Goal: Task Accomplishment & Management: Use online tool/utility

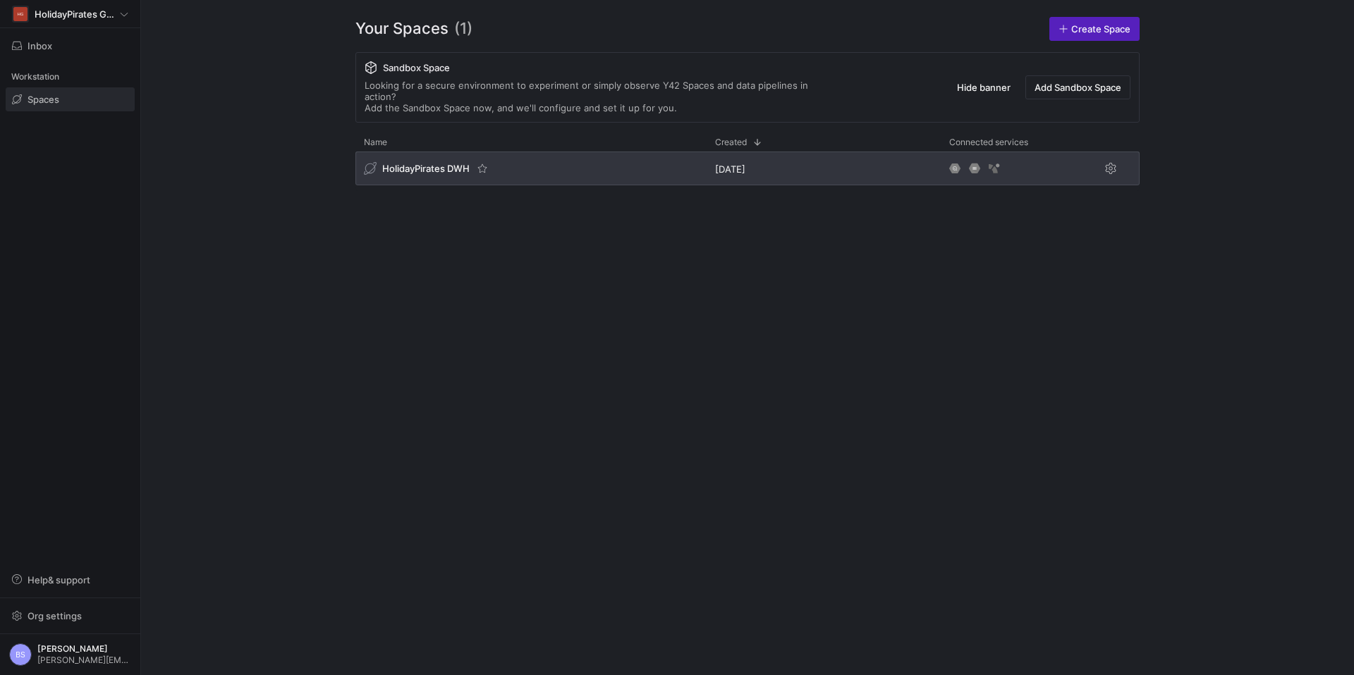
click at [522, 159] on div "HolidayPirates DWH" at bounding box center [530, 169] width 351 height 34
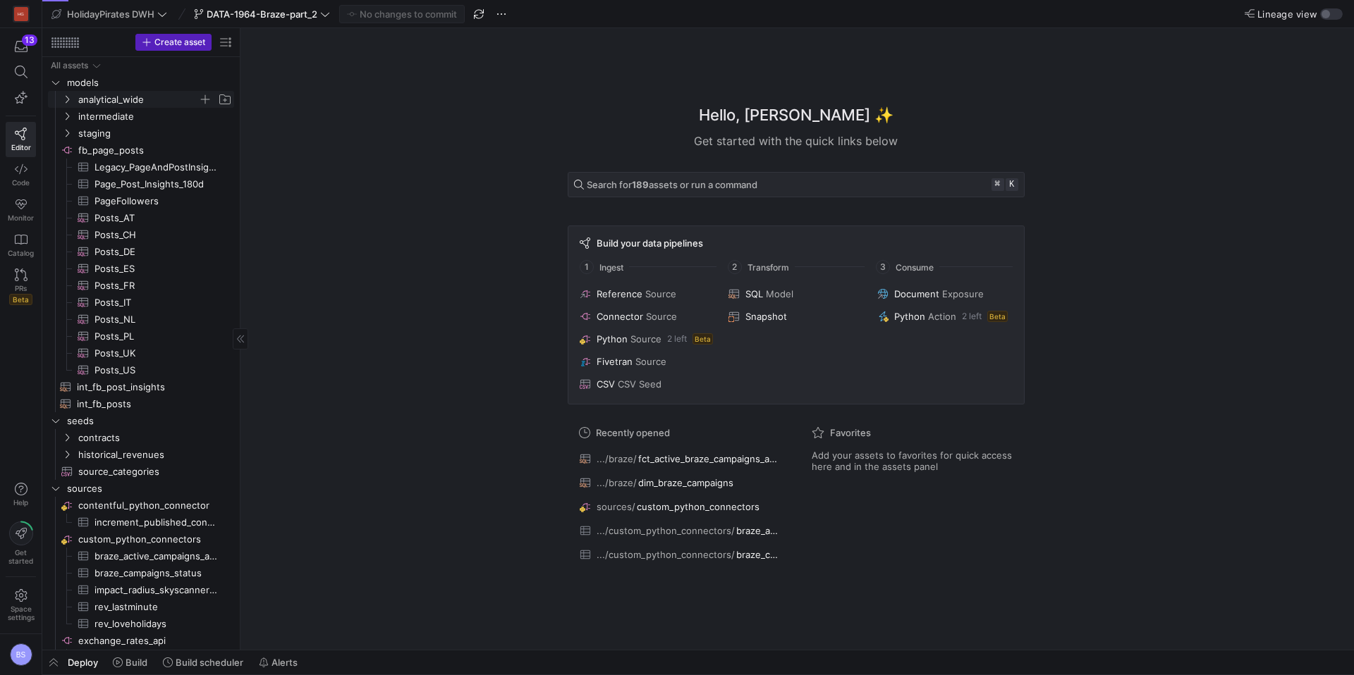
click at [121, 98] on span "analytical_wide" at bounding box center [138, 100] width 120 height 16
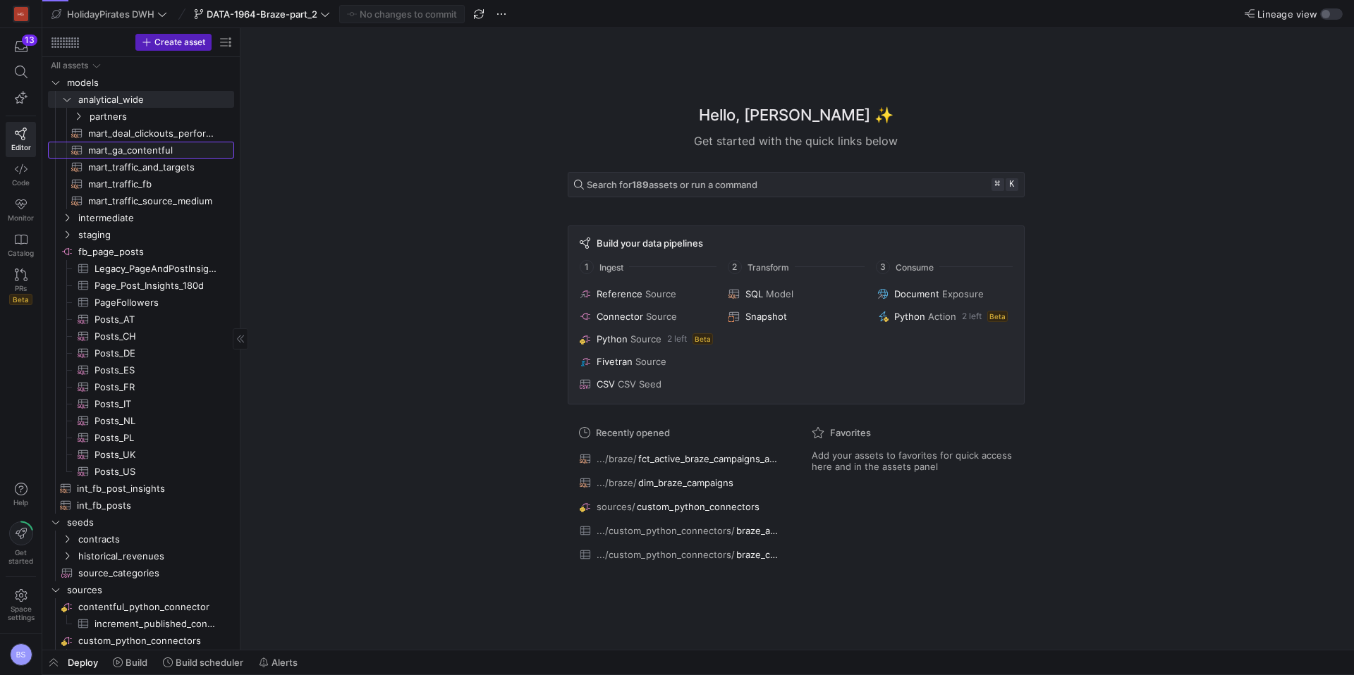
click at [151, 150] on span "mart_ga_contentful​​​​​​​​​​" at bounding box center [153, 150] width 130 height 16
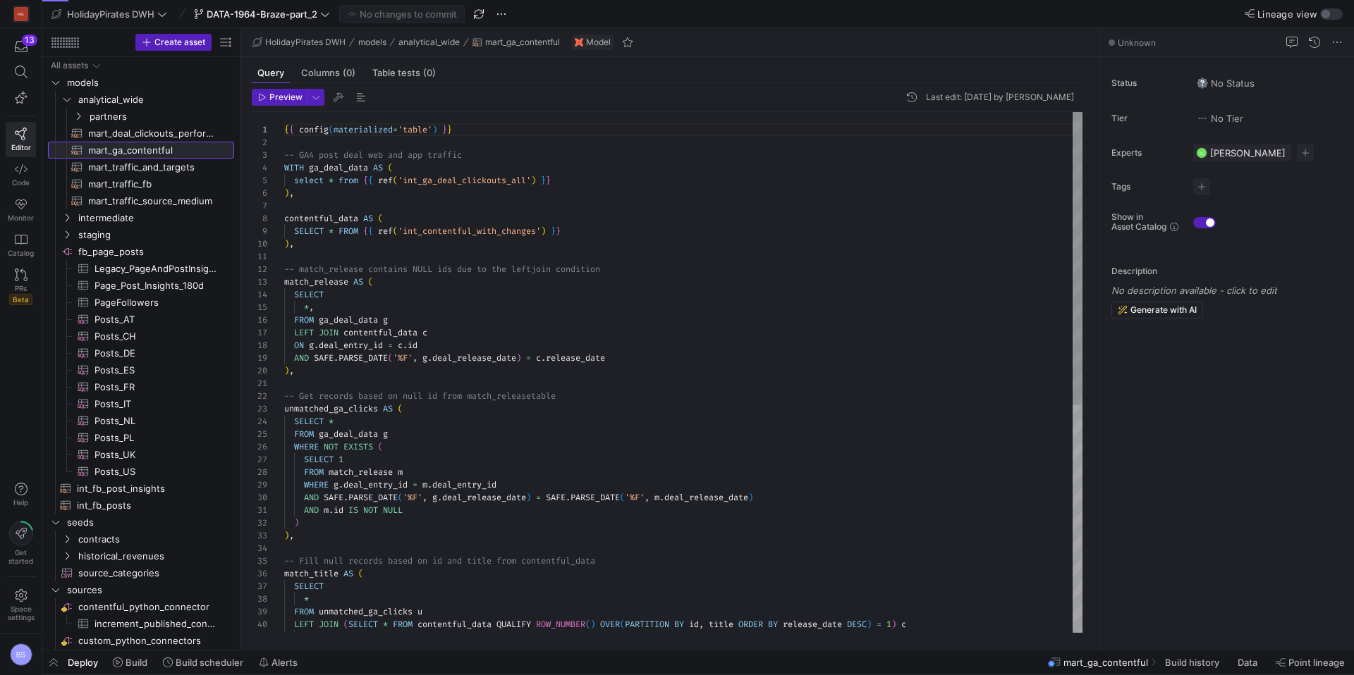
scroll to position [127, 0]
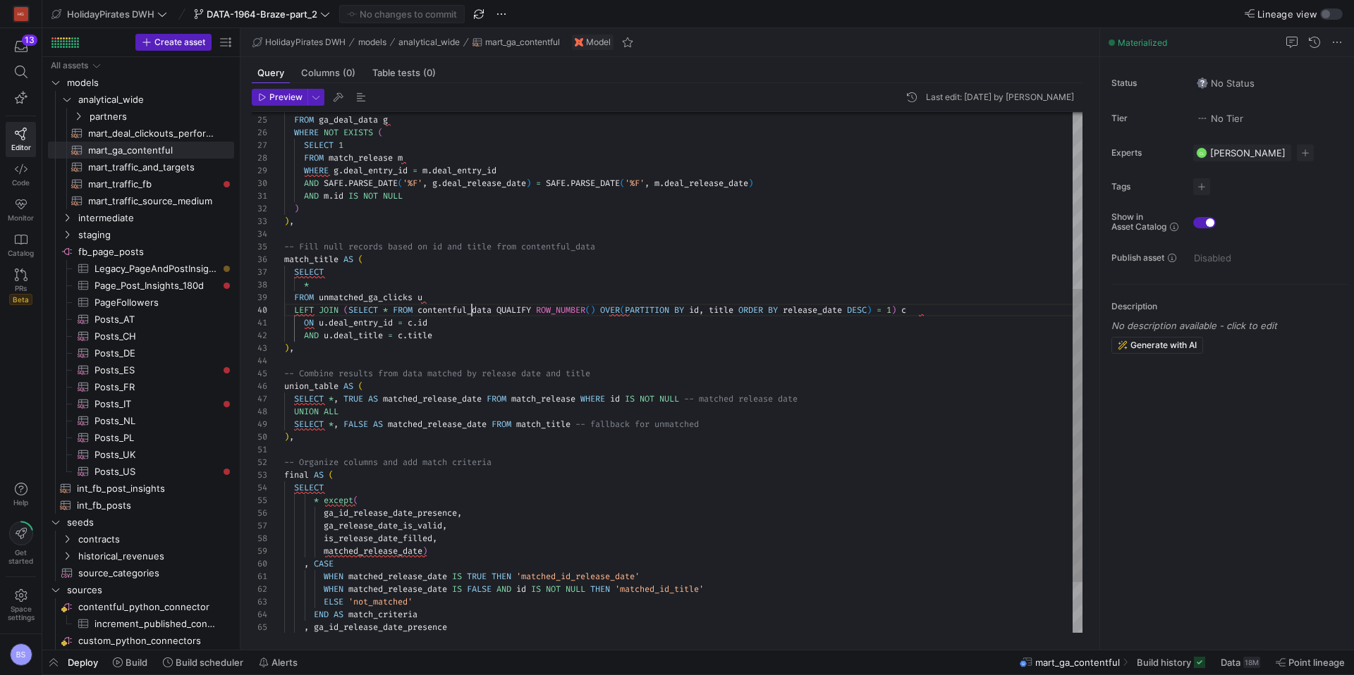
click at [470, 313] on div "AND m . id IS NOT NULL ) ) , -- Fill null records based on id and title from co…" at bounding box center [683, 260] width 798 height 925
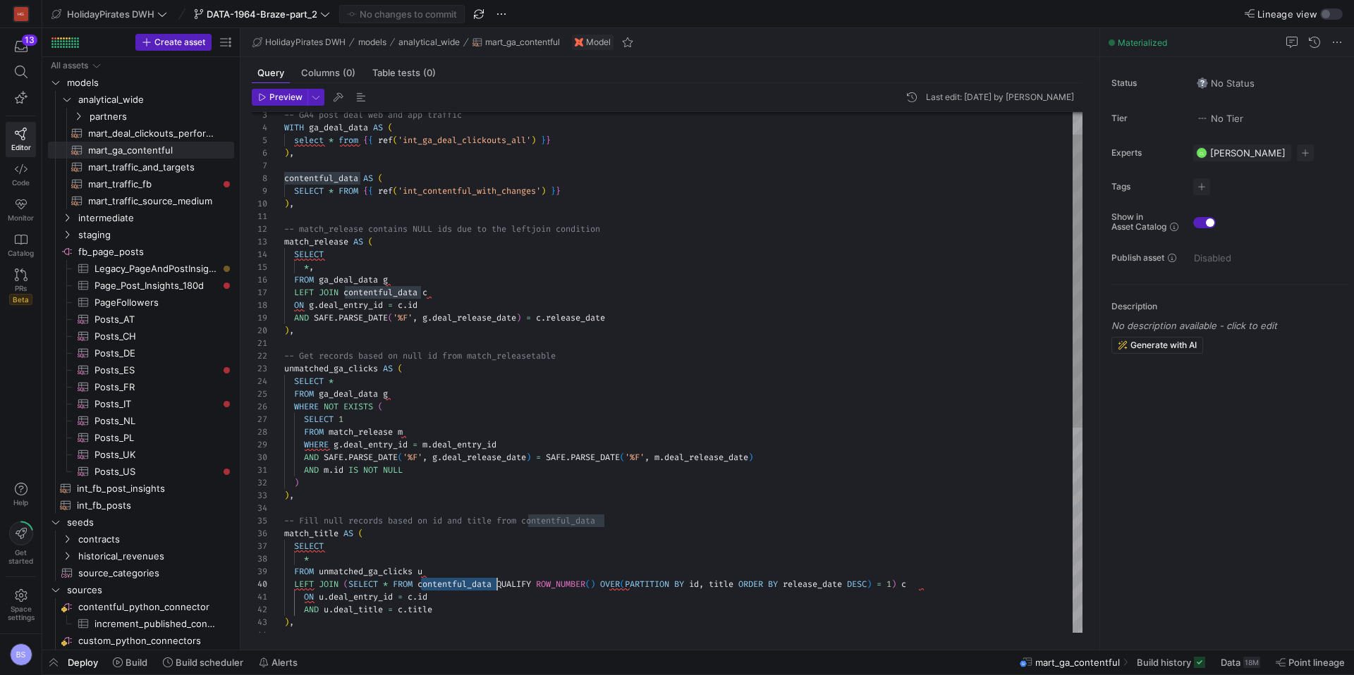
click at [317, 245] on div "AND m . id IS NOT NULL ) ) , -- Fill null records based on id and title from co…" at bounding box center [683, 534] width 798 height 925
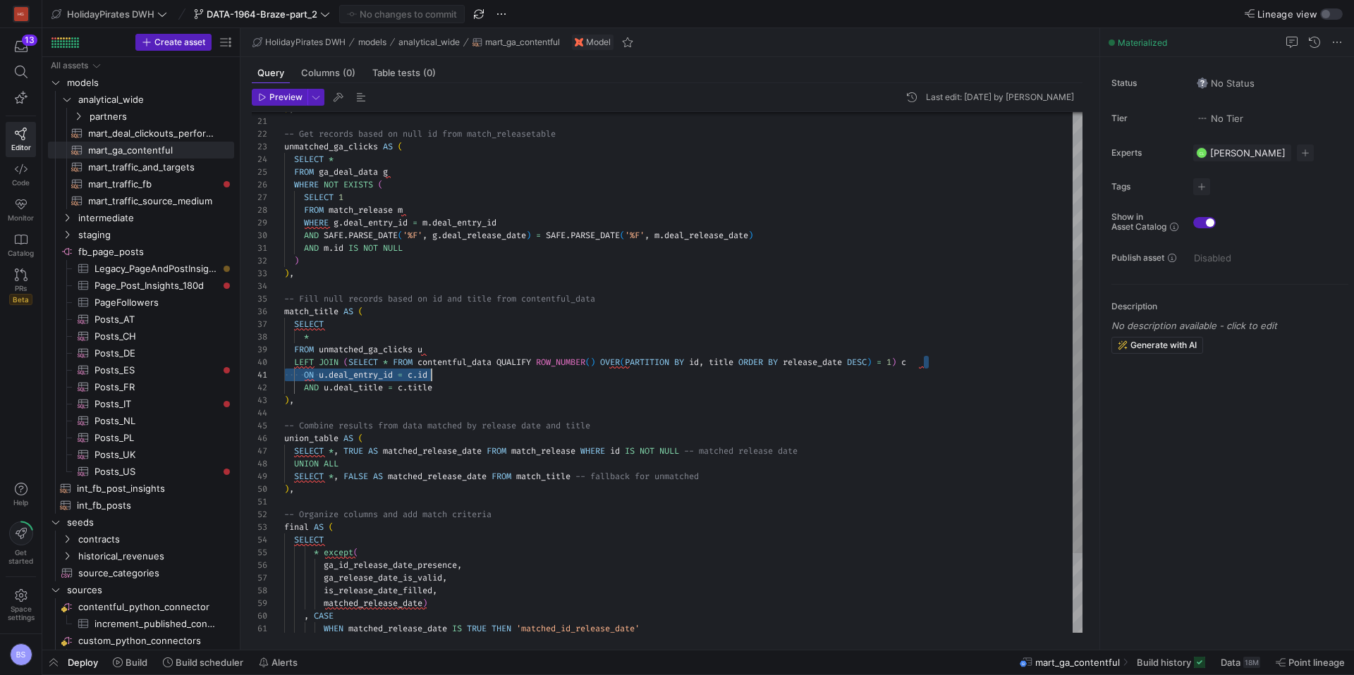
type textarea "AND m.id IS NOT NULL ) ), -- Fill null records based on id and title from conte…"
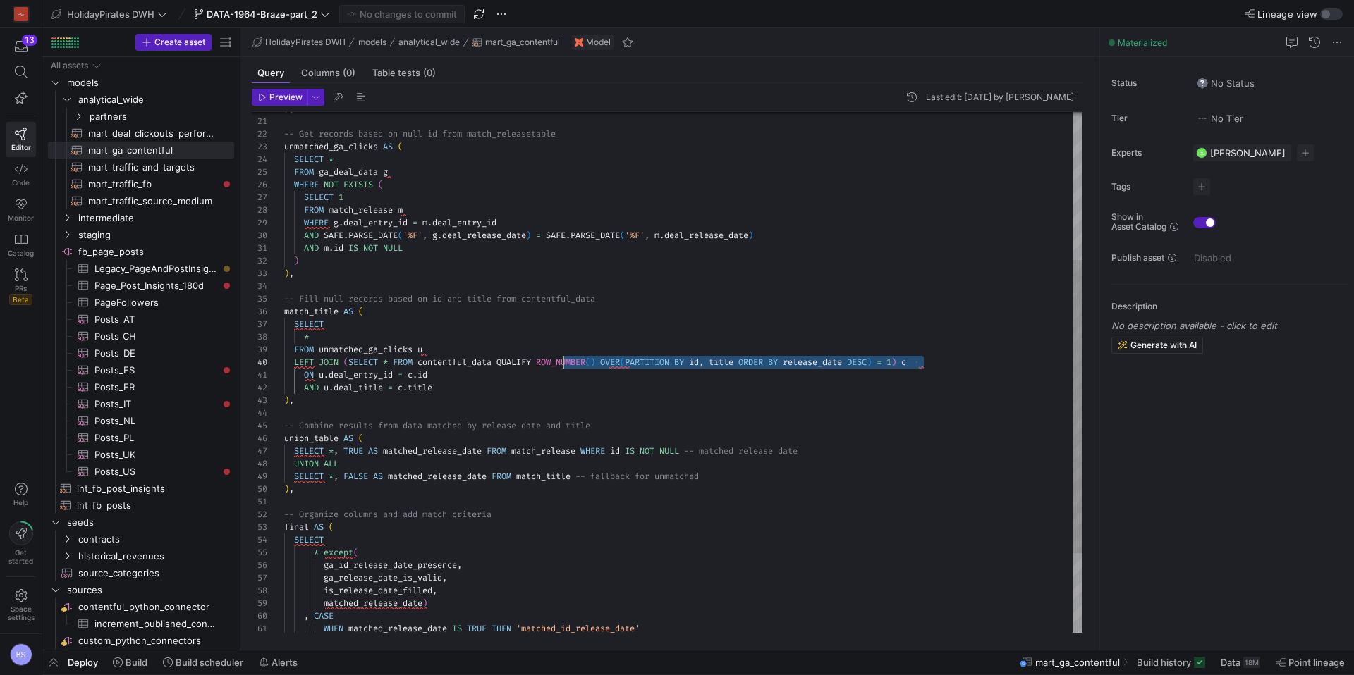
drag, startPoint x: 902, startPoint y: 366, endPoint x: 528, endPoint y: 362, distance: 373.7
click at [539, 365] on div "LEFT JOIN ( SELECT * FROM contentful_data QUALIFY ROW_NUMBER ( ) OVER ( PARTITI…" at bounding box center [683, 362] width 798 height 13
click at [636, 359] on div "AND m . id IS NOT NULL ) ) , -- Fill null records based on id and title from co…" at bounding box center [683, 312] width 798 height 925
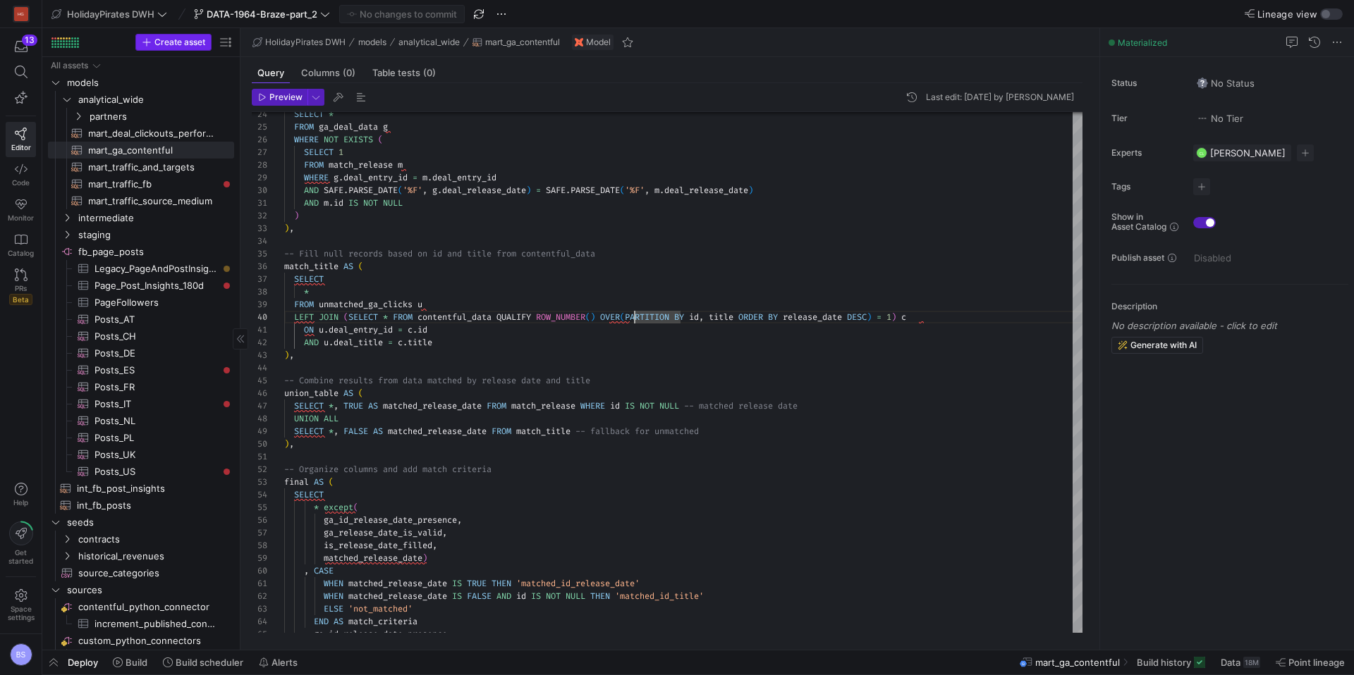
scroll to position [114, 350]
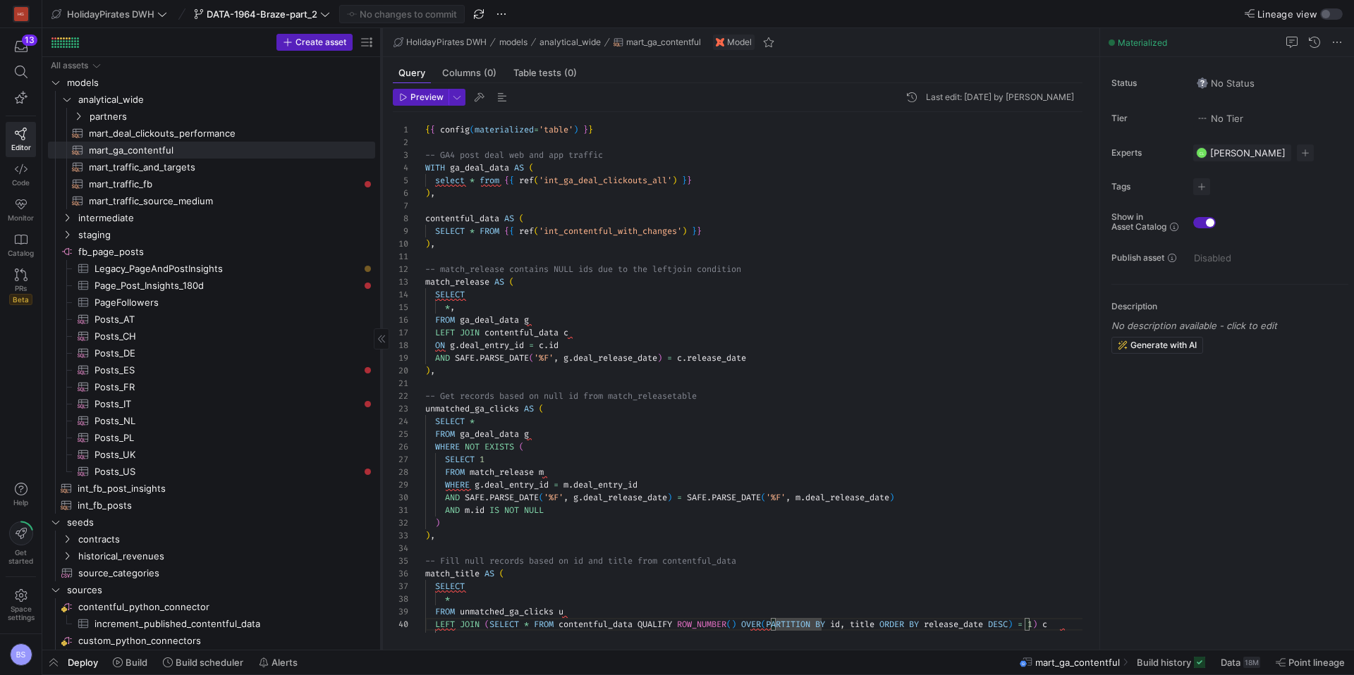
drag, startPoint x: 238, startPoint y: 266, endPoint x: 379, endPoint y: 272, distance: 141.1
click at [381, 272] on div at bounding box center [381, 339] width 1 height 622
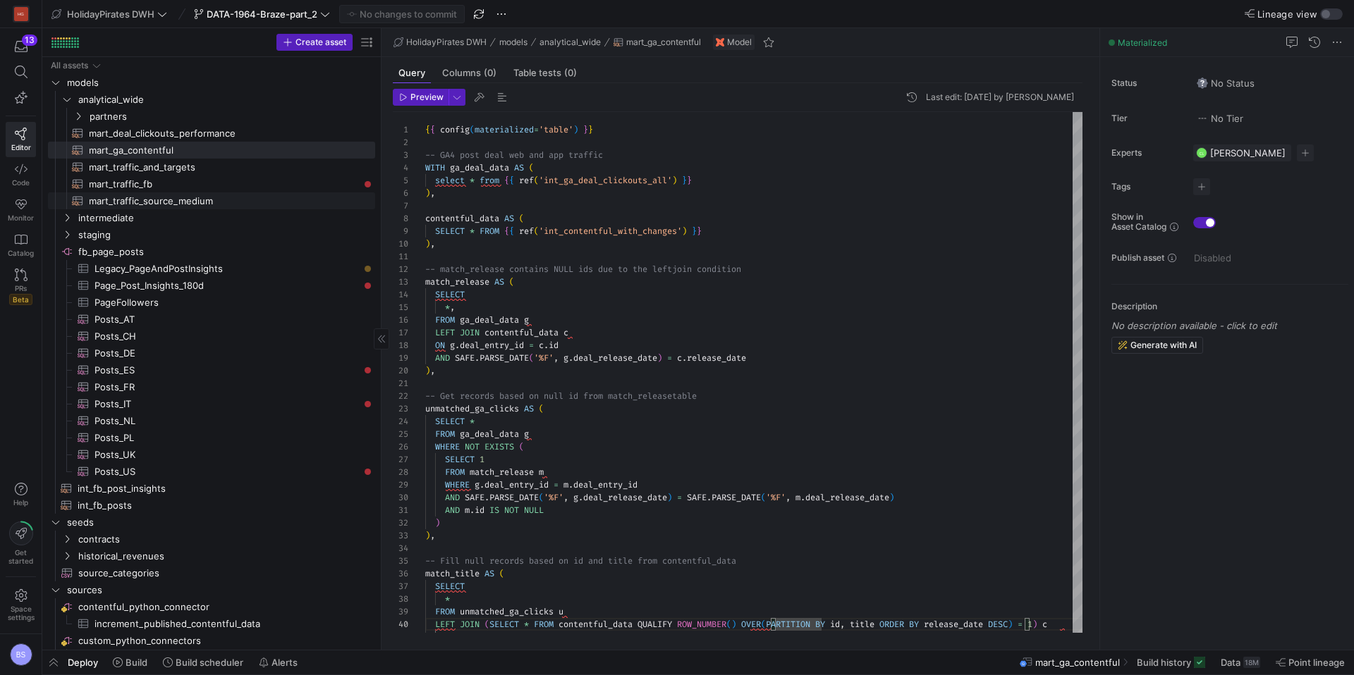
scroll to position [0, 0]
click at [25, 43] on div "13" at bounding box center [30, 40] width 16 height 11
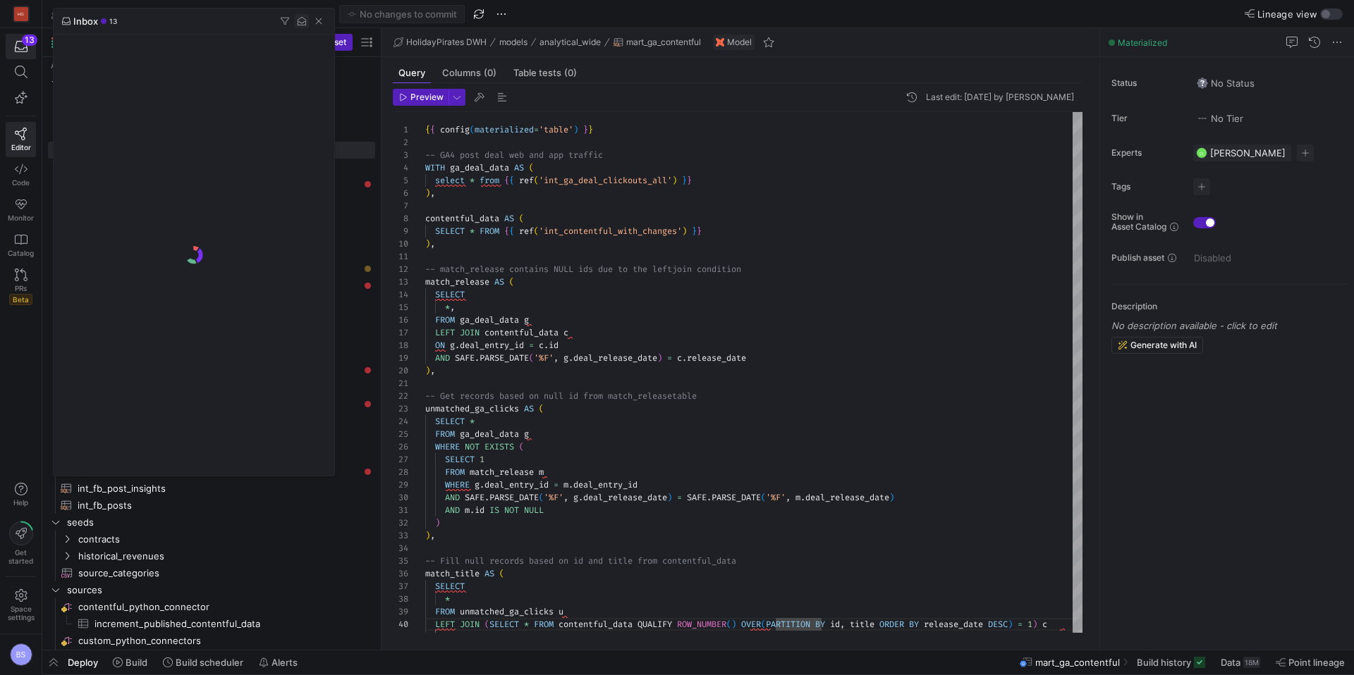
click at [303, 22] on span "button" at bounding box center [302, 21] width 14 height 14
click at [316, 23] on span "button" at bounding box center [319, 21] width 14 height 14
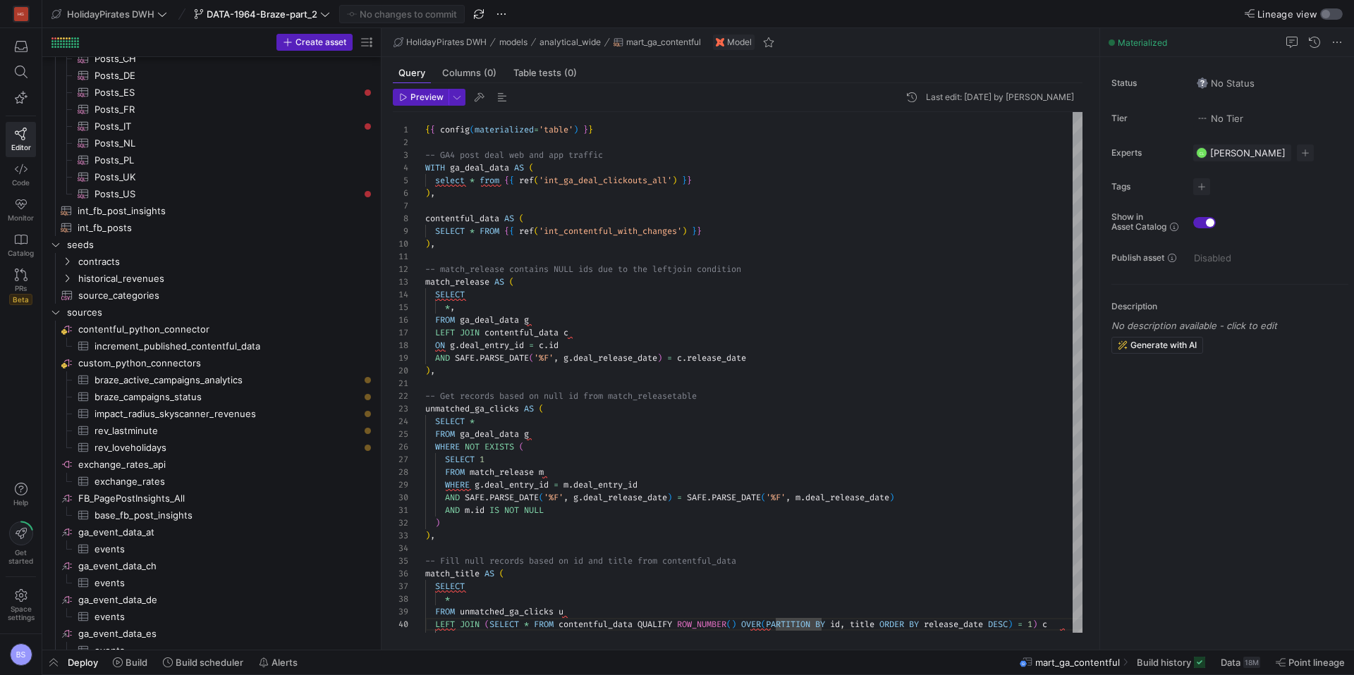
click at [1322, 15] on div "button" at bounding box center [1325, 14] width 8 height 8
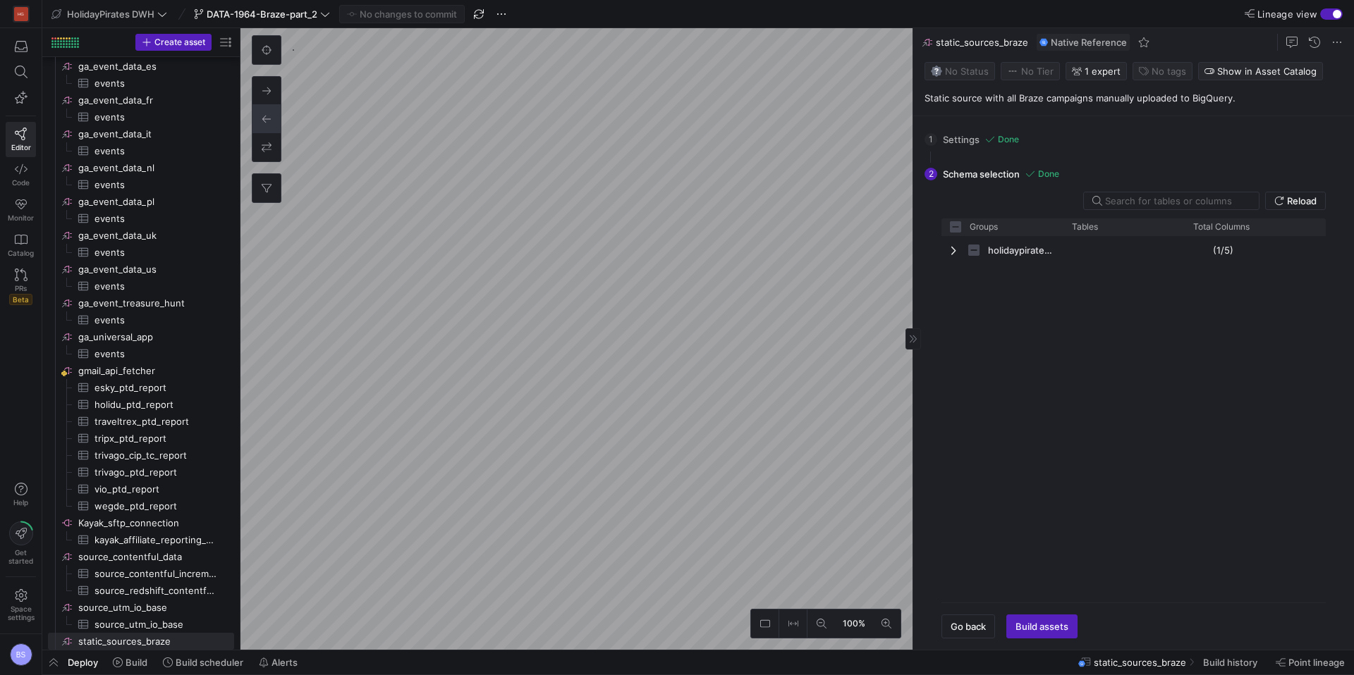
checkbox input "false"
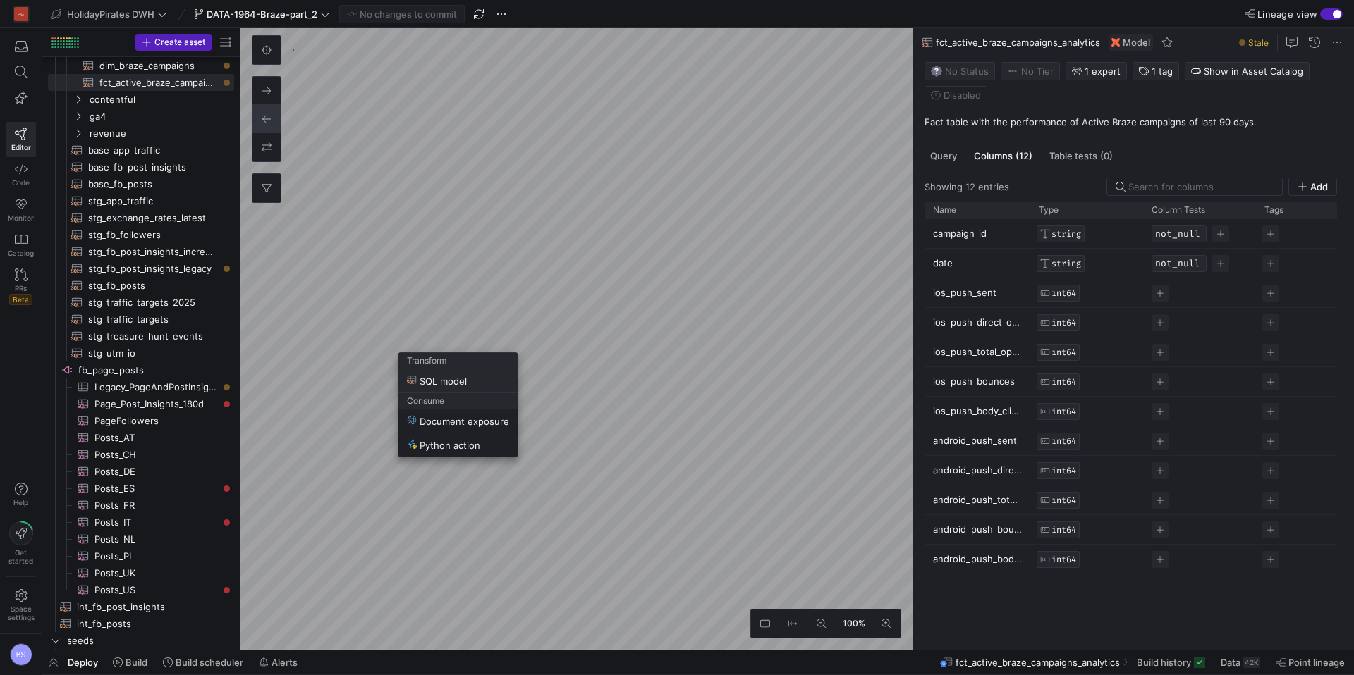
click at [459, 380] on span "SQL model" at bounding box center [437, 381] width 60 height 12
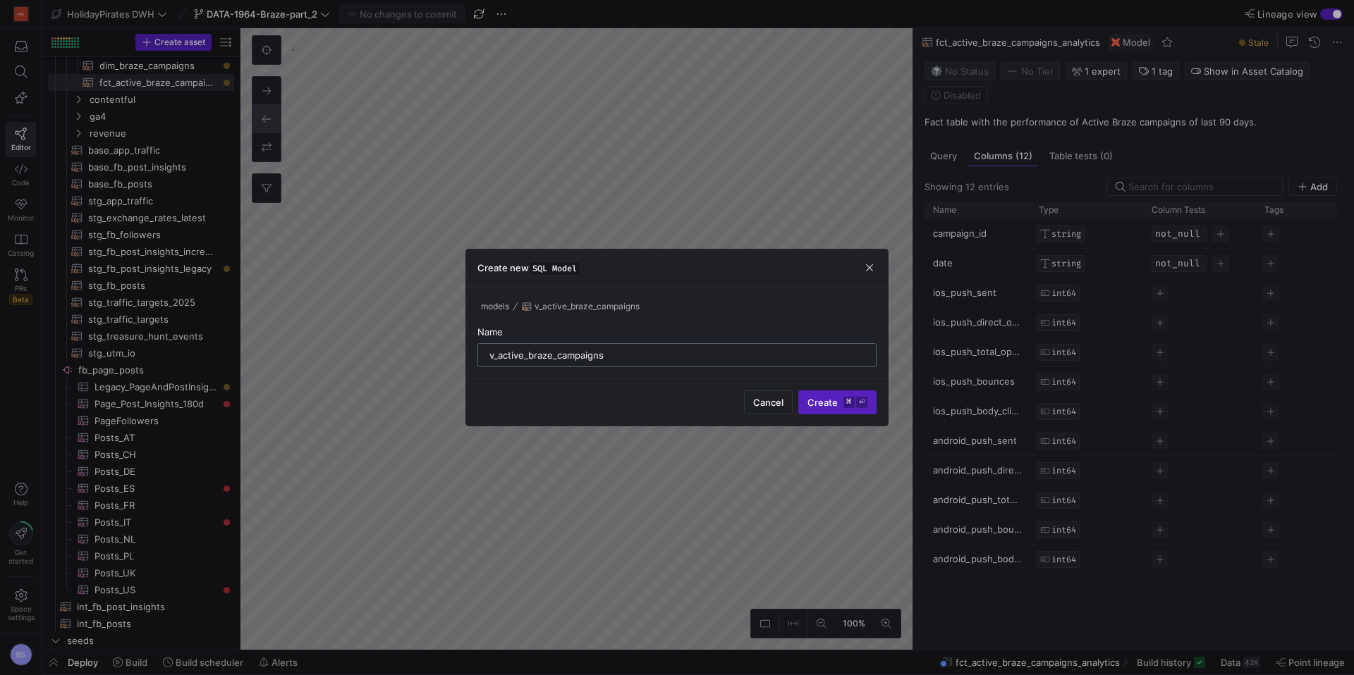
click at [496, 357] on input "v_active_braze_campaigns" at bounding box center [676, 355] width 375 height 11
click at [641, 358] on input "v_mart_active_braze_campaigns" at bounding box center [676, 355] width 375 height 11
click at [500, 358] on input "v_mart_active_braze_campaigns_performance" at bounding box center [676, 355] width 375 height 11
type input "mart_active_braze_campaigns_performance"
click at [811, 402] on span "Create ⌘ ⏎" at bounding box center [837, 402] width 60 height 11
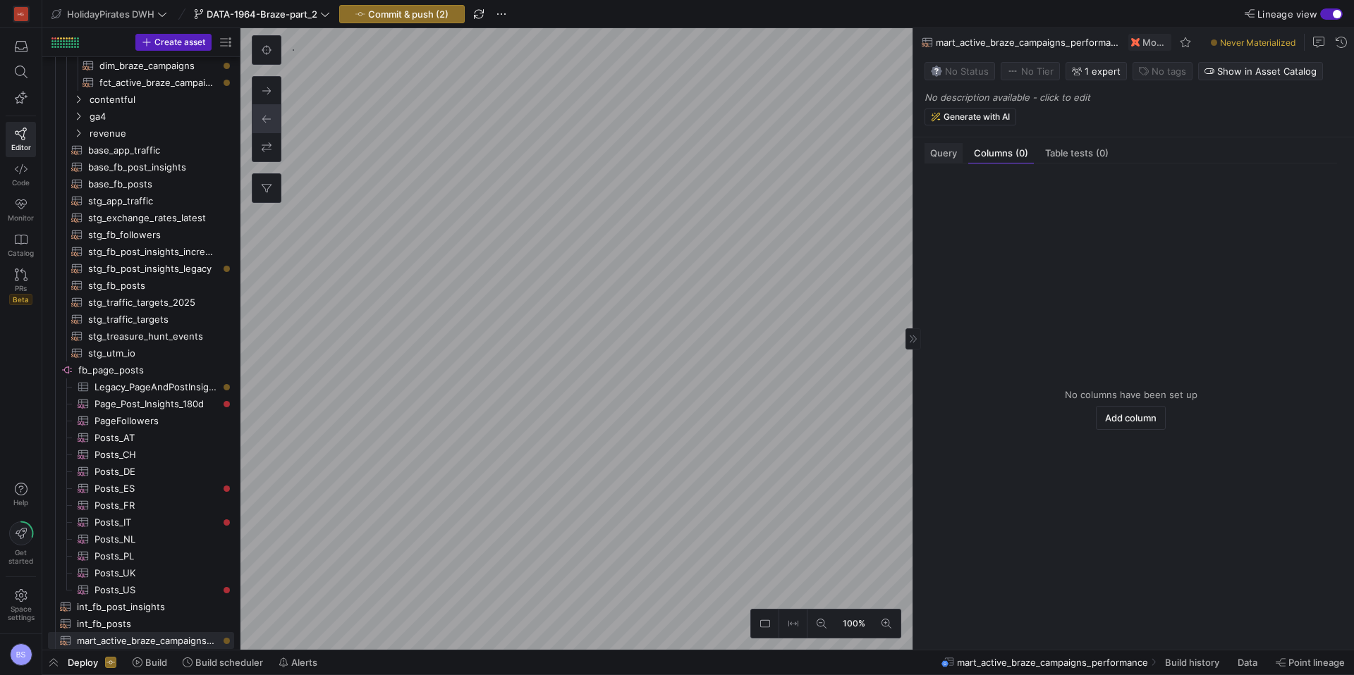
click at [945, 164] on div "Query" at bounding box center [943, 153] width 38 height 20
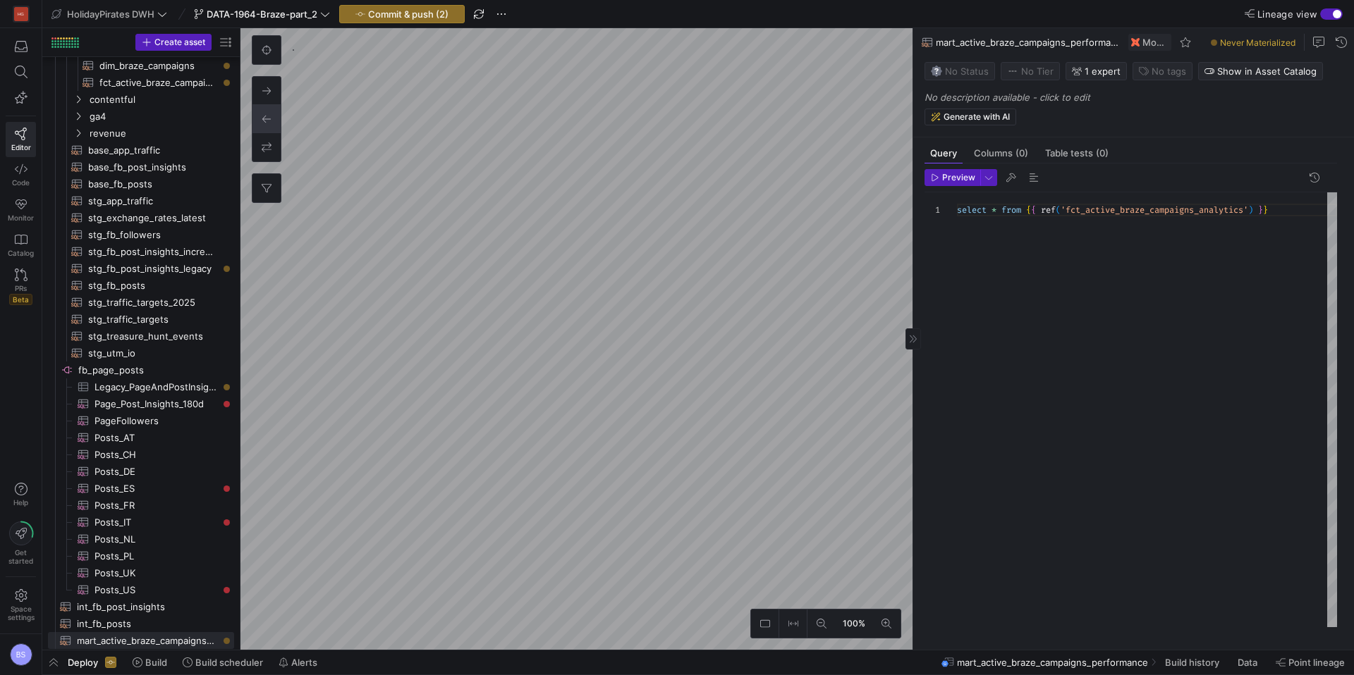
scroll to position [0, 5]
click at [959, 217] on div "select * from { { ref ( 'fct_active_braze_campaigns_analytics' ) } }" at bounding box center [1147, 409] width 380 height 435
click at [1005, 241] on div "{ { config ( materialized = 'table' ) } } select * from { { ref ( 'fct_active_b…" at bounding box center [1147, 409] width 380 height 435
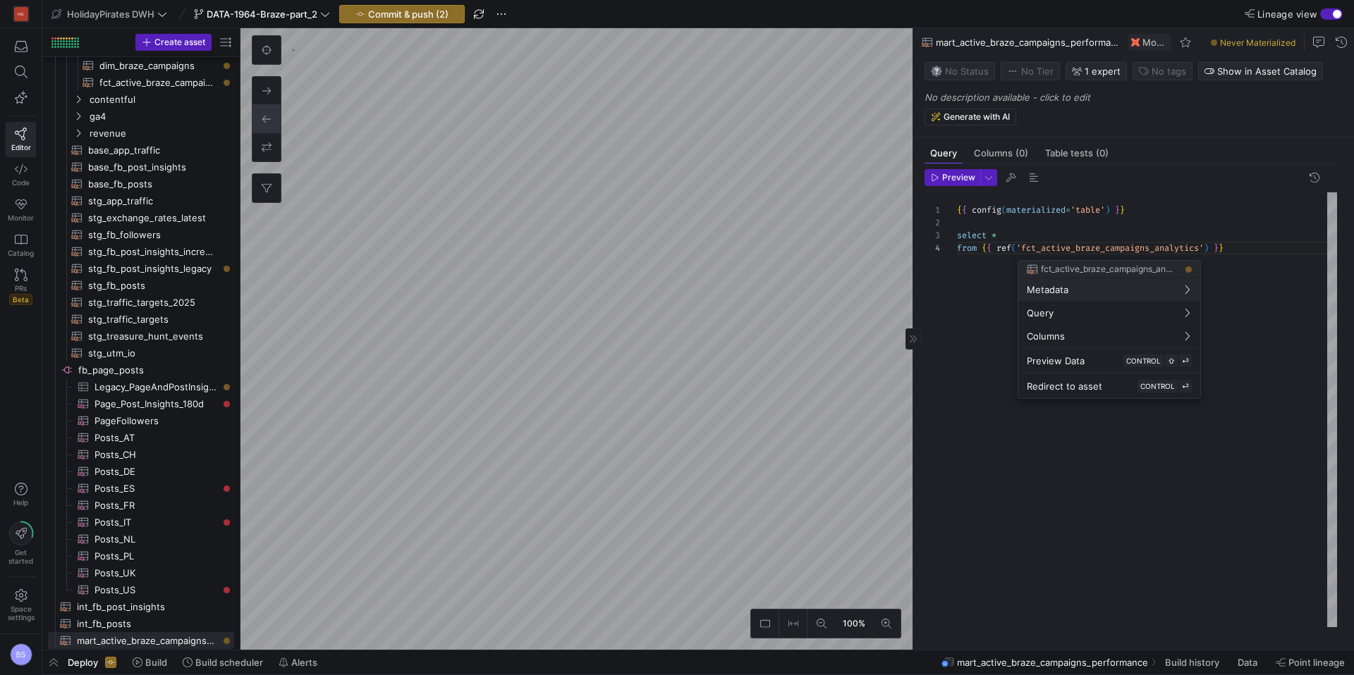
click at [1244, 257] on div at bounding box center [677, 337] width 1354 height 675
click at [1086, 219] on div "{ { config ( materialized = 'table' ) } } select * from { { ref ( 'fct_active_b…" at bounding box center [1147, 409] width 380 height 435
click at [1256, 254] on div "{ { config ( materialized = 'view' ) } } select * from { { ref ( 'fct_active_br…" at bounding box center [1147, 409] width 380 height 435
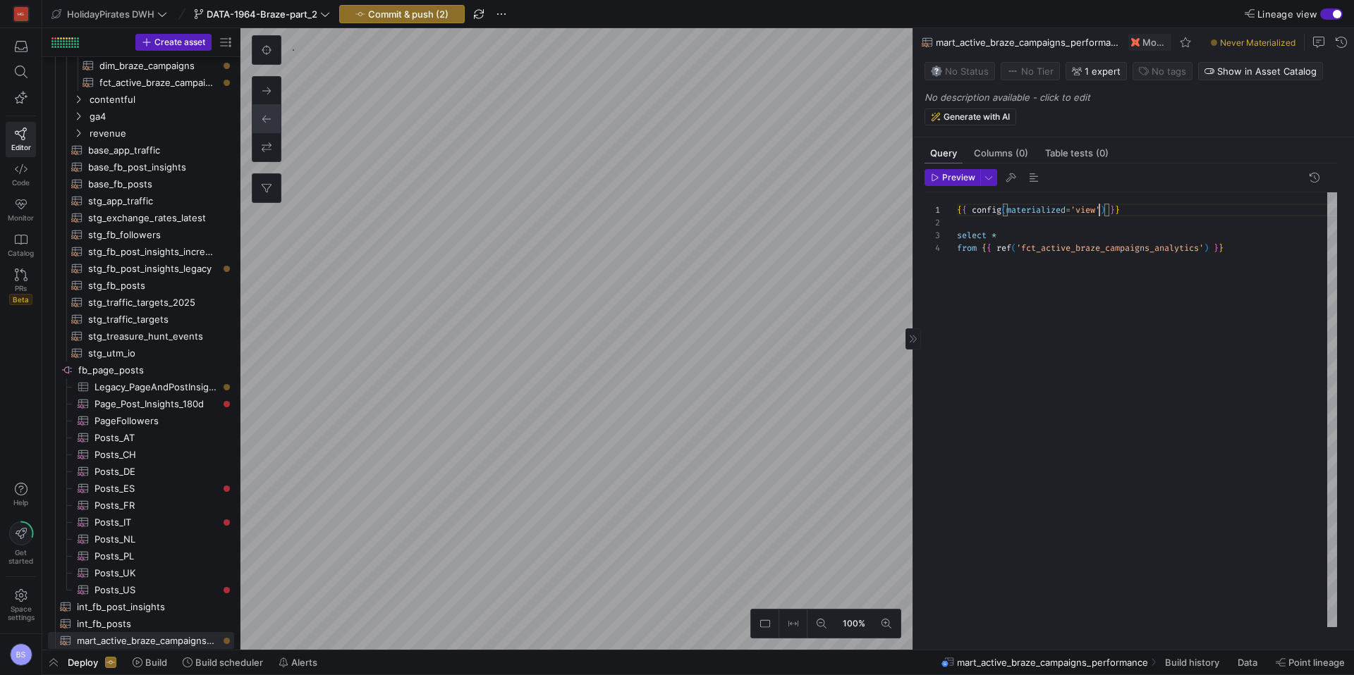
scroll to position [38, 274]
click at [1036, 233] on div "{ { config ( materialized = 'view' ) } } select * from { { ref ( 'fct_active_br…" at bounding box center [1147, 409] width 380 height 435
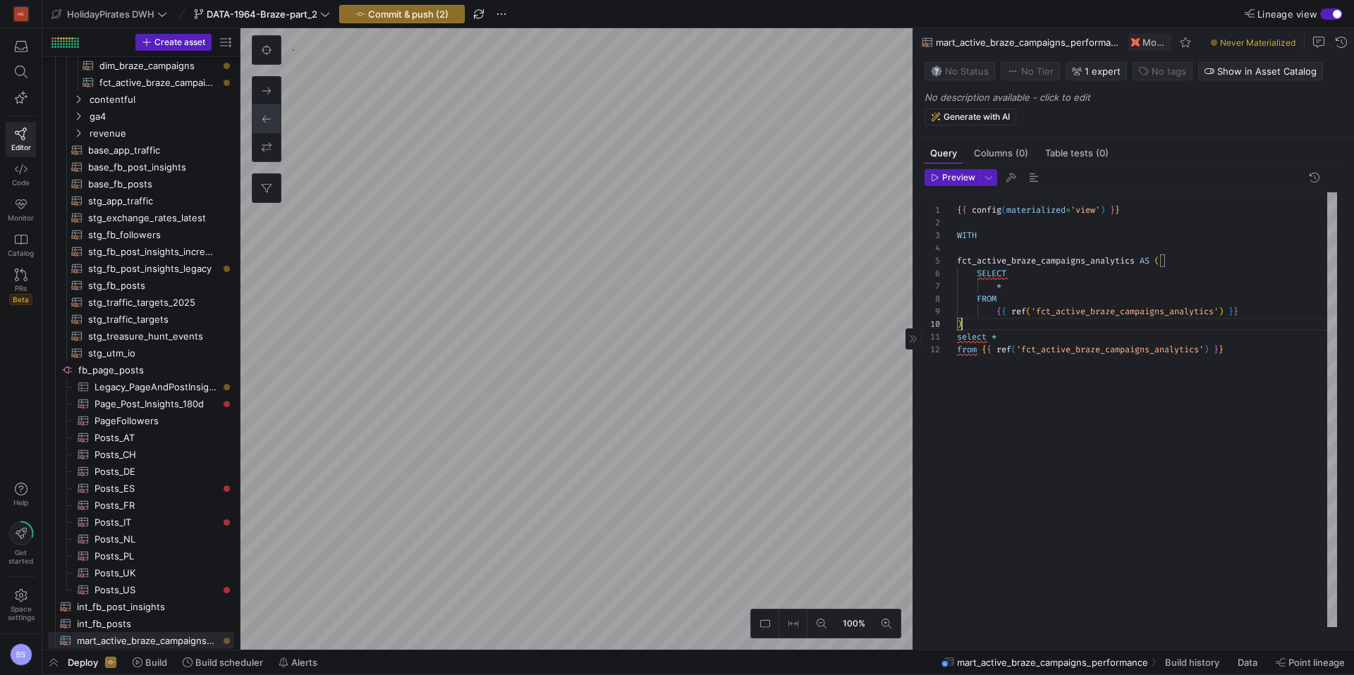
scroll to position [13, 208]
type textarea "select * from {{ ref('fct_active_braze_campaigns_analytics') }}"
drag, startPoint x: 1105, startPoint y: 347, endPoint x: 941, endPoint y: 345, distance: 163.6
click at [957, 345] on div "{ { config ( materialized = 'view' ) } } WITH fct_active_braze_campaigns_analyt…" at bounding box center [1147, 409] width 380 height 435
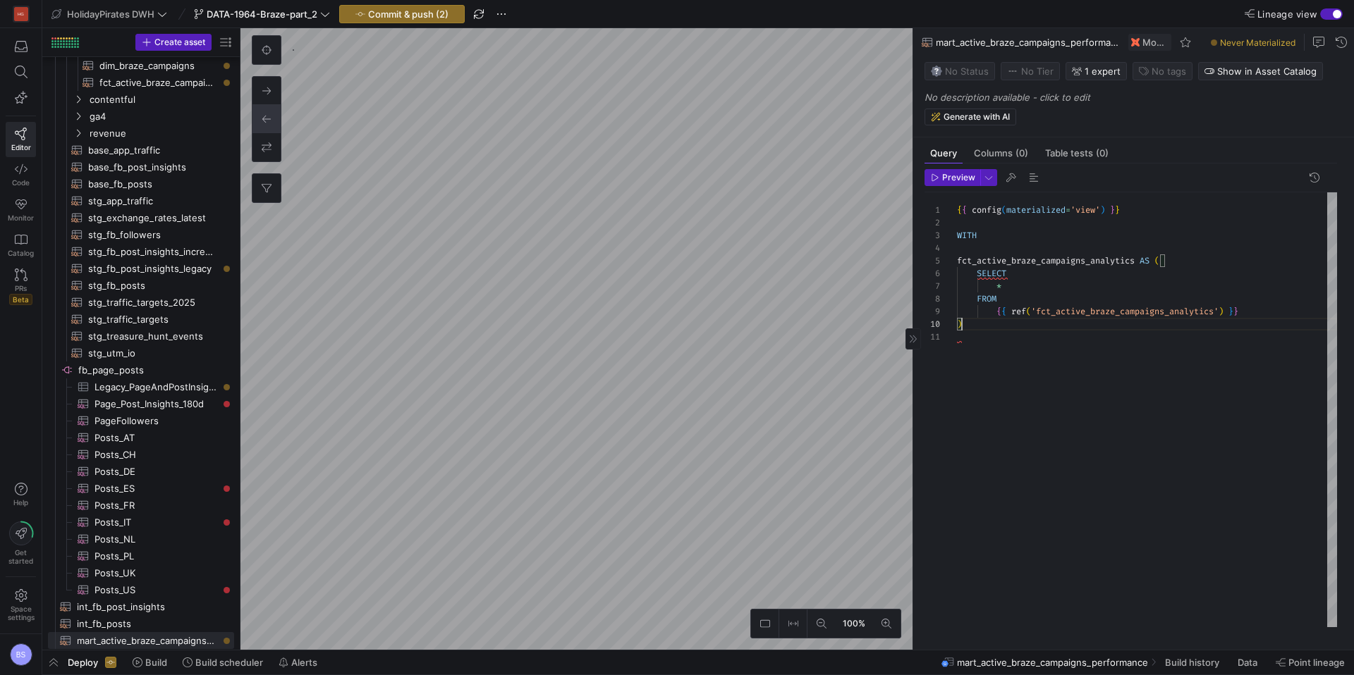
type textarea "{{ config(materialized='view') }} WITH fct_active_braze_campaigns_analytics AS …"
click at [1060, 472] on div "{ { config ( materialized = 'view' ) } } WITH fct_active_braze_campaigns_analyt…" at bounding box center [1147, 409] width 380 height 435
click at [1104, 498] on div "{ { config ( materialized = 'view' ) } } WITH fct_active_braze_campaigns_analyt…" at bounding box center [1147, 409] width 380 height 435
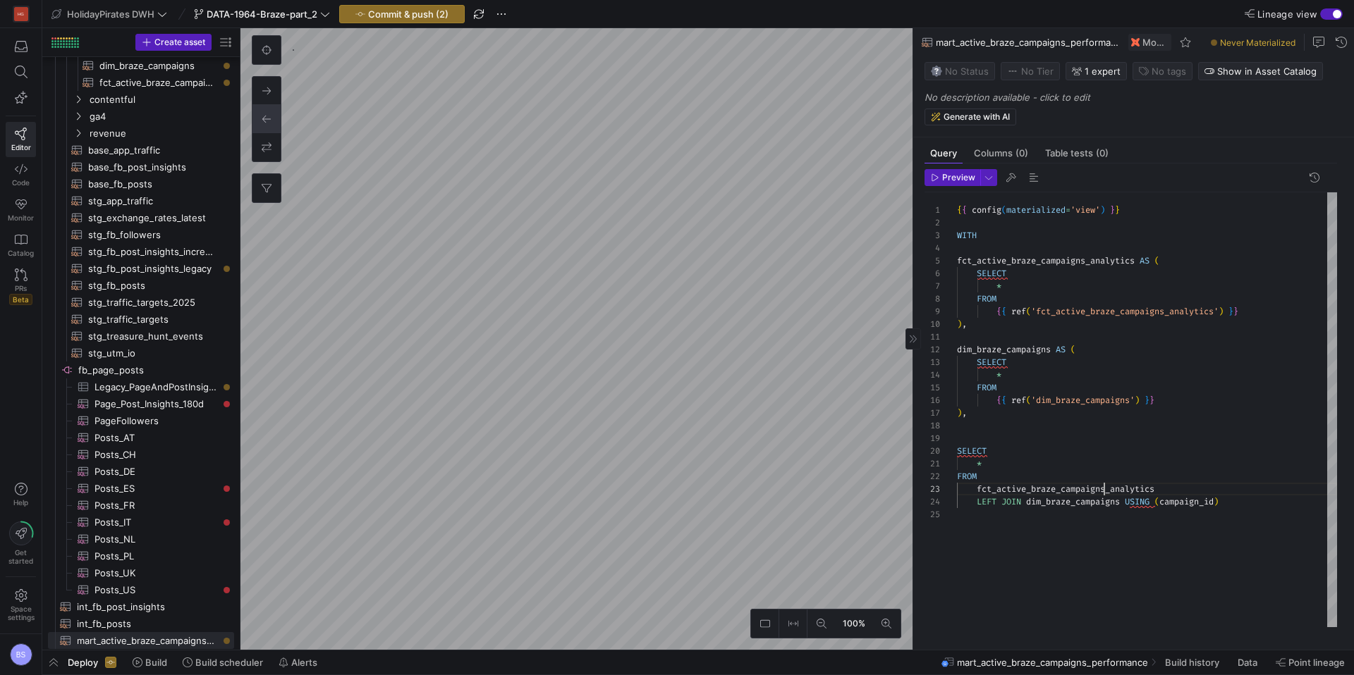
click at [1104, 498] on div "{ { config ( materialized = 'view' ) } } WITH fct_active_braze_campaigns_analyt…" at bounding box center [1147, 409] width 380 height 435
click at [975, 470] on span at bounding box center [967, 463] width 20 height 11
click at [1107, 510] on div "{ { config ( materialized = 'view' ) } } WITH fct_active_braze_campaigns_analyt…" at bounding box center [1147, 409] width 380 height 435
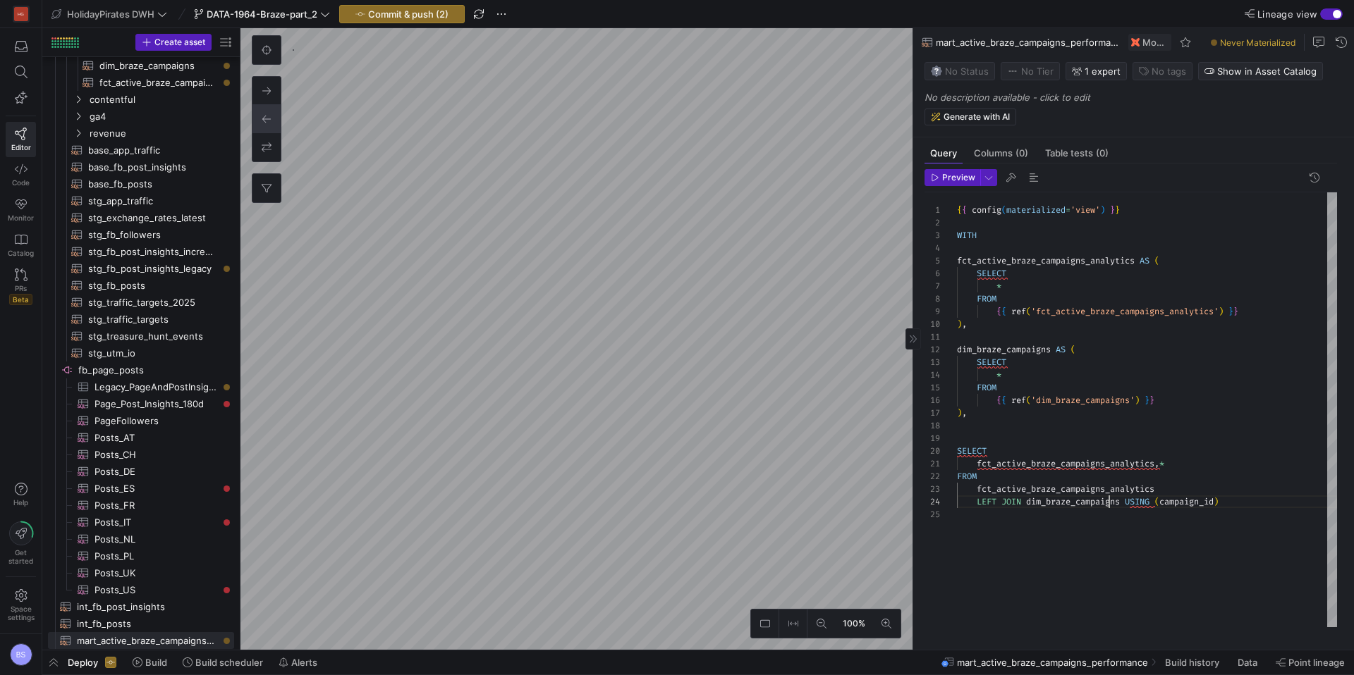
scroll to position [38, 168]
click at [1107, 510] on div "{ { config ( materialized = 'view' ) } } WITH fct_active_braze_campaigns_analyt…" at bounding box center [1147, 409] width 380 height 435
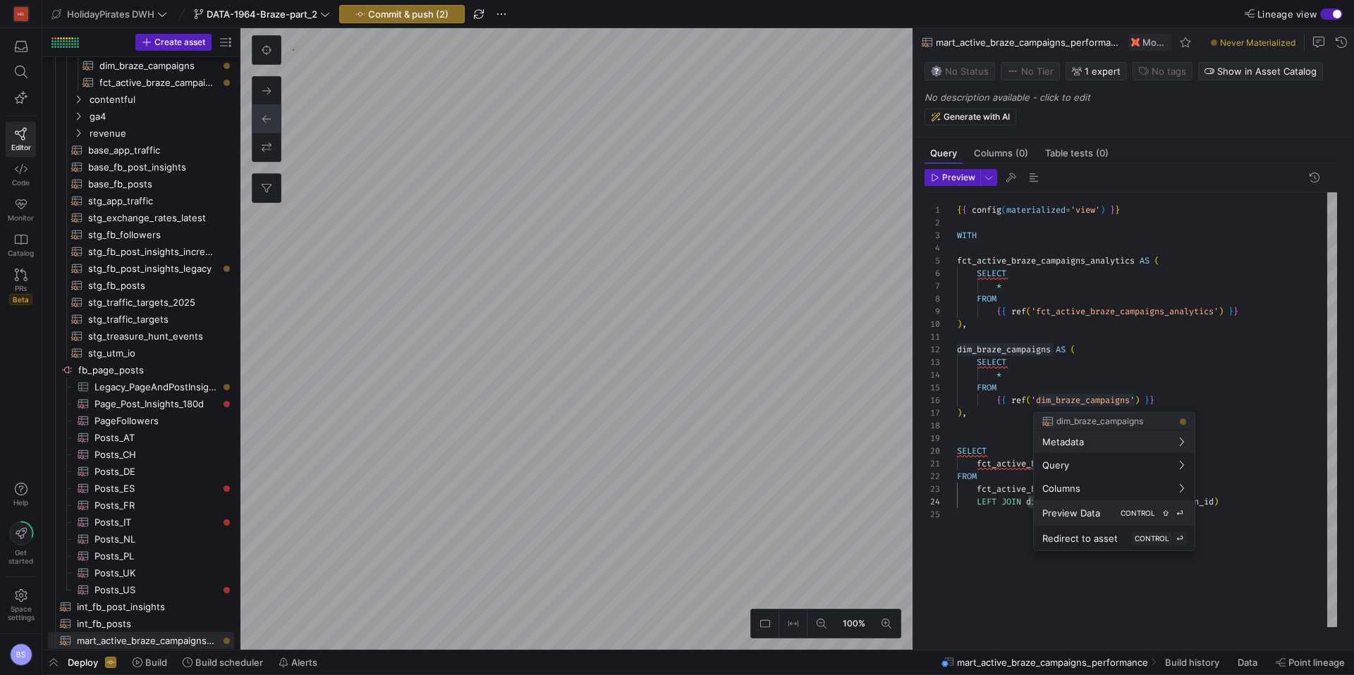
click at [1103, 507] on div "Preview Data CONTROL ⇧ ⏎" at bounding box center [1114, 513] width 144 height 13
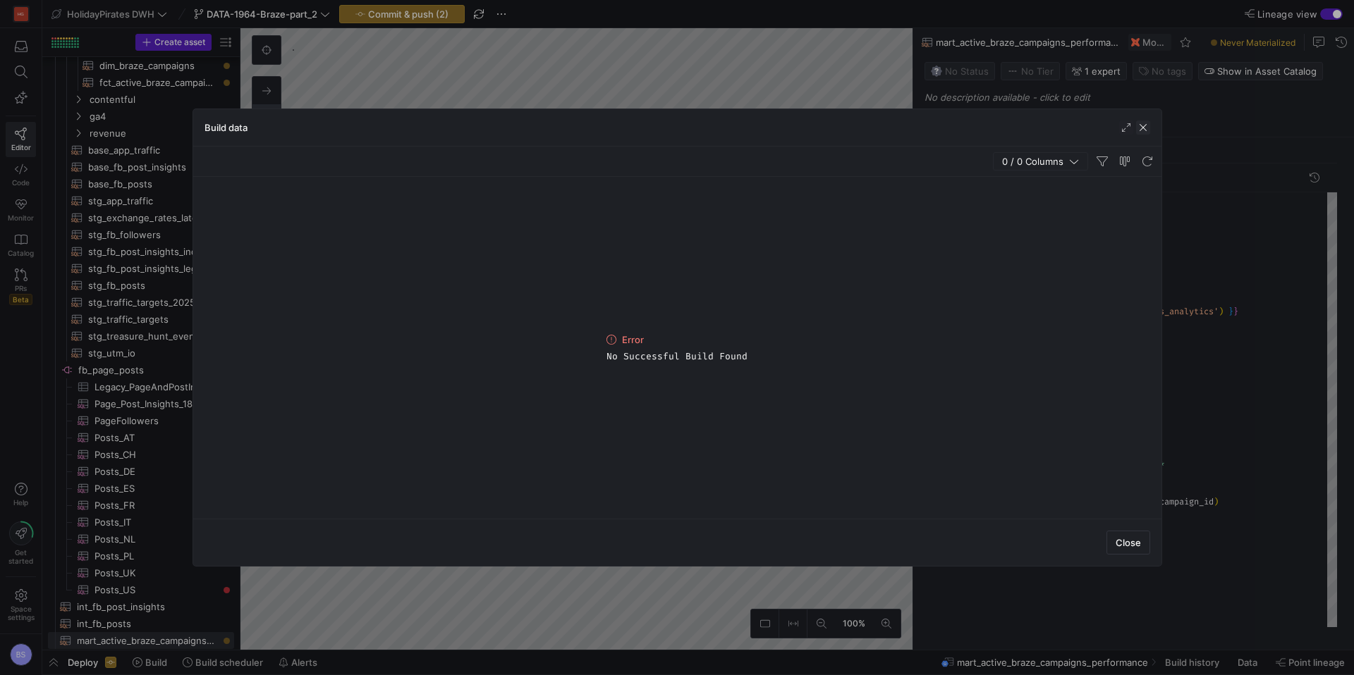
click at [1143, 127] on span "button" at bounding box center [1143, 128] width 14 height 14
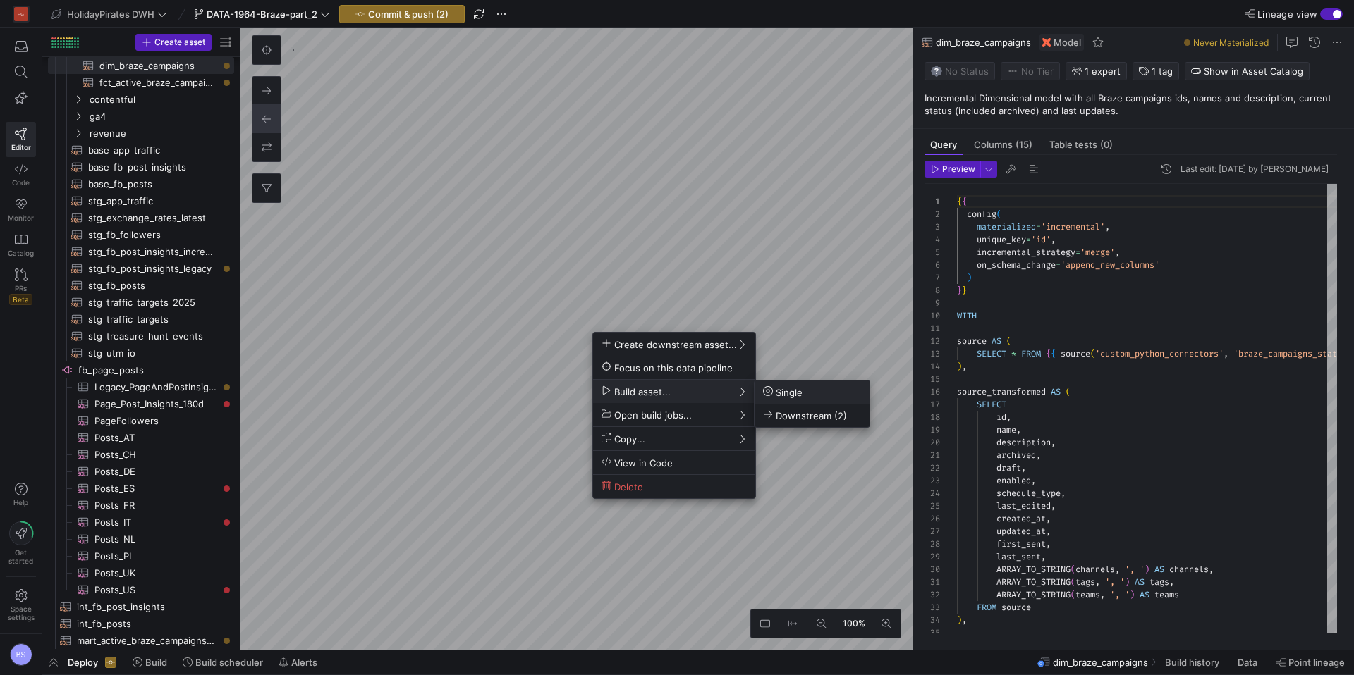
click at [791, 389] on span "Single" at bounding box center [782, 392] width 39 height 12
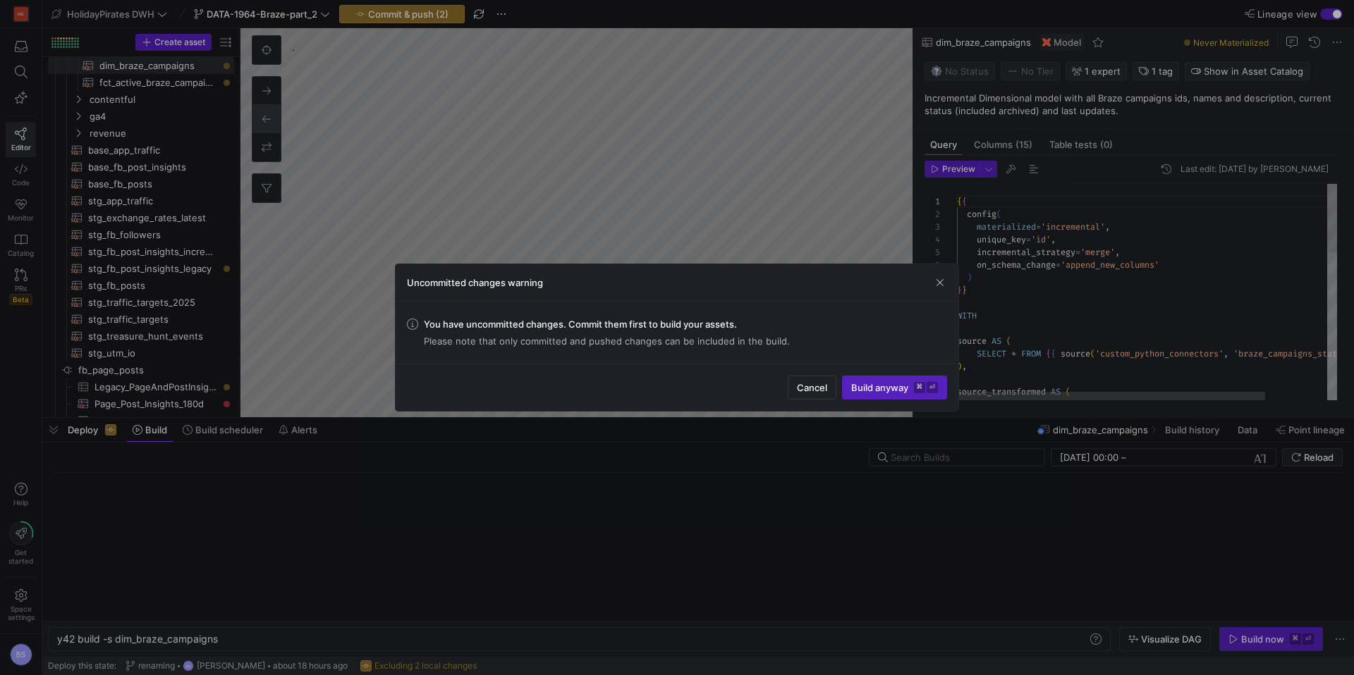
scroll to position [0, 161]
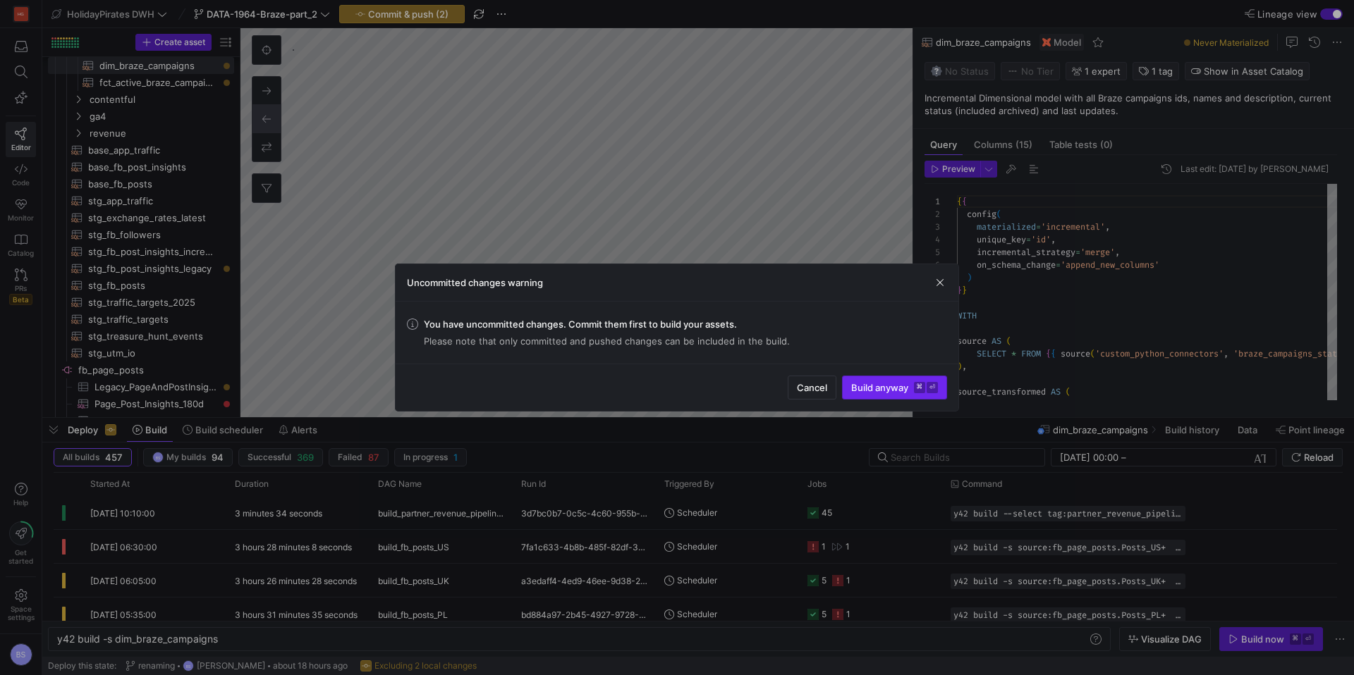
click at [869, 390] on span "Build anyway ⌘ ⏎" at bounding box center [894, 387] width 87 height 11
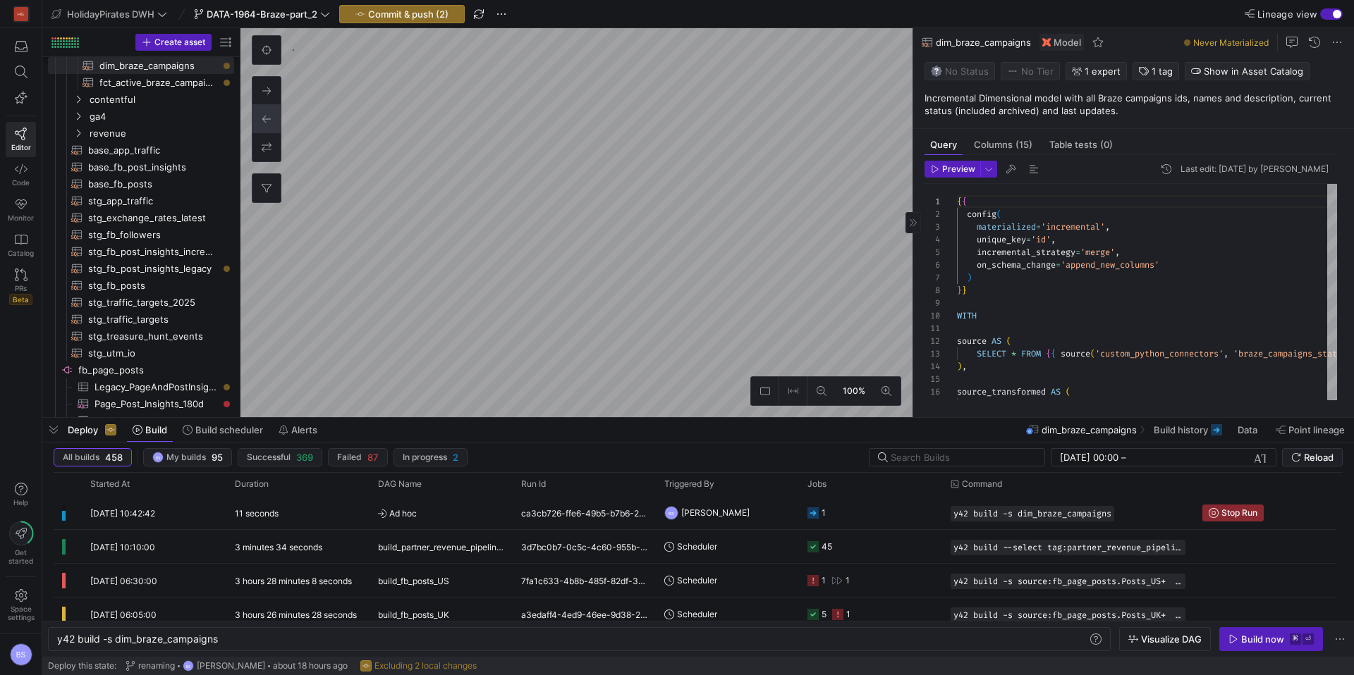
type textarea "{{ config(materialized='view') }} WITH fct_active_braze_campaigns_analytics AS …"
type textarea "y42 build -s mart_active_braze_campaigns_performance"
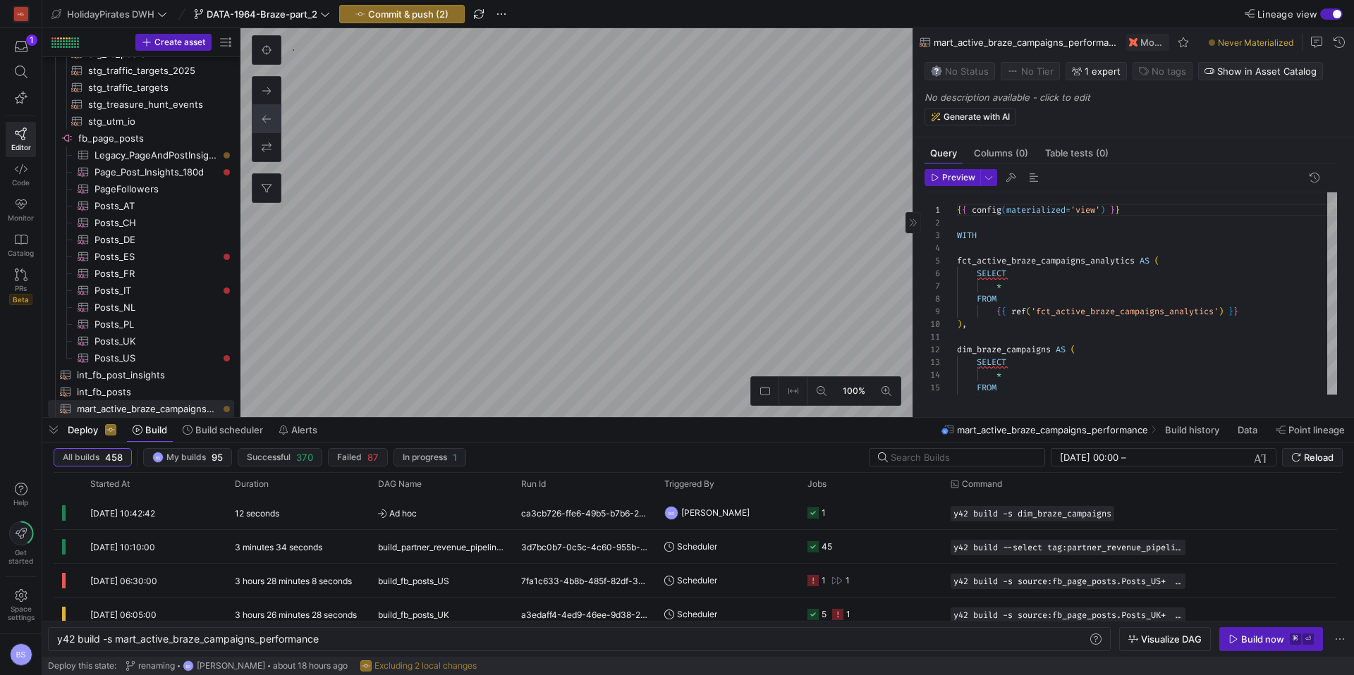
scroll to position [0, 25]
click at [1344, 48] on div "Never Materialized" at bounding box center [1266, 42] width 178 height 28
click at [1341, 44] on span at bounding box center [1338, 42] width 17 height 17
click at [1281, 63] on span "Rename" at bounding box center [1287, 62] width 98 height 11
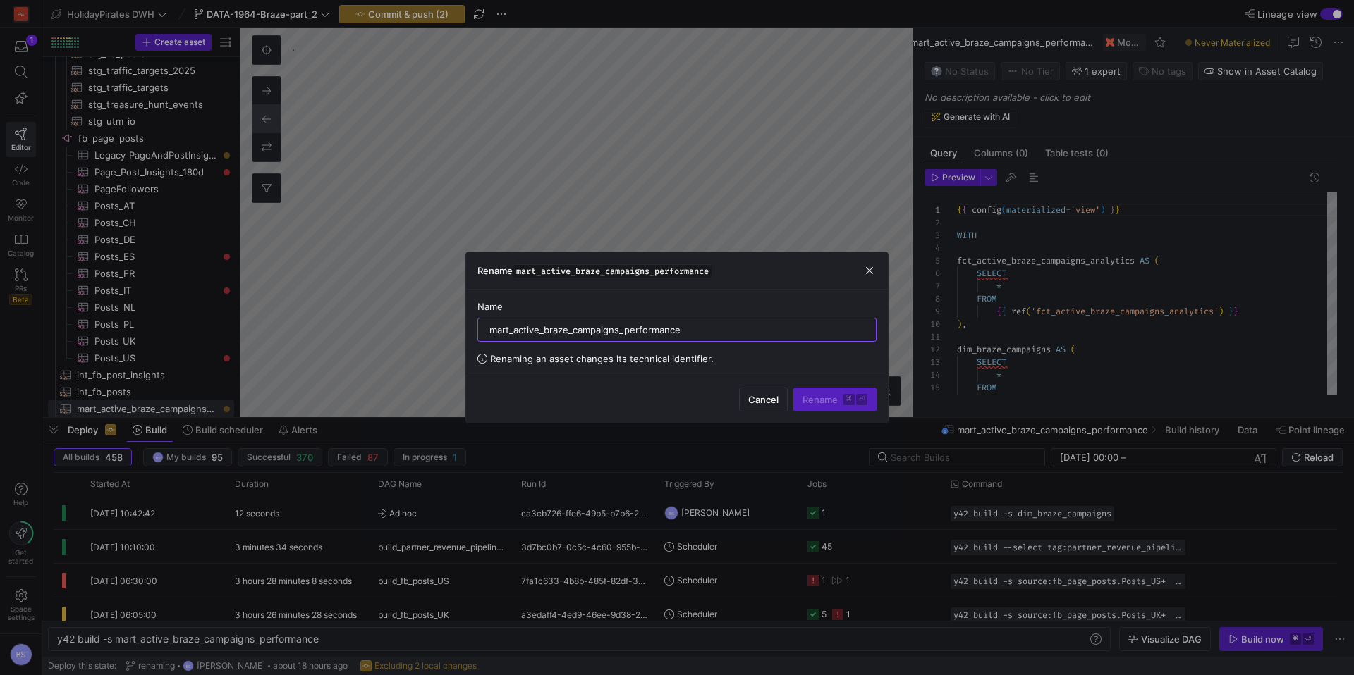
drag, startPoint x: 510, startPoint y: 331, endPoint x: 468, endPoint y: 326, distance: 42.6
click at [468, 326] on div "Name mart_active_braze_campaigns_performance Renaming an asset changes its tech…" at bounding box center [677, 333] width 422 height 86
type input "int_active_braze_campaigns_performance"
click at [804, 406] on span "submit" at bounding box center [835, 399] width 82 height 23
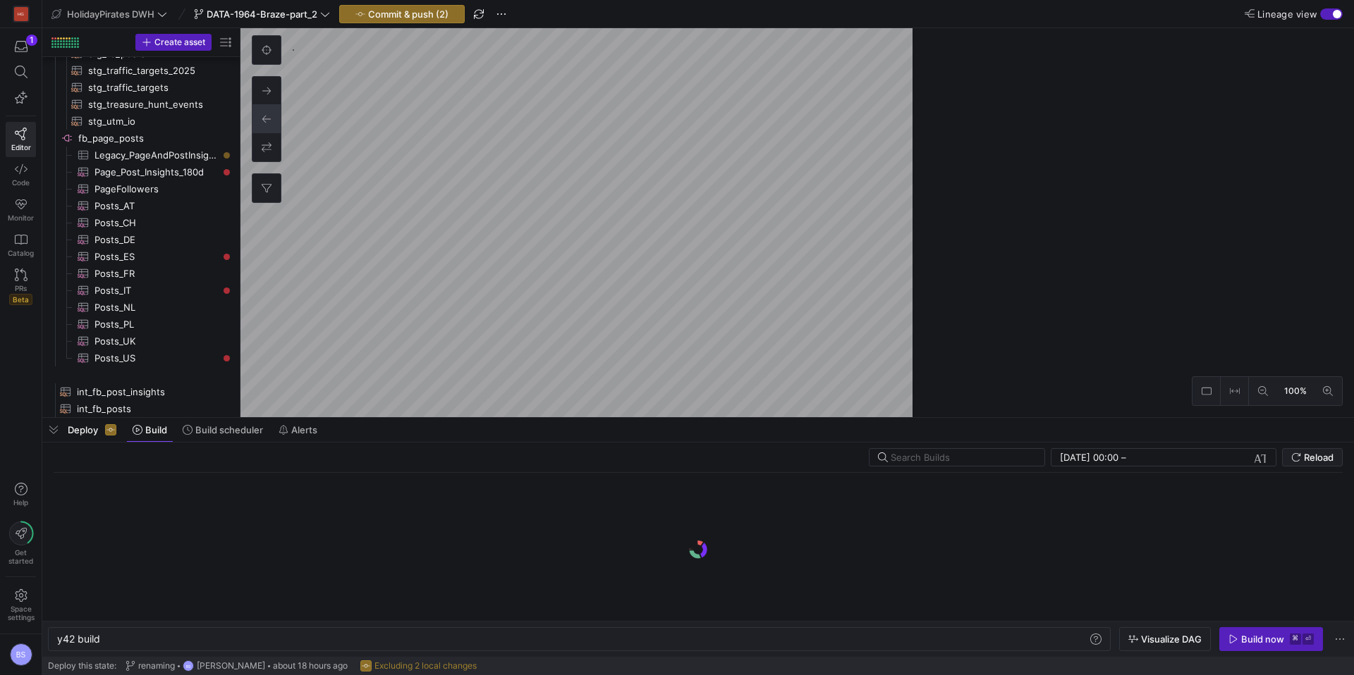
type textarea "y42 build -s int_active_braze_campaigns_performance"
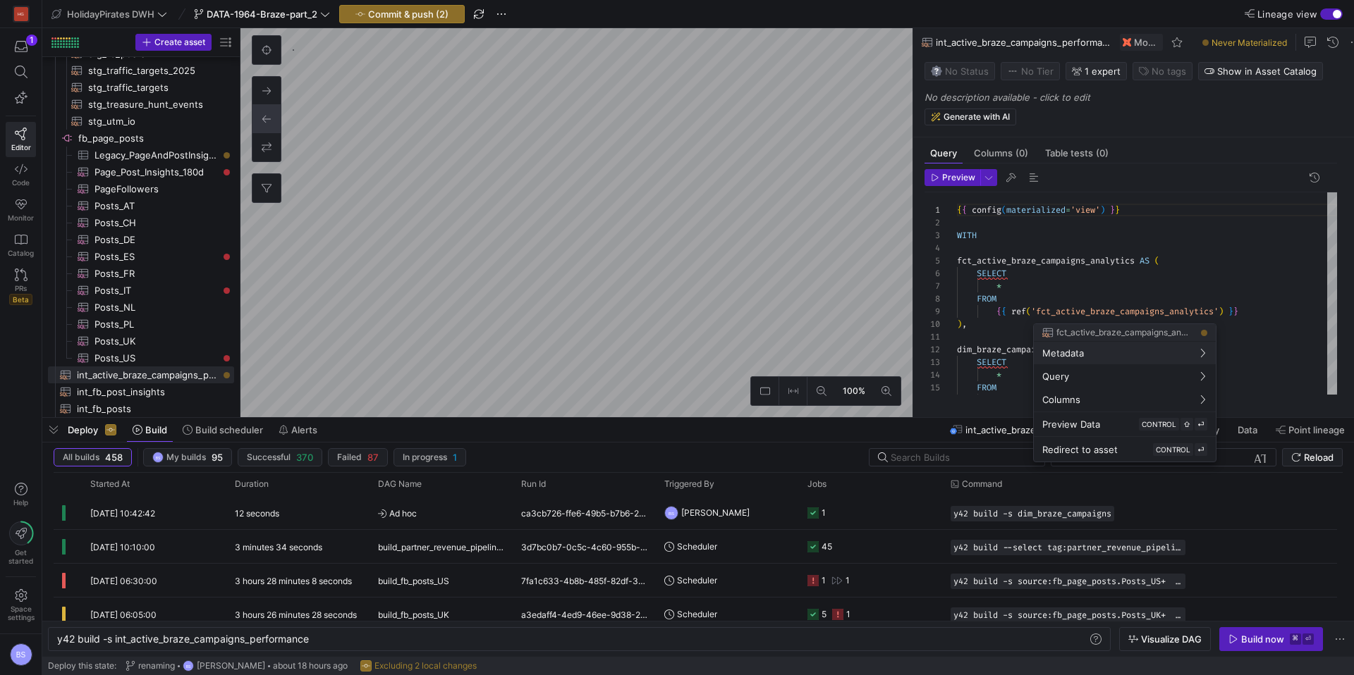
click at [1086, 278] on div at bounding box center [677, 337] width 1354 height 675
click at [1087, 317] on div at bounding box center [677, 337] width 1354 height 675
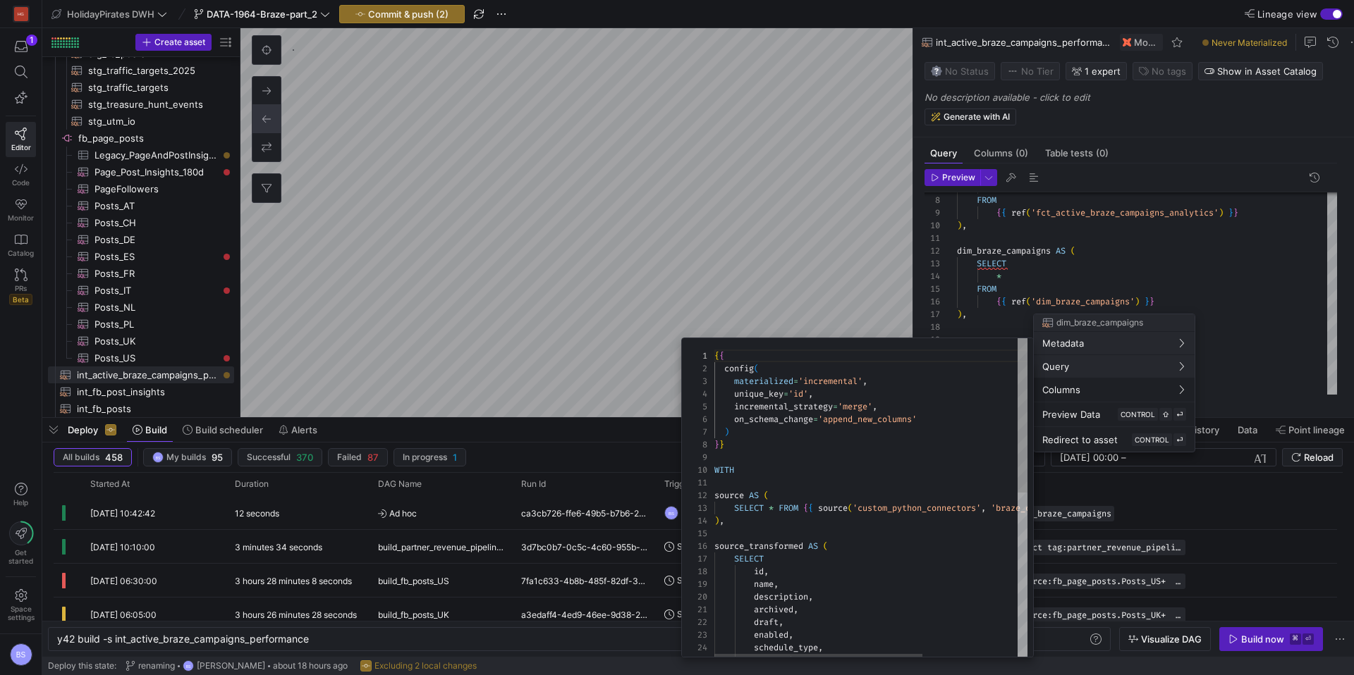
scroll to position [127, 0]
click at [1051, 288] on div at bounding box center [677, 337] width 1354 height 675
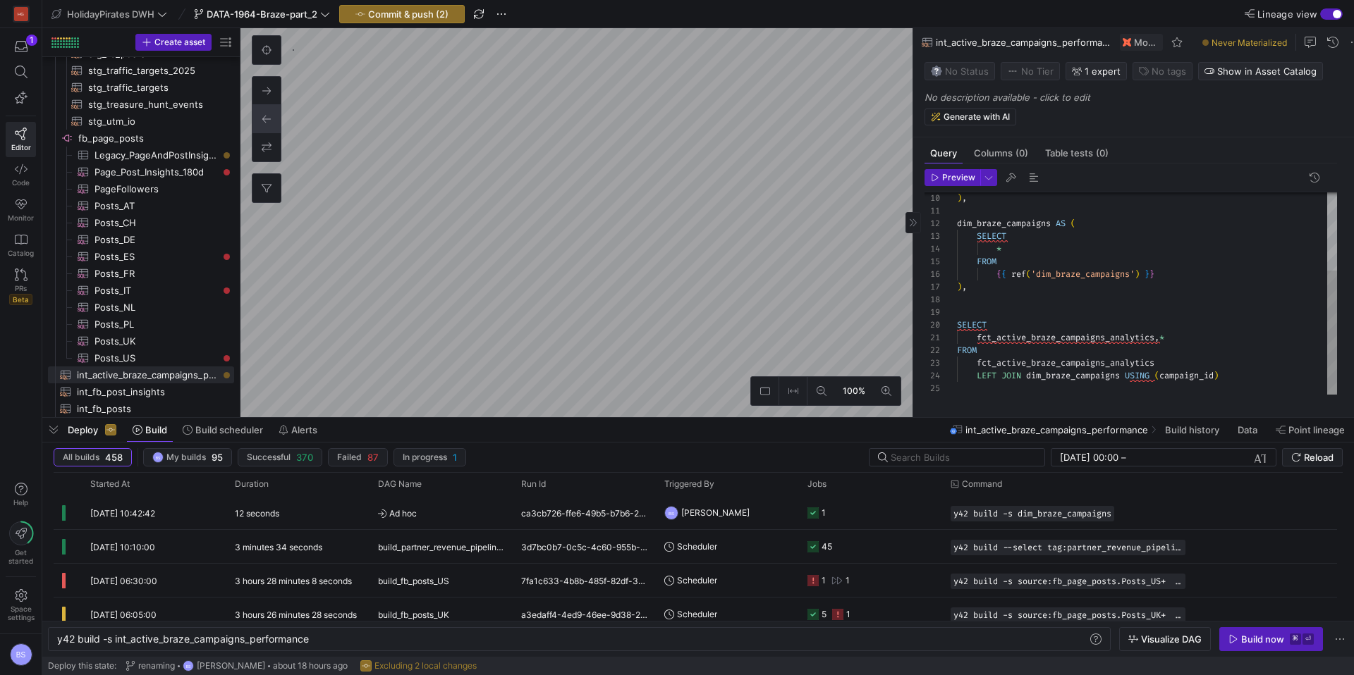
click at [1088, 384] on div ") , dim_braze_campaigns AS ( SELECT * FROM { { ref ( 'dim_braze_campaigns' ) } …" at bounding box center [1147, 230] width 380 height 329
click at [1068, 343] on div ") , dim_braze_campaigns AS ( SELECT * FROM { { ref ( 'dim_braze_campaigns' ) } …" at bounding box center [1147, 230] width 380 height 329
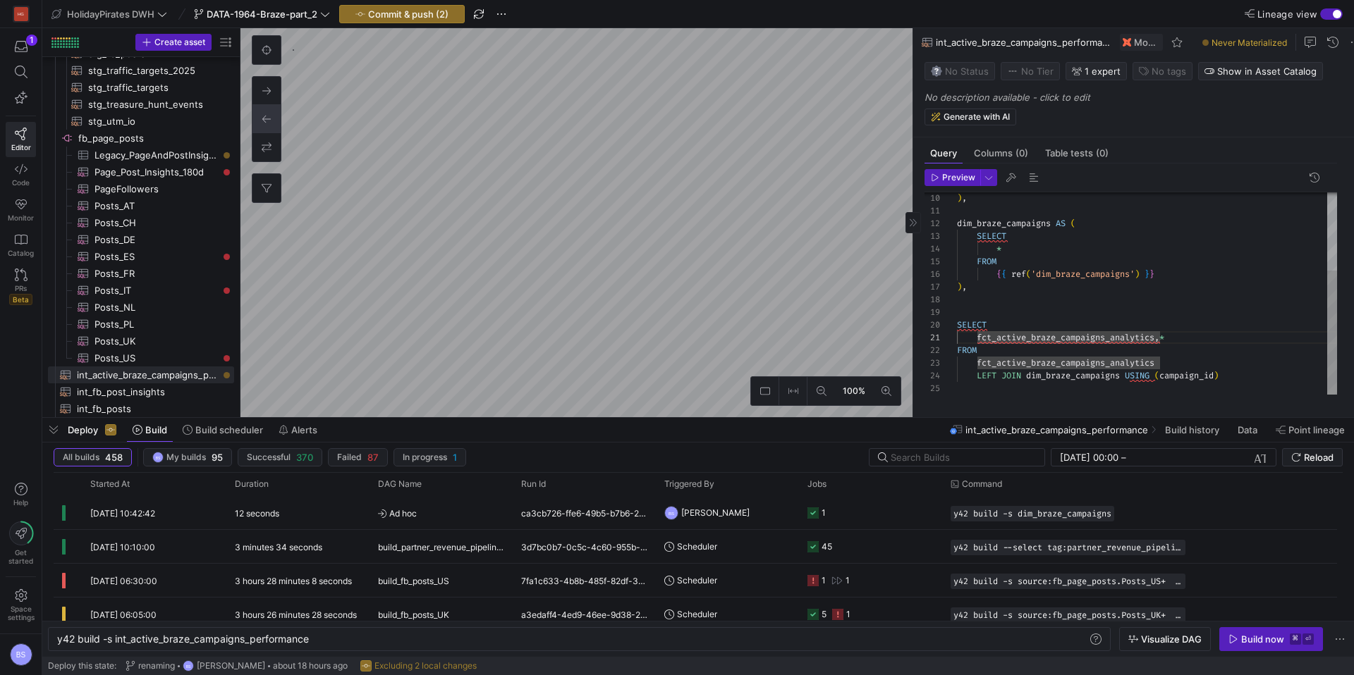
click at [1068, 343] on div ") , dim_braze_campaigns AS ( SELECT * FROM { { ref ( 'dim_braze_campaigns' ) } …" at bounding box center [1147, 230] width 380 height 329
drag, startPoint x: 1207, startPoint y: 345, endPoint x: 1165, endPoint y: 344, distance: 42.3
click at [1165, 344] on div ") , dim_braze_campaigns AS ( SELECT * FROM { { ref ( 'dim_braze_campaigns' ) } …" at bounding box center [1147, 230] width 380 height 329
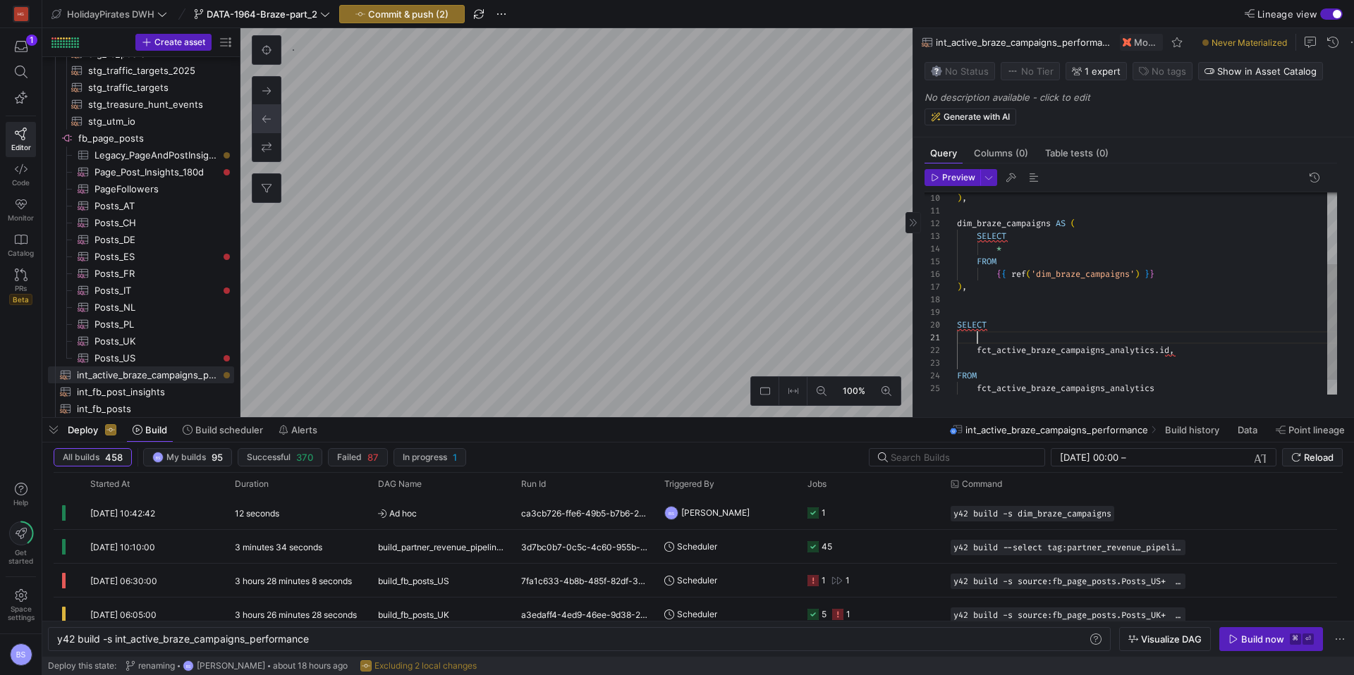
scroll to position [0, 20]
click at [1102, 357] on div ") , dim_braze_campaigns AS ( SELECT * FROM { { ref ( 'dim_braze_campaigns' ) } …" at bounding box center [1147, 243] width 380 height 354
click at [1074, 339] on div ") , dim_braze_campaigns AS ( SELECT * FROM { { ref ( 'dim_braze_campaigns' ) } …" at bounding box center [1147, 243] width 380 height 354
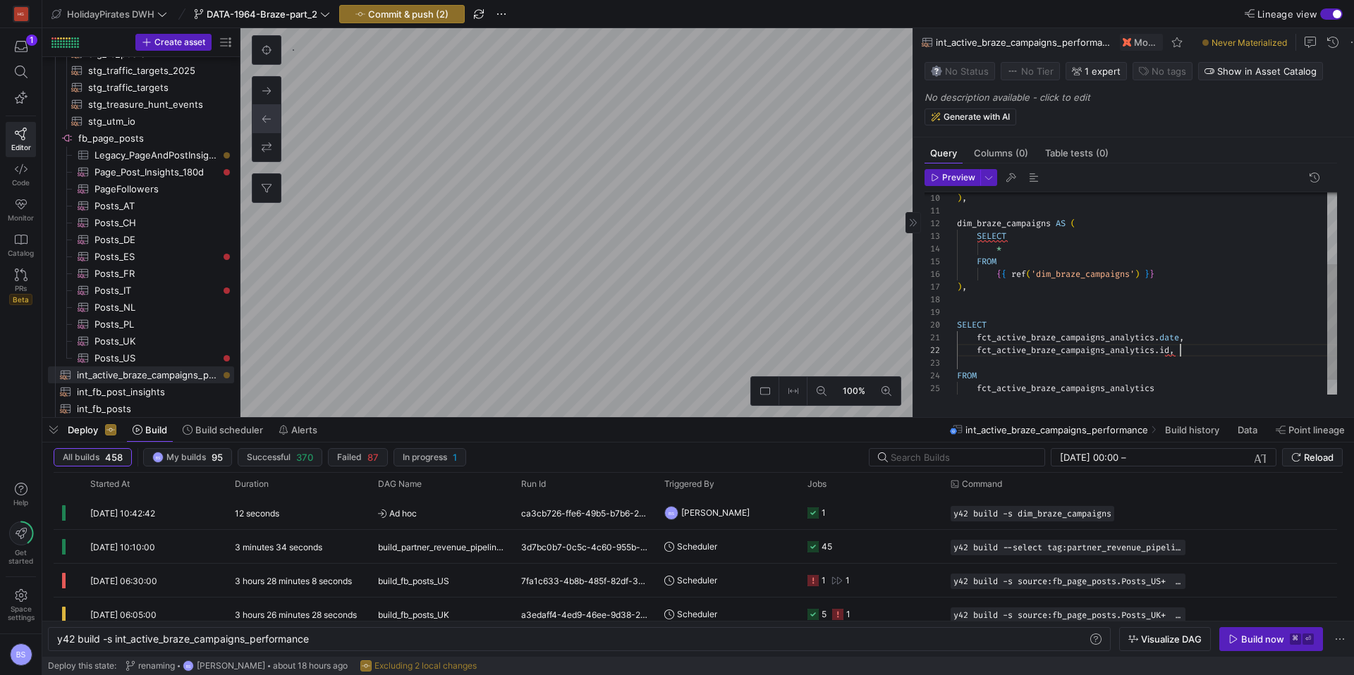
scroll to position [25, 20]
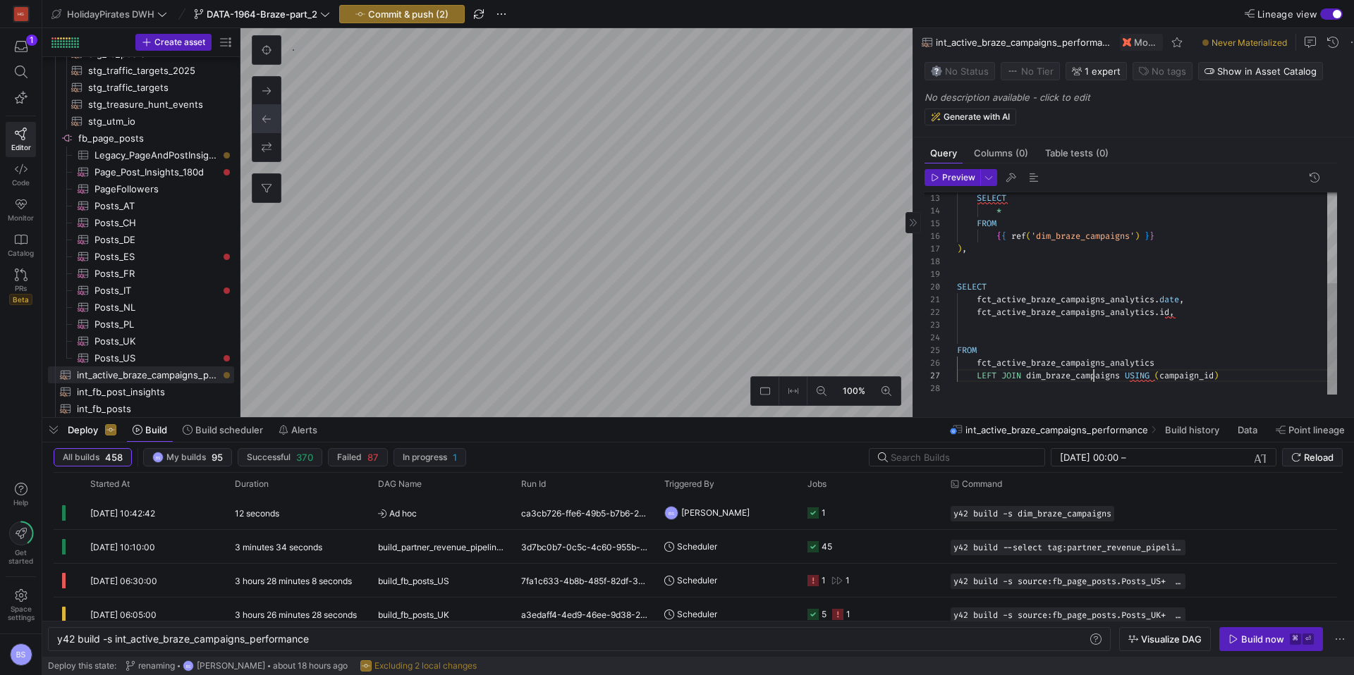
click at [1091, 381] on div "SELECT * FROM { { ref ( 'dim_braze_campaigns' ) } } ) , SELECT fct_active_braze…" at bounding box center [1147, 211] width 380 height 367
click at [1006, 331] on div "SELECT * FROM { { ref ( 'dim_braze_campaigns' ) } } ) , SELECT fct_active_braze…" at bounding box center [1147, 211] width 380 height 367
click at [1196, 379] on div "SELECT * FROM { { ref ( 'dim_braze_campaigns' ) } } ) , SELECT fct_active_braze…" at bounding box center [1147, 211] width 380 height 367
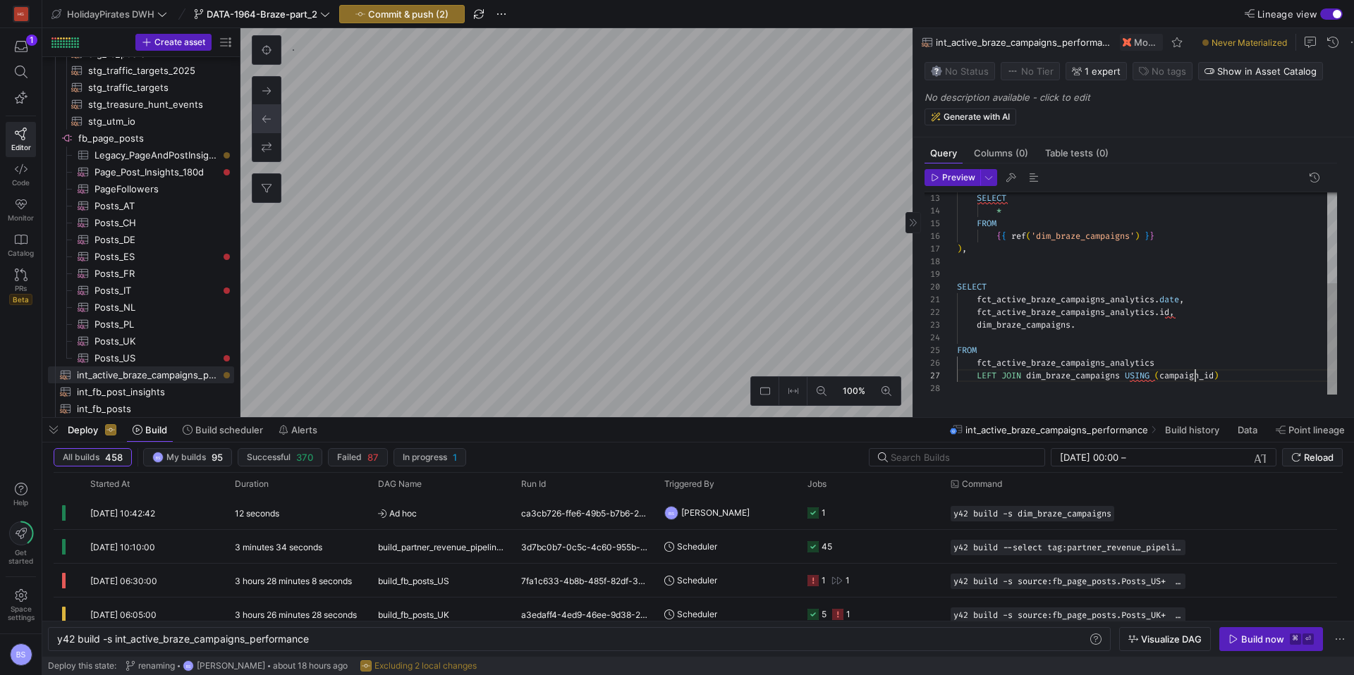
click at [1196, 379] on div "SELECT * FROM { { ref ( 'dim_braze_campaigns' ) } } ) , SELECT fct_active_braze…" at bounding box center [1147, 211] width 380 height 367
click at [1222, 369] on div "SELECT * FROM { { ref ( 'dim_braze_campaigns' ) } } ) , SELECT fct_active_braze…" at bounding box center [1147, 211] width 380 height 367
click at [1148, 382] on div "SELECT * FROM { { ref ( 'dim_braze_campaigns' ) } } ) , SELECT fct_active_braze…" at bounding box center [1147, 211] width 380 height 367
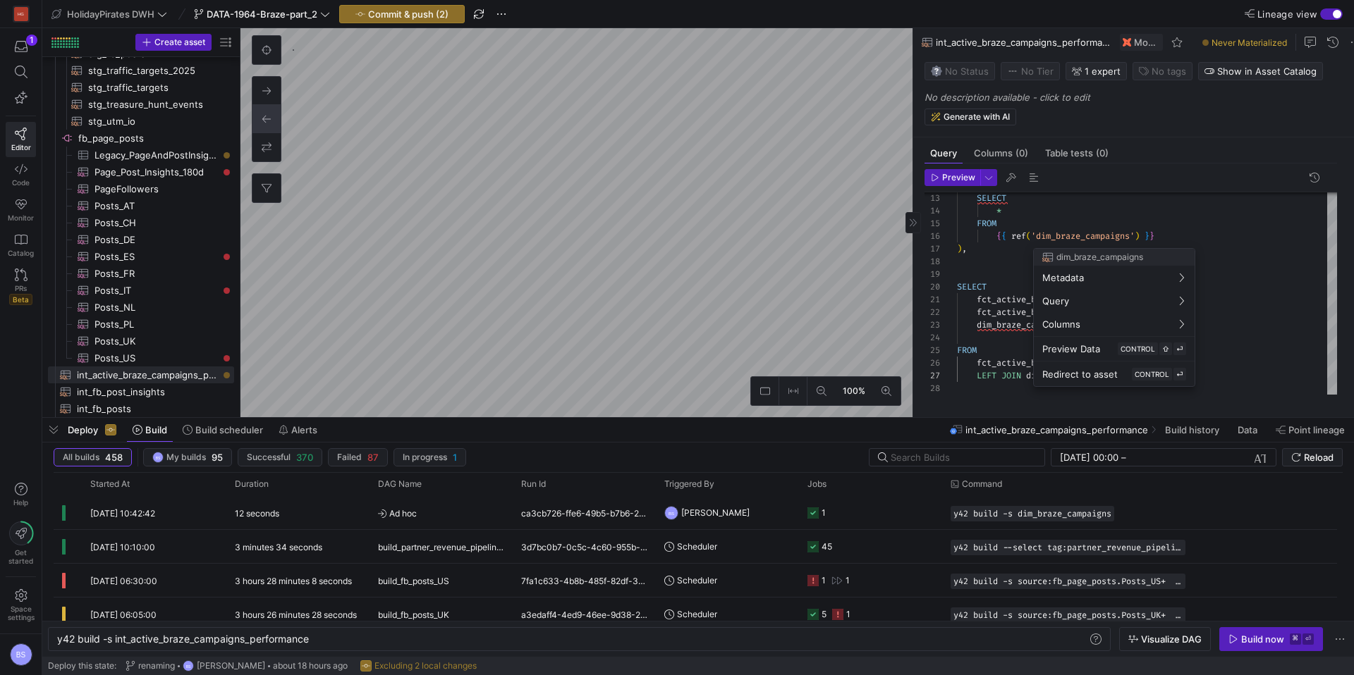
click at [620, 314] on div at bounding box center [677, 337] width 1354 height 675
click at [1094, 335] on div "SELECT * FROM { { ref ( 'dim_braze_campaigns' ) } } ) , SELECT fct_active_braze…" at bounding box center [1147, 211] width 380 height 367
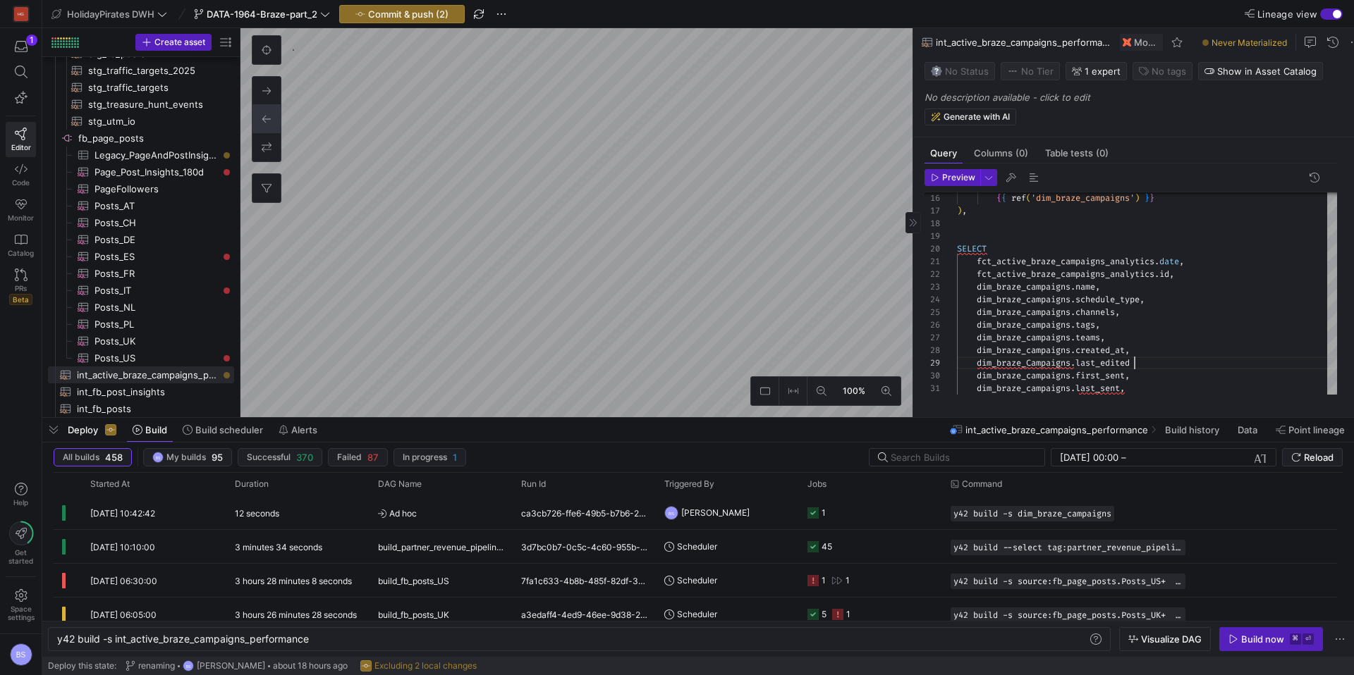
scroll to position [102, 178]
click at [1160, 369] on div "{ { ref ( 'dim_braze_campaigns' ) } } ) , SELECT fct_active_braze_campaigns_ana…" at bounding box center [1147, 224] width 380 height 468
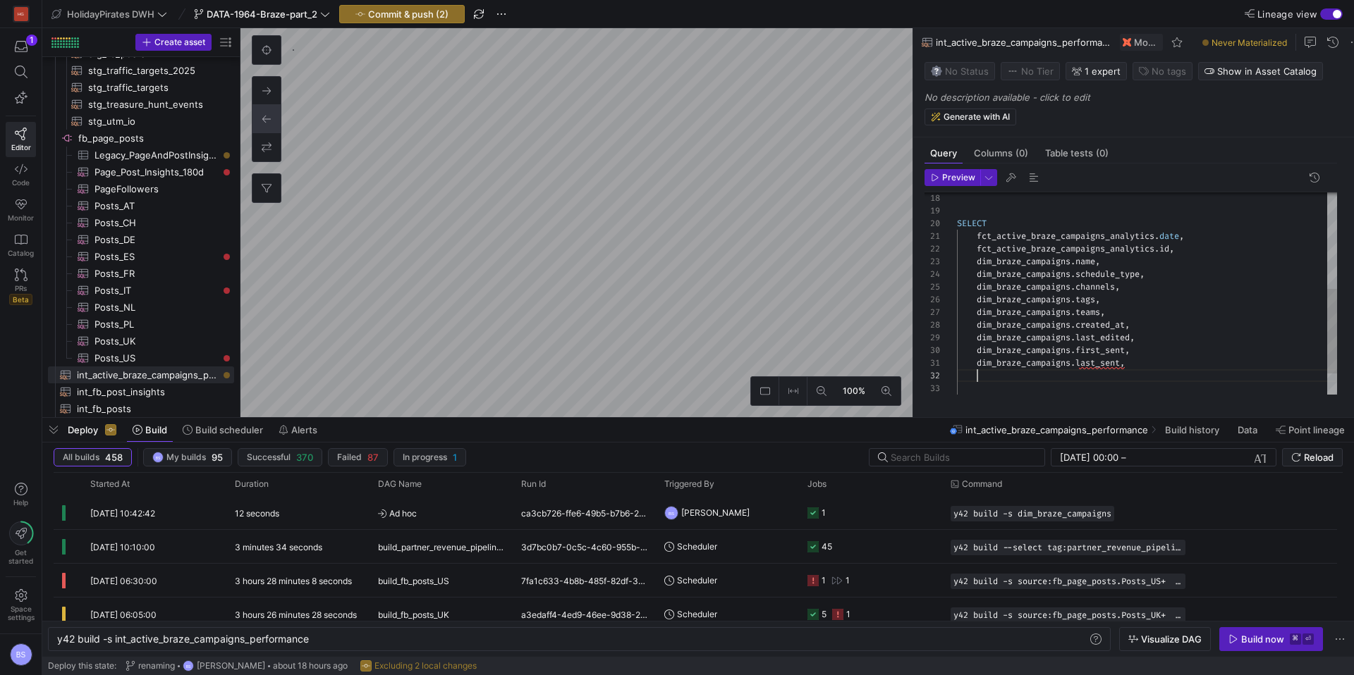
scroll to position [13, 20]
click at [1000, 250] on div "SELECT fct_active_braze_campaigns_analytics . date , fct_active_braze_campaigns…" at bounding box center [1147, 205] width 380 height 481
click at [984, 384] on div "SELECT fct_active_braze_campaigns_analytics . date , fct_active_braze_campaigns…" at bounding box center [1147, 205] width 380 height 481
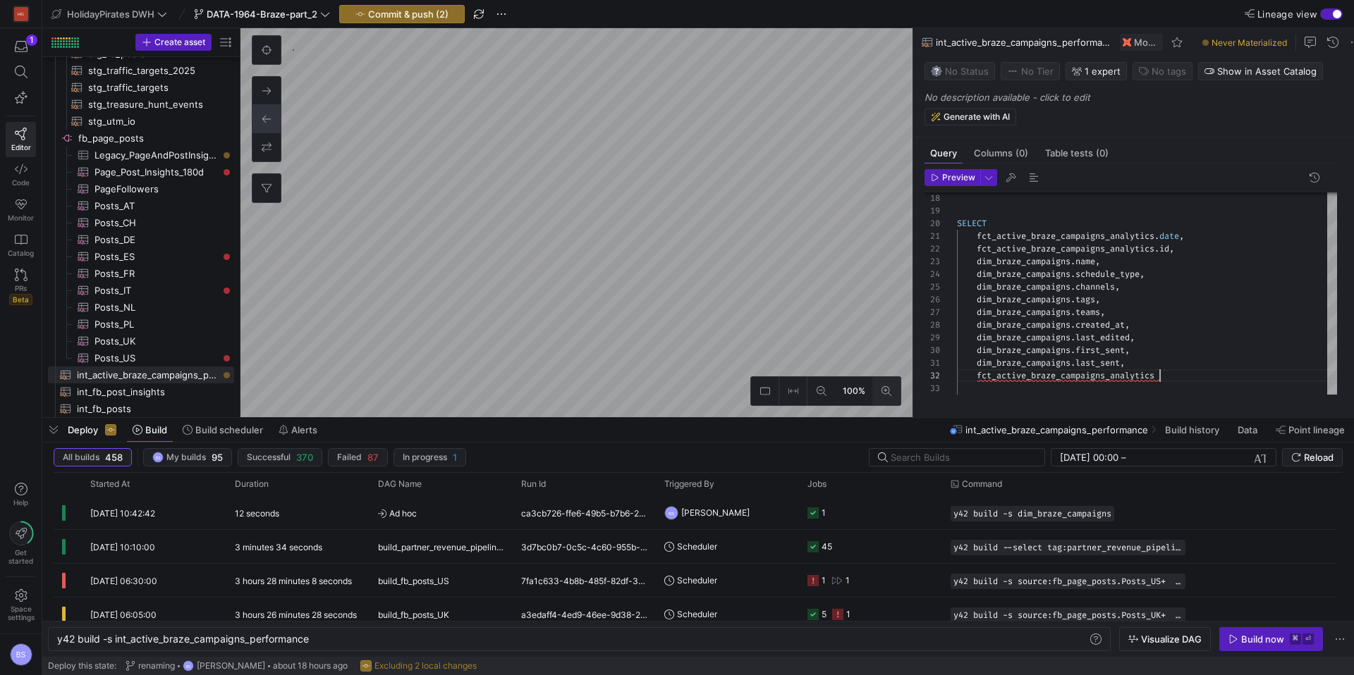
type textarea "dim_braze_campaigns.last_sent, fct_active_braze_campaigns_analytics FROM fct_ac…"
type textarea "y42 build -s fct_active_braze_campaigns_analytics"
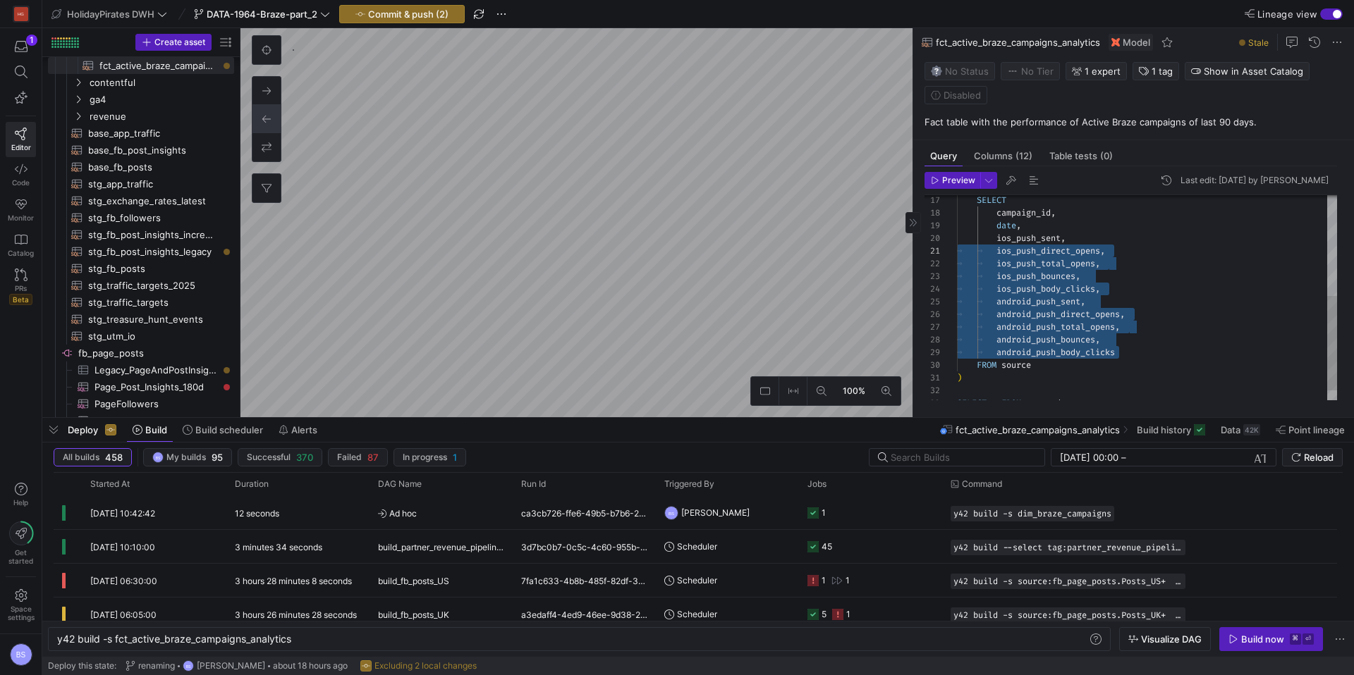
type textarea "source AS ( SELECT * FROM {{ source('custom_python_connectors', 'braze_active_c…"
drag, startPoint x: 1140, startPoint y: 352, endPoint x: 963, endPoint y: 243, distance: 208.0
click at [963, 243] on div "campaign_id , date , ios_push_sent , ios_push_direct_opens , ios_push_total_ope…" at bounding box center [1147, 201] width 380 height 443
type textarea "y42 build -s int_active_braze_campaigns_performance"
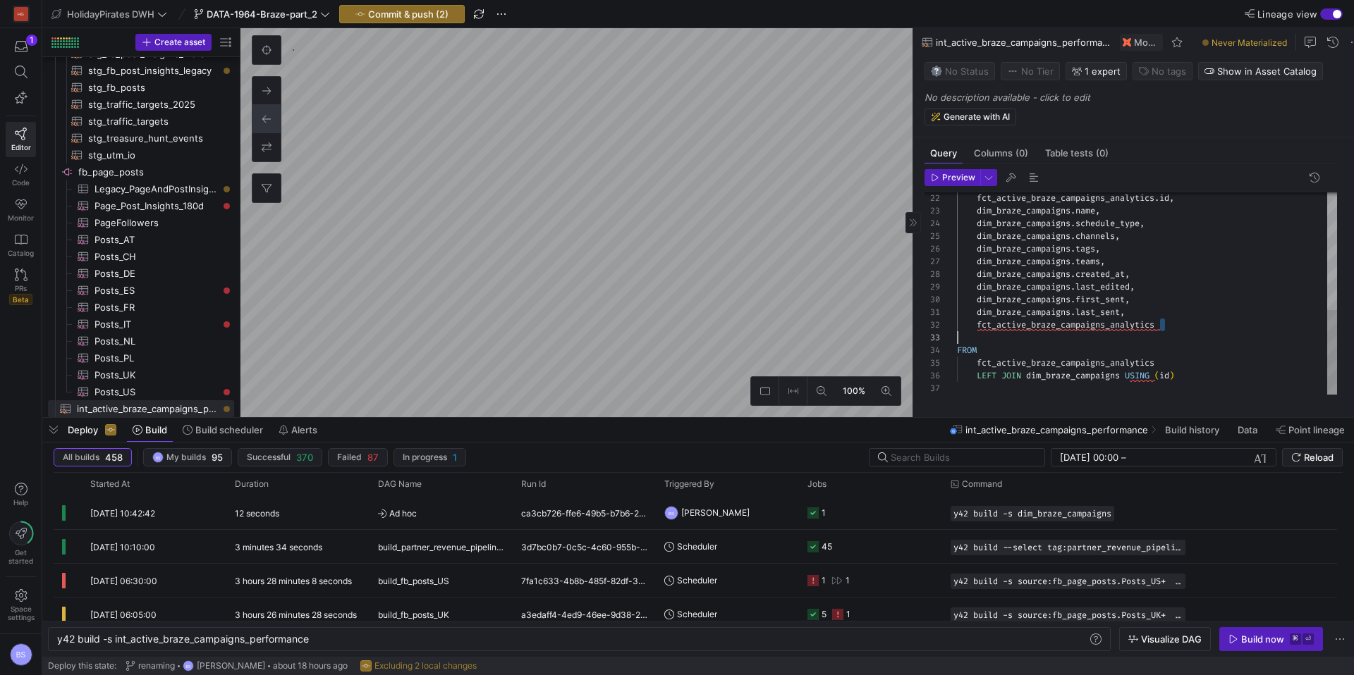
scroll to position [13, 20]
drag, startPoint x: 1169, startPoint y: 333, endPoint x: 975, endPoint y: 331, distance: 193.9
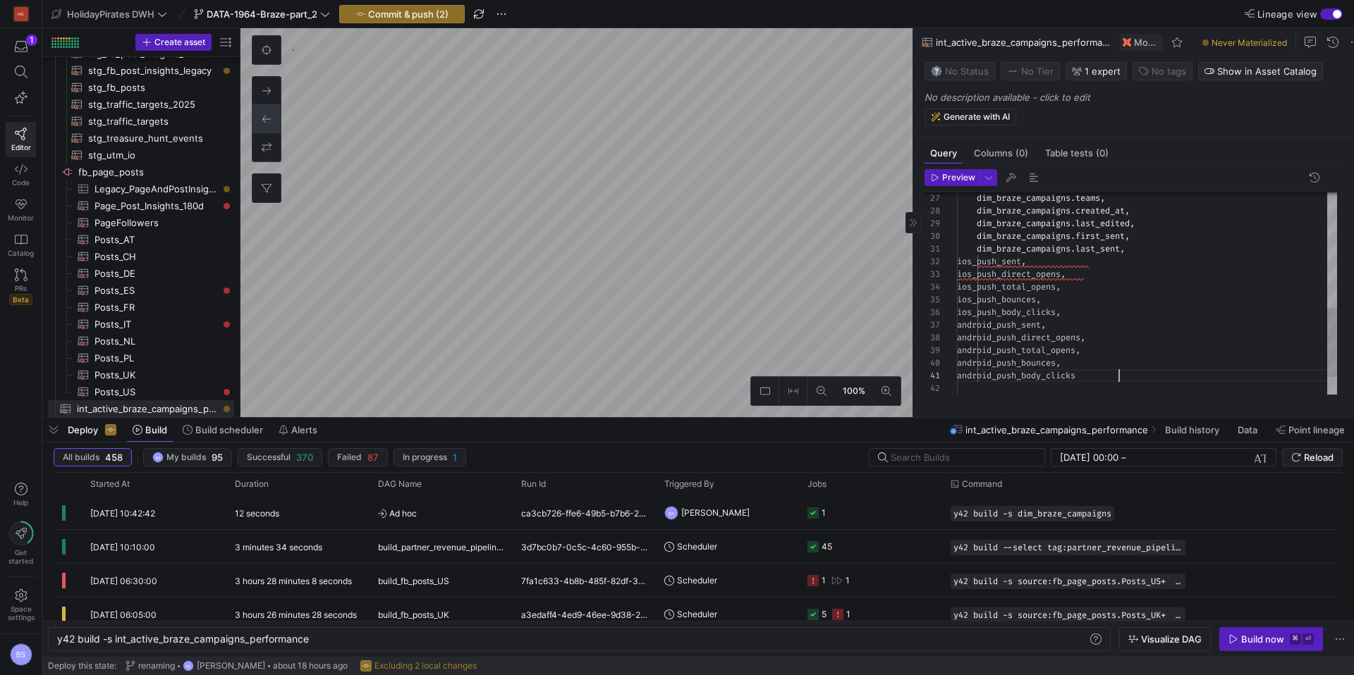
scroll to position [0, 162]
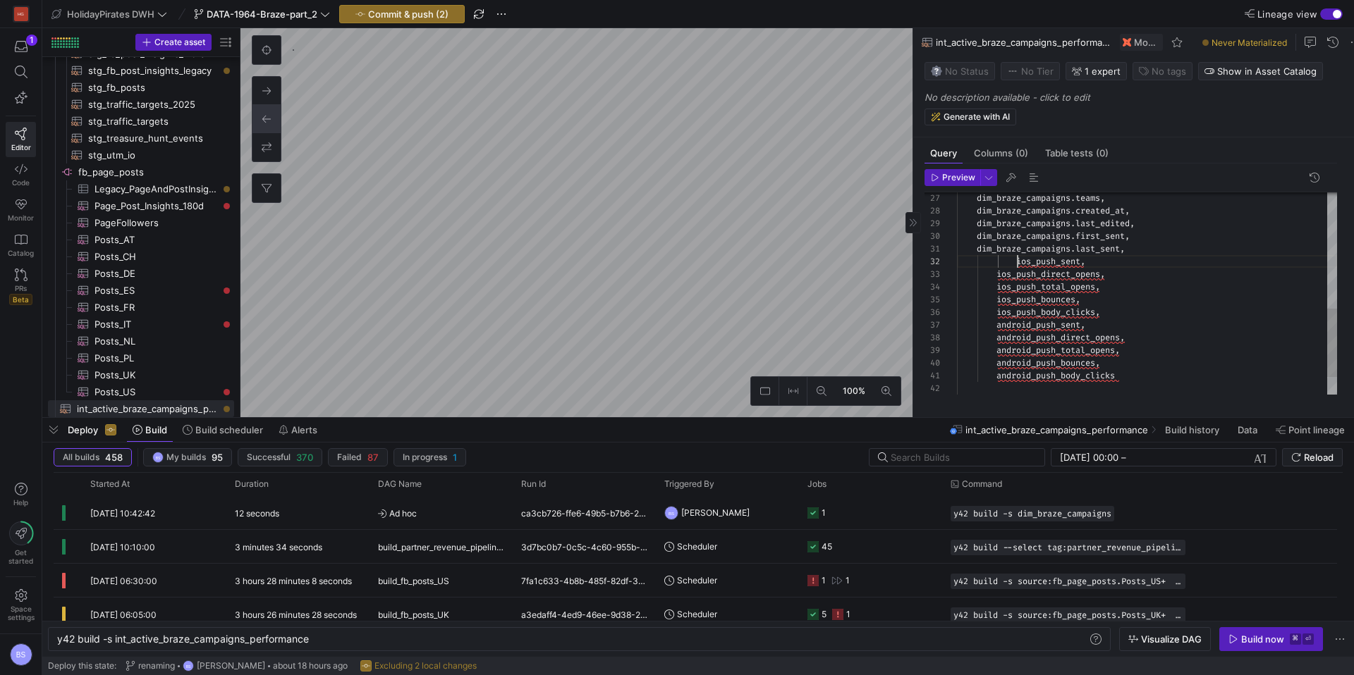
click at [1019, 264] on div "dim_braze_campaigns . teams , dim_braze_campaigns . created_at , dim_braze_camp…" at bounding box center [1147, 148] width 380 height 595
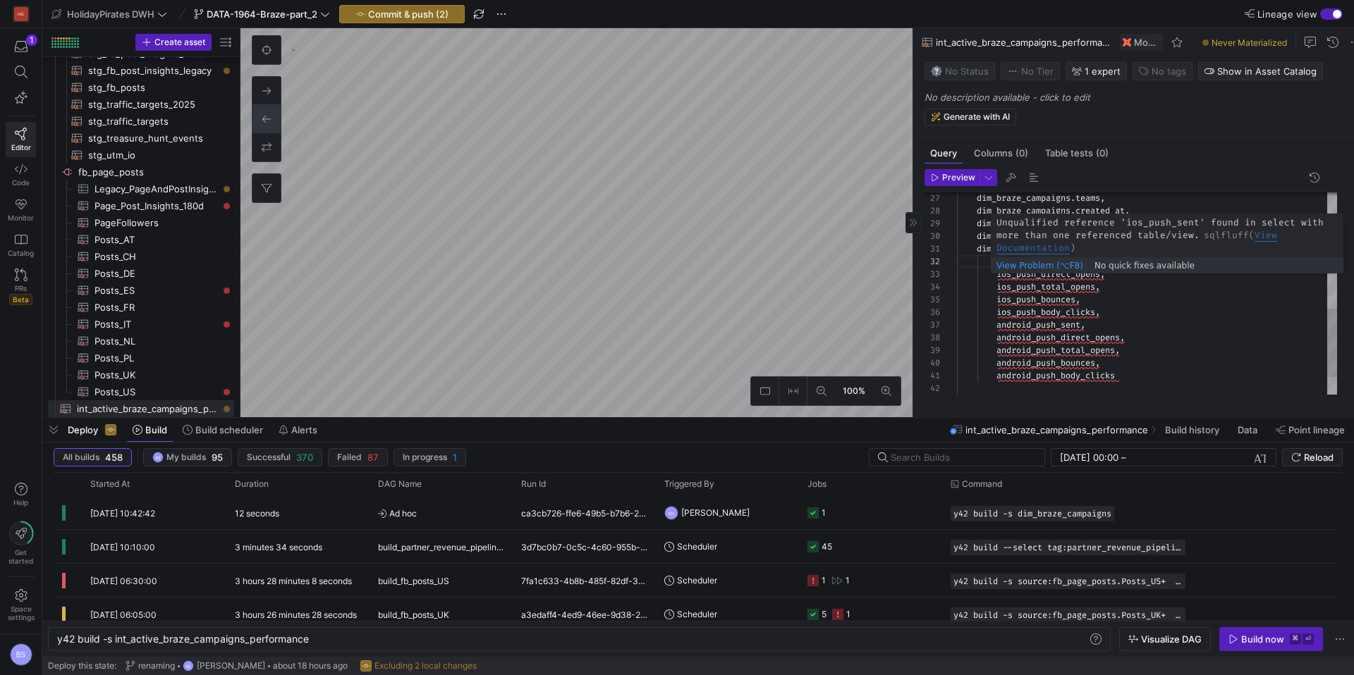
scroll to position [13, 41]
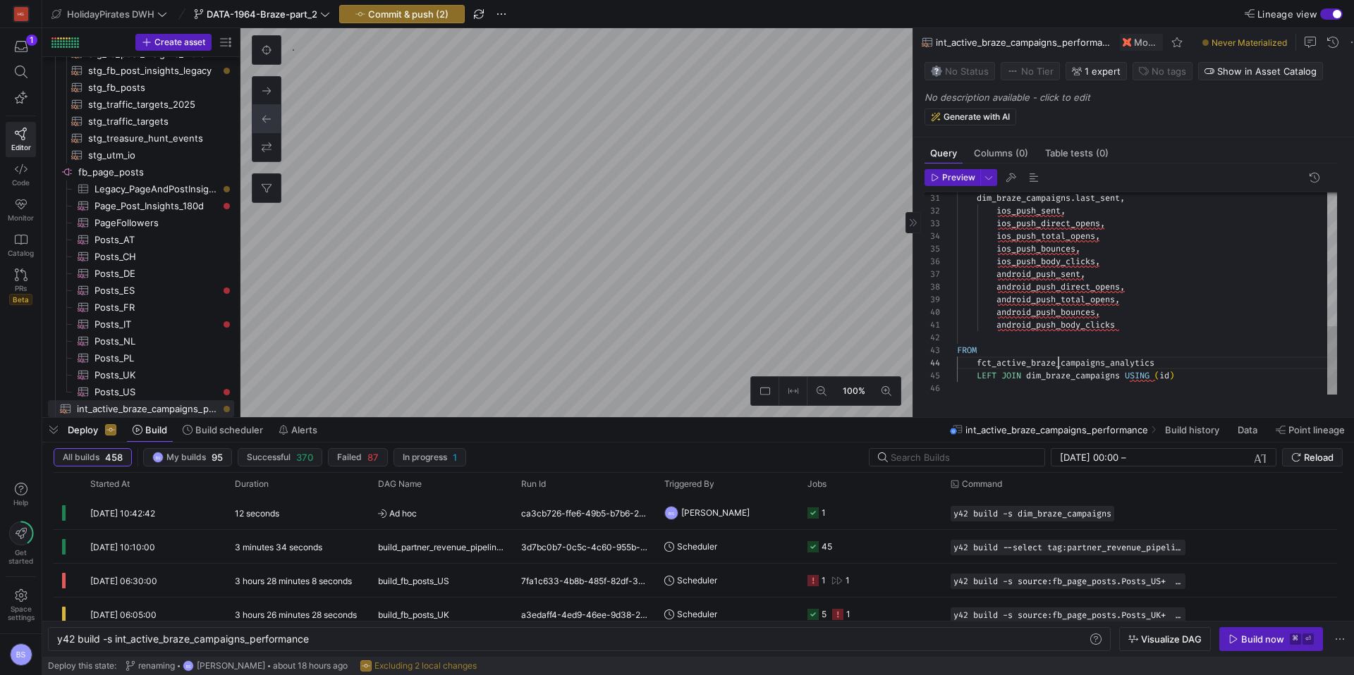
click at [1057, 371] on div "dim_braze_campaigns . last_sent , ios_push_sent , ios_push_direct_opens , ios_p…" at bounding box center [1147, 97] width 380 height 595
click at [998, 219] on div "dim_braze_campaigns . last_sent , ios_push_sent , ios_push_direct_opens , ios_p…" at bounding box center [1147, 97] width 380 height 595
drag, startPoint x: 998, startPoint y: 219, endPoint x: 974, endPoint y: 326, distance: 109.8
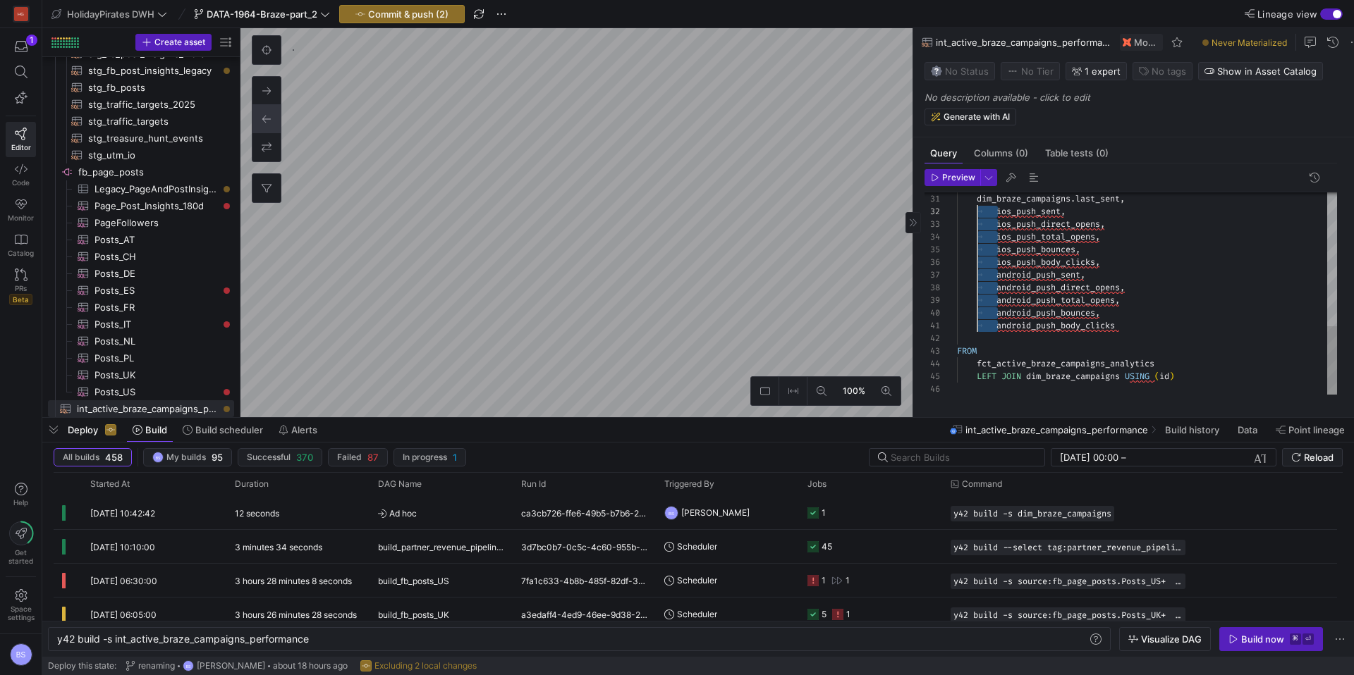
click at [974, 326] on div "dim_braze_campaigns . last_sent , ios_push_sent , ios_push_direct_opens , ios_p…" at bounding box center [1147, 97] width 380 height 595
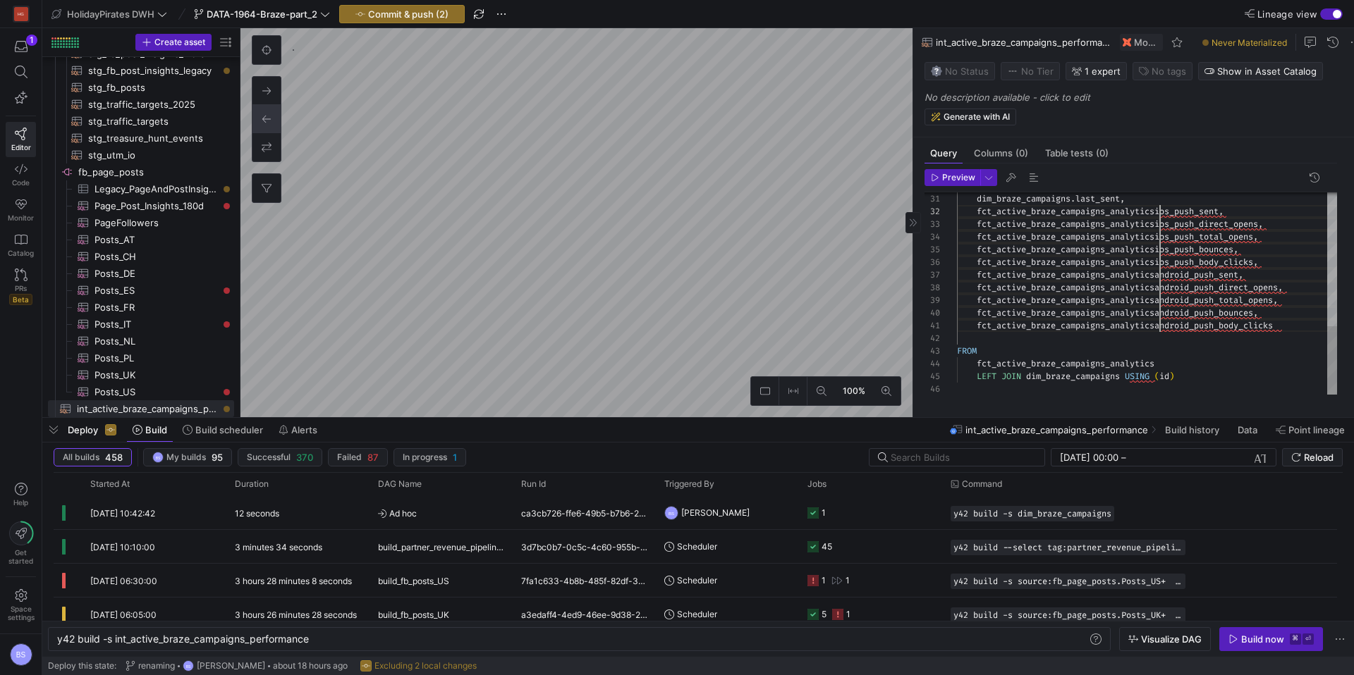
scroll to position [13, 208]
click at [1222, 361] on div "dim_braze_campaigns . last_sent , fct_active_braze_campaigns_analytics . ios_pu…" at bounding box center [1147, 97] width 380 height 595
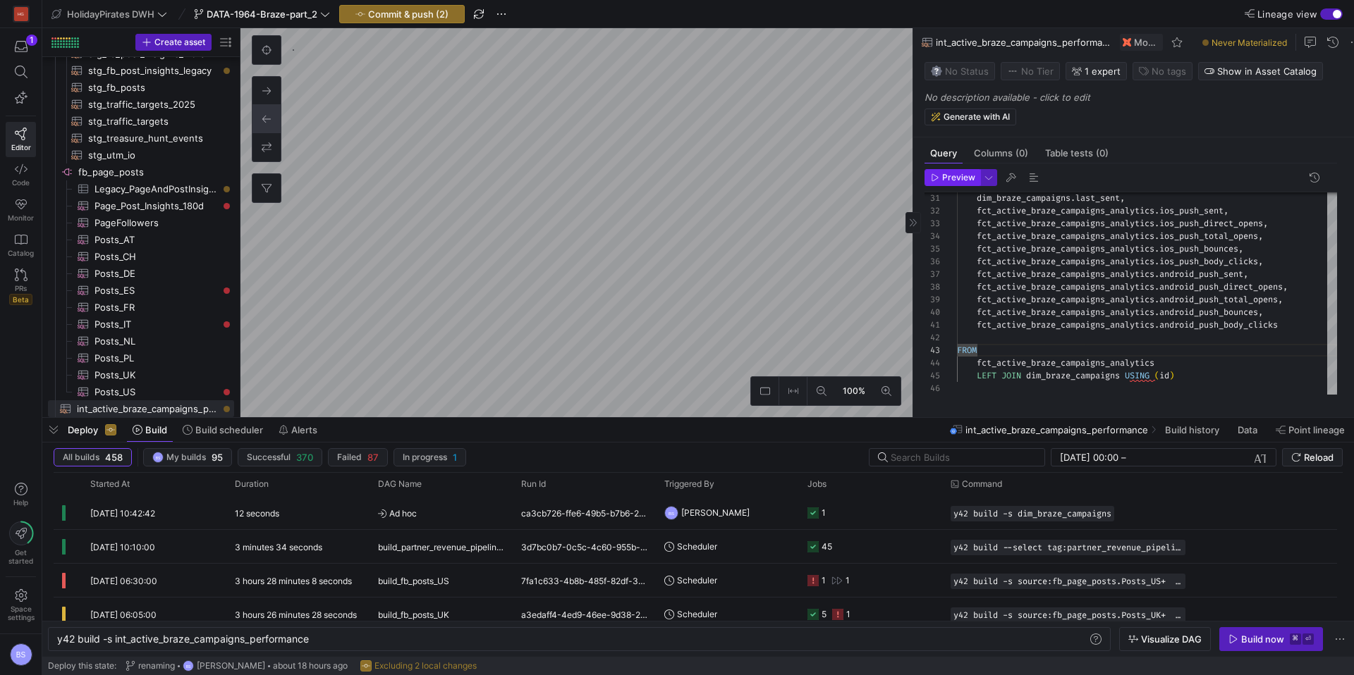
click at [957, 185] on span "button" at bounding box center [952, 178] width 54 height 16
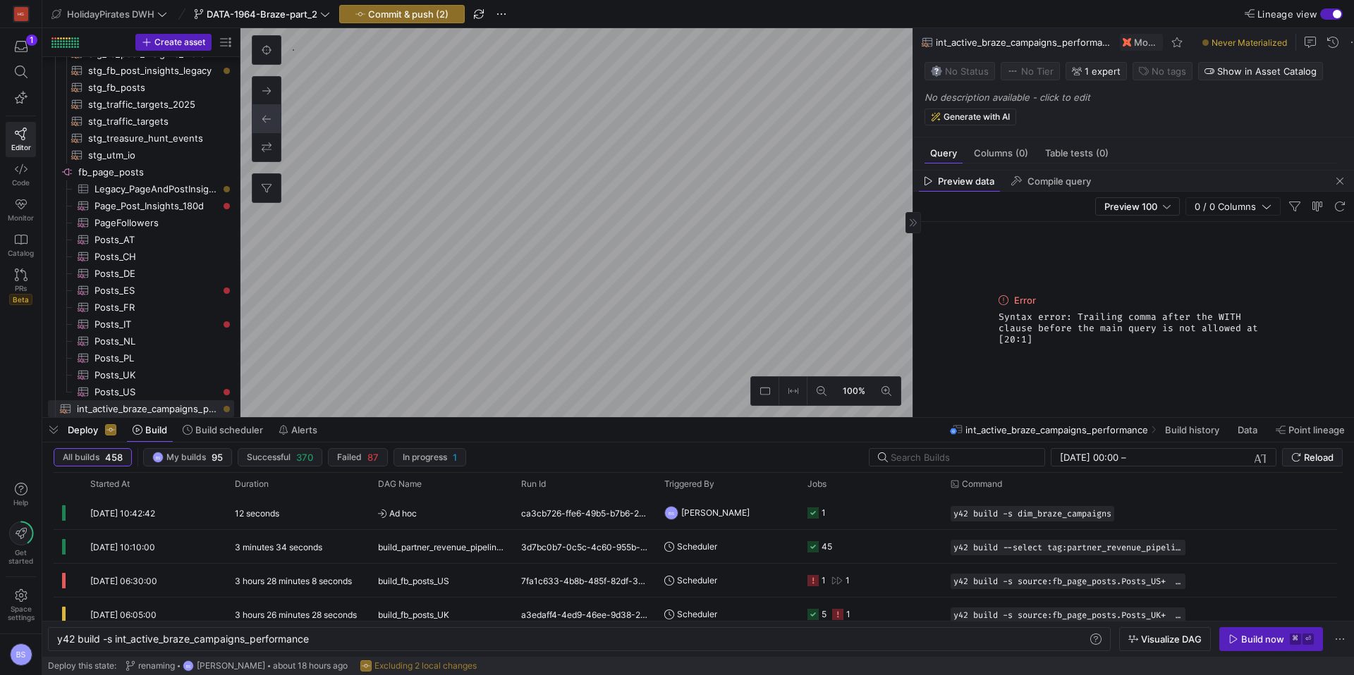
drag, startPoint x: 1337, startPoint y: 186, endPoint x: 1146, endPoint y: 265, distance: 207.4
click at [1337, 186] on span "button" at bounding box center [1339, 181] width 17 height 17
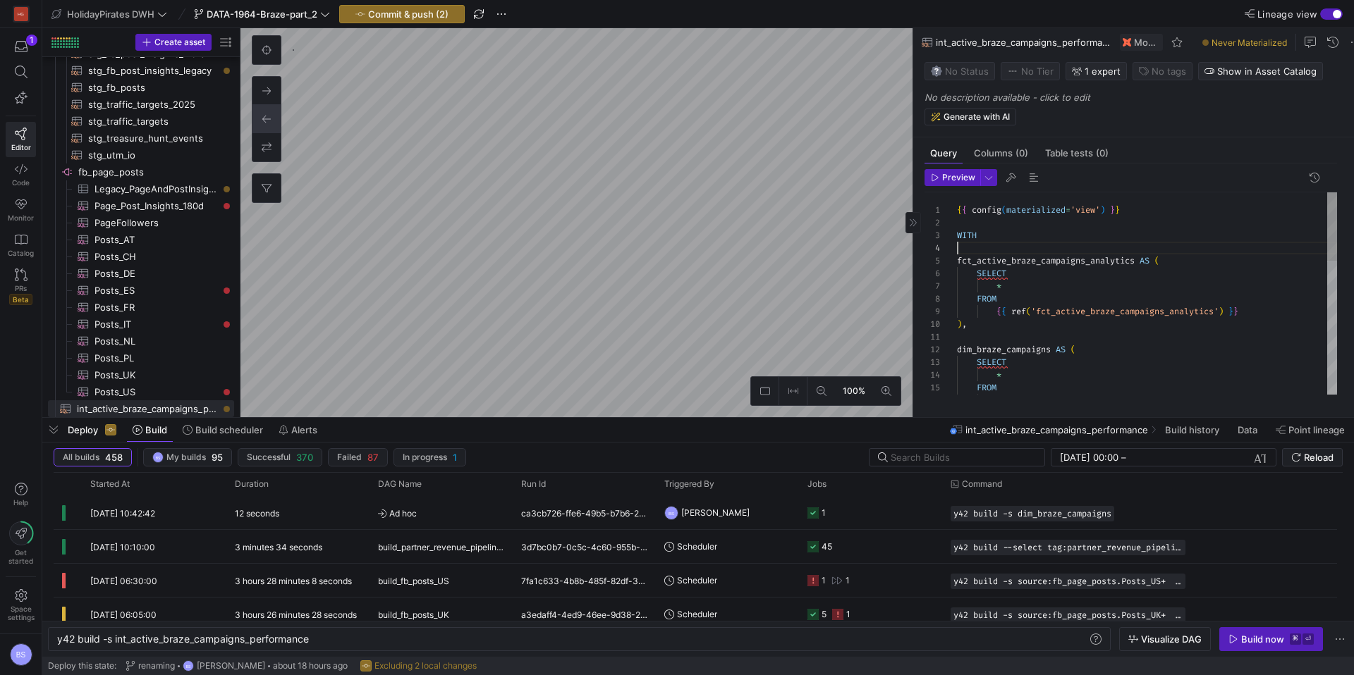
scroll to position [38, 0]
click at [1009, 259] on div "* FROM { { ref ( 'dim_braze_campaigns' ) } } dim_braze_campaigns AS ( SELECT FR…" at bounding box center [1147, 489] width 380 height 595
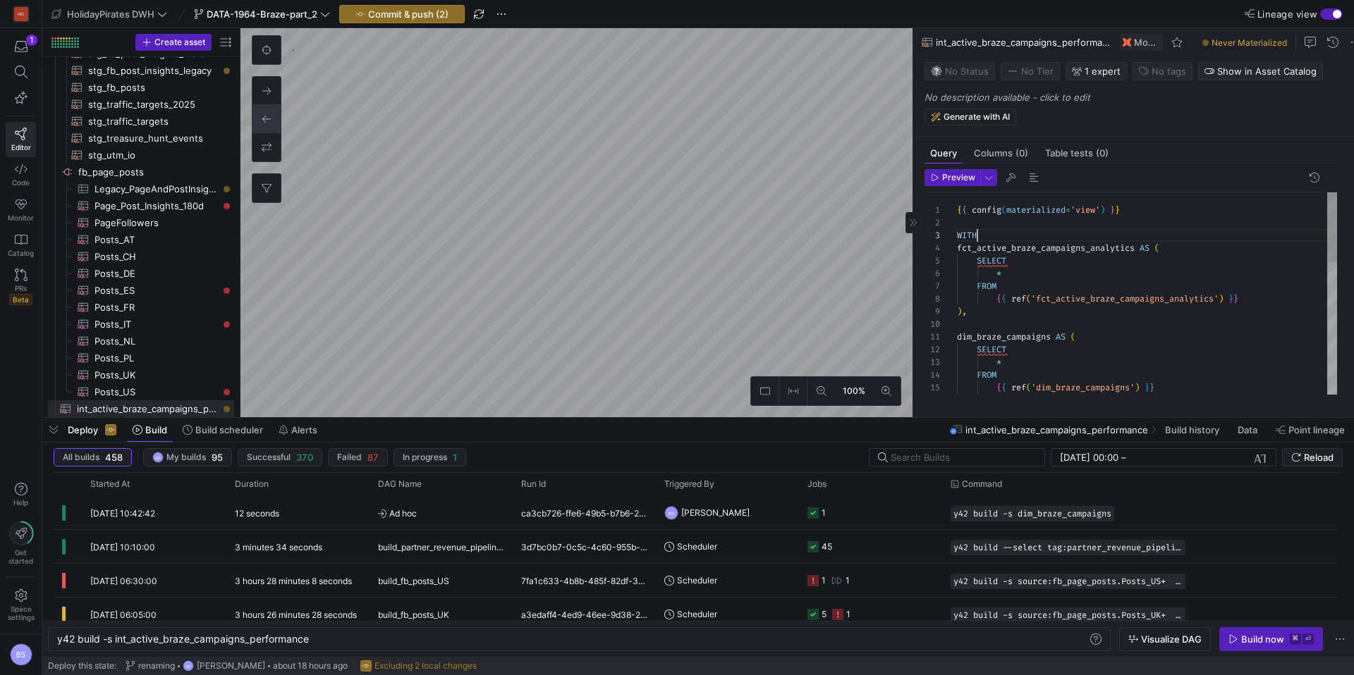
scroll to position [25, 20]
click at [1045, 255] on div "* FROM { { ref ( 'dim_braze_campaigns' ) } } dim_braze_campaigns AS ( SELECT FR…" at bounding box center [1147, 483] width 380 height 582
drag, startPoint x: 972, startPoint y: 321, endPoint x: 981, endPoint y: 321, distance: 8.5
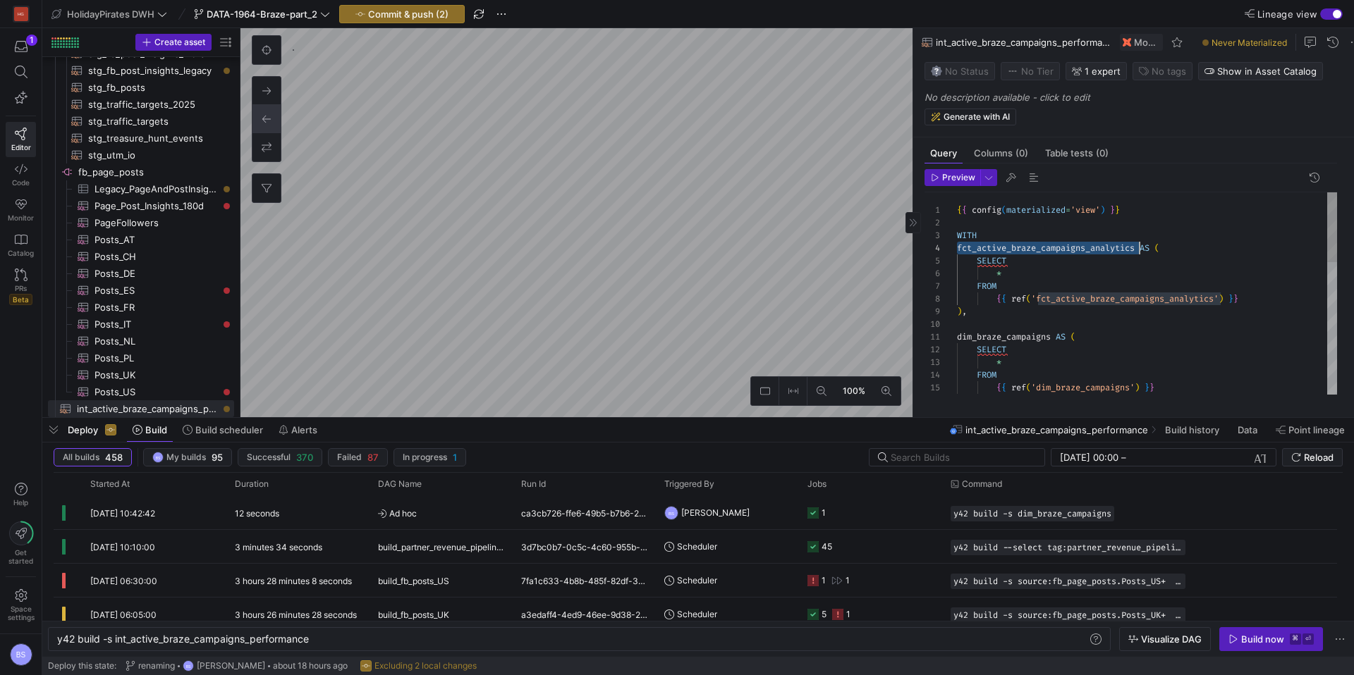
click at [973, 318] on div ") ," at bounding box center [1147, 311] width 380 height 13
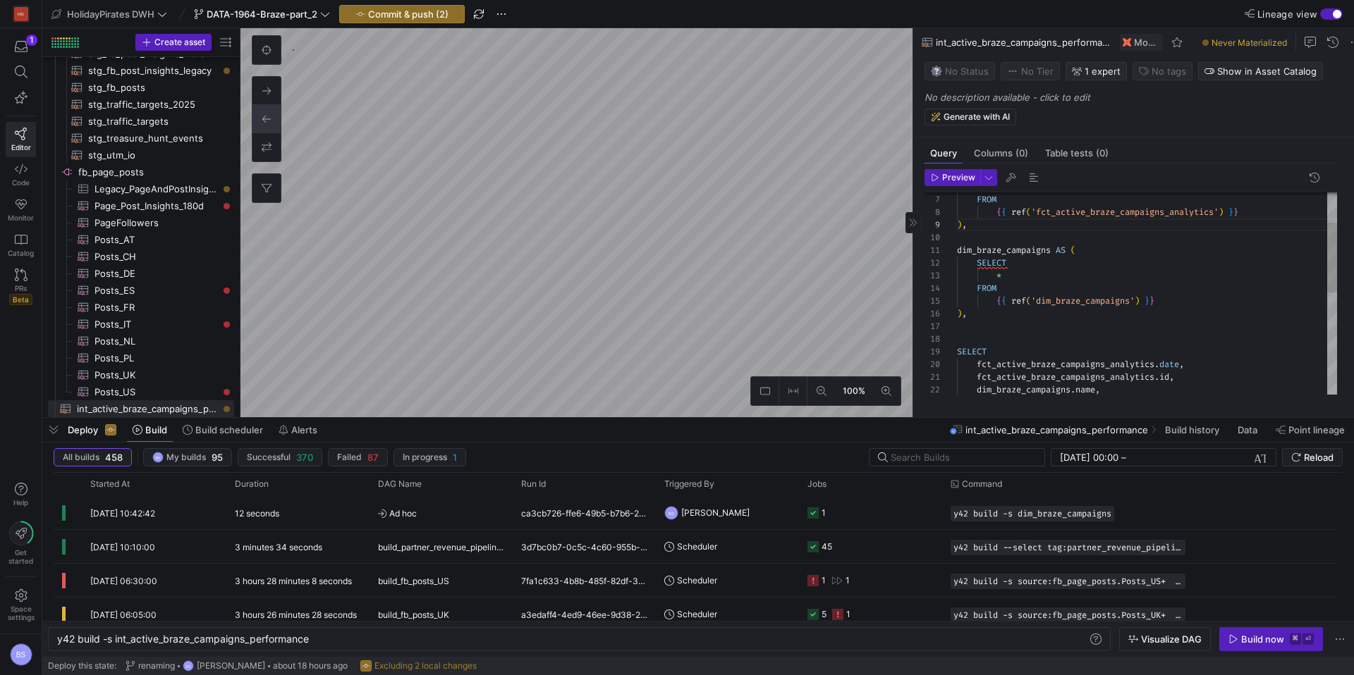
click at [981, 319] on div "* FROM { { ref ( 'dim_braze_campaigns' ) } } dim_braze_campaigns AS ( SELECT FR…" at bounding box center [1147, 397] width 380 height 582
click at [967, 319] on div "* FROM { { ref ( 'dim_braze_campaigns' ) } } dim_braze_campaigns AS ( SELECT FR…" at bounding box center [1147, 391] width 380 height 570
click at [955, 369] on div "19" at bounding box center [940, 364] width 32 height 13
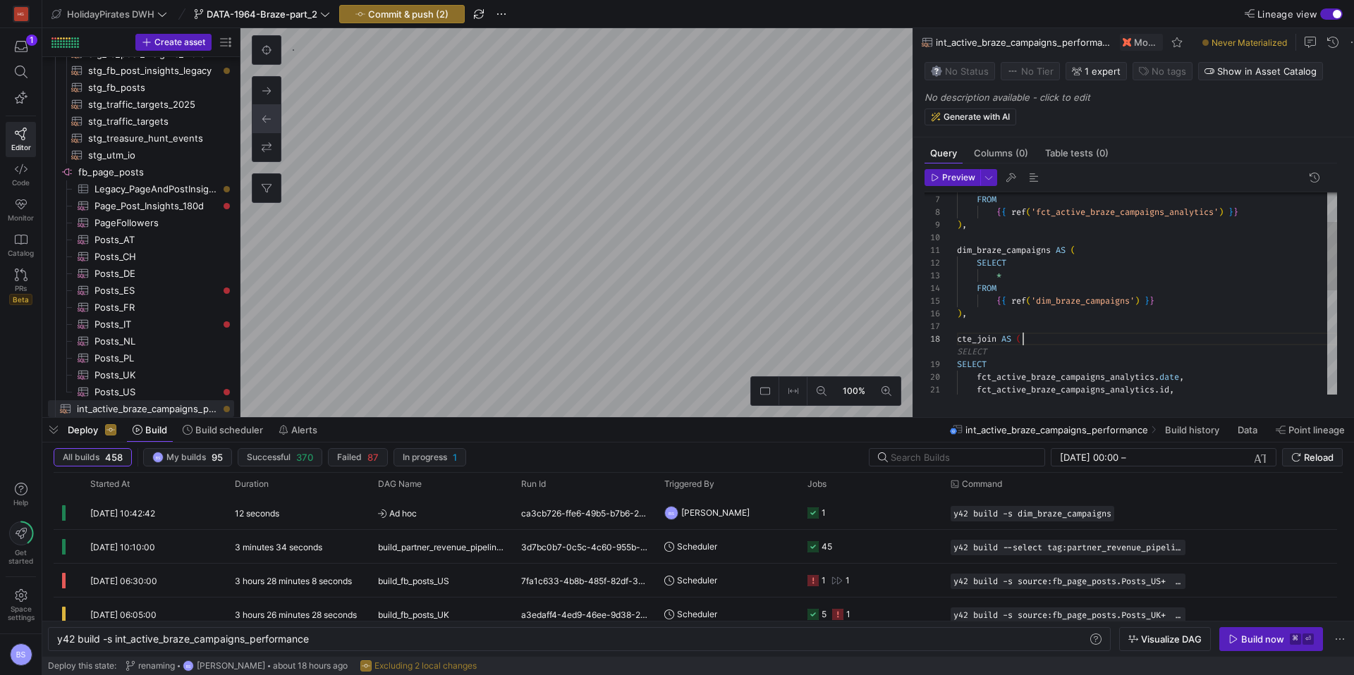
scroll to position [102, 5]
click at [960, 369] on div "* FROM { { ref ( 'dim_braze_campaigns' ) } } dim_braze_campaigns AS ( SELECT FR…" at bounding box center [1147, 403] width 380 height 595
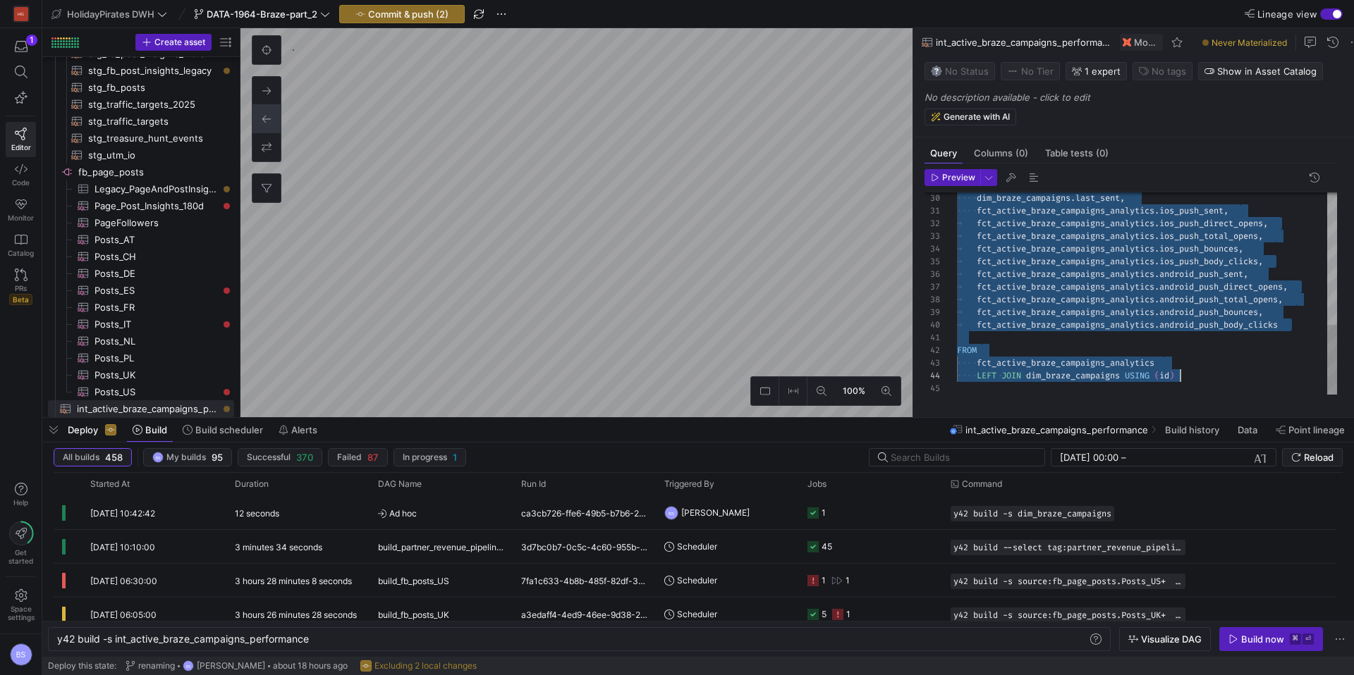
click at [1222, 386] on div "dim_braze_campaigns . last_sent , fct_active_braze_campaigns_analytics . ios_pu…" at bounding box center [1147, 103] width 380 height 582
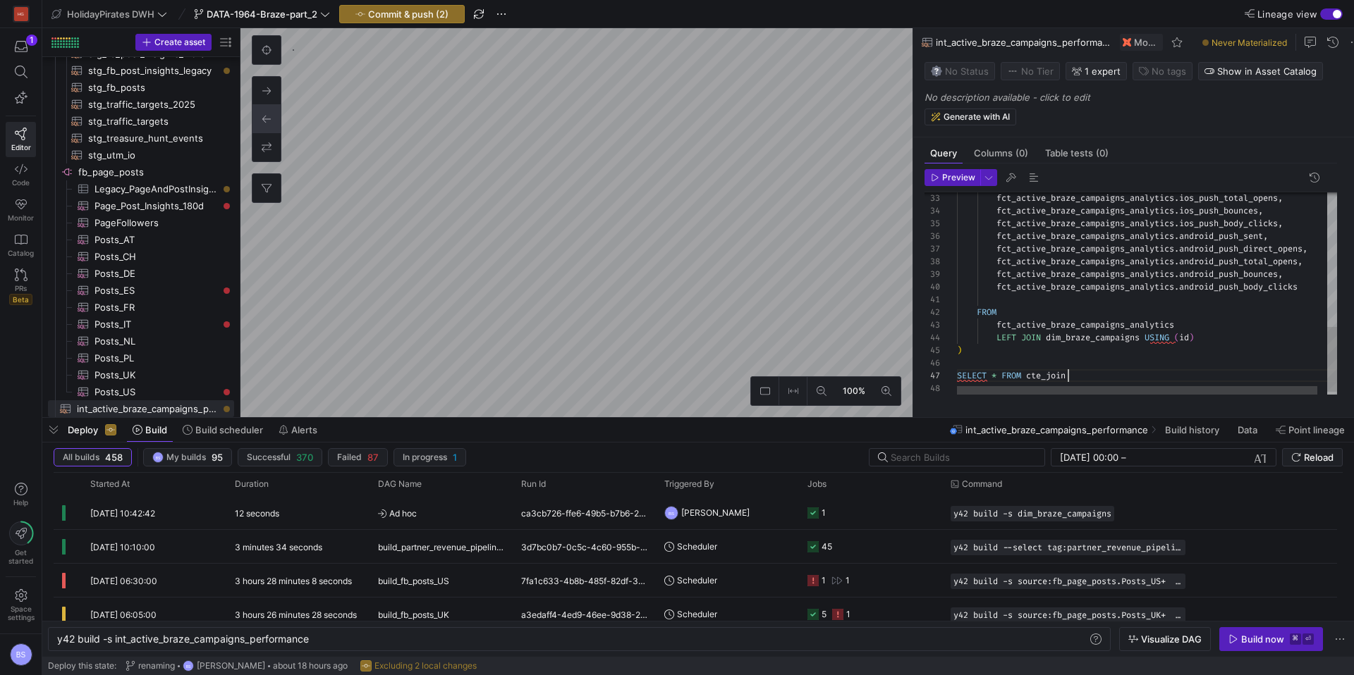
scroll to position [76, 111]
click at [954, 183] on span "Preview" at bounding box center [958, 178] width 33 height 10
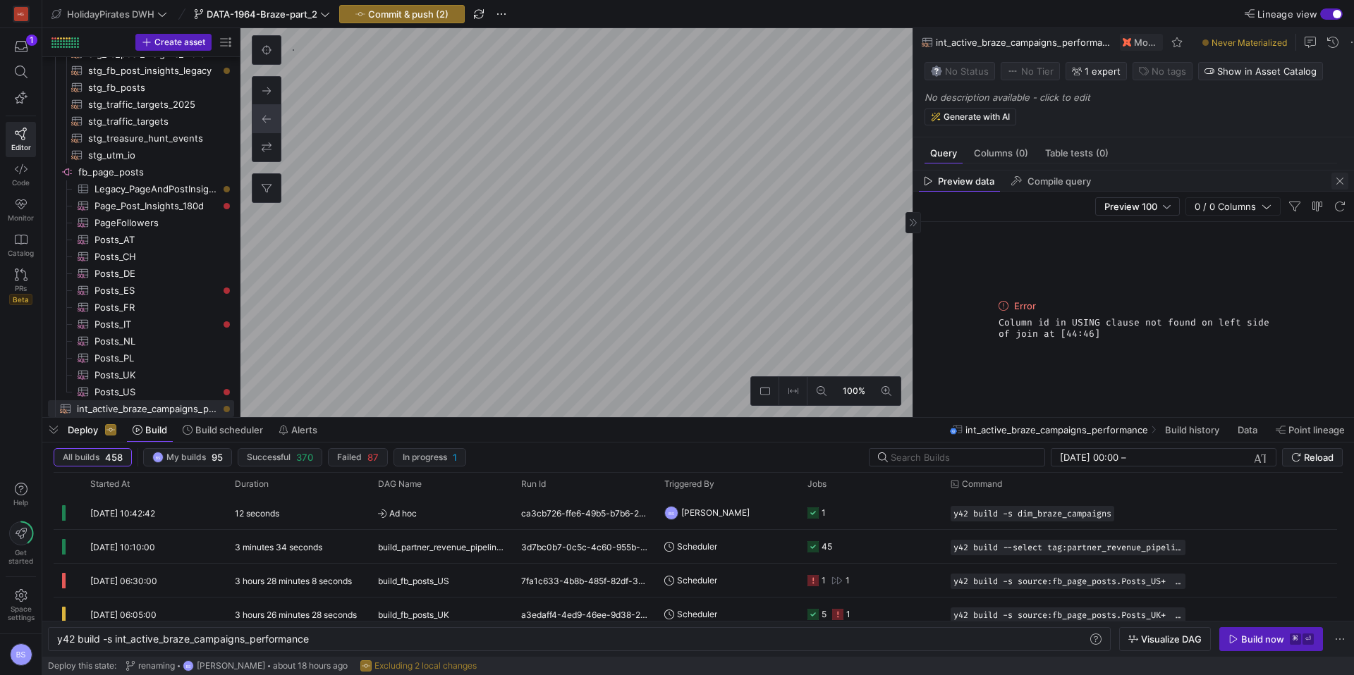
click at [1338, 183] on span "button" at bounding box center [1339, 181] width 17 height 17
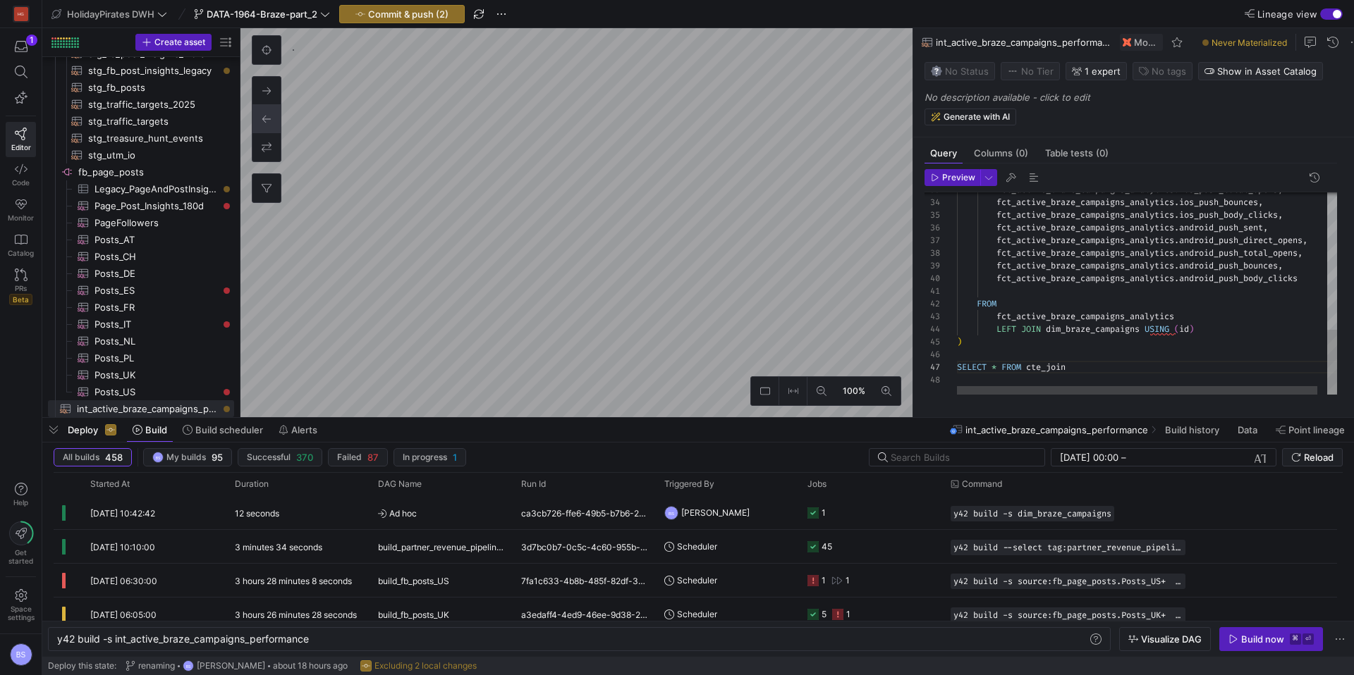
scroll to position [0, 0]
click at [1008, 298] on div "fct_active_braze_campaigns_analytics . ios_push_total_opens , fct_active_braze_…" at bounding box center [1152, 80] width 390 height 629
drag, startPoint x: 1208, startPoint y: 336, endPoint x: 1147, endPoint y: 337, distance: 60.6
click at [1147, 337] on div "fct_active_braze_campaigns_analytics . ios_push_total_opens , fct_active_braze_…" at bounding box center [1152, 80] width 390 height 629
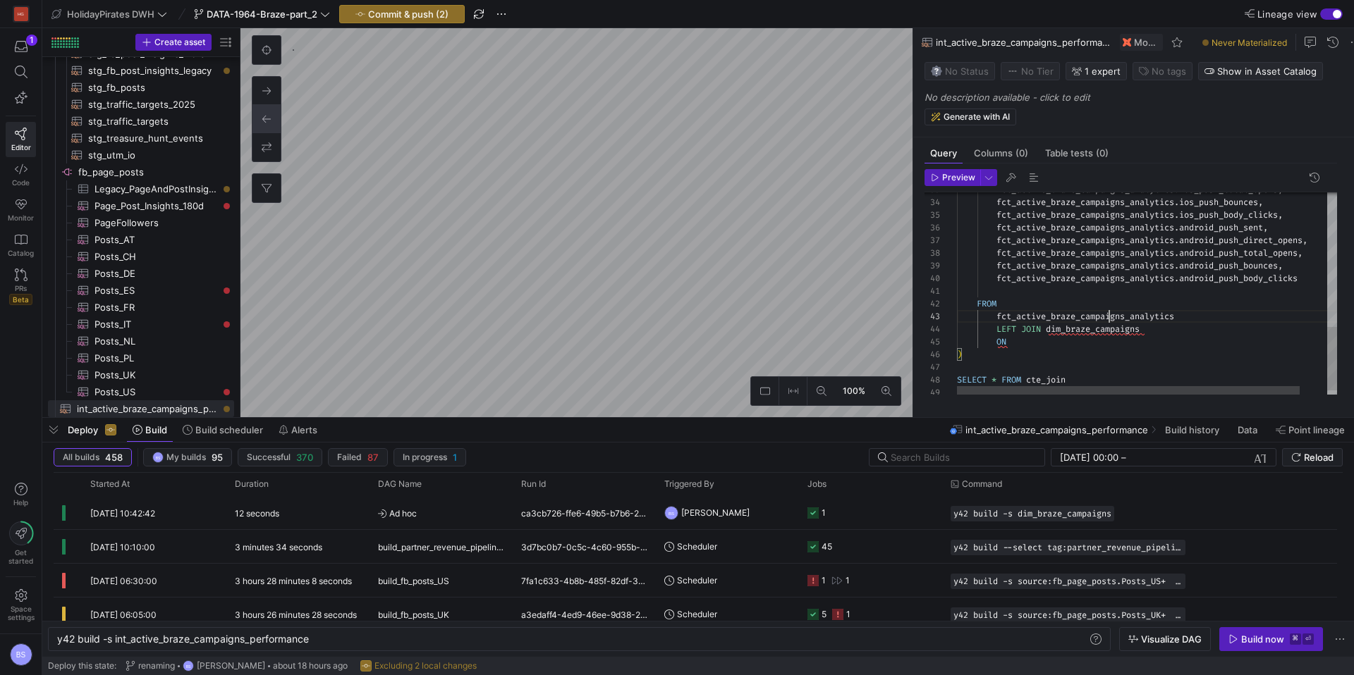
click at [1110, 327] on div "fct_active_braze_campaigns_analytics . ios_push_total_opens , fct_active_braze_…" at bounding box center [1162, 87] width 410 height 642
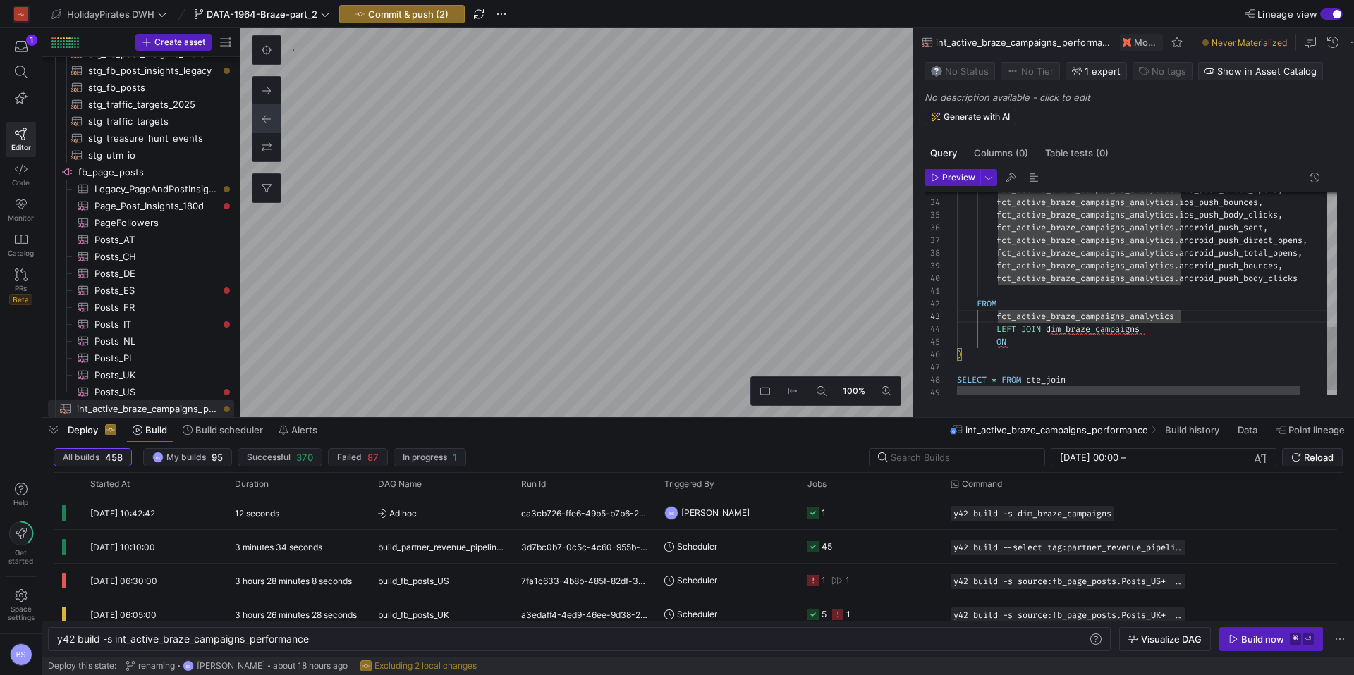
click at [1060, 345] on div "fct_active_braze_campaigns_analytics . ios_push_total_opens , fct_active_braze_…" at bounding box center [1162, 87] width 410 height 642
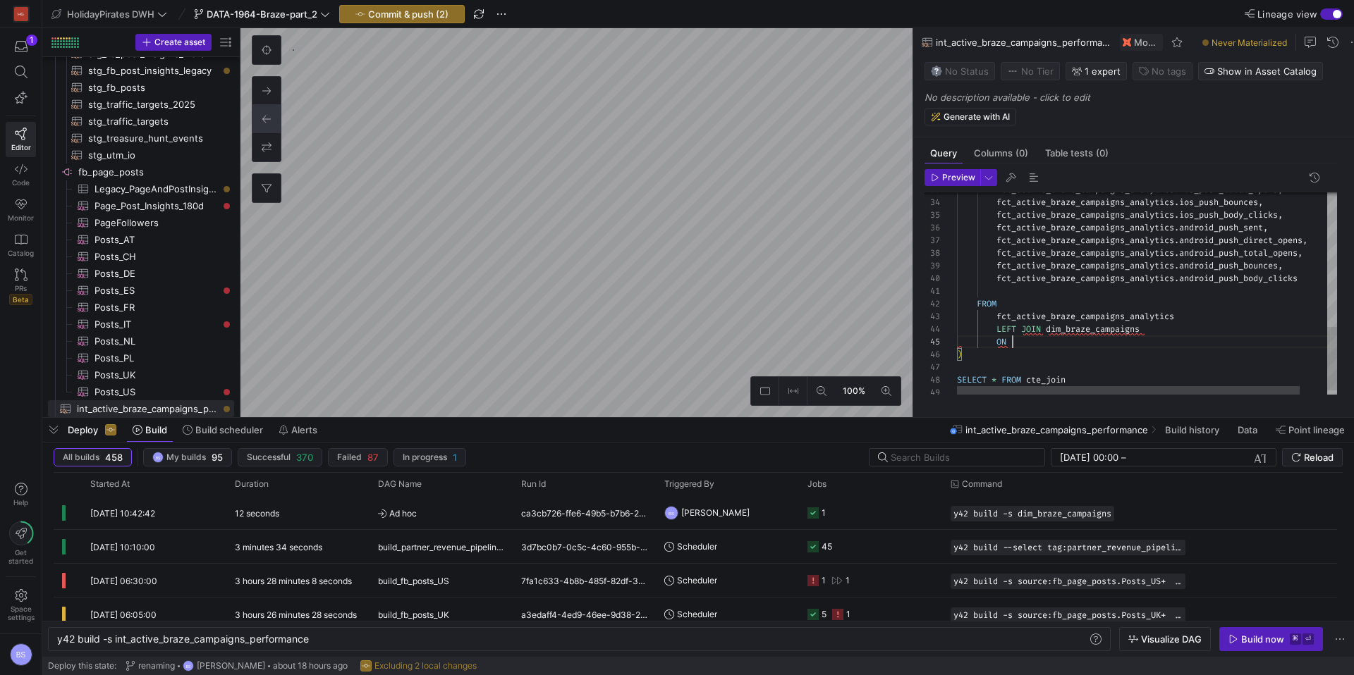
click at [1063, 325] on div "fct_active_braze_campaigns_analytics . ios_push_total_opens , fct_active_braze_…" at bounding box center [1162, 87] width 410 height 642
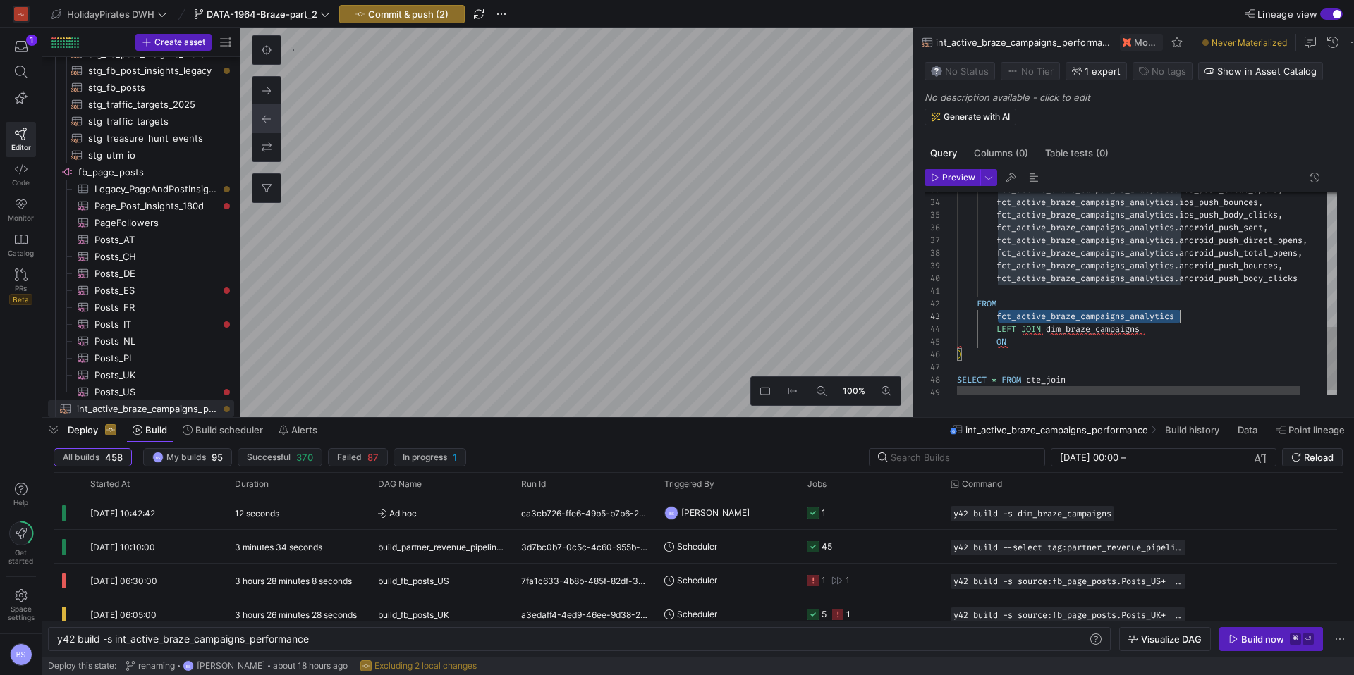
click at [1063, 325] on div "fct_active_braze_campaigns_analytics . ios_push_total_opens , fct_active_braze_…" at bounding box center [1162, 87] width 410 height 642
click at [1043, 351] on div "fct_active_braze_campaigns_analytics . ios_push_total_opens , fct_active_braze_…" at bounding box center [1162, 87] width 410 height 642
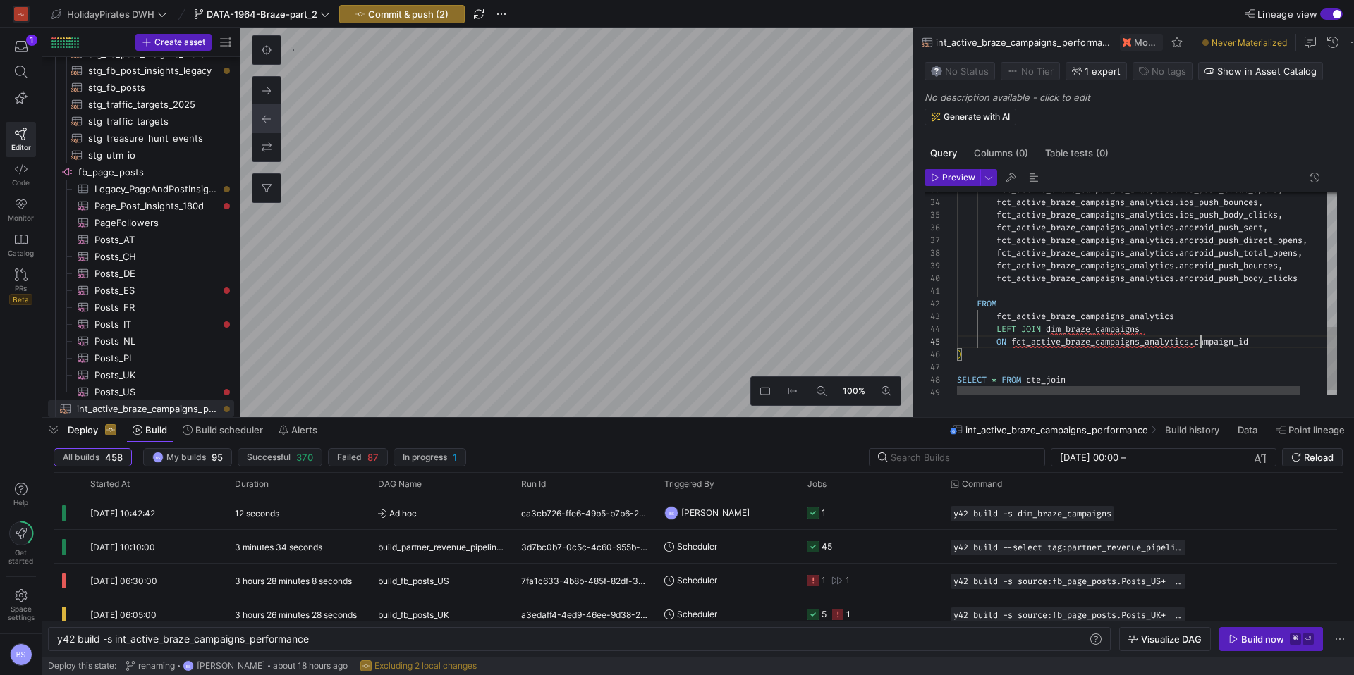
scroll to position [51, 244]
click at [998, 334] on div "fct_active_braze_campaigns_analytics . ios_push_total_opens , fct_active_braze_…" at bounding box center [1185, 86] width 456 height 642
click at [1288, 350] on div "fct_active_braze_campaigns_analytics . ios_push_total_opens , fct_active_braze_…" at bounding box center [1185, 86] width 456 height 642
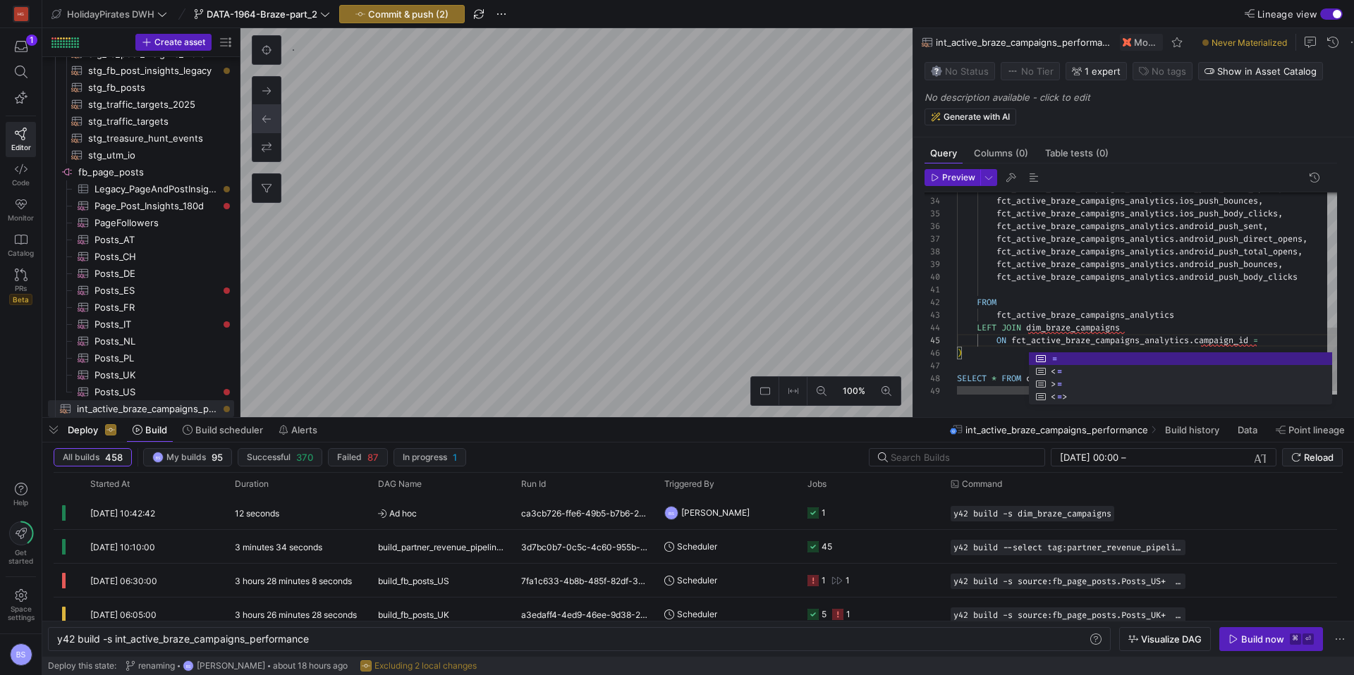
scroll to position [51, 314]
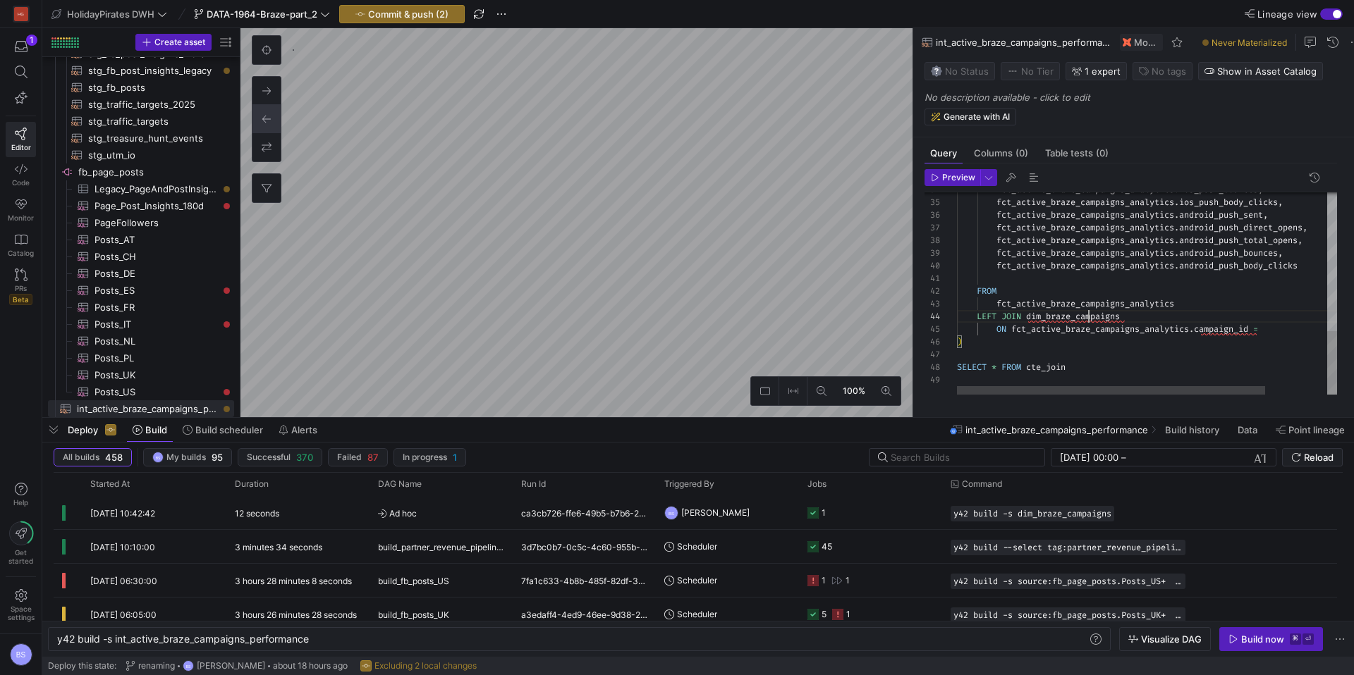
click at [1089, 321] on div "fct_active_braze_campaigns_analytics . ios_push_bounces , fct_active_braze_camp…" at bounding box center [1185, 74] width 456 height 642
click at [1275, 333] on div "fct_active_braze_campaigns_analytics . ios_push_bounces , fct_active_braze_camp…" at bounding box center [1185, 74] width 456 height 642
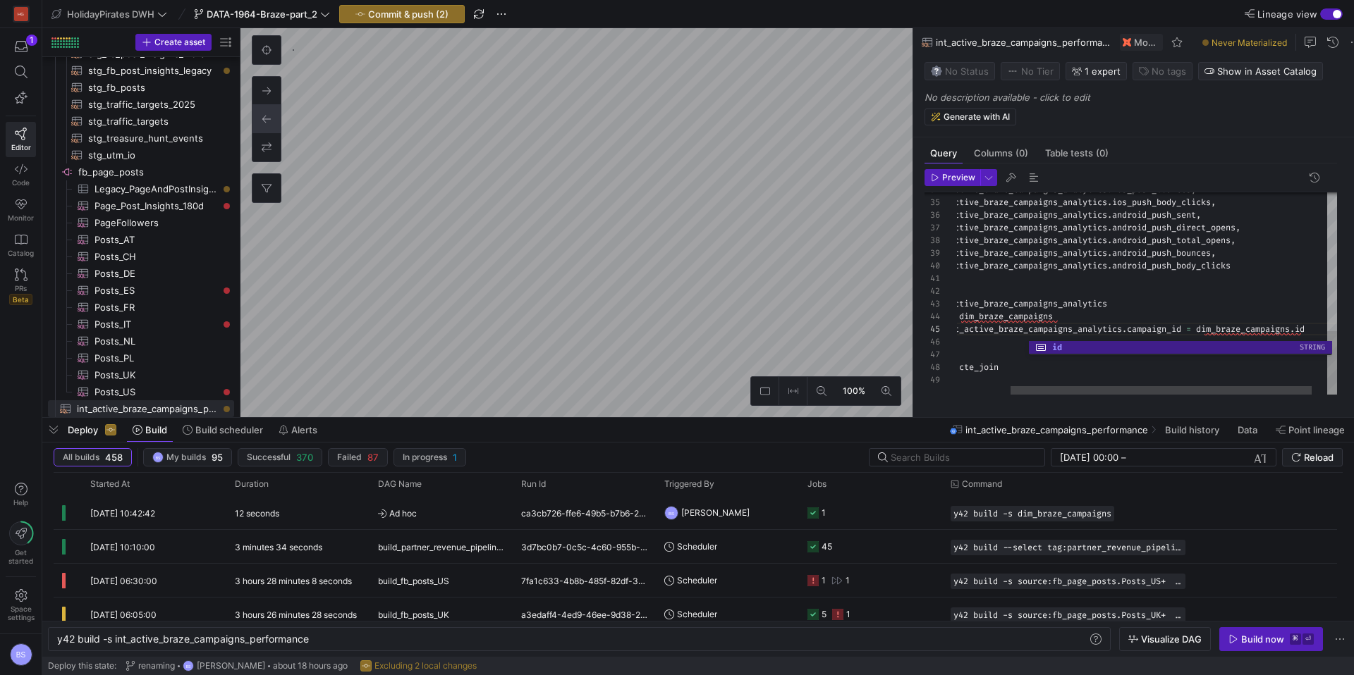
click at [1050, 252] on div "fct_active_braze_campaigns_analytics . ios_push_bounces , fct_active_braze_camp…" at bounding box center [1123, 74] width 467 height 642
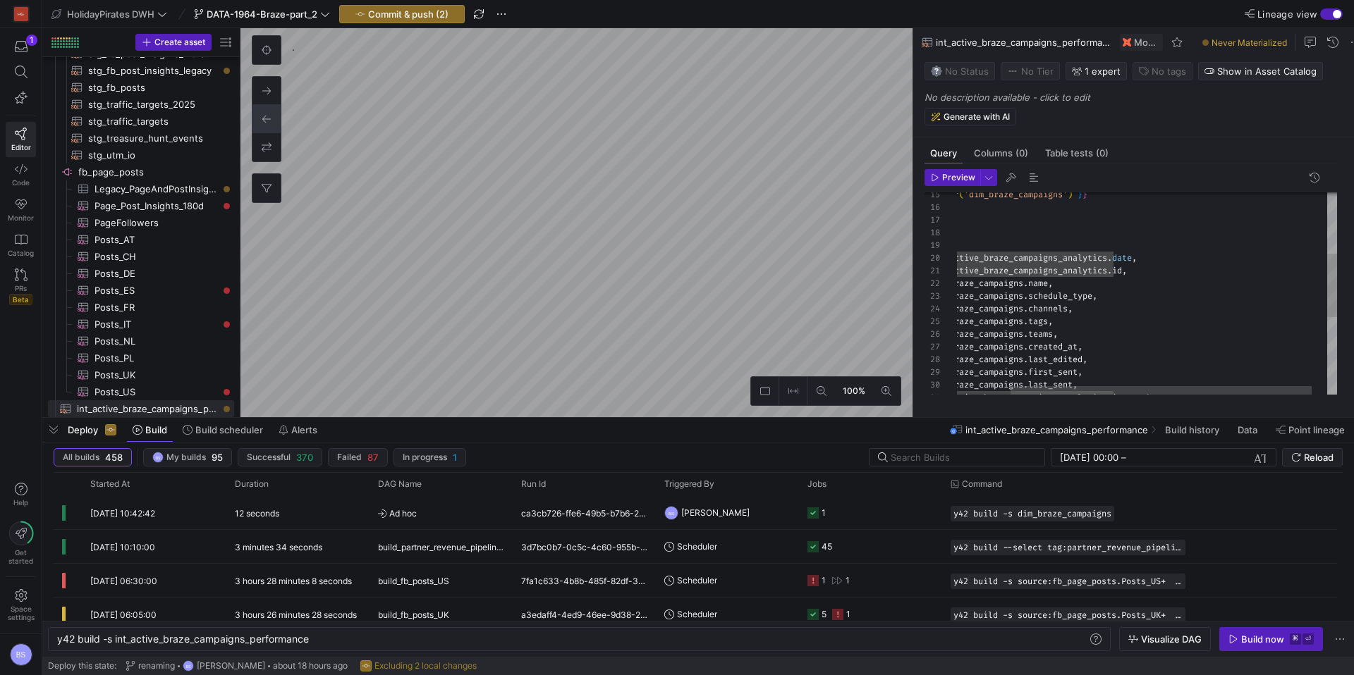
click at [1120, 276] on div "{ { ref ( 'dim_braze_campaigns' ) } } ) , cte_join AS ( SELECT fct_active_braze…" at bounding box center [1123, 320] width 467 height 642
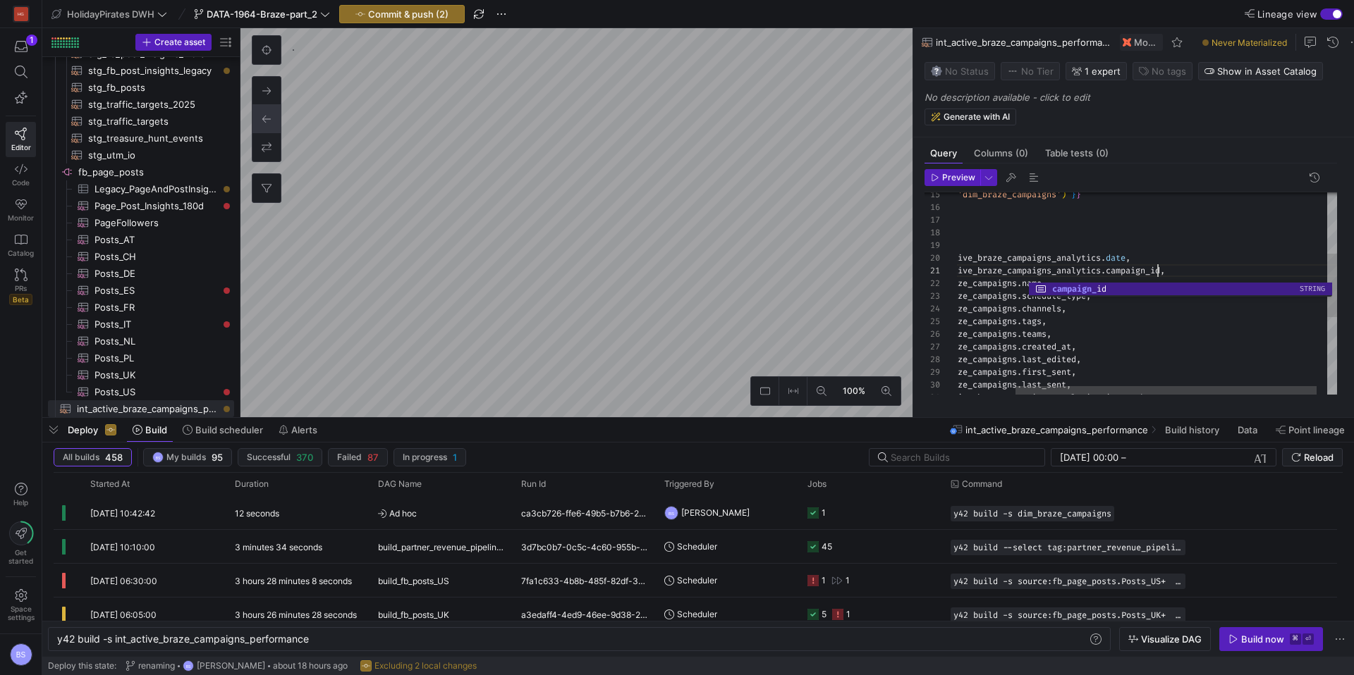
scroll to position [0, 274]
click at [1111, 341] on div "{ { ref ( 'dim_braze_campaigns' ) } } ) , cte_join AS ( SELECT fct_active_braze…" at bounding box center [1116, 320] width 467 height 642
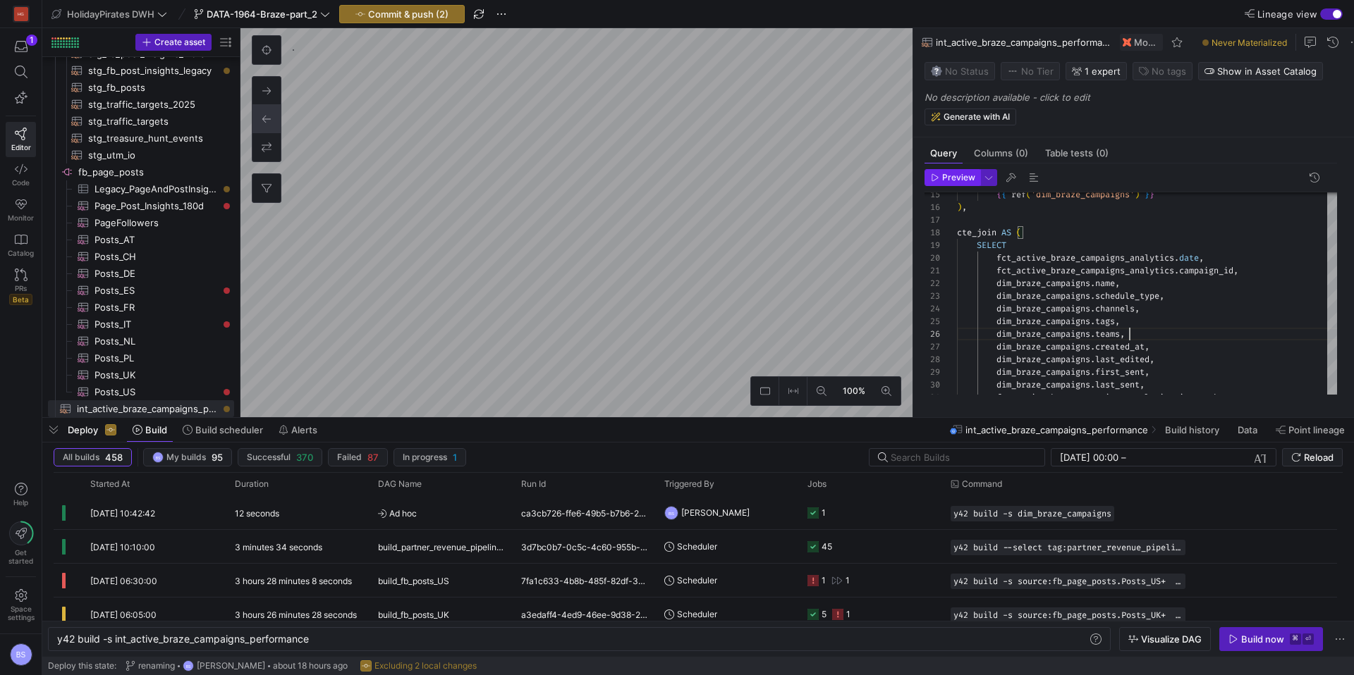
type textarea "fct_active_braze_campaigns_analytics.campaign_id, dim_braze_campaigns.name, dim…"
click at [951, 180] on span "Preview" at bounding box center [958, 178] width 33 height 10
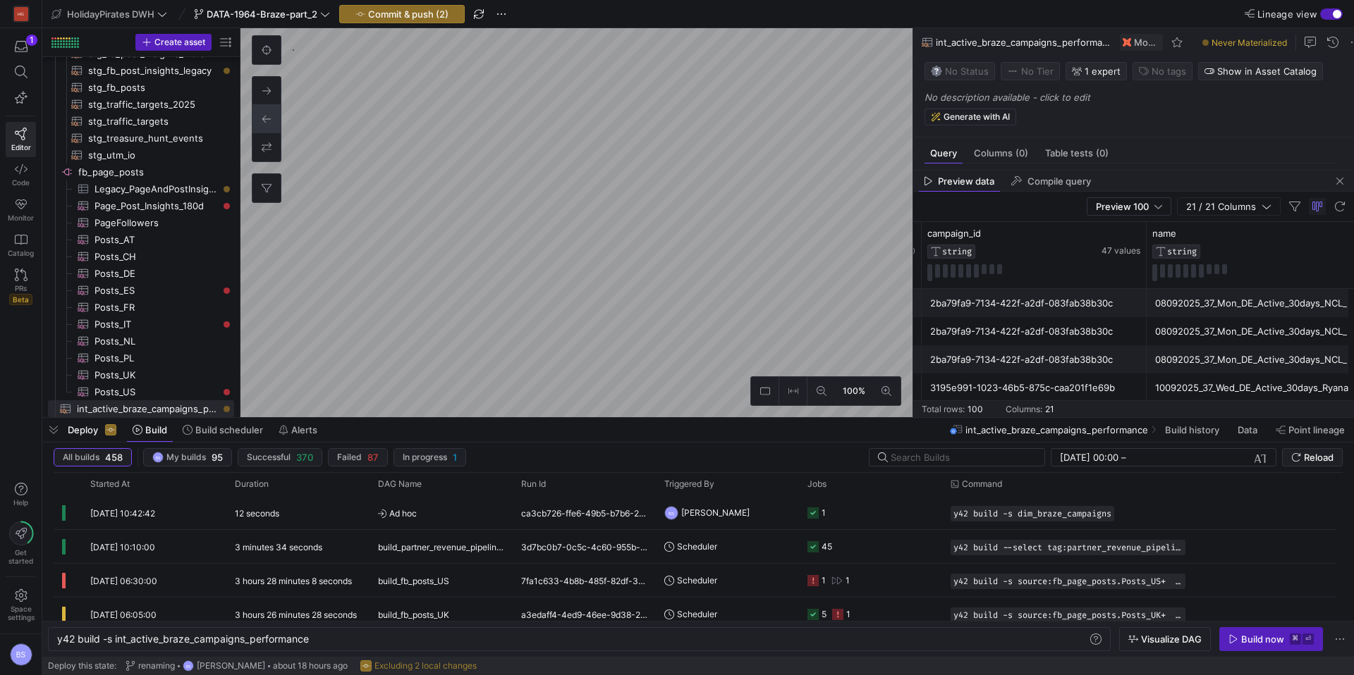
scroll to position [0, 154]
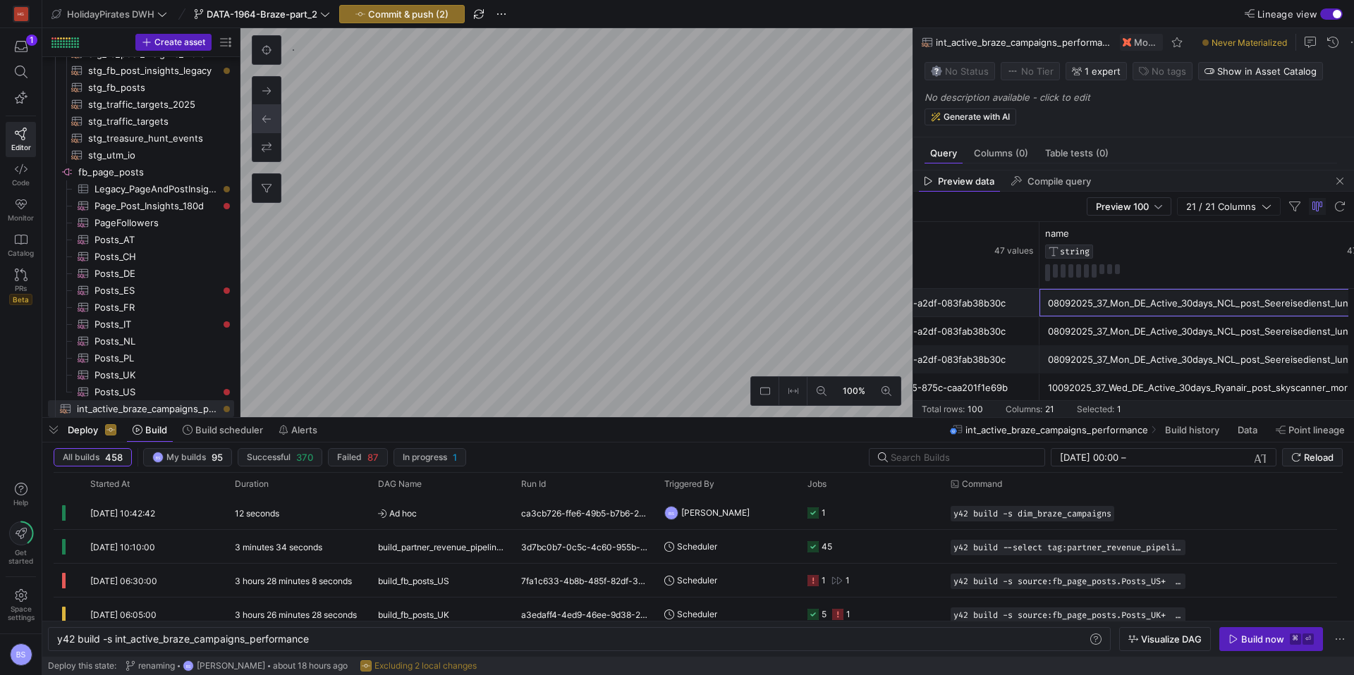
click at [1139, 312] on div "08092025_37_Mon_DE_Active_30days_NCL_post_Seereisedienst_lunch_mobility_cruise" at bounding box center [1216, 303] width 336 height 27
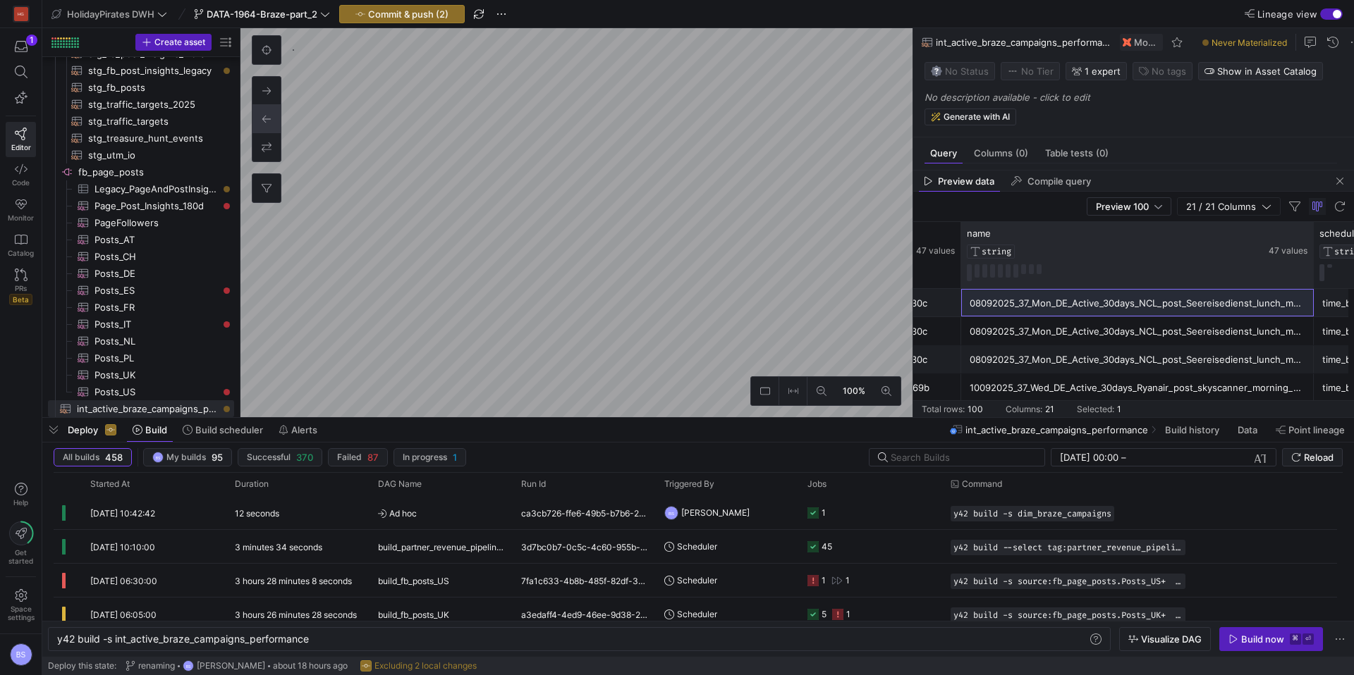
drag, startPoint x: 1311, startPoint y: 243, endPoint x: 1353, endPoint y: 238, distance: 41.9
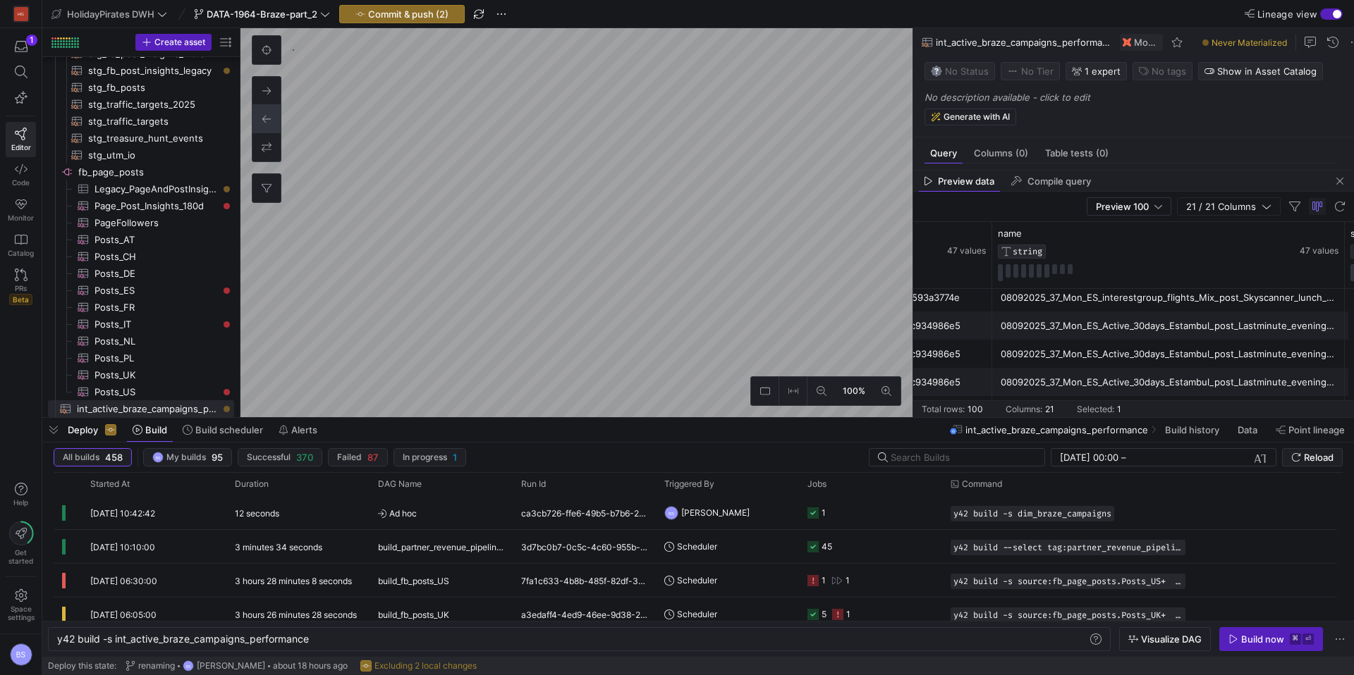
click at [1134, 329] on div "08092025_37_Mon_ES_Active_30days_Estambul_post_Lastminute_evening_package" at bounding box center [1168, 325] width 336 height 27
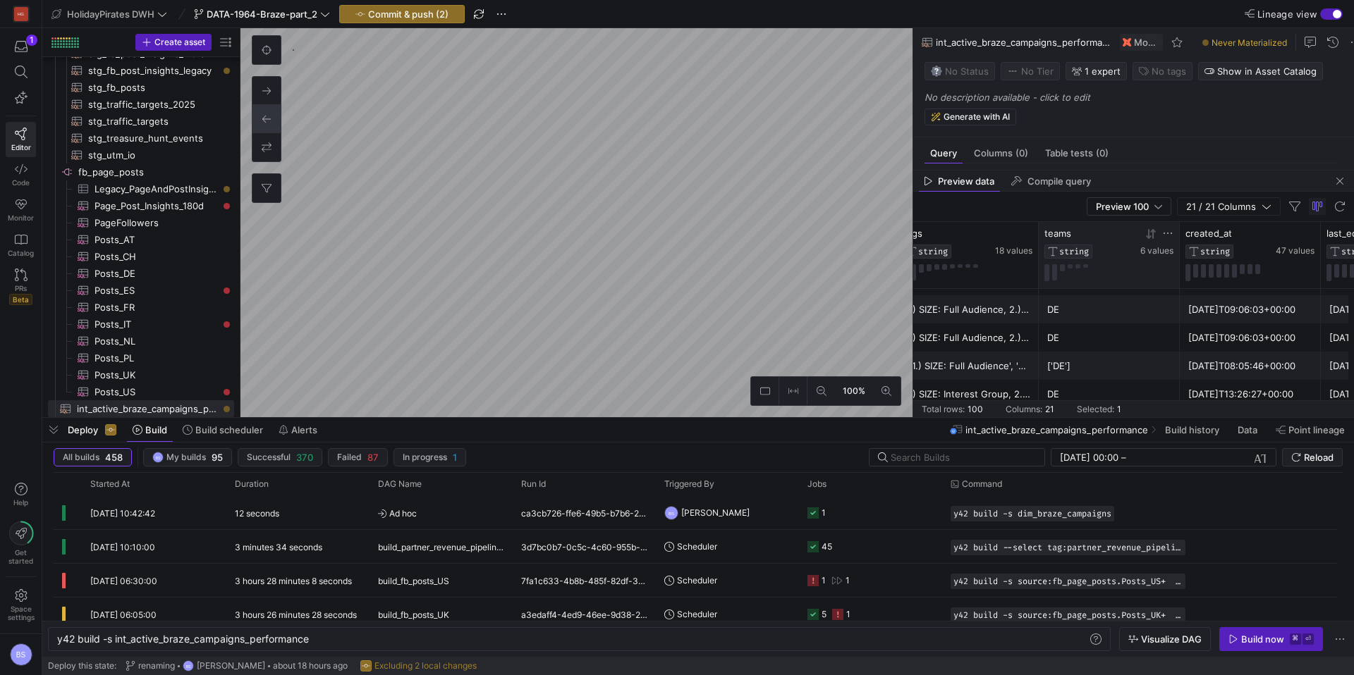
click at [1120, 252] on y42-database-column-type-icon "STRING" at bounding box center [1090, 252] width 93 height 14
click at [1160, 252] on span "6 values" at bounding box center [1156, 251] width 33 height 10
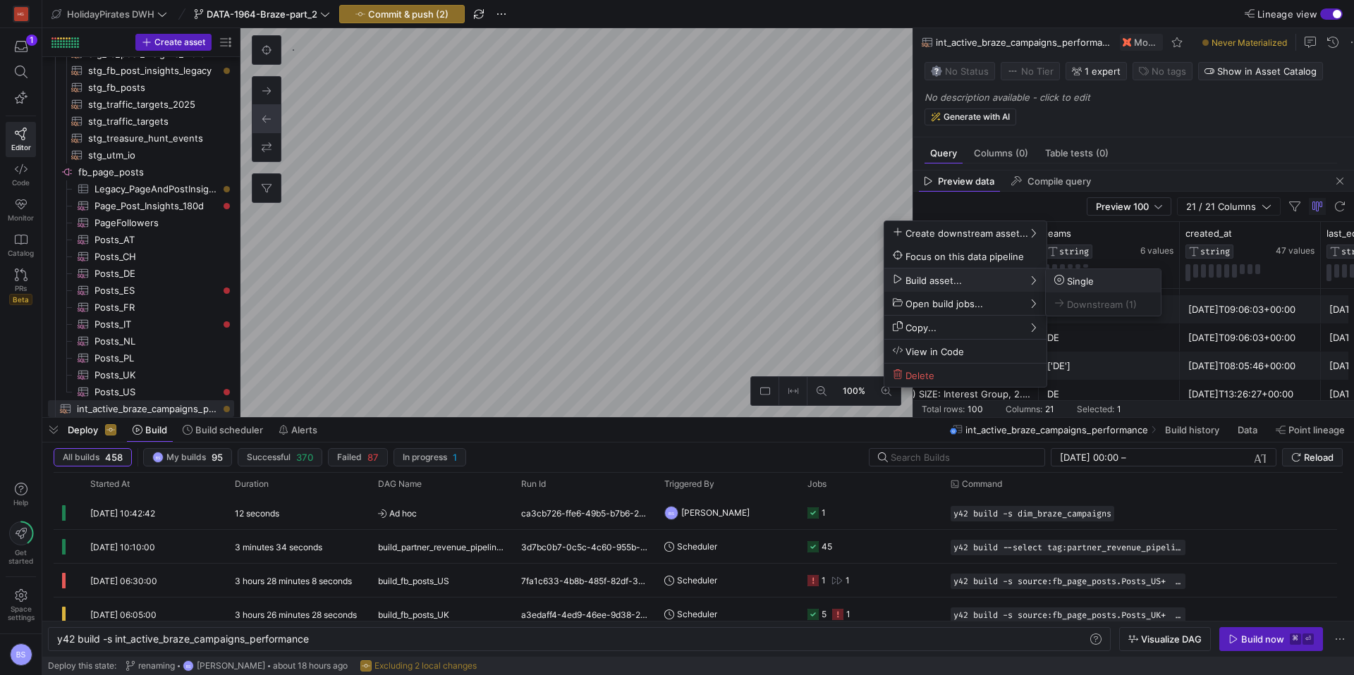
click at [1069, 281] on span "Single" at bounding box center [1073, 281] width 39 height 12
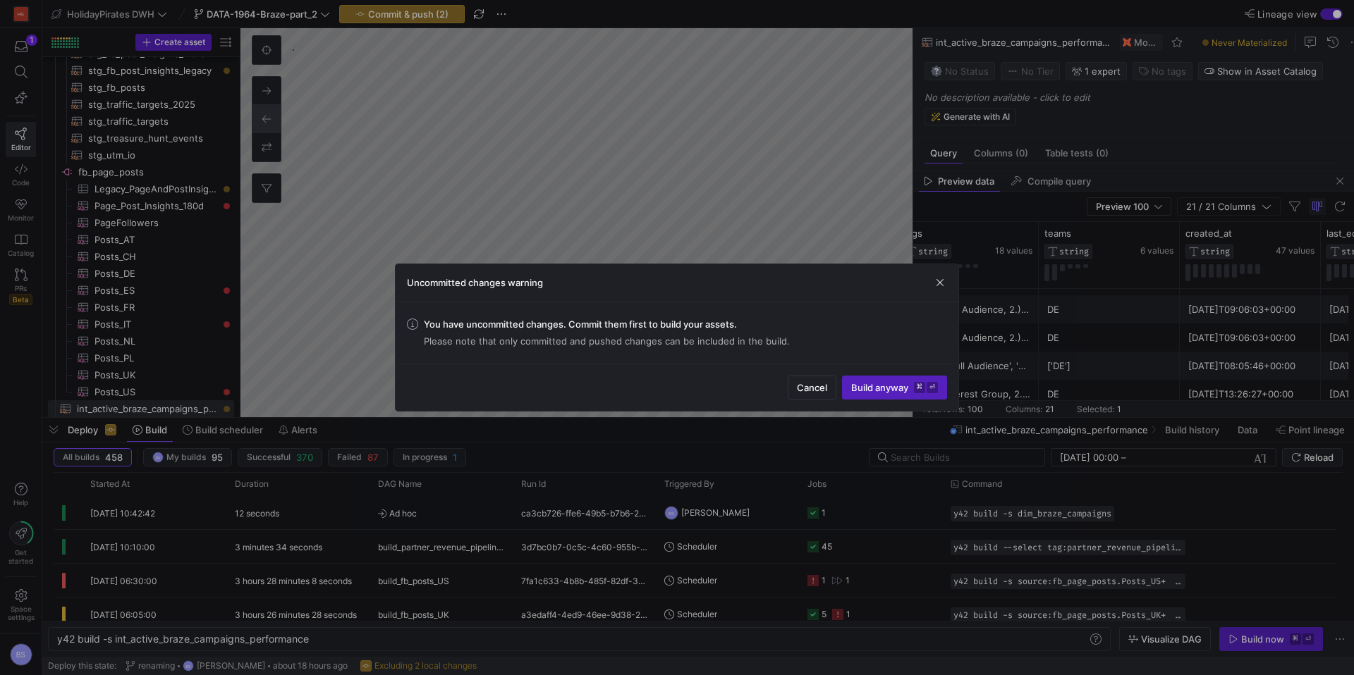
click at [883, 395] on span "submit" at bounding box center [894, 387] width 104 height 23
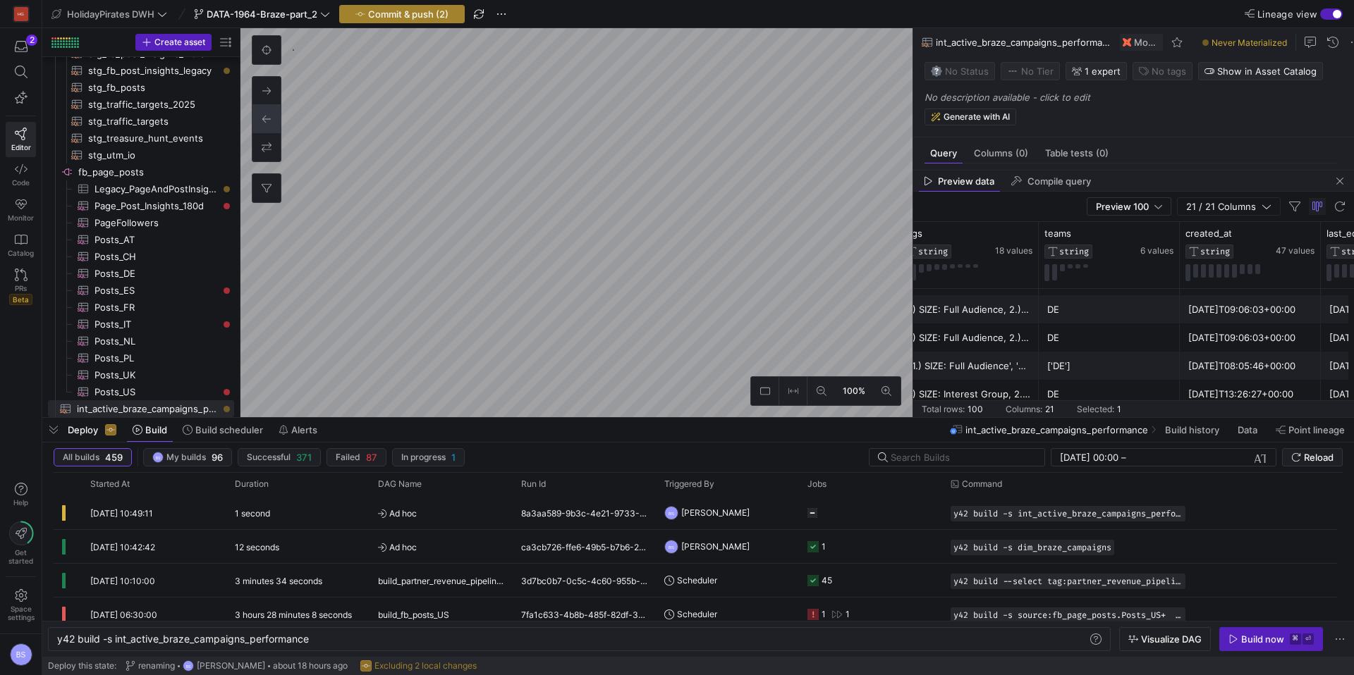
click at [380, 13] on span "Commit & push (2)" at bounding box center [408, 13] width 80 height 11
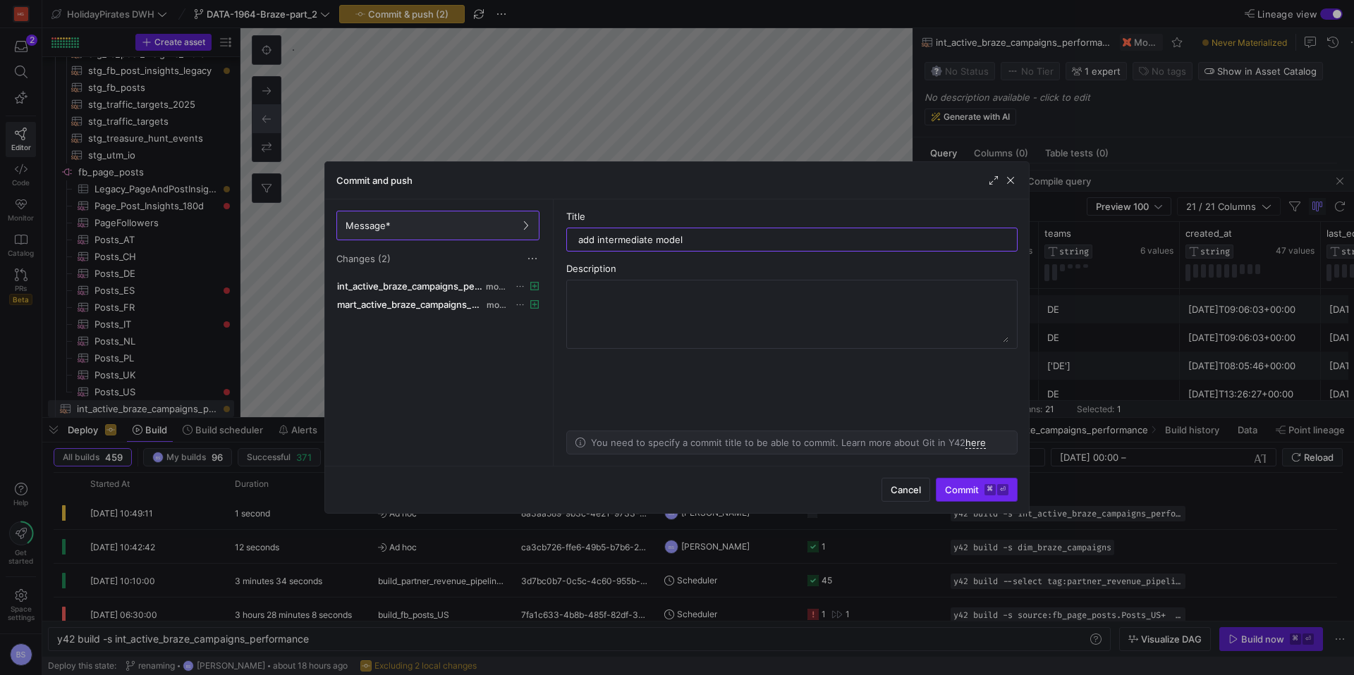
type input "add intermediate model"
click at [962, 484] on span "Commit ⌘ ⏎" at bounding box center [976, 489] width 63 height 11
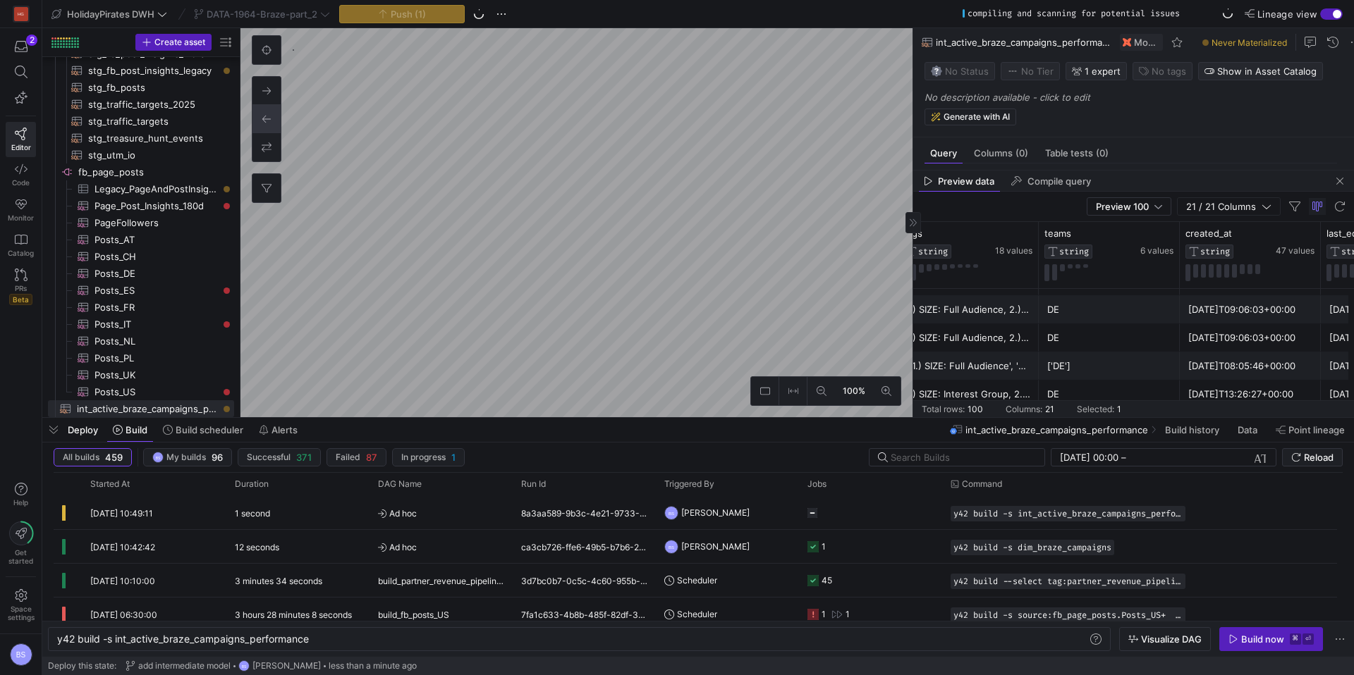
click at [1057, 103] on p "No description available - click to edit" at bounding box center [1136, 97] width 424 height 11
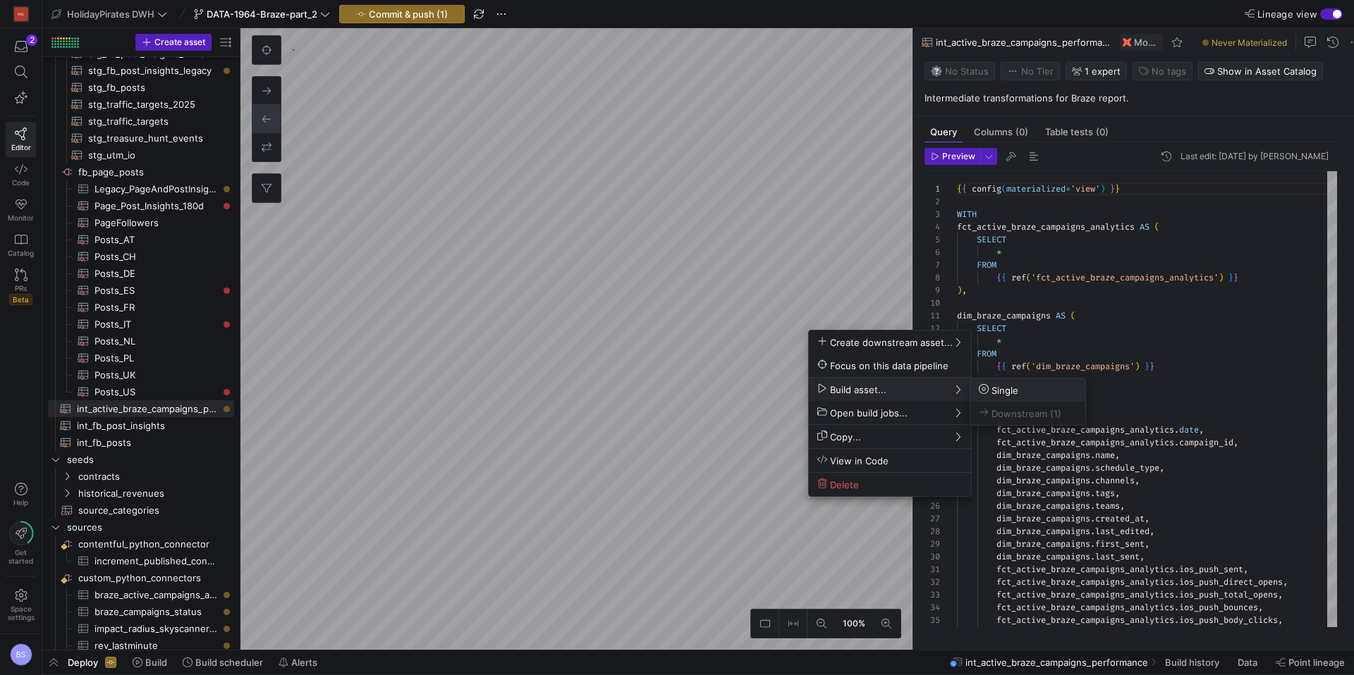
click at [1043, 389] on span "Single" at bounding box center [1028, 390] width 98 height 12
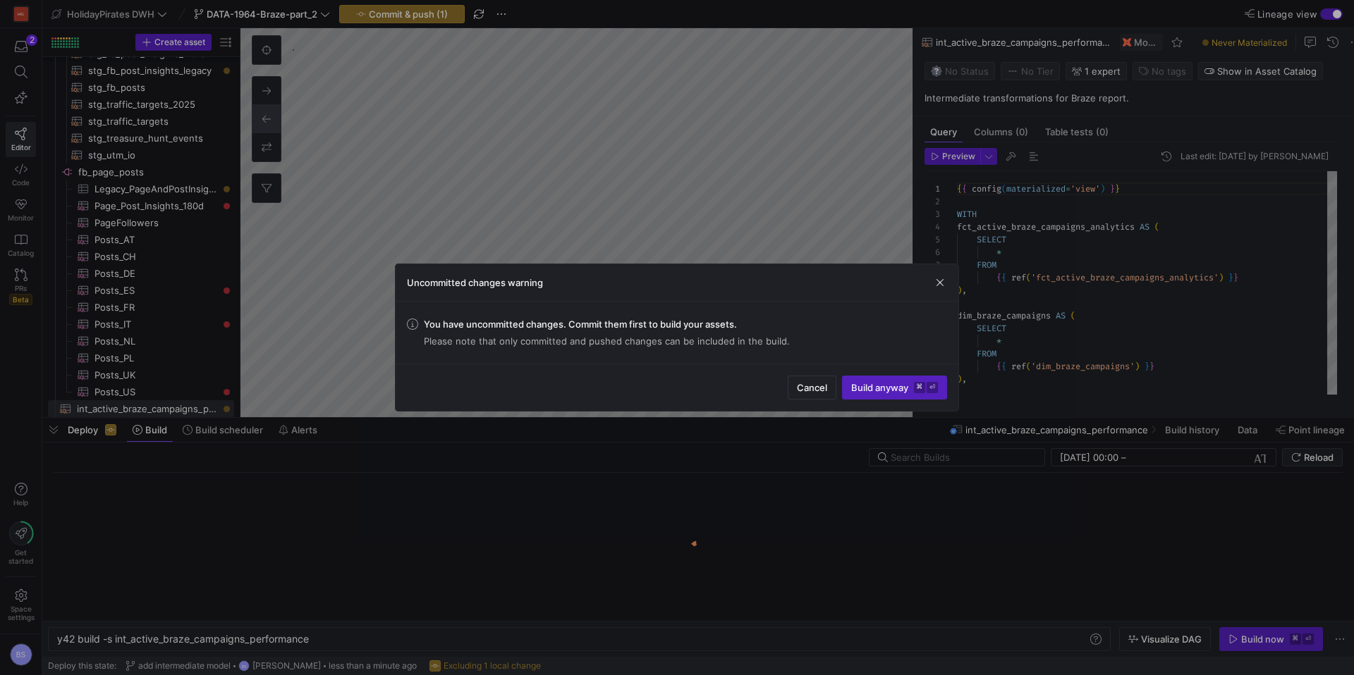
drag, startPoint x: 888, startPoint y: 378, endPoint x: 847, endPoint y: 376, distance: 41.6
click at [888, 377] on span "submit" at bounding box center [894, 387] width 104 height 23
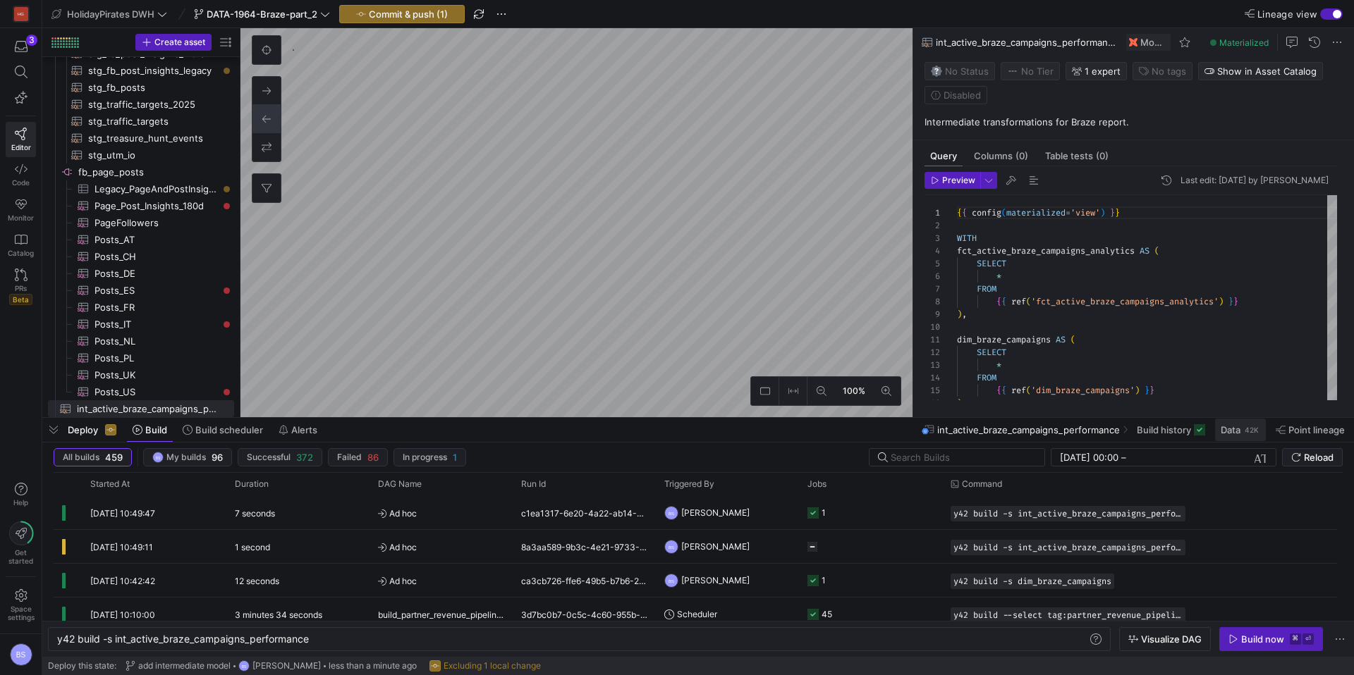
click at [1250, 431] on div "42K" at bounding box center [1251, 429] width 17 height 11
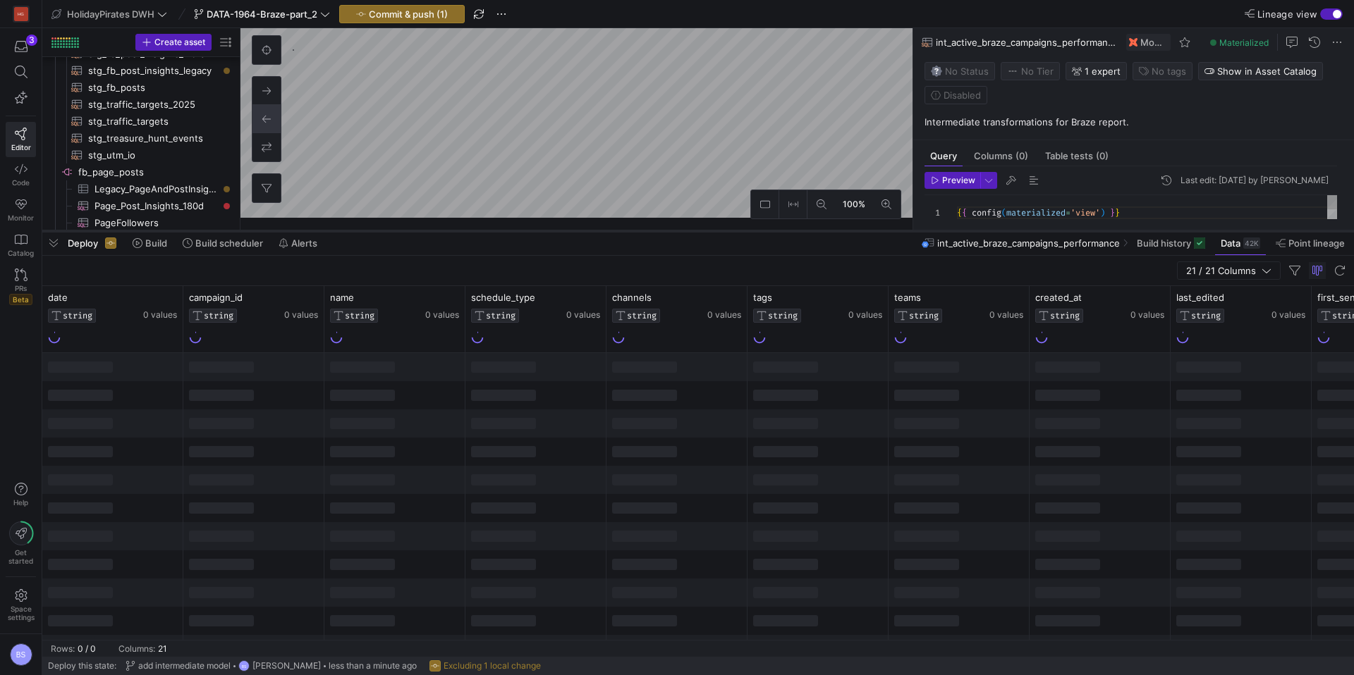
drag, startPoint x: 585, startPoint y: 417, endPoint x: 576, endPoint y: 228, distance: 189.2
click at [576, 230] on div at bounding box center [697, 231] width 1311 height 6
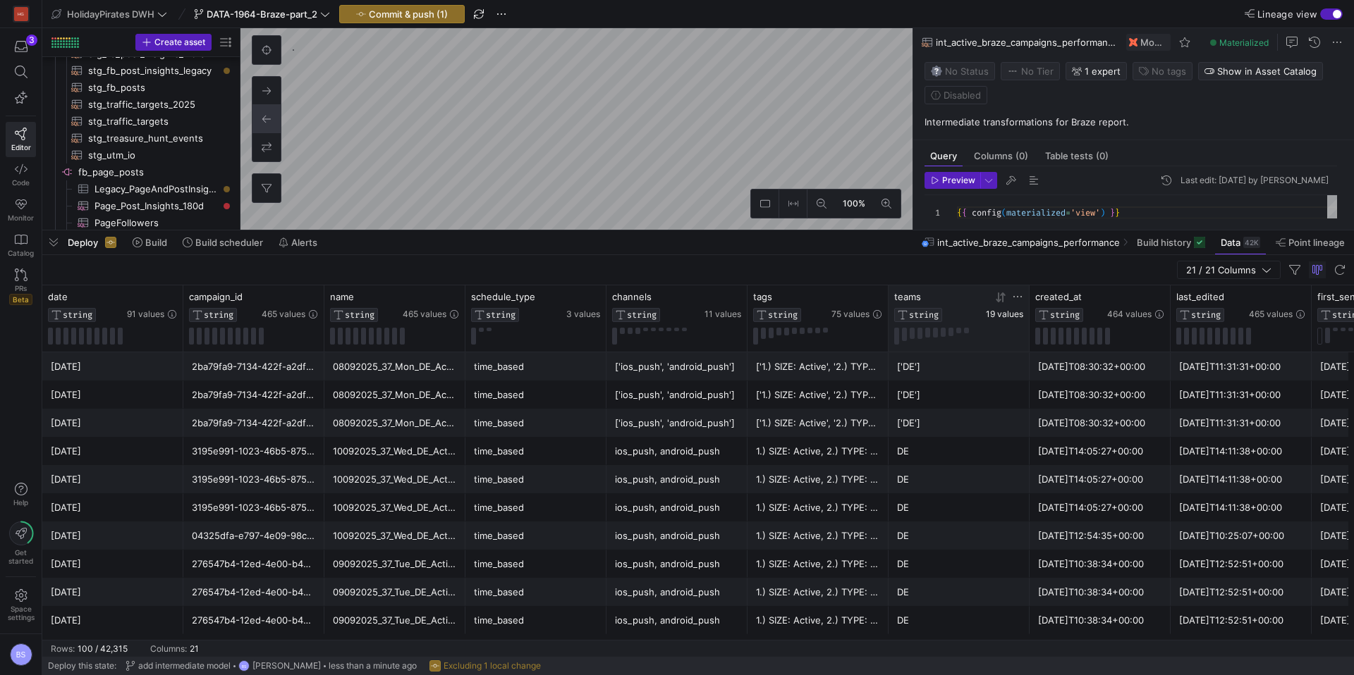
click at [1001, 314] on span "19 values" at bounding box center [1004, 314] width 37 height 10
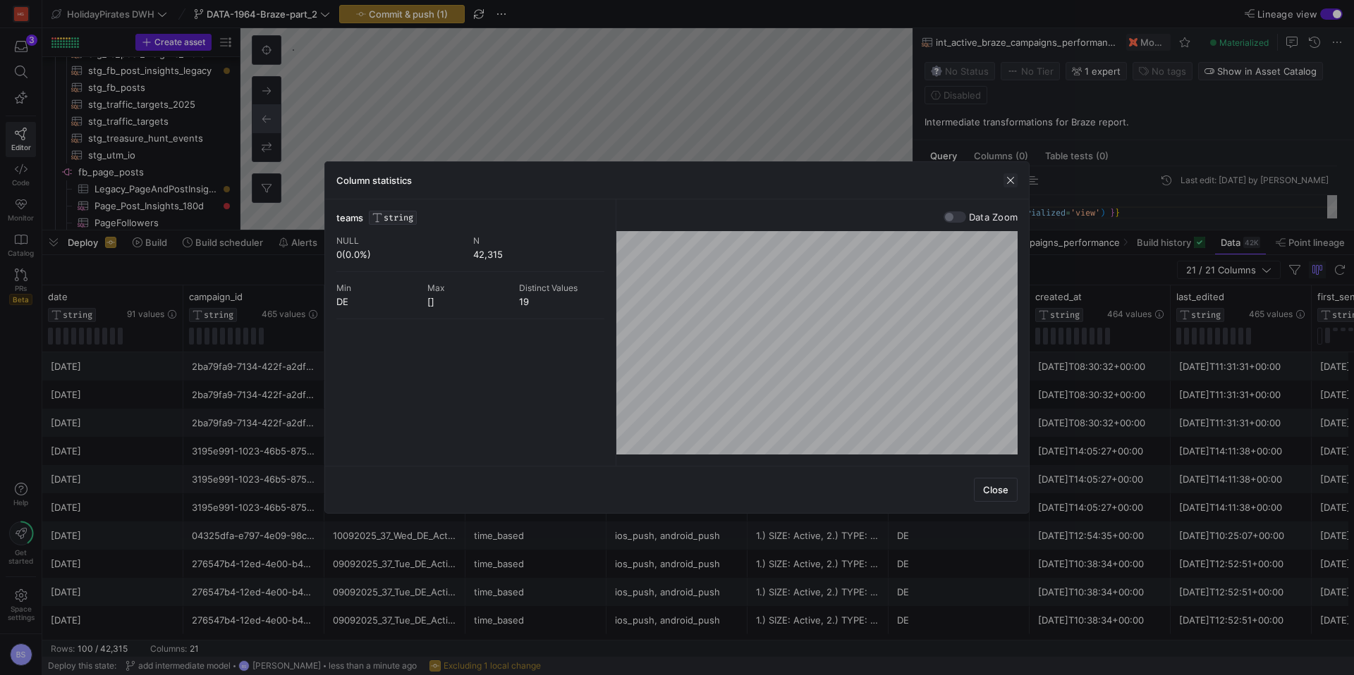
click at [1011, 183] on span "button" at bounding box center [1010, 180] width 14 height 14
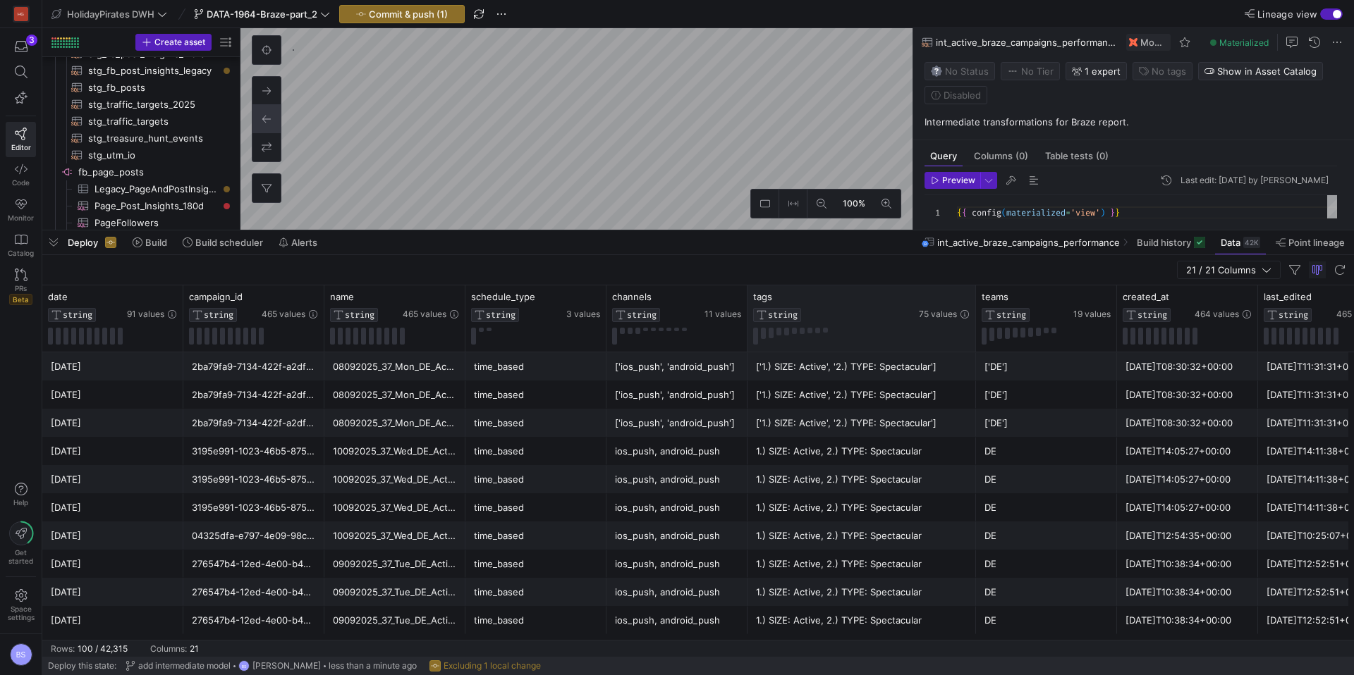
drag, startPoint x: 885, startPoint y: 305, endPoint x: 973, endPoint y: 305, distance: 87.4
click at [973, 305] on div at bounding box center [975, 319] width 6 height 66
click at [936, 311] on span "75 values" at bounding box center [938, 314] width 38 height 10
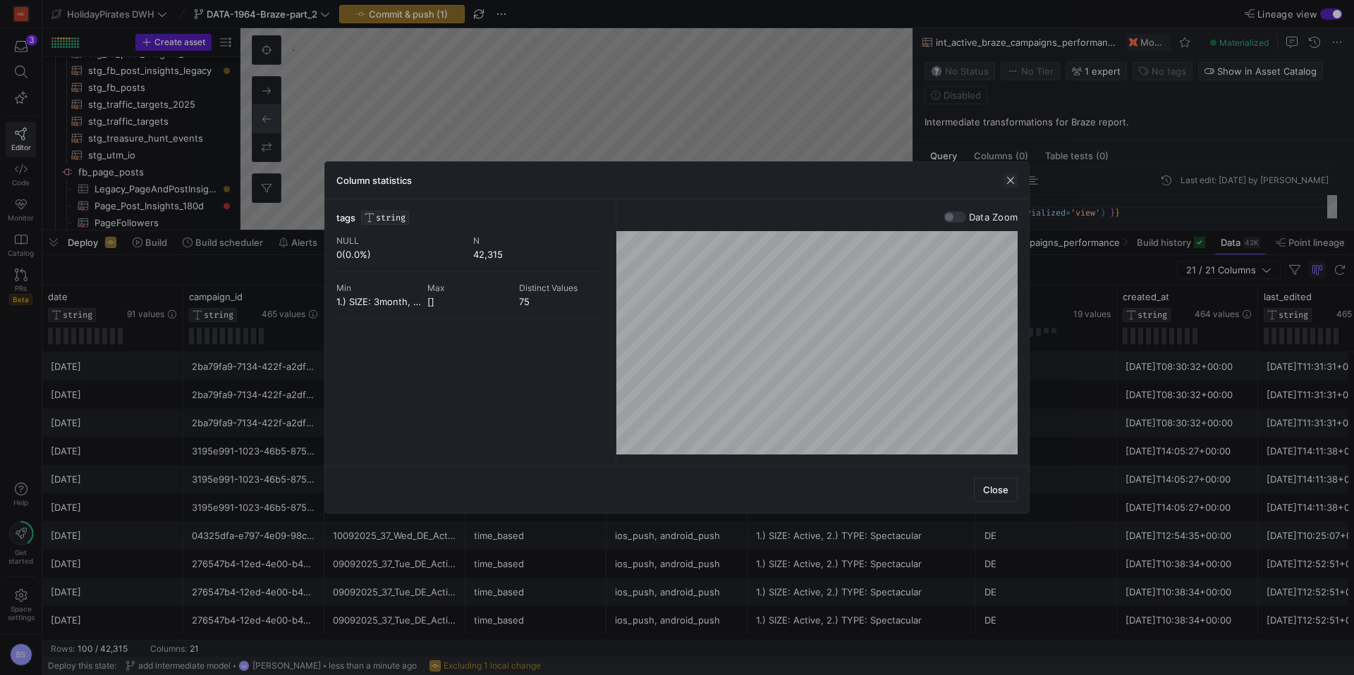
click at [1010, 185] on span "button" at bounding box center [1010, 180] width 14 height 14
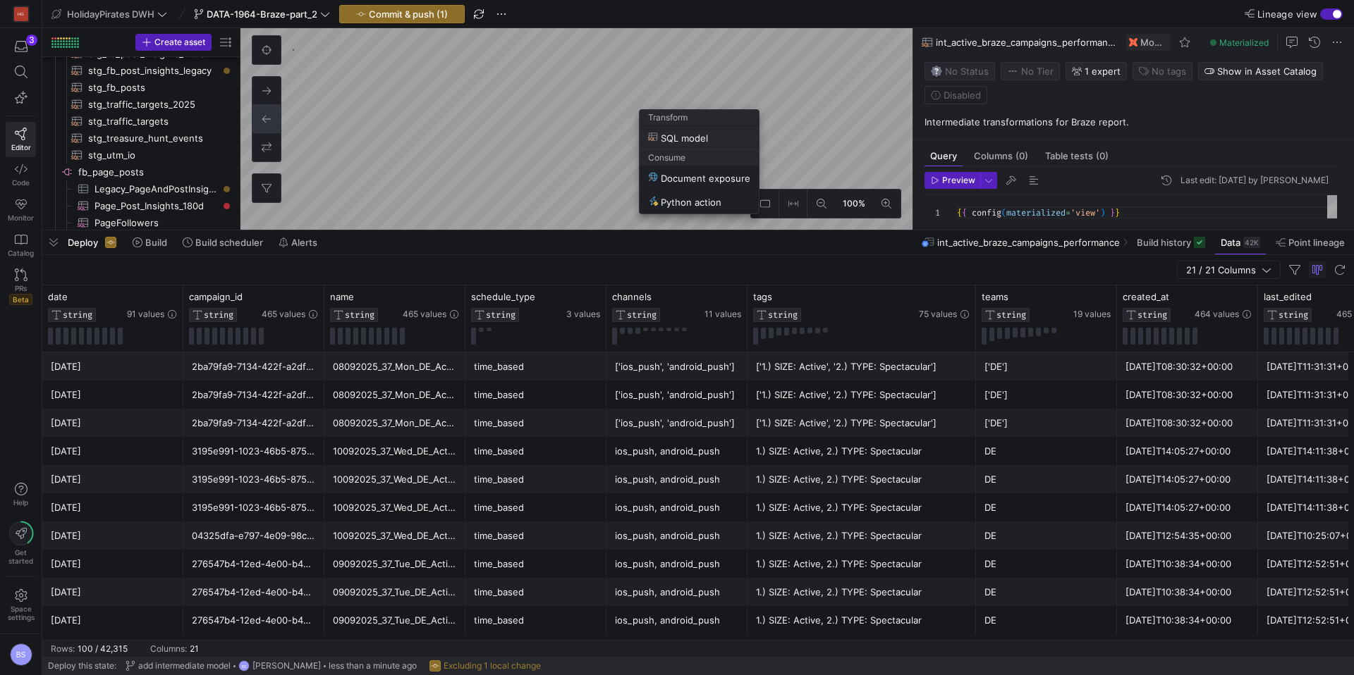
click at [675, 135] on span "SQL model" at bounding box center [678, 138] width 60 height 12
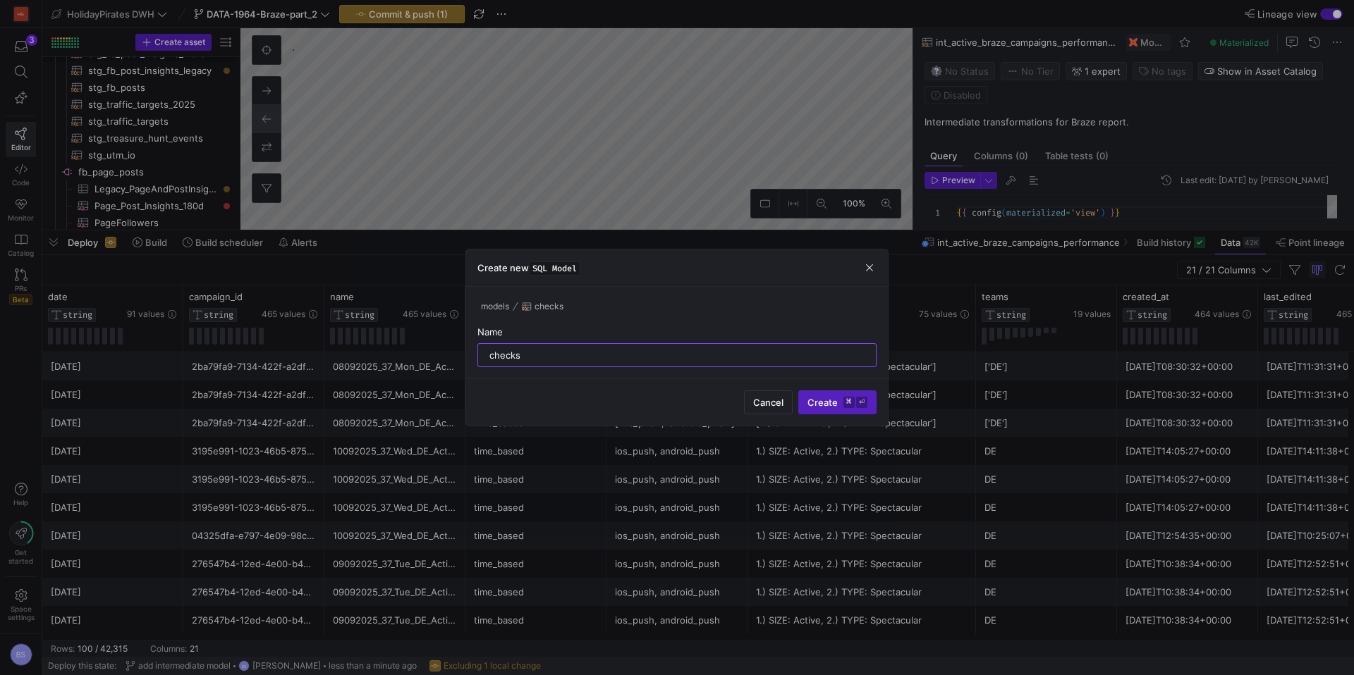
type input "checks"
click at [798, 391] on button "Create ⌘ ⏎" at bounding box center [837, 403] width 78 height 24
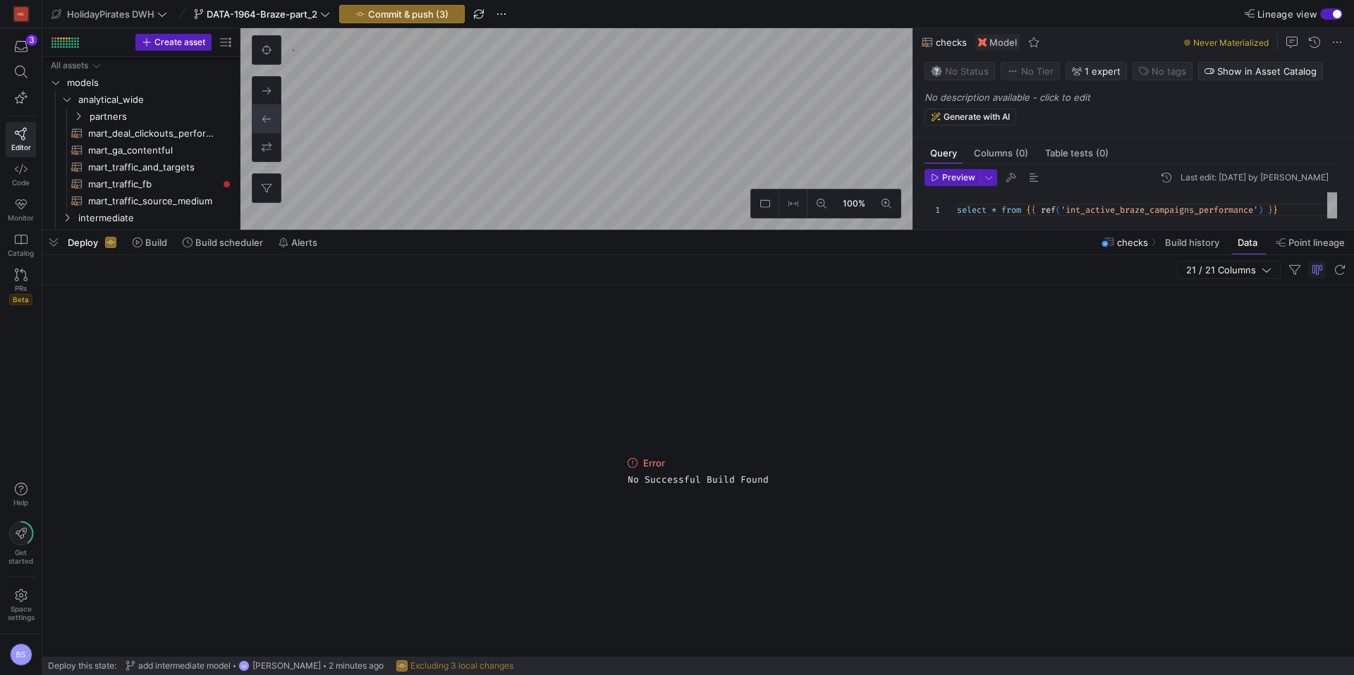
scroll to position [401, 0]
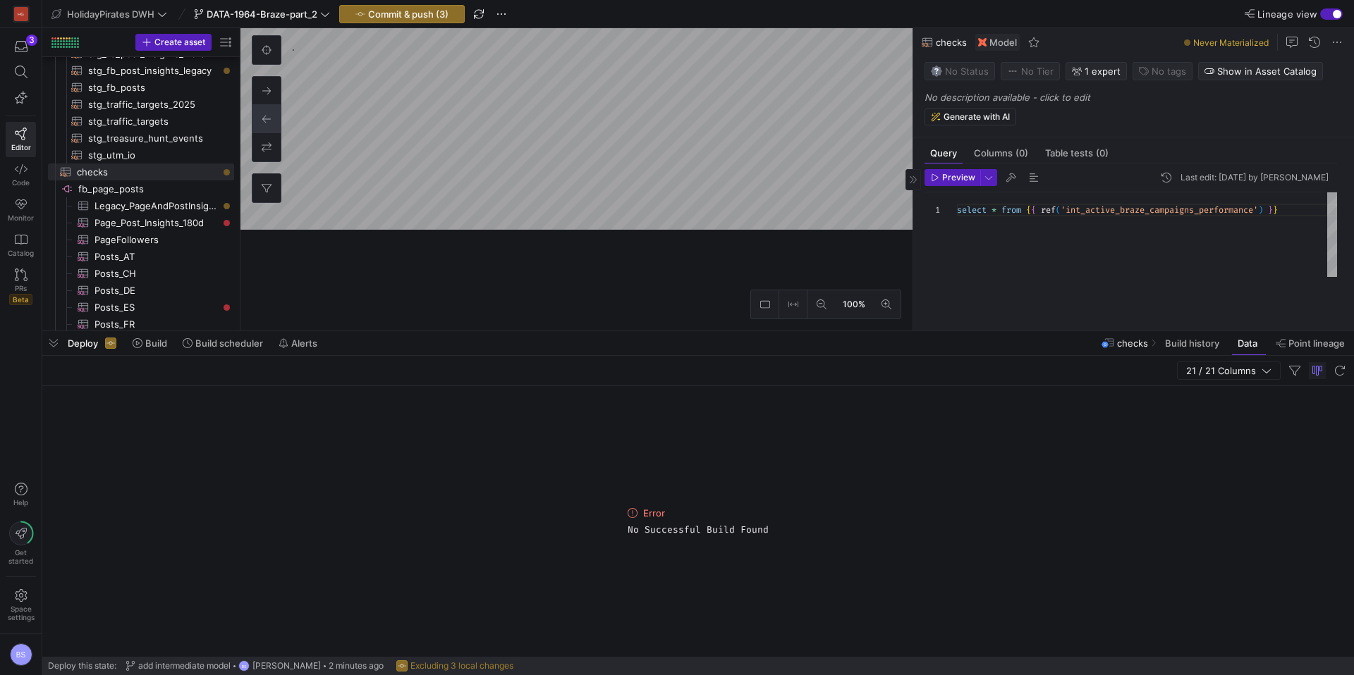
drag, startPoint x: 986, startPoint y: 232, endPoint x: 1001, endPoint y: 244, distance: 19.6
click at [995, 331] on div at bounding box center [697, 332] width 1311 height 6
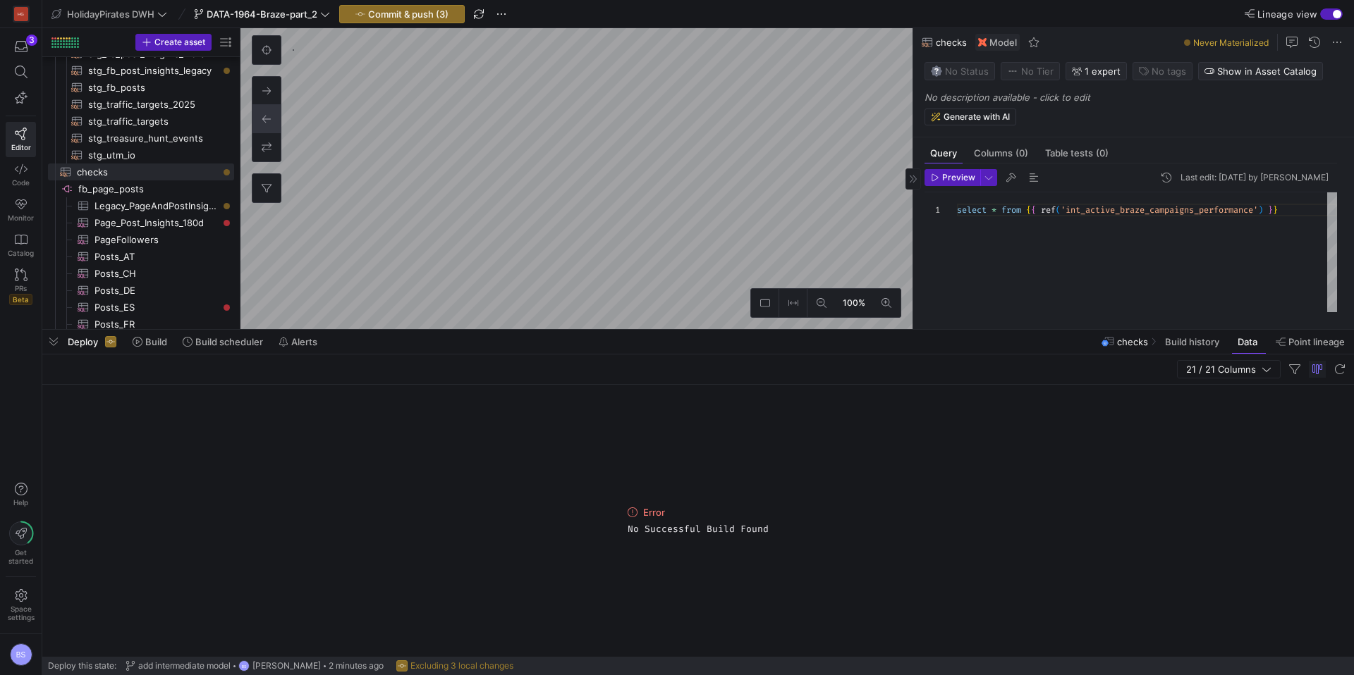
click at [999, 212] on div "select * from { { ref ( 'int_active_braze_campaigns_performance' ) } }" at bounding box center [1147, 252] width 380 height 120
click at [971, 182] on span "Preview" at bounding box center [958, 178] width 33 height 10
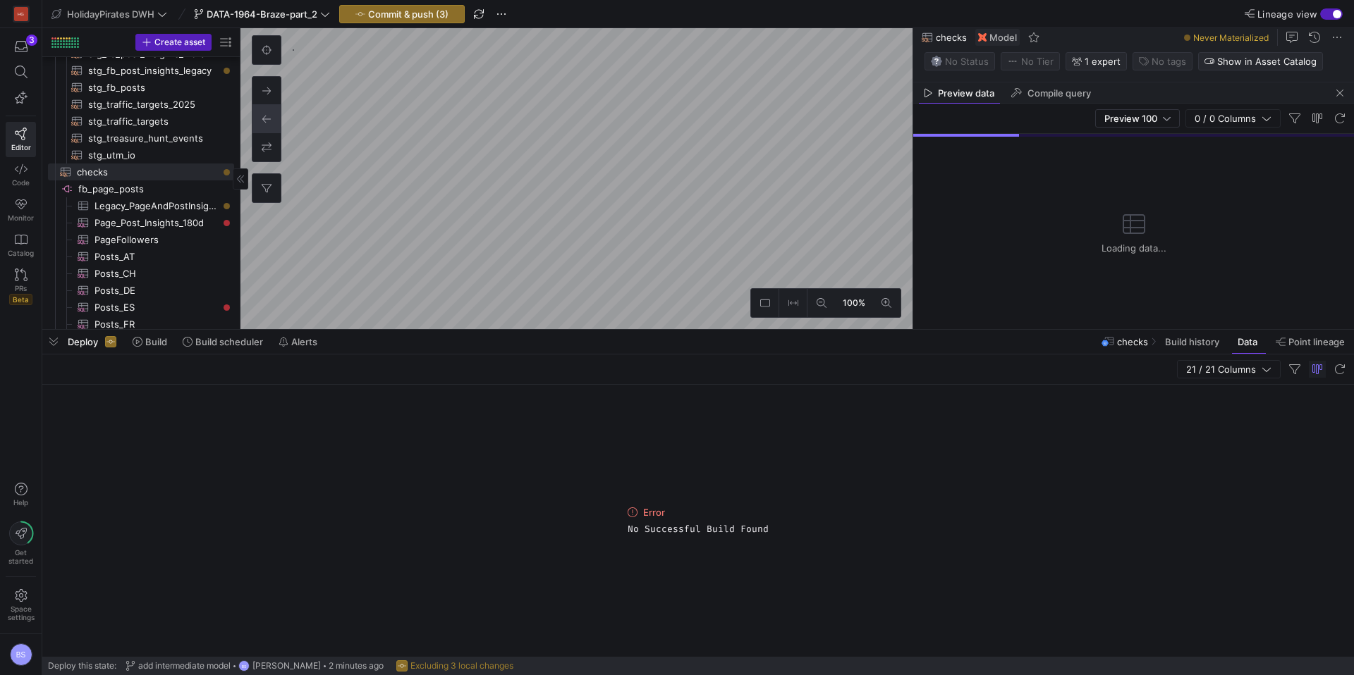
click at [55, 345] on span "button" at bounding box center [53, 342] width 23 height 24
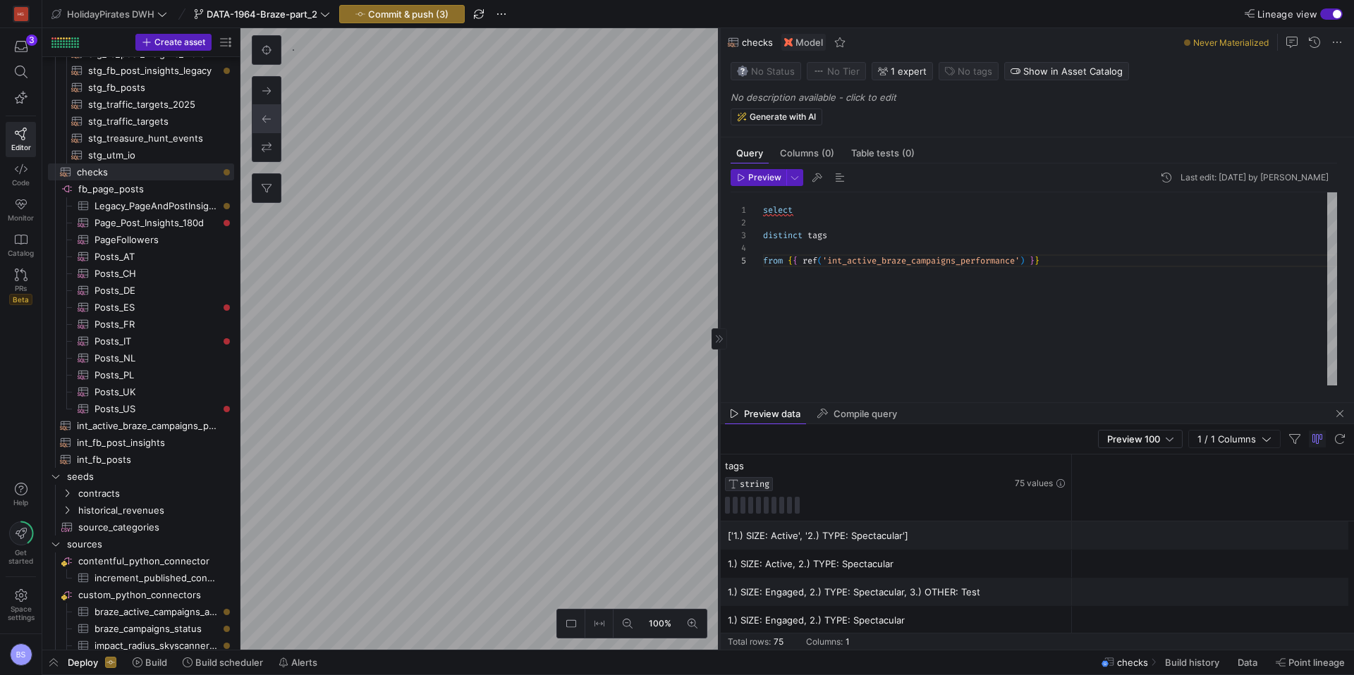
click at [600, 336] on as-split "100% 0 Query Columns (0) Table tests (0) Preview Last edit: [DATE] by [PERSON_N…" at bounding box center [796, 339] width 1113 height 622
click at [816, 237] on div "select distinct tags from { { ref ( 'int_active_braze_campaigns_performance' ) …" at bounding box center [1050, 288] width 574 height 193
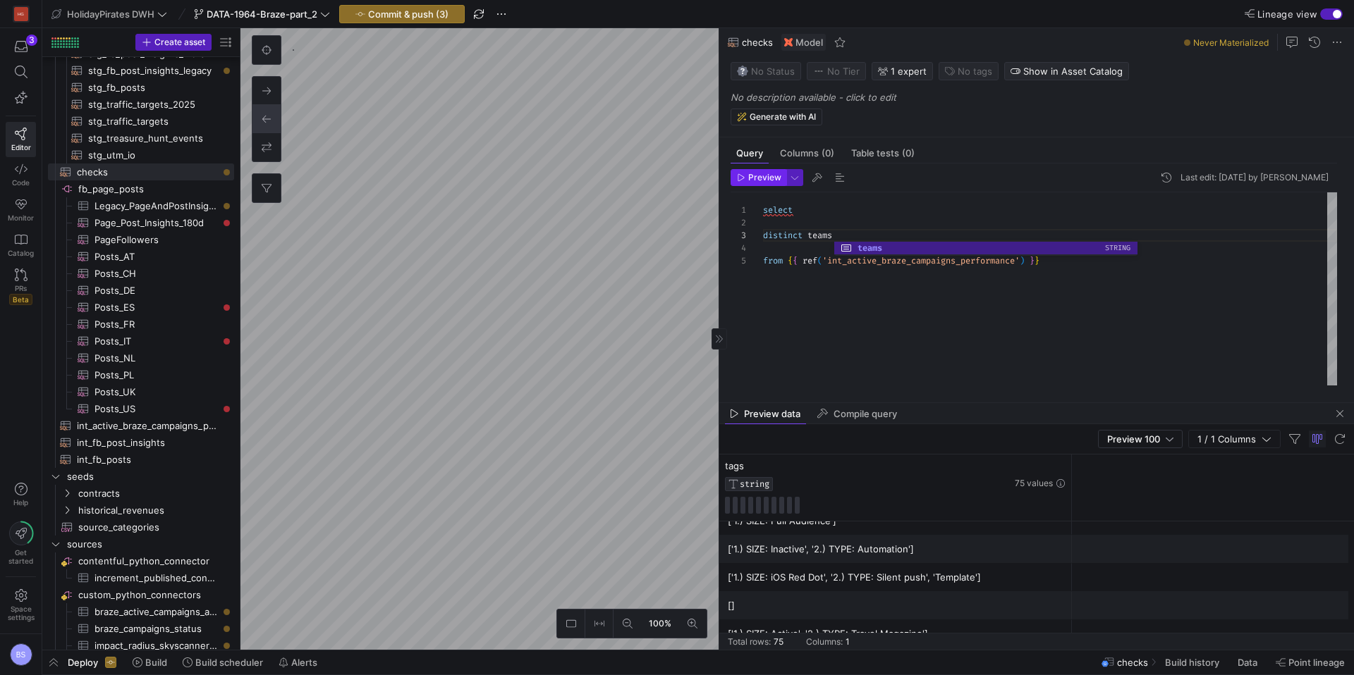
click at [773, 175] on span "Preview" at bounding box center [764, 178] width 33 height 10
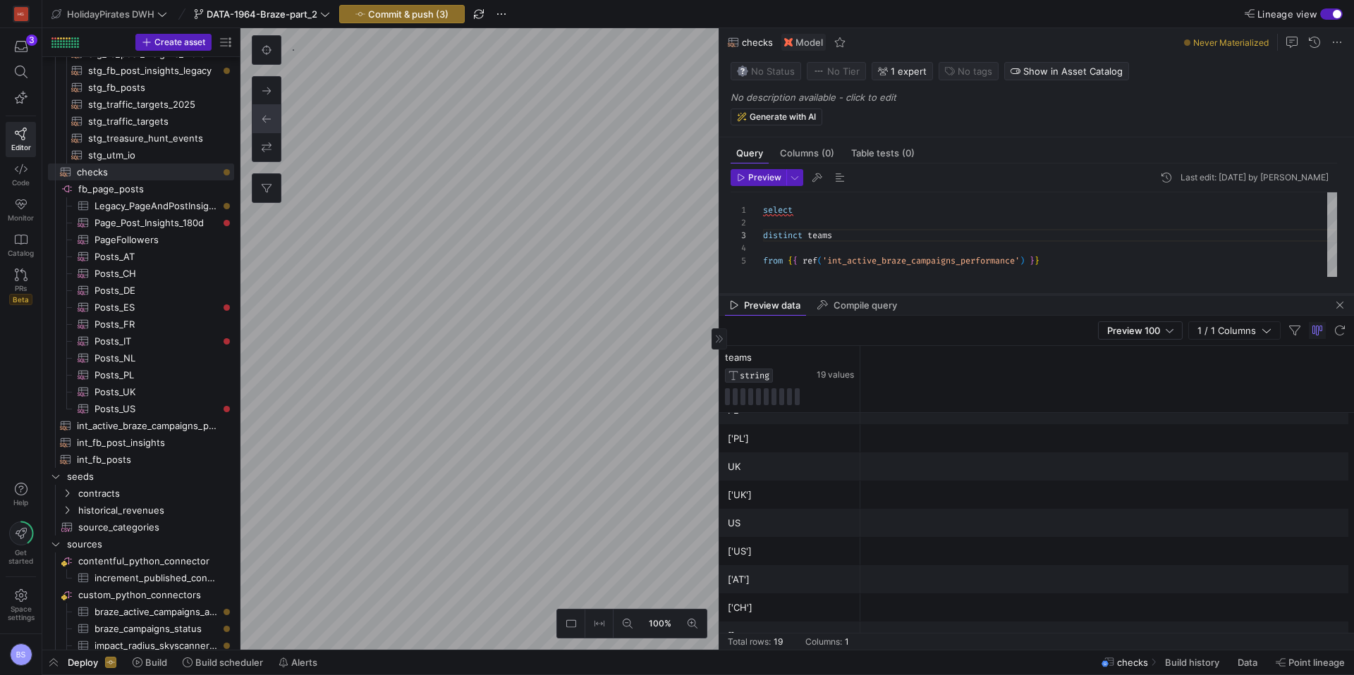
drag, startPoint x: 959, startPoint y: 403, endPoint x: 978, endPoint y: 295, distance: 110.2
click at [978, 295] on div at bounding box center [1036, 295] width 634 height 6
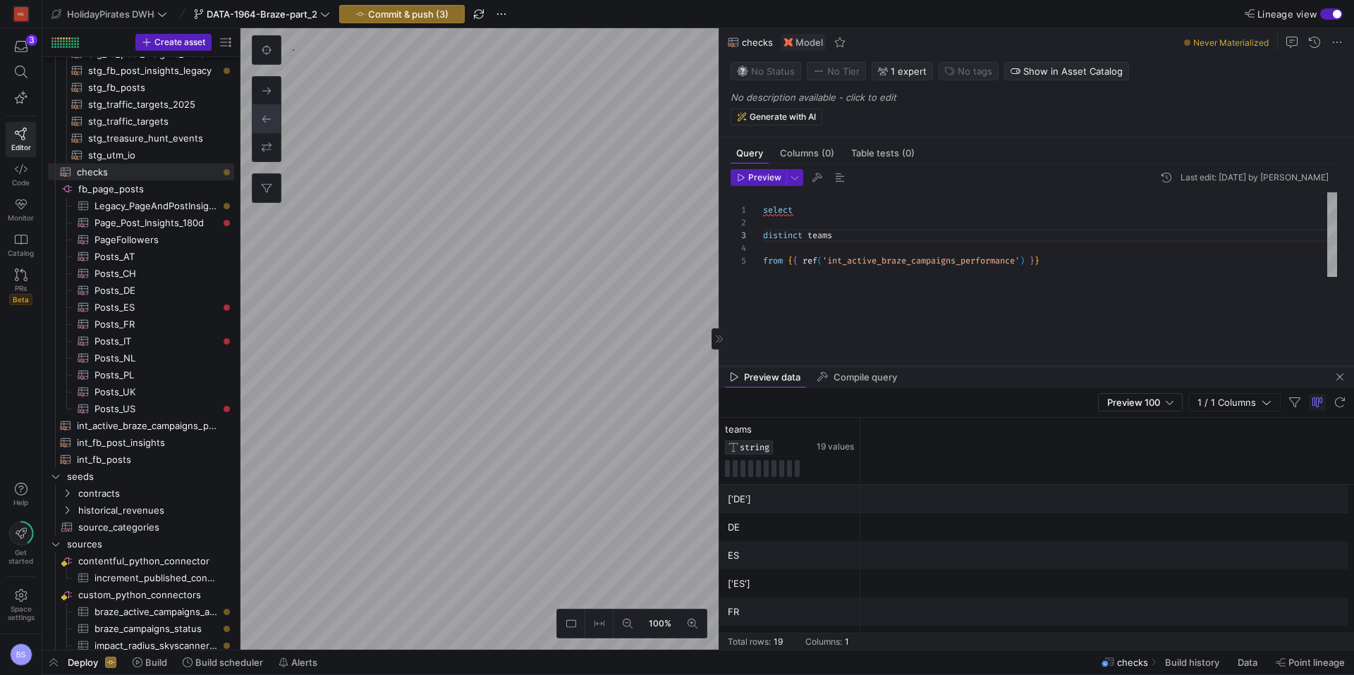
drag, startPoint x: 1017, startPoint y: 295, endPoint x: 1016, endPoint y: 381, distance: 86.7
click at [1016, 369] on div at bounding box center [1036, 367] width 634 height 6
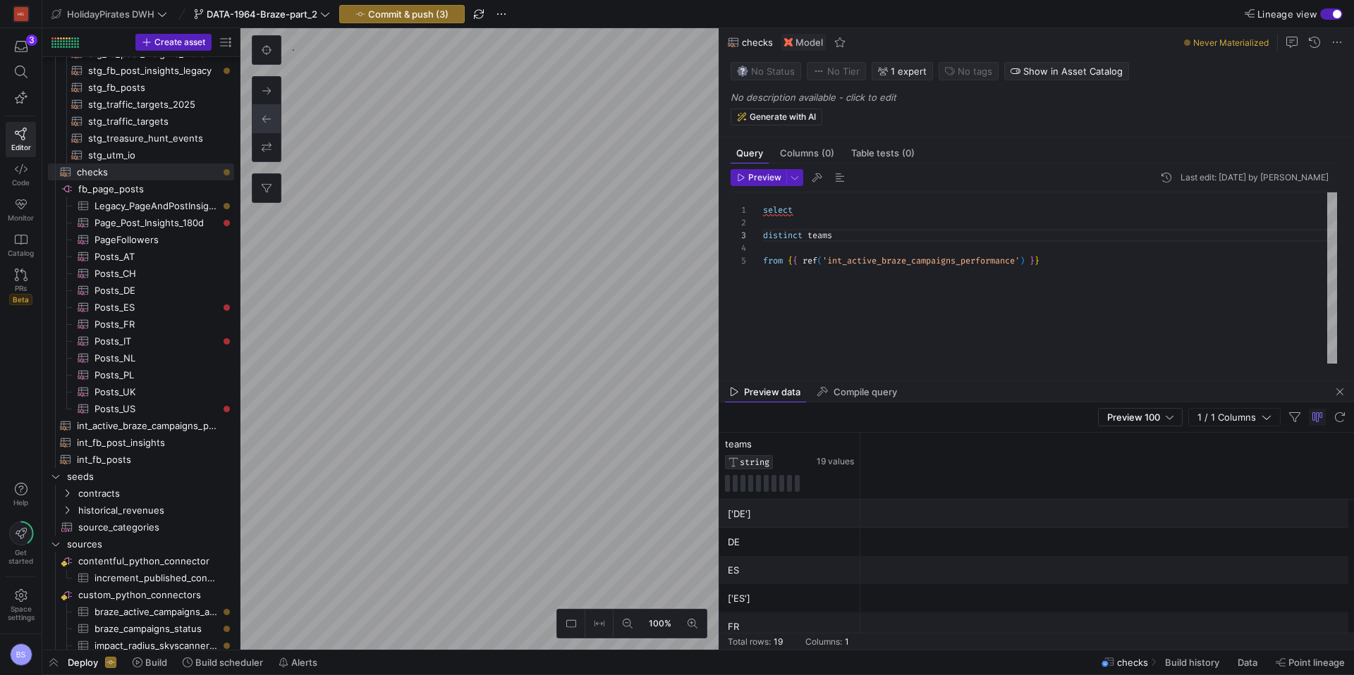
click at [843, 235] on div "select distinct teams from { { ref ( 'int_active_braze_campaigns_performance' )…" at bounding box center [1050, 277] width 574 height 171
drag, startPoint x: 850, startPoint y: 236, endPoint x: 759, endPoint y: 239, distance: 91.7
click at [763, 239] on div "select distinct teams from { { ref ( 'int_active_braze_campaigns_performance' )…" at bounding box center [1050, 277] width 574 height 171
click at [764, 235] on div "select name from { { ref ( 'int_active_braze_campaigns_performance' ) } }" at bounding box center [1050, 277] width 574 height 171
click at [761, 182] on span "Preview" at bounding box center [764, 178] width 33 height 10
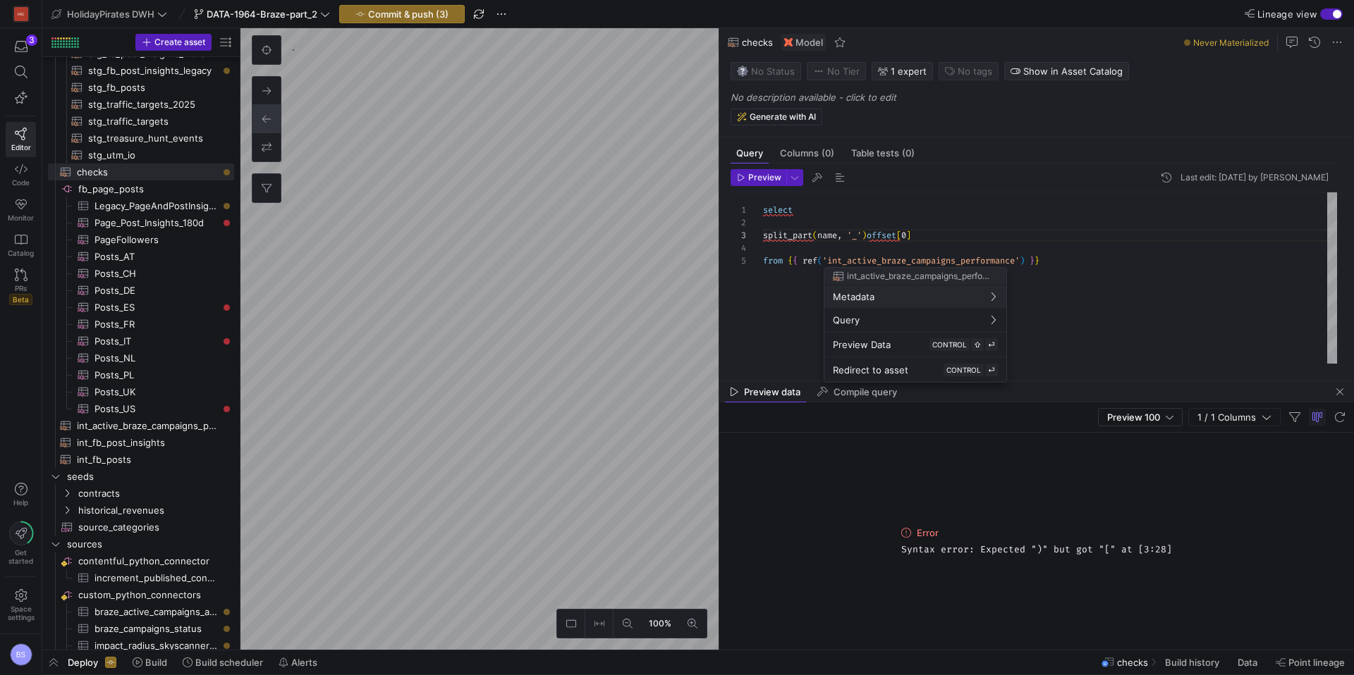
click at [844, 242] on div at bounding box center [677, 337] width 1354 height 675
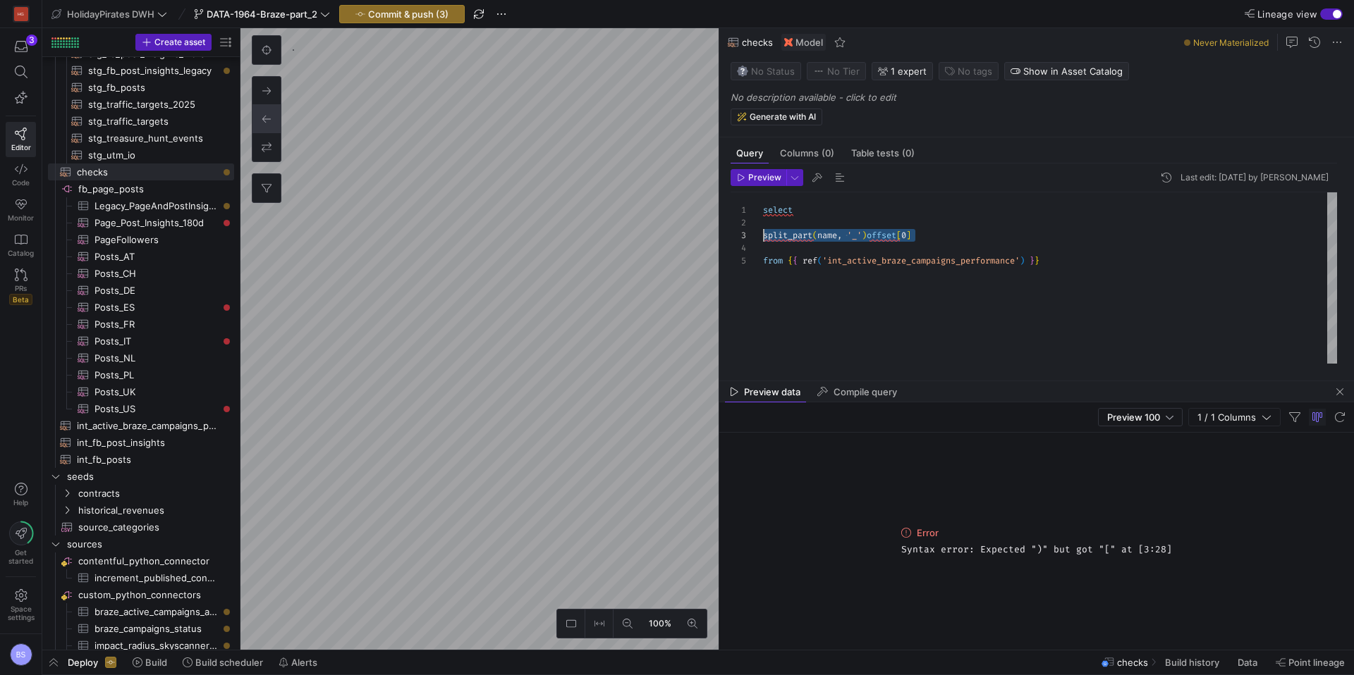
drag, startPoint x: 923, startPoint y: 236, endPoint x: 731, endPoint y: 233, distance: 191.8
click at [808, 235] on div "select SPLIT ( market , '_' ) [ OFFSET ( 0 ) ] as market , from { { ref ( 'int_…" at bounding box center [1050, 277] width 574 height 171
click at [933, 240] on div "select SPLIT ( name , '_' ) [ OFFSET ( 0 ) ] as market , from { { ref ( 'int_ac…" at bounding box center [1050, 277] width 574 height 171
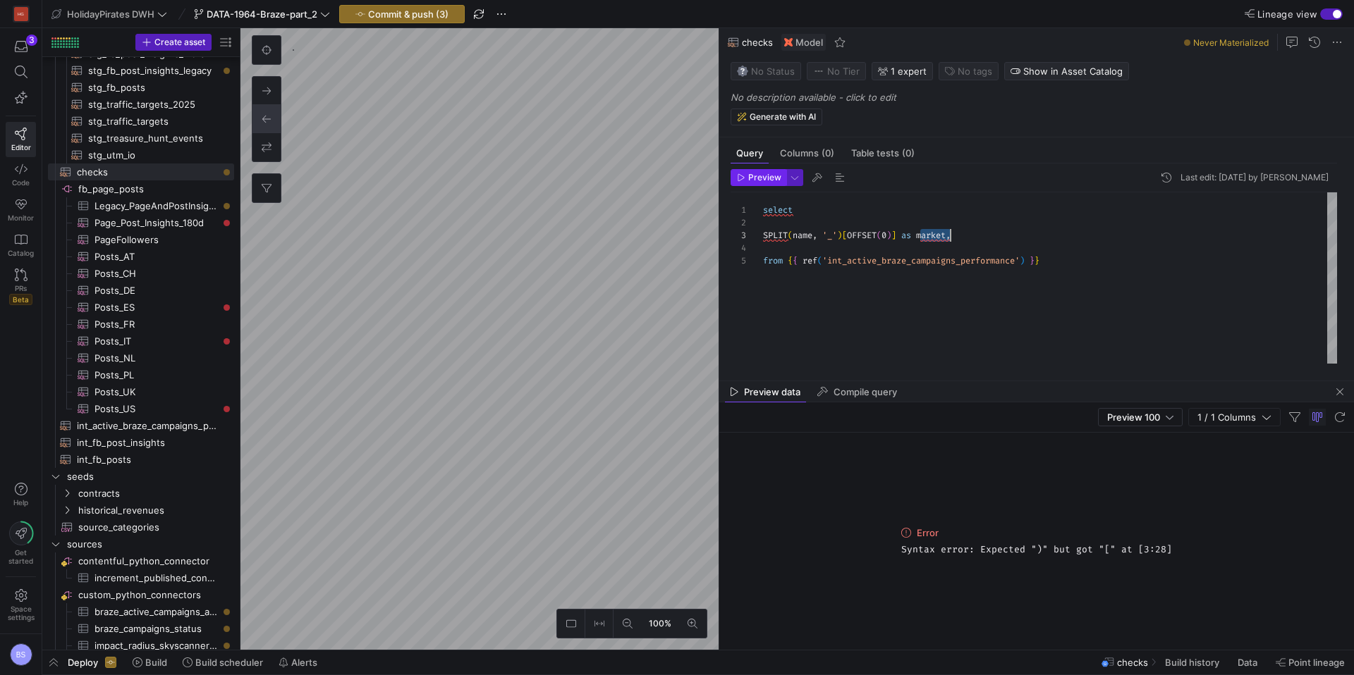
type textarea "select SPLIT(name, '_')[OFFSET(0)] as market, from {{ ref('int_active_braze_cam…"
click at [732, 175] on span "button" at bounding box center [758, 178] width 54 height 16
click at [887, 233] on div "select SPLIT ( name , '_' ) [ OFFSET ( 0 ) ] as market , from { { ref ( 'int_ac…" at bounding box center [1050, 277] width 574 height 171
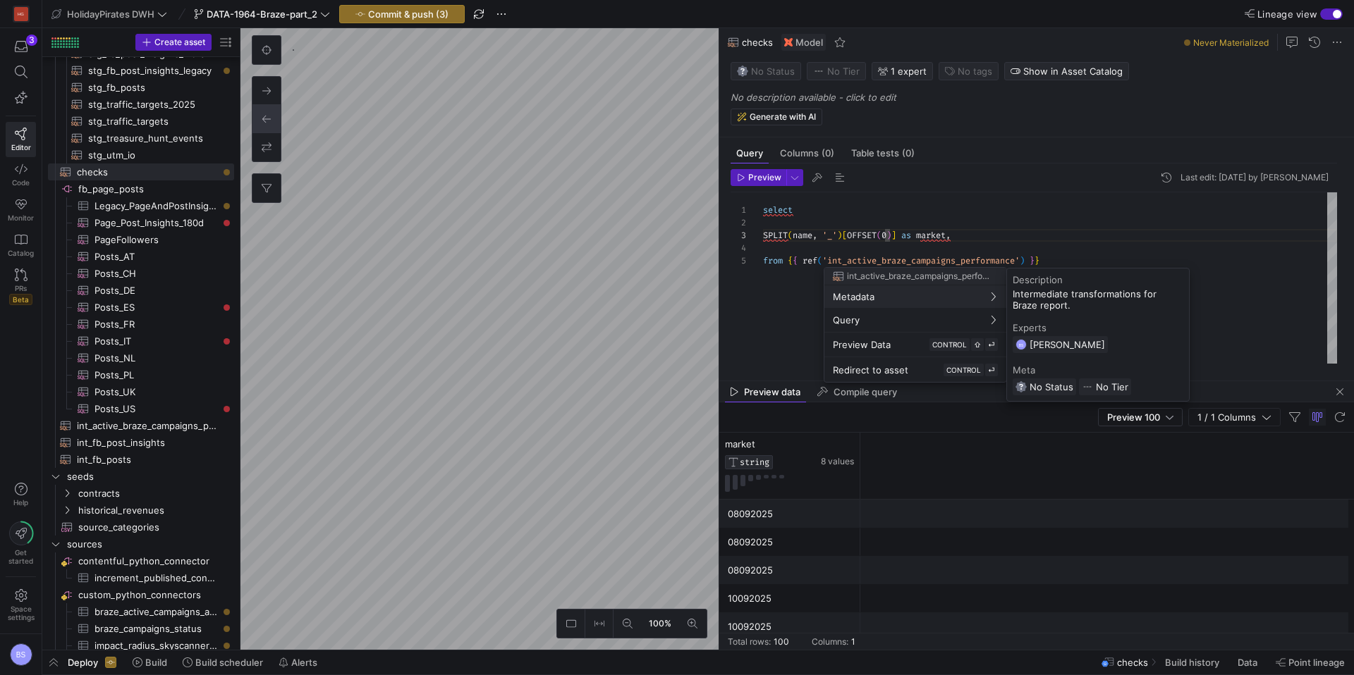
click at [940, 233] on div at bounding box center [677, 337] width 1354 height 675
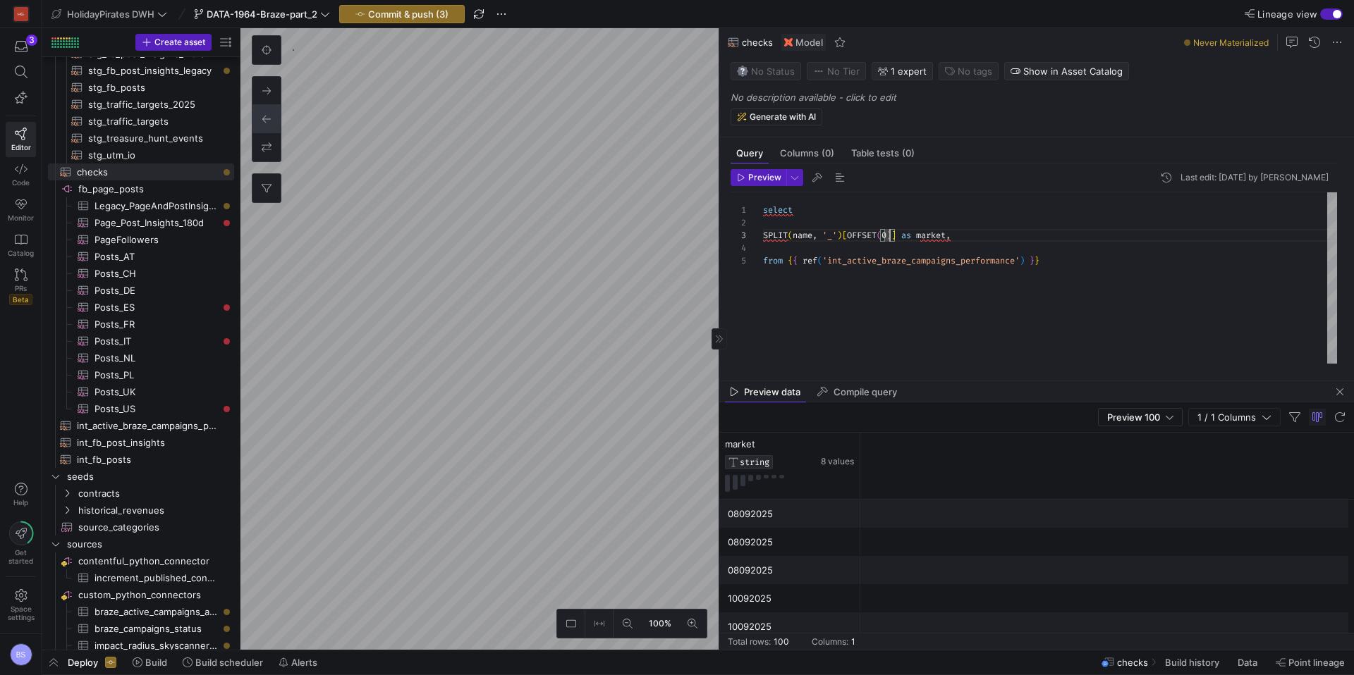
click at [891, 238] on div "select SPLIT ( name , '_' ) [ OFFSET ( 0 ) ] as market , from { { ref ( 'int_ac…" at bounding box center [1050, 277] width 574 height 171
click at [757, 181] on span "Preview" at bounding box center [764, 178] width 33 height 10
click at [885, 238] on div "select SPLIT ( name , '_' ) [ OFFSET ( 2 ) ] as market , from { { ref ( 'int_ac…" at bounding box center [1050, 277] width 574 height 171
click at [751, 181] on span "Preview" at bounding box center [764, 178] width 33 height 10
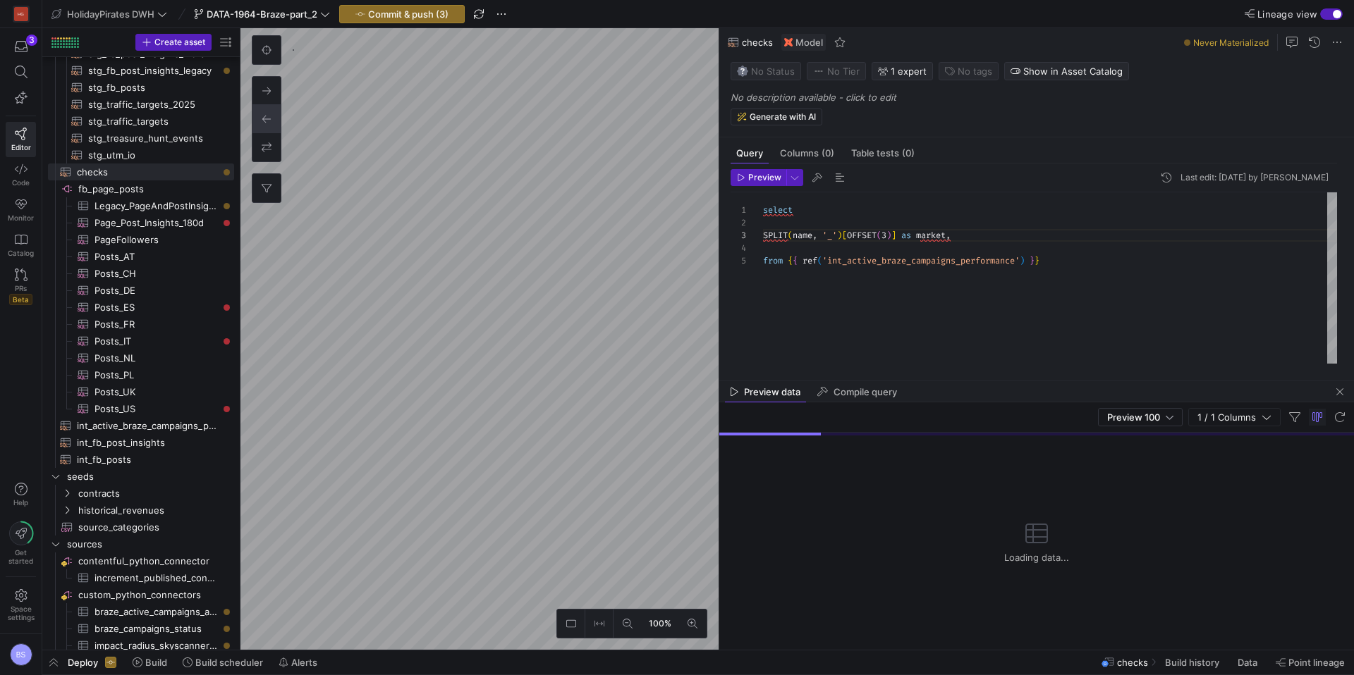
click at [825, 221] on div "select SPLIT ( name , '_' ) [ OFFSET ( 3 ) ] as market , from { { ref ( 'int_ac…" at bounding box center [1050, 277] width 574 height 171
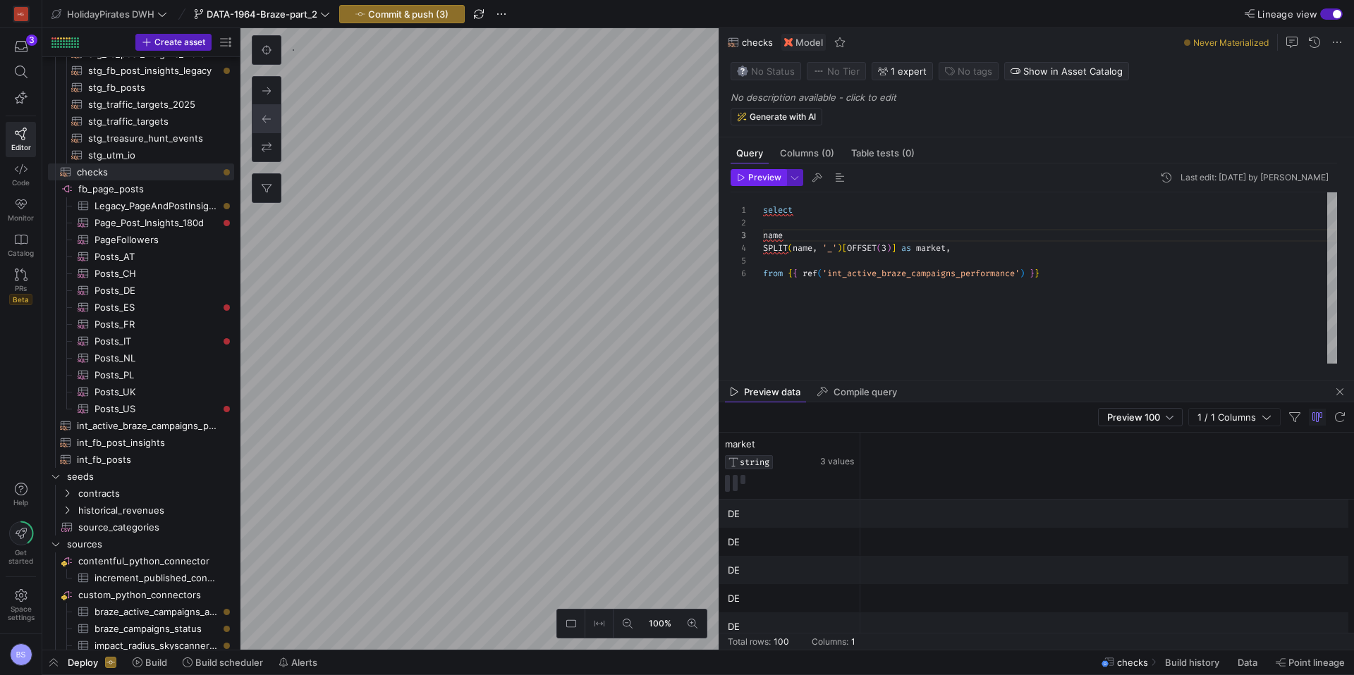
click at [750, 177] on span "Preview" at bounding box center [764, 178] width 33 height 10
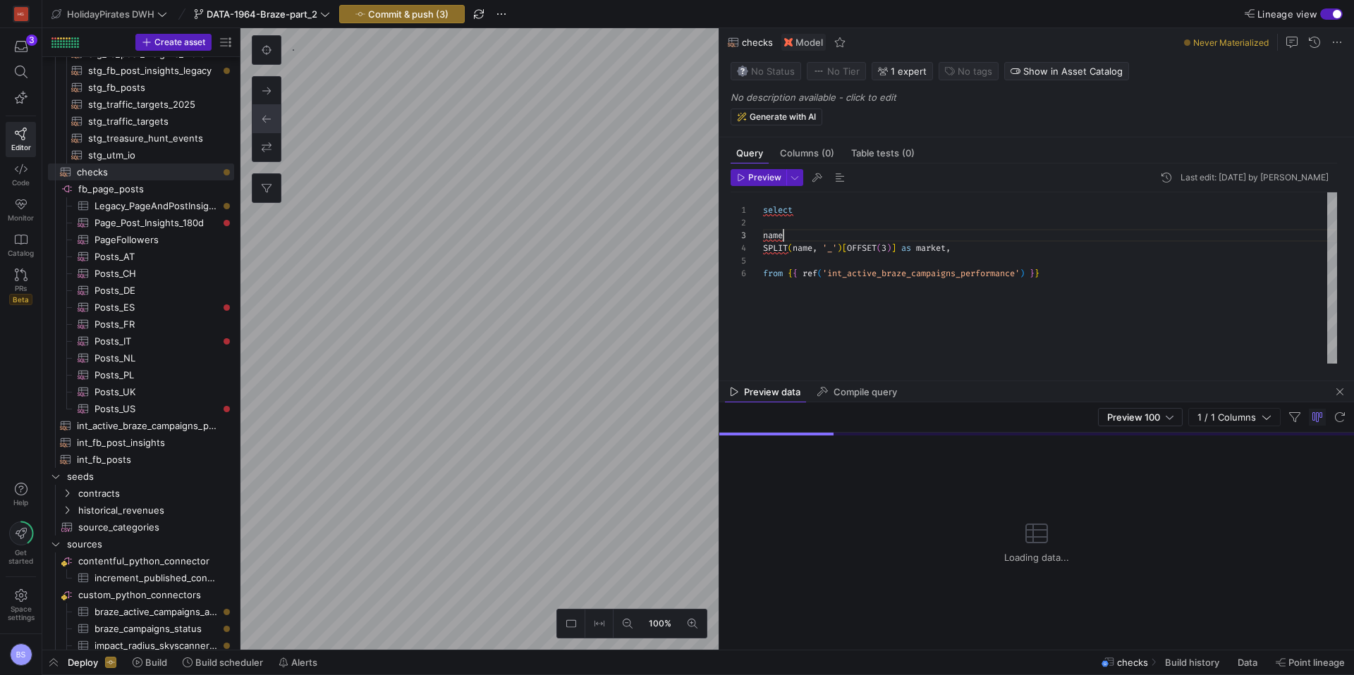
click at [790, 231] on div "select SPLIT ( name , '_' ) [ OFFSET ( 3 ) ] as market , name from { { ref ( 'i…" at bounding box center [1050, 277] width 574 height 171
click at [761, 182] on span "Preview" at bounding box center [764, 178] width 33 height 10
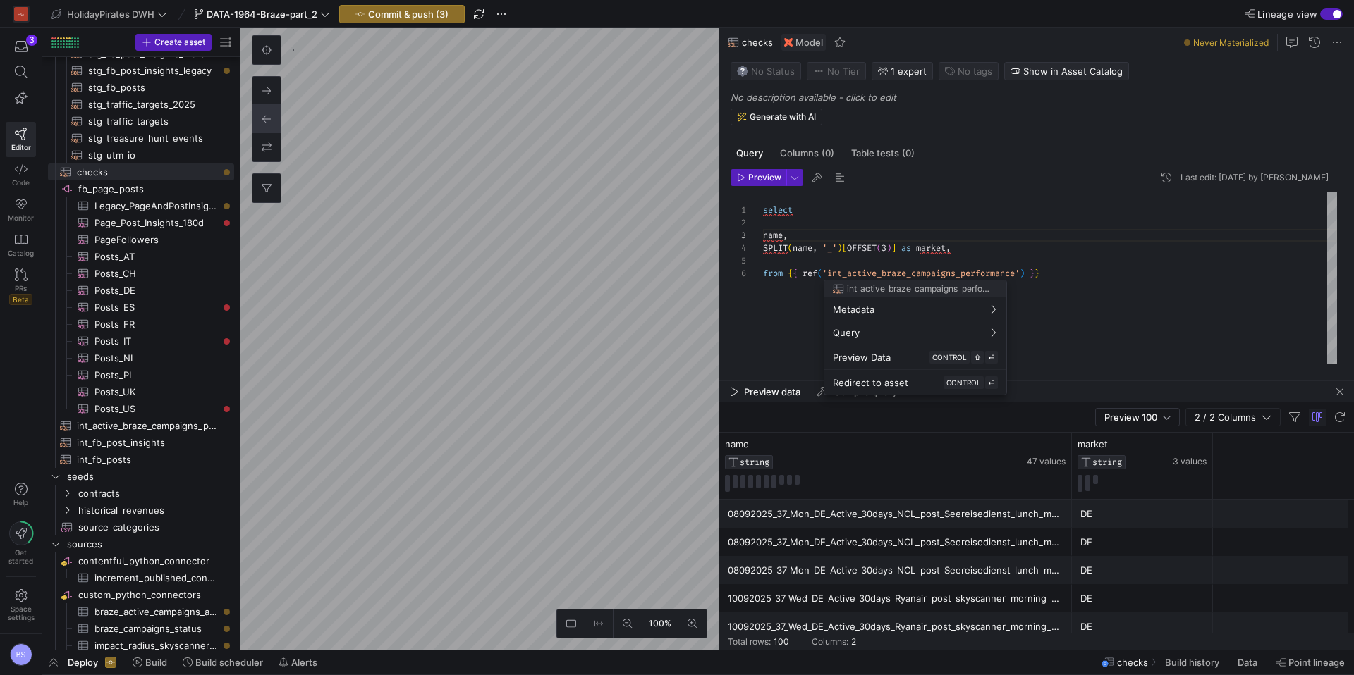
click at [1037, 517] on div at bounding box center [677, 337] width 1354 height 675
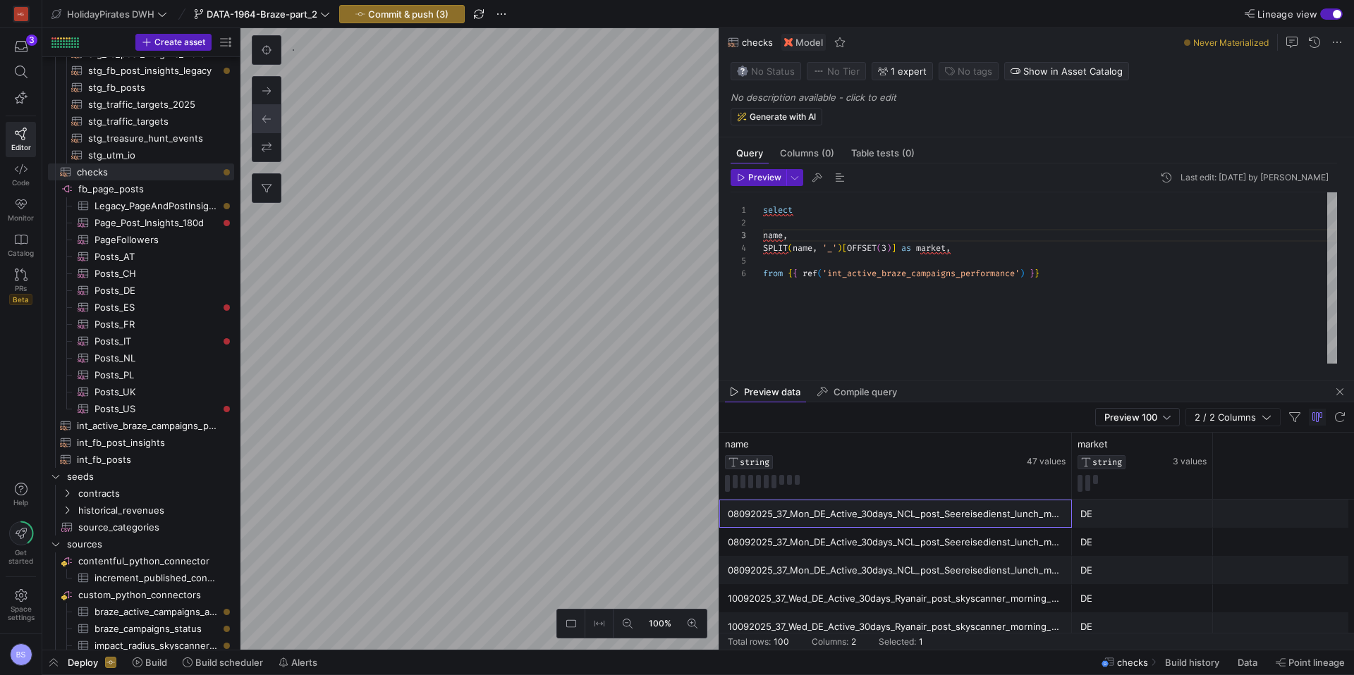
click at [1014, 516] on div "08092025_37_Mon_DE_Active_30days_NCL_post_Seereisedienst_lunch_mobility_cruise" at bounding box center [896, 514] width 336 height 27
click at [971, 316] on div "select SPLIT ( name , '_' ) [ OFFSET ( 3 ) ] as market , name , from { { ref ( …" at bounding box center [1050, 277] width 574 height 171
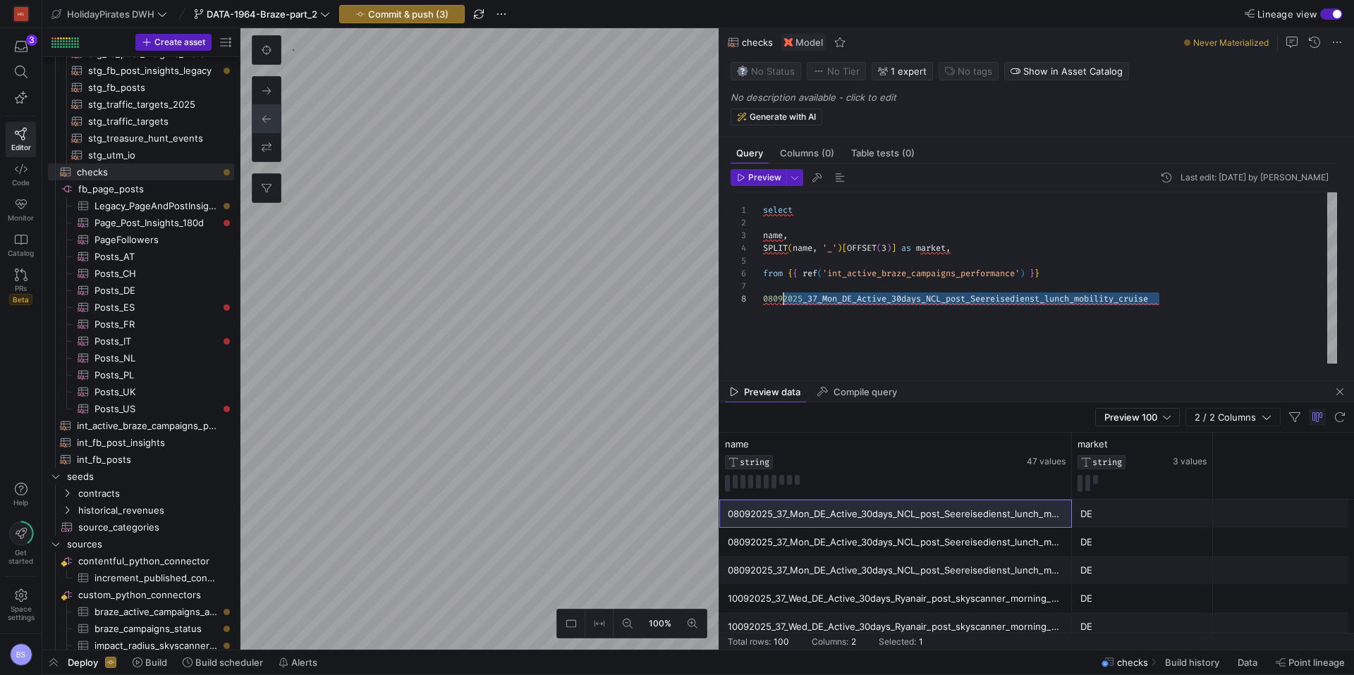
scroll to position [89, 0]
drag, startPoint x: 1195, startPoint y: 303, endPoint x: 761, endPoint y: 298, distance: 434.3
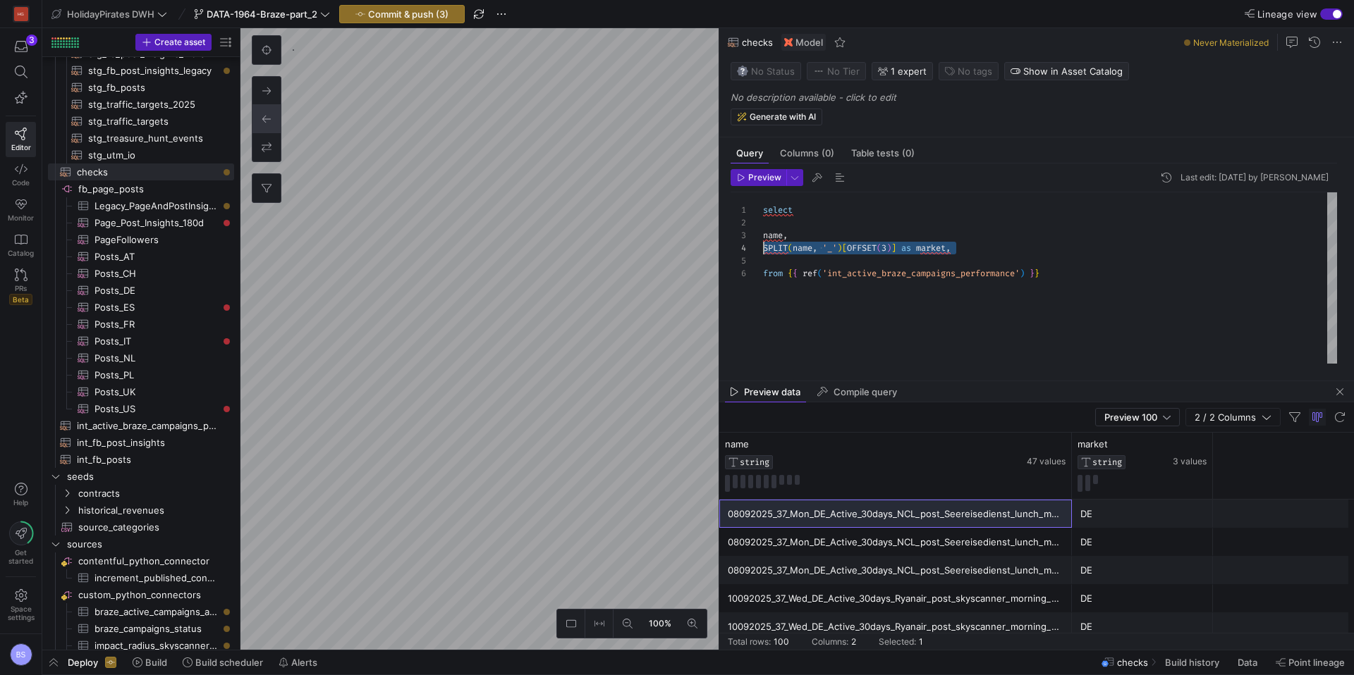
drag, startPoint x: 969, startPoint y: 248, endPoint x: 734, endPoint y: 248, distance: 234.8
click at [763, 248] on div "select SPLIT ( name , '_' ) [ OFFSET ( 3 ) ] as market , name , from { { ref ( …" at bounding box center [1050, 277] width 574 height 171
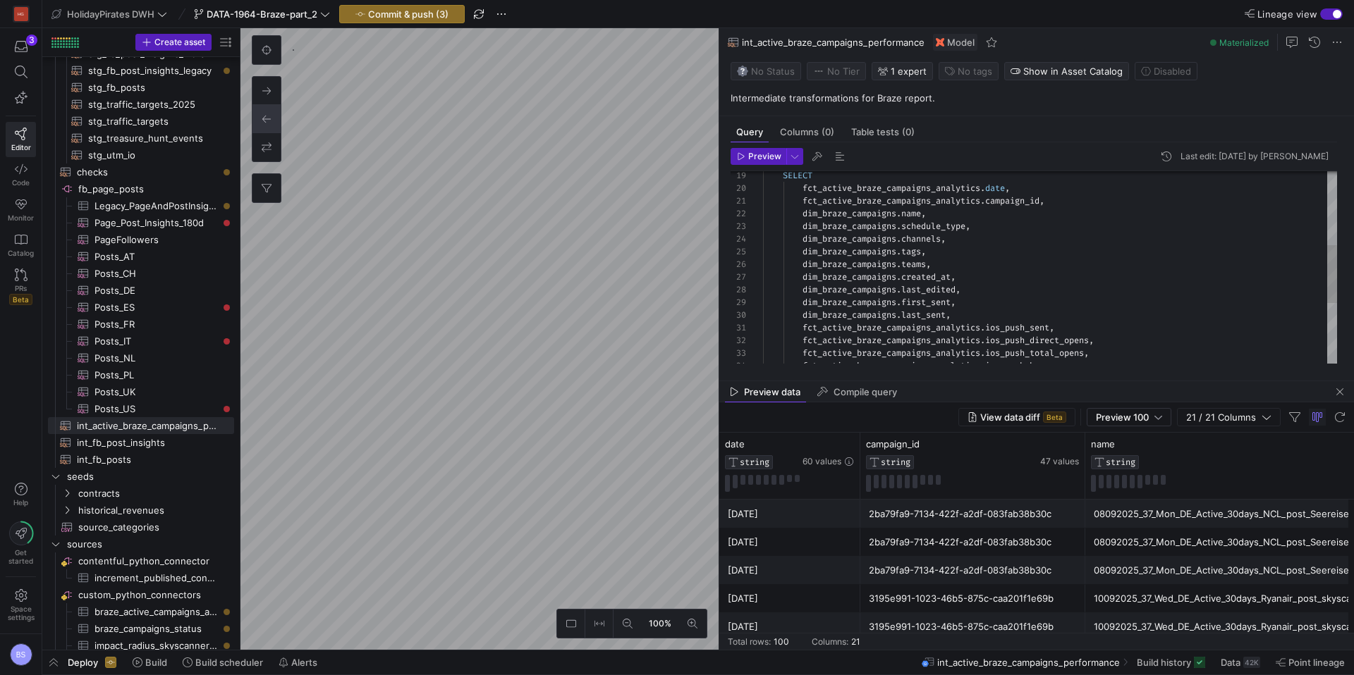
click at [943, 214] on div "fct_active_braze_campaigns_analytics . ios_push_bounces , fct_active_braze_camp…" at bounding box center [1050, 246] width 574 height 633
drag, startPoint x: 927, startPoint y: 217, endPoint x: 802, endPoint y: 216, distance: 125.5
click at [802, 216] on div "fct_active_braze_campaigns_analytics . ios_push_direct_opens , fct_active_braze…" at bounding box center [1050, 257] width 574 height 646
click at [840, 227] on div "fct_active_braze_campaigns_analytics . ios_push_direct_opens , fct_active_braze…" at bounding box center [1050, 258] width 574 height 646
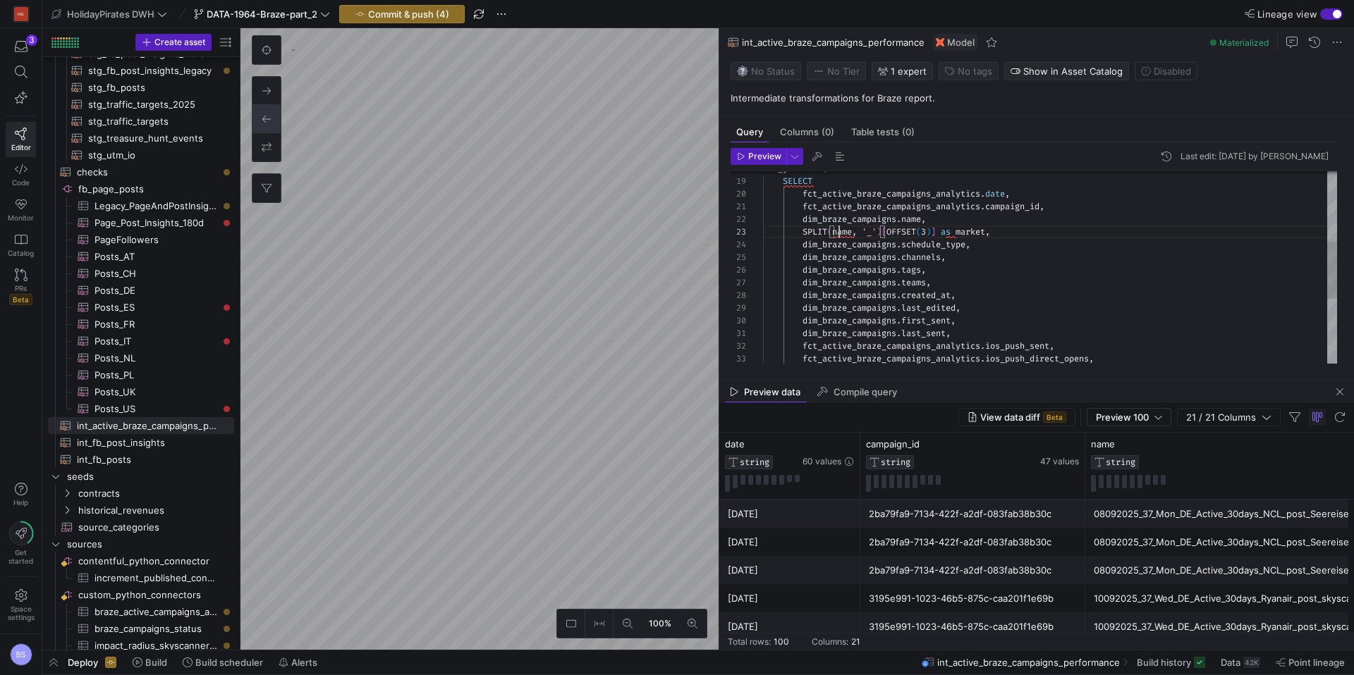
click at [840, 227] on div "fct_active_braze_campaigns_analytics . ios_push_direct_opens , fct_active_braze…" at bounding box center [1050, 258] width 574 height 646
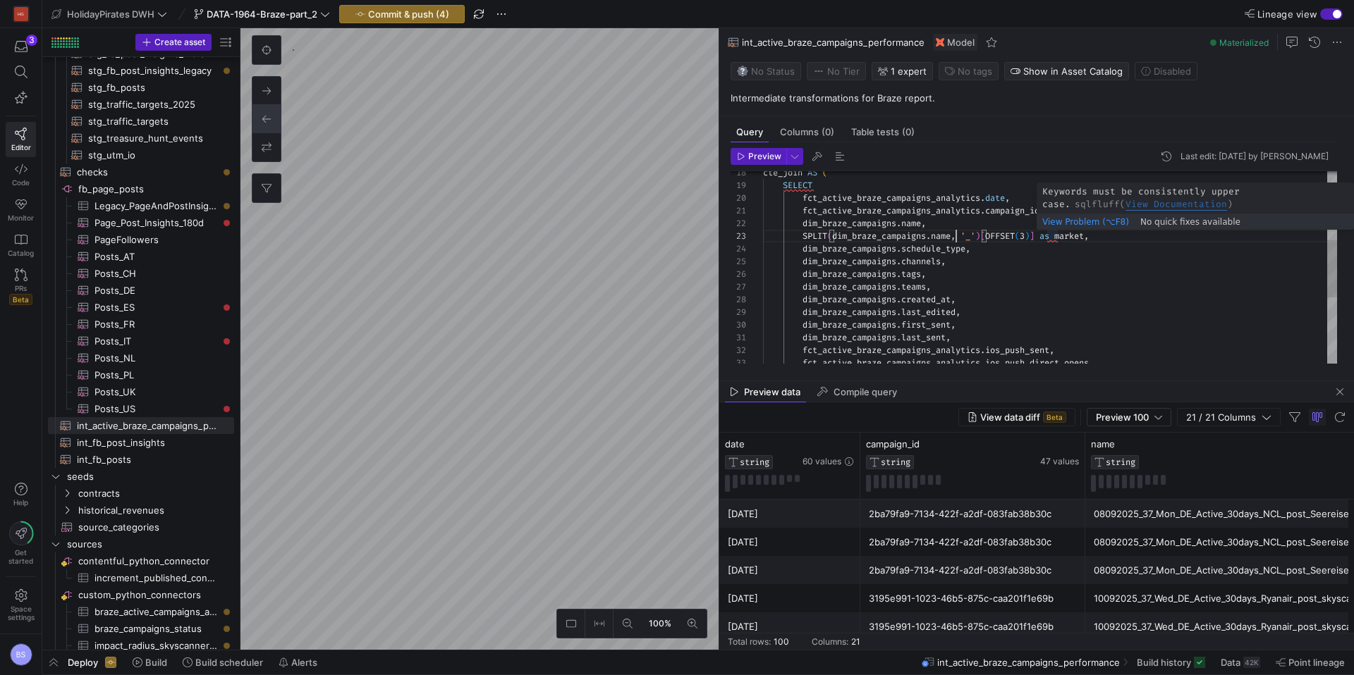
click at [1050, 238] on div "fct_active_braze_campaigns_analytics . ios_push_direct_opens , fct_active_braze…" at bounding box center [1050, 262] width 574 height 646
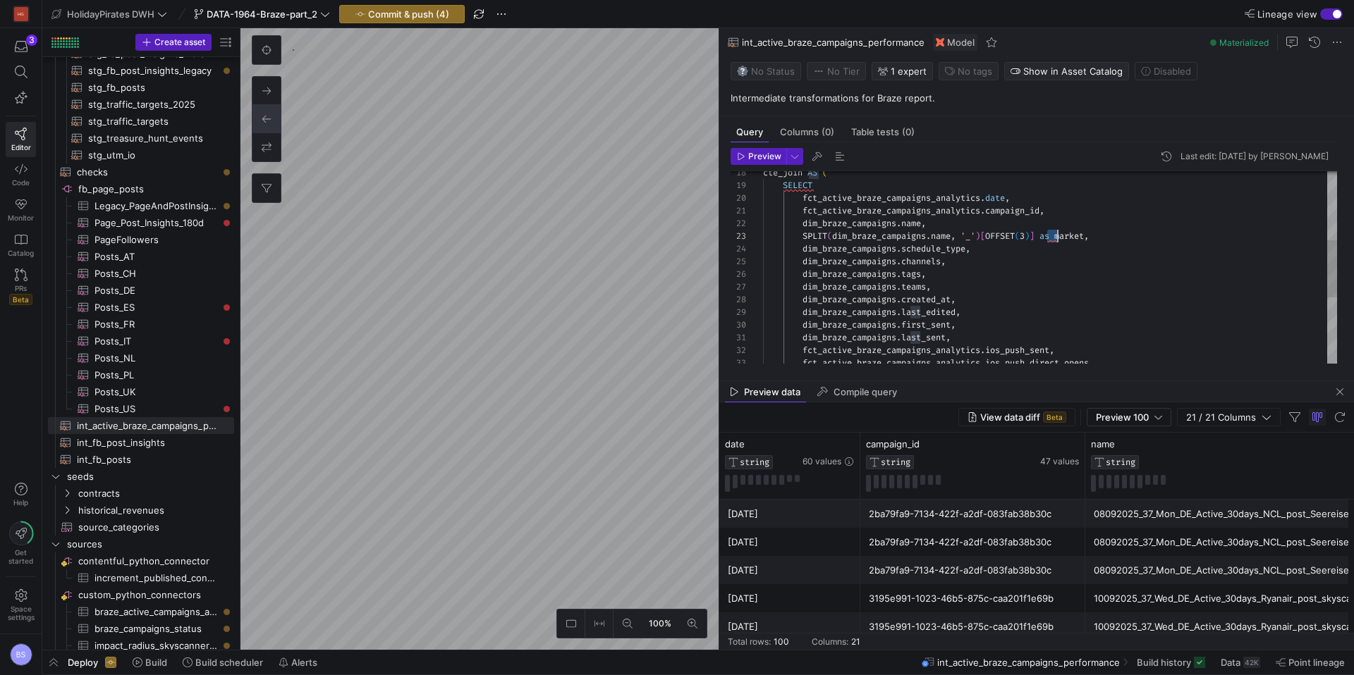
click at [1050, 238] on div "fct_active_braze_campaigns_analytics . ios_push_direct_opens , fct_active_braze…" at bounding box center [1050, 262] width 574 height 646
click at [1050, 252] on div "fct_active_braze_campaigns_analytics . ios_push_direct_opens , fct_active_braze…" at bounding box center [1050, 262] width 574 height 646
click at [804, 287] on div "fct_active_braze_campaigns_analytics . ios_push_direct_opens , fct_active_braze…" at bounding box center [1050, 262] width 574 height 646
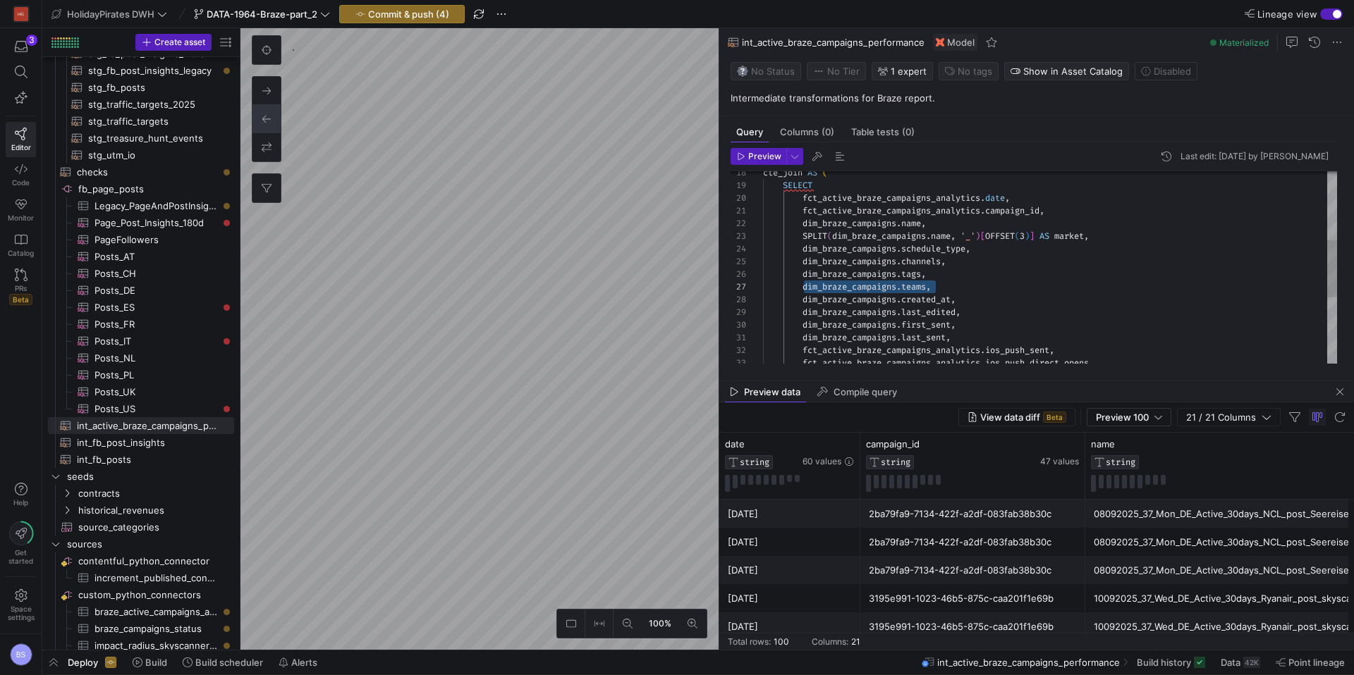
drag, startPoint x: 940, startPoint y: 286, endPoint x: 804, endPoint y: 284, distance: 135.4
click at [804, 284] on div "fct_active_braze_campaigns_analytics . ios_push_direct_opens , fct_active_braze…" at bounding box center [1050, 262] width 574 height 646
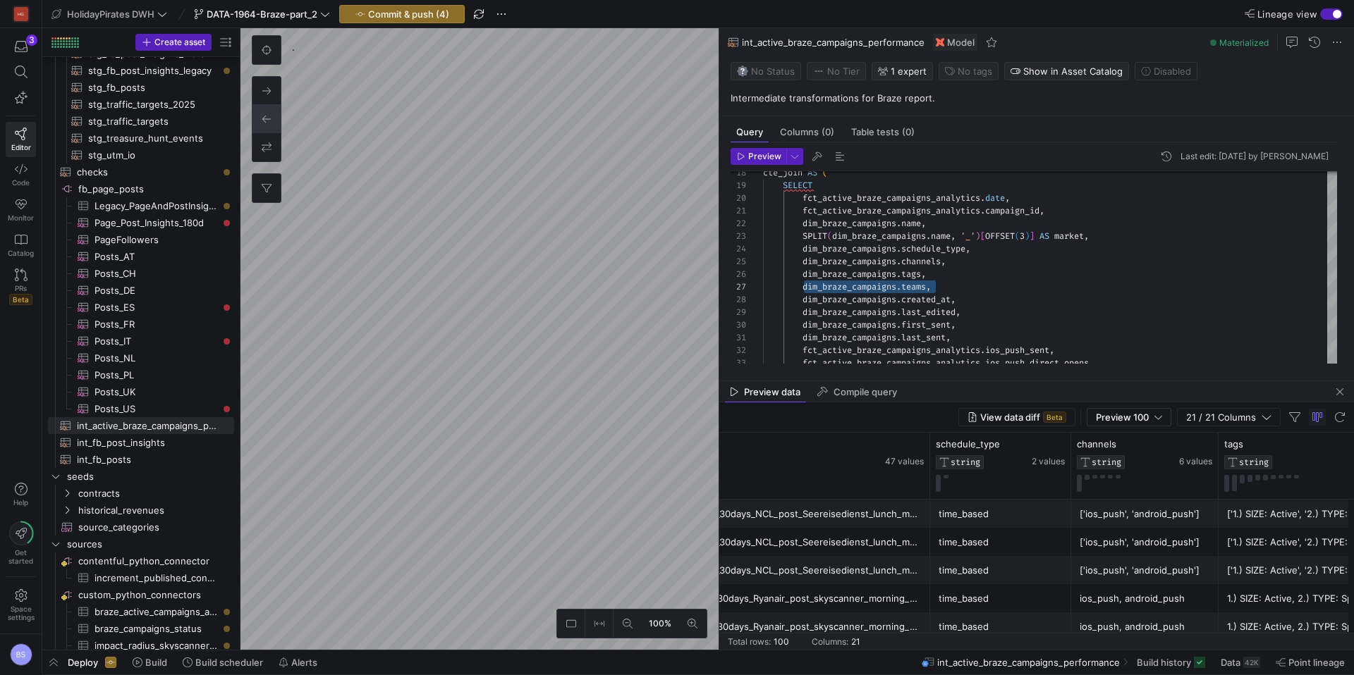
scroll to position [0, 577]
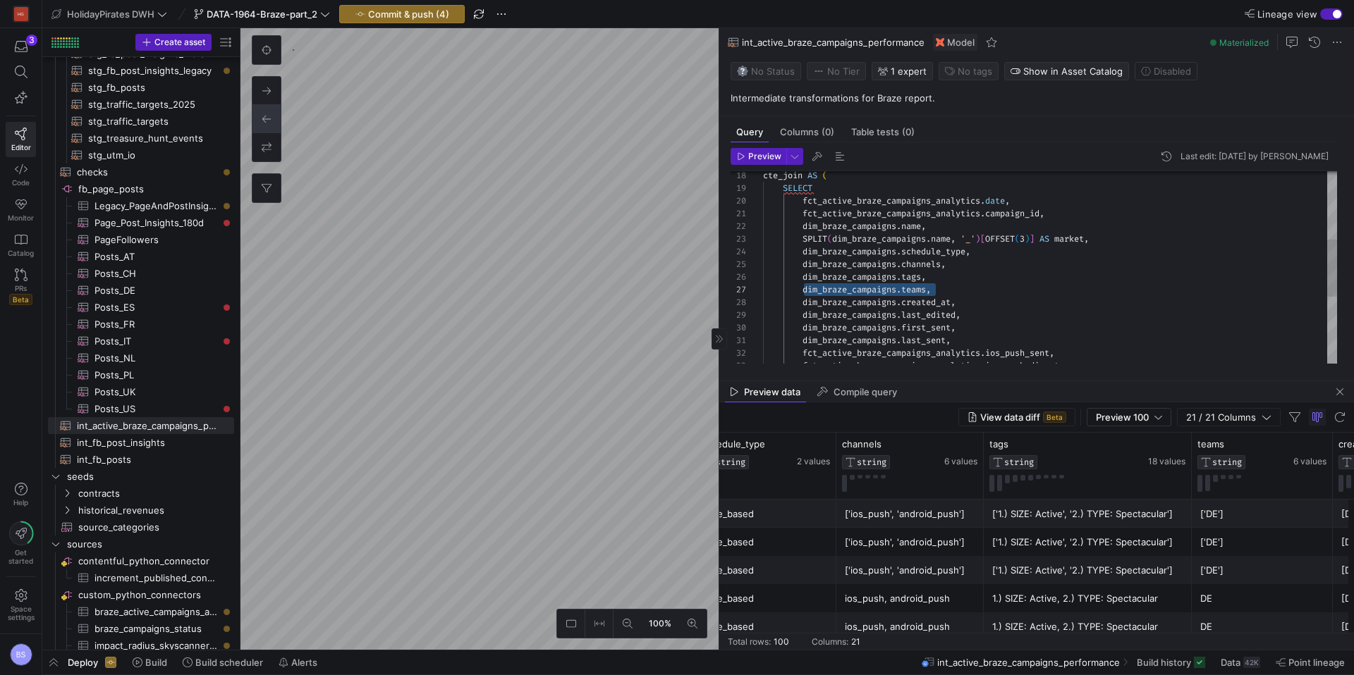
click at [803, 266] on div "fct_active_braze_campaigns_analytics . ios_push_direct_opens , fct_active_braze…" at bounding box center [1050, 265] width 574 height 646
click at [986, 286] on div "fct_active_braze_campaigns_analytics . ios_push_direct_opens , fct_active_braze…" at bounding box center [1050, 265] width 574 height 646
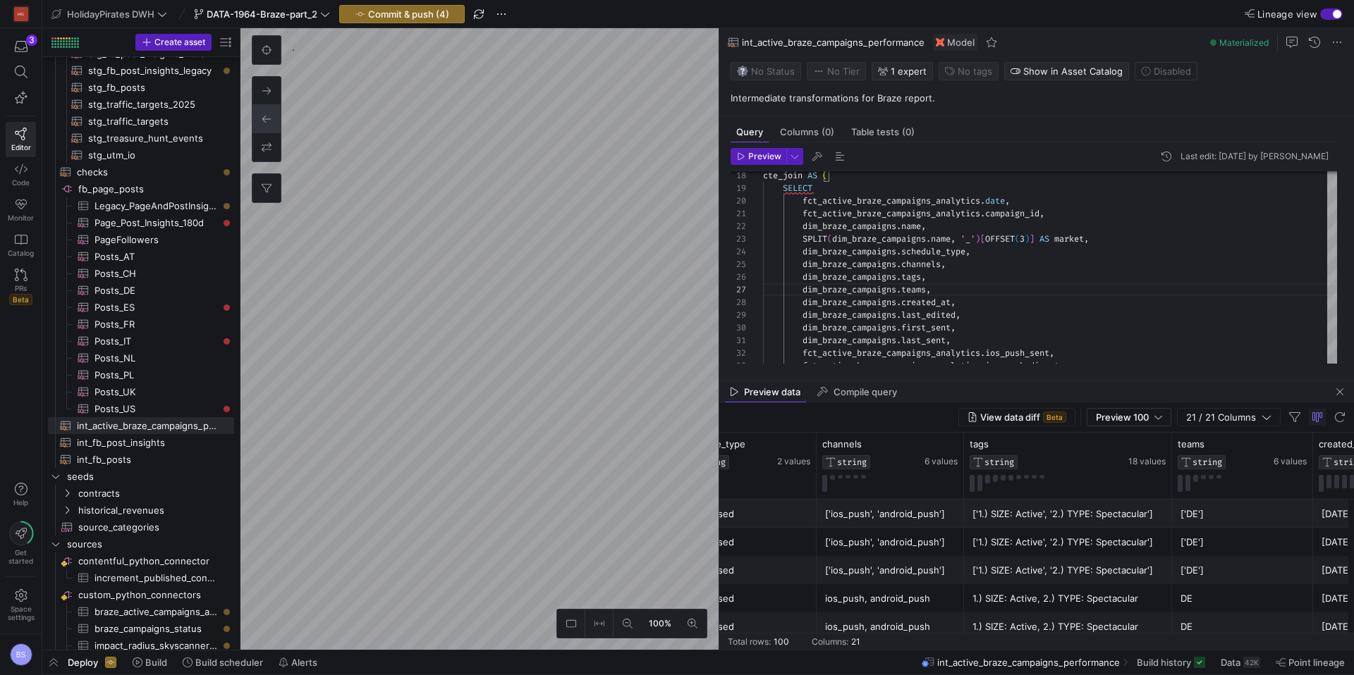
click at [902, 520] on div "['ios_push', 'android_push']" at bounding box center [890, 514] width 130 height 27
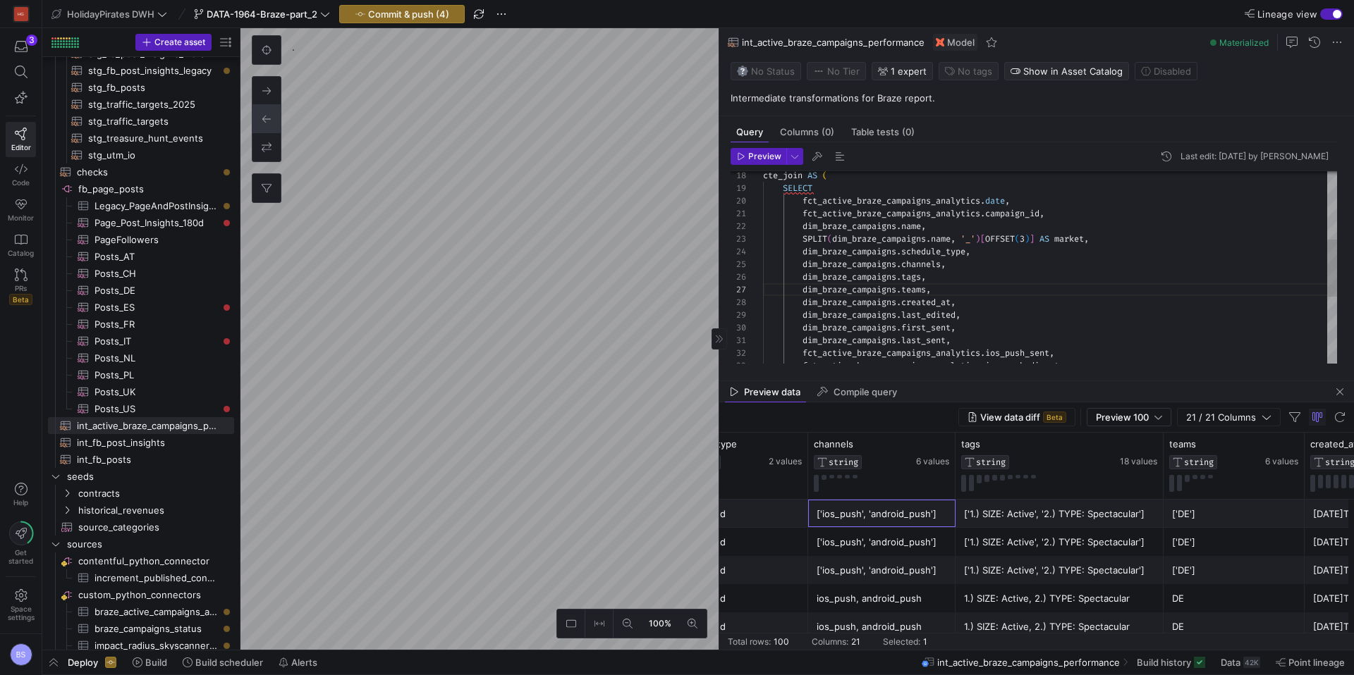
scroll to position [38, 213]
click at [993, 253] on div "fct_active_braze_campaigns_analytics . ios_push_direct_opens , fct_active_braze…" at bounding box center [1050, 265] width 574 height 646
drag, startPoint x: 840, startPoint y: 266, endPoint x: 807, endPoint y: 266, distance: 33.8
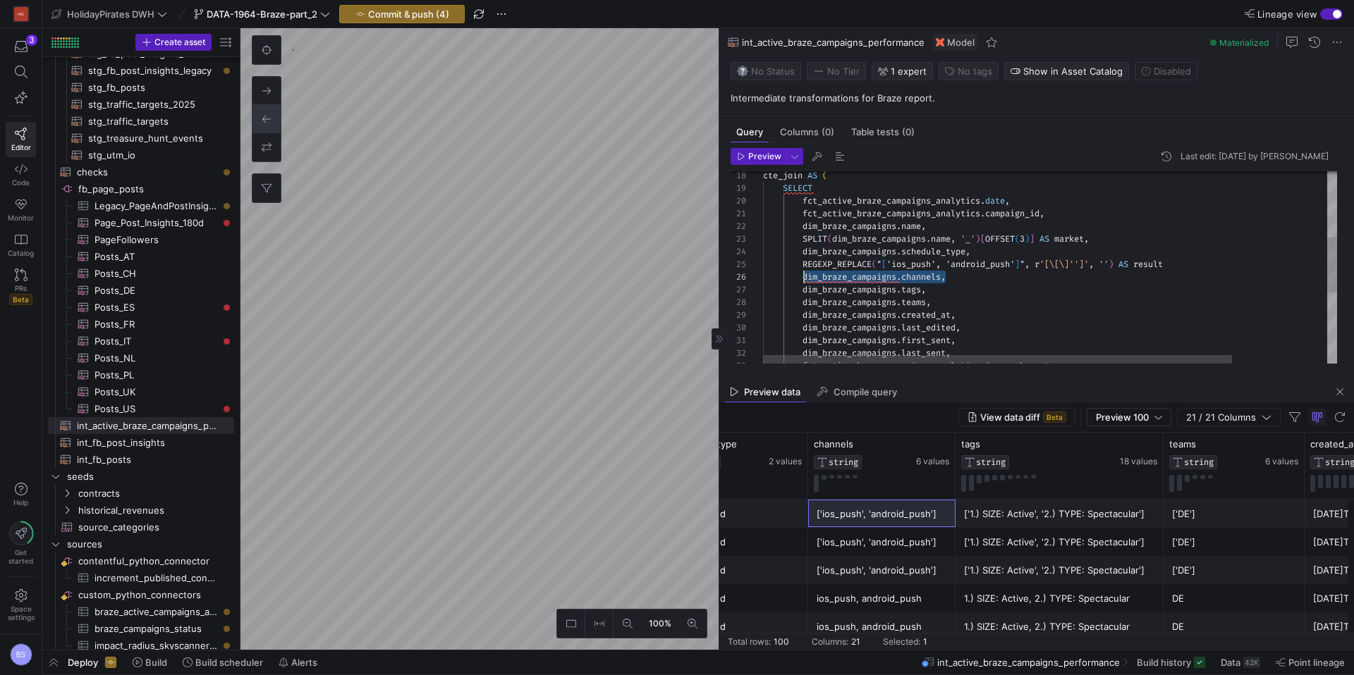
scroll to position [63, 41]
drag, startPoint x: 947, startPoint y: 279, endPoint x: 802, endPoint y: 276, distance: 144.6
click at [802, 276] on div "fct_active_braze_campaigns_analytics . ios_push_sent , dim_braze_campaigns . la…" at bounding box center [1107, 275] width 689 height 667
drag, startPoint x: 1031, startPoint y: 265, endPoint x: 878, endPoint y: 265, distance: 152.3
click at [878, 265] on div "fct_active_braze_campaigns_analytics . ios_push_sent , dim_braze_campaigns . la…" at bounding box center [1107, 275] width 689 height 667
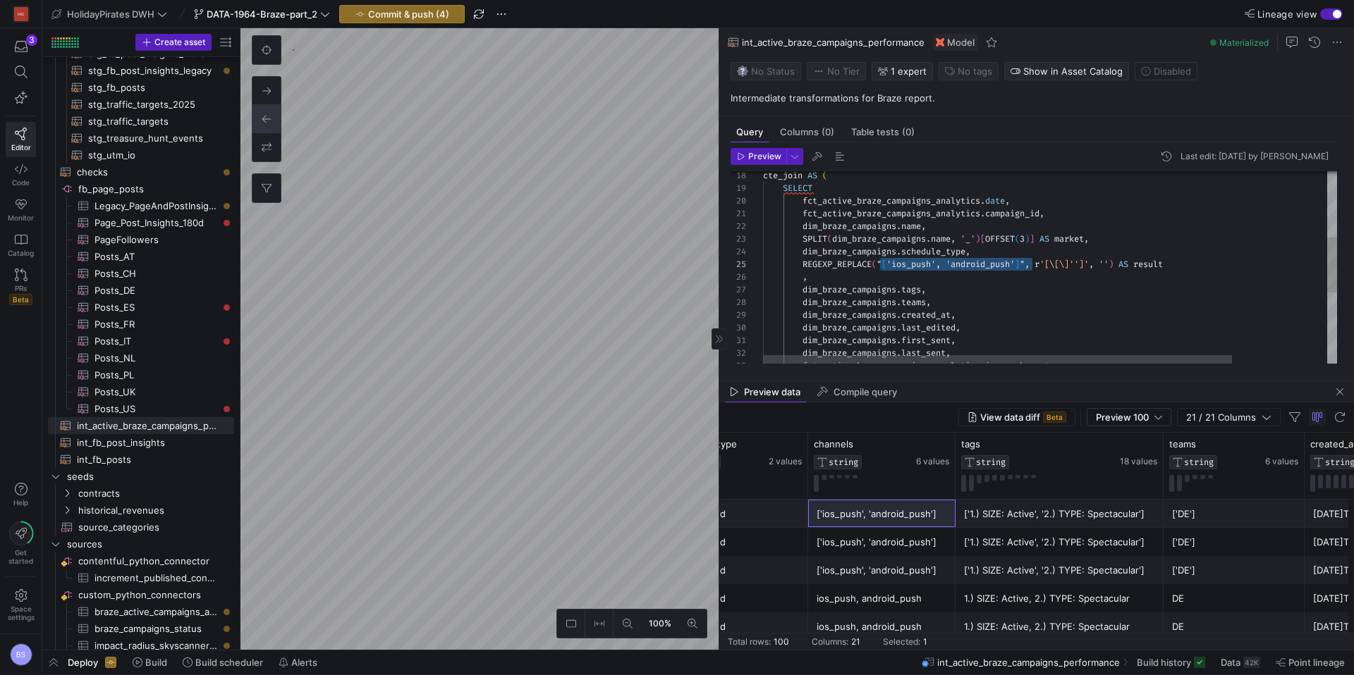
scroll to position [51, 259]
click at [988, 264] on span "channels" at bounding box center [994, 264] width 39 height 11
click at [988, 264] on div "fct_active_braze_campaigns_analytics . ios_push_sent , dim_braze_campaigns . la…" at bounding box center [1107, 275] width 689 height 667
click at [1146, 264] on div "fct_active_braze_campaigns_analytics . ios_push_sent , dim_braze_campaigns . la…" at bounding box center [1107, 275] width 689 height 667
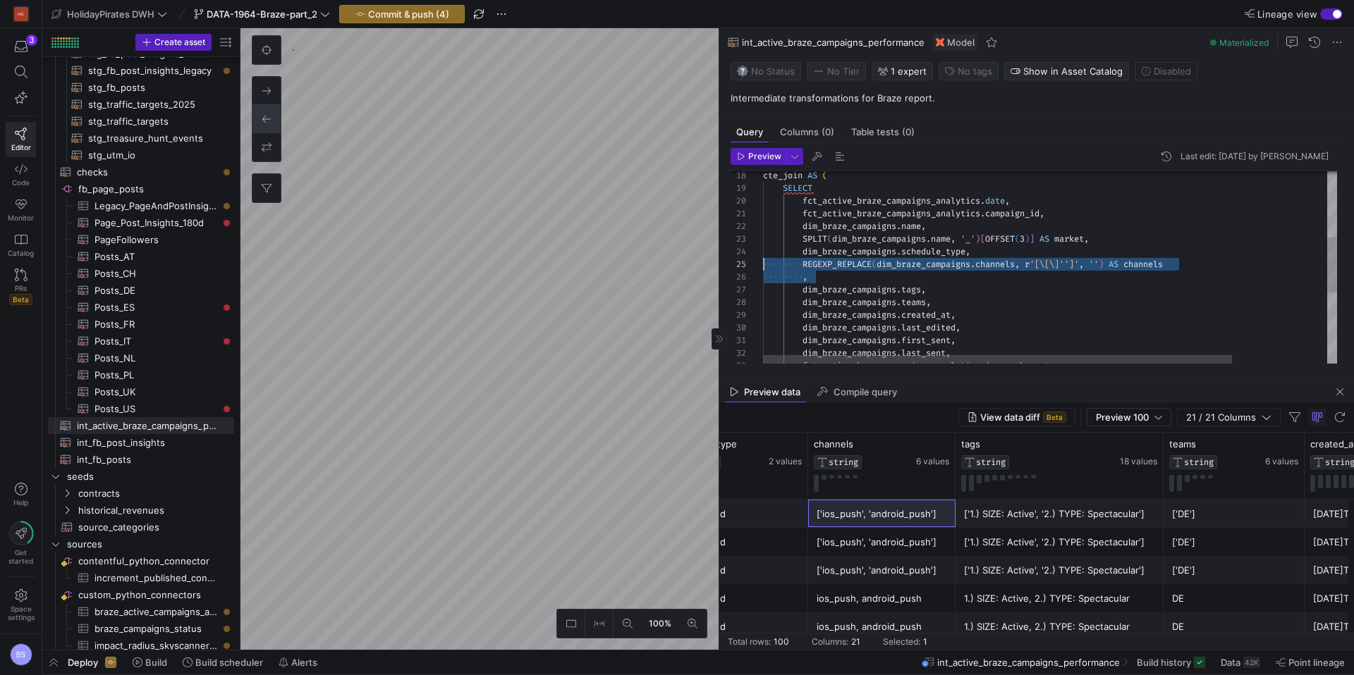
scroll to position [63, 0]
drag, startPoint x: 815, startPoint y: 271, endPoint x: 728, endPoint y: 274, distance: 86.8
click at [763, 274] on div "fct_active_braze_campaigns_analytics . ios_push_sent , dim_braze_campaigns . la…" at bounding box center [1107, 275] width 689 height 667
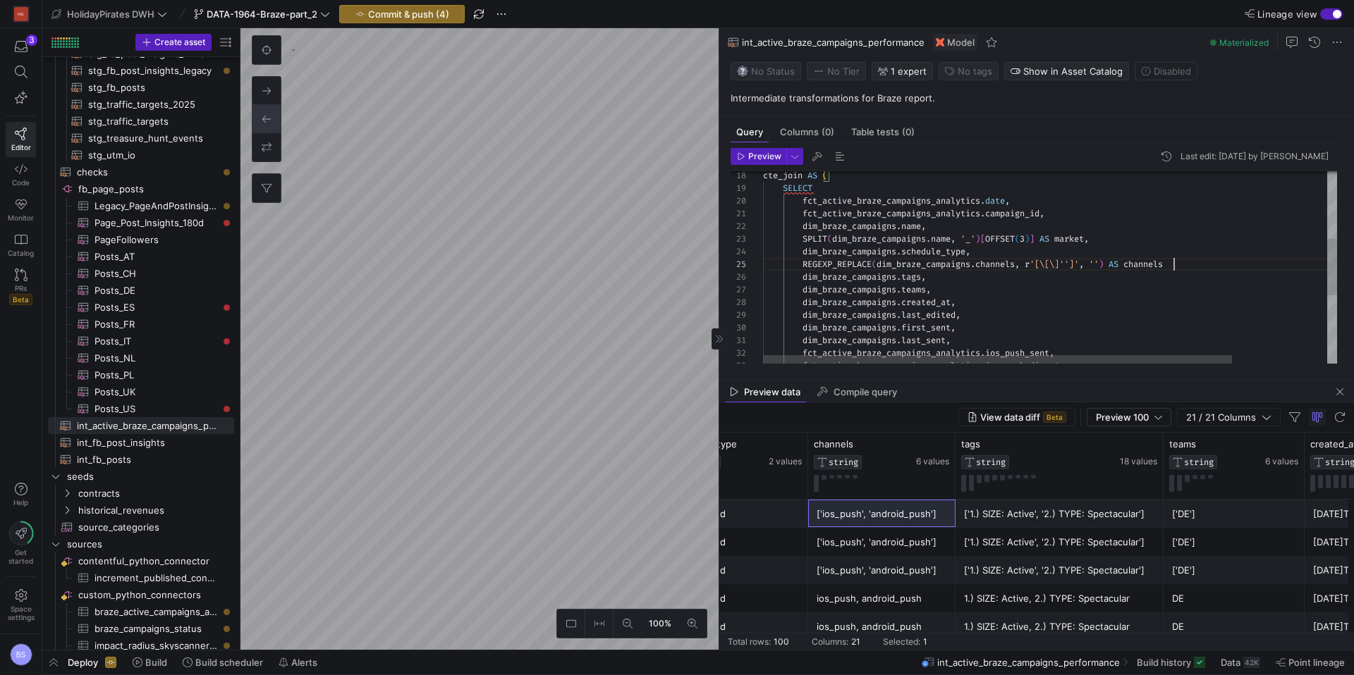
scroll to position [51, 410]
click at [756, 157] on span "Preview" at bounding box center [764, 157] width 33 height 10
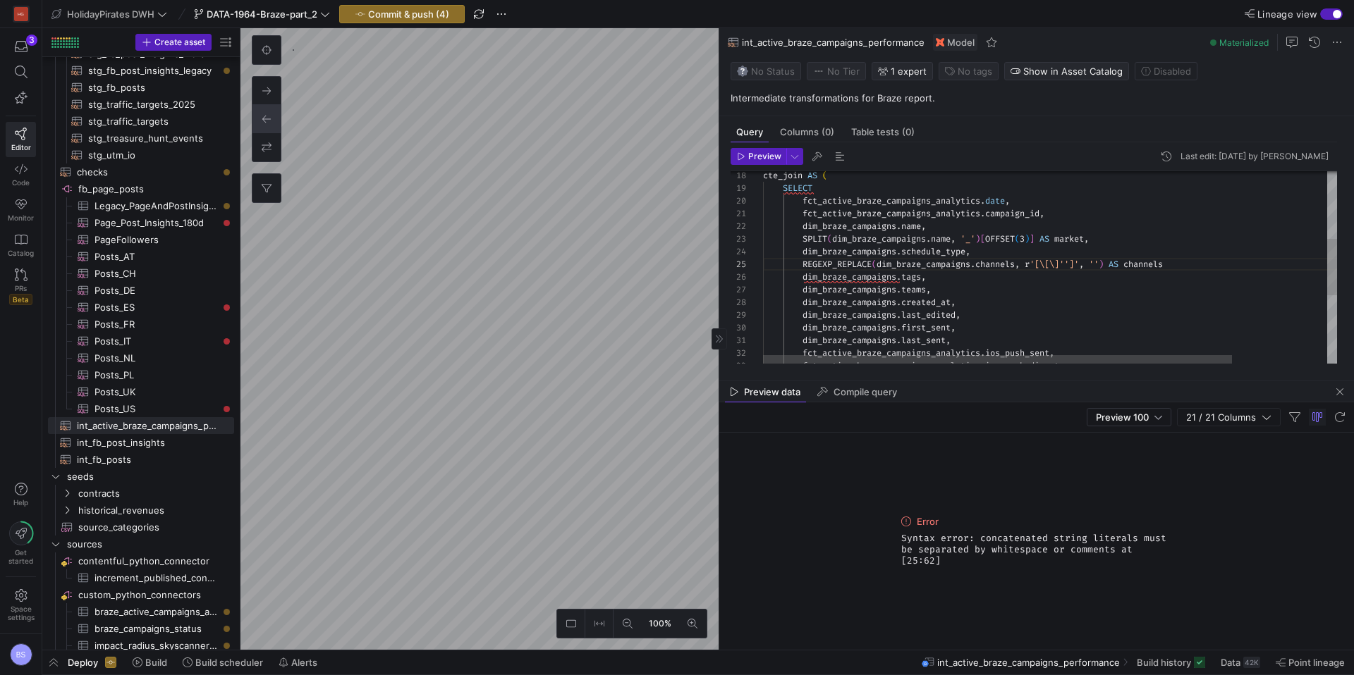
click at [1232, 266] on div "fct_active_braze_campaigns_analytics . ios_push_sent , dim_braze_campaigns . la…" at bounding box center [1107, 269] width 689 height 654
click at [761, 148] on button "Preview" at bounding box center [758, 156] width 56 height 17
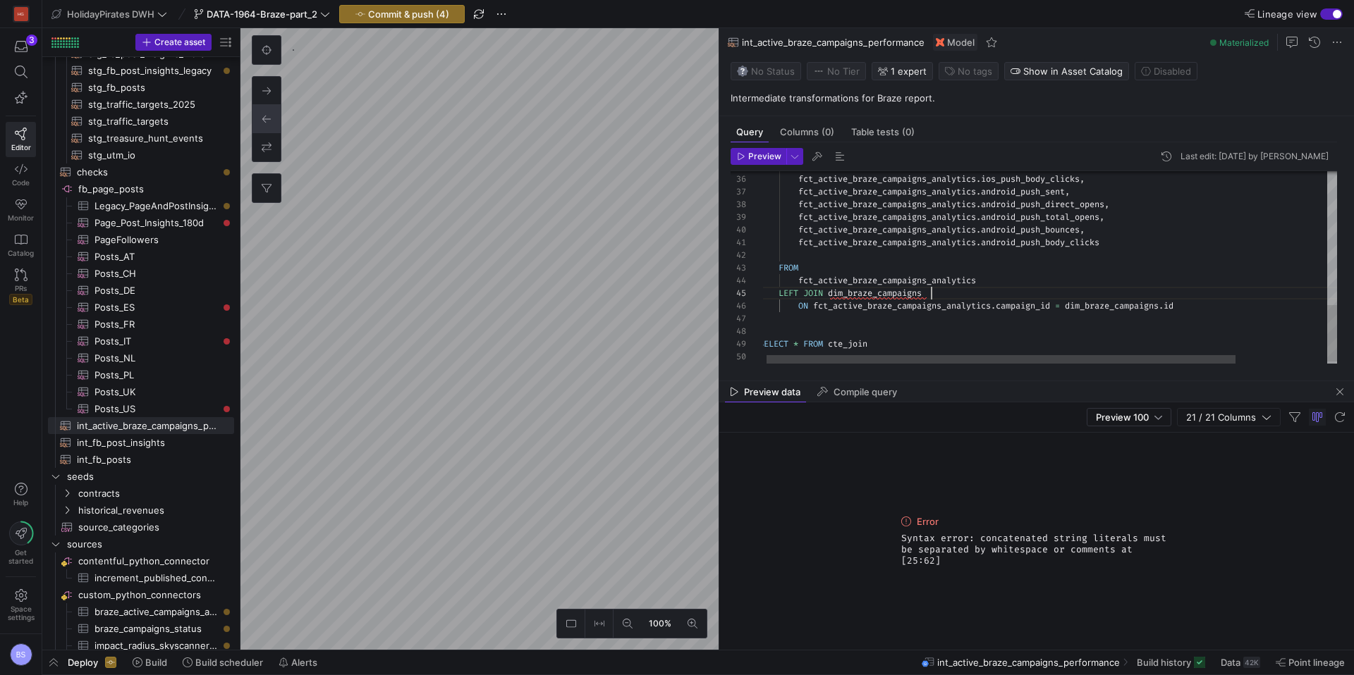
click at [1012, 294] on div "fct_active_braze_campaigns_analytics . ios_push_body_clicks , fct_active_braze_…" at bounding box center [1103, 44] width 689 height 654
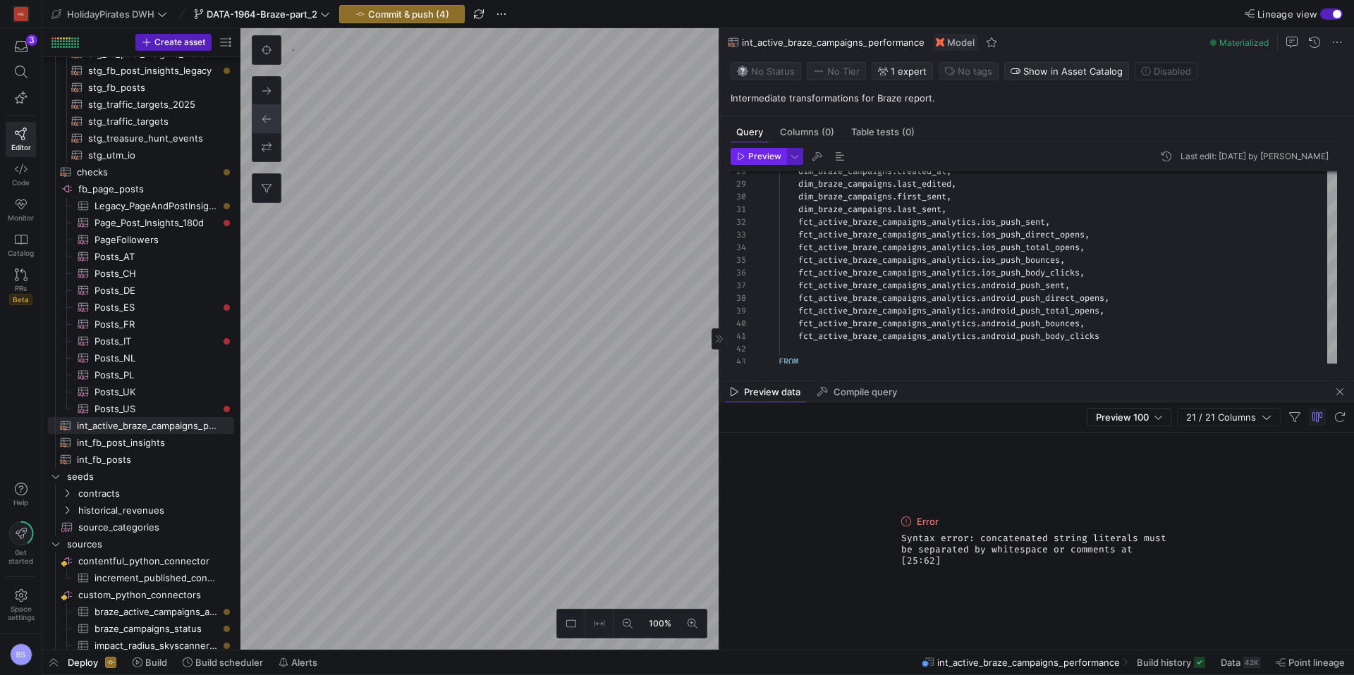
click at [774, 163] on span "button" at bounding box center [758, 157] width 54 height 16
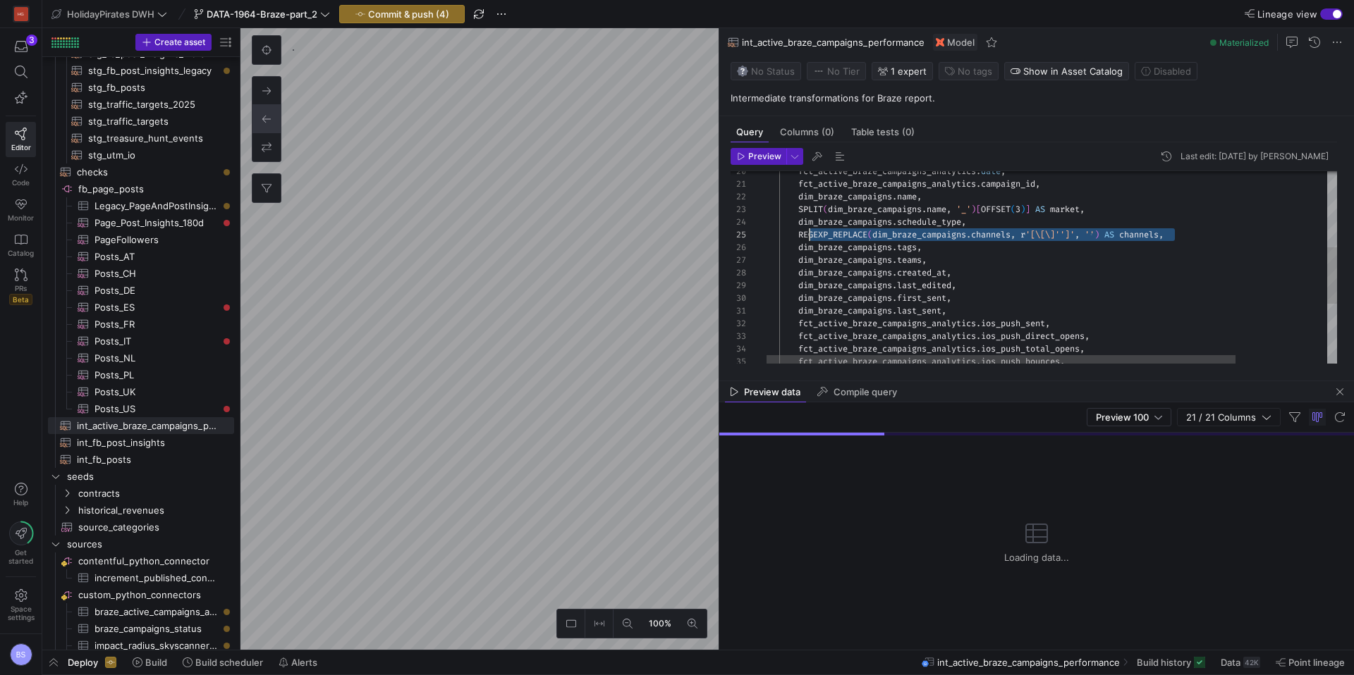
scroll to position [51, 51]
drag, startPoint x: 1115, startPoint y: 235, endPoint x: 809, endPoint y: 235, distance: 305.3
click at [809, 235] on div "fct_active_braze_campaigns_analytics . ios_push_bounces , fct_active_braze_camp…" at bounding box center [1103, 240] width 689 height 654
click at [876, 260] on div "fct_active_braze_campaigns_analytics . ios_push_bounces , fct_active_braze_camp…" at bounding box center [1103, 240] width 689 height 654
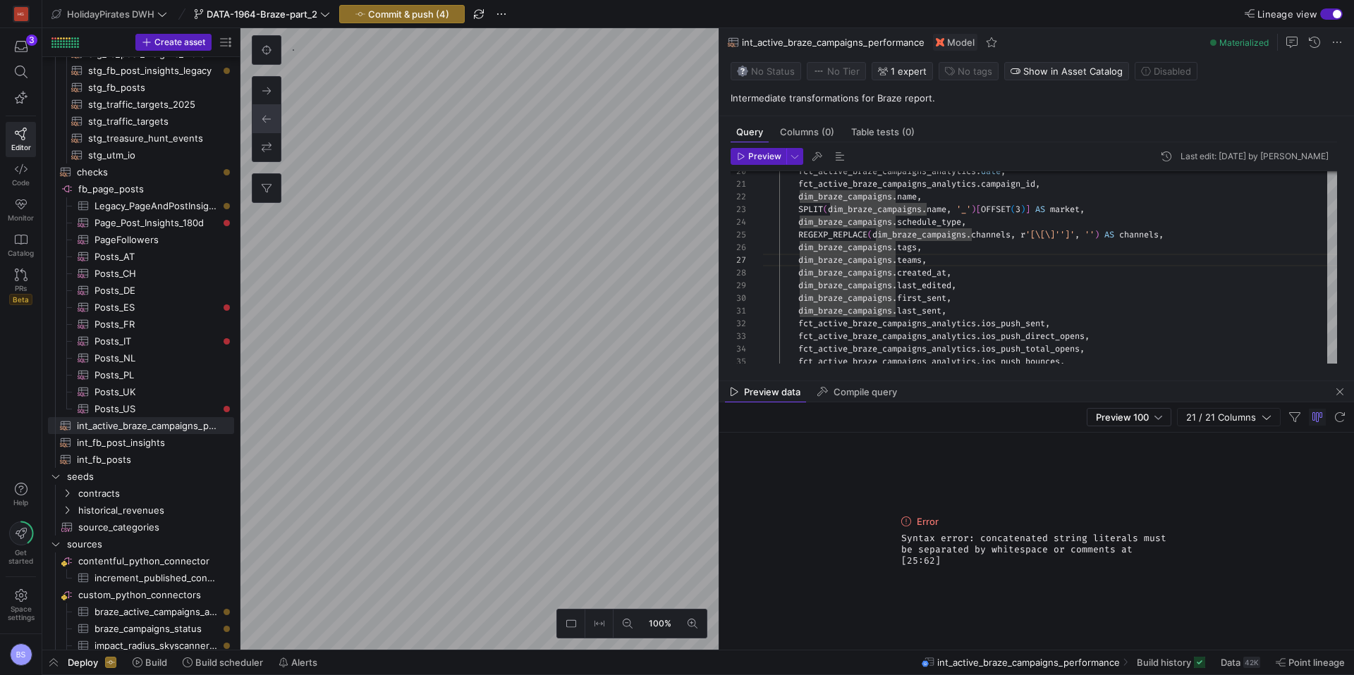
drag, startPoint x: 1170, startPoint y: 557, endPoint x: 897, endPoint y: 546, distance: 273.8
click at [895, 546] on div "Error Syntax error: concatenated string literals must be separated by whitespac…" at bounding box center [1036, 541] width 634 height 217
copy span "Syntax error: concatenated string literals must be separated by whitespace or c…"
click at [1008, 259] on div "fct_active_braze_campaigns_analytics . ios_push_bounces , fct_active_braze_camp…" at bounding box center [1103, 240] width 689 height 654
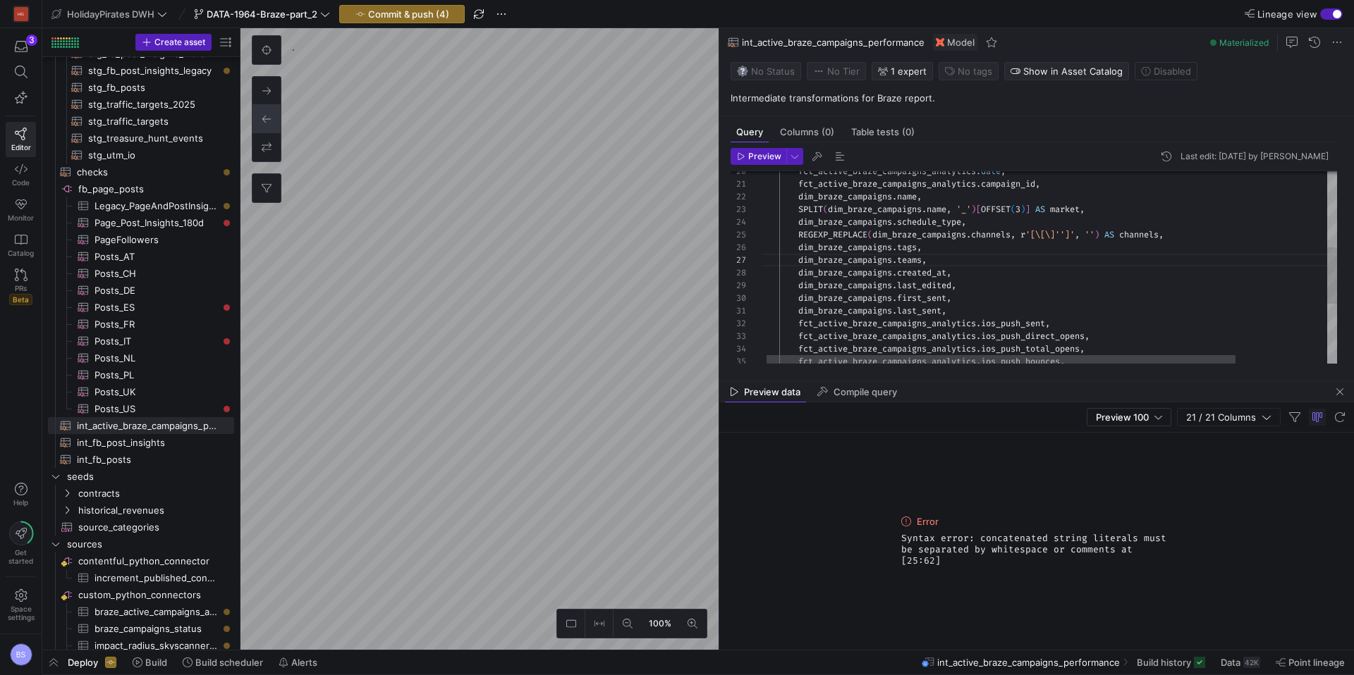
click at [1034, 238] on div "fct_active_braze_campaigns_analytics . ios_push_bounces , fct_active_braze_camp…" at bounding box center [1103, 240] width 689 height 654
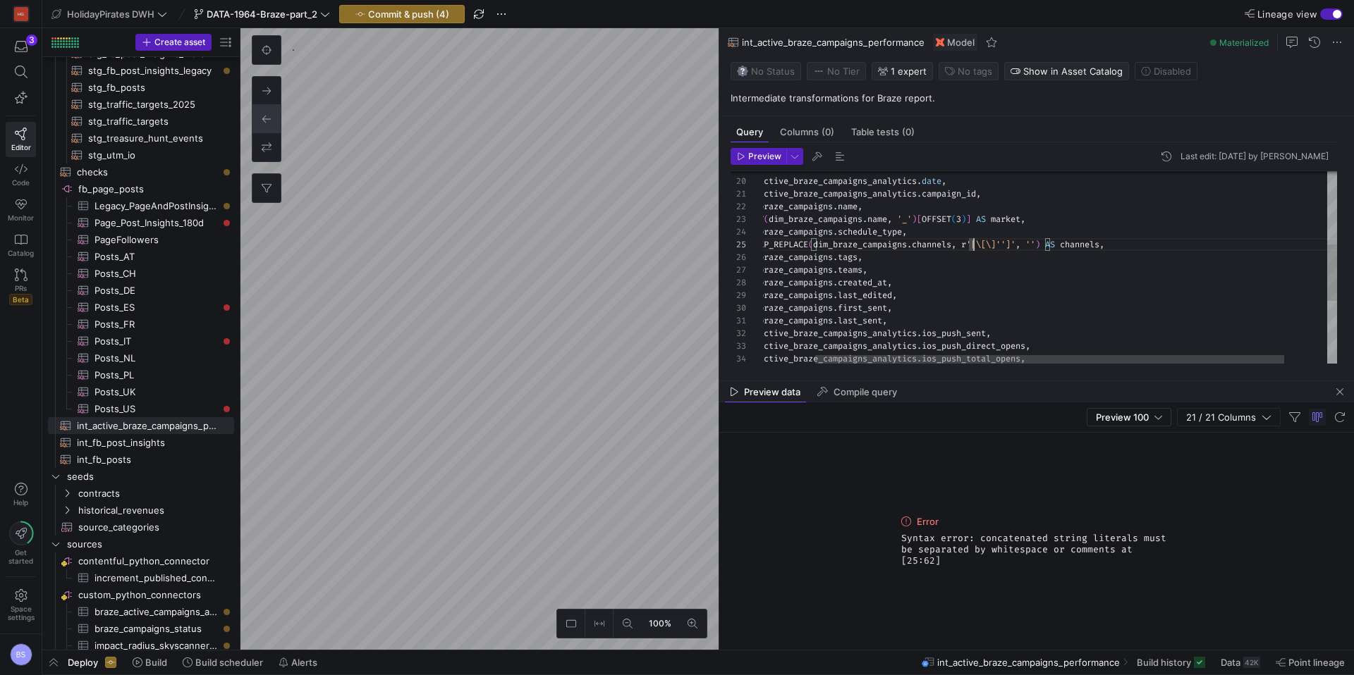
scroll to position [51, 269]
click at [771, 161] on span "button" at bounding box center [758, 157] width 54 height 16
click at [1012, 245] on div "fct_active_braze_campaigns_analytics . ios_push_total_opens , fct_active_braze_…" at bounding box center [1043, 249] width 689 height 654
click at [932, 266] on div "fct_active_braze_campaigns_analytics . ios_push_total_opens , fct_active_braze_…" at bounding box center [1043, 249] width 689 height 654
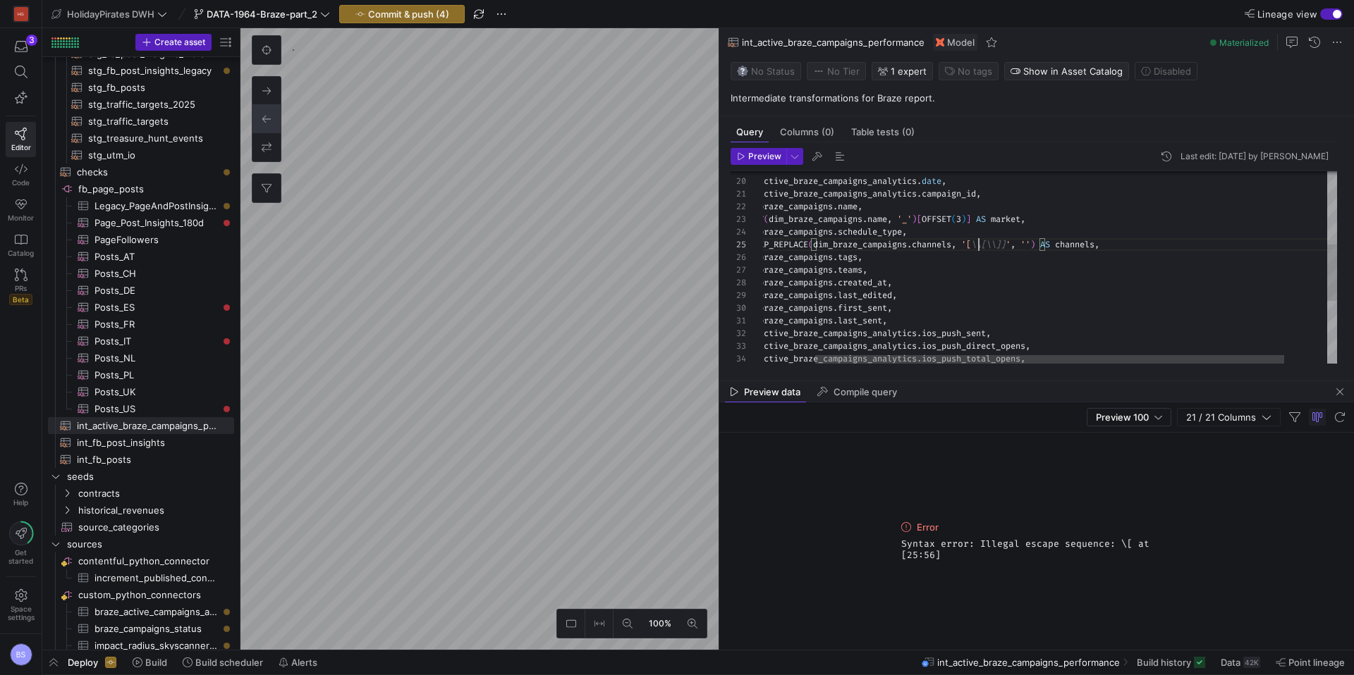
scroll to position [76, 173]
click at [761, 159] on span "Preview" at bounding box center [764, 157] width 33 height 10
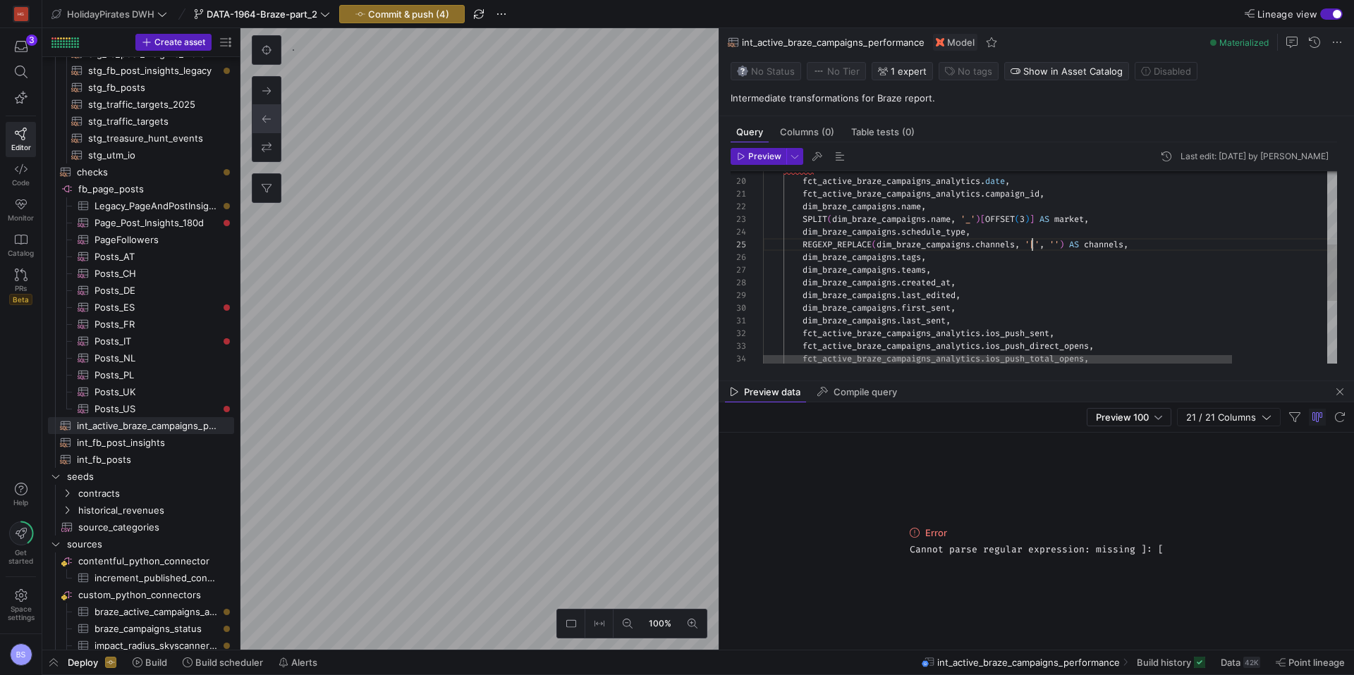
click at [1031, 243] on div "fct_active_braze_campaigns_analytics . ios_push_total_opens , fct_active_braze_…" at bounding box center [1107, 249] width 689 height 654
click at [761, 159] on span "Preview" at bounding box center [764, 157] width 33 height 10
click at [1048, 243] on div "fct_active_braze_campaigns_analytics . ios_push_total_opens , fct_active_braze_…" at bounding box center [1107, 249] width 689 height 654
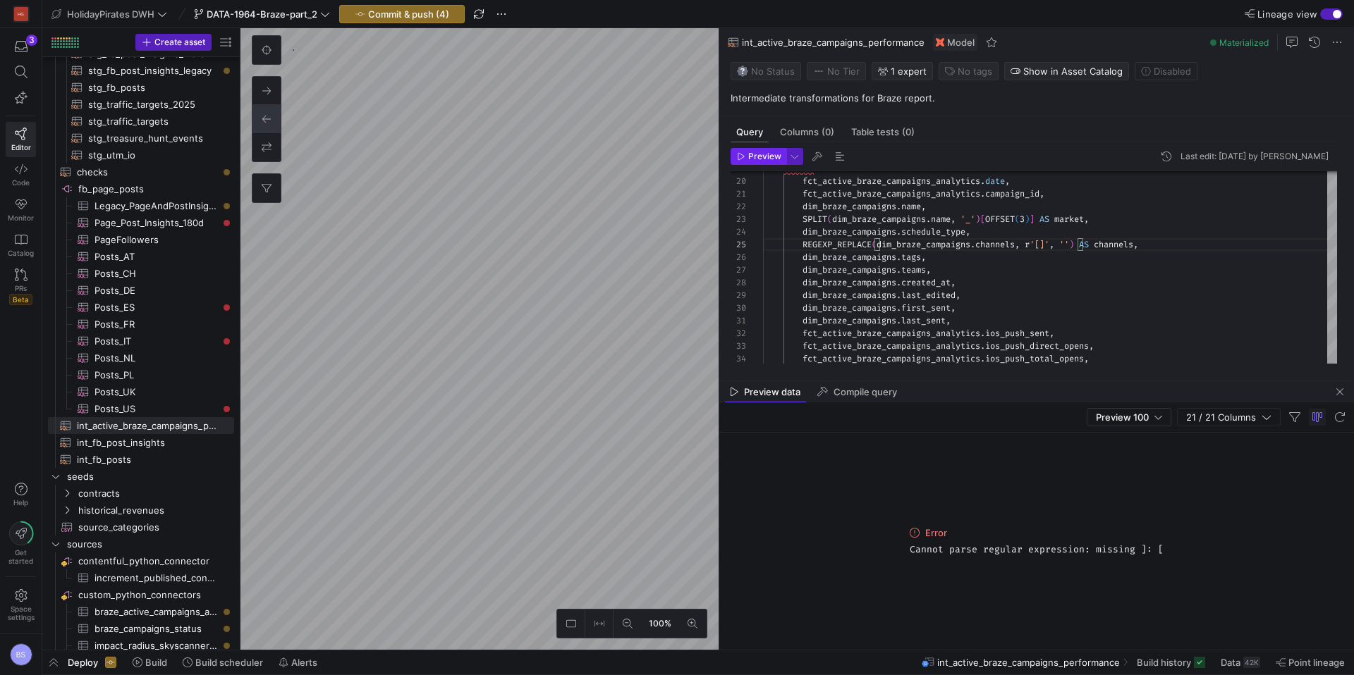
click at [770, 156] on span "Preview" at bounding box center [764, 157] width 33 height 10
click at [1038, 248] on div "fct_active_braze_campaigns_analytics . ios_push_total_opens , fct_active_braze_…" at bounding box center [1107, 249] width 689 height 654
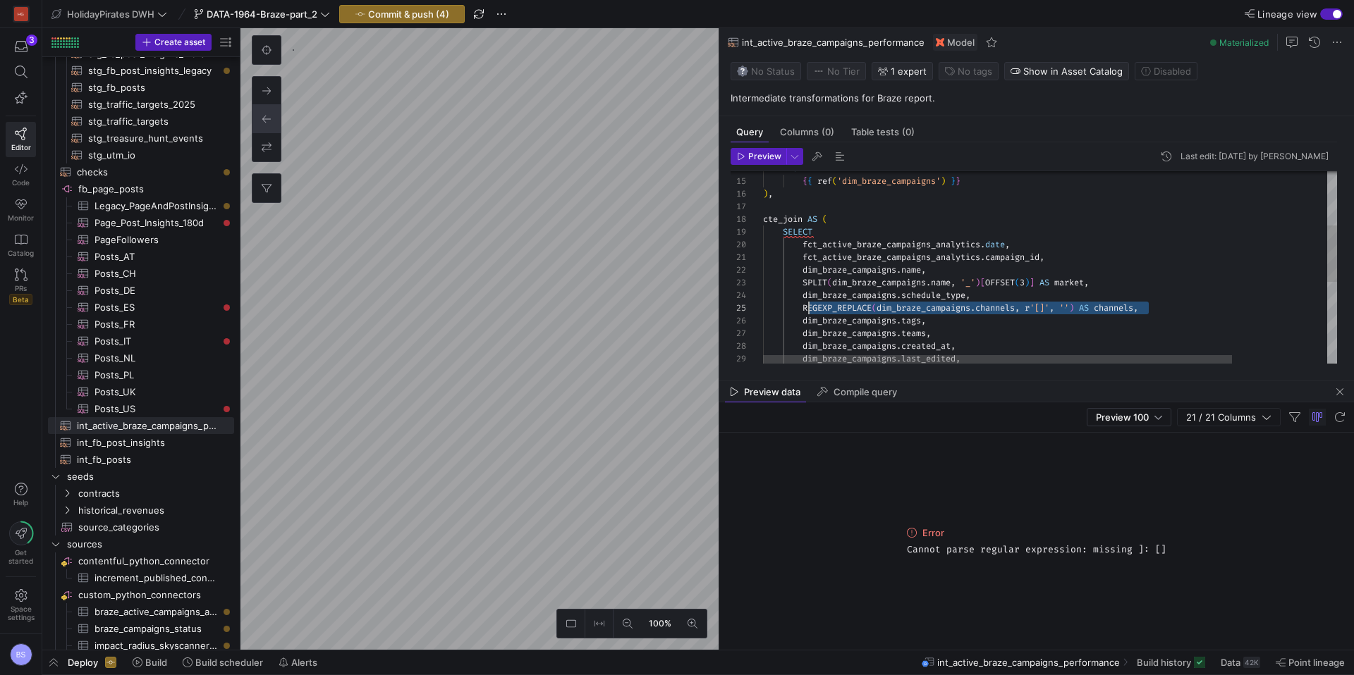
scroll to position [51, 41]
drag, startPoint x: 1136, startPoint y: 310, endPoint x: 804, endPoint y: 309, distance: 332.0
click at [804, 309] on div "dim_braze_campaigns . last_edited , dim_braze_campaigns . created_at , dim_braz…" at bounding box center [1107, 313] width 689 height 654
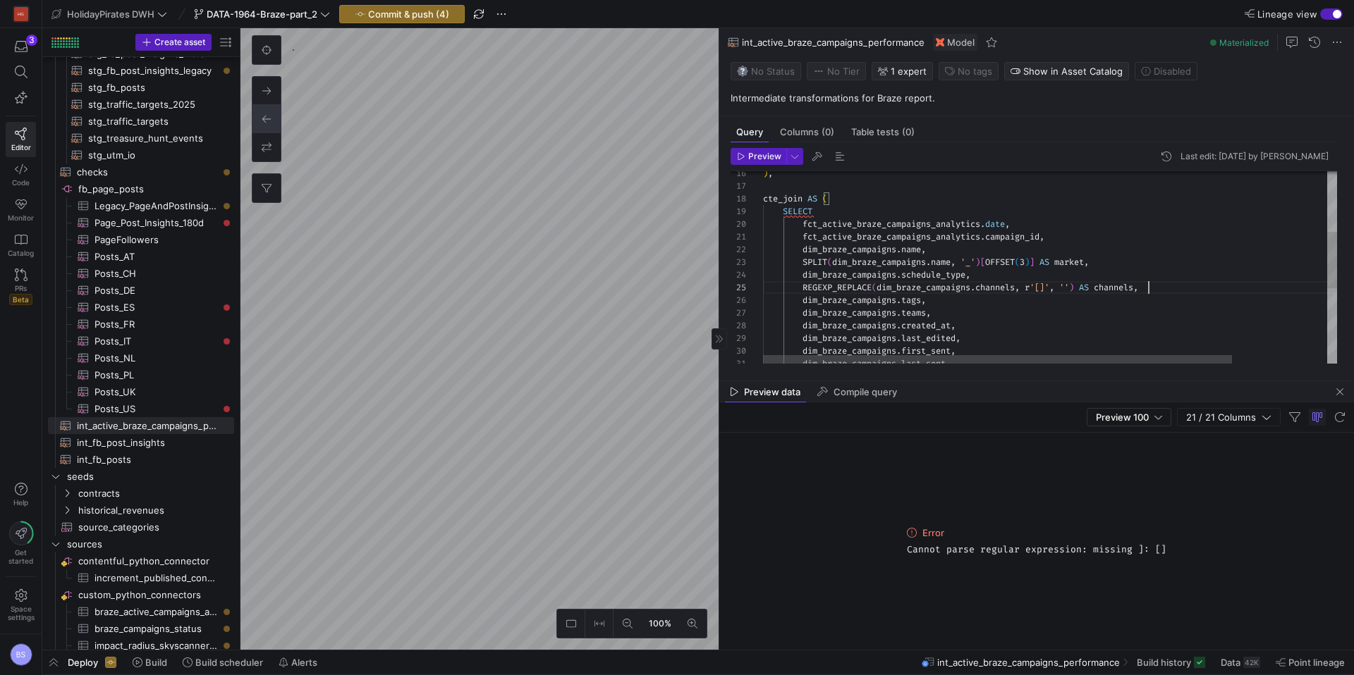
click at [1155, 290] on div "REGEXP_REPLACE ( dim_braze_campaigns . channels , r '[]' , '' ) AS channels , S…" at bounding box center [1107, 292] width 689 height 654
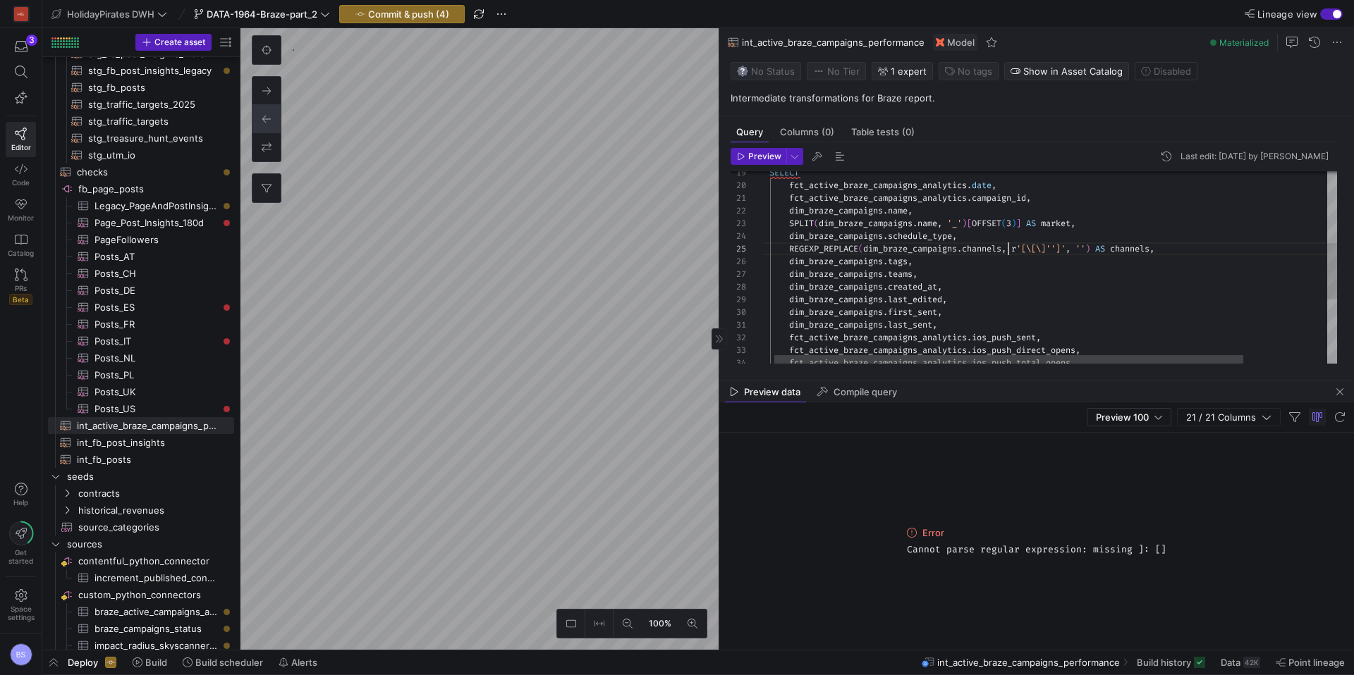
scroll to position [51, 259]
click at [1008, 250] on div "dim_braze_campaigns . last_sent , fct_active_braze_campaigns_analytics . ios_pu…" at bounding box center [1093, 254] width 689 height 654
drag, startPoint x: 868, startPoint y: 250, endPoint x: 790, endPoint y: 247, distance: 77.6
click at [790, 247] on div "dim_braze_campaigns . last_sent , fct_active_braze_campaigns_analytics . ios_pu…" at bounding box center [1093, 254] width 689 height 654
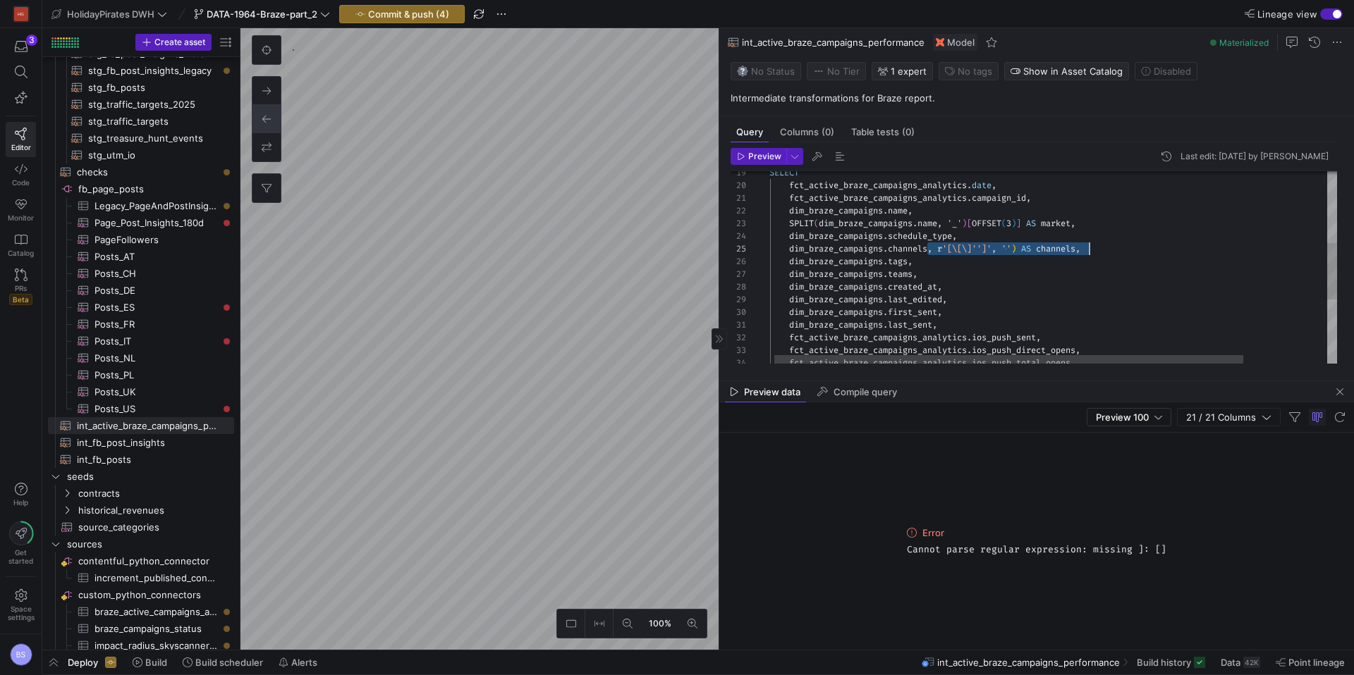
drag, startPoint x: 1002, startPoint y: 251, endPoint x: 1097, endPoint y: 250, distance: 95.2
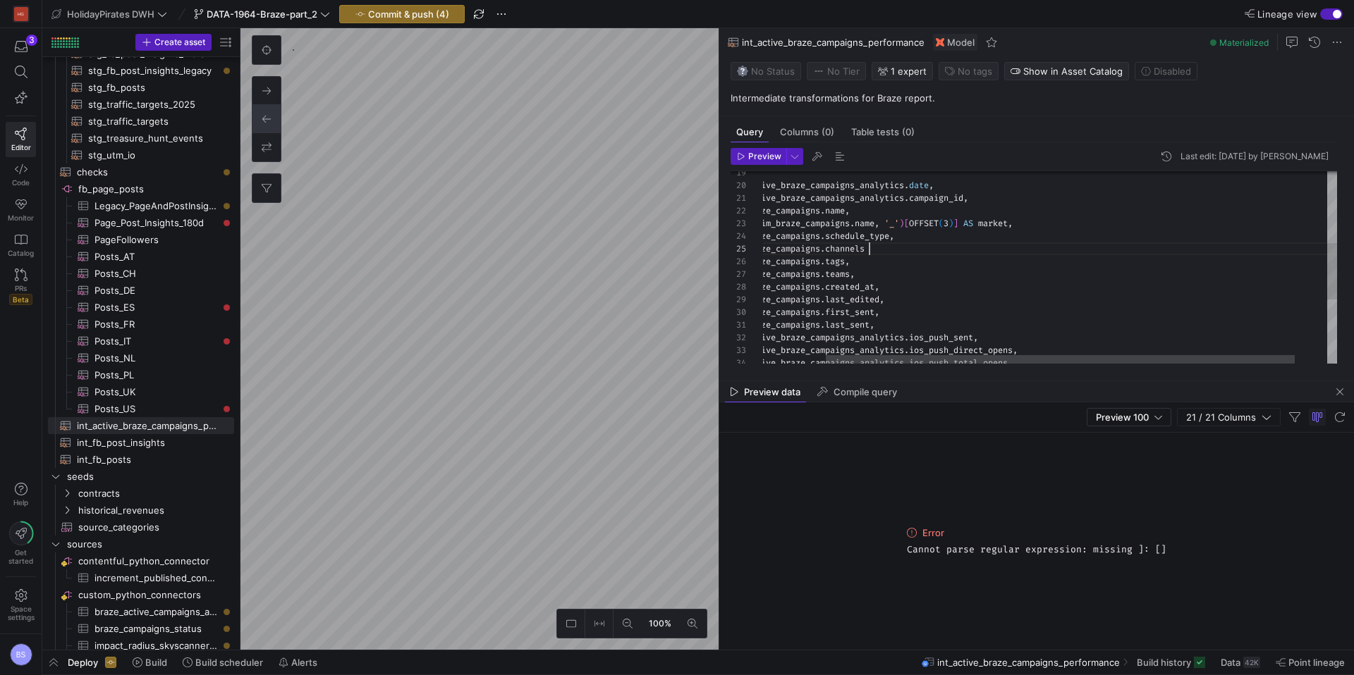
scroll to position [51, 188]
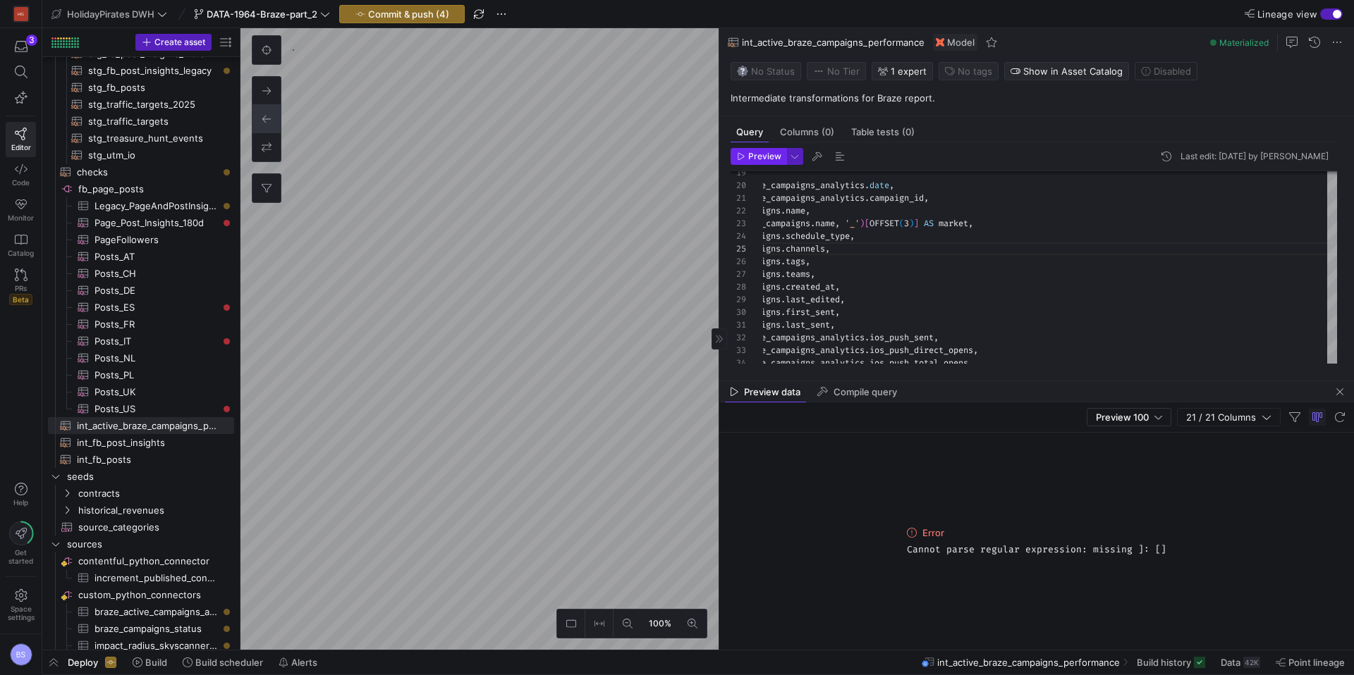
click at [762, 164] on button "Preview" at bounding box center [758, 156] width 56 height 17
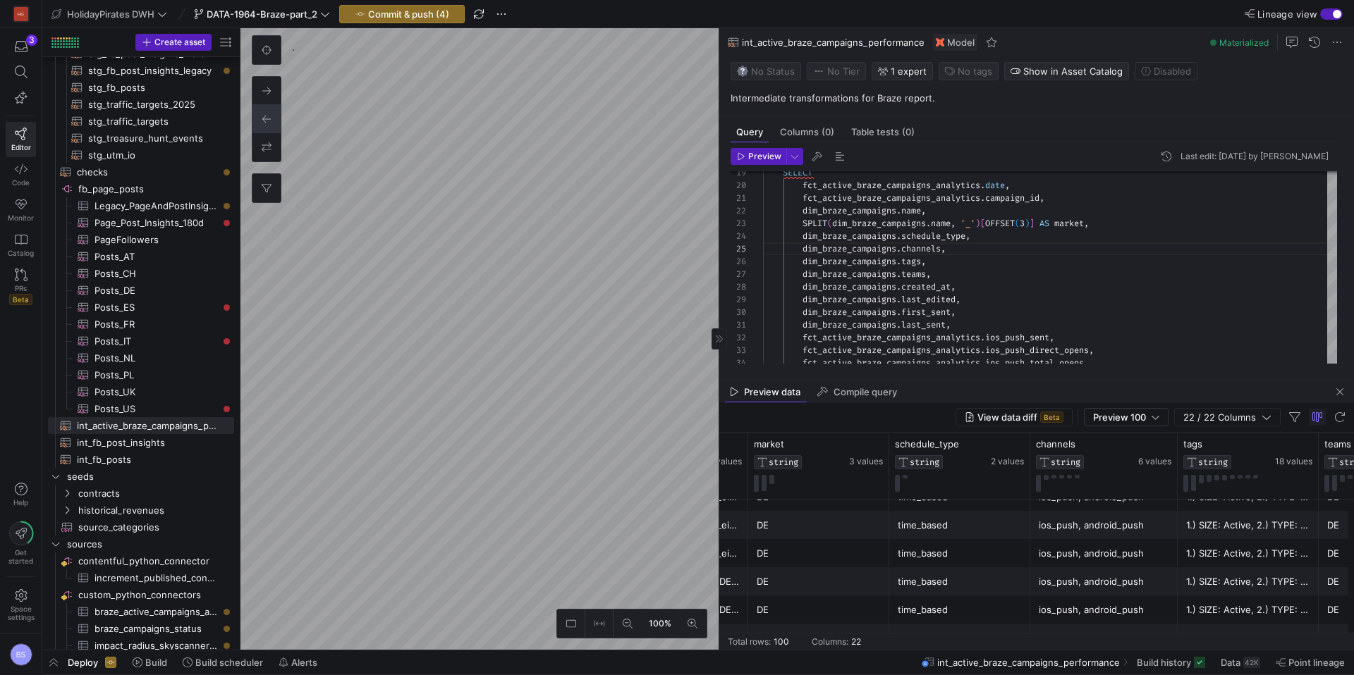
scroll to position [348, 0]
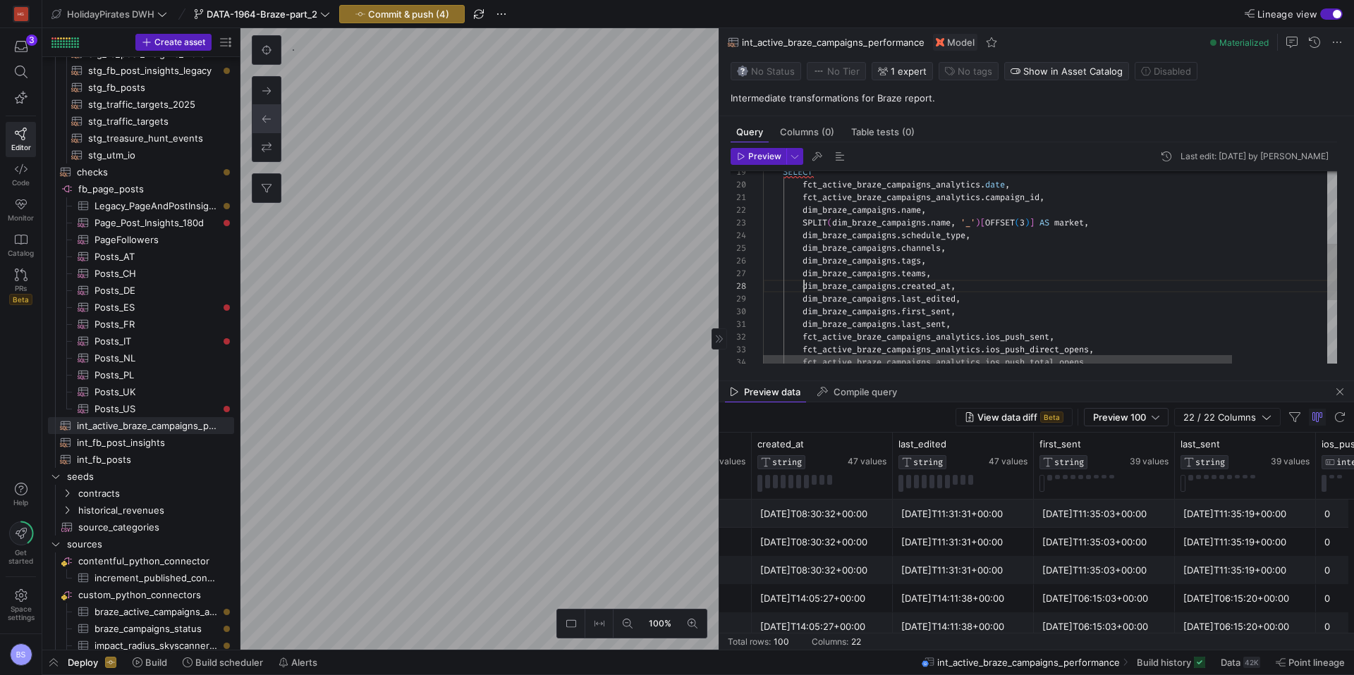
click at [804, 281] on div "dim_braze_campaigns . last_sent , fct_active_braze_campaigns_analytics . ios_pu…" at bounding box center [1107, 253] width 689 height 654
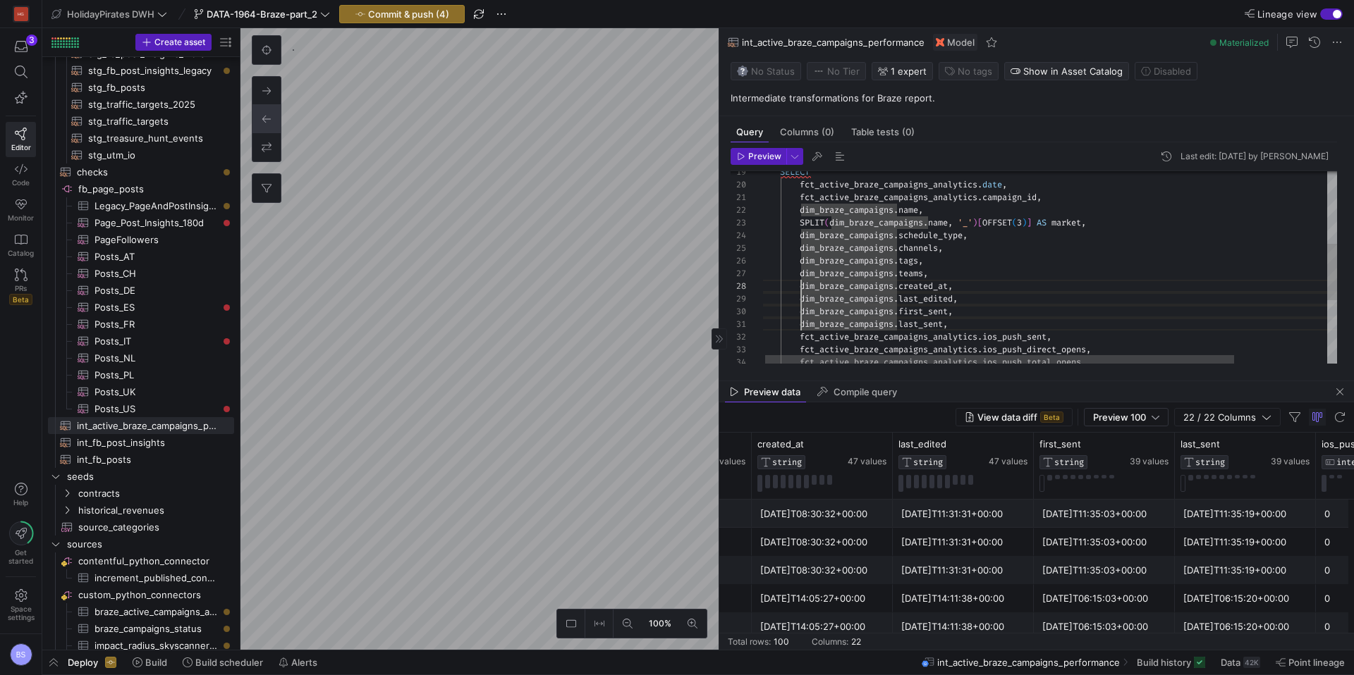
drag, startPoint x: 802, startPoint y: 288, endPoint x: 799, endPoint y: 321, distance: 33.2
click at [799, 321] on div "dim_braze_campaigns . last_sent , fct_active_braze_campaigns_analytics . ios_pu…" at bounding box center [1104, 253] width 689 height 654
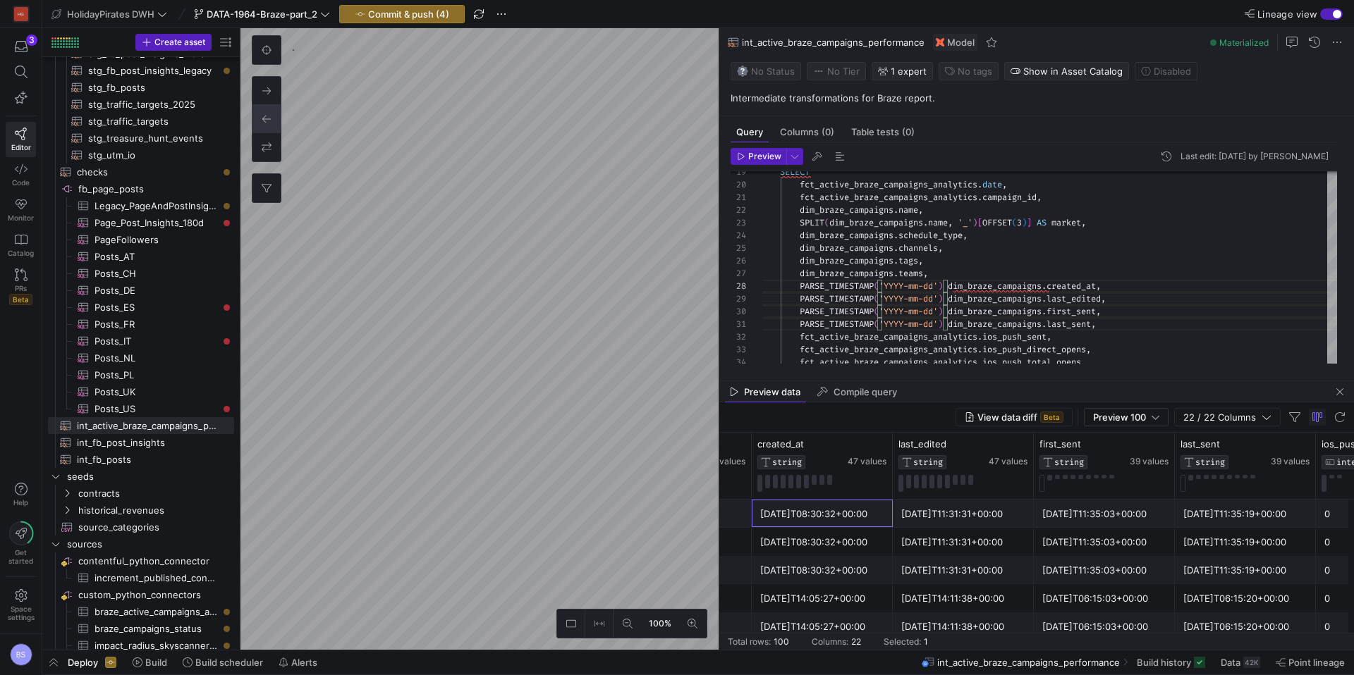
click at [826, 515] on div "2025-09-08T08:30:32+00:00" at bounding box center [822, 514] width 124 height 27
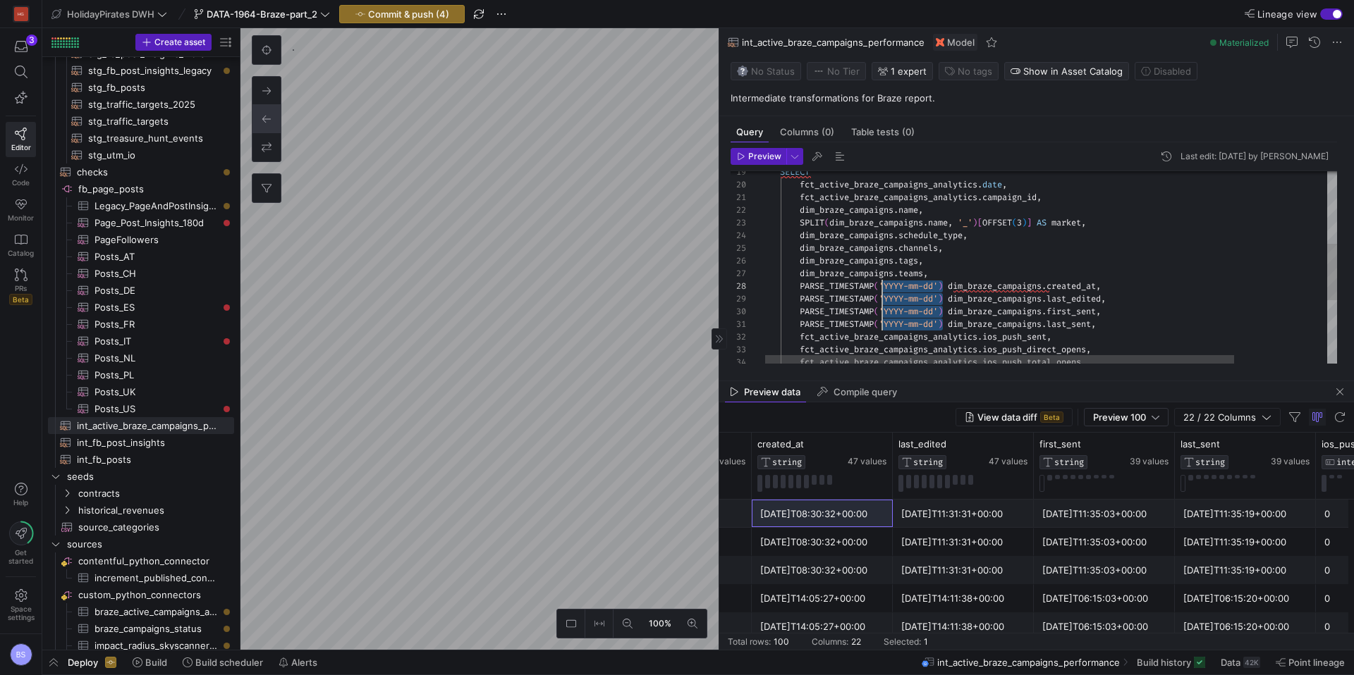
drag, startPoint x: 943, startPoint y: 288, endPoint x: 882, endPoint y: 322, distance: 69.8
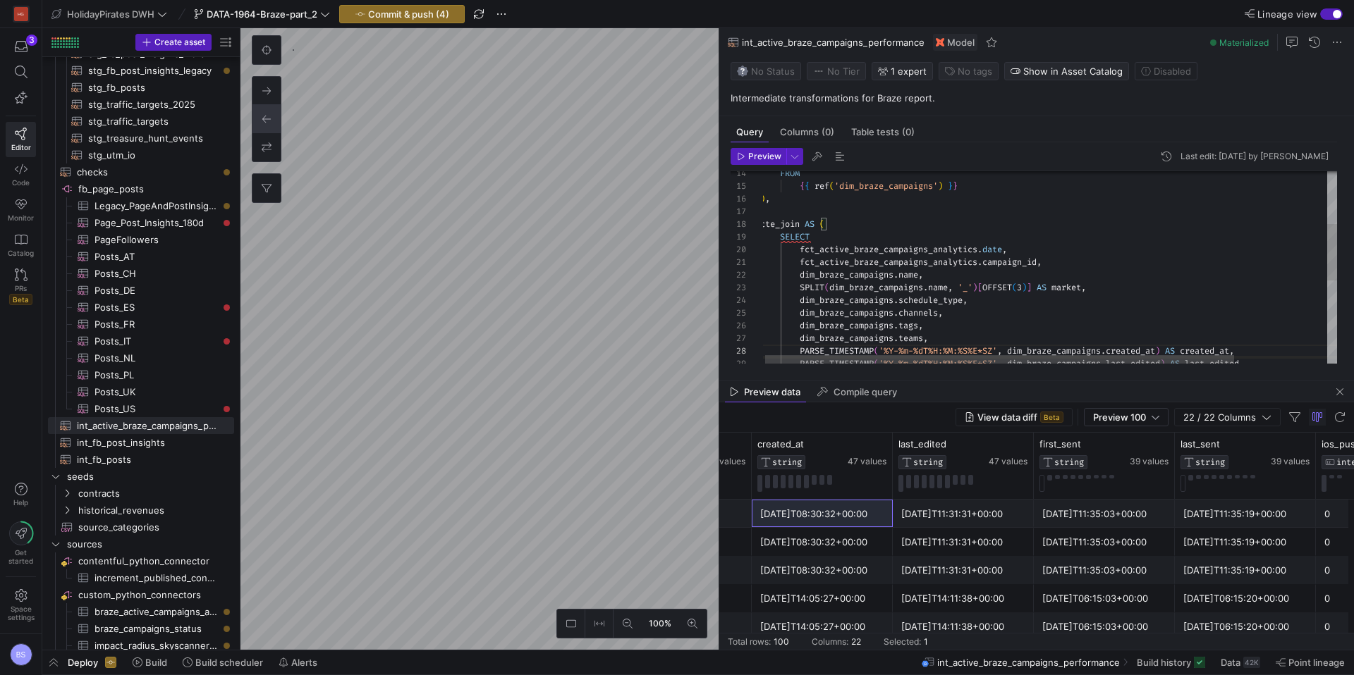
scroll to position [114, 41]
click at [799, 251] on div "PARSE_TIMESTAMP ( '%Y-%m-%dT%H:%M:%S%E*SZ' , dim_braze_campaigns . created_at )…" at bounding box center [1104, 318] width 689 height 654
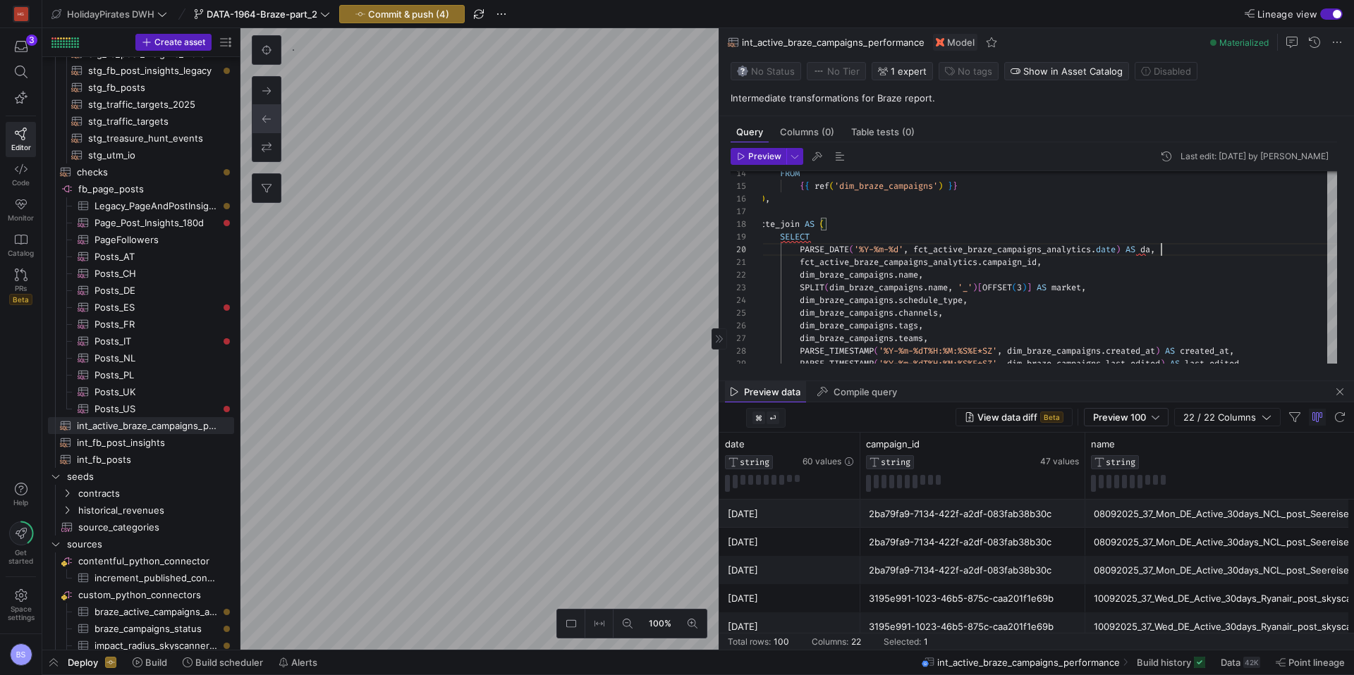
scroll to position [114, 411]
click at [752, 154] on span "Preview" at bounding box center [764, 157] width 33 height 10
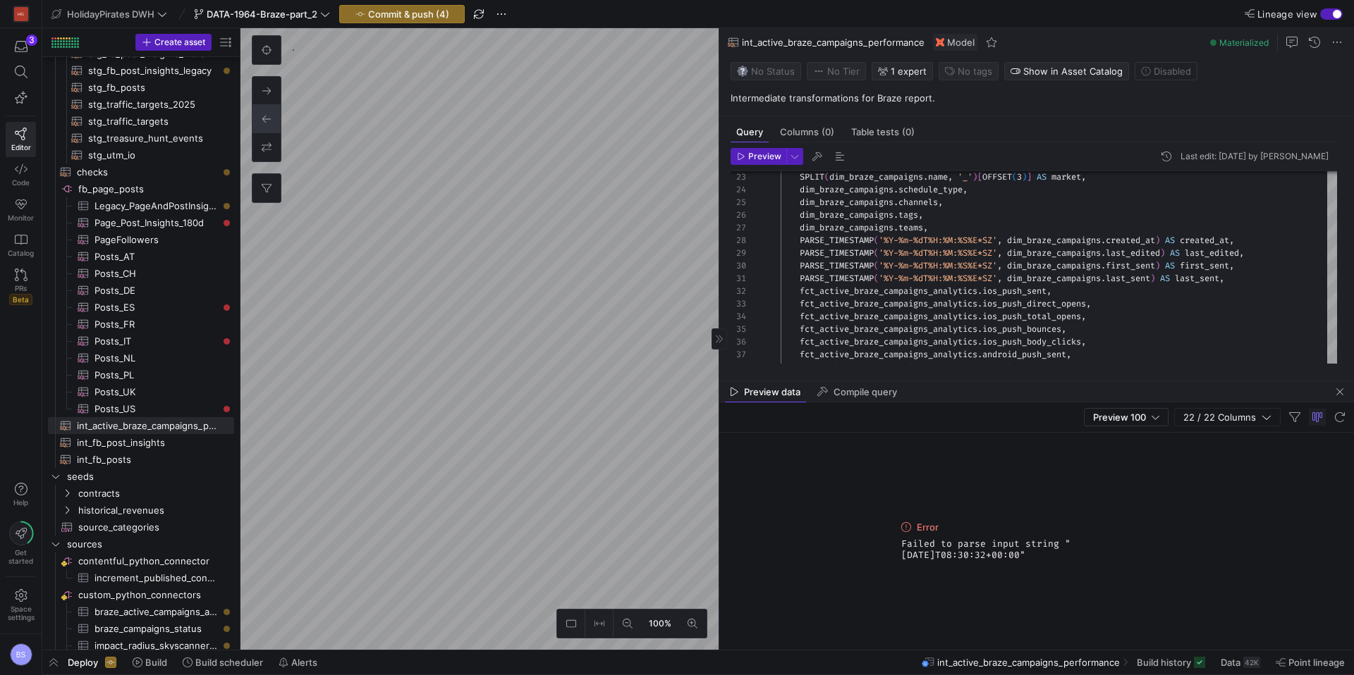
drag, startPoint x: 1010, startPoint y: 553, endPoint x: 894, endPoint y: 543, distance: 116.8
click at [894, 543] on div "Error Failed to parse input string "2025-09-08T08:30:32+00:00"" at bounding box center [1036, 541] width 634 height 217
copy span "Failed to parse input string "2025-09-08T08:30:32+00:00""
click at [1012, 241] on div "PARSE_TIMESTAMP ( '%Y-%m-%dT%H:%M:%S%E*SZ' , dim_braze_campaigns . created_at )…" at bounding box center [1104, 207] width 689 height 654
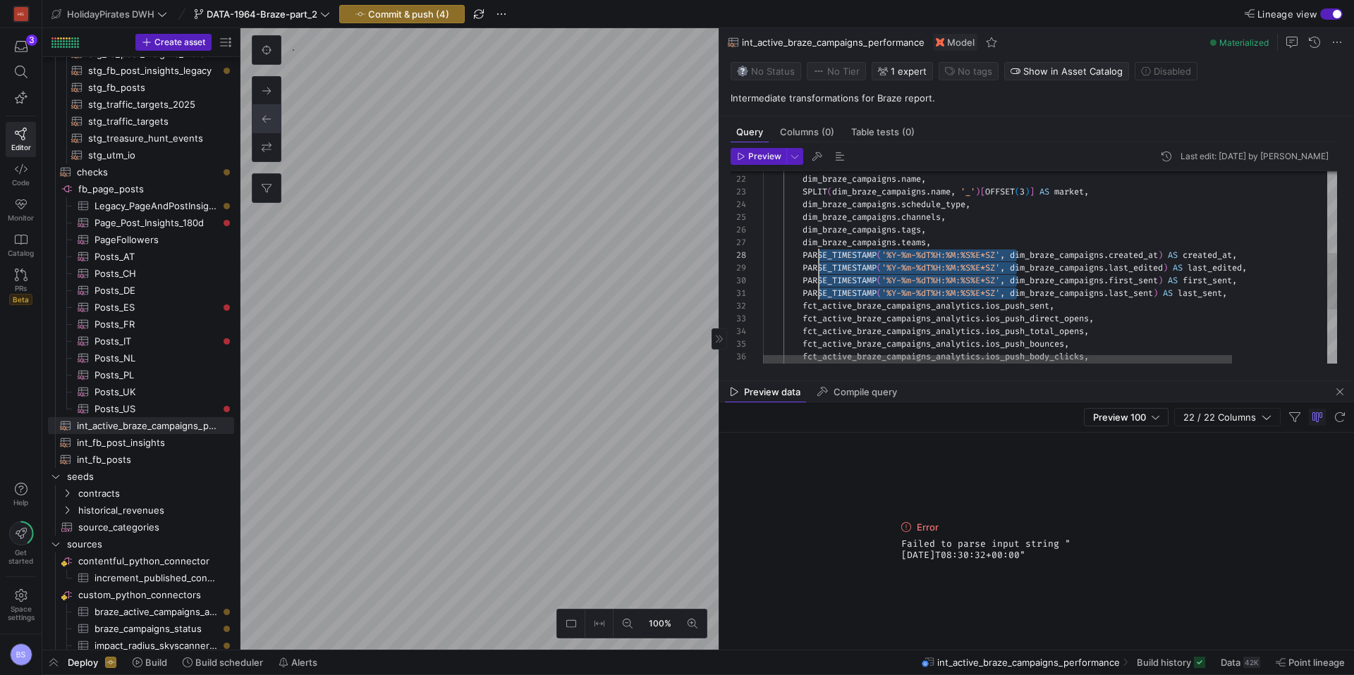
scroll to position [89, 41]
drag, startPoint x: 1012, startPoint y: 241, endPoint x: 804, endPoint y: 287, distance: 213.0
click at [804, 287] on div "PARSE_TIMESTAMP ( '%Y-%m-%dT%H:%M:%S%E*SZ' , dim_braze_campaigns . created_at )…" at bounding box center [1107, 222] width 689 height 654
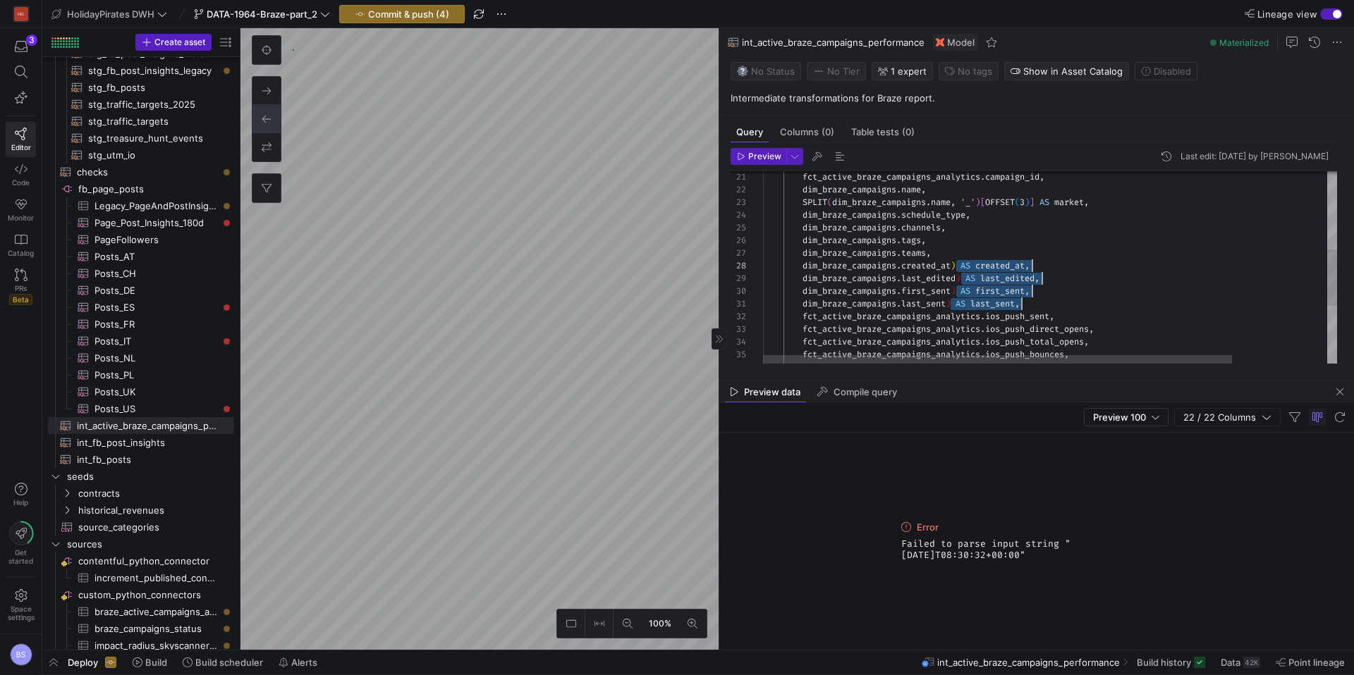
scroll to position [89, 193]
click at [1038, 326] on div "dim_braze_campaigns . created_at , dim_braze_campaigns . last_edited , dim_braz…" at bounding box center [1107, 233] width 689 height 654
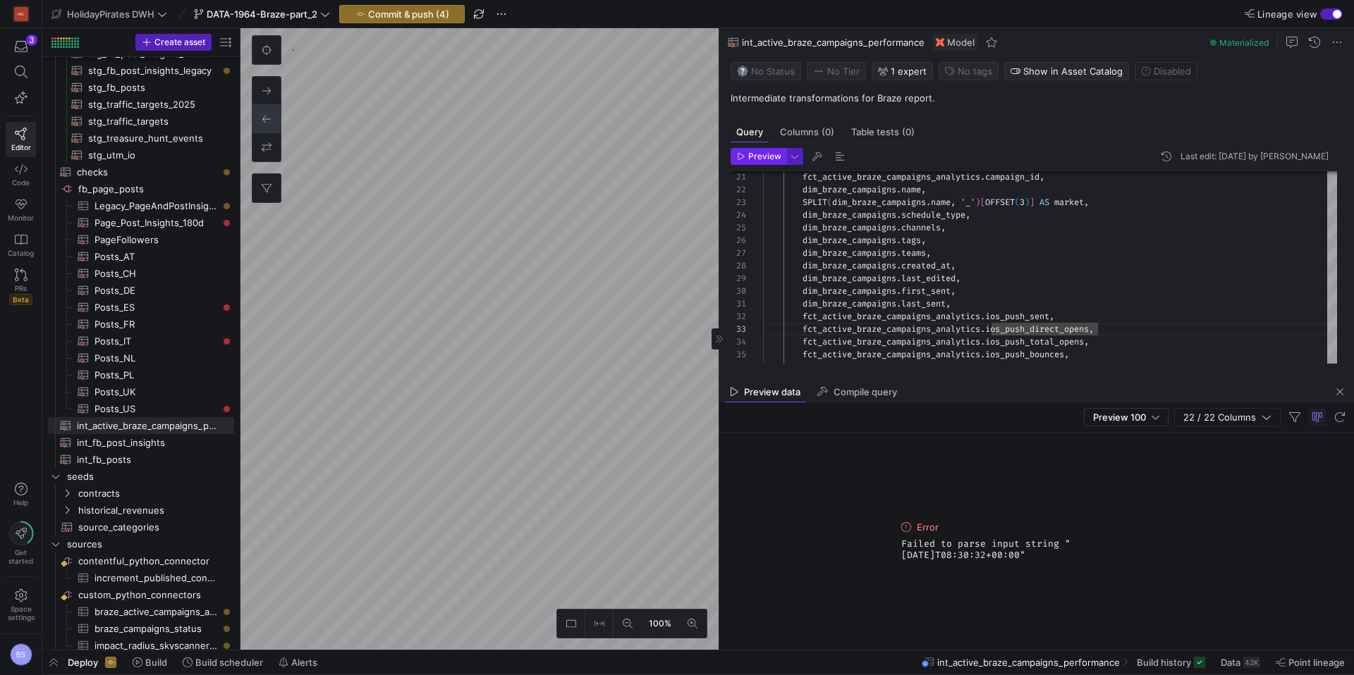
click at [773, 158] on span "Preview" at bounding box center [764, 157] width 33 height 10
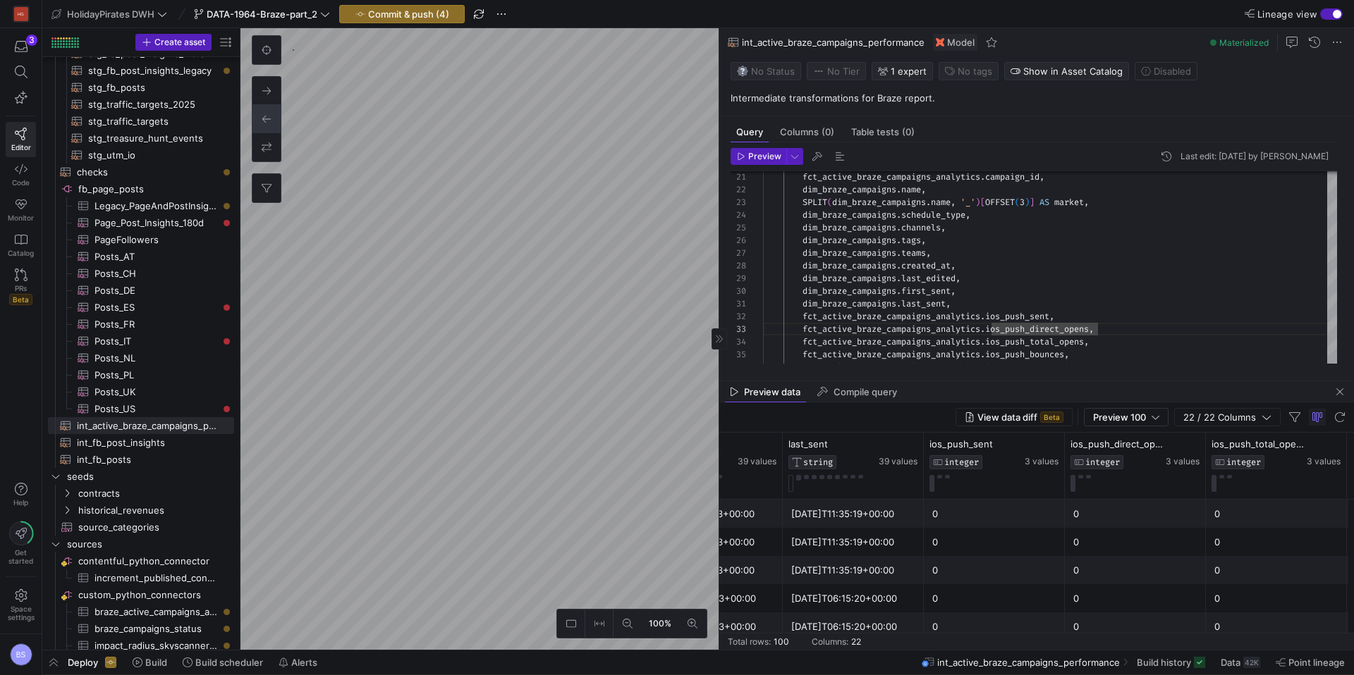
scroll to position [0, 1927]
type textarea "select name, from {{ ref('int_active_braze_campaigns_performance') }}"
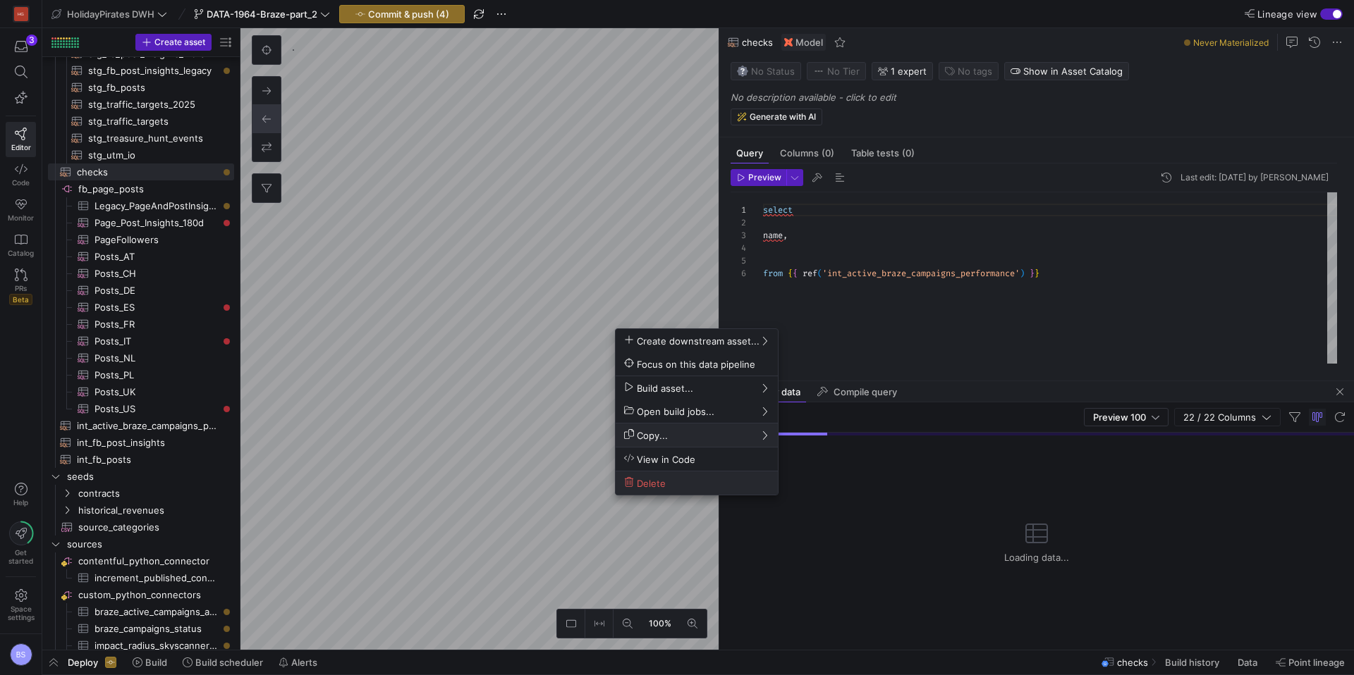
click at [651, 486] on span "Delete" at bounding box center [645, 483] width 42 height 12
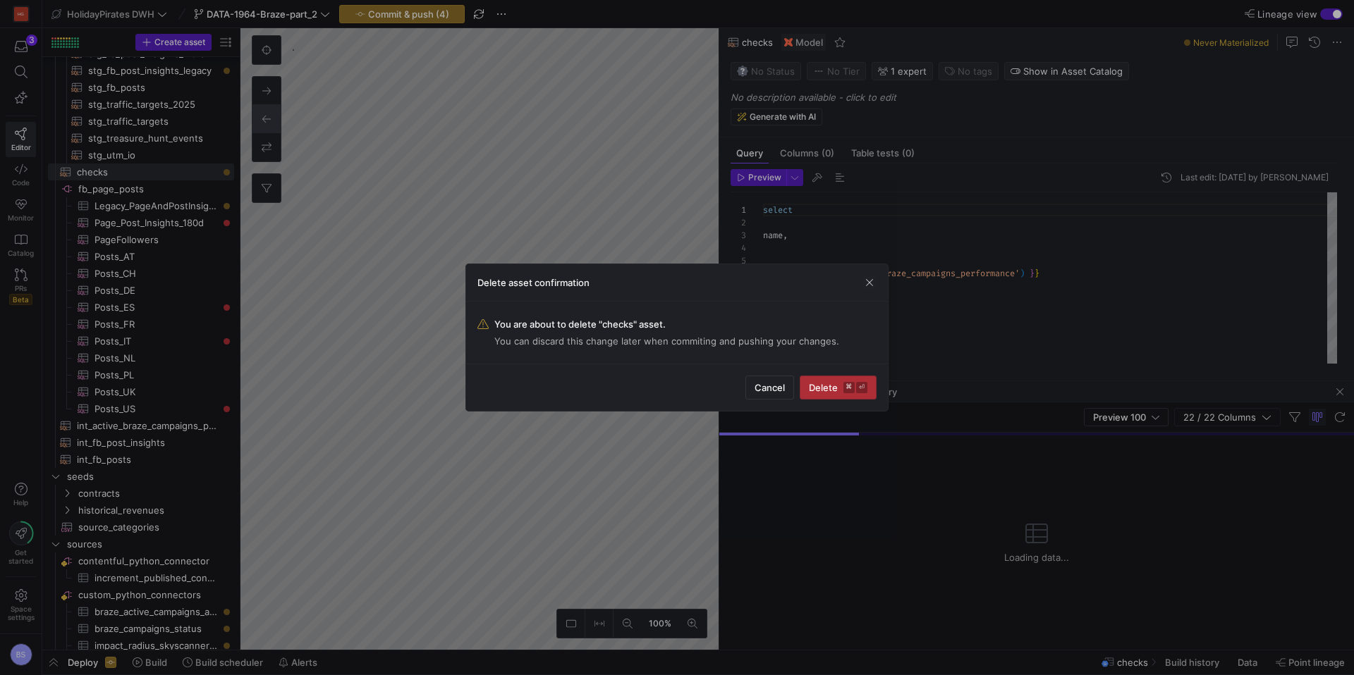
click at [823, 391] on span "Delete ⌘ ⏎" at bounding box center [838, 387] width 59 height 11
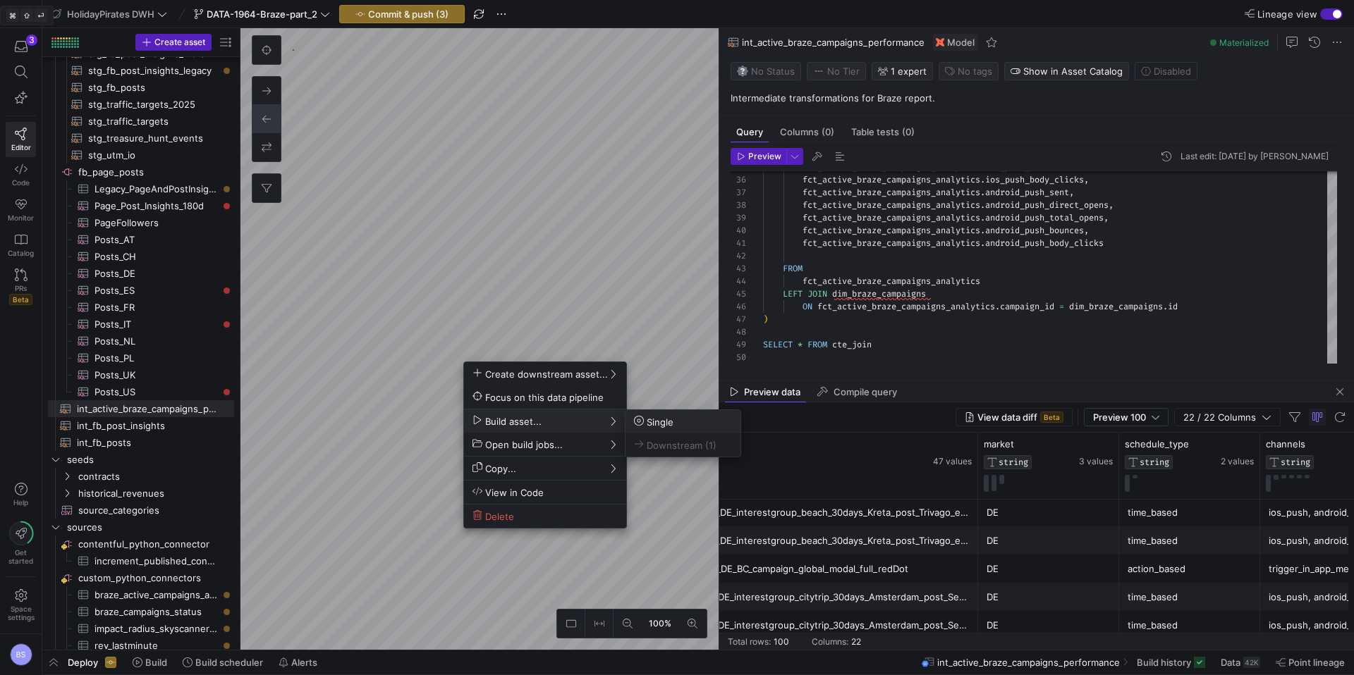
click at [676, 417] on span "Single" at bounding box center [683, 422] width 98 height 12
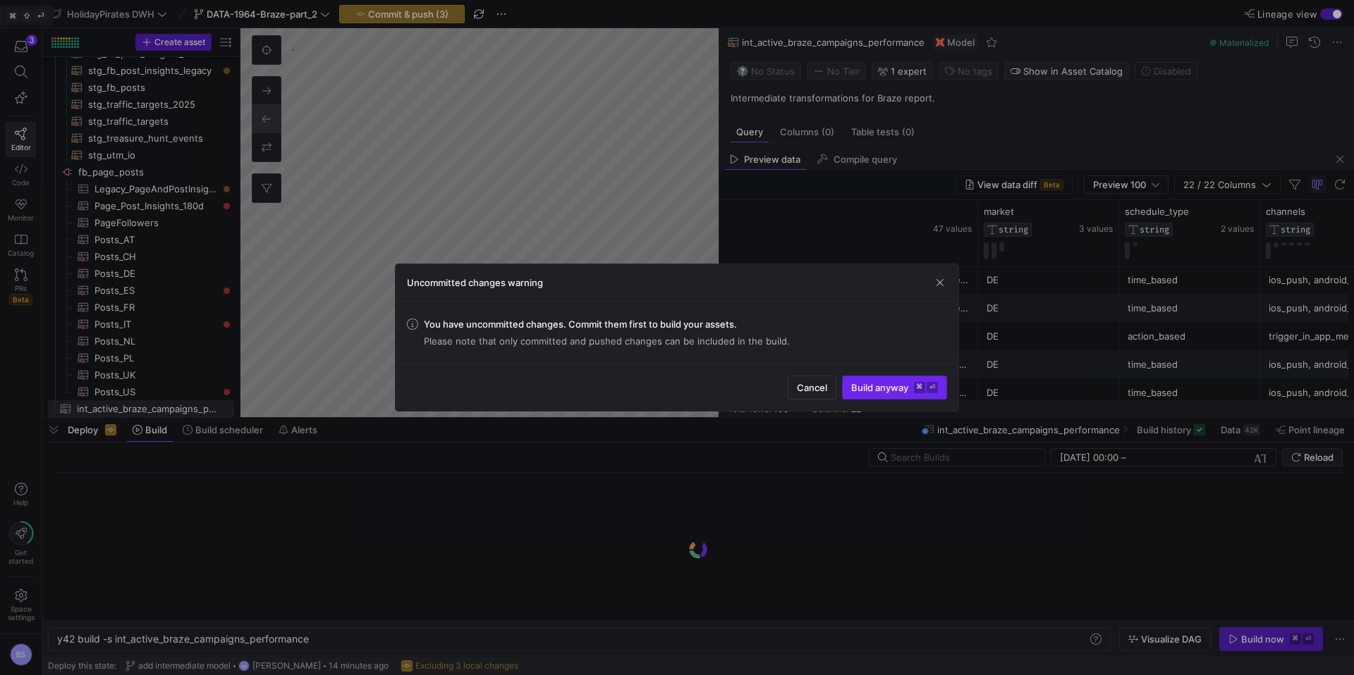
click at [876, 389] on span "Build anyway ⌘ ⏎" at bounding box center [894, 387] width 87 height 11
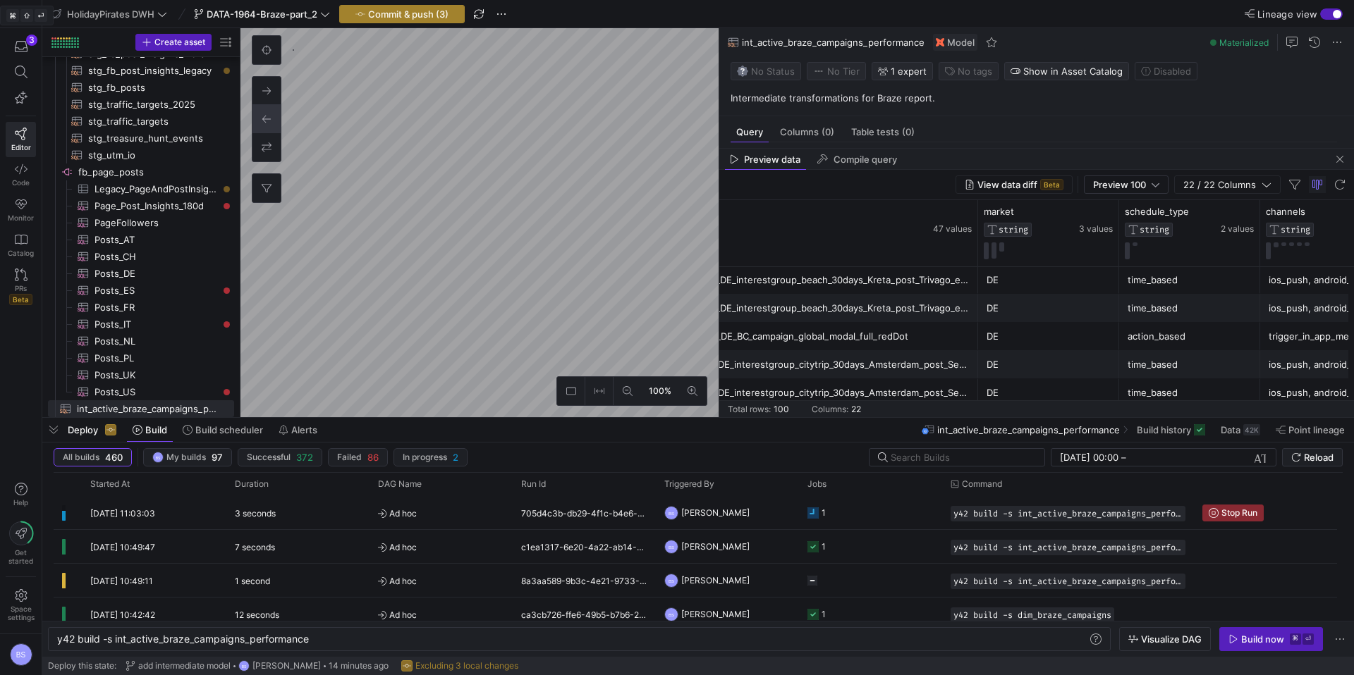
click at [387, 13] on span "Commit & push (3)" at bounding box center [408, 13] width 80 height 11
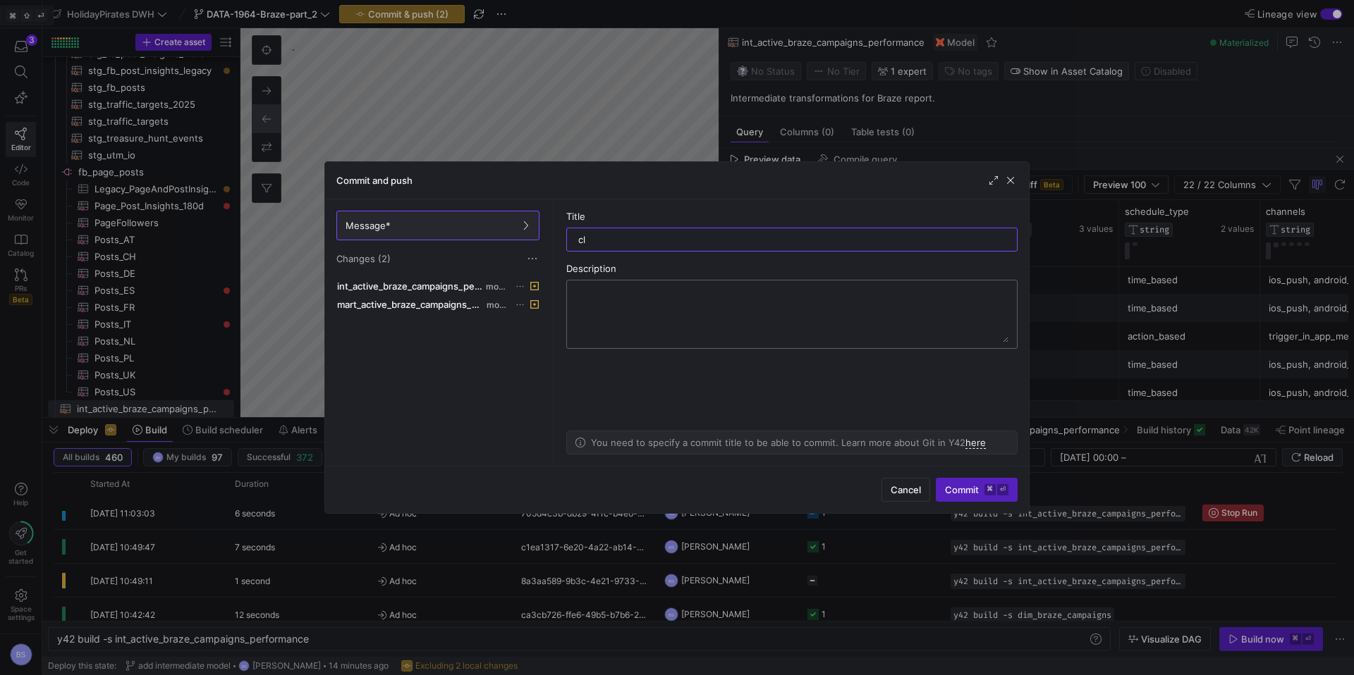
type input "c"
type input "i"
type input "int transformations"
click at [976, 493] on span "Commit ⌘ ⏎" at bounding box center [976, 489] width 63 height 11
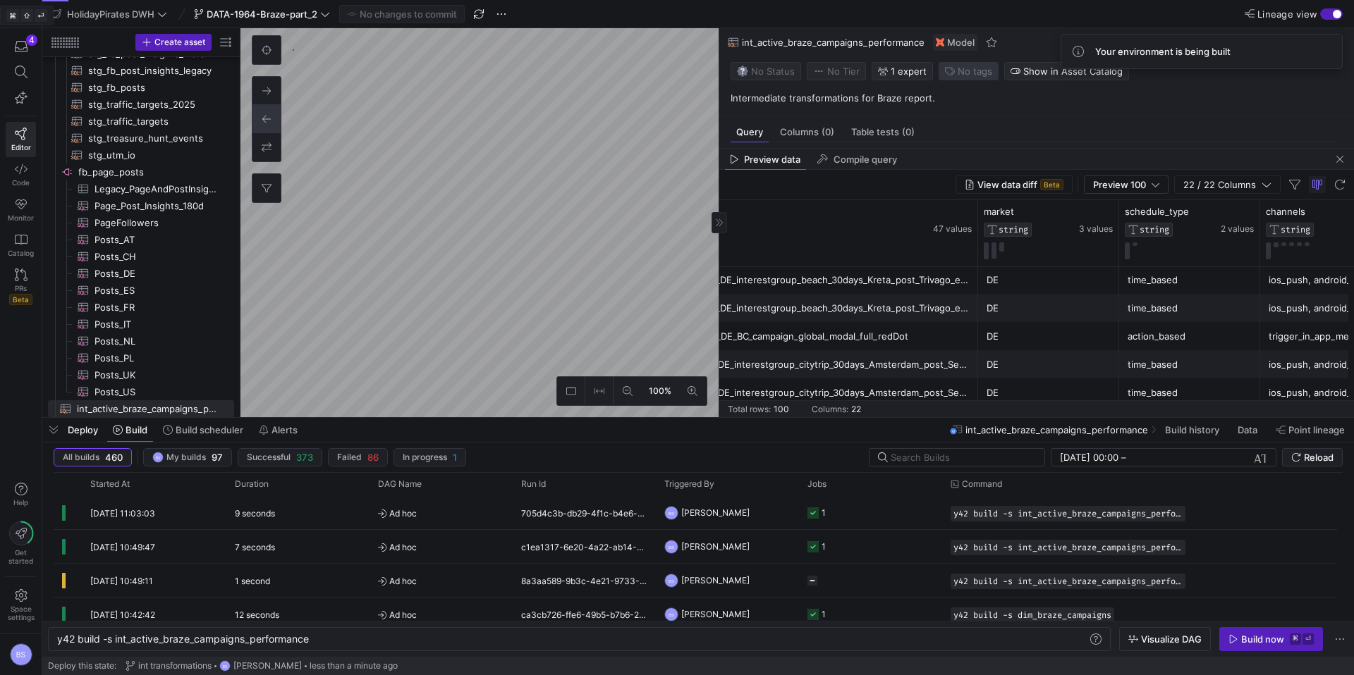
click at [971, 70] on span "No tags" at bounding box center [974, 71] width 35 height 11
click at [906, 183] on span "braze" at bounding box center [922, 185] width 127 height 11
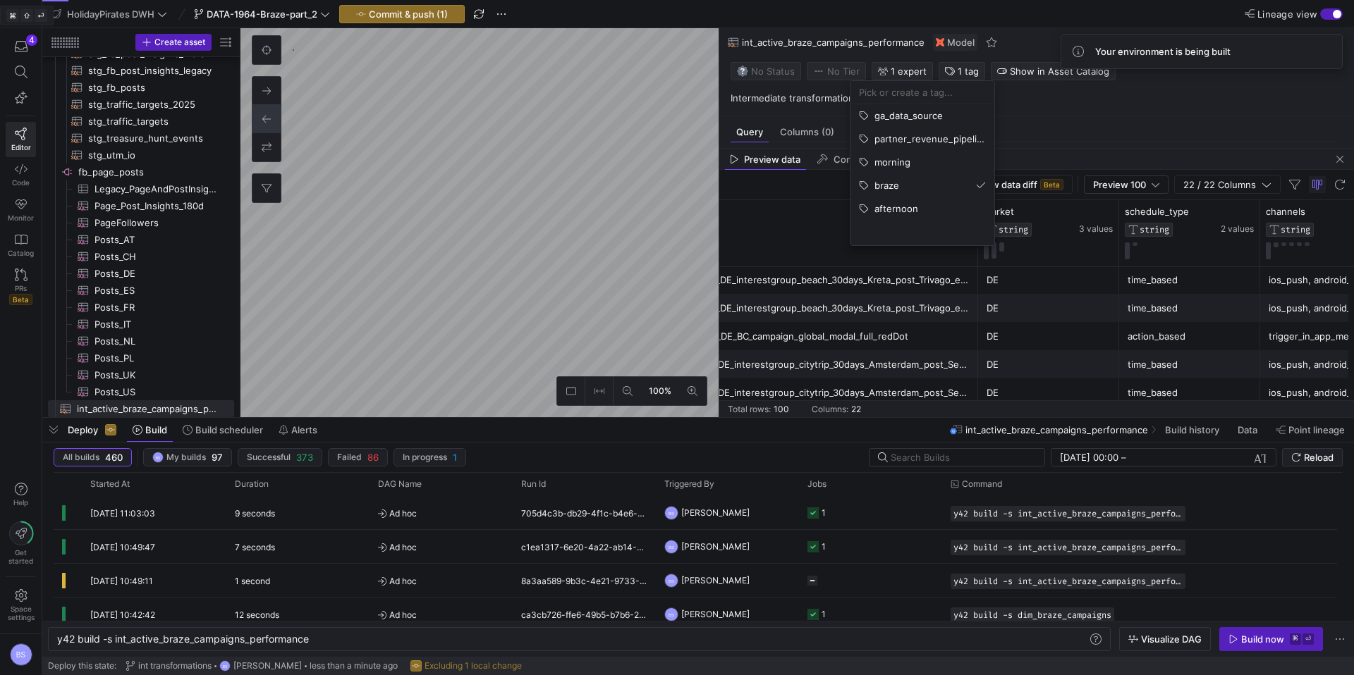
click at [625, 310] on div at bounding box center [677, 337] width 1354 height 675
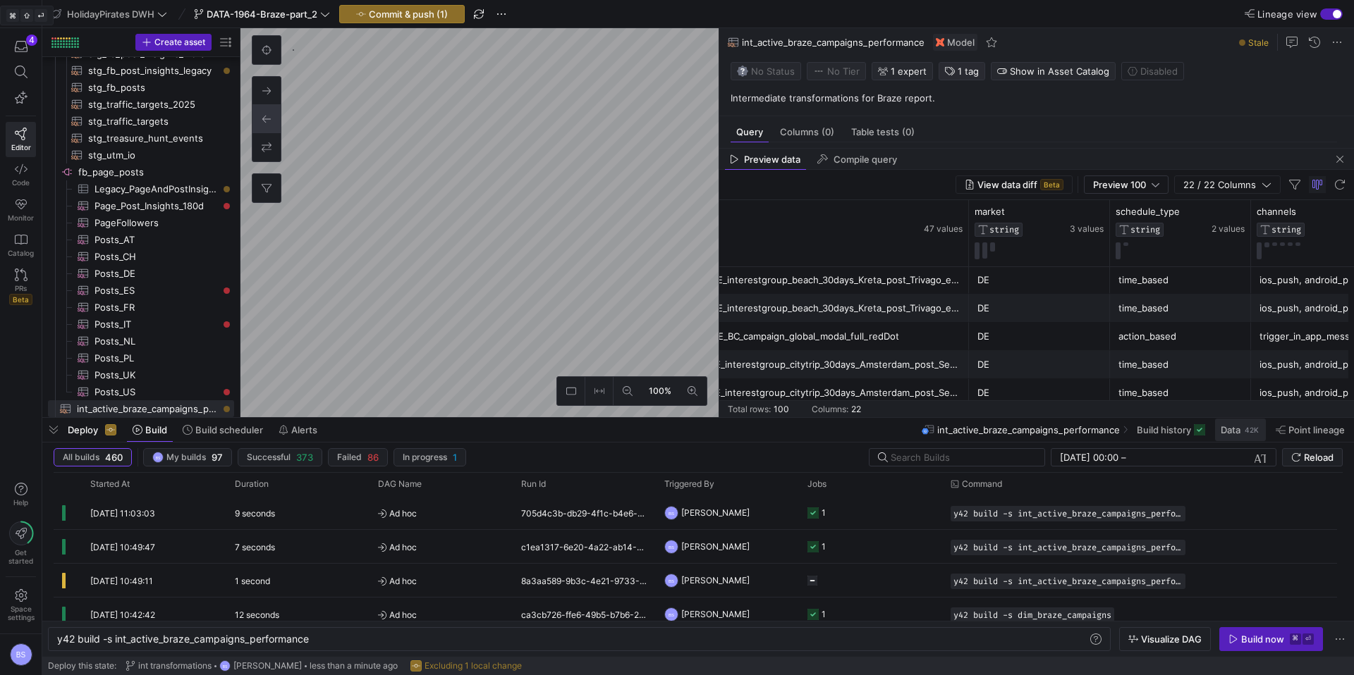
click at [1239, 435] on span "Data" at bounding box center [1230, 429] width 20 height 11
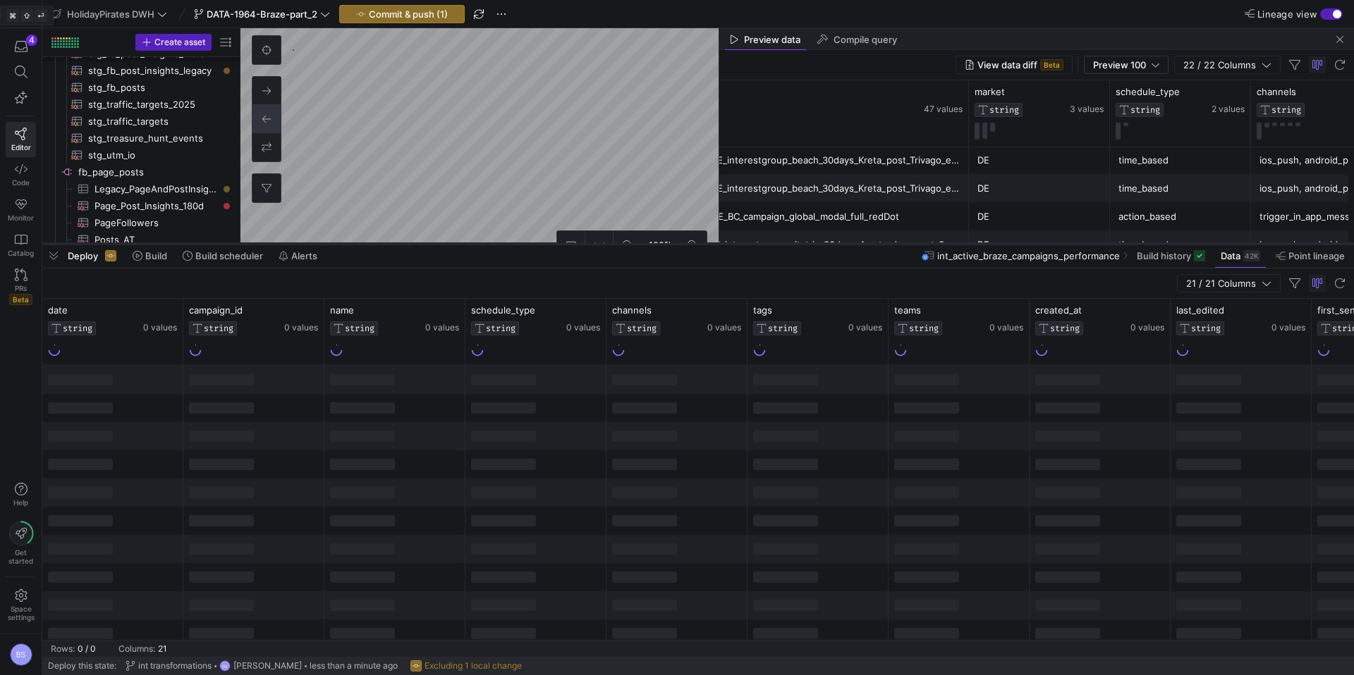
drag, startPoint x: 632, startPoint y: 417, endPoint x: 655, endPoint y: 243, distance: 175.6
click at [655, 243] on div at bounding box center [697, 244] width 1311 height 6
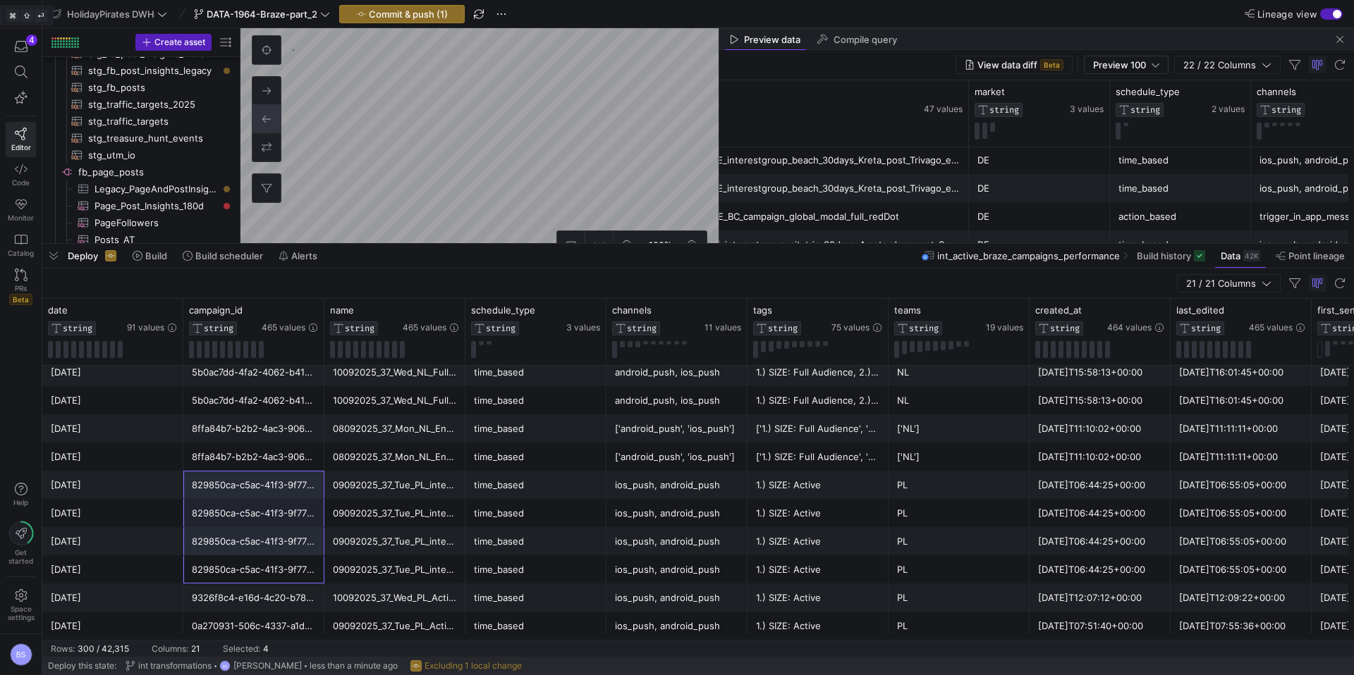
drag, startPoint x: 279, startPoint y: 566, endPoint x: 296, endPoint y: 491, distance: 76.6
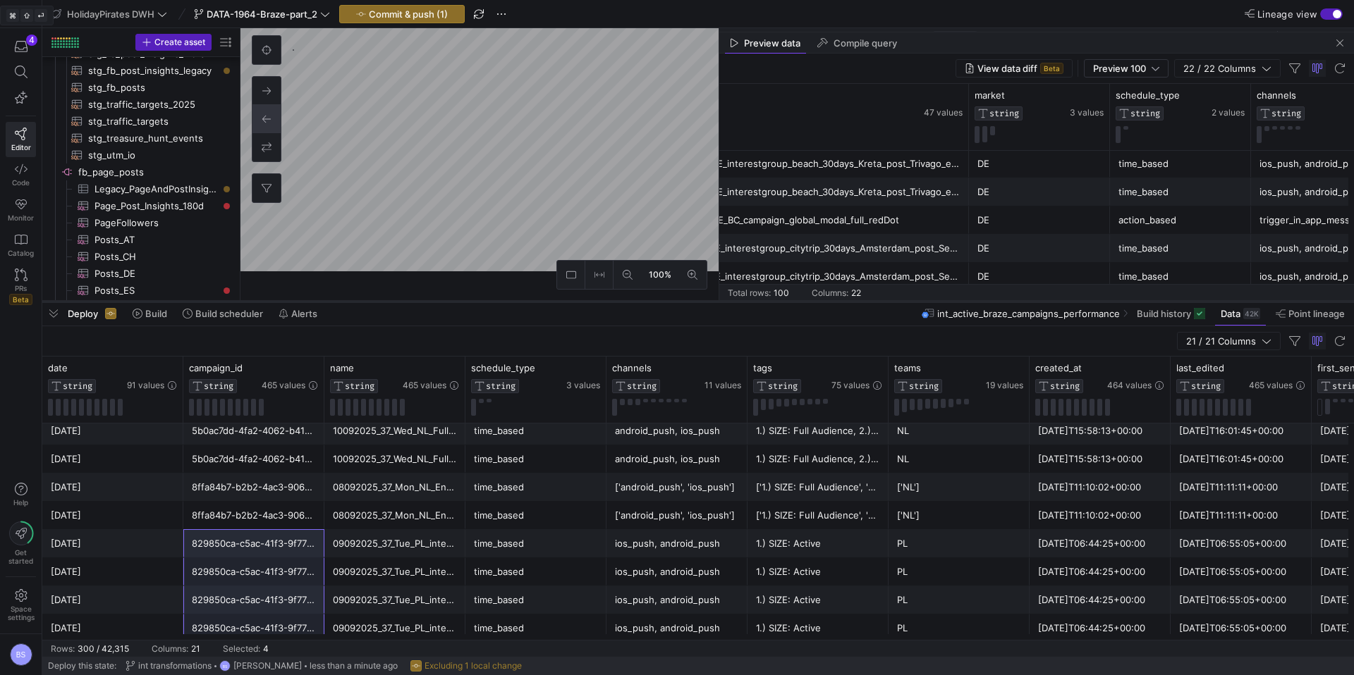
drag, startPoint x: 611, startPoint y: 245, endPoint x: 615, endPoint y: 300, distance: 55.2
click at [613, 302] on div at bounding box center [697, 302] width 1311 height 6
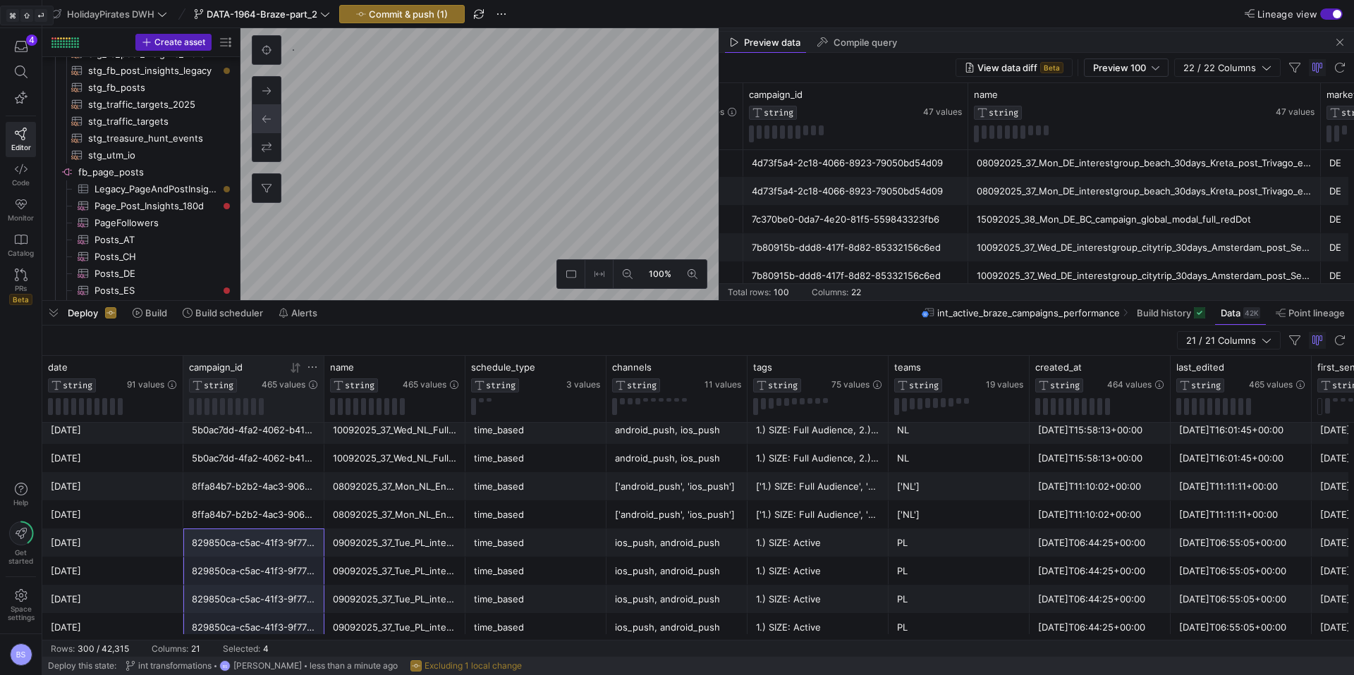
click at [296, 367] on icon at bounding box center [295, 367] width 11 height 11
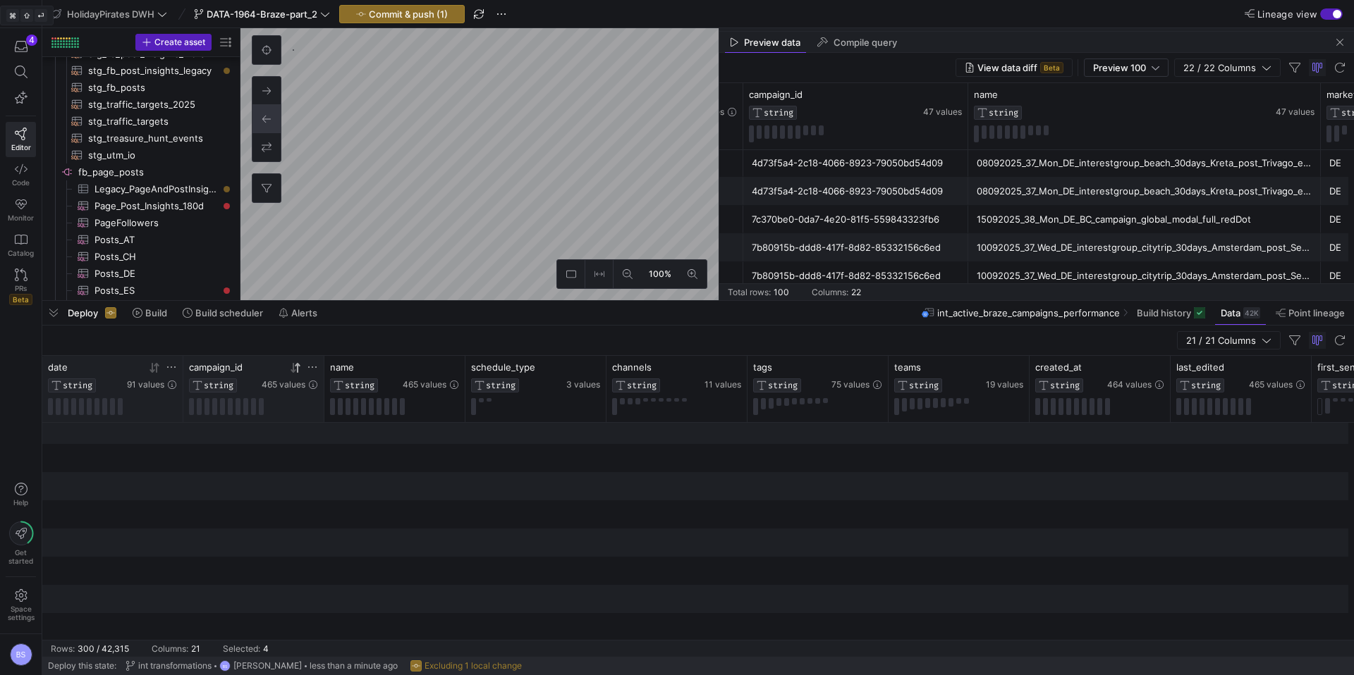
click at [157, 367] on icon at bounding box center [154, 367] width 11 height 11
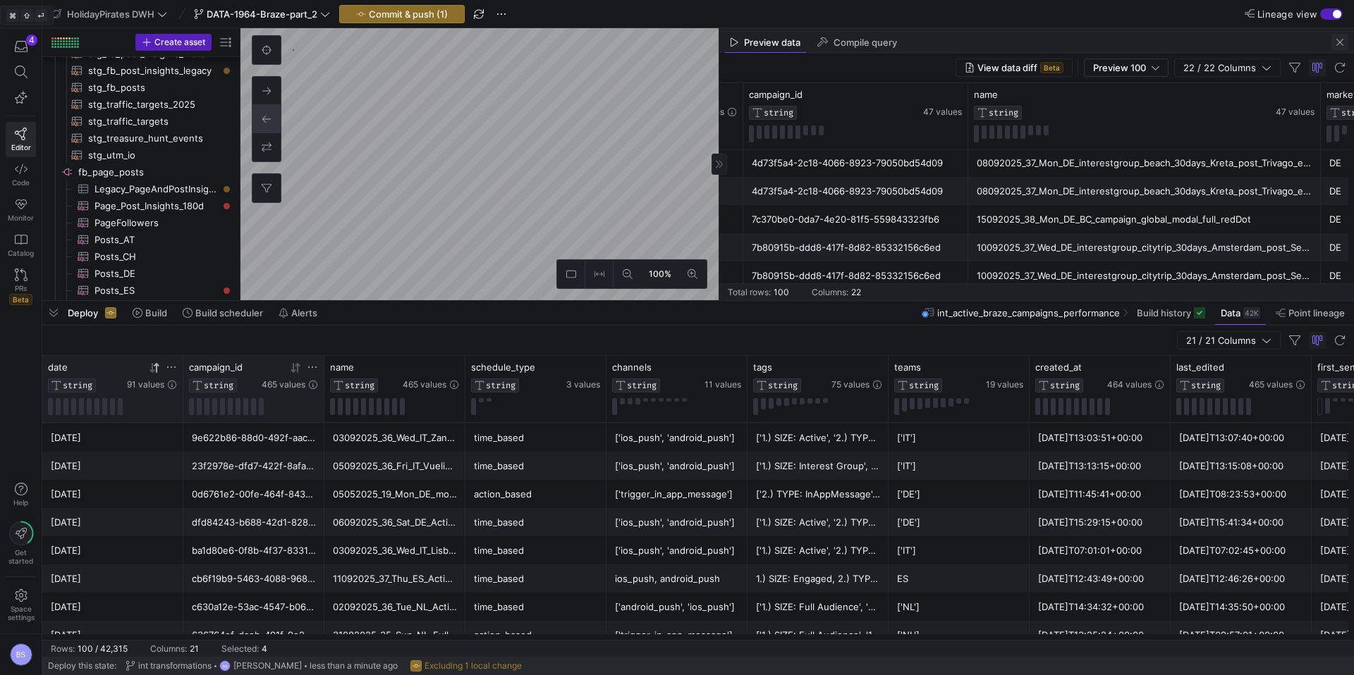
click at [1341, 45] on span "button" at bounding box center [1339, 42] width 17 height 17
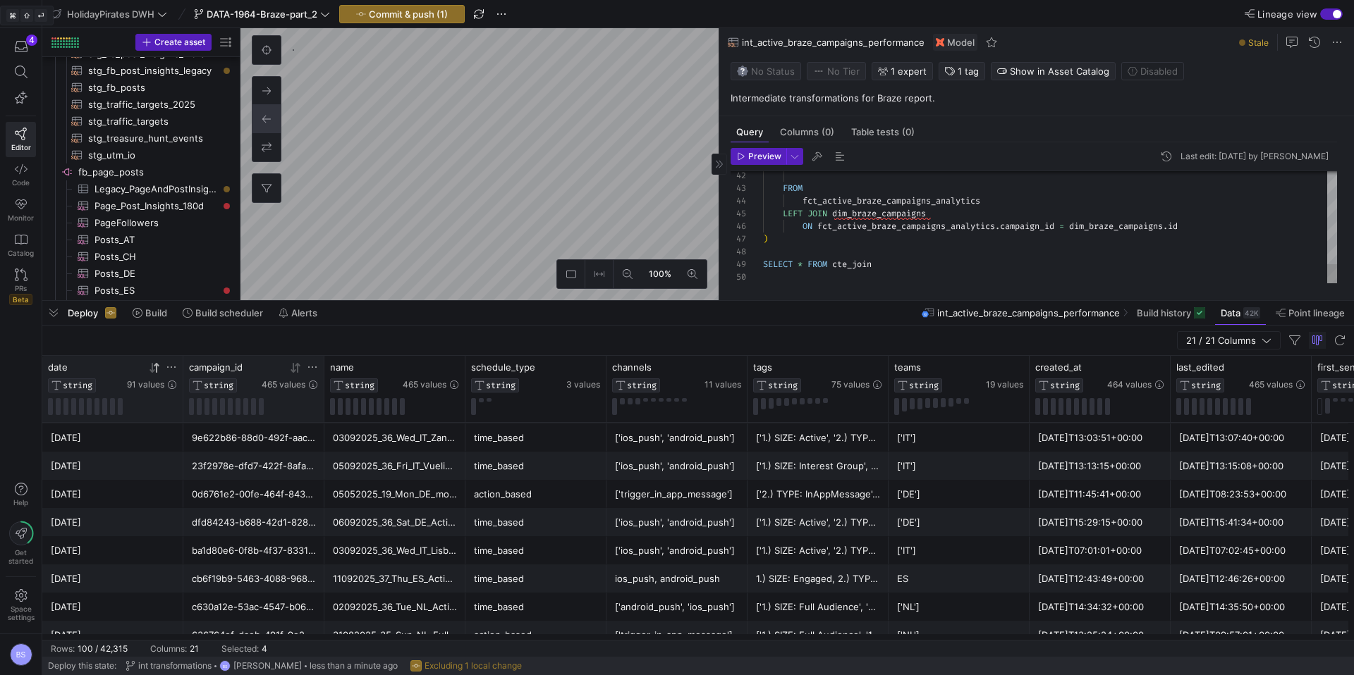
type textarea "fct_active_braze_campaigns_analytics.android_push_body_clicks FROM fct_active_b…"
click at [753, 155] on span "Preview" at bounding box center [764, 157] width 33 height 10
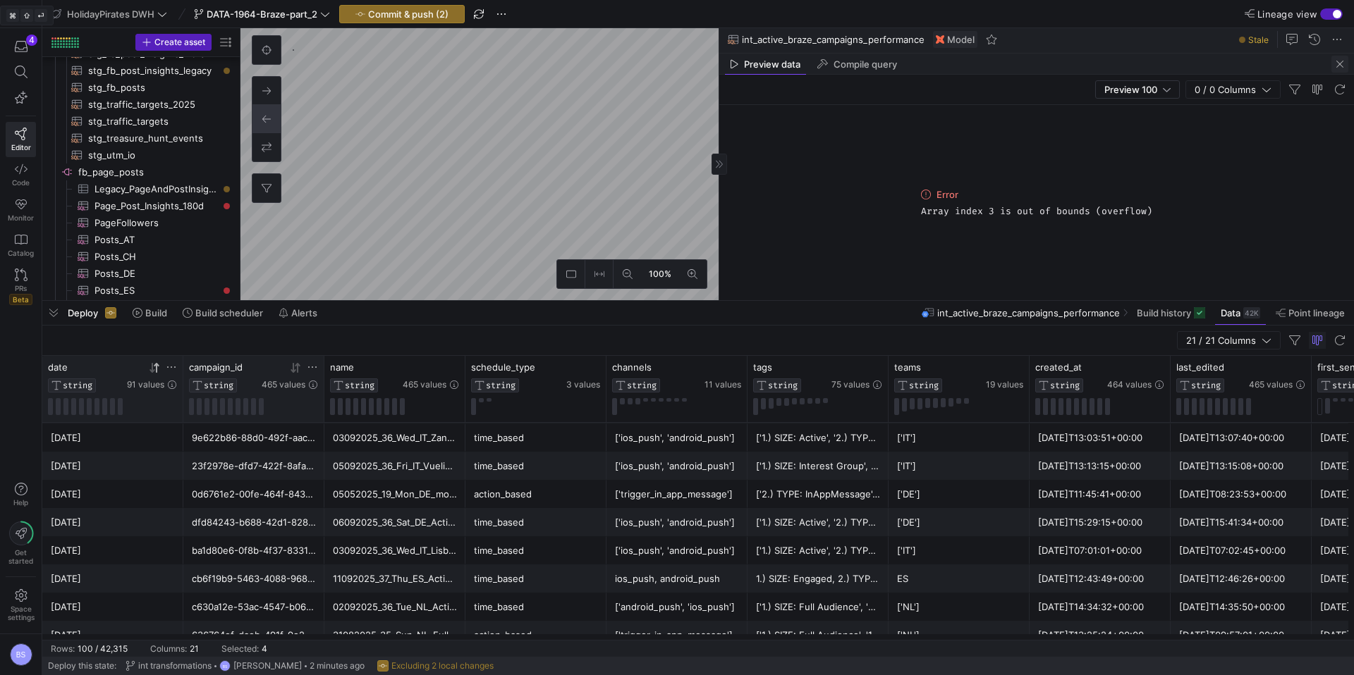
click at [1337, 66] on span "button" at bounding box center [1339, 64] width 17 height 17
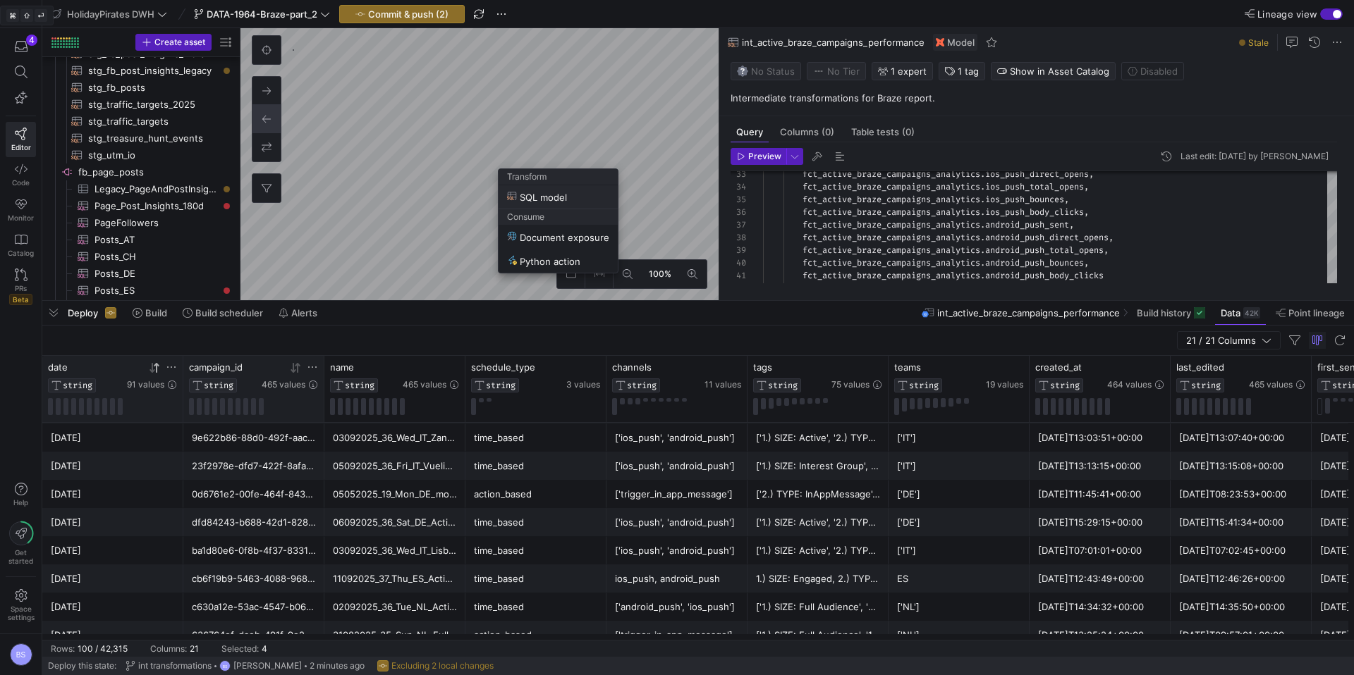
click at [566, 199] on span "SQL model" at bounding box center [537, 197] width 60 height 12
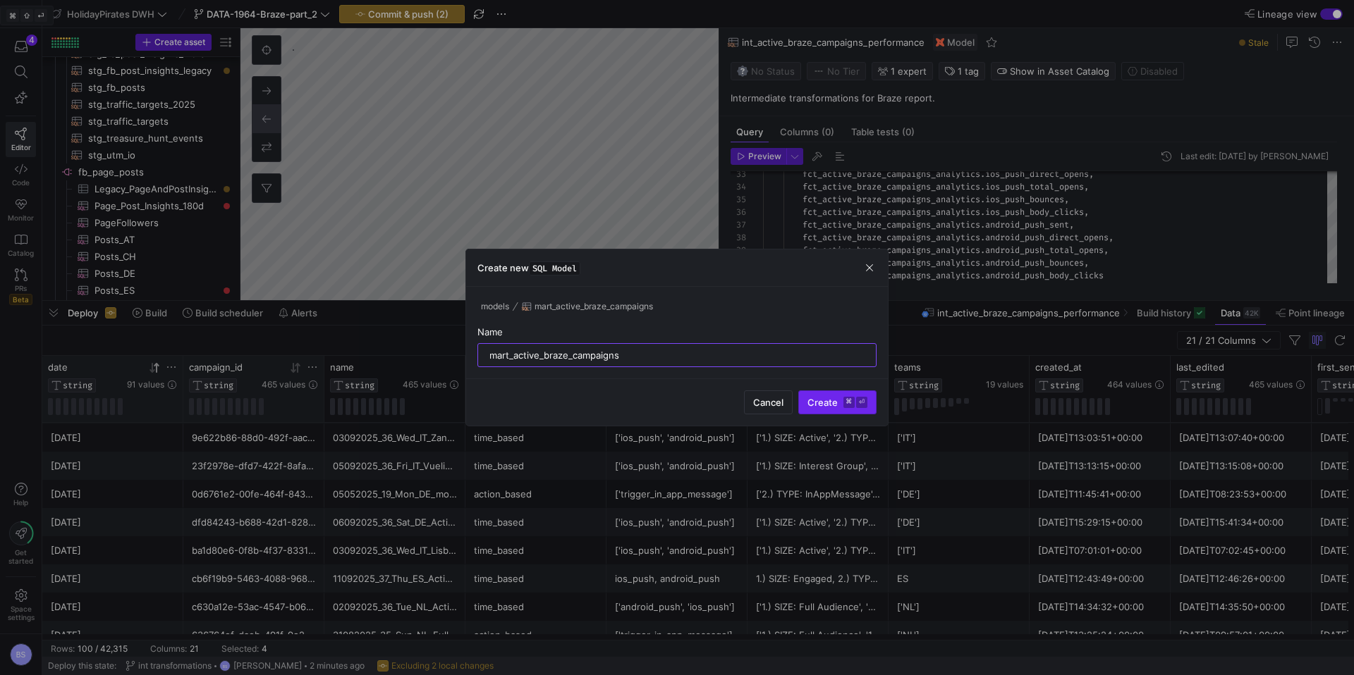
type input "mart_active_braze_campaigns"
click at [827, 405] on span "Create ⌘ ⏎" at bounding box center [837, 402] width 60 height 11
type textarea "select * from {{ ref('int_active_braze_campaigns_performance') }}"
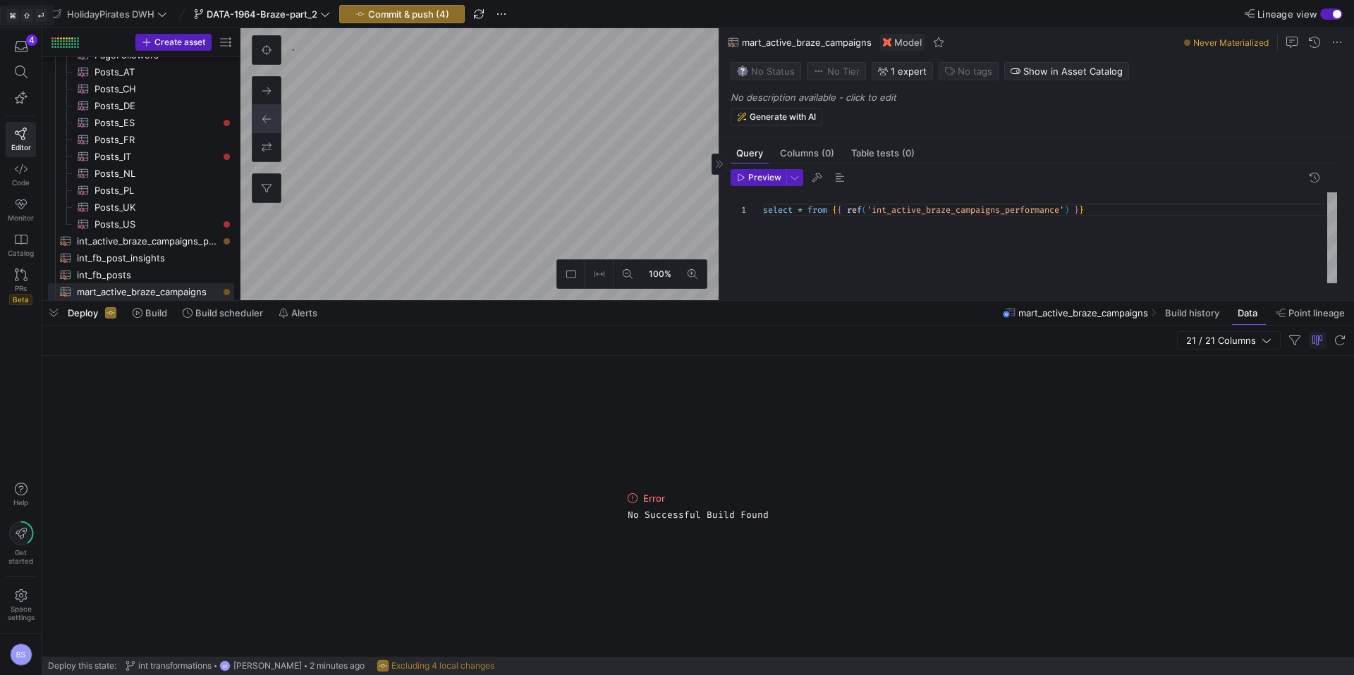
click at [769, 94] on p "No description available - click to edit" at bounding box center [1039, 97] width 618 height 11
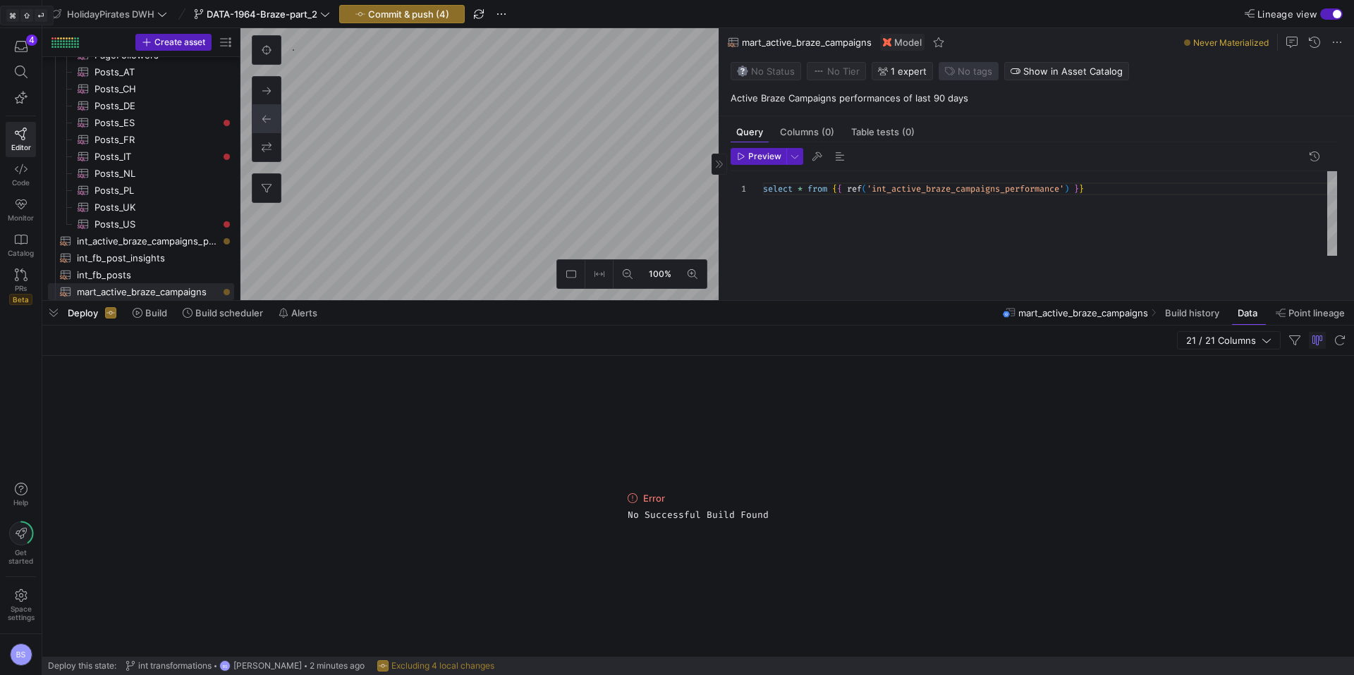
click at [976, 73] on span "No tags" at bounding box center [974, 71] width 35 height 11
click at [878, 178] on button "braze" at bounding box center [922, 185] width 144 height 23
click at [644, 198] on div at bounding box center [677, 337] width 1354 height 675
type textarea "{{ config( materialized='incremental', unique_key=['id','date'], incremental_st…"
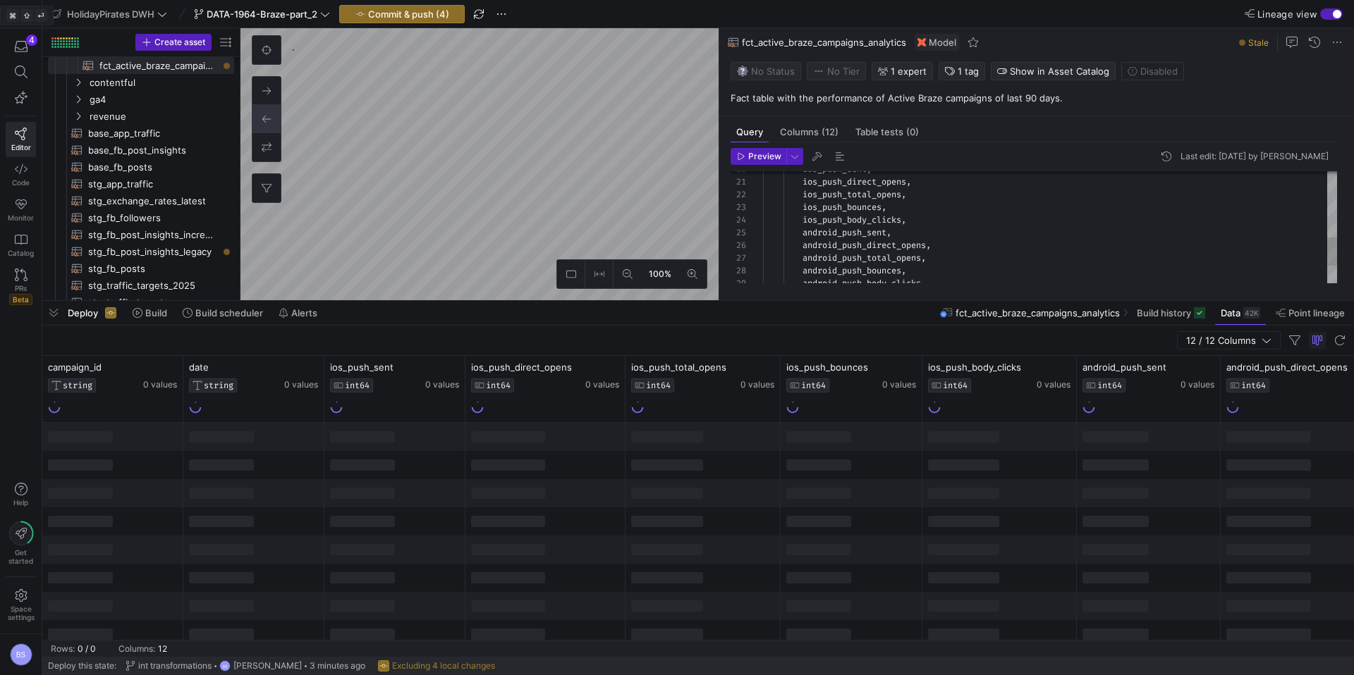
scroll to position [127, 0]
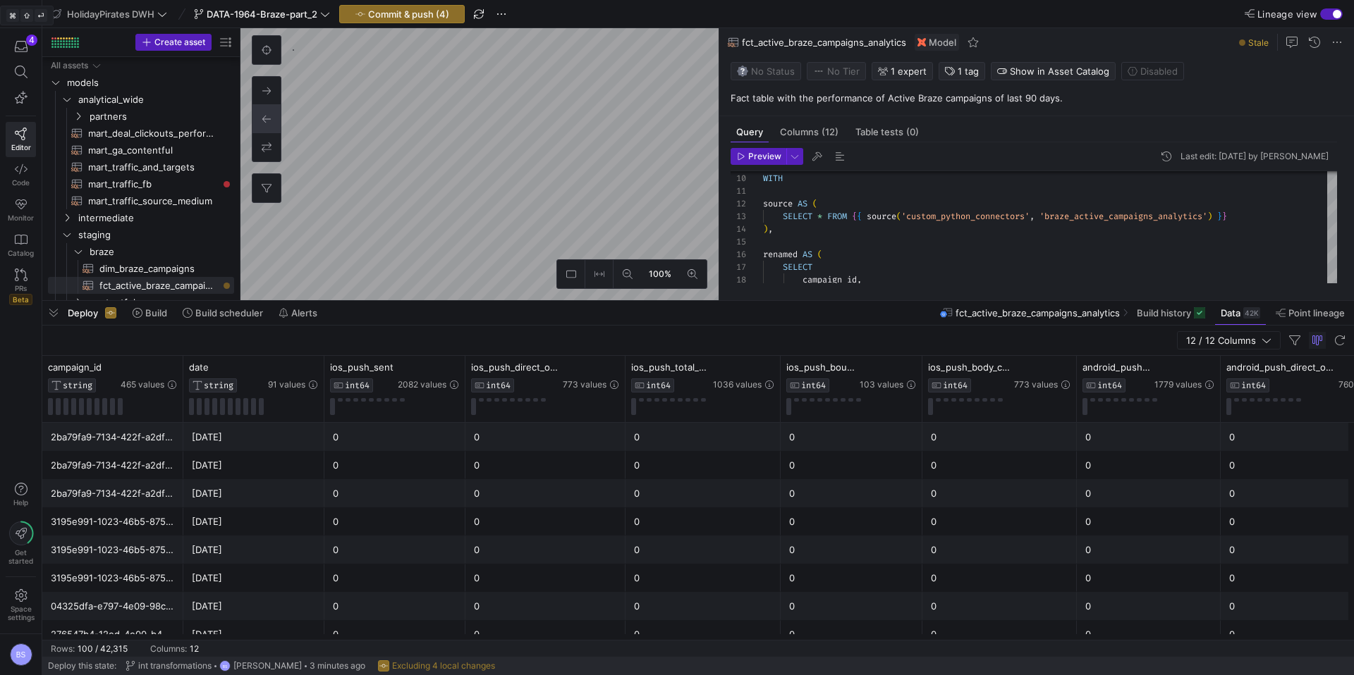
scroll to position [127, 0]
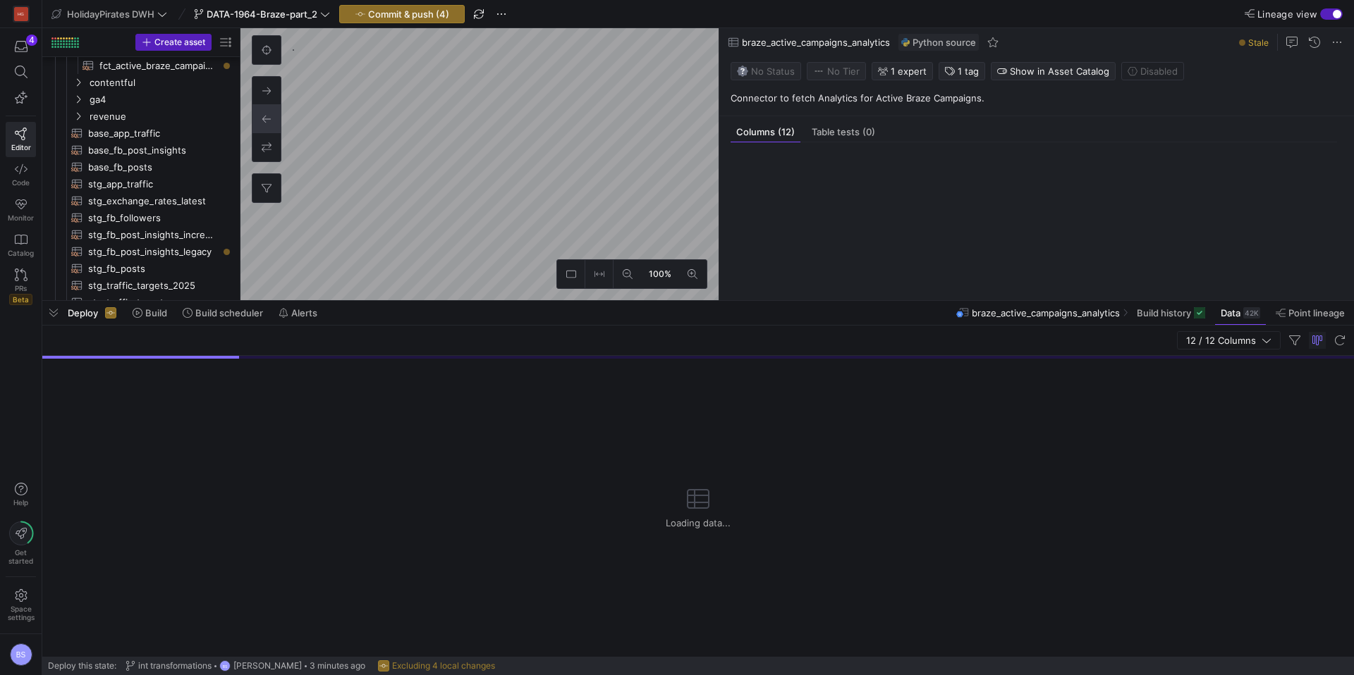
scroll to position [721, 0]
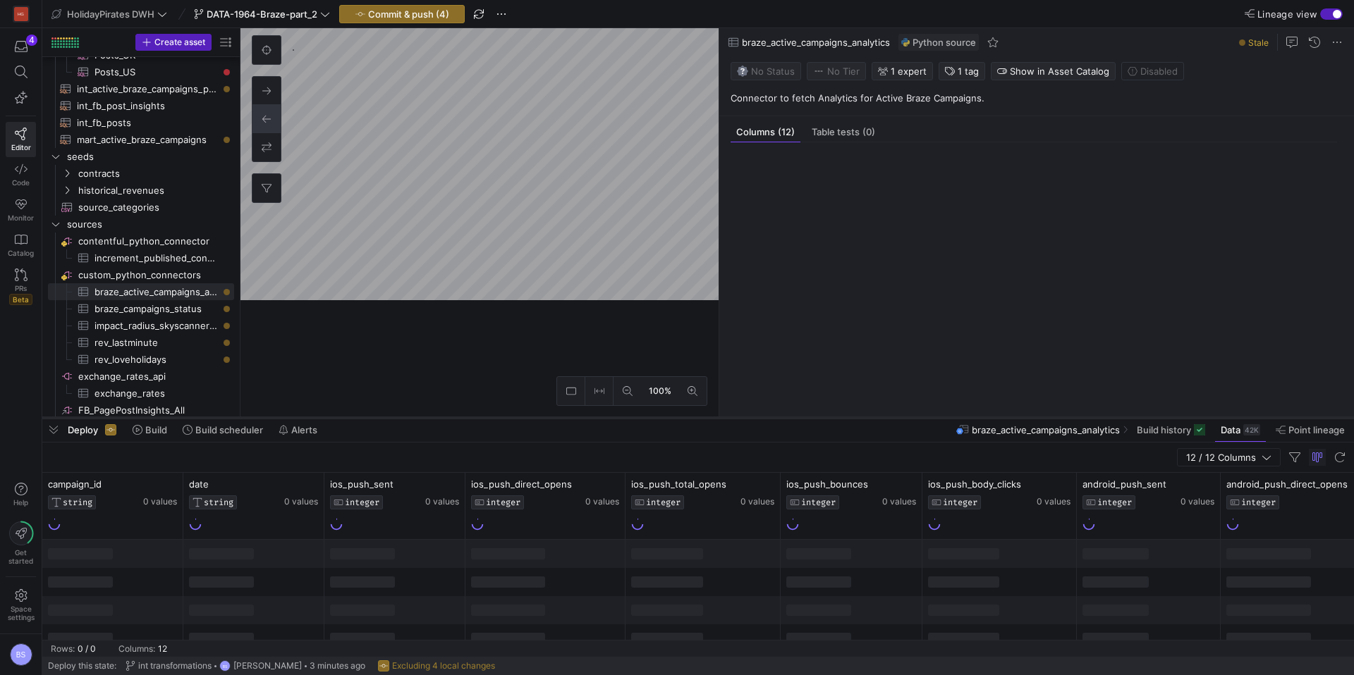
drag, startPoint x: 744, startPoint y: 302, endPoint x: 737, endPoint y: 419, distance: 117.3
click at [737, 419] on div at bounding box center [697, 418] width 1311 height 6
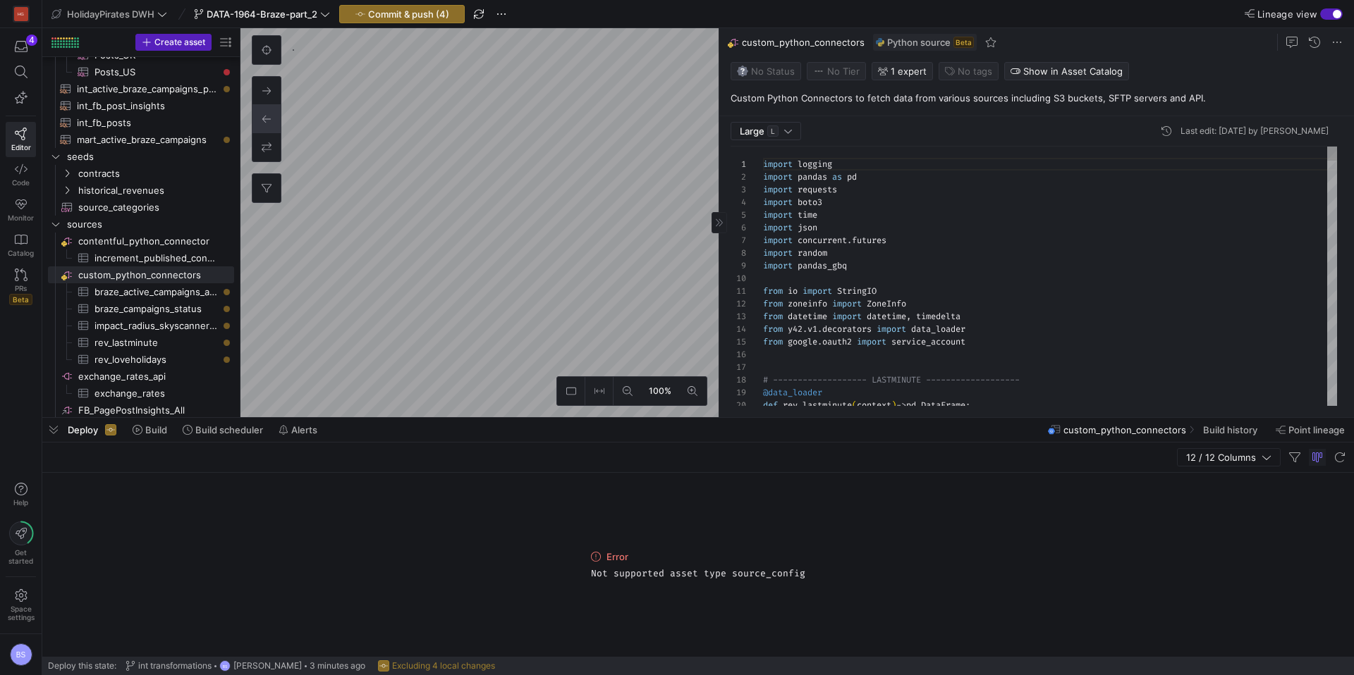
scroll to position [127, 0]
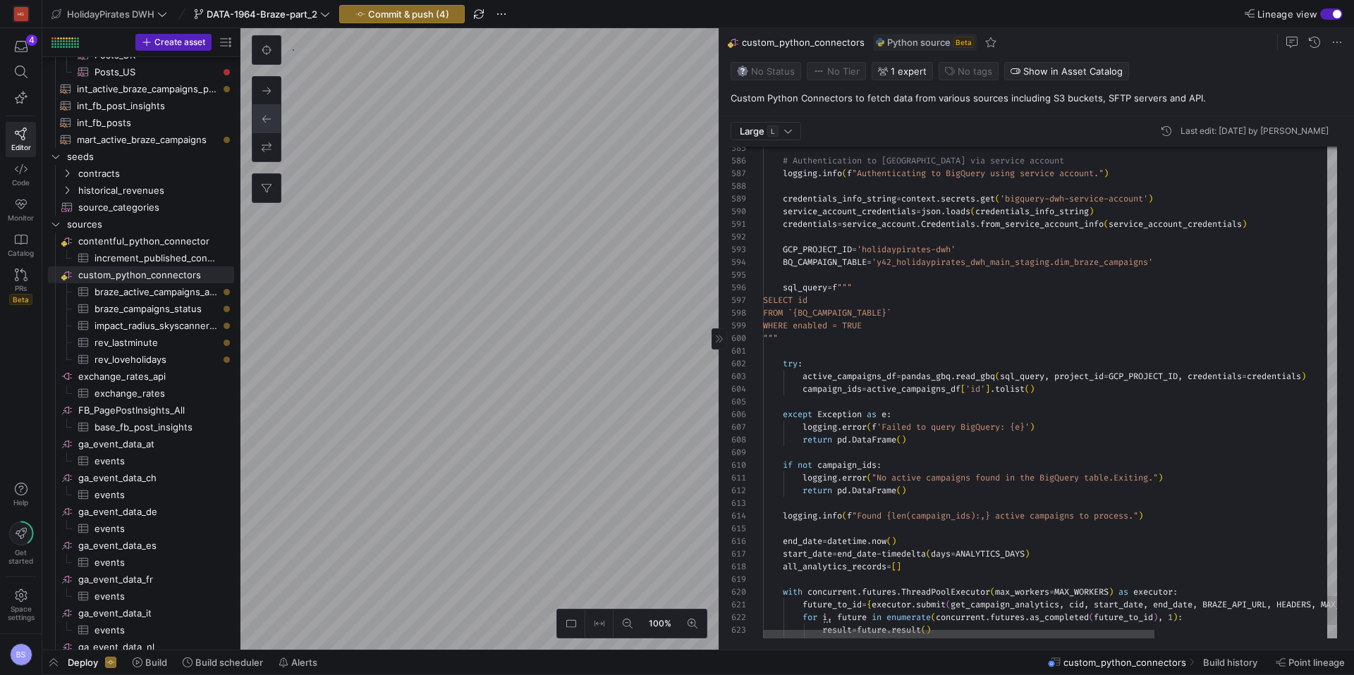
type textarea "credentials = service_account.Credentials.from_service_account_info(service_acc…"
drag, startPoint x: 919, startPoint y: 325, endPoint x: 709, endPoint y: 300, distance: 211.6
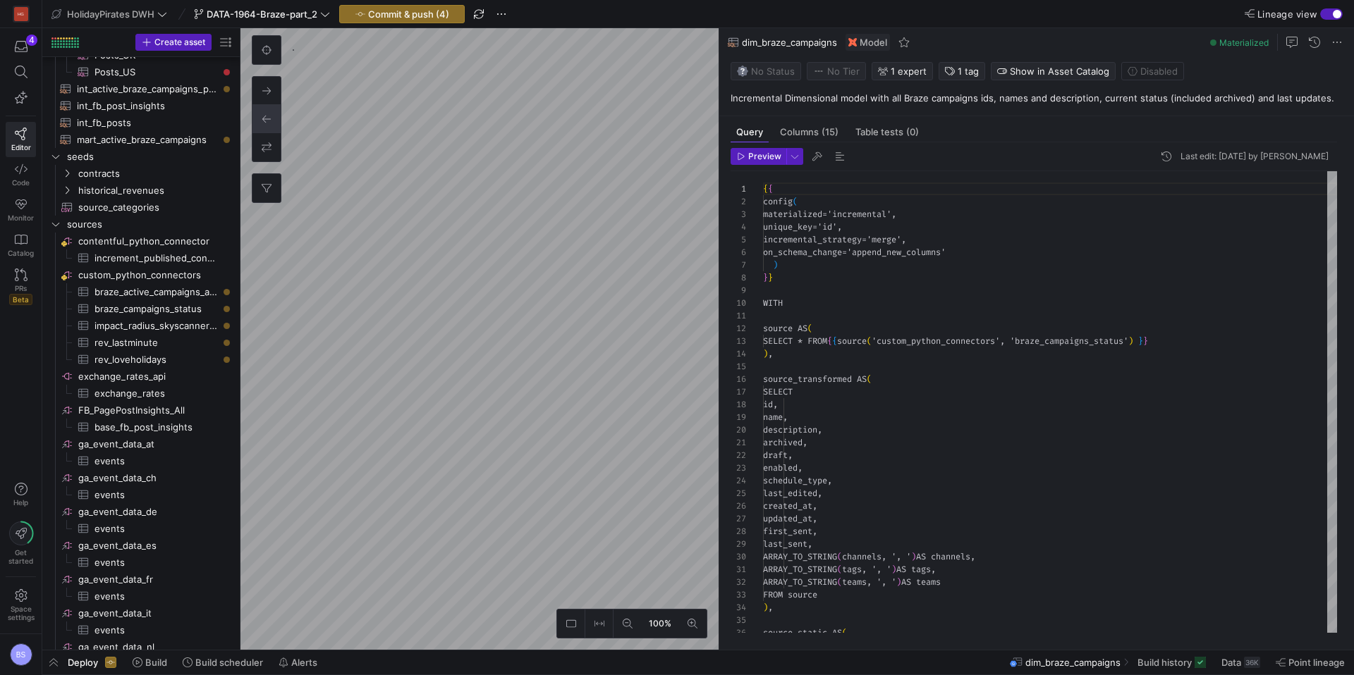
scroll to position [127, 0]
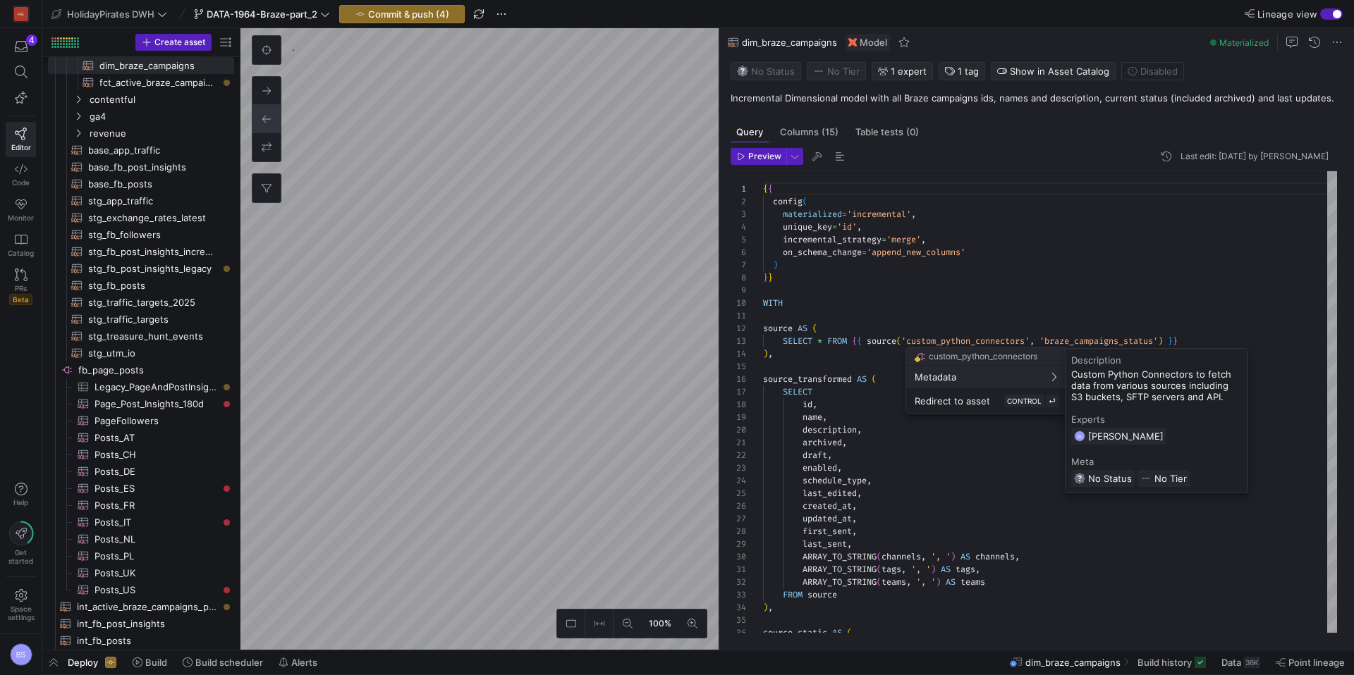
click at [1232, 656] on div at bounding box center [677, 337] width 1354 height 675
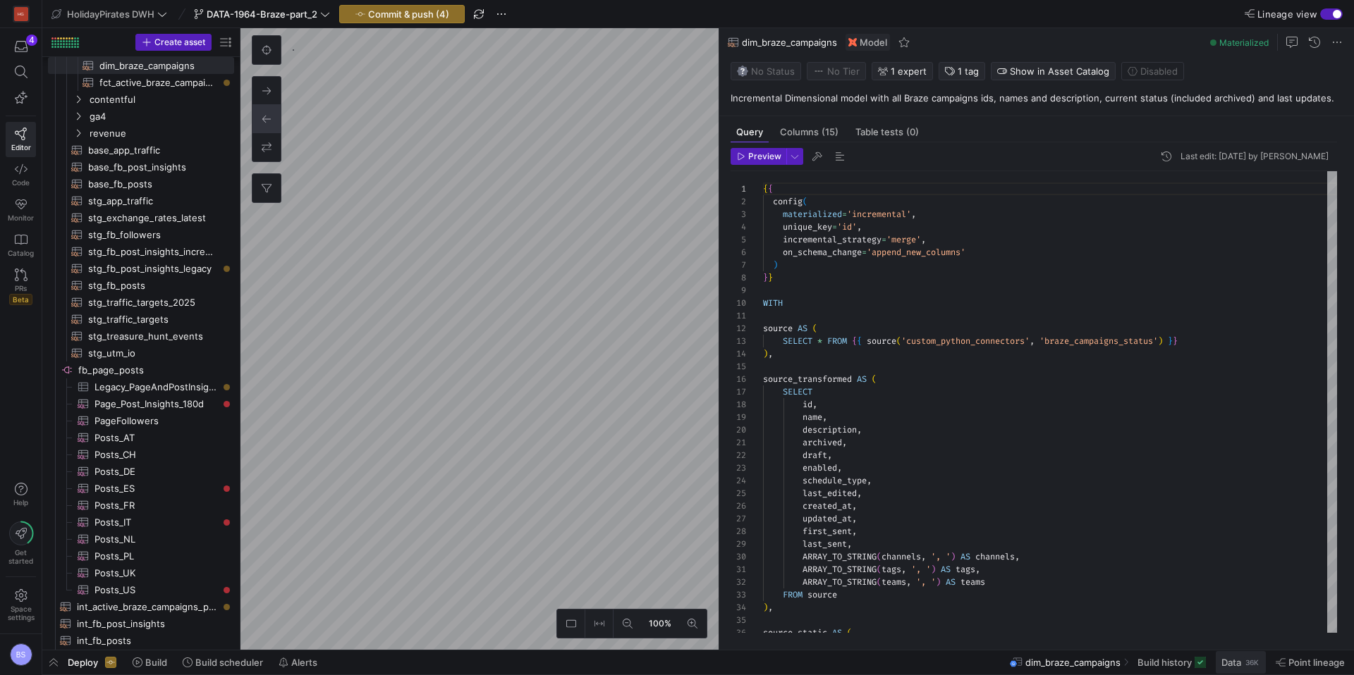
click at [1232, 658] on span "Data" at bounding box center [1231, 662] width 20 height 11
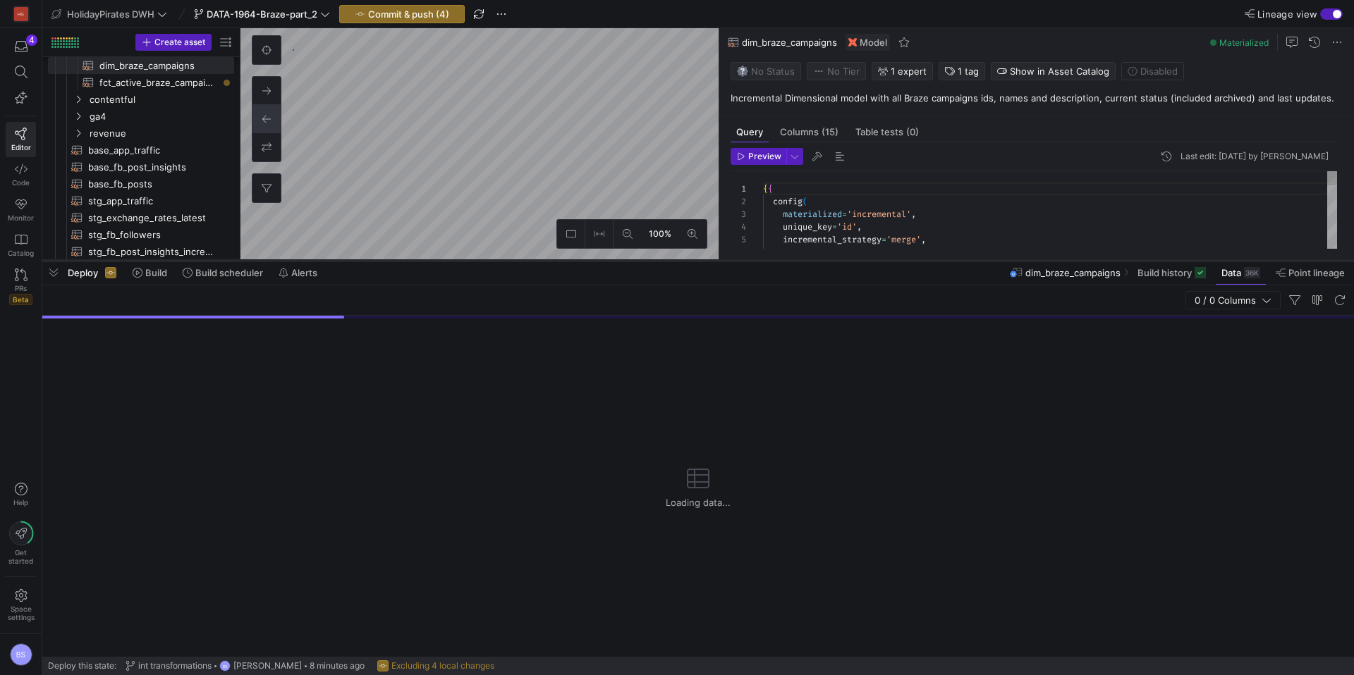
drag, startPoint x: 730, startPoint y: 419, endPoint x: 711, endPoint y: 262, distance: 158.4
click at [711, 262] on div at bounding box center [697, 261] width 1311 height 6
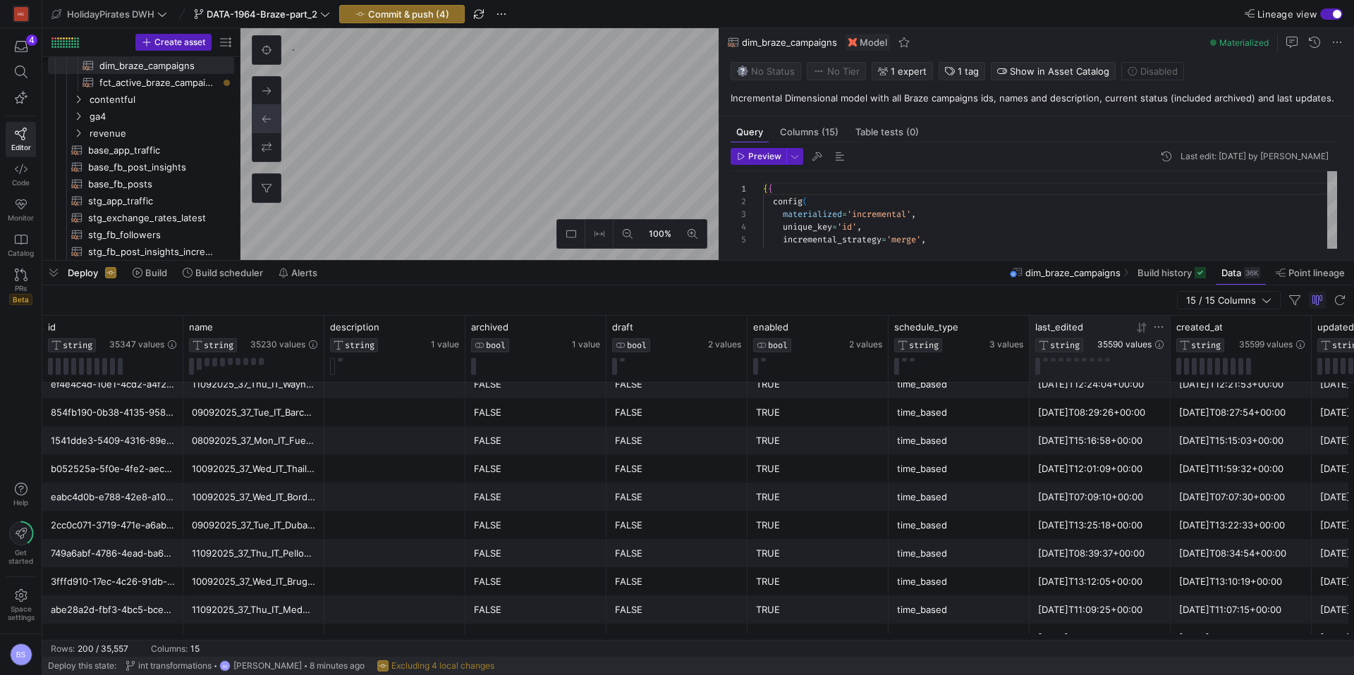
click at [1137, 345] on span "35590 values" at bounding box center [1124, 345] width 54 height 10
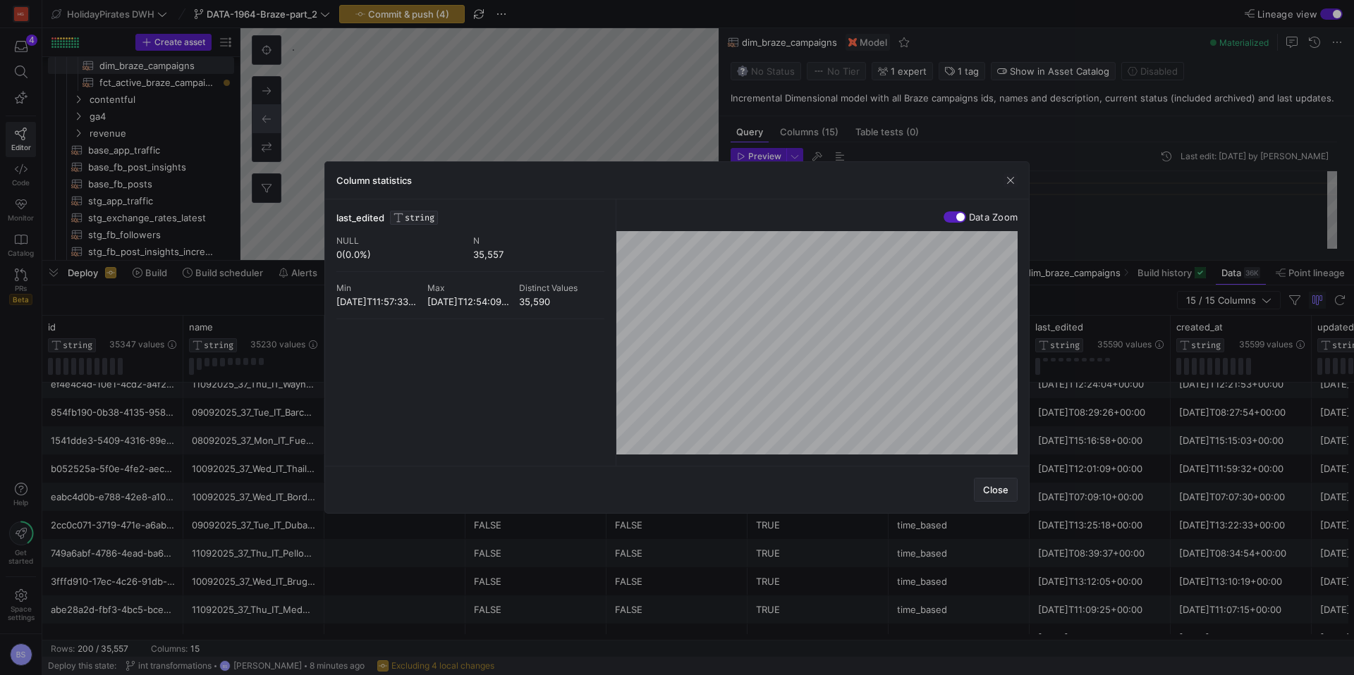
click at [1006, 495] on span "Close" at bounding box center [995, 489] width 25 height 11
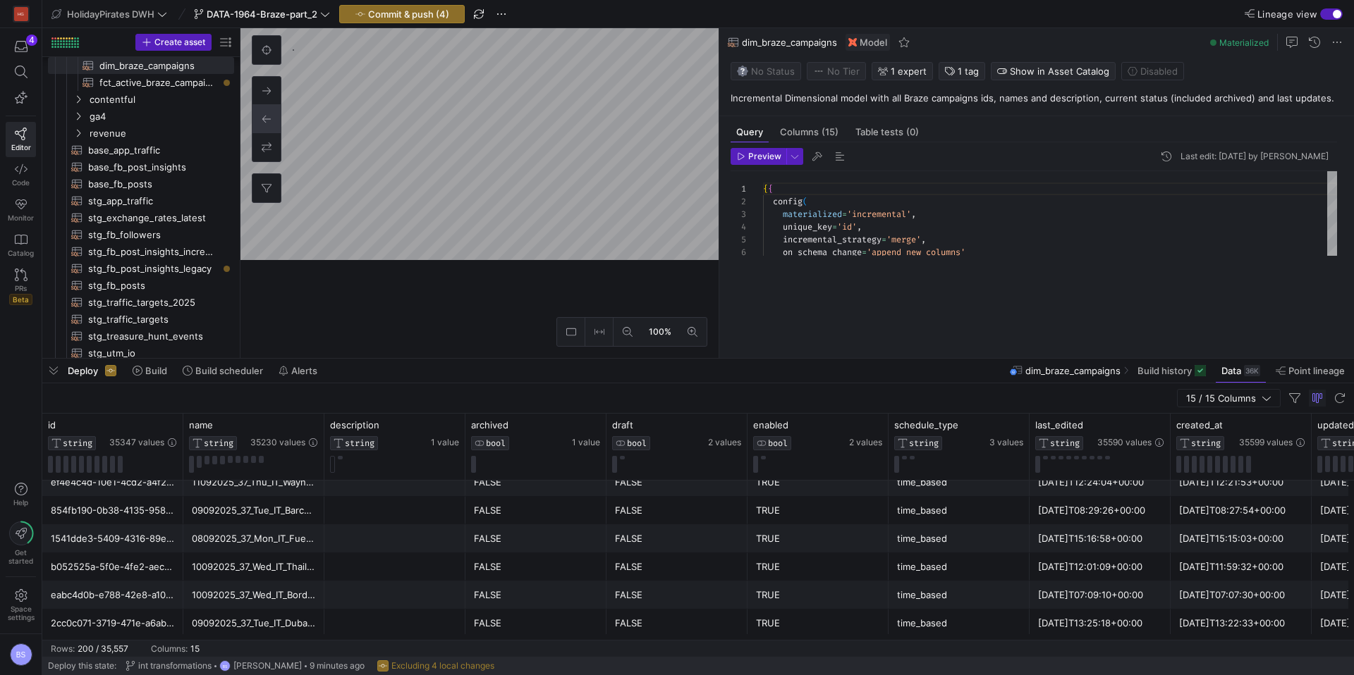
drag, startPoint x: 576, startPoint y: 262, endPoint x: 552, endPoint y: 344, distance: 85.9
click at [576, 362] on div at bounding box center [697, 359] width 1311 height 6
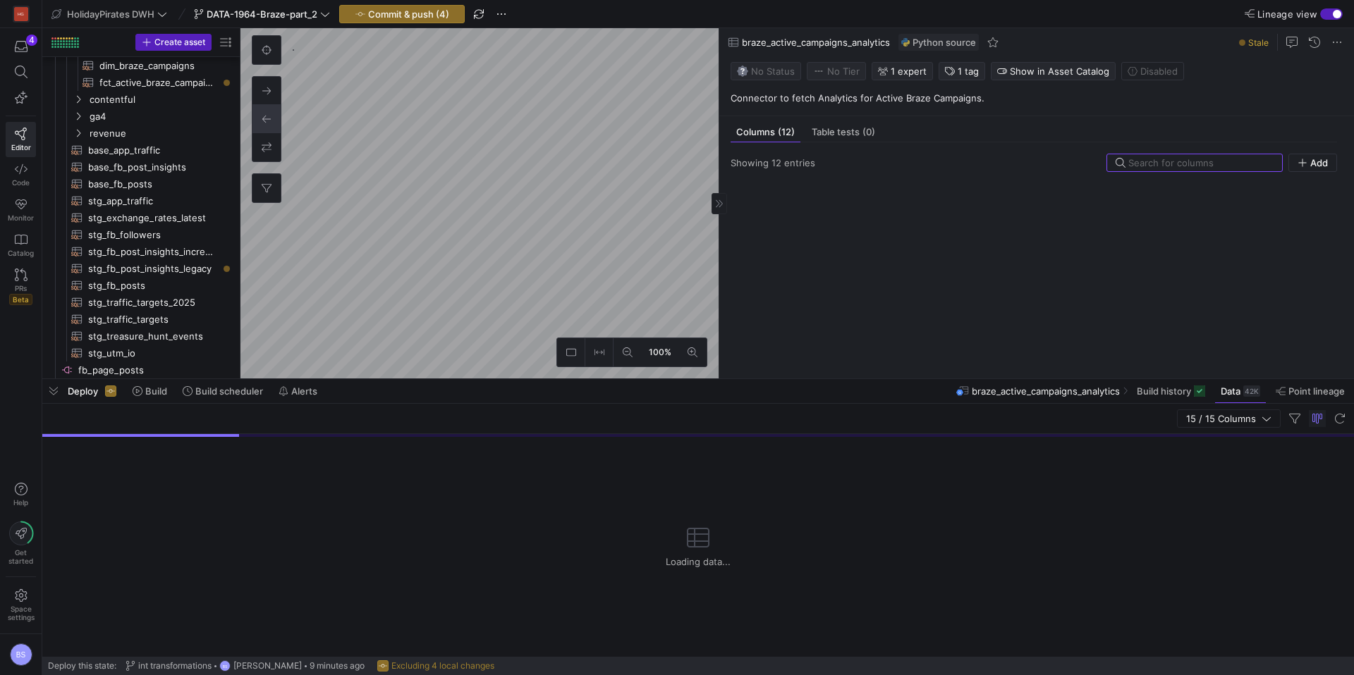
scroll to position [643, 0]
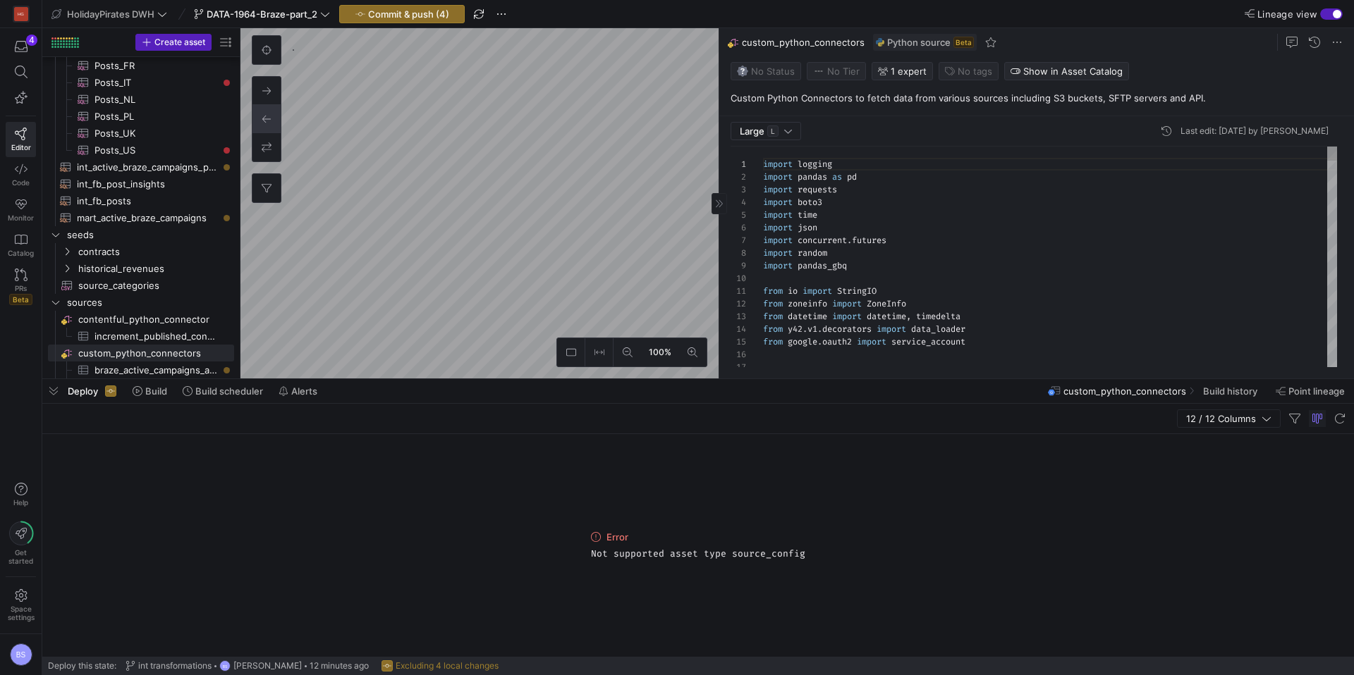
scroll to position [127, 0]
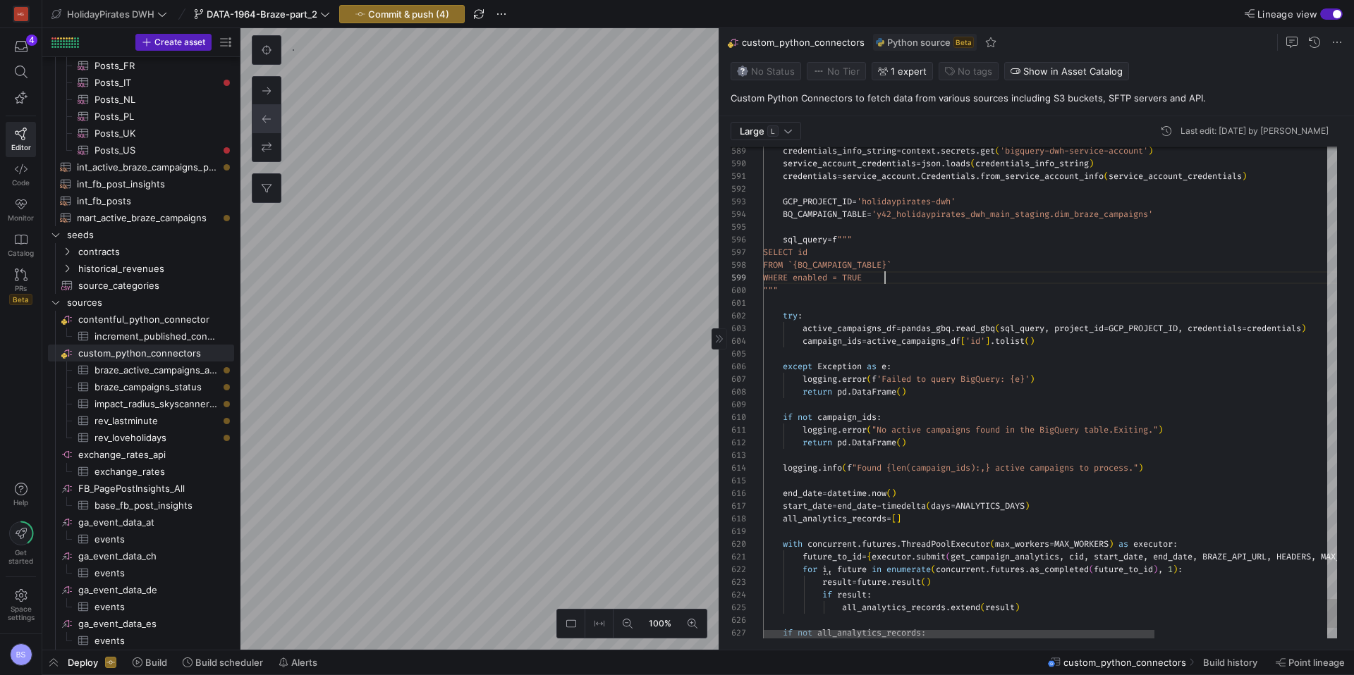
scroll to position [102, 122]
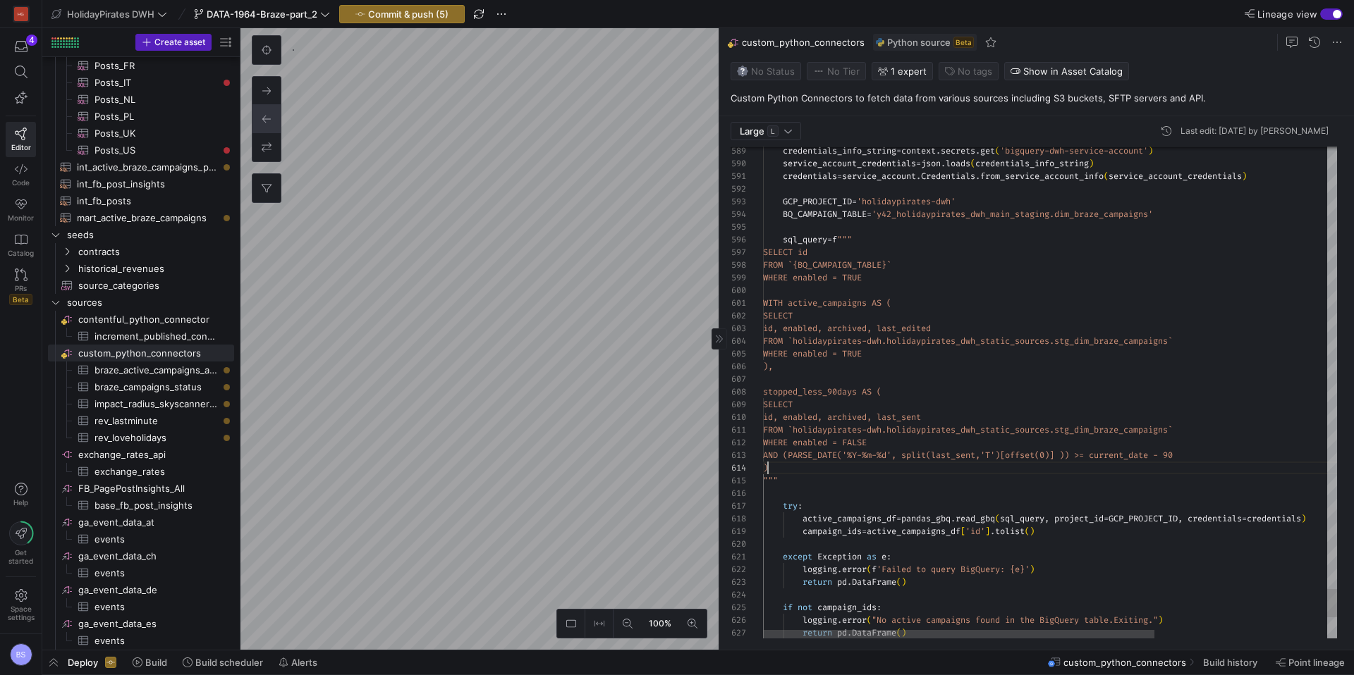
scroll to position [38, 5]
drag, startPoint x: 888, startPoint y: 462, endPoint x: 869, endPoint y: 454, distance: 21.5
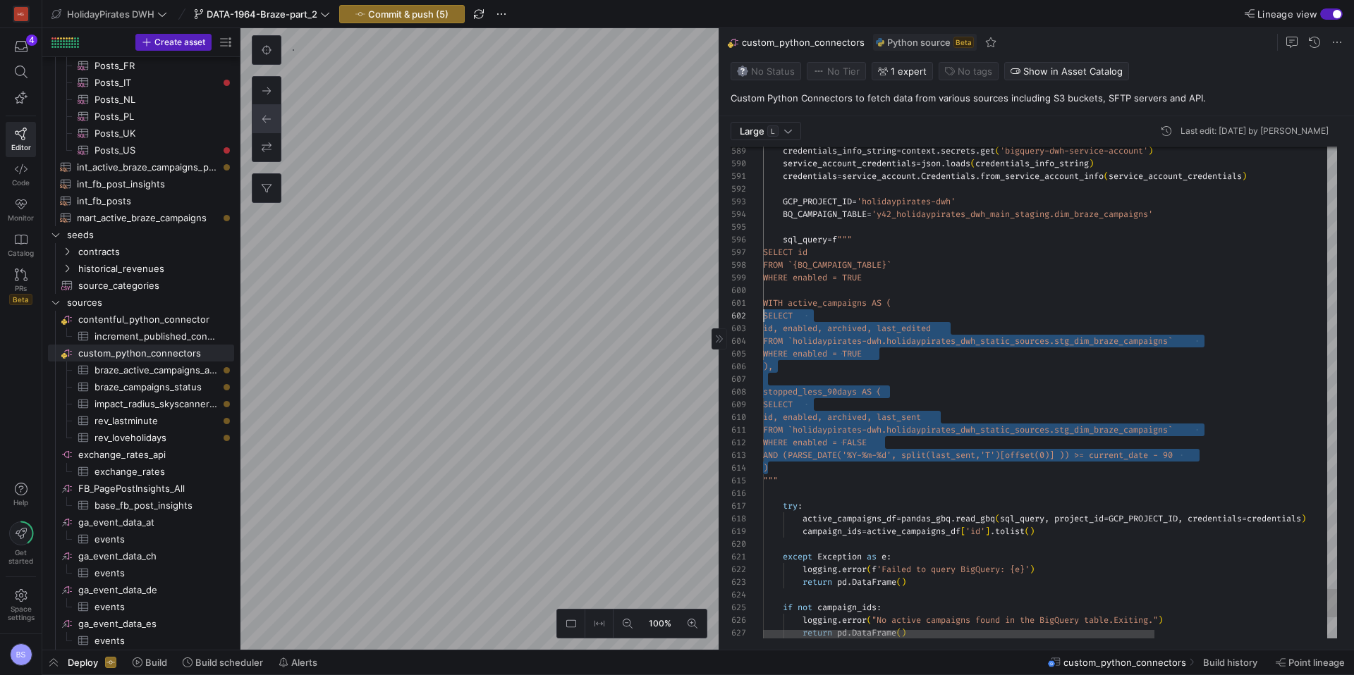
scroll to position [0, 0]
drag, startPoint x: 819, startPoint y: 469, endPoint x: 760, endPoint y: 305, distance: 173.9
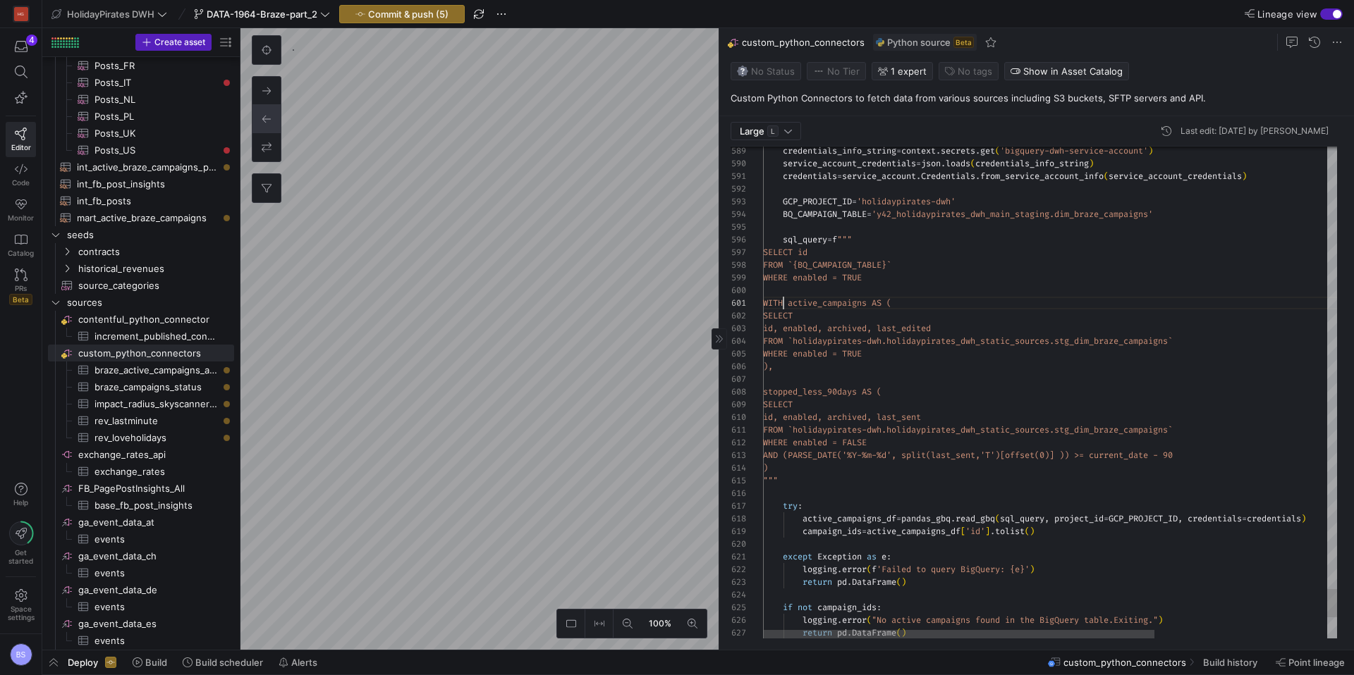
scroll to position [0, 20]
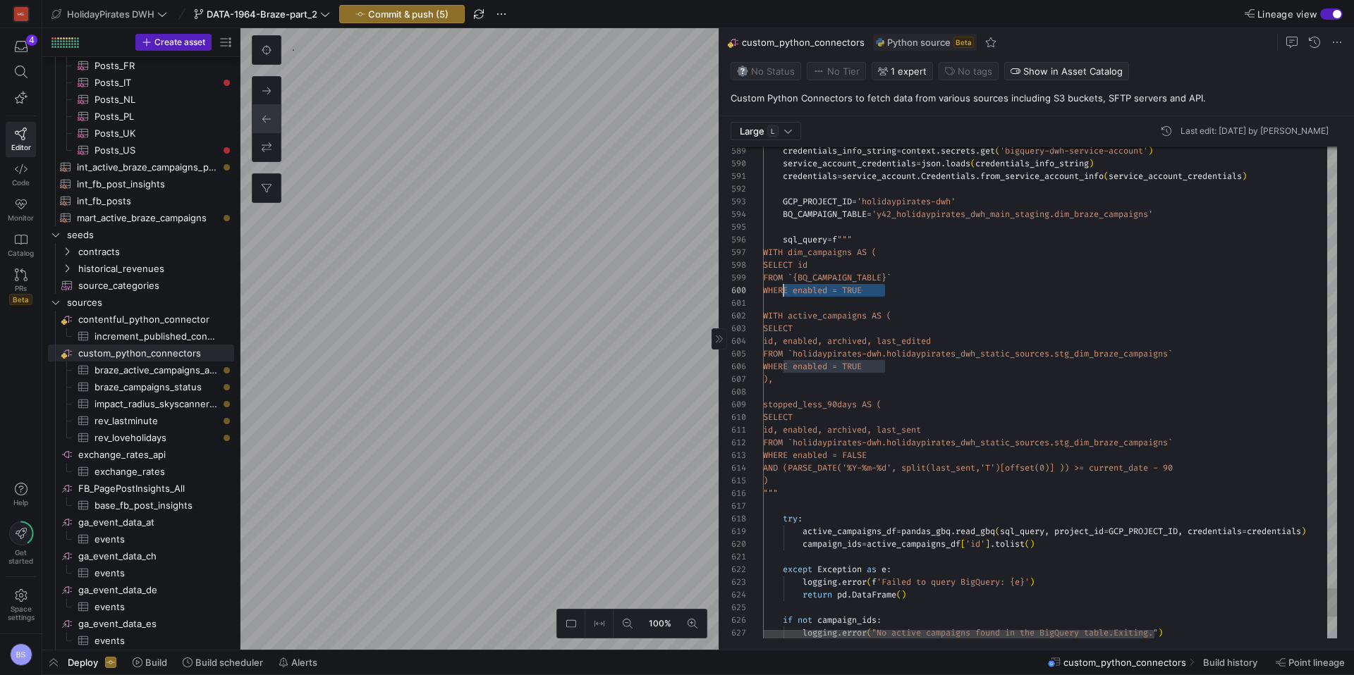
scroll to position [114, 25]
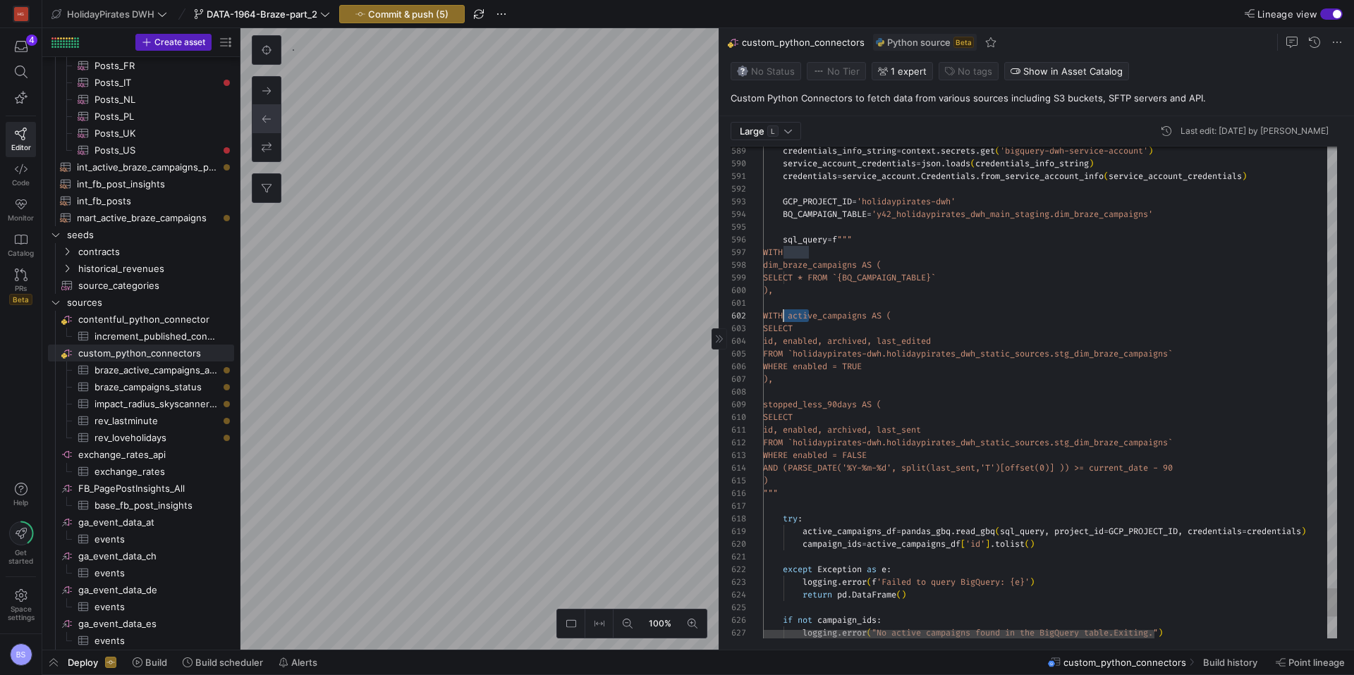
drag, startPoint x: 809, startPoint y: 314, endPoint x: 784, endPoint y: 314, distance: 24.7
drag, startPoint x: 962, startPoint y: 343, endPoint x: 781, endPoint y: 343, distance: 180.5
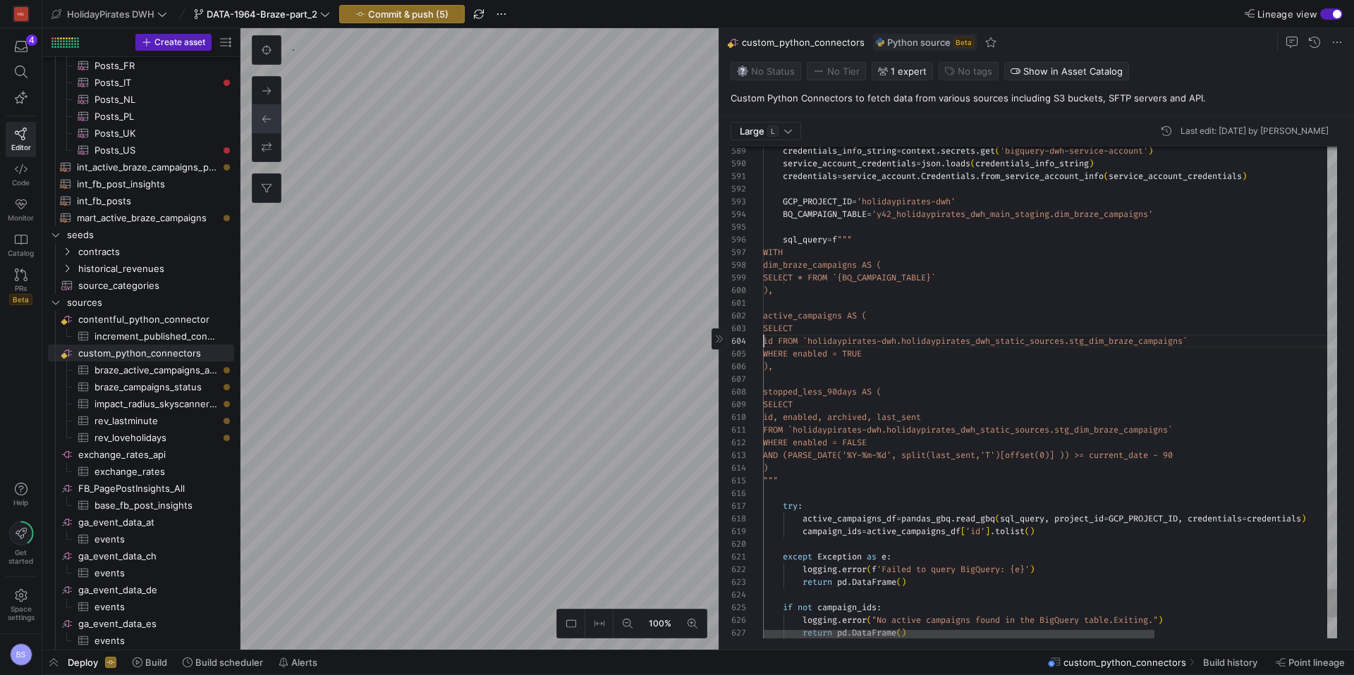
scroll to position [25, 56]
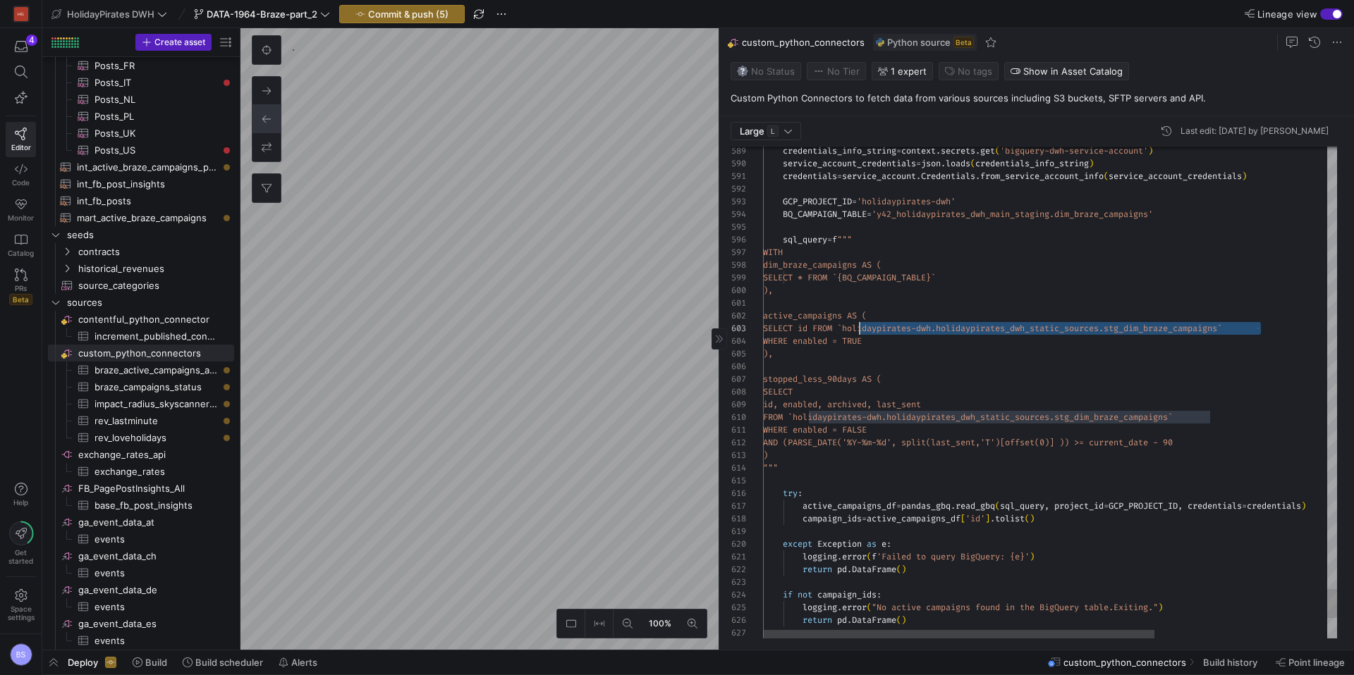
drag, startPoint x: 1261, startPoint y: 328, endPoint x: 861, endPoint y: 331, distance: 400.4
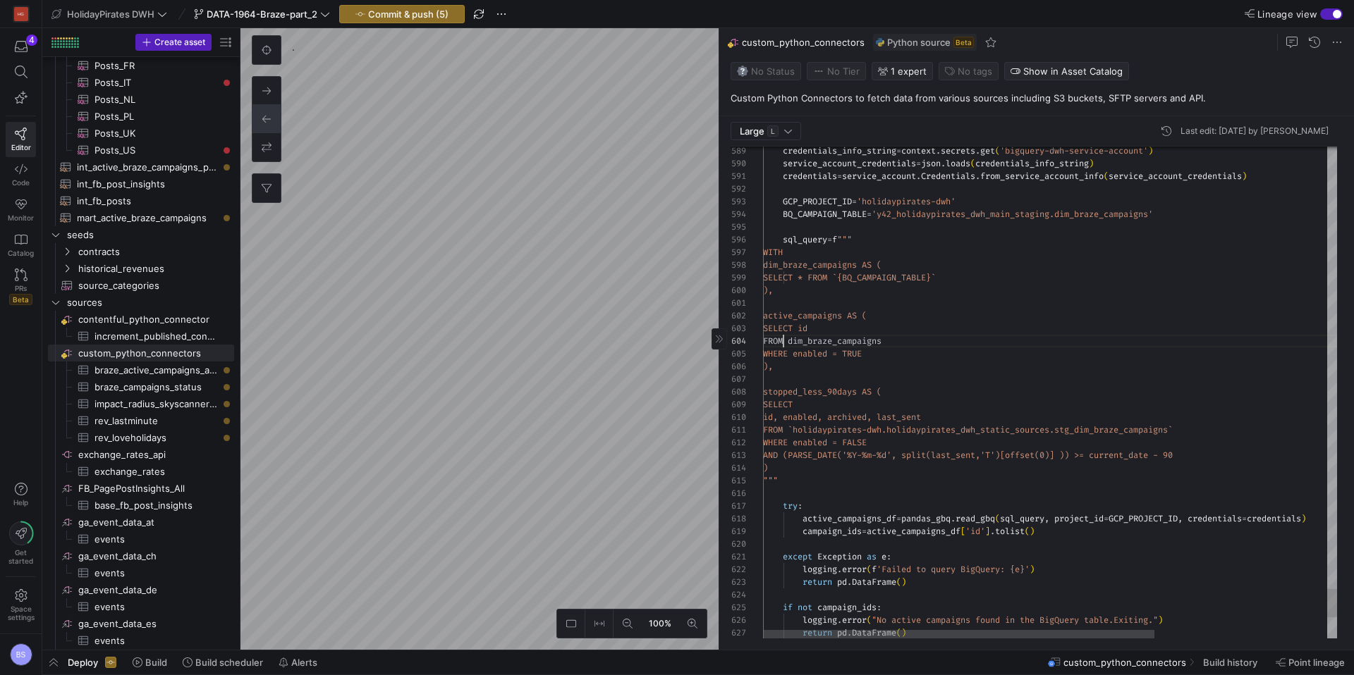
scroll to position [38, 20]
drag, startPoint x: 893, startPoint y: 360, endPoint x: 878, endPoint y: 352, distance: 16.4
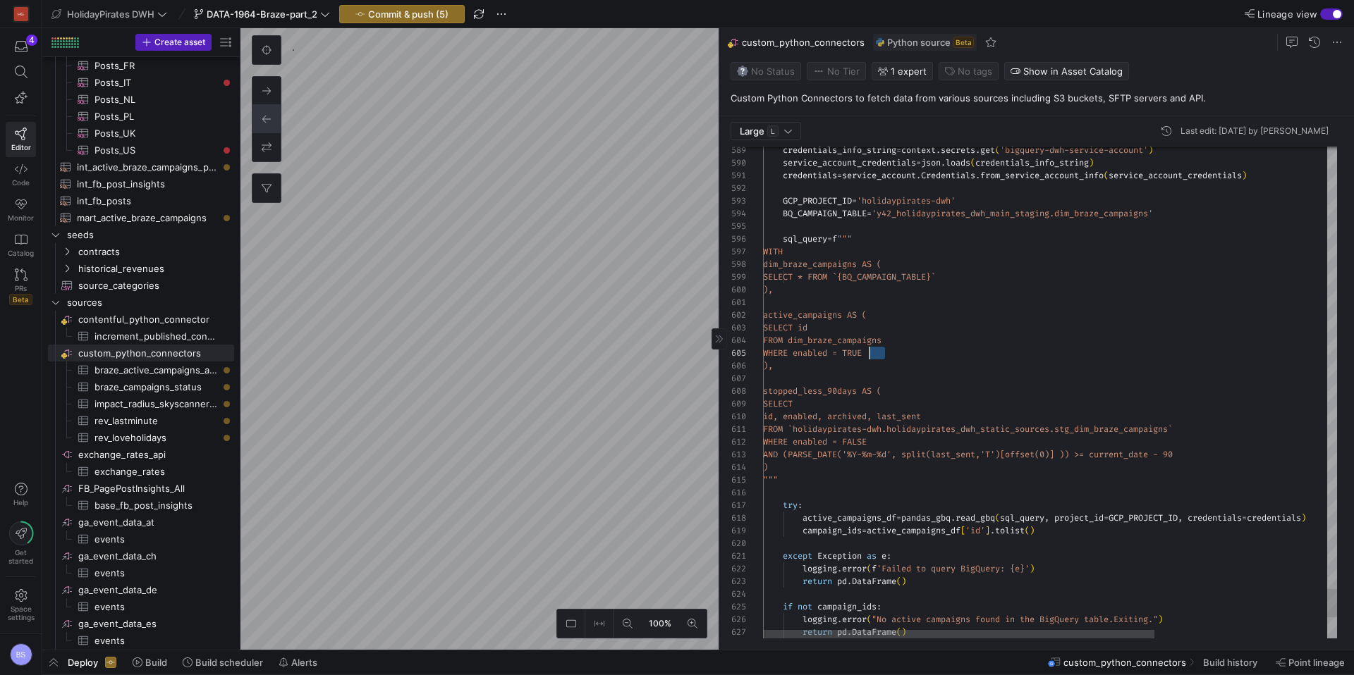
scroll to position [25, 0]
drag, startPoint x: 906, startPoint y: 346, endPoint x: 713, endPoint y: 329, distance: 193.3
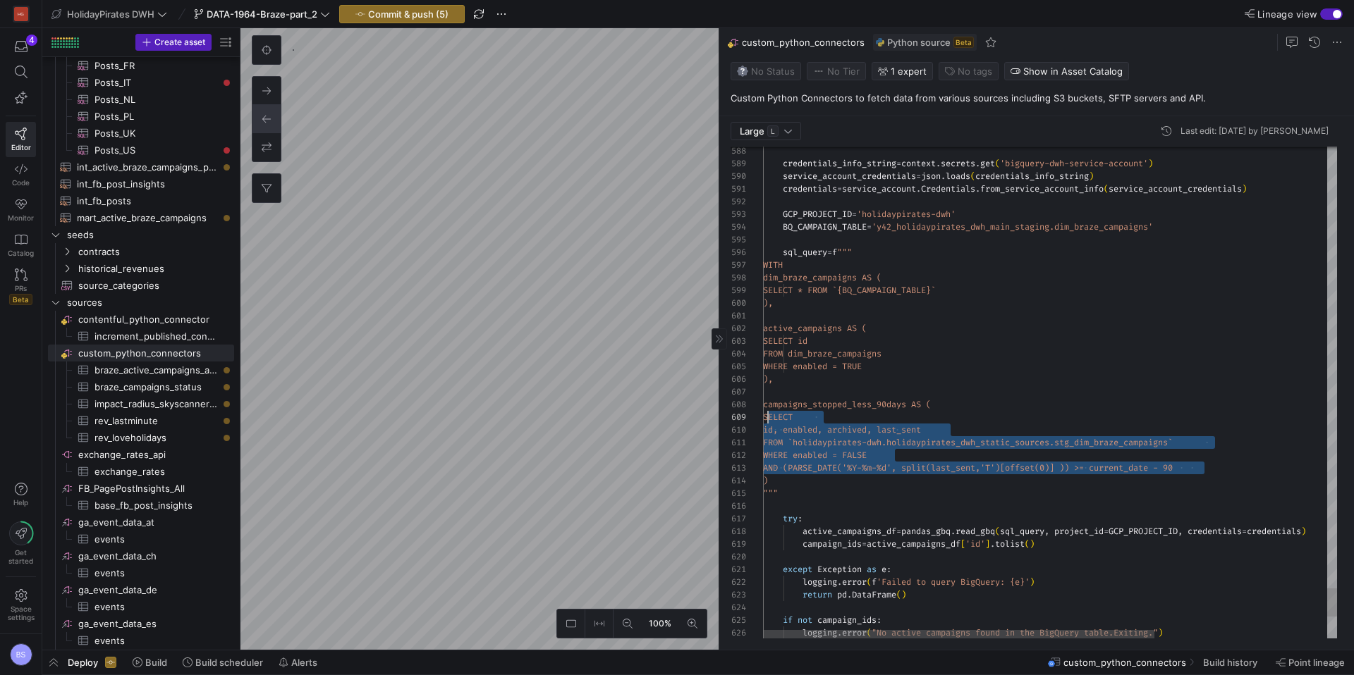
scroll to position [102, 0]
drag, startPoint x: 1213, startPoint y: 468, endPoint x: 764, endPoint y: 416, distance: 451.4
drag, startPoint x: 800, startPoint y: 433, endPoint x: 825, endPoint y: 431, distance: 24.7
click at [802, 431] on span "id, enabled, archived, last_sent" at bounding box center [842, 429] width 158 height 11
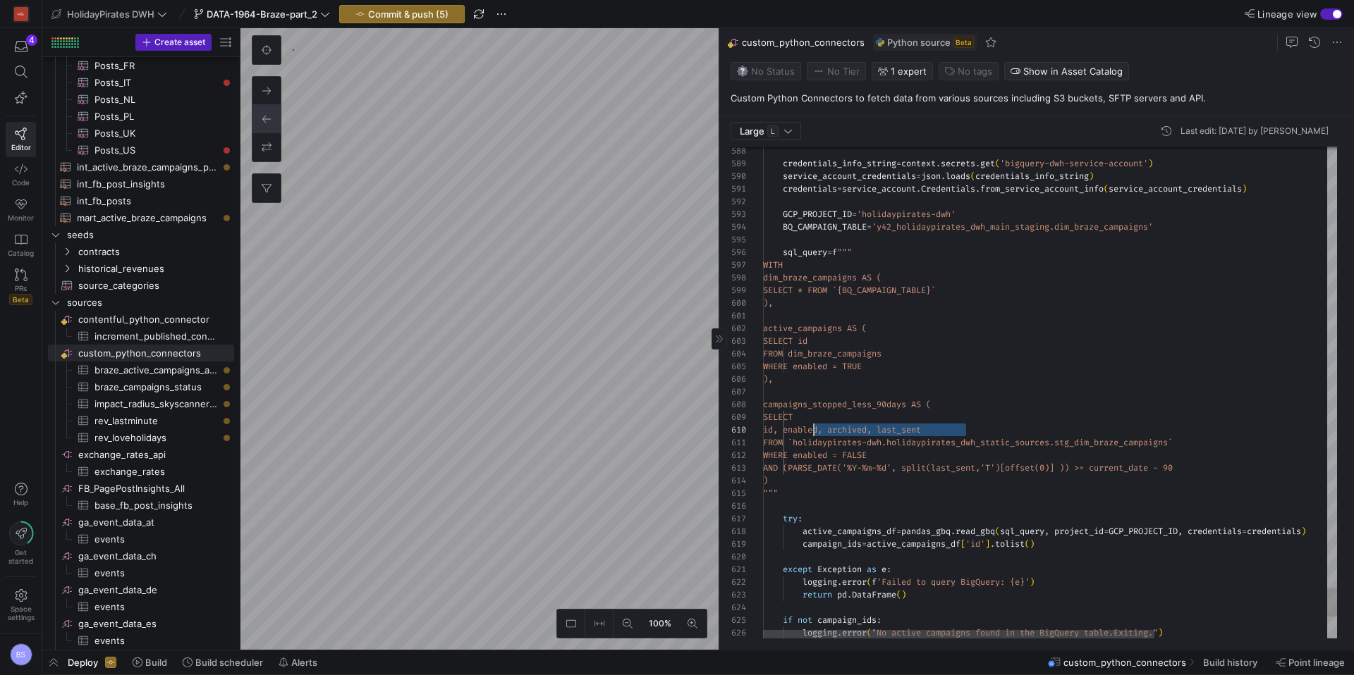
drag, startPoint x: 957, startPoint y: 431, endPoint x: 811, endPoint y: 429, distance: 146.0
click at [811, 429] on div "id, enabled, archived, last_sent" at bounding box center [1176, 430] width 827 height 13
drag, startPoint x: 801, startPoint y: 429, endPoint x: 809, endPoint y: 429, distance: 8.5
click at [802, 429] on span "id, enabled, archived, last_sent" at bounding box center [842, 429] width 158 height 11
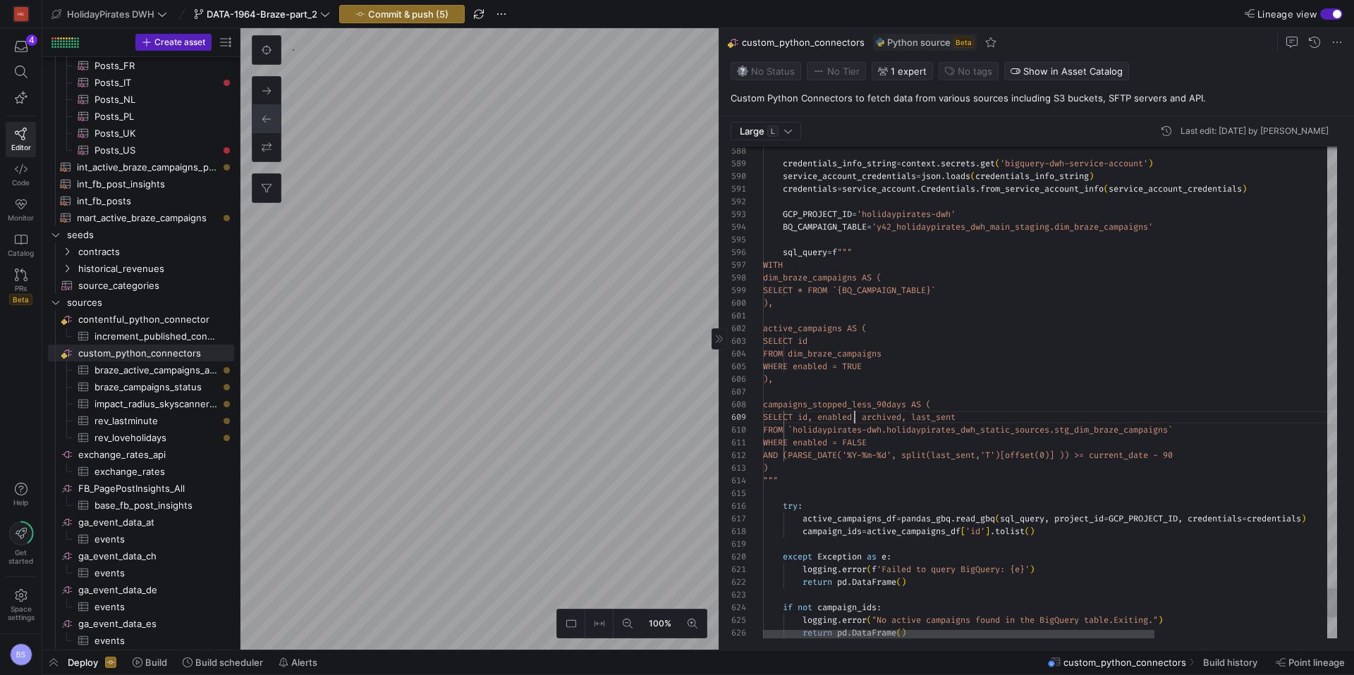
scroll to position [102, 86]
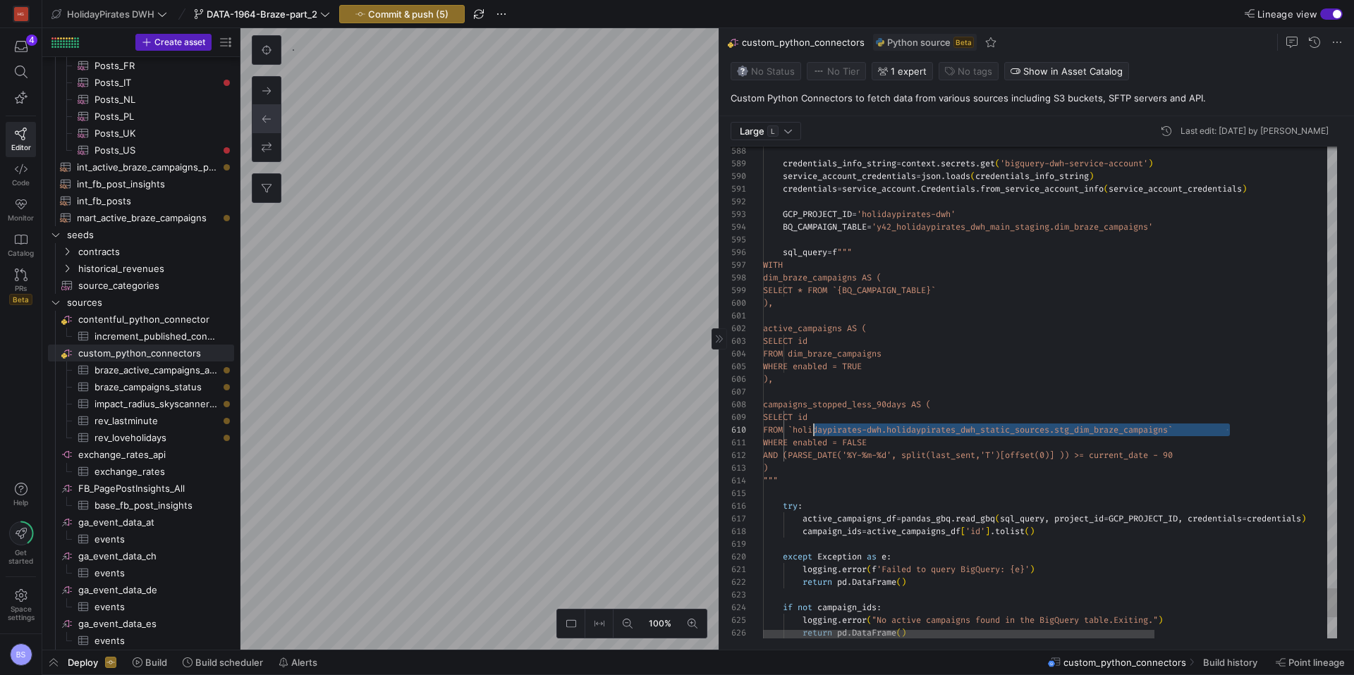
scroll to position [114, 66]
drag, startPoint x: 1224, startPoint y: 429, endPoint x: 1041, endPoint y: 551, distance: 220.2
click at [831, 430] on span "FROM `holidaypirates-dwh.holidaypirates_dw h_static_sources.stg_dim_braze_campa…" at bounding box center [968, 429] width 410 height 11
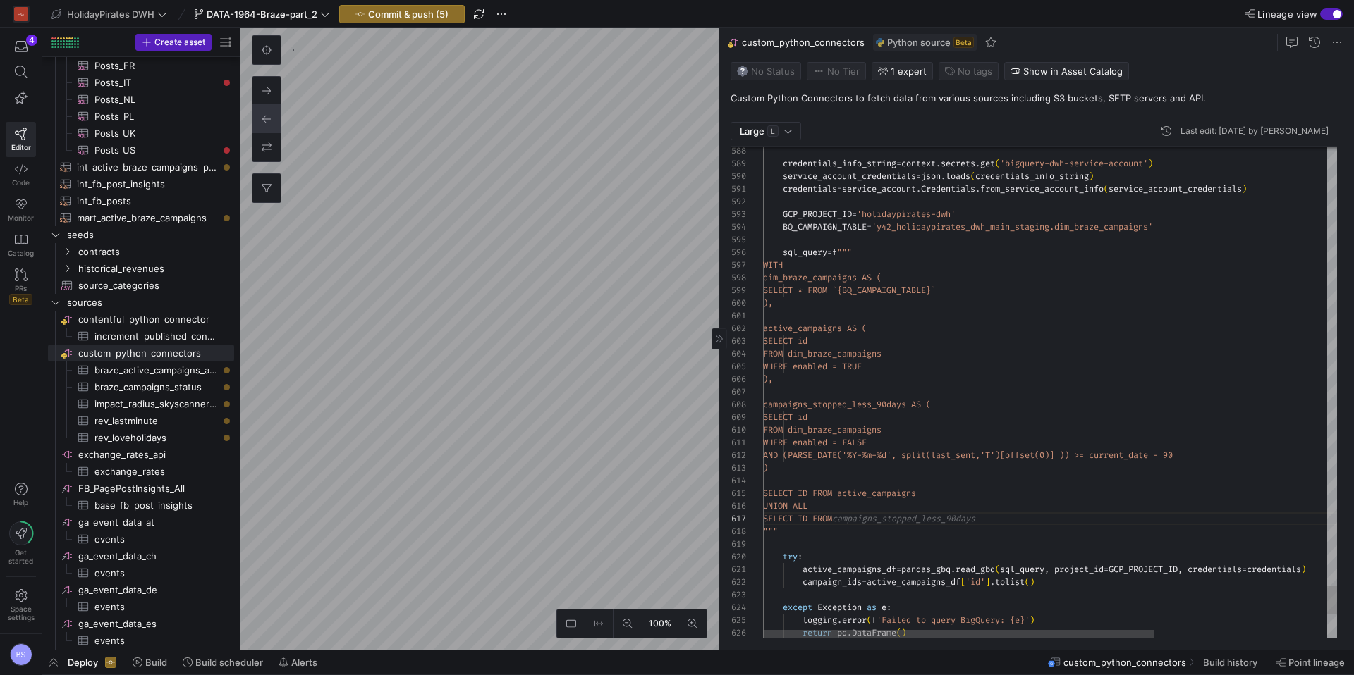
scroll to position [76, 244]
type textarea "WHERE enabled = FALSE AND (PARSE_DATE('%Y-%m-%d', split(last_sent,'T')[offset(0…"
click at [405, 16] on span "Commit & push (5)" at bounding box center [408, 13] width 80 height 11
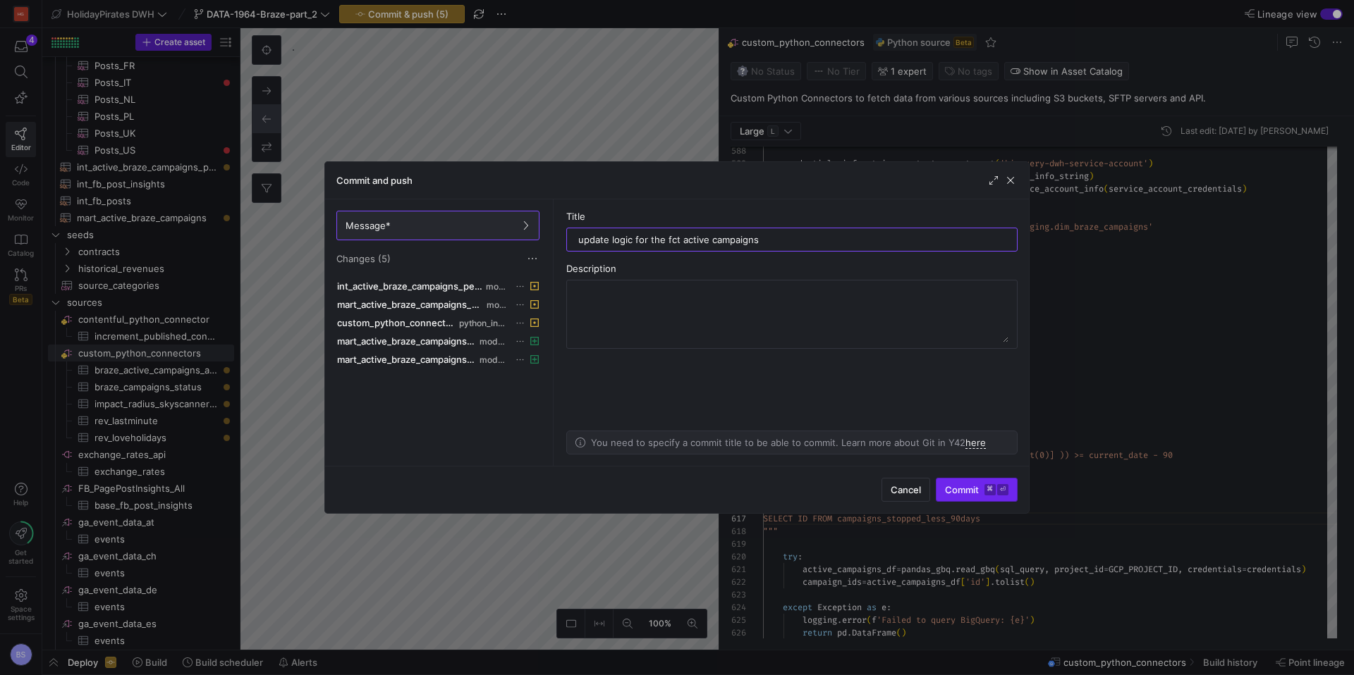
type input "update logic for the fct active campaigns"
click at [945, 494] on span "Commit ⌘ ⏎" at bounding box center [976, 489] width 63 height 11
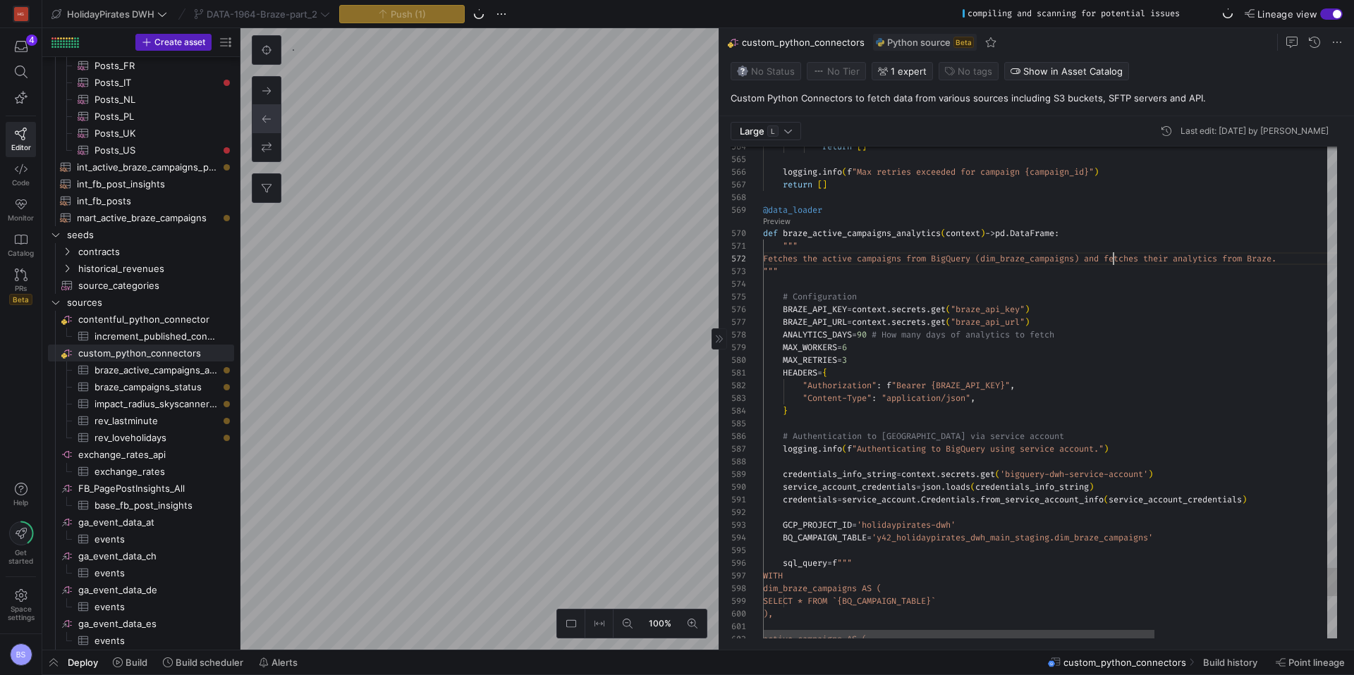
drag, startPoint x: 1113, startPoint y: 260, endPoint x: 1139, endPoint y: 260, distance: 26.1
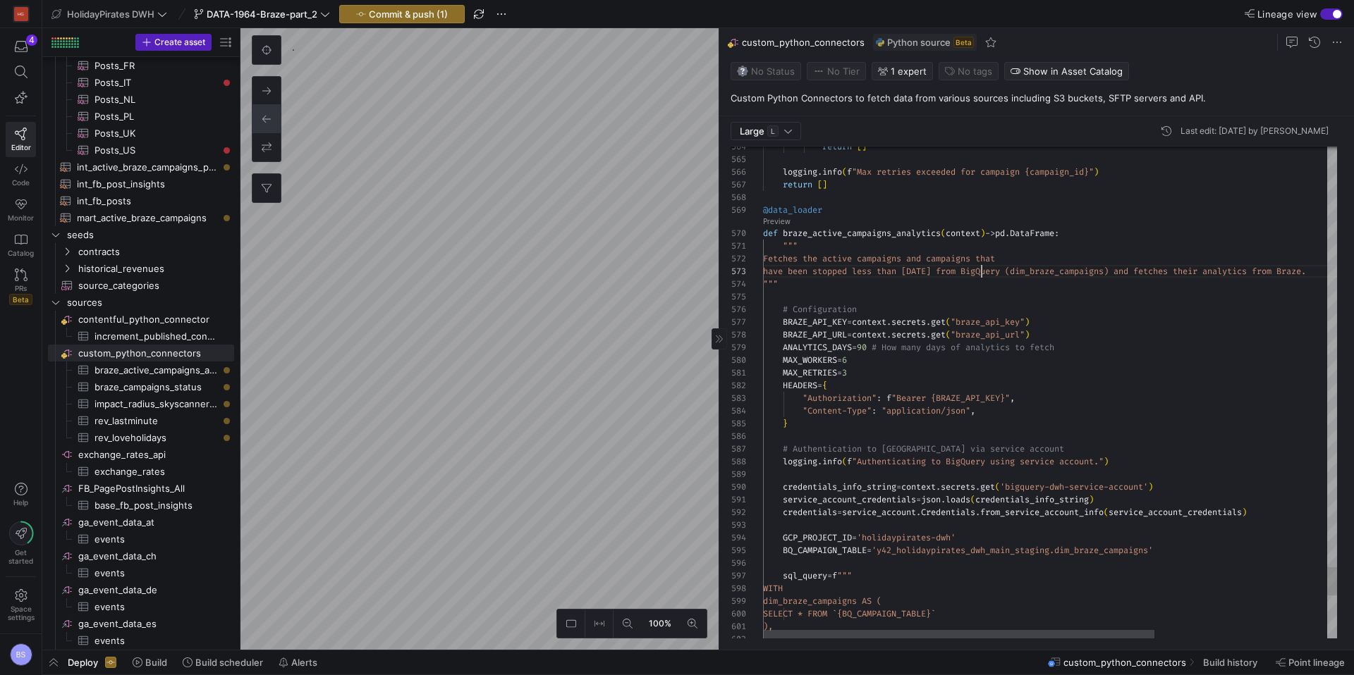
scroll to position [25, 219]
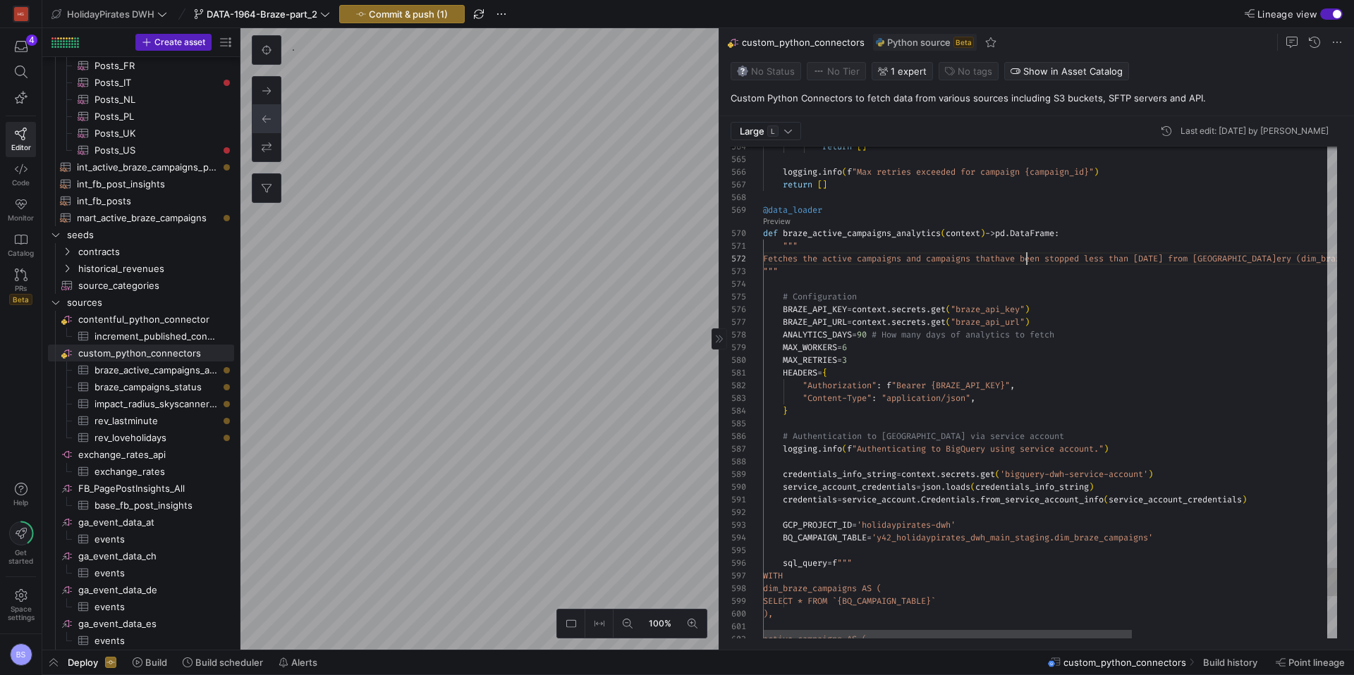
scroll to position [13, 264]
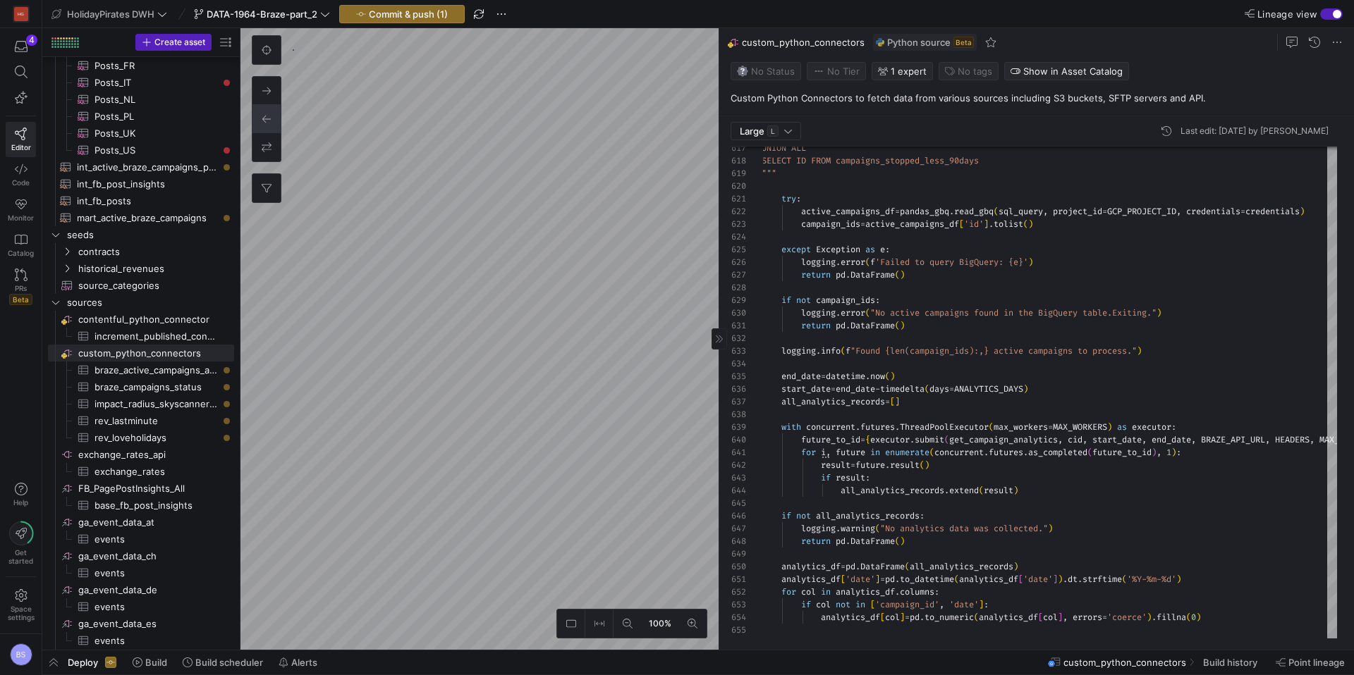
type textarea "FROM dim_braze_campaigns WHERE enabled = FALSE AND (PARSE_DATE('%Y-%m-%d', spli…"
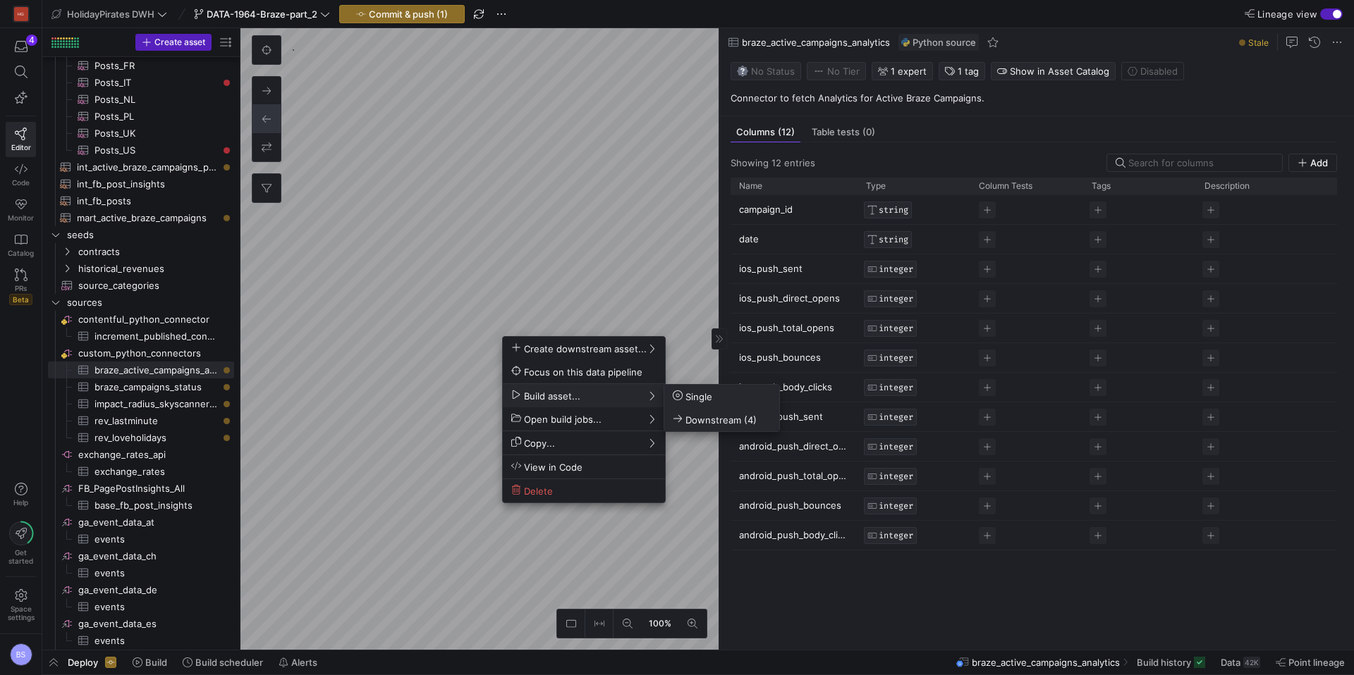
click at [701, 418] on span "Downstream (4)" at bounding box center [715, 420] width 84 height 12
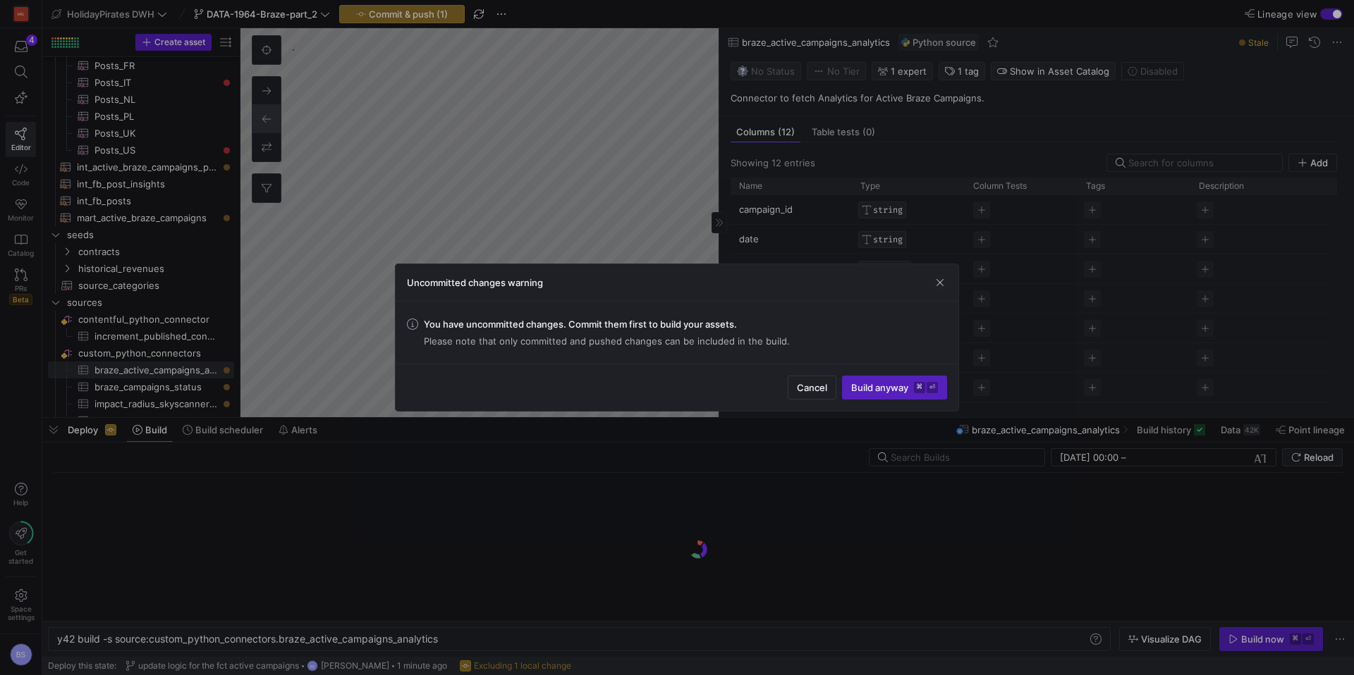
scroll to position [0, 383]
click at [880, 388] on span "Build anyway ⌘ ⏎" at bounding box center [894, 387] width 87 height 11
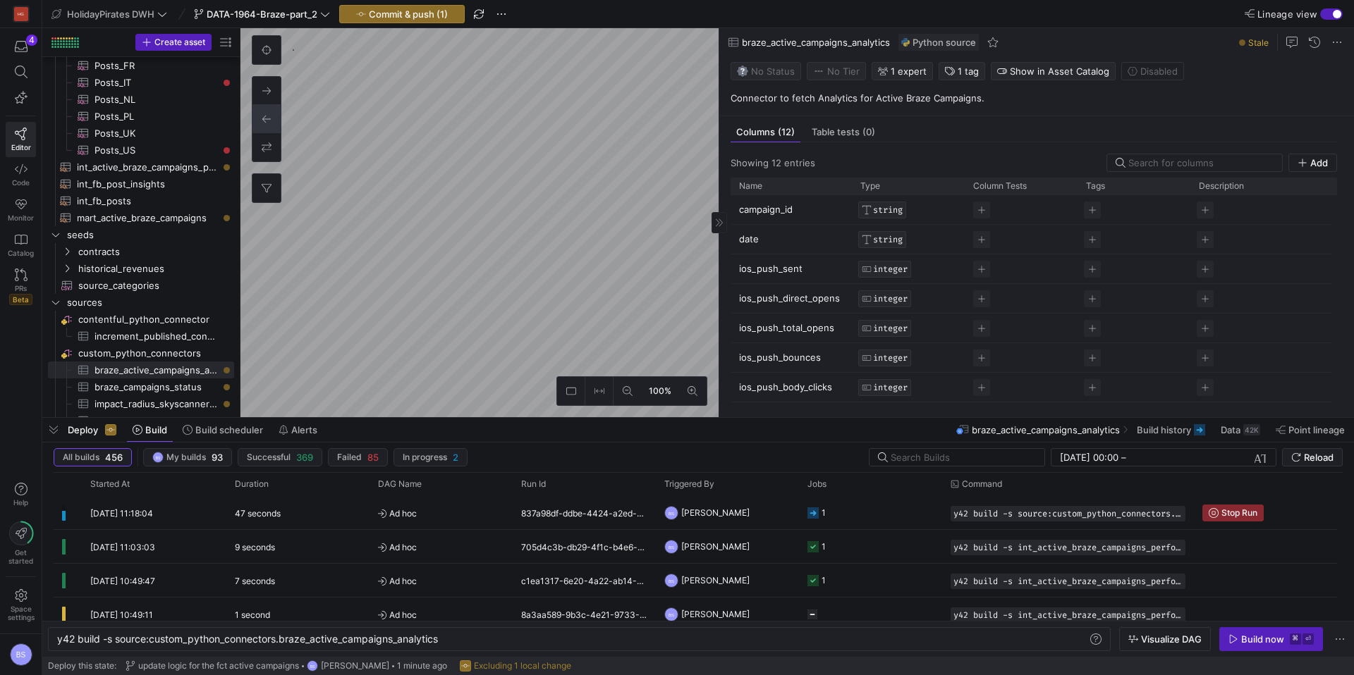
type textarea "y42 build -s fct_active_braze_campaigns_analytics"
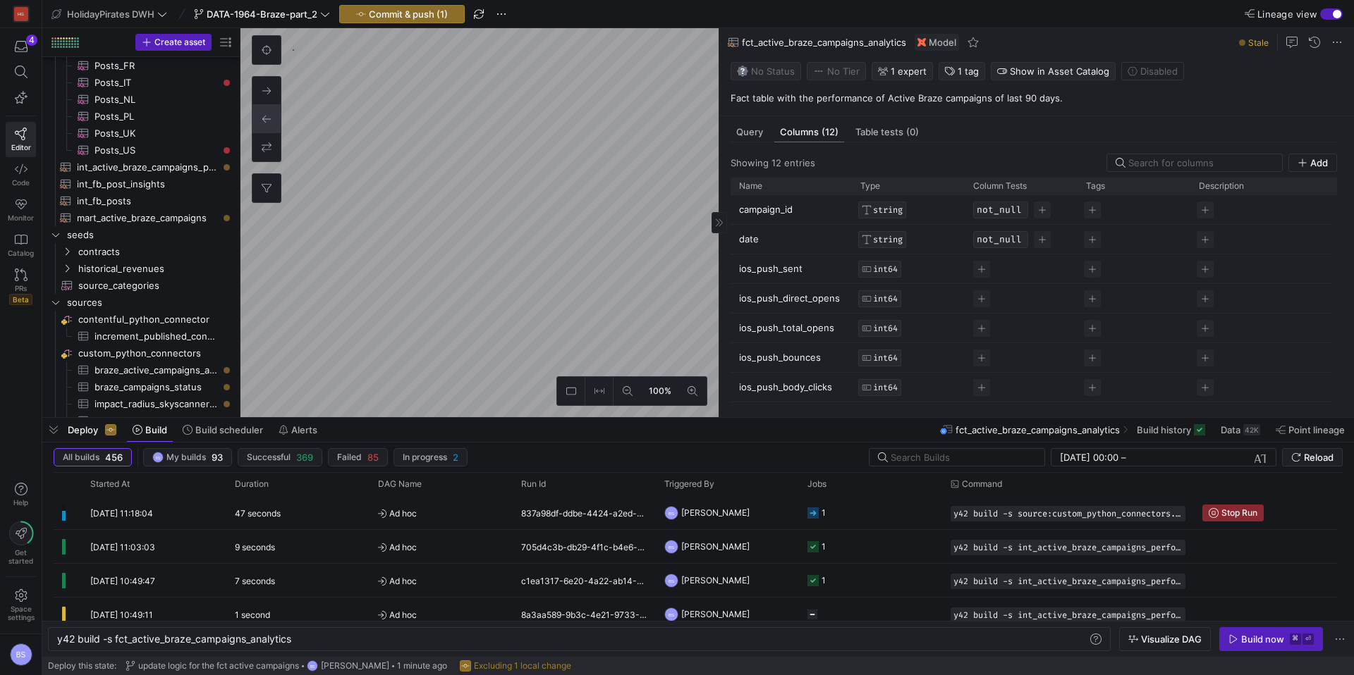
scroll to position [220, 0]
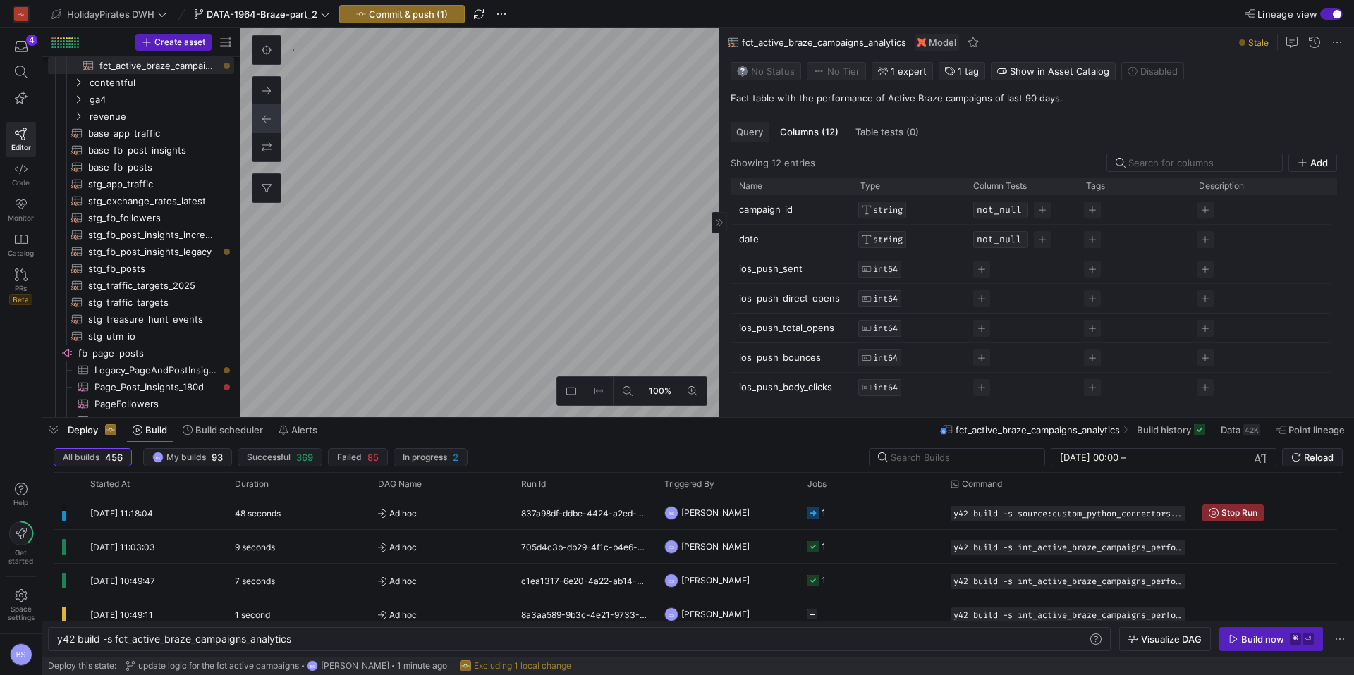
click at [751, 129] on div "Query" at bounding box center [749, 132] width 38 height 20
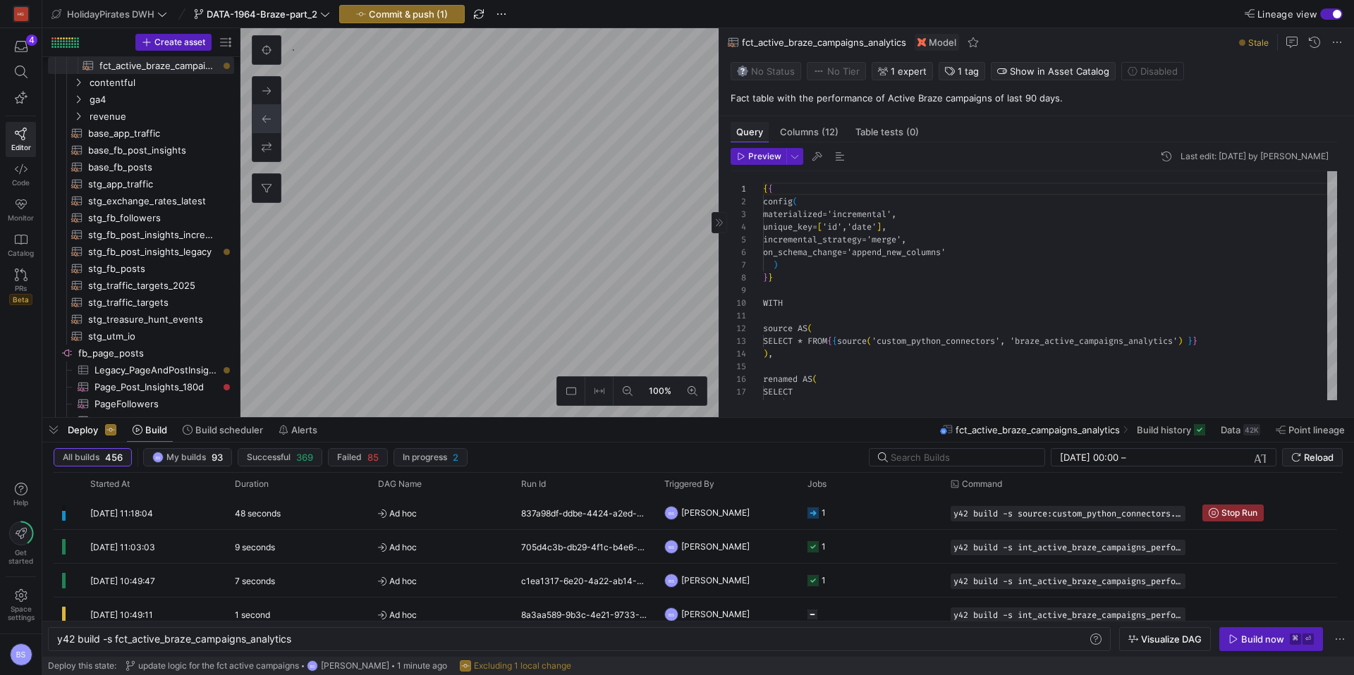
scroll to position [127, 0]
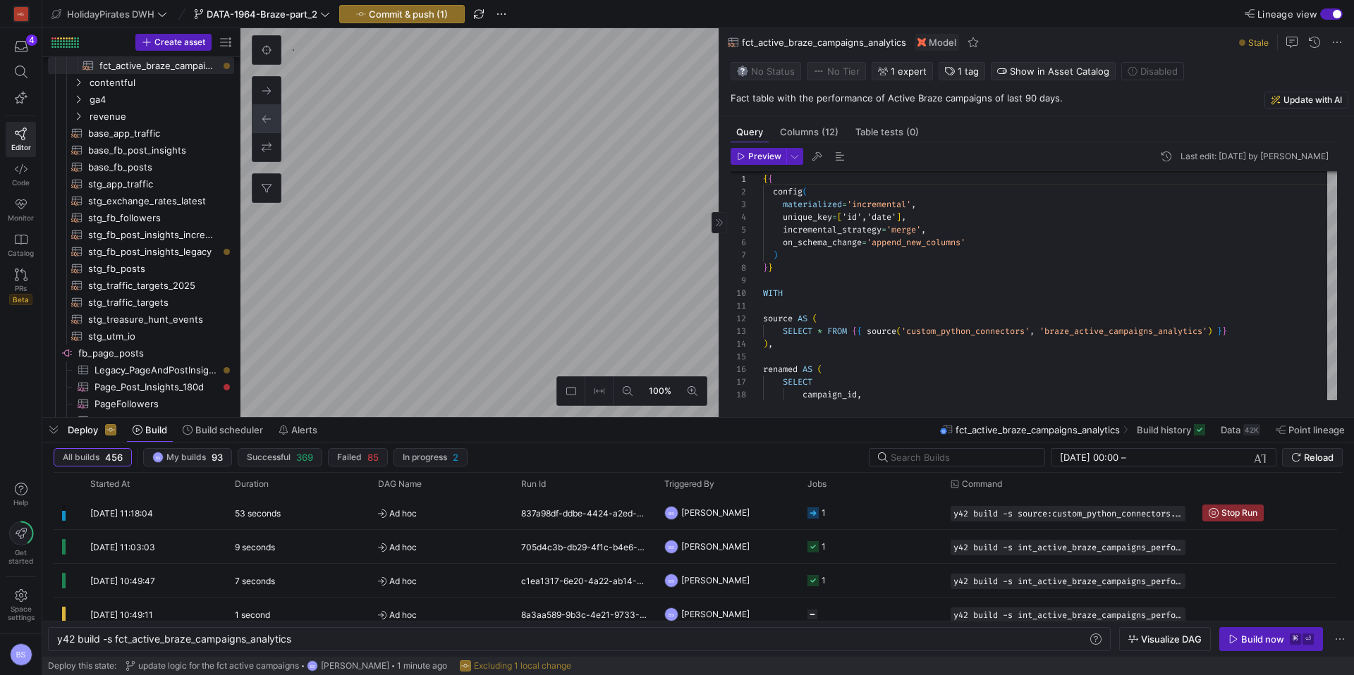
click at [908, 101] on p "Fact table with the performance of Active Braze campaigns of last 90 days." at bounding box center [1039, 98] width 618 height 13
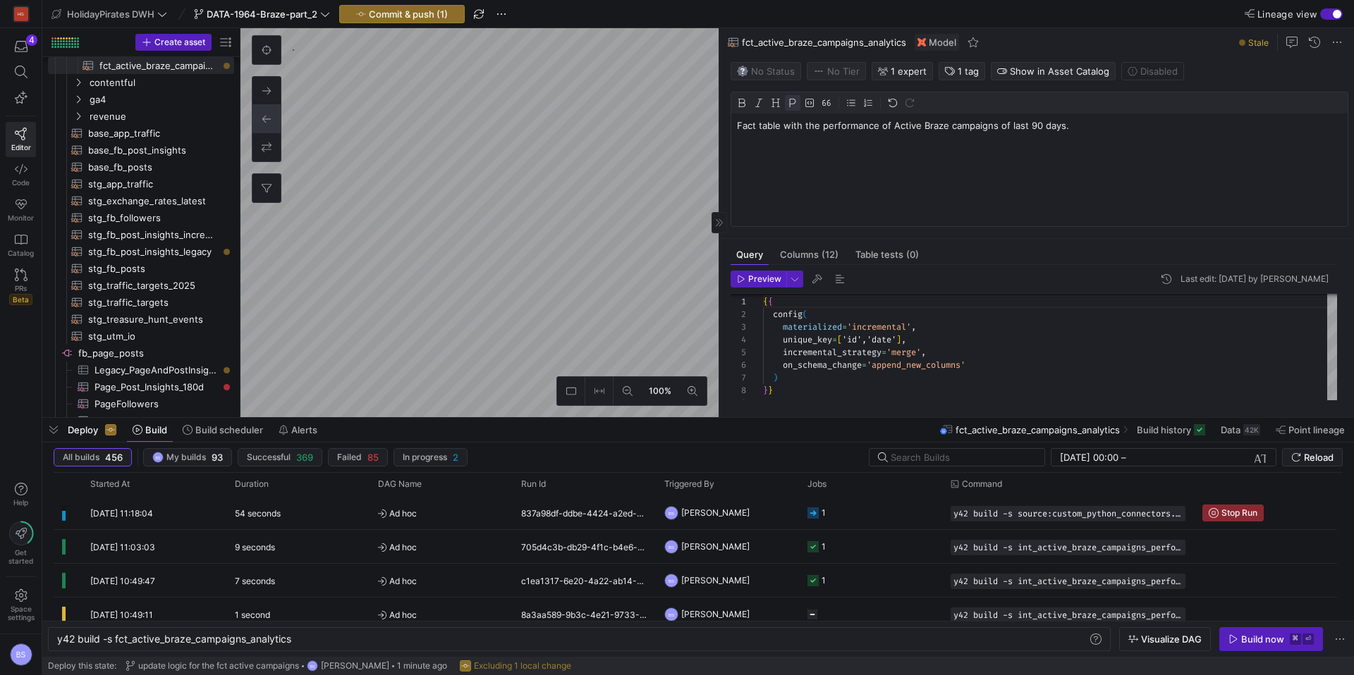
click at [943, 131] on p "Fact table with the performance of Active Braze campaigns of last 90 days." at bounding box center [1039, 125] width 605 height 13
click at [996, 126] on p "Fact table with the performance of Active Braze campaigns and campaigns stopped…" at bounding box center [1039, 125] width 605 height 13
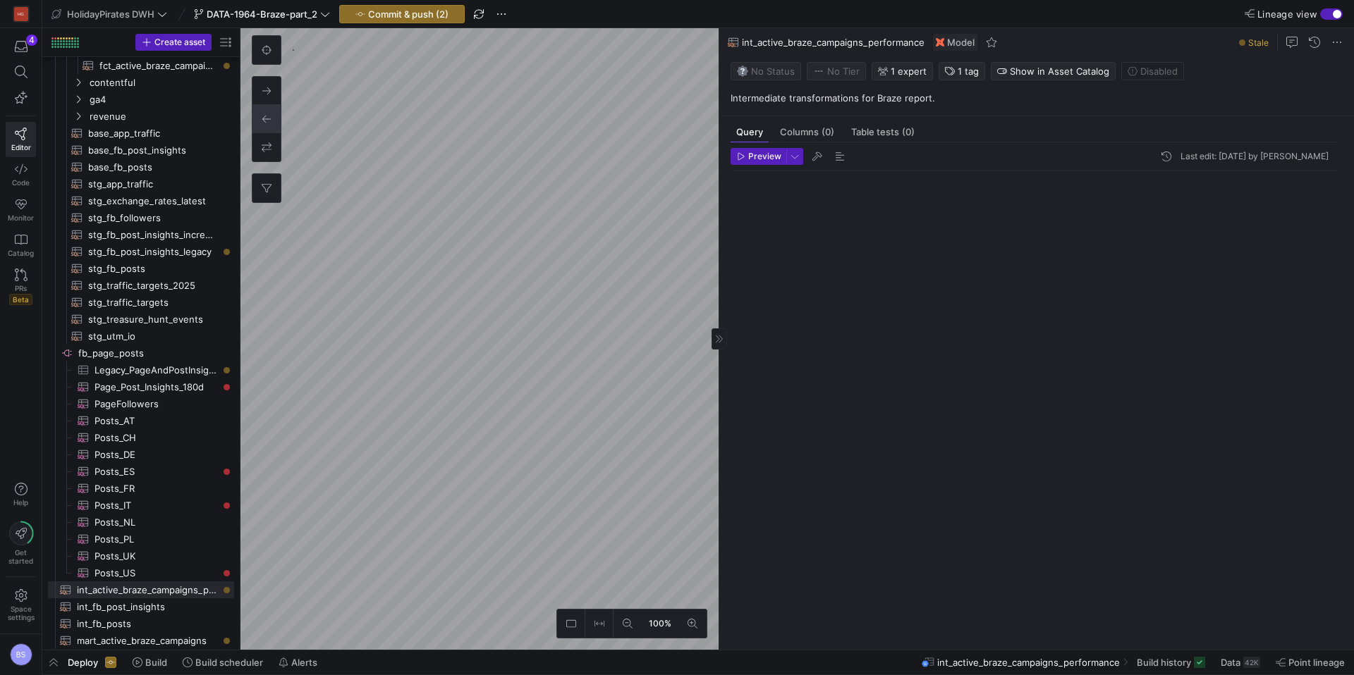
scroll to position [127, 0]
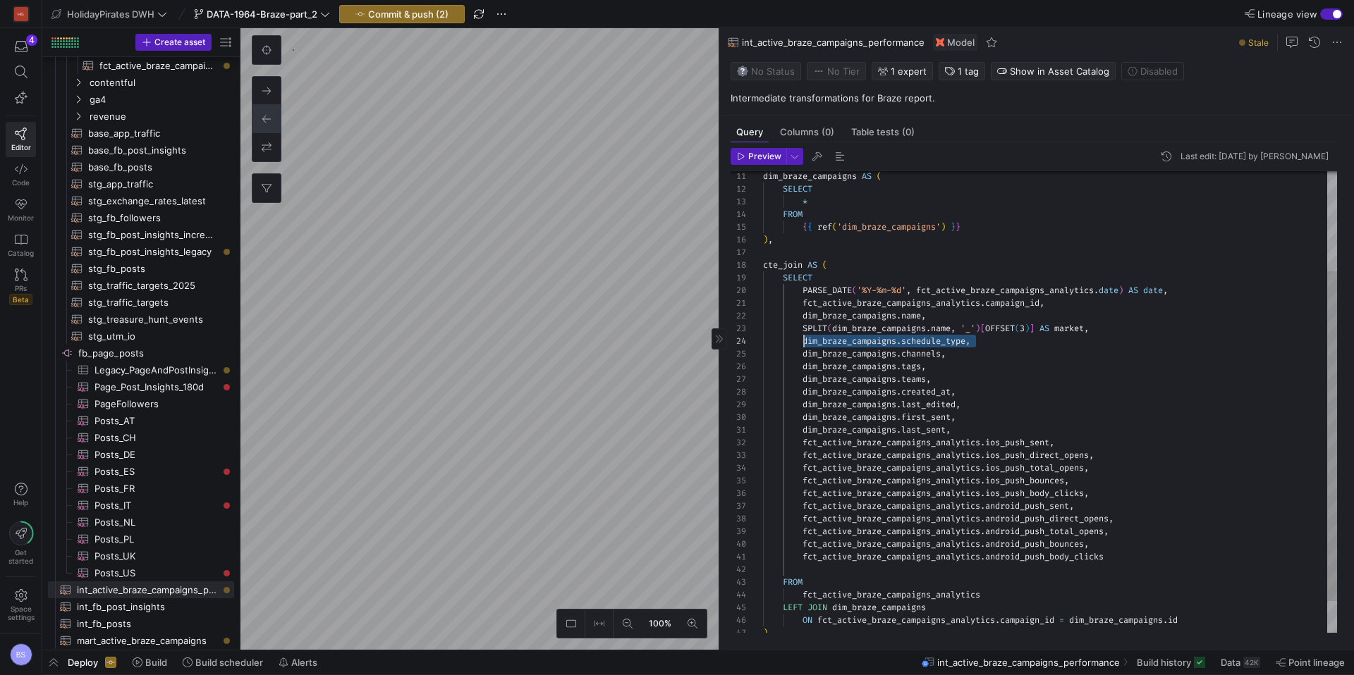
drag, startPoint x: 983, startPoint y: 342, endPoint x: 805, endPoint y: 343, distance: 177.7
click at [805, 343] on div "FROM { { ref ( 'dim_braze_campaigns' ) } } ) , cte_join AS ( SELECT PARSE_DATE …" at bounding box center [1050, 355] width 574 height 646
click at [940, 319] on div "FROM { { ref ( 'dim_braze_campaigns' ) } } ) , cte_join AS ( SELECT PARSE_DATE …" at bounding box center [1050, 355] width 574 height 646
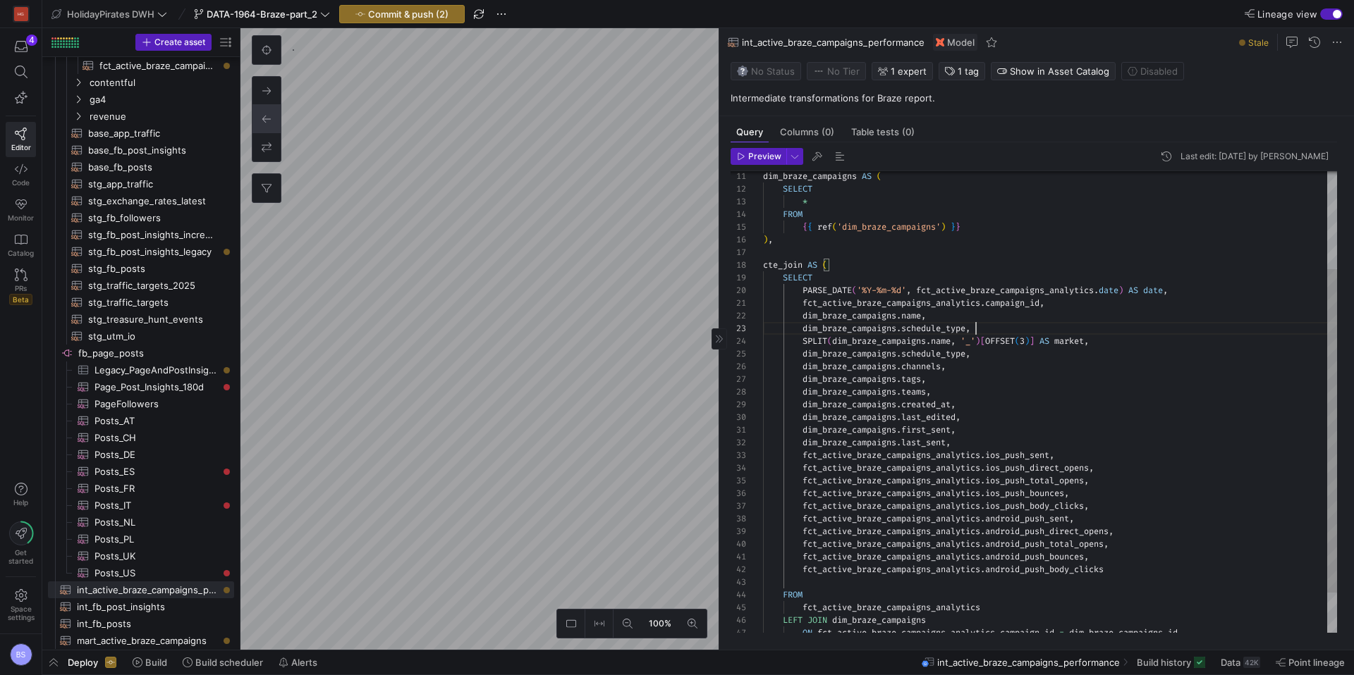
scroll to position [25, 213]
click at [927, 331] on div "FROM { { ref ( 'dim_braze_campaigns' ) } } ) , cte_join AS ( SELECT PARSE_DATE …" at bounding box center [1050, 361] width 574 height 658
drag, startPoint x: 941, startPoint y: 340, endPoint x: 1047, endPoint y: 379, distance: 112.6
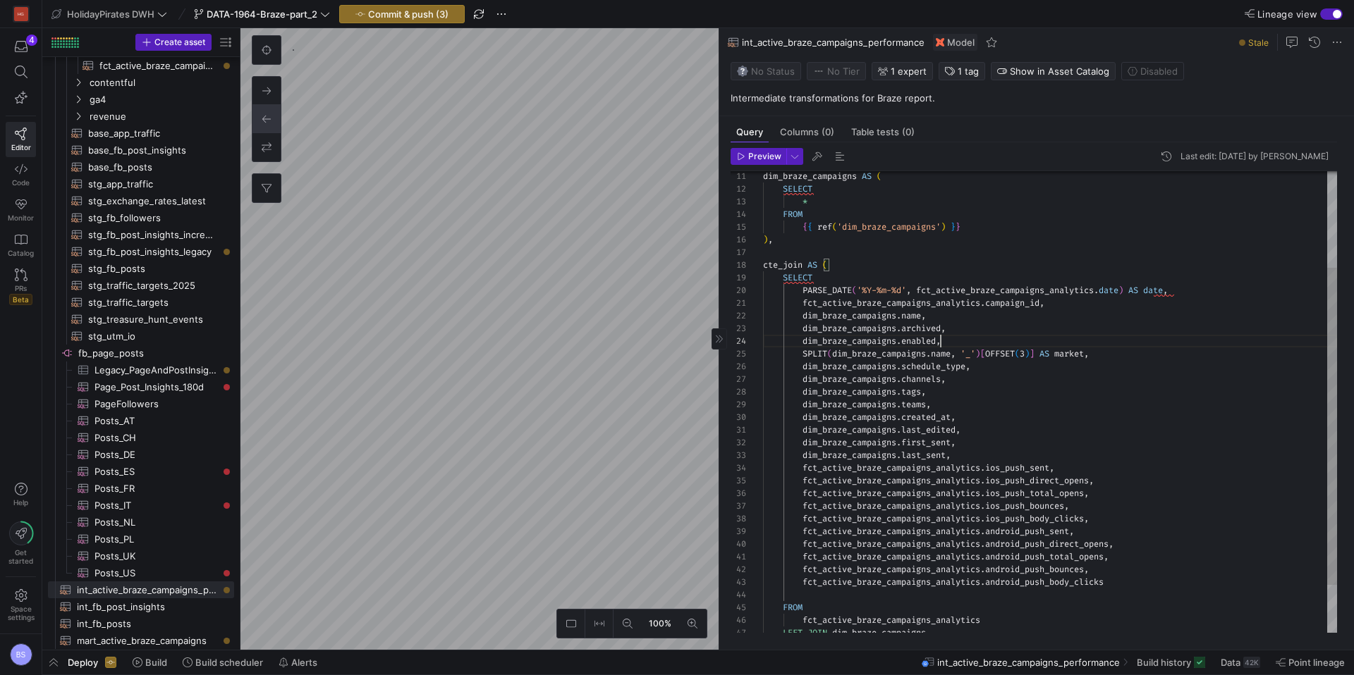
click at [942, 340] on div "FROM { { ref ( 'dim_braze_campaigns' ) } } ) , cte_join AS ( SELECT PARSE_DATE …" at bounding box center [1050, 367] width 574 height 671
click at [1053, 393] on div "FROM { { ref ( 'dim_braze_campaigns' ) } } ) , cte_join AS ( SELECT PARSE_DATE …" at bounding box center [1050, 367] width 574 height 671
type textarea "fct_active_braze_campaigns_analytics.campaign_id, dim_braze_campaigns.name, dim…"
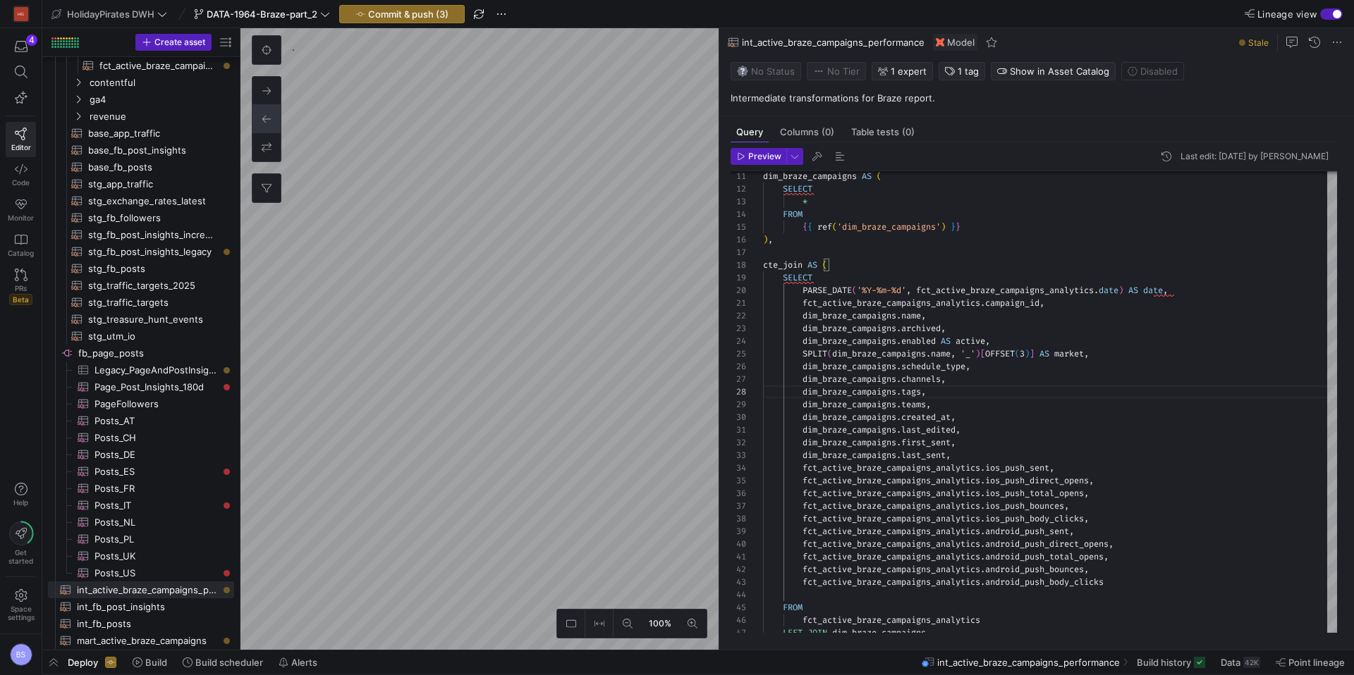
drag, startPoint x: 140, startPoint y: 658, endPoint x: 176, endPoint y: 655, distance: 35.4
click at [141, 658] on icon at bounding box center [138, 663] width 10 height 10
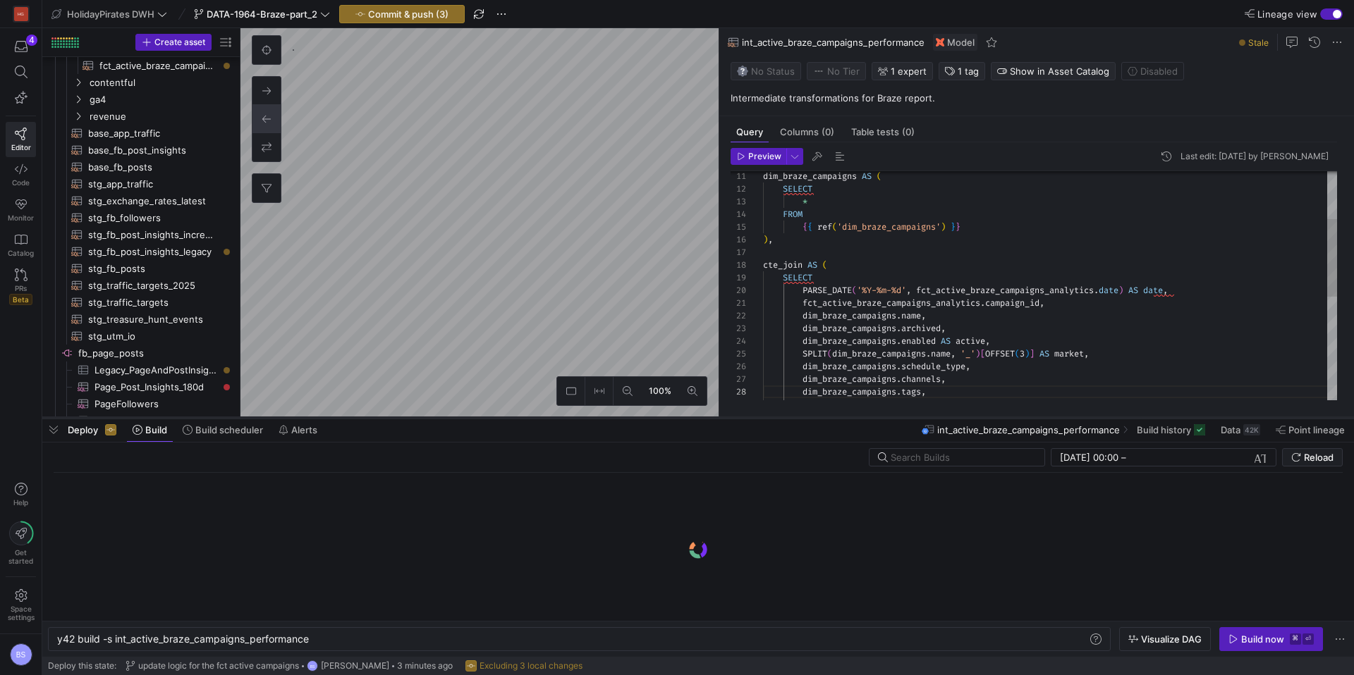
scroll to position [0, 252]
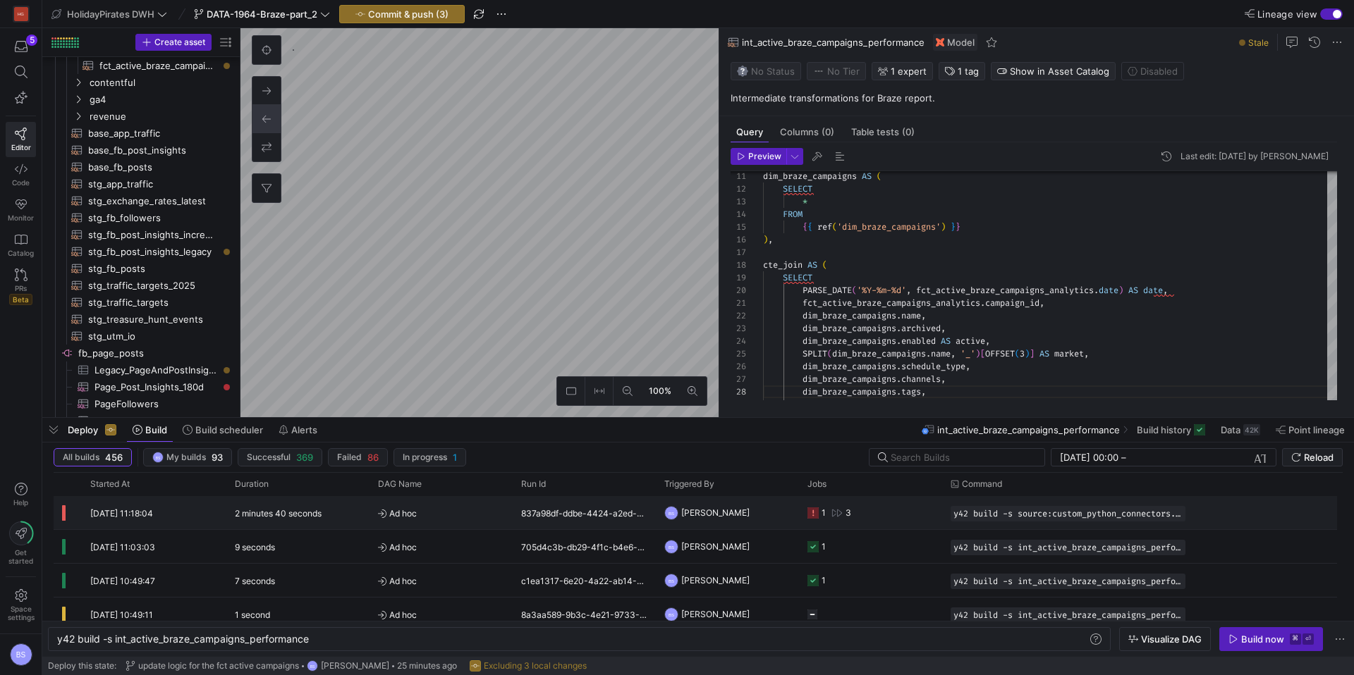
click at [345, 514] on div "2 minutes 40 seconds" at bounding box center [297, 512] width 143 height 33
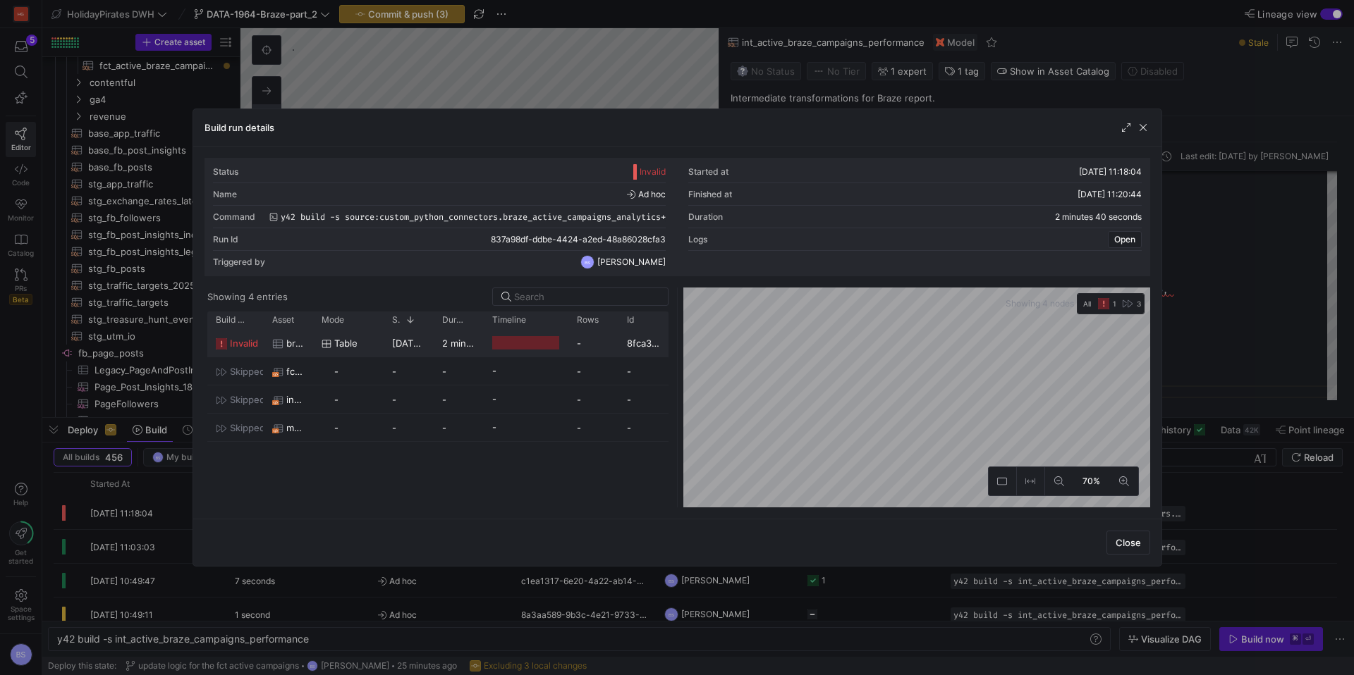
click at [292, 345] on span "braze_active_campaigns_analytics" at bounding box center [295, 343] width 18 height 27
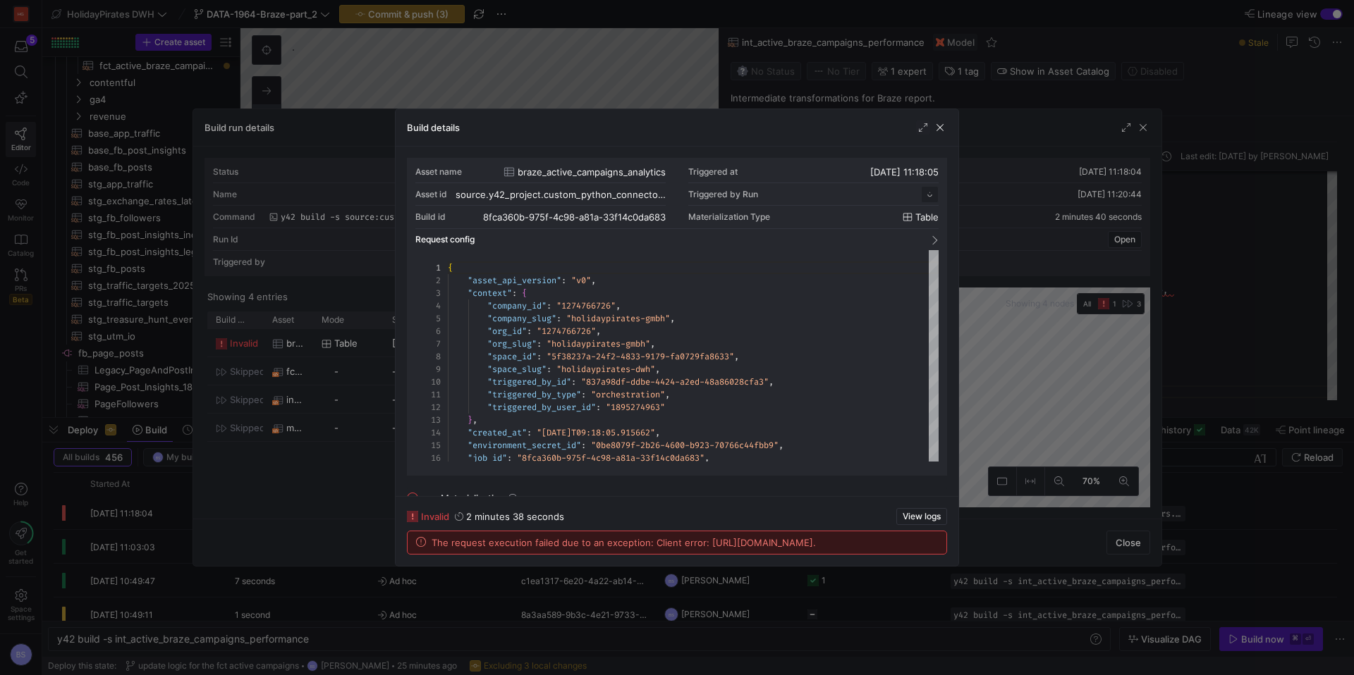
scroll to position [127, 0]
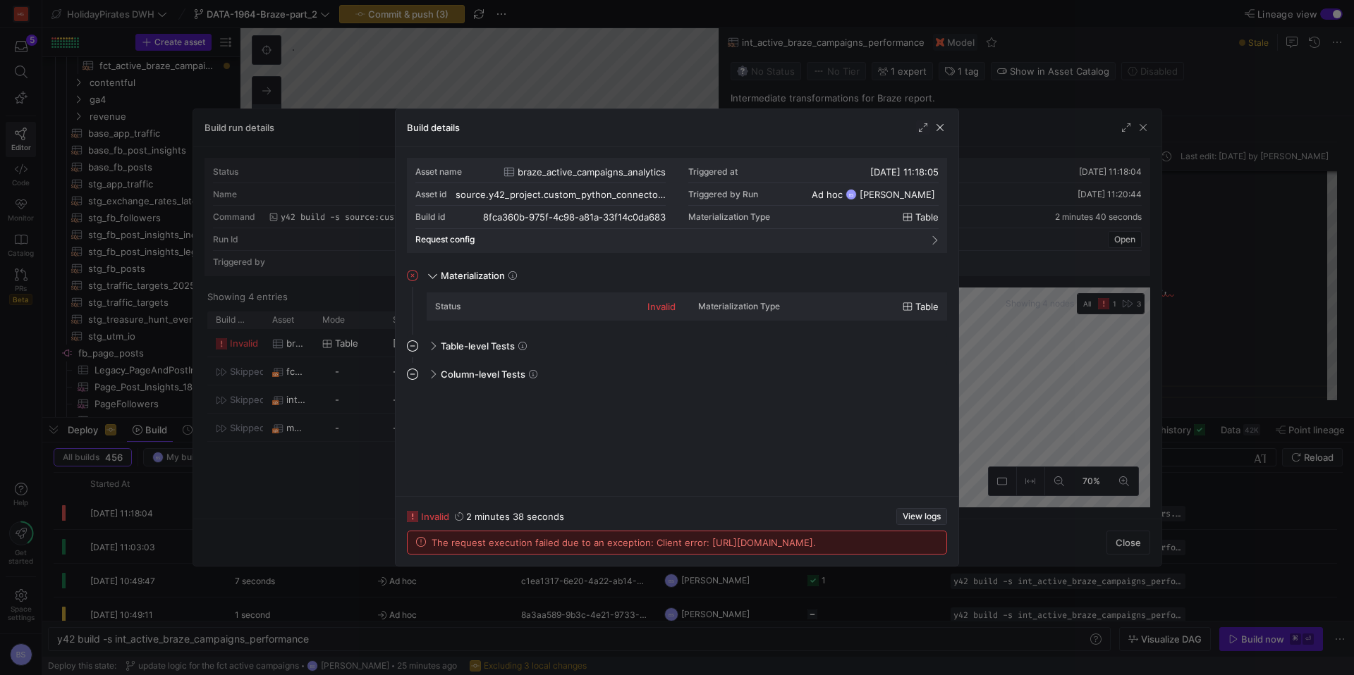
click at [921, 512] on span "View logs" at bounding box center [921, 517] width 38 height 10
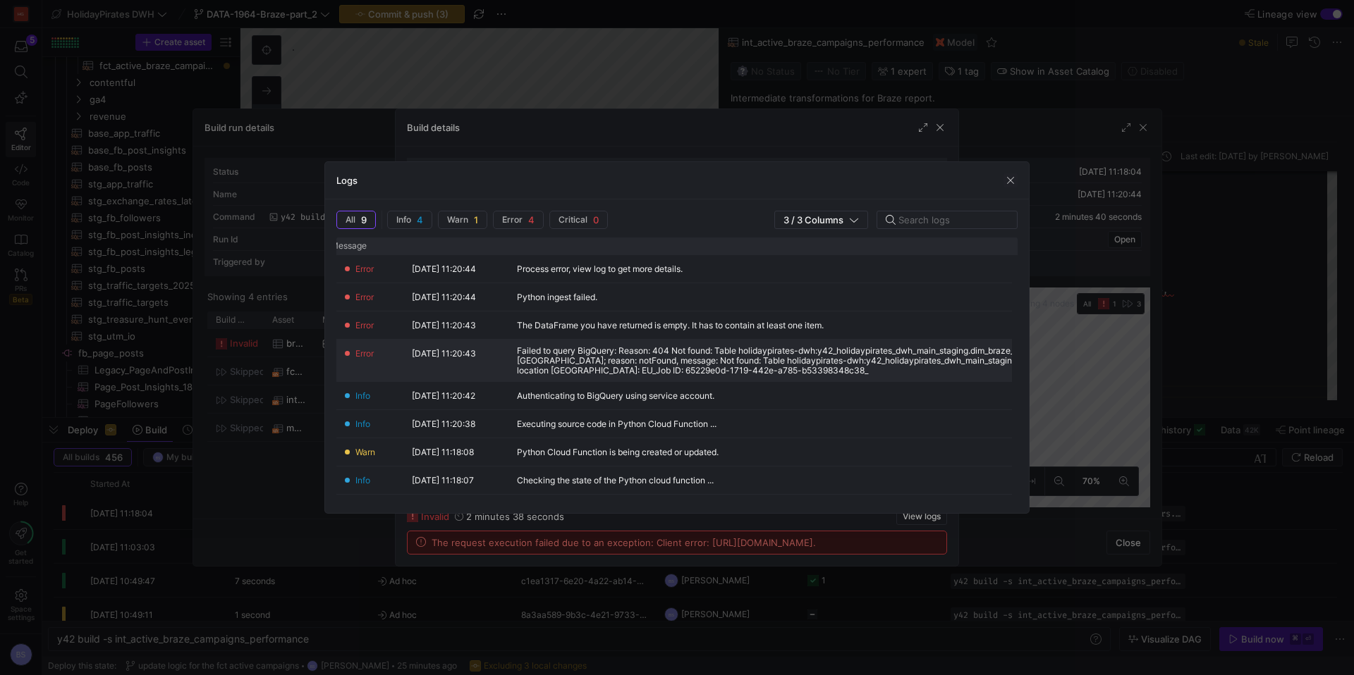
scroll to position [0, 0]
click at [1007, 178] on span "button" at bounding box center [1010, 180] width 14 height 14
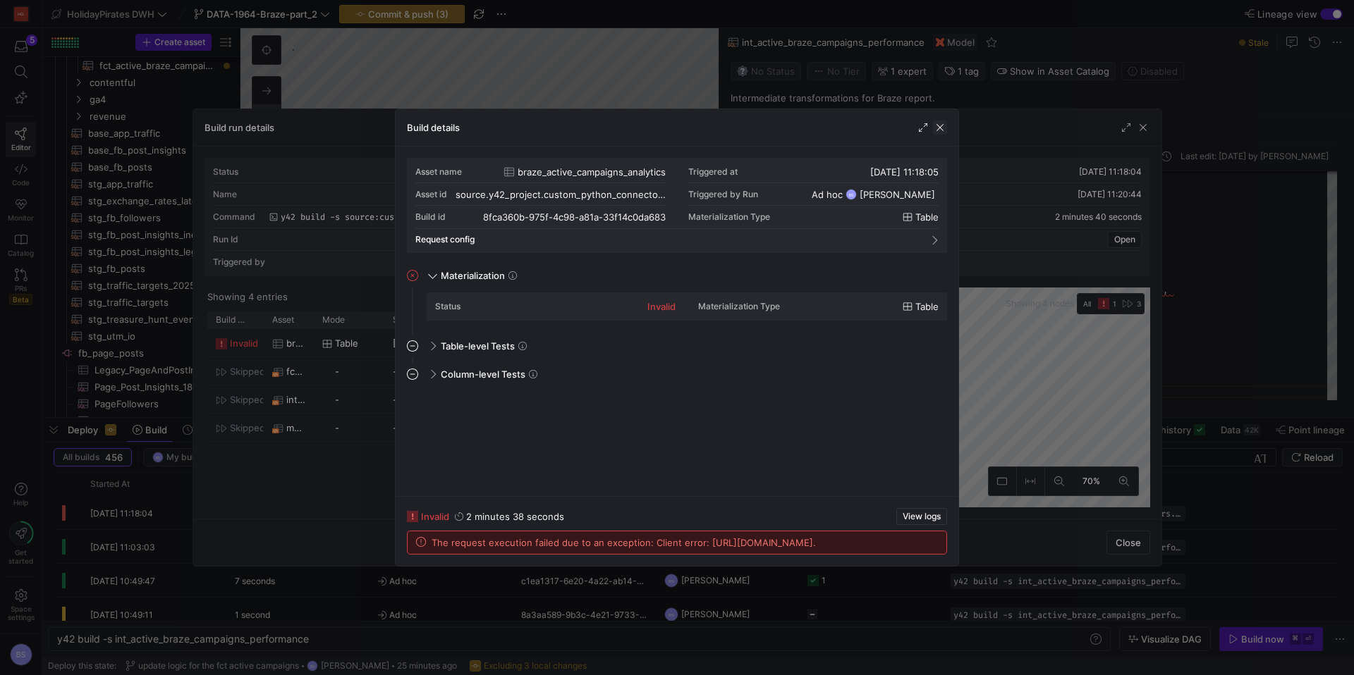
click at [942, 128] on span "button" at bounding box center [940, 128] width 14 height 14
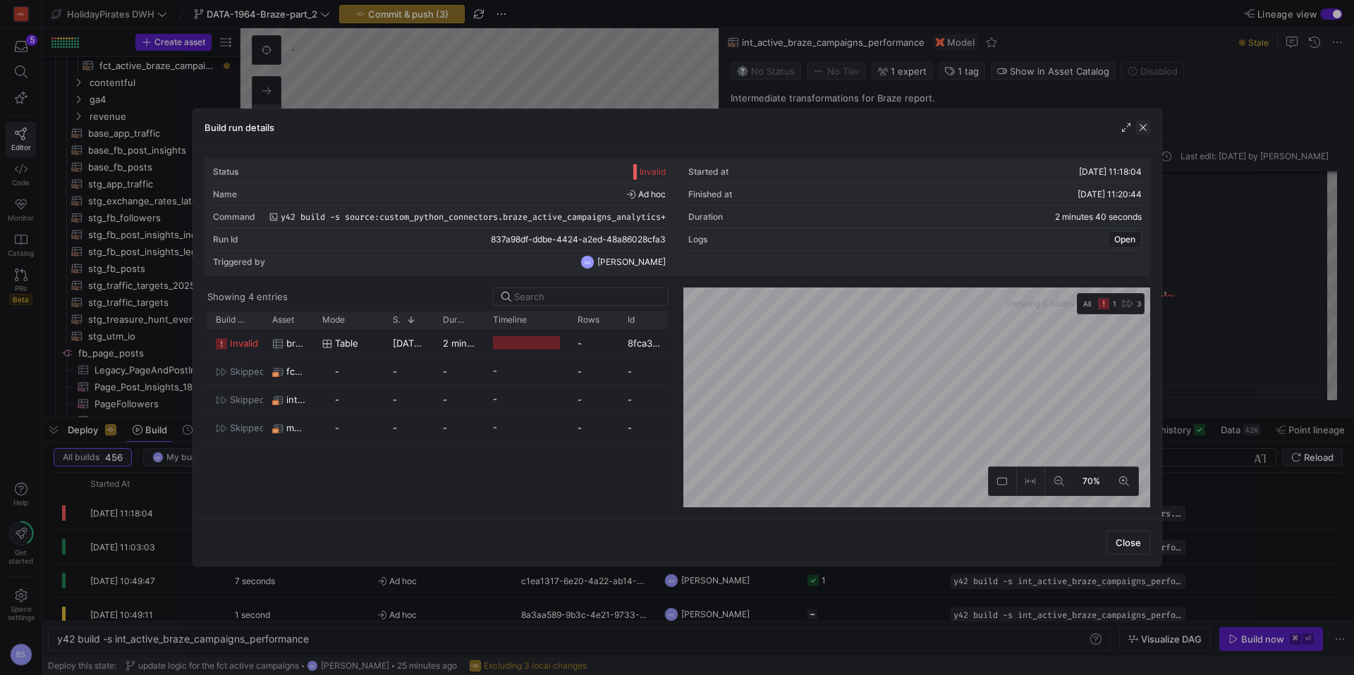
click at [1146, 129] on span "button" at bounding box center [1143, 128] width 14 height 14
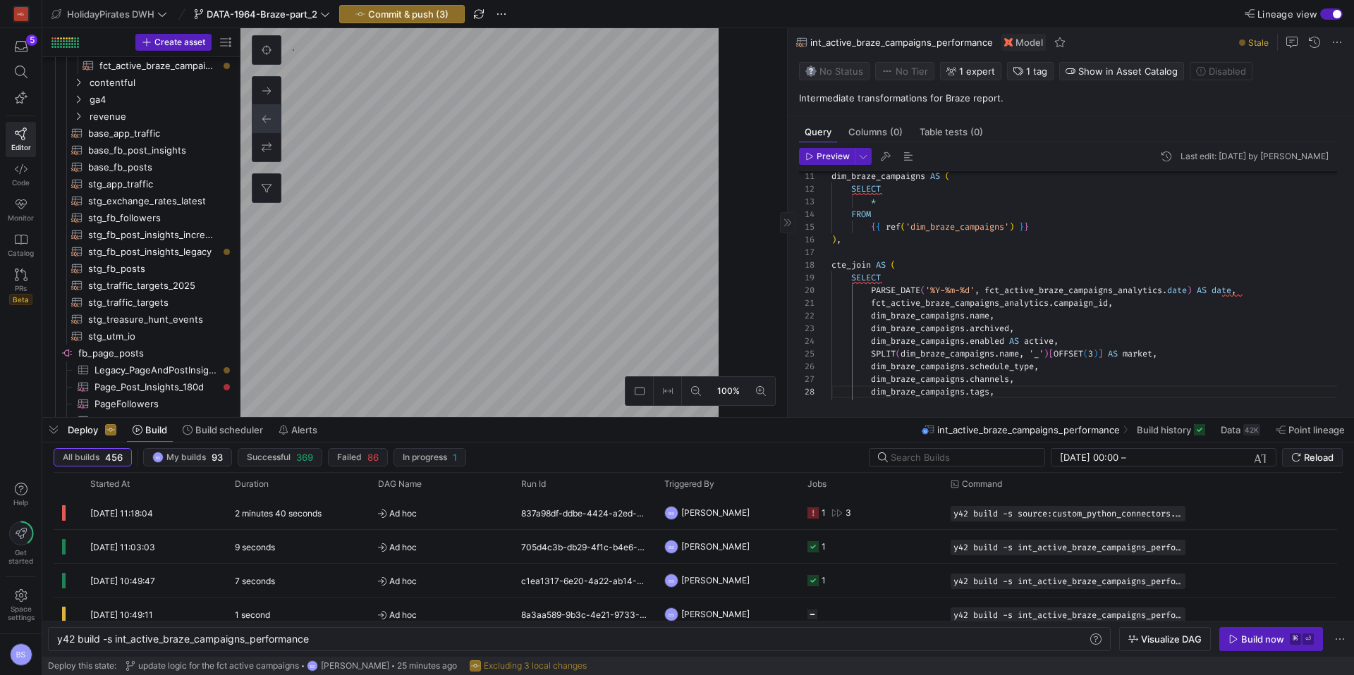
drag, startPoint x: 718, startPoint y: 328, endPoint x: 787, endPoint y: 331, distance: 68.4
click at [787, 331] on div at bounding box center [787, 222] width 1 height 389
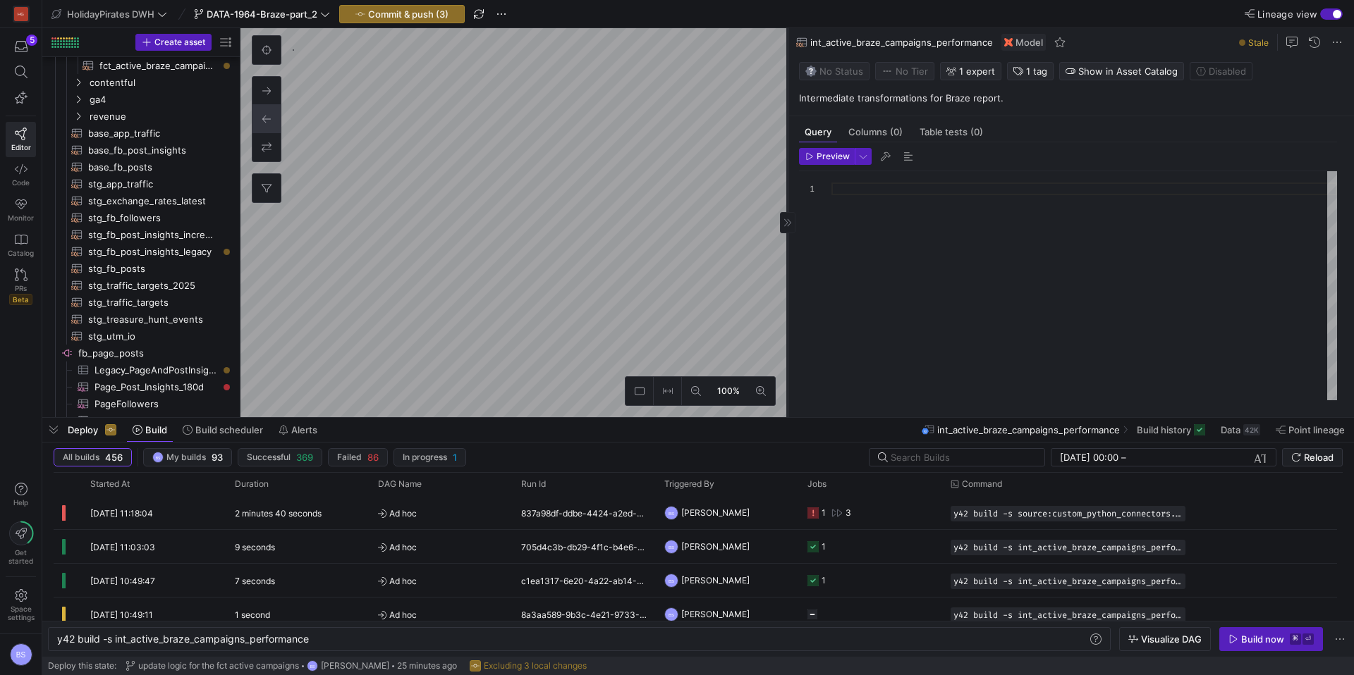
type textarea "y42 build -s source:custom_python_connectors.braze_campaigns_status"
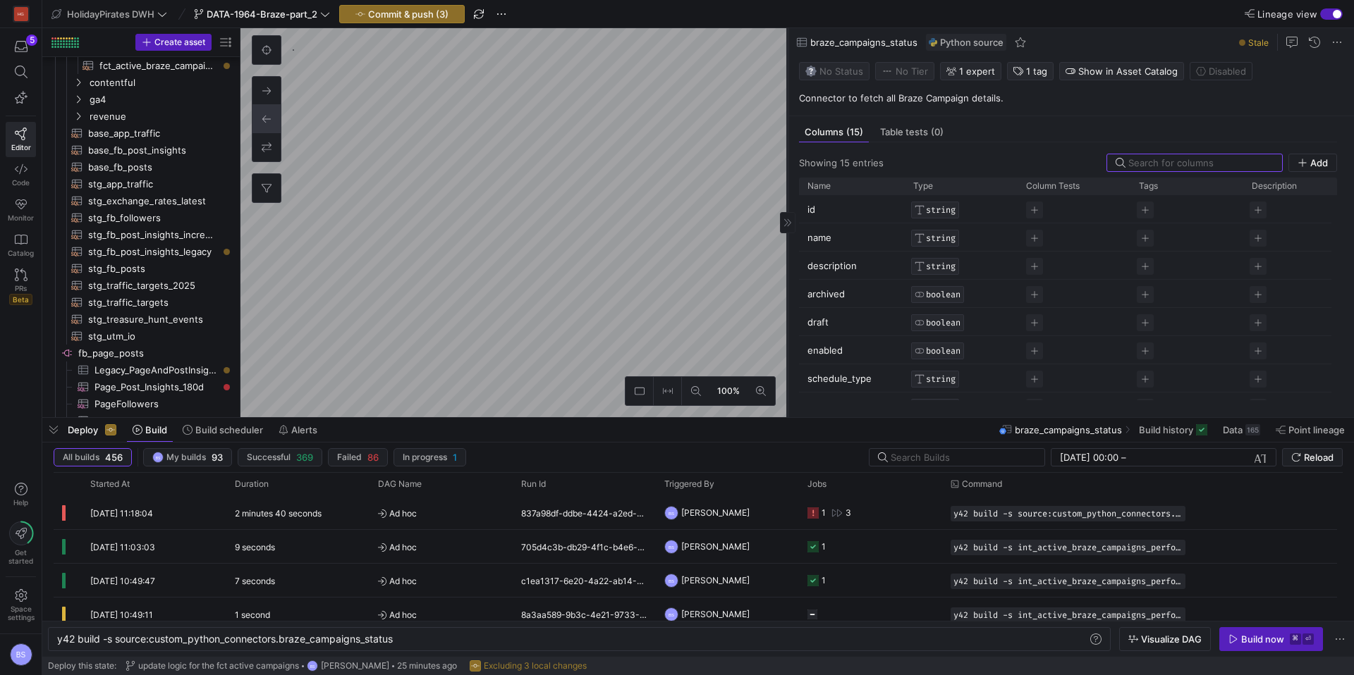
scroll to position [621, 0]
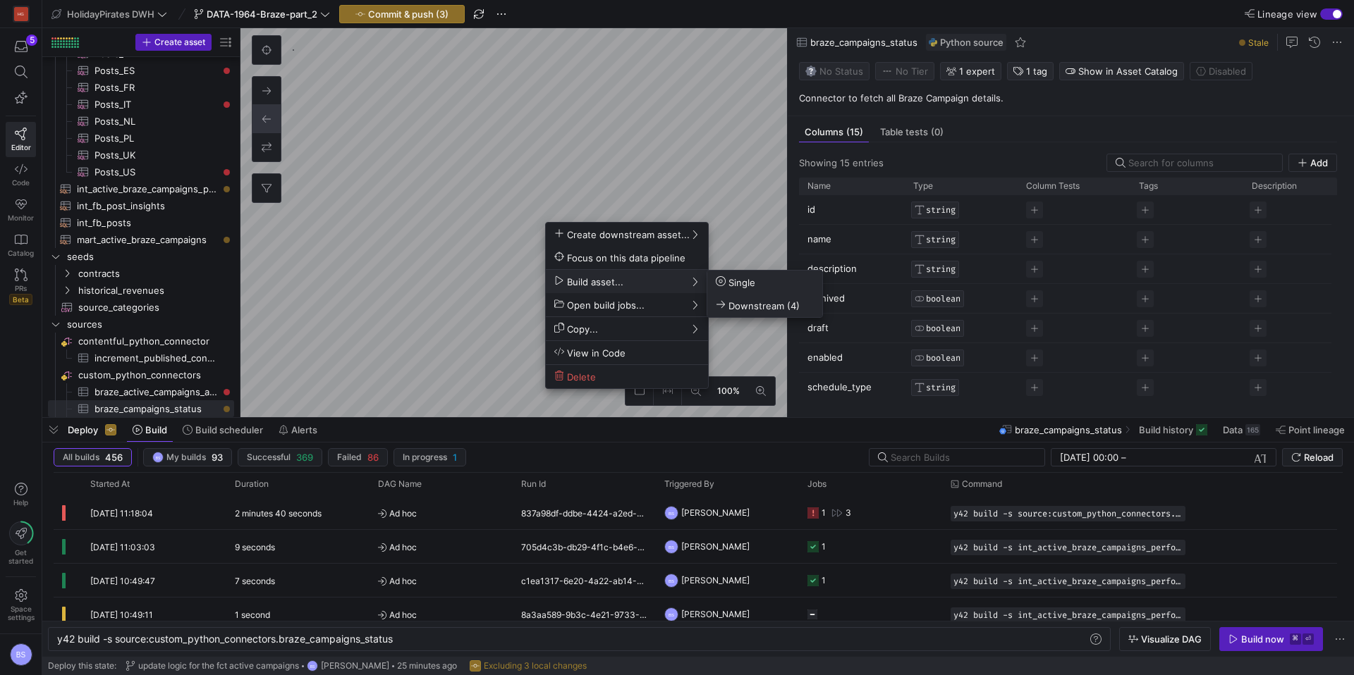
click at [764, 302] on span "Downstream (4)" at bounding box center [758, 306] width 84 height 12
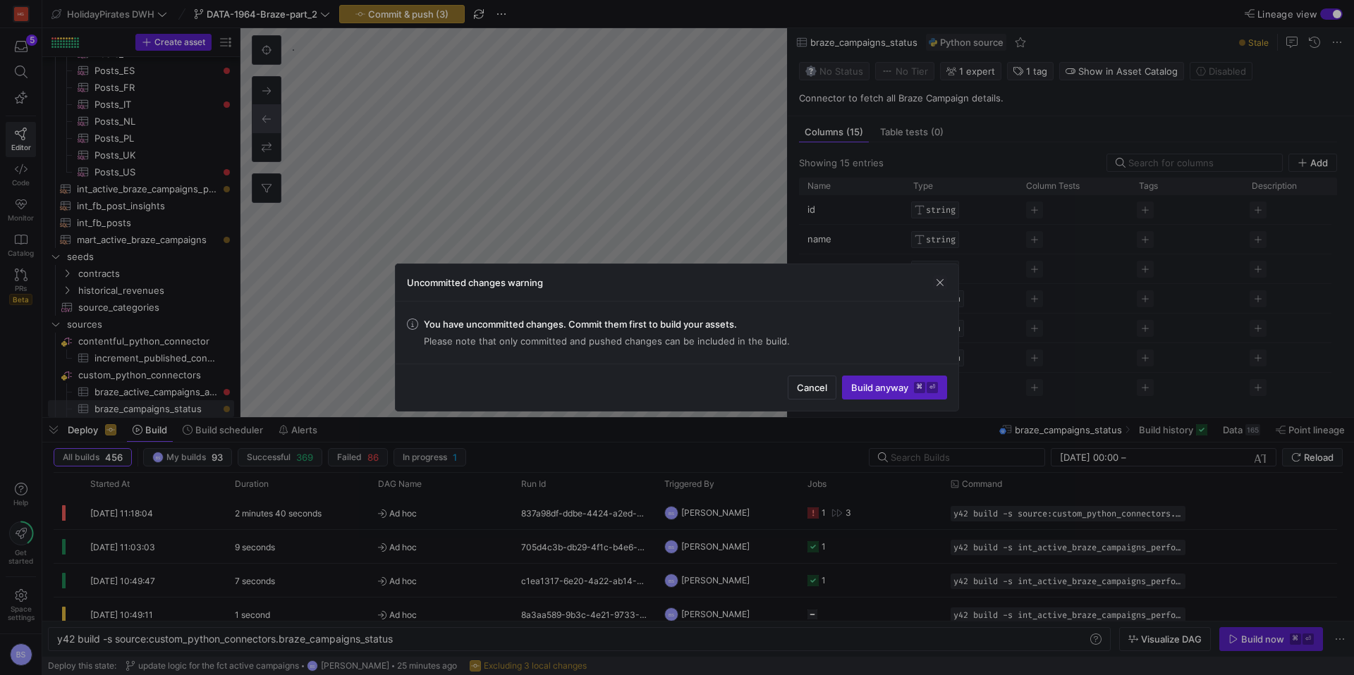
drag, startPoint x: 942, startPoint y: 284, endPoint x: 688, endPoint y: 162, distance: 281.6
click at [928, 277] on div "Uncommitted changes warning" at bounding box center [676, 282] width 563 height 37
click at [935, 283] on span "button" at bounding box center [940, 283] width 14 height 14
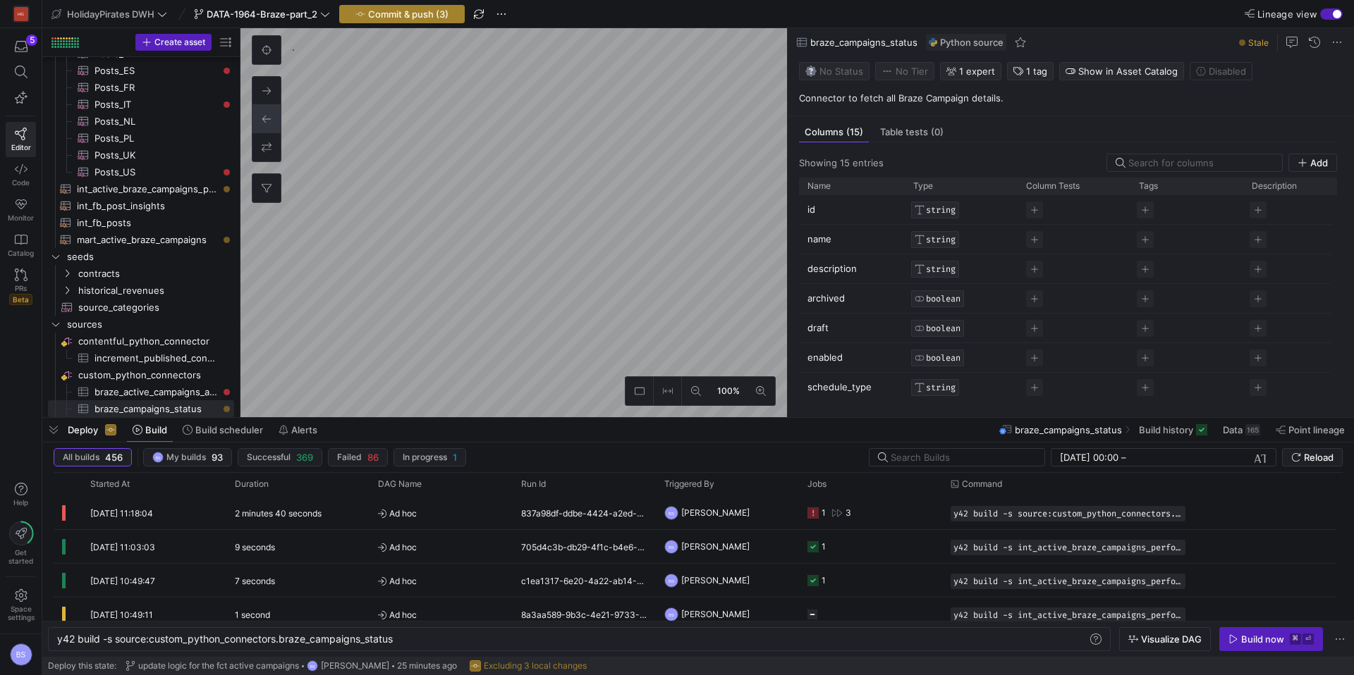
click at [436, 20] on span "button" at bounding box center [402, 14] width 124 height 17
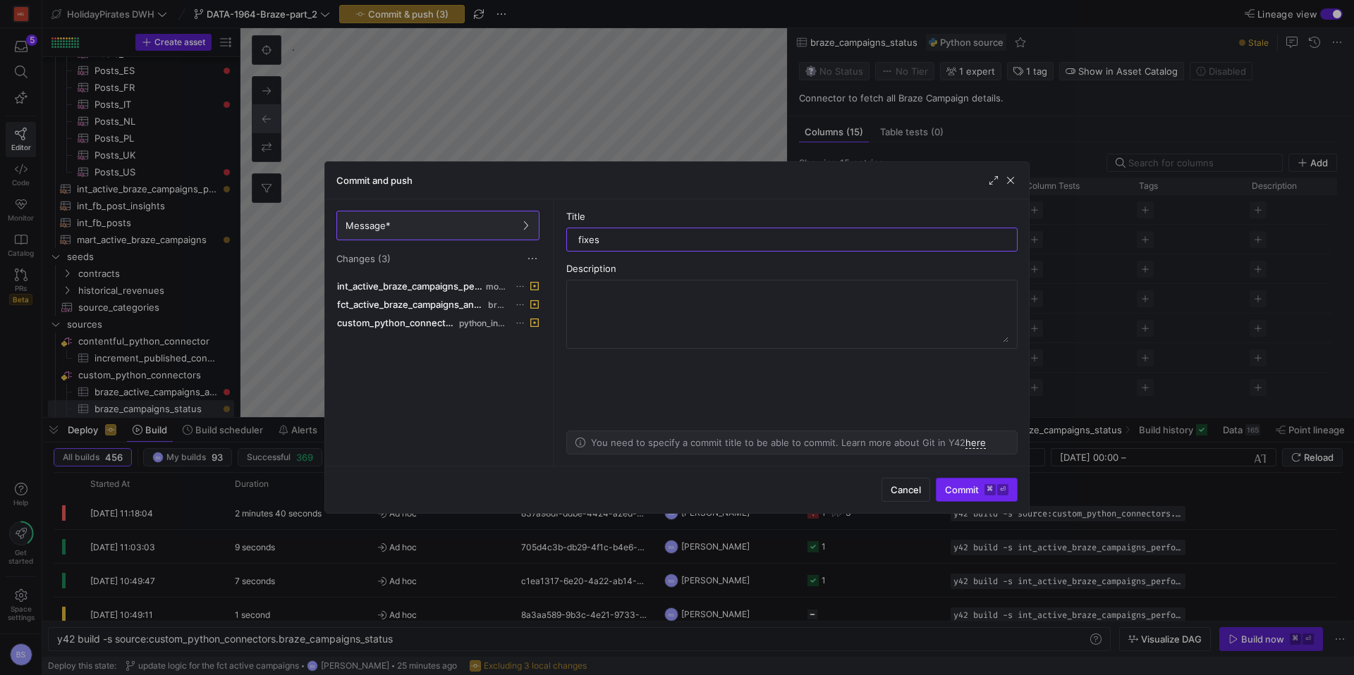
type input "fixes"
click at [946, 491] on span "Commit ⌘ ⏎" at bounding box center [976, 489] width 63 height 11
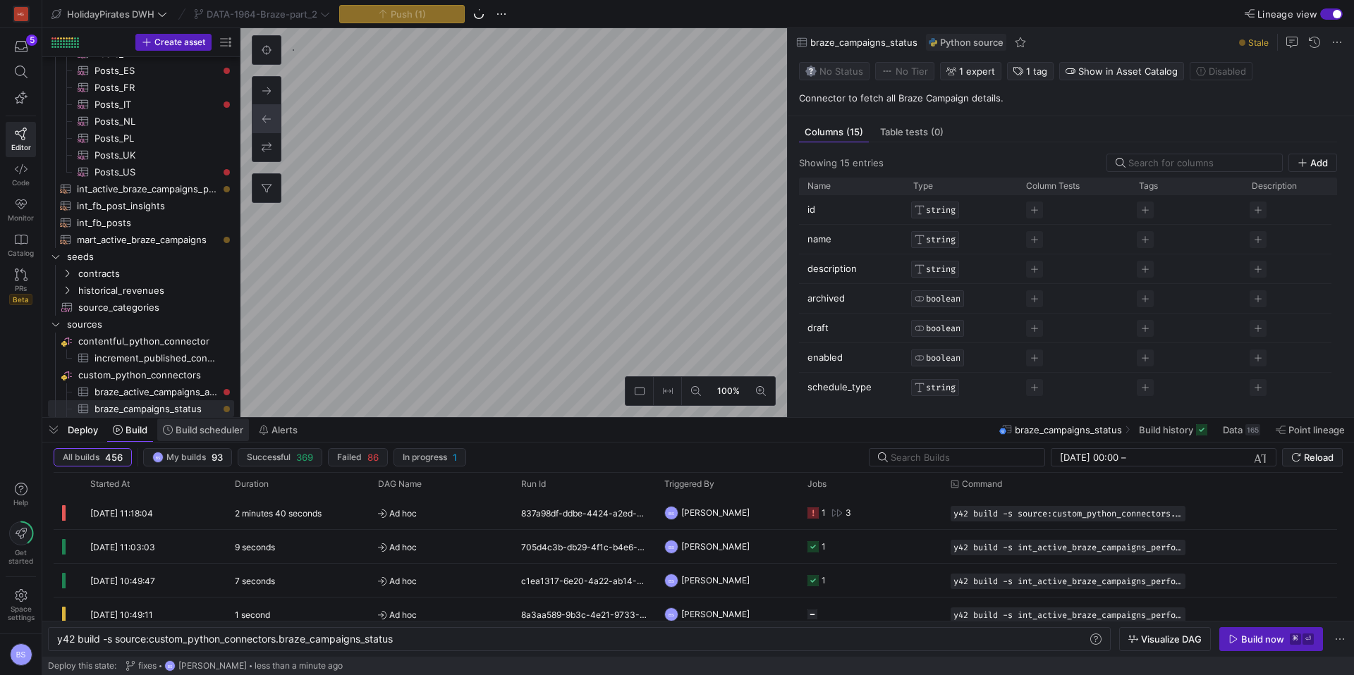
click at [215, 429] on span "Build scheduler" at bounding box center [210, 429] width 68 height 11
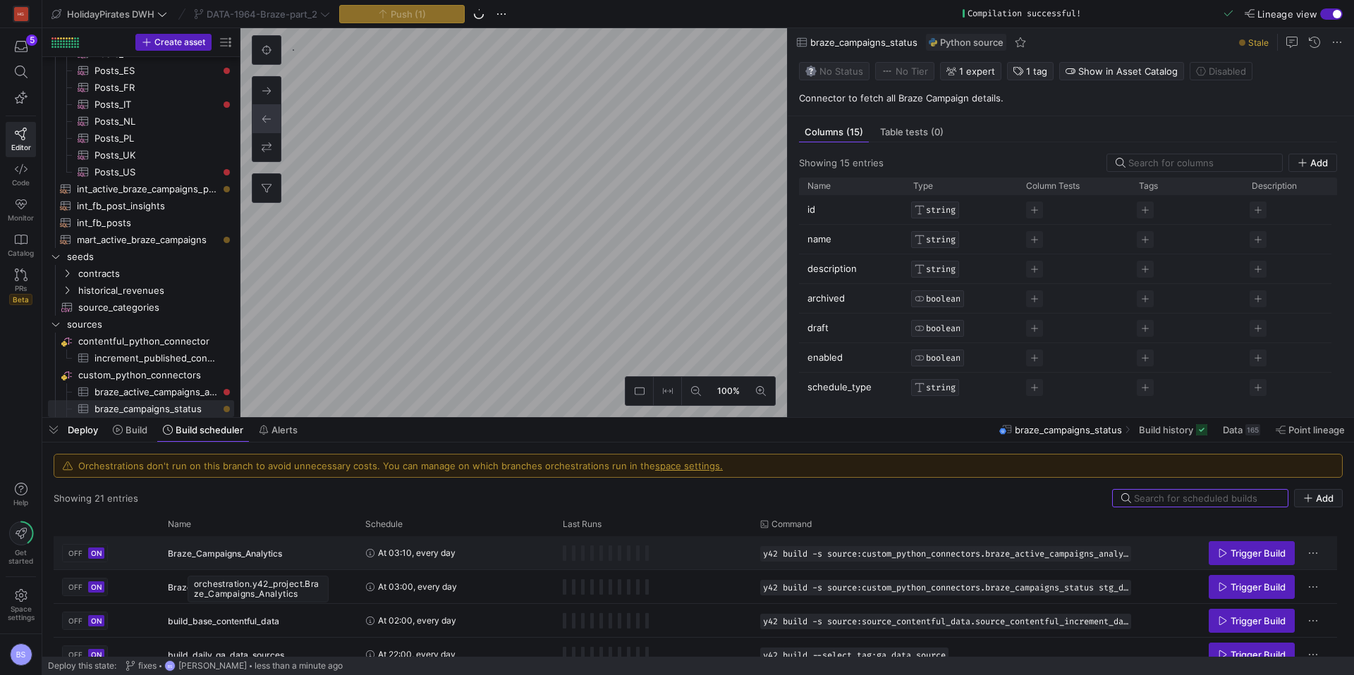
click at [303, 559] on div "Braze_Campaigns_Analytics" at bounding box center [258, 553] width 180 height 33
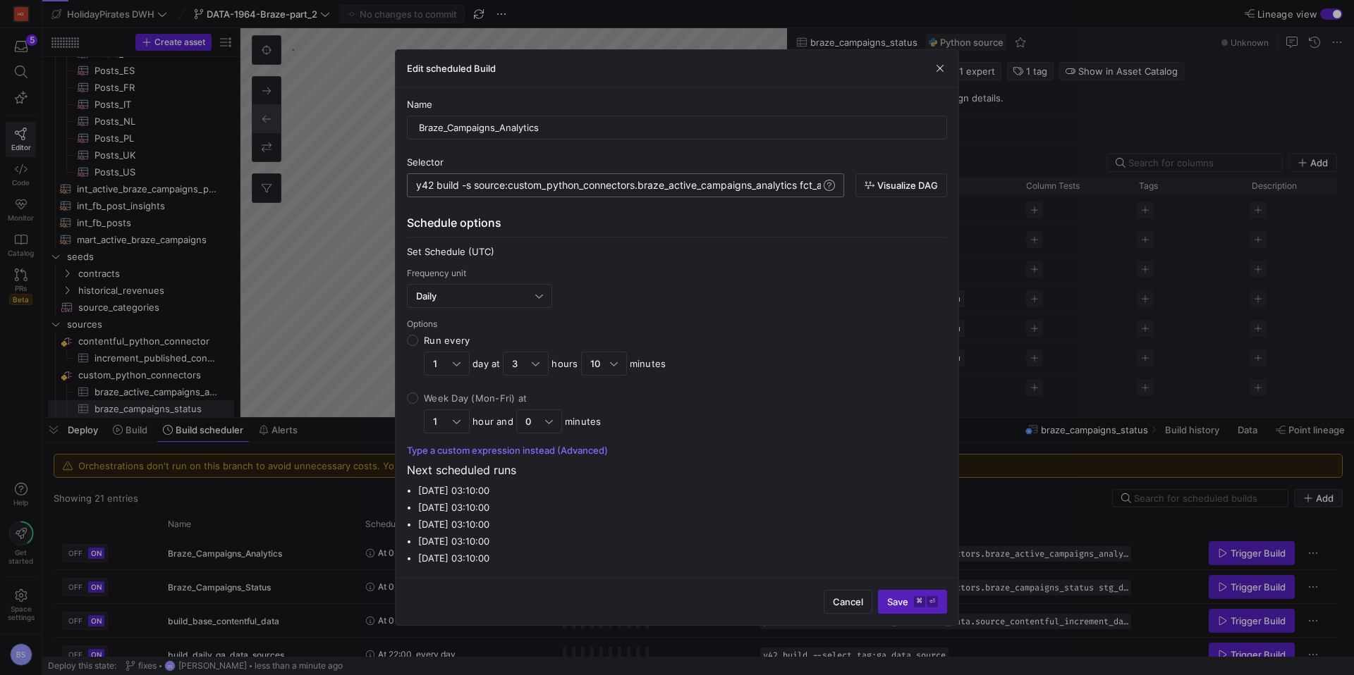
click at [693, 191] on div "y42 build -s source:custom_python_connectors.braze _active_campaigns_analytics …" at bounding box center [625, 185] width 437 height 24
click at [712, 184] on div "y42 build -s source:custom_python_connectors.braze _active_campaigns_analytics …" at bounding box center [698, 185] width 573 height 11
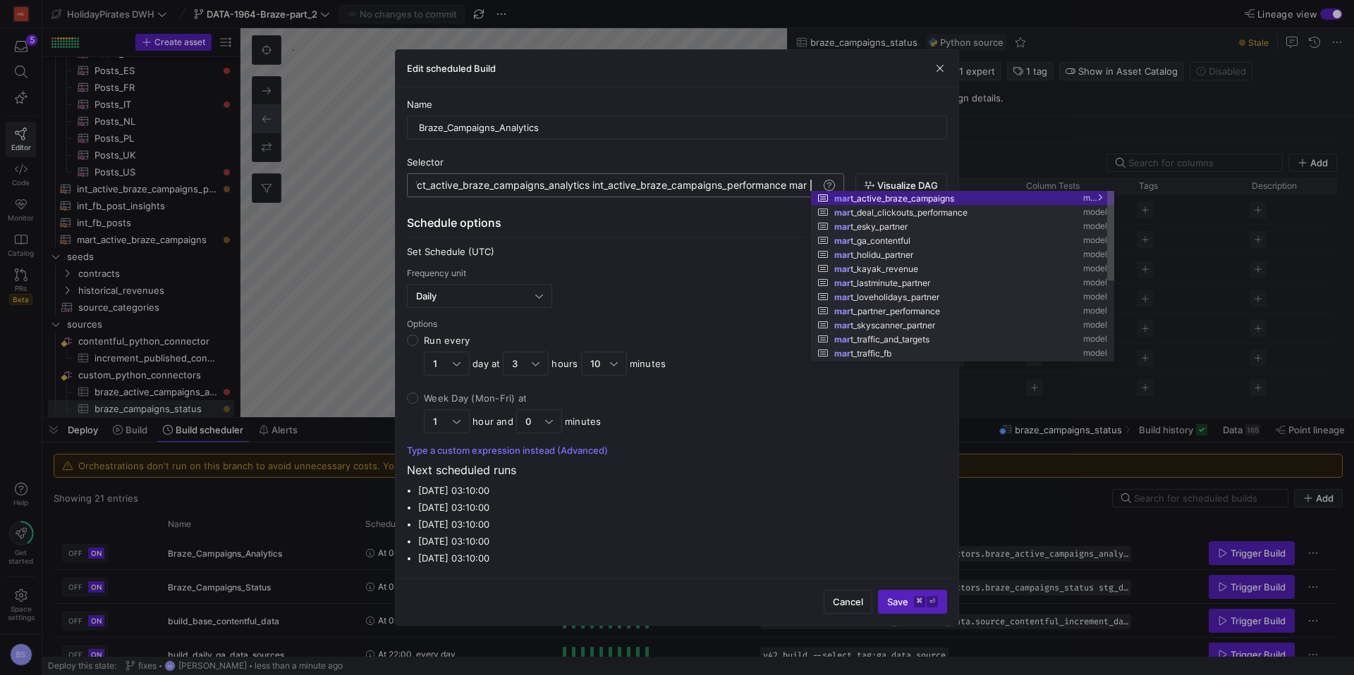
scroll to position [0, 902]
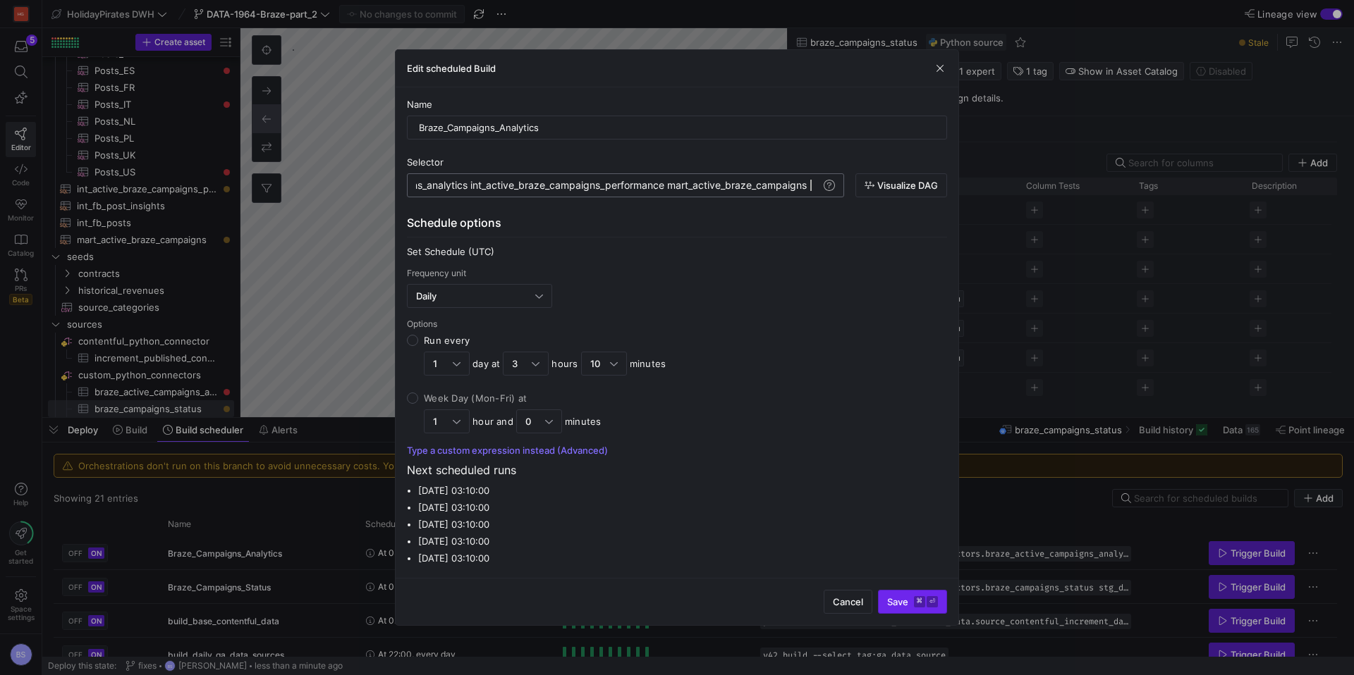
type textarea "y42 build -s source:custom_python_connectors.braze_active_campaigns_analytics f…"
click at [914, 598] on kbd "⌘" at bounding box center [919, 601] width 11 height 11
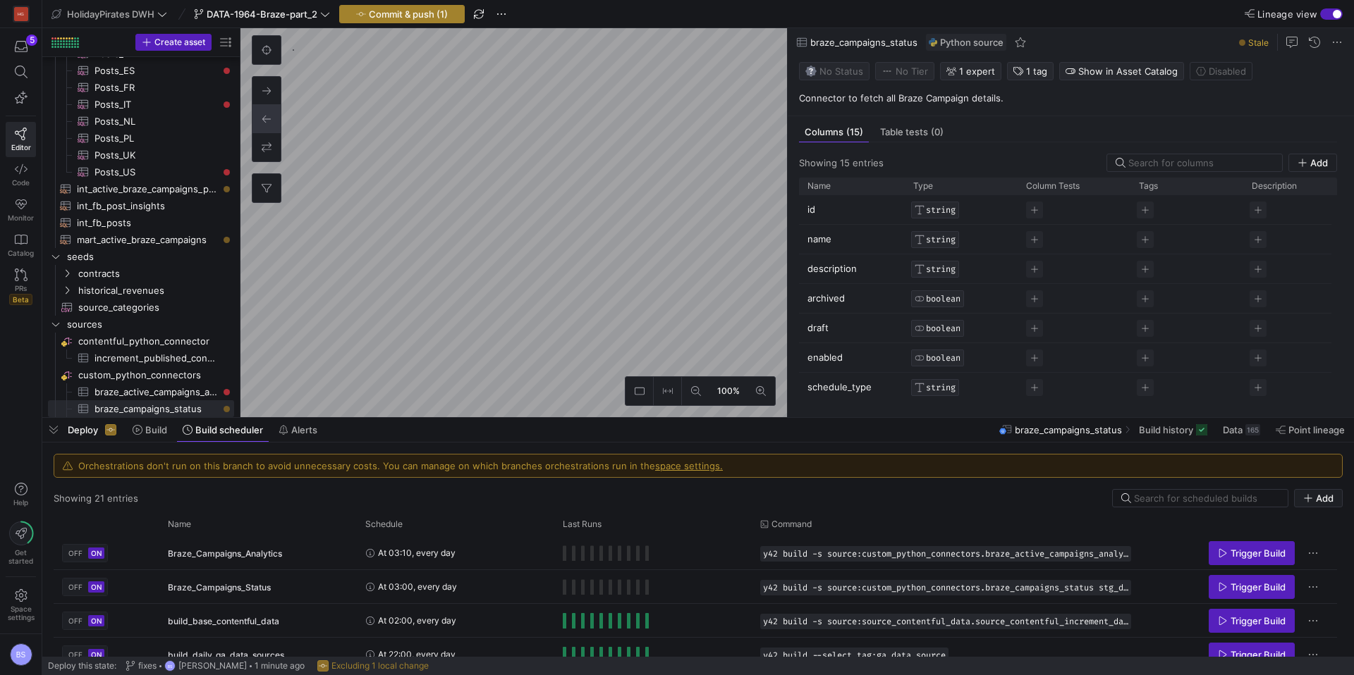
click at [424, 18] on span "Commit & push (1)" at bounding box center [408, 13] width 79 height 11
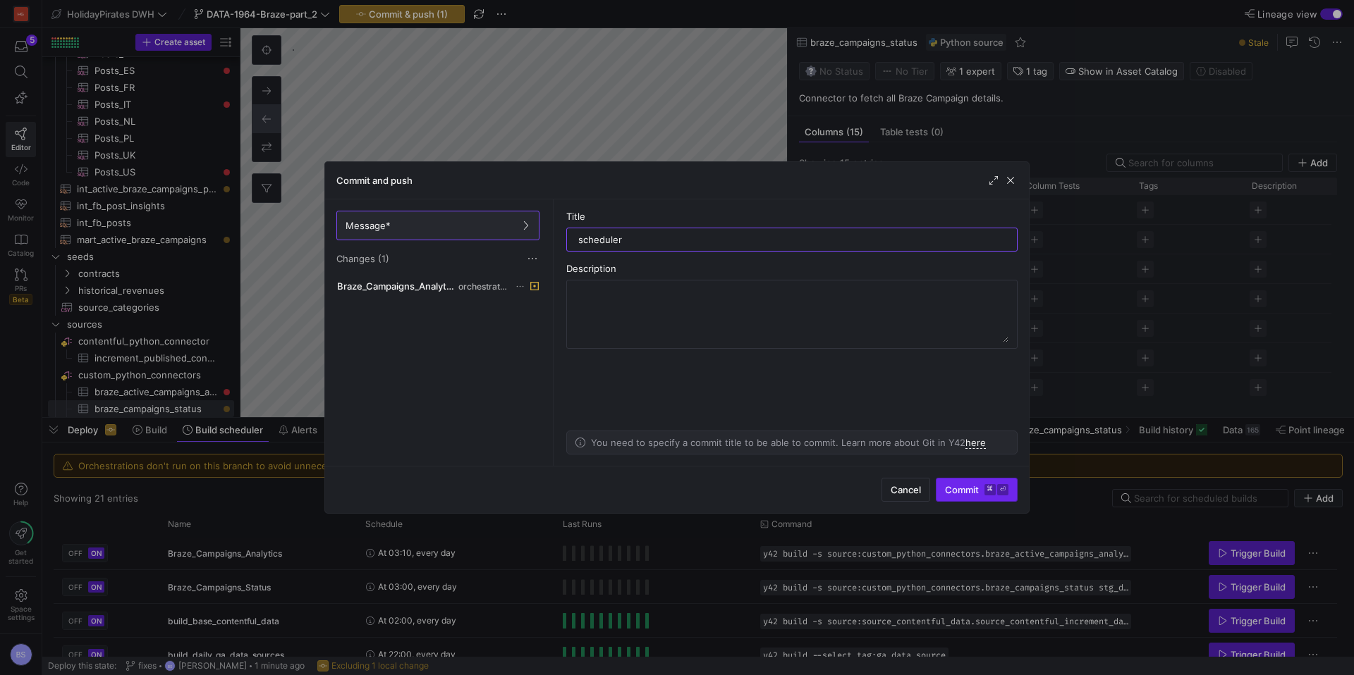
type input "scheduler"
click at [966, 486] on span "Commit ⌘ ⏎" at bounding box center [976, 489] width 63 height 11
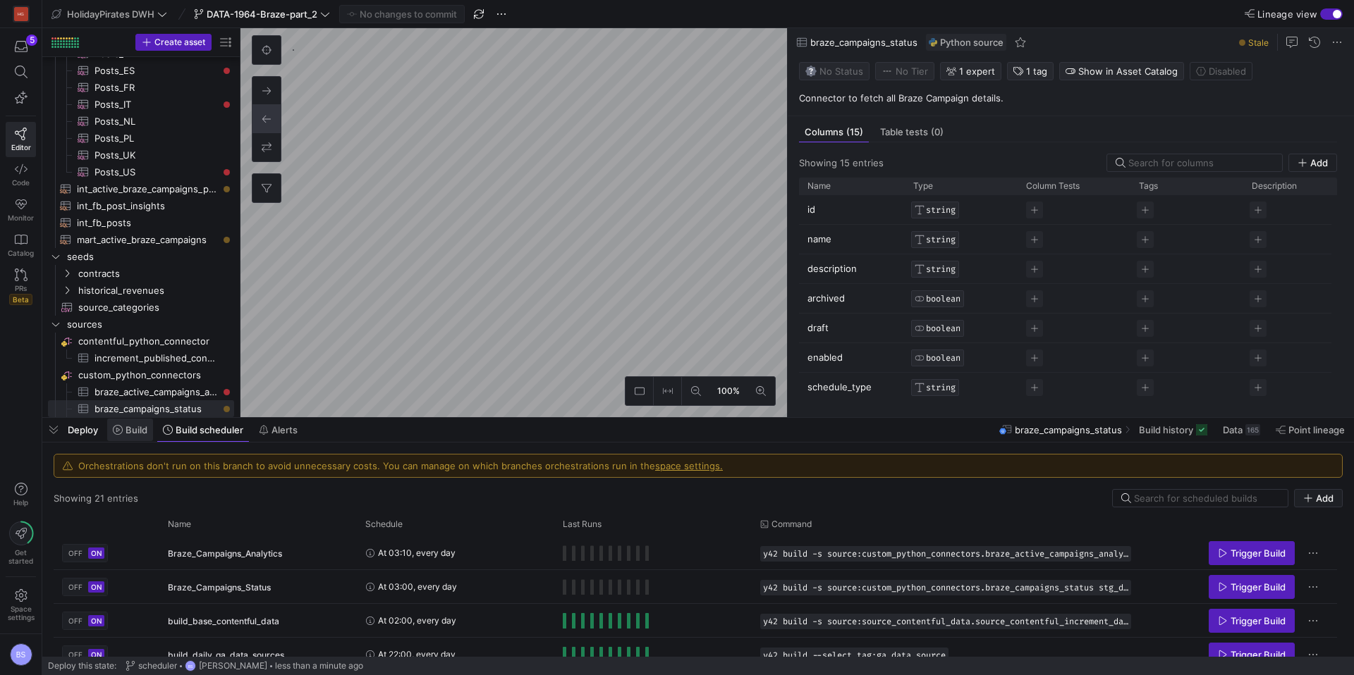
click at [147, 431] on span "Build" at bounding box center [136, 429] width 22 height 11
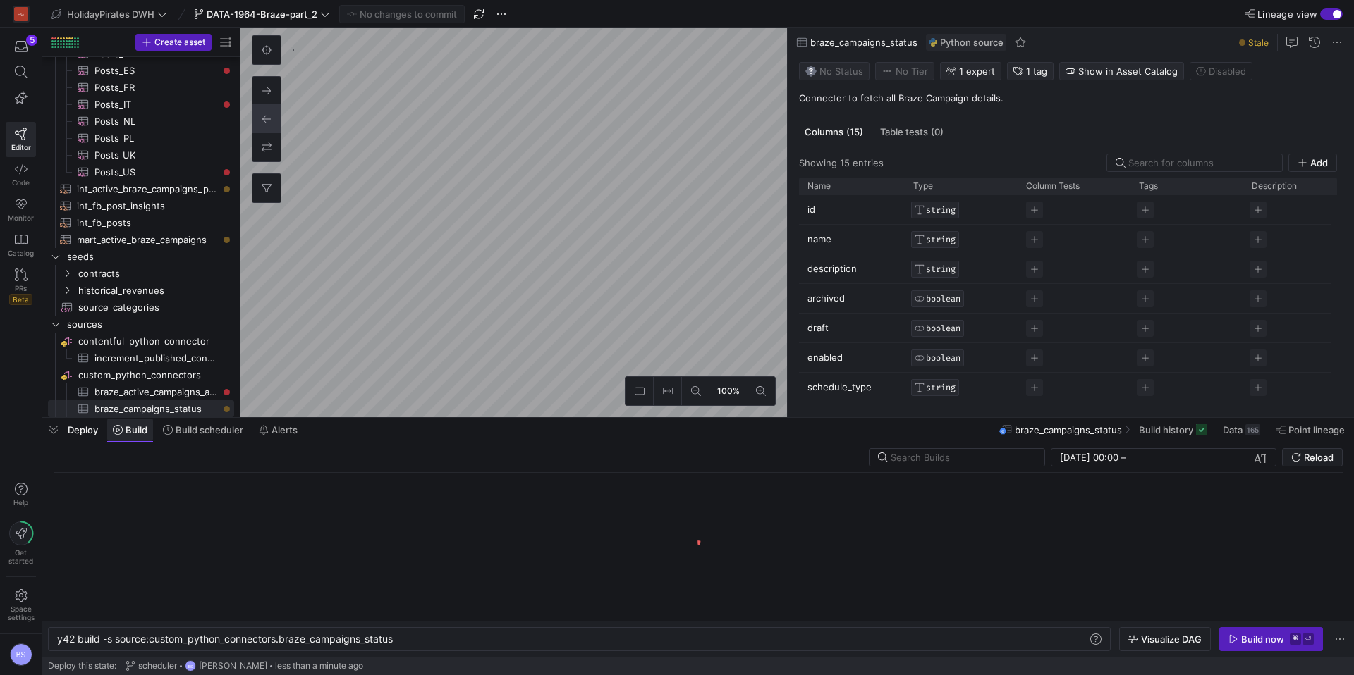
scroll to position [0, 338]
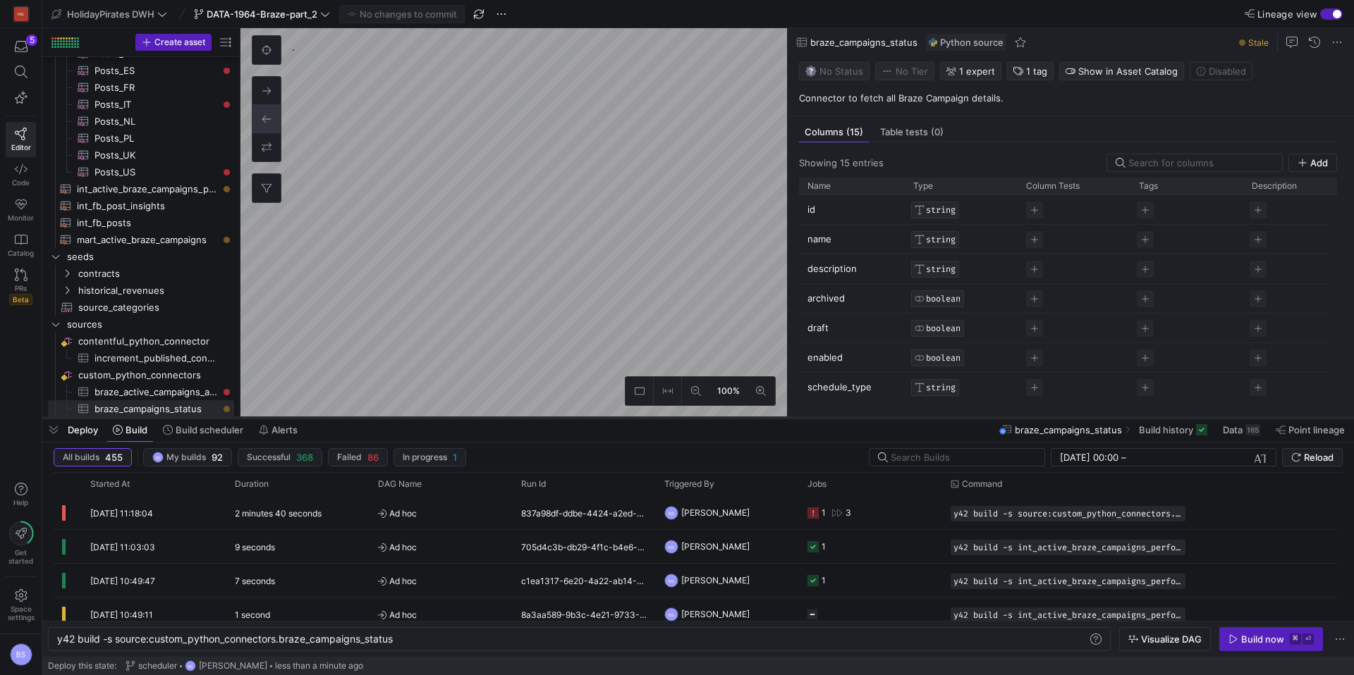
type textarea "y42 build -s mart_active_braze_campaigns"
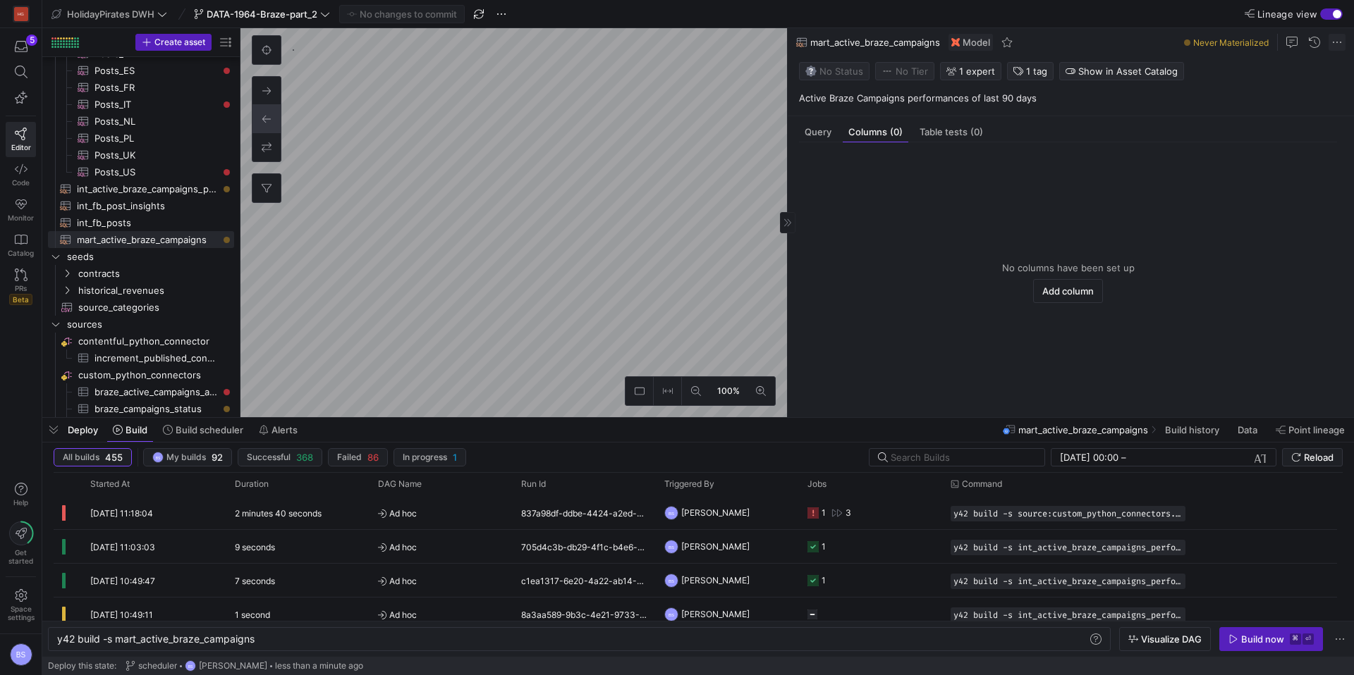
click at [1338, 39] on span at bounding box center [1336, 42] width 17 height 17
click at [1265, 61] on span "Rename" at bounding box center [1255, 62] width 35 height 11
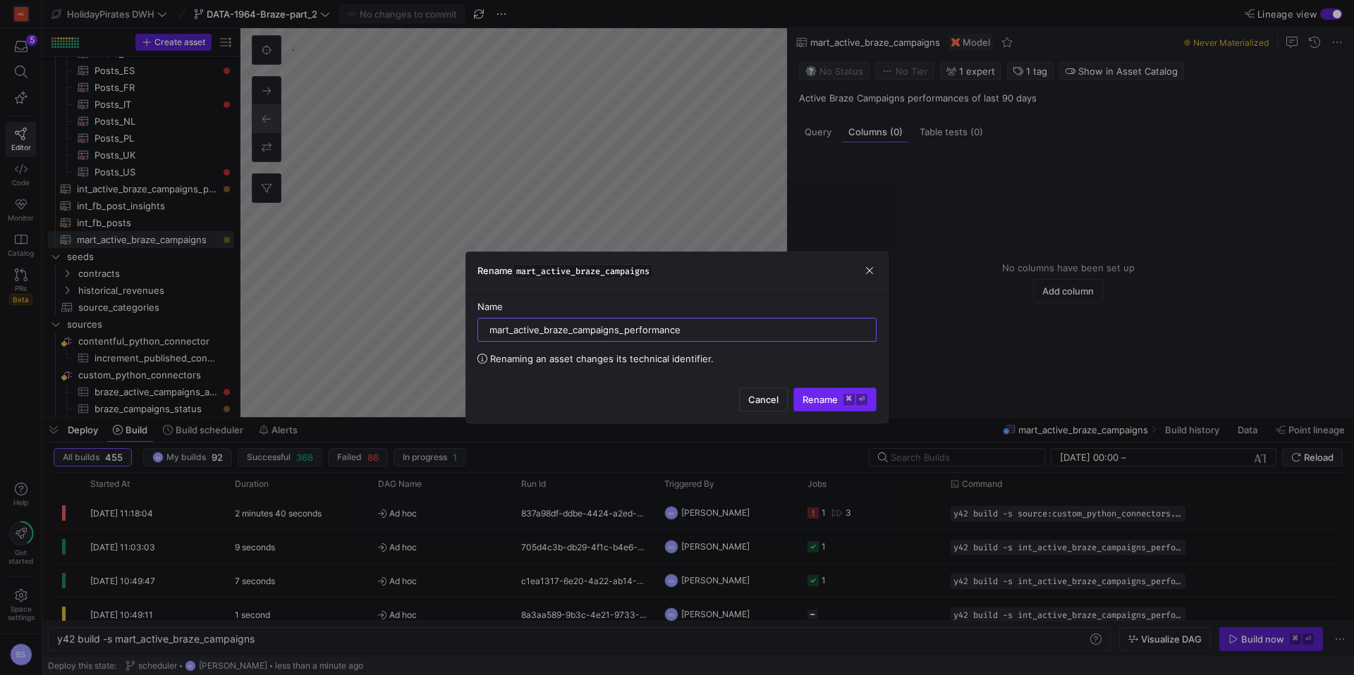
type input "mart_active_braze_campaigns_performance"
click at [821, 395] on span "Rename ⌘ ⏎" at bounding box center [834, 399] width 65 height 11
type textarea "y42 build -s mart_active_braze_campaigns_performance"
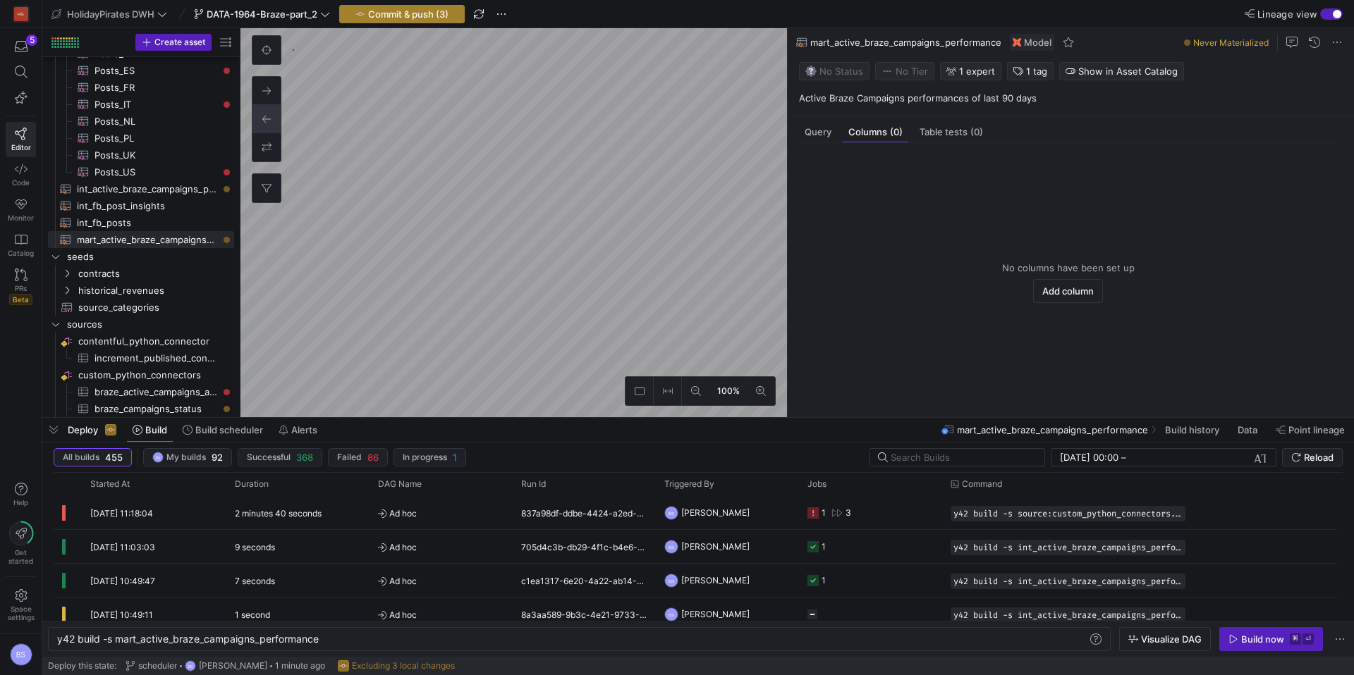
click at [426, 6] on span "button" at bounding box center [402, 14] width 124 height 17
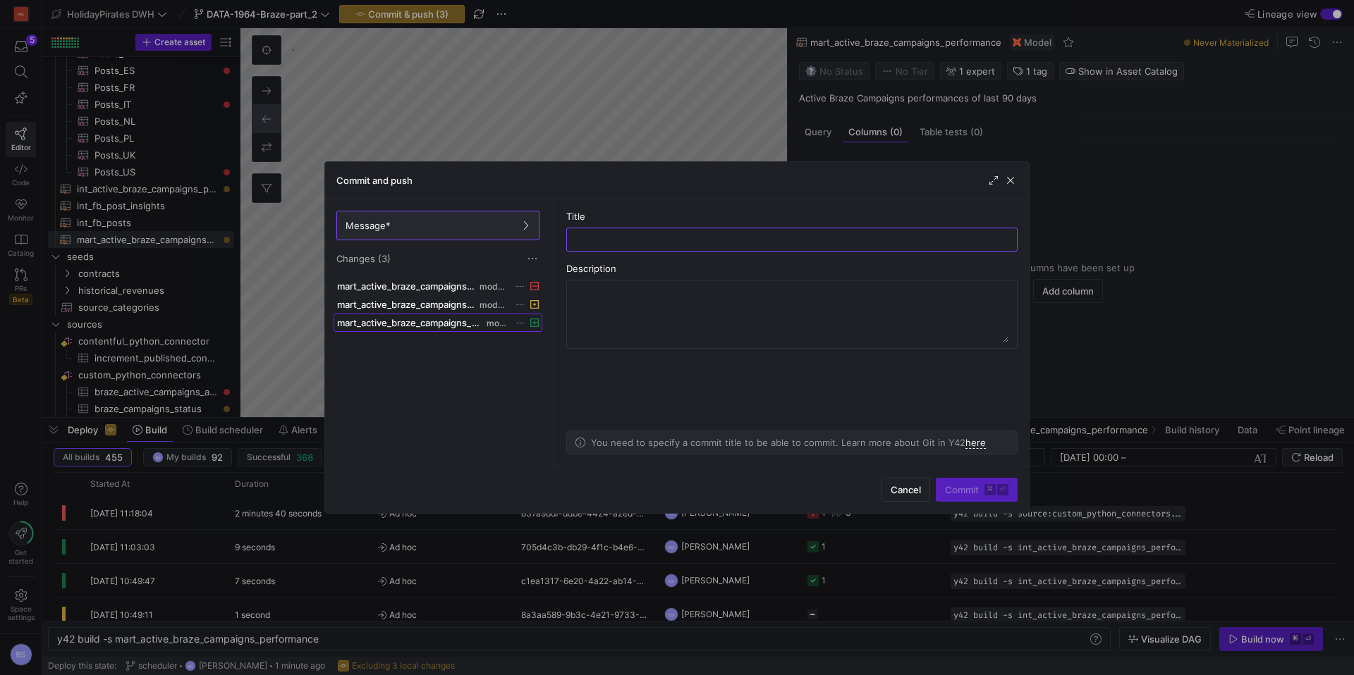
click at [422, 322] on span "mart_active_braze_campaigns_performance.sql" at bounding box center [410, 322] width 147 height 11
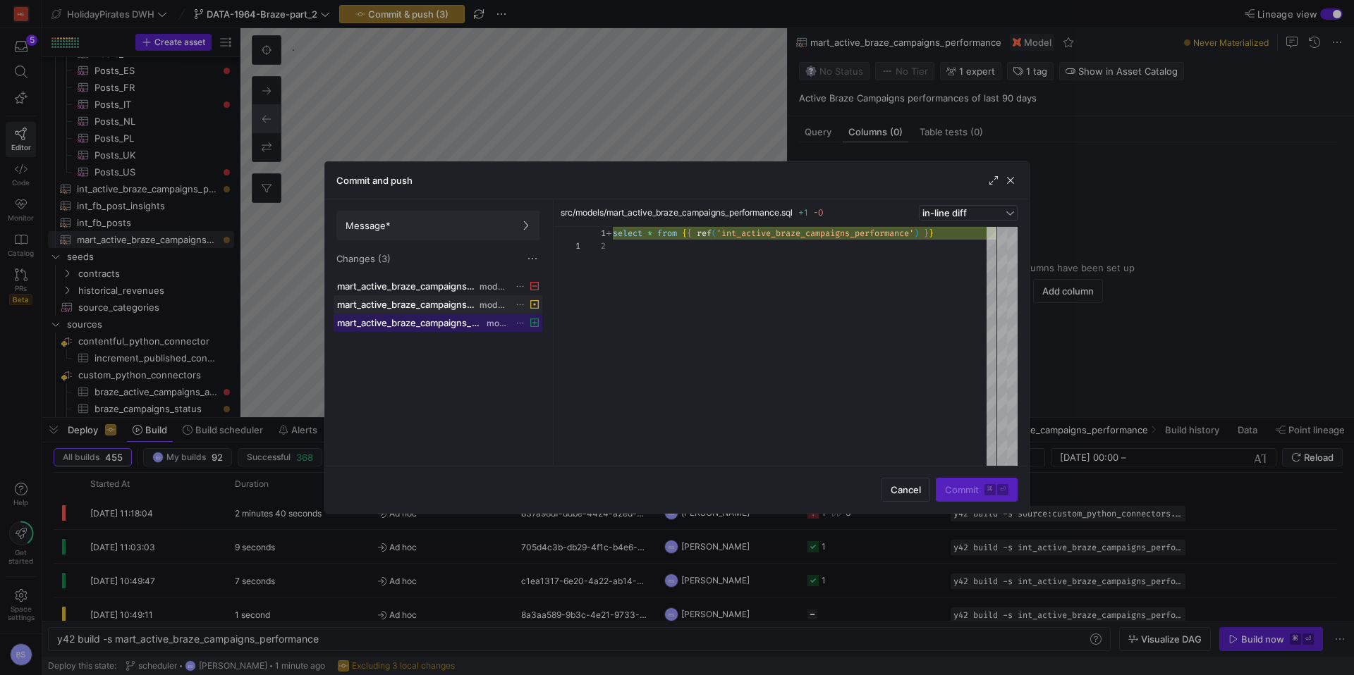
scroll to position [13, 0]
click at [424, 305] on span "mart_active_braze_campaigns.yml" at bounding box center [407, 304] width 140 height 11
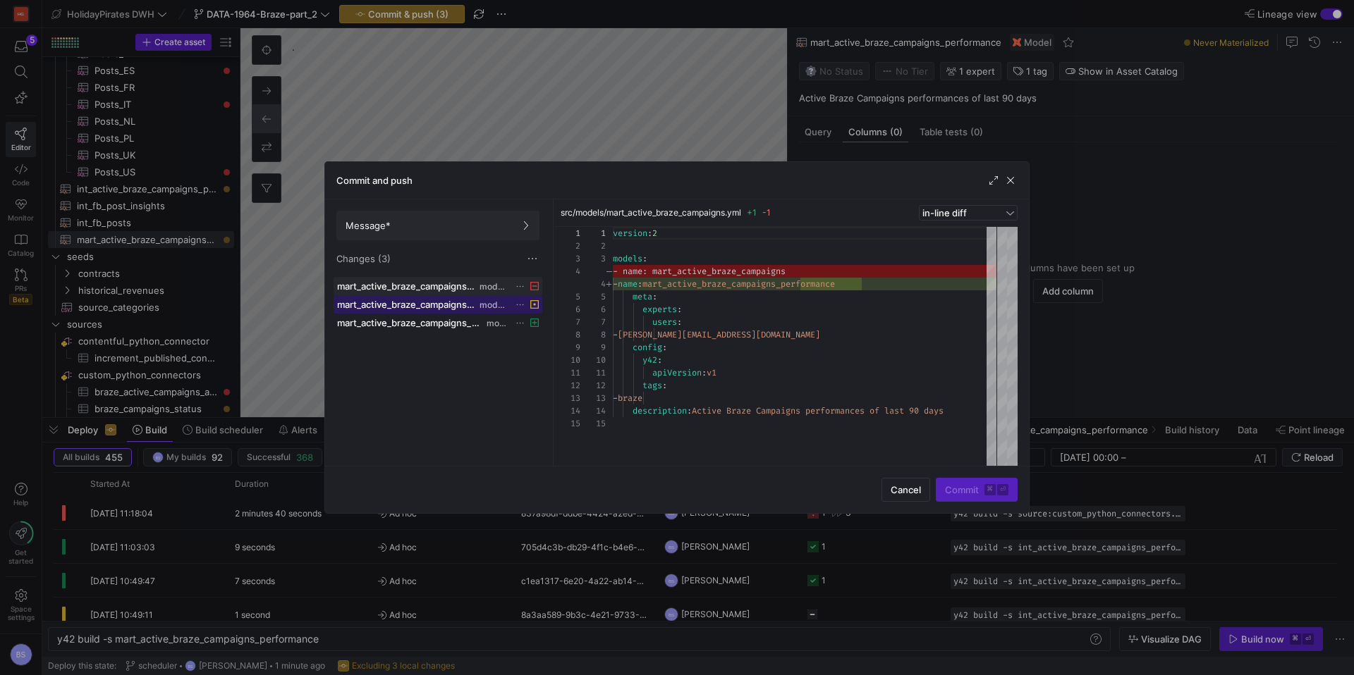
scroll to position [127, 0]
click at [424, 284] on span "mart_active_braze_campaigns.sql" at bounding box center [407, 286] width 140 height 11
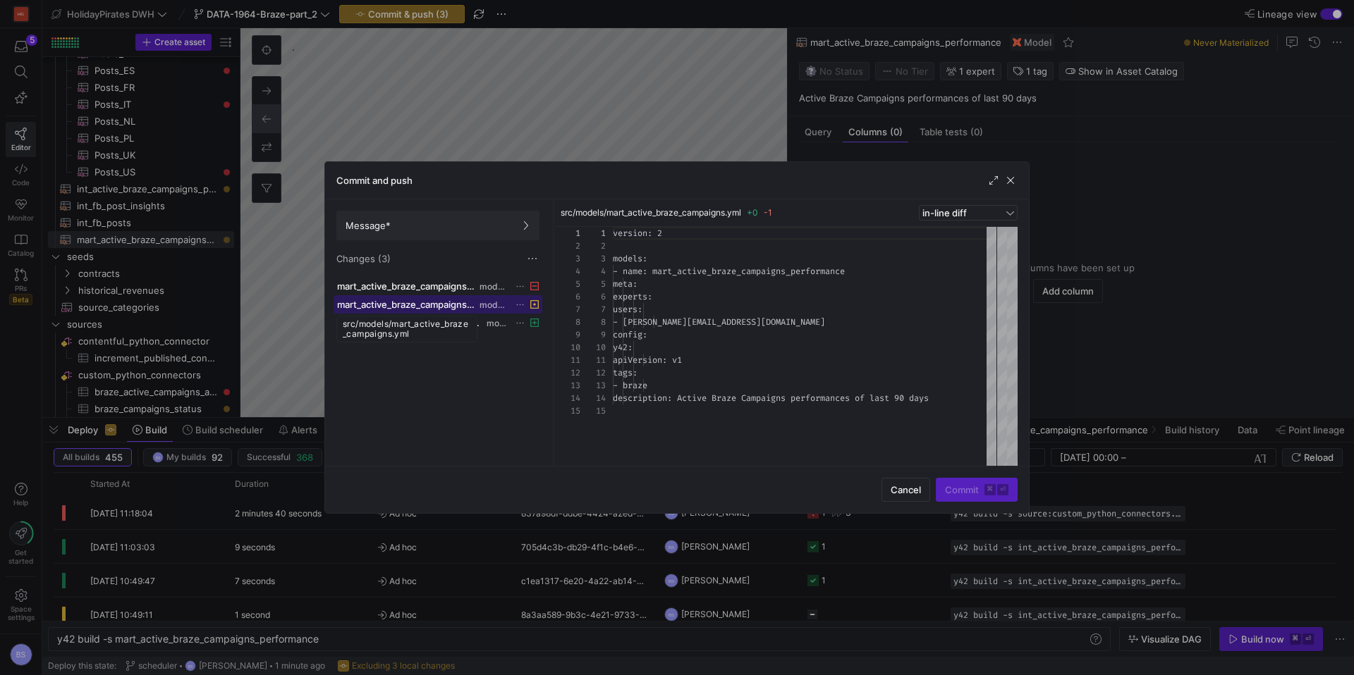
click at [441, 305] on span "mart_active_braze_campaigns.yml" at bounding box center [407, 304] width 140 height 11
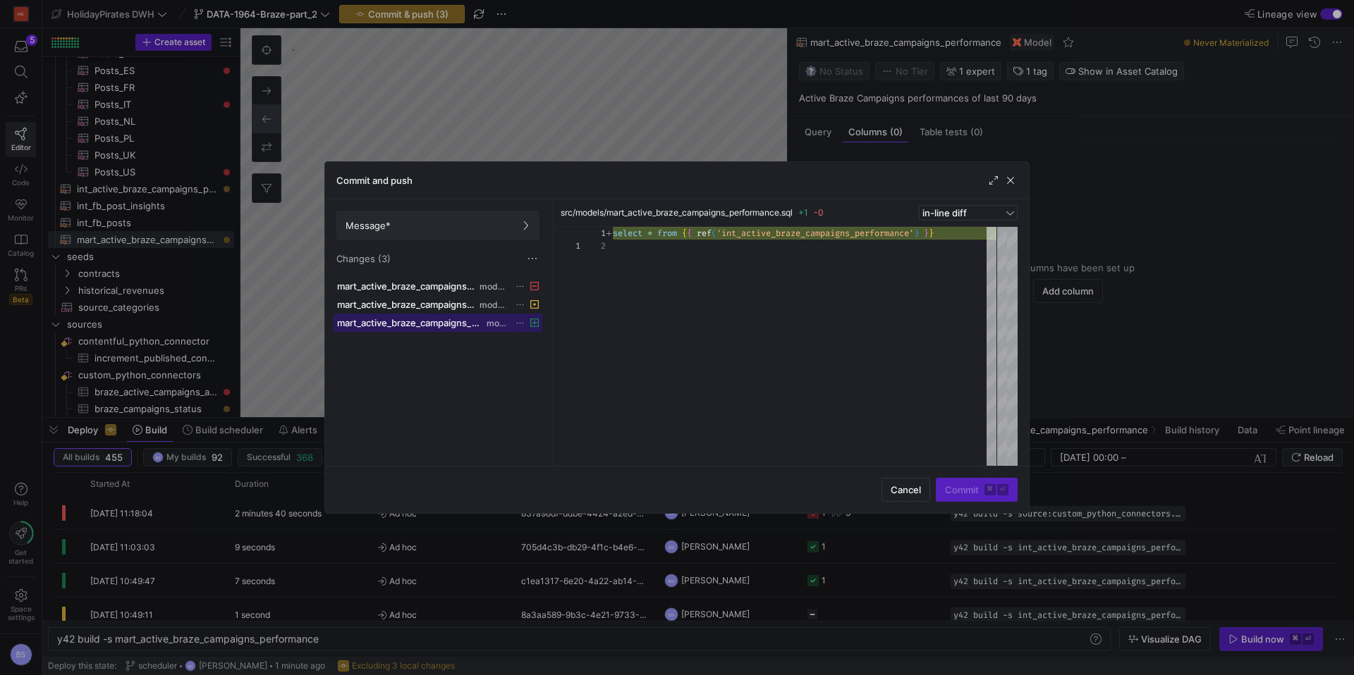
click at [440, 325] on span "mart_active_braze_campaigns_performance.sql" at bounding box center [410, 322] width 147 height 11
click at [434, 226] on span "Message*" at bounding box center [437, 225] width 185 height 11
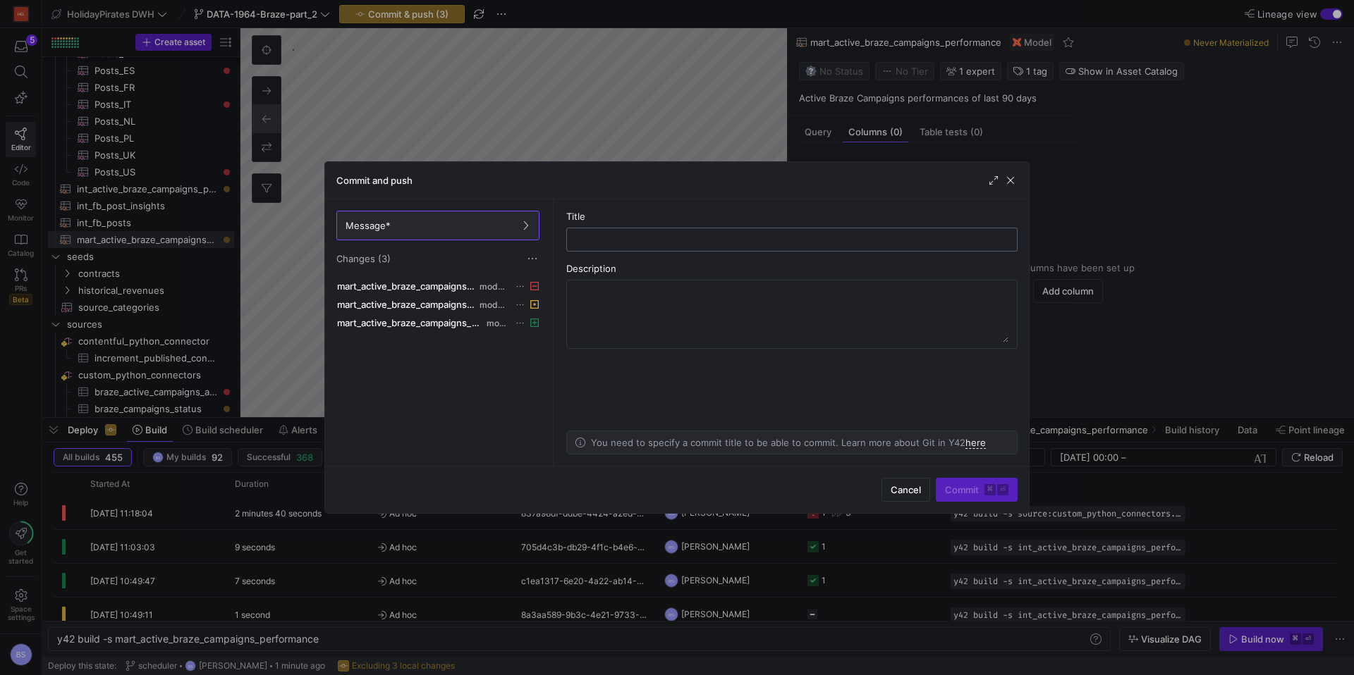
click at [735, 244] on input "text" at bounding box center [791, 239] width 427 height 11
type input "rename"
click at [958, 486] on span "Commit ⌘ ⏎" at bounding box center [976, 489] width 63 height 11
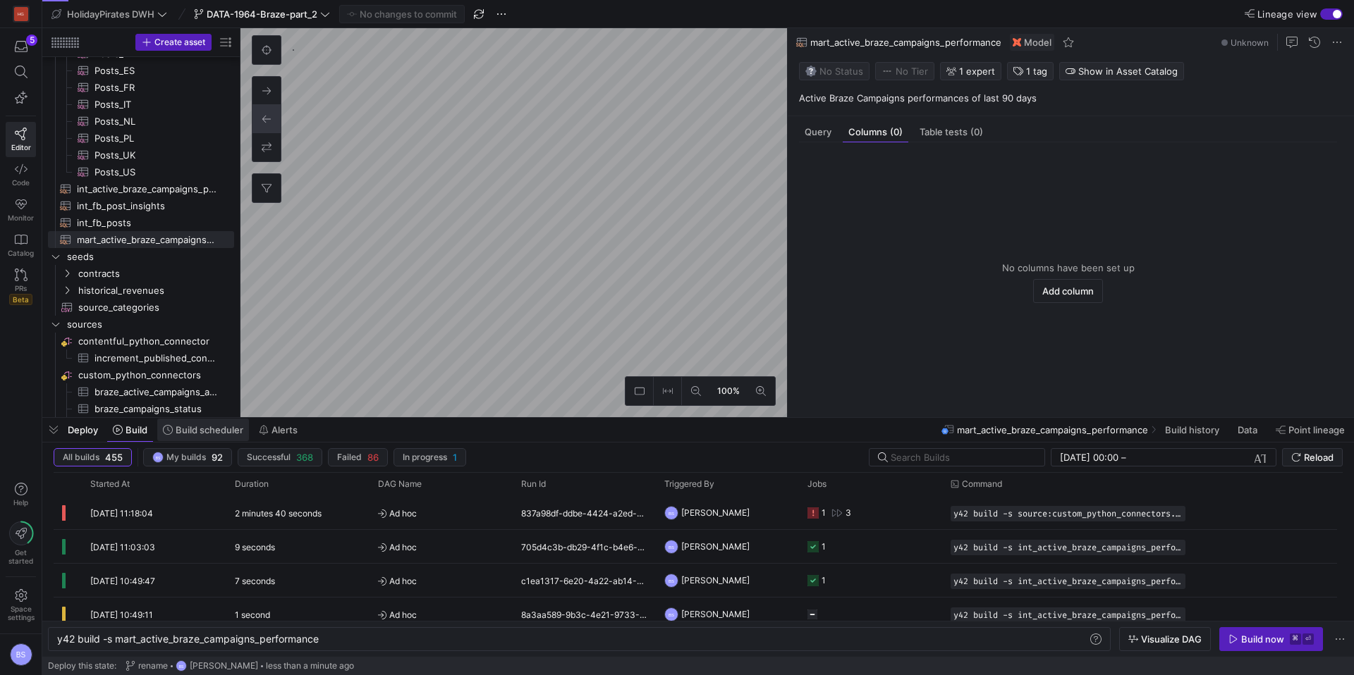
click at [222, 434] on span "Build scheduler" at bounding box center [210, 429] width 68 height 11
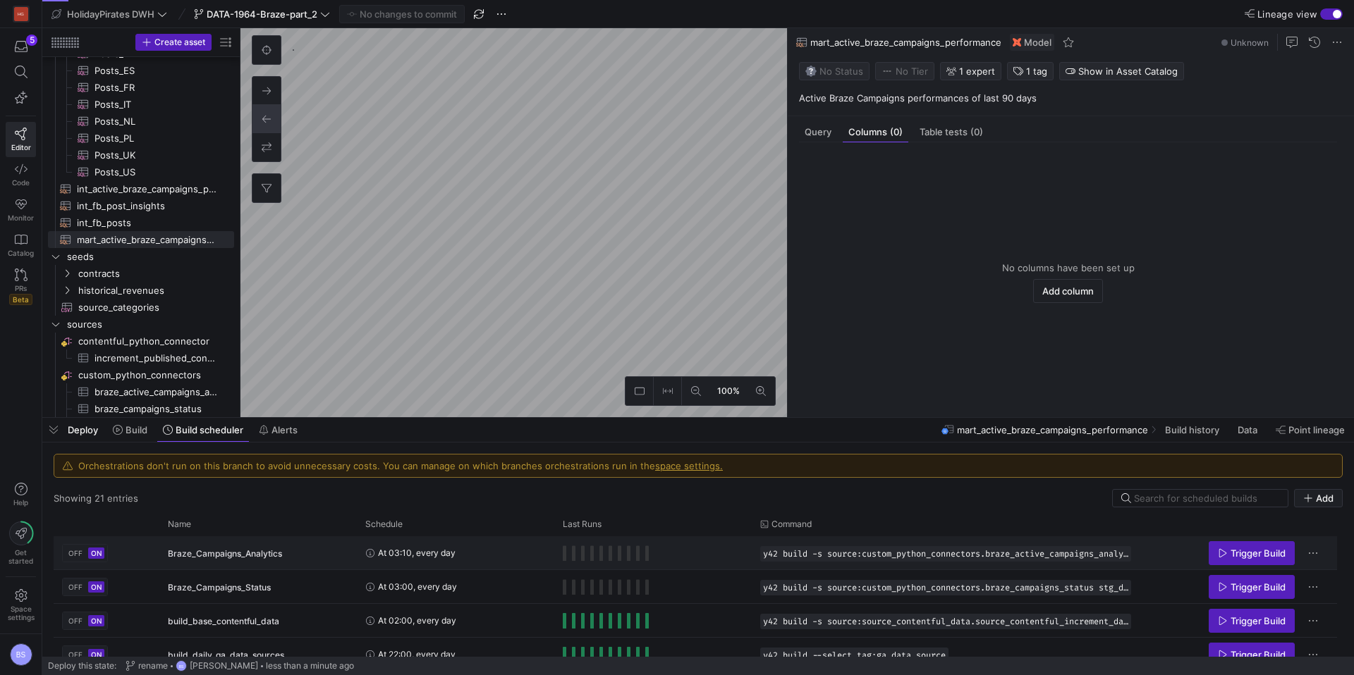
click at [500, 554] on div "At 03:10, every day" at bounding box center [455, 553] width 180 height 32
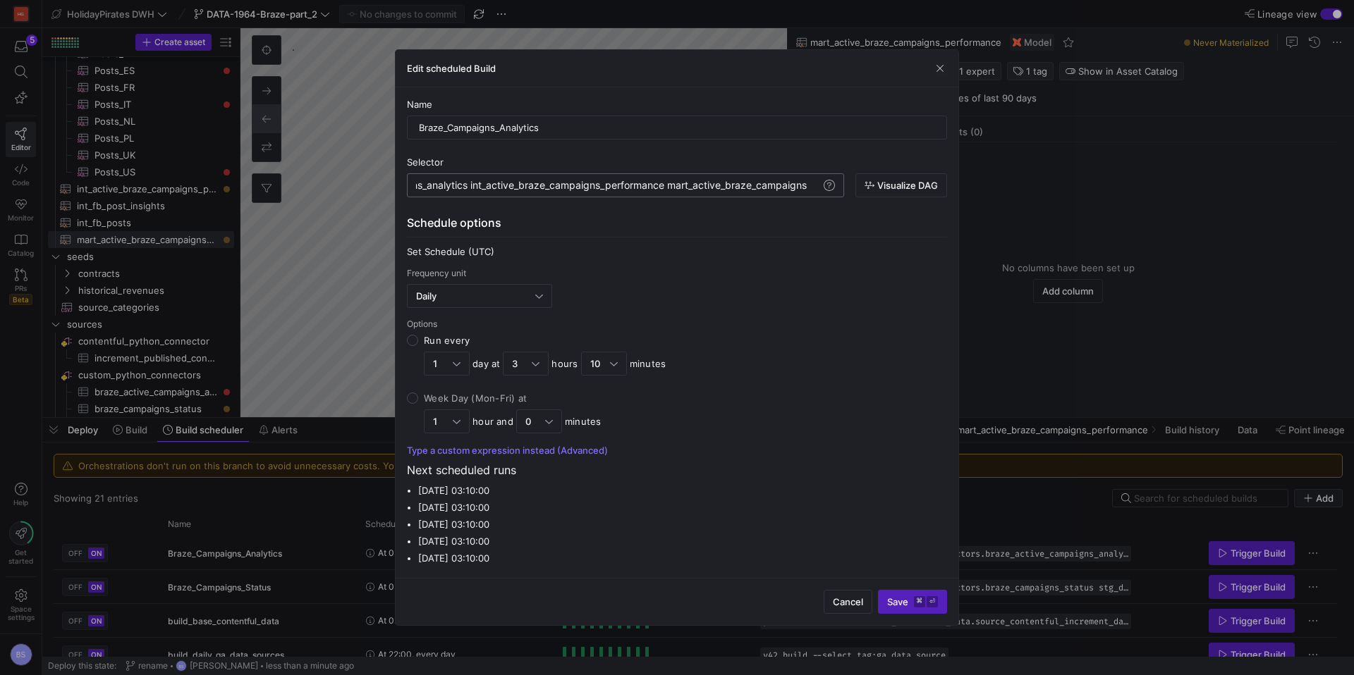
click at [732, 188] on div "y42 build -s source:custom_python_connectors.braze _active_campaigns_analytics …" at bounding box center [364, 185] width 913 height 11
click at [810, 187] on div "y42 build -s source:custom_python_connectors.braze _active_campaigns_analytics …" at bounding box center [364, 185] width 913 height 11
type textarea "y42 build -s source:custom_python_connectors.braze_active_campaigns_analytics f…"
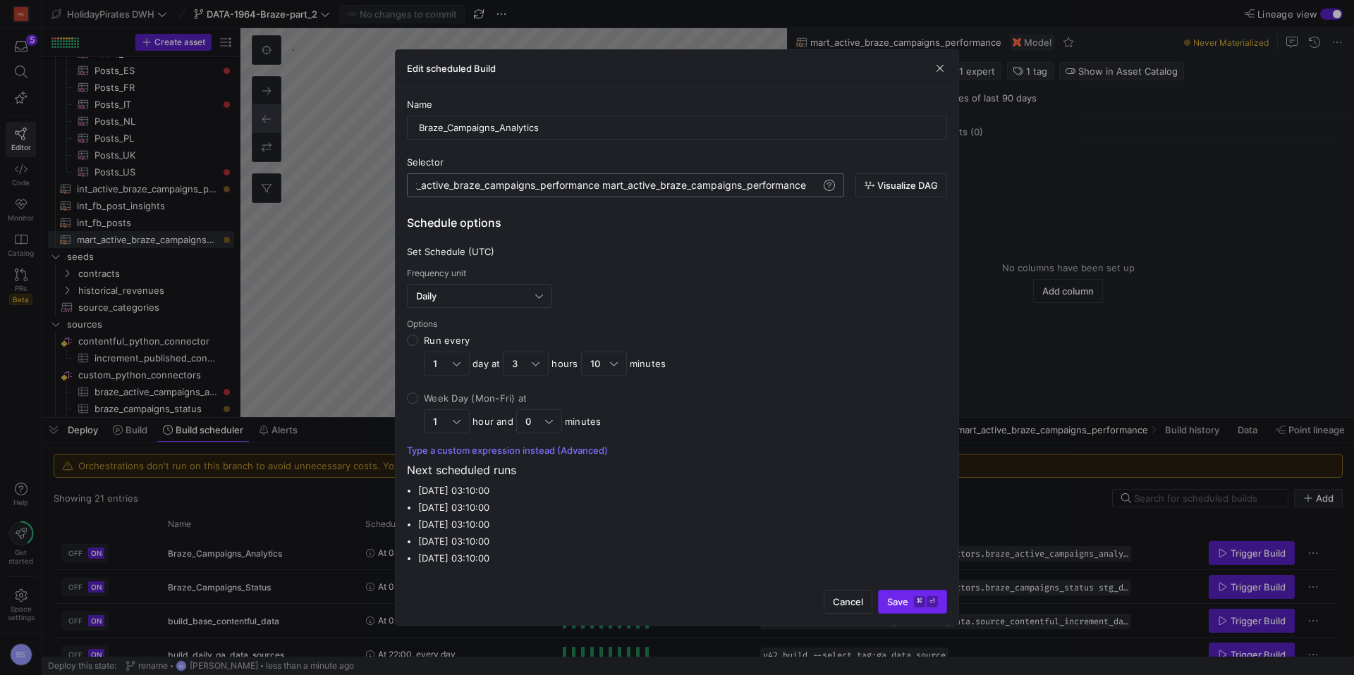
click at [893, 597] on span "Save ⌘ ⏎" at bounding box center [912, 601] width 51 height 11
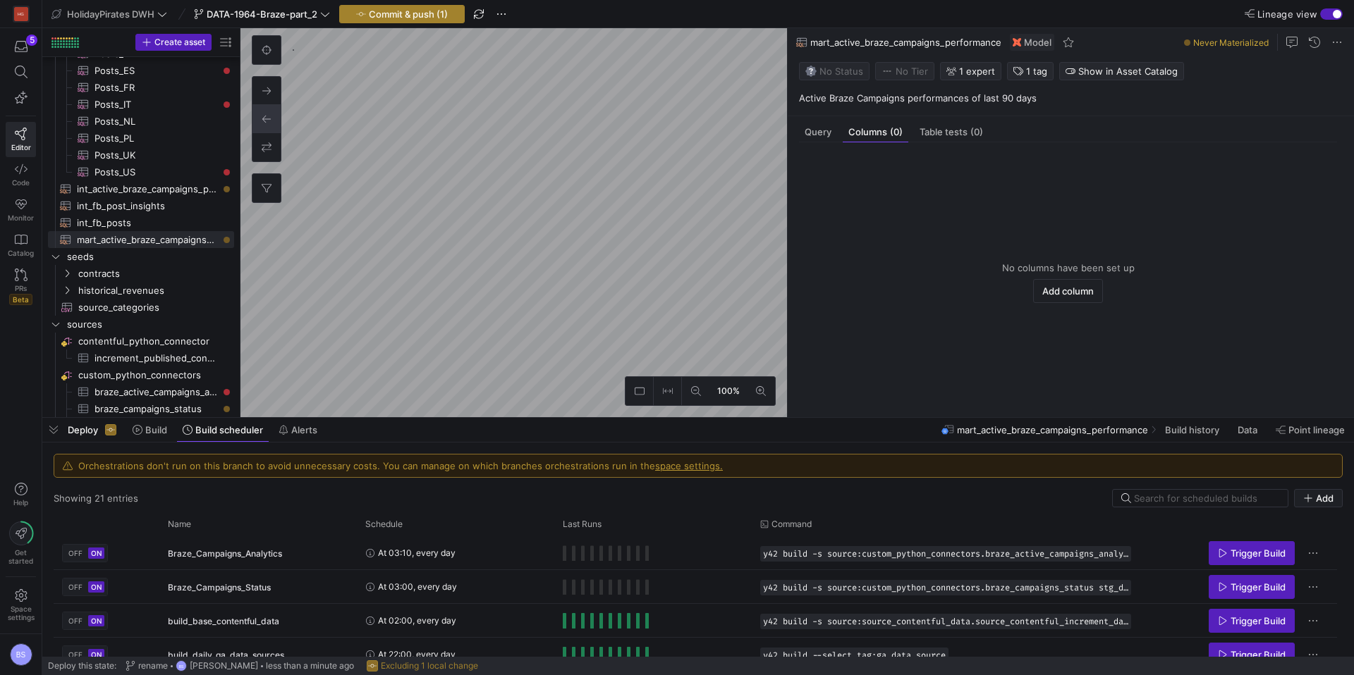
click at [426, 12] on span "Commit & push (1)" at bounding box center [408, 13] width 79 height 11
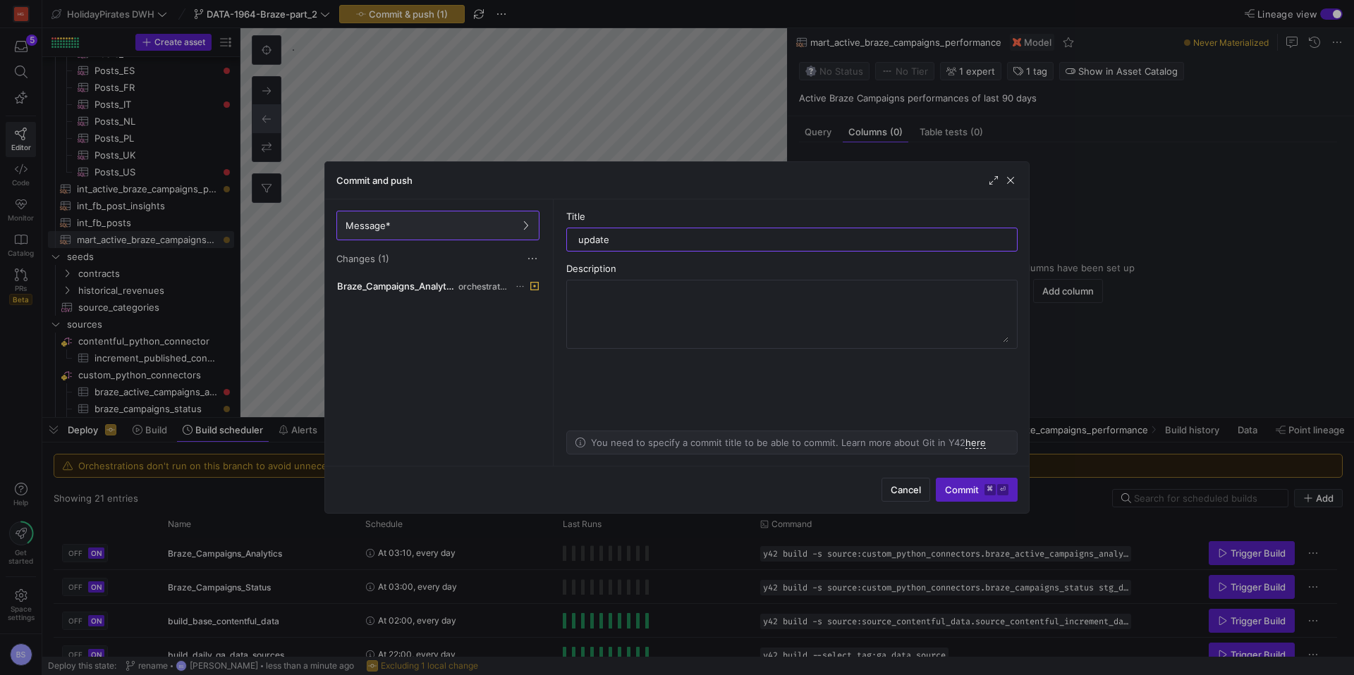
type input "update"
click at [965, 480] on span "submit" at bounding box center [976, 490] width 80 height 23
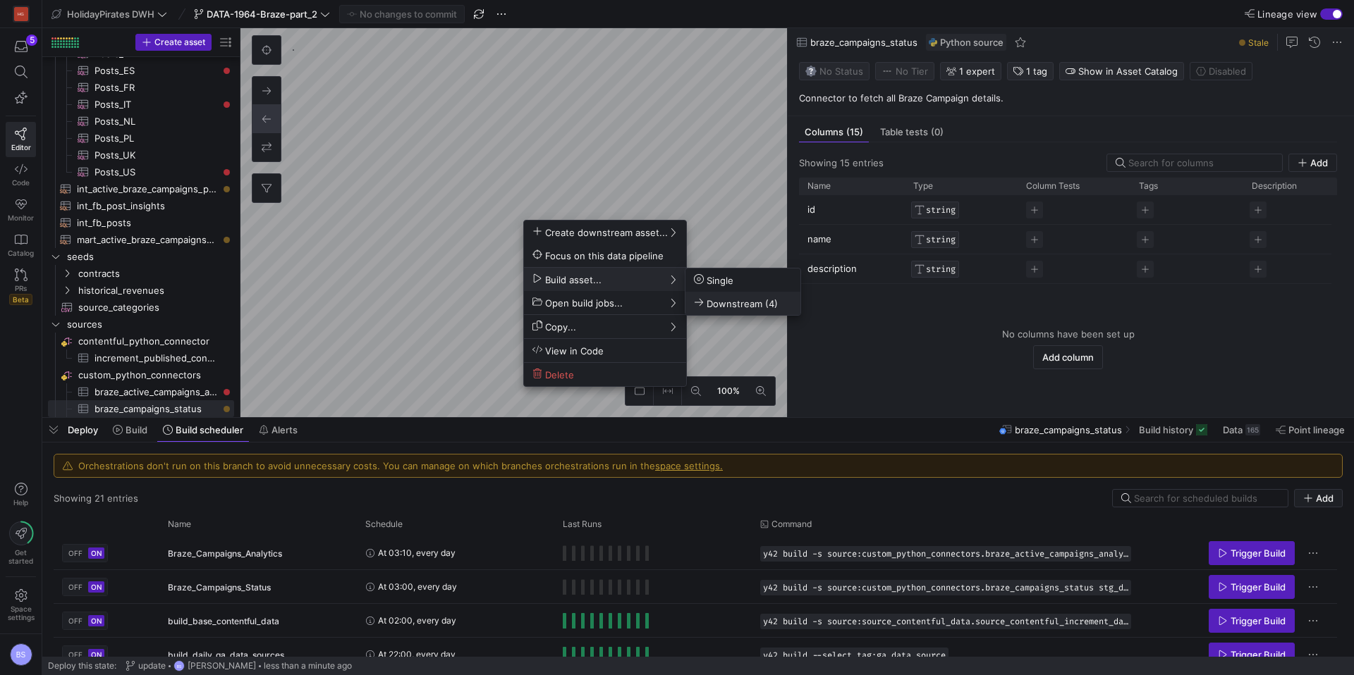
click at [720, 300] on span "Downstream (4)" at bounding box center [736, 304] width 84 height 12
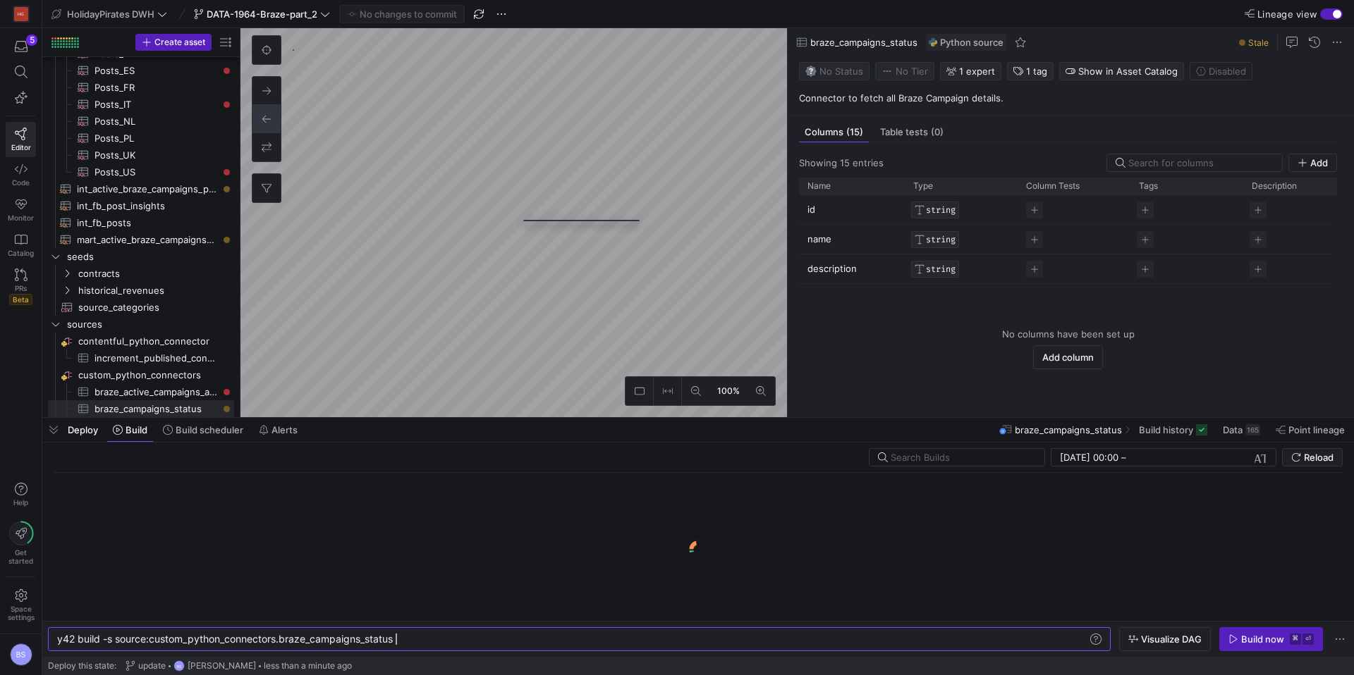
scroll to position [0, 338]
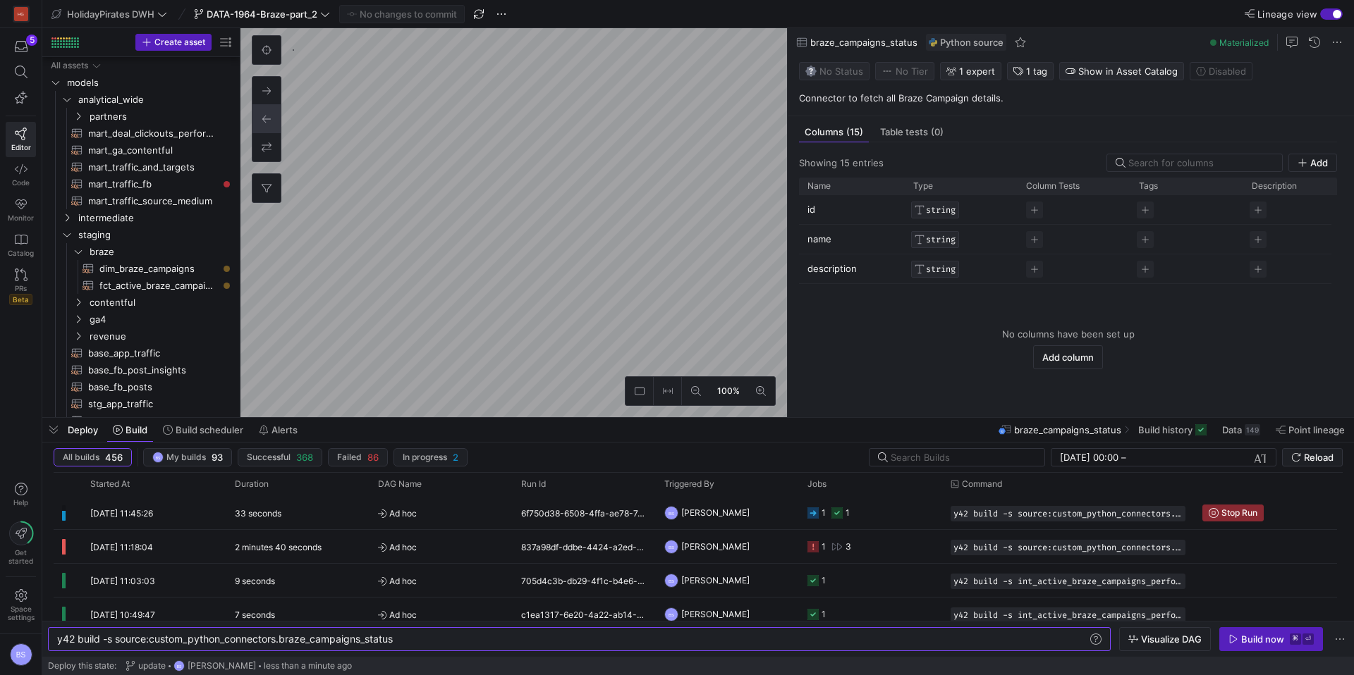
scroll to position [0, 338]
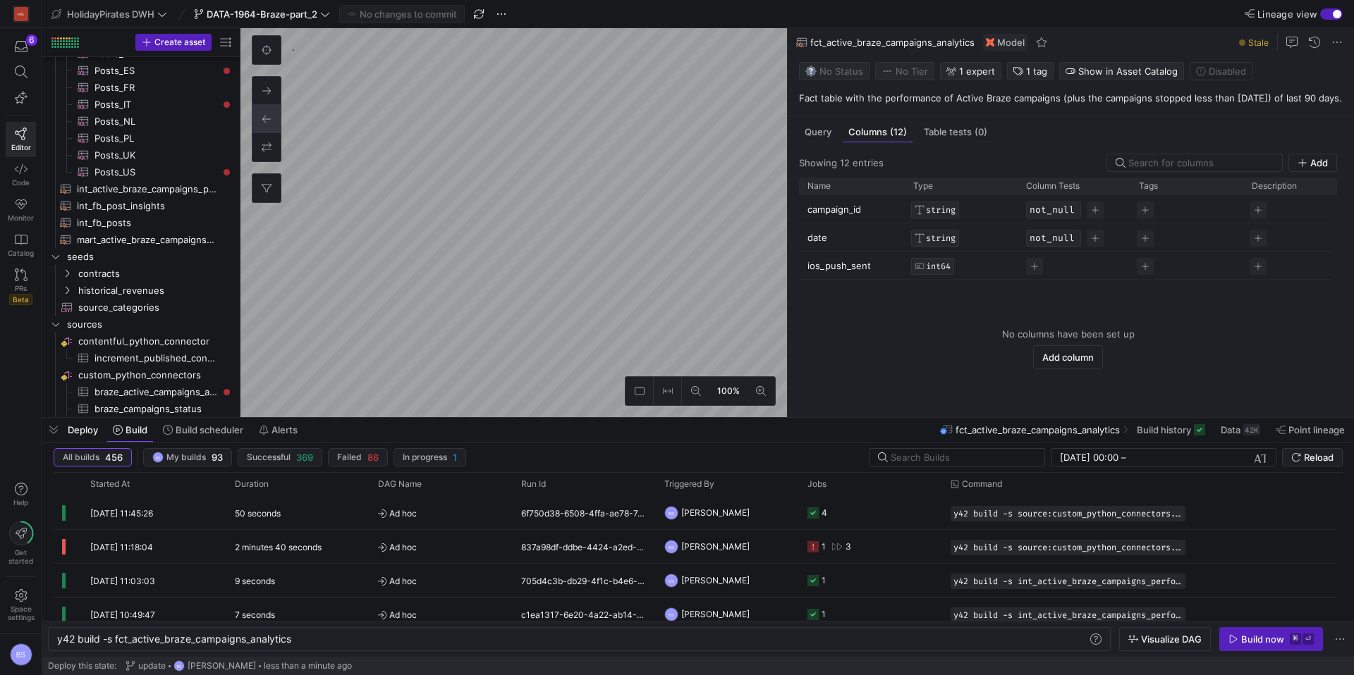
type textarea "y42 build -s fct_active_braze_campaigns_analytics"
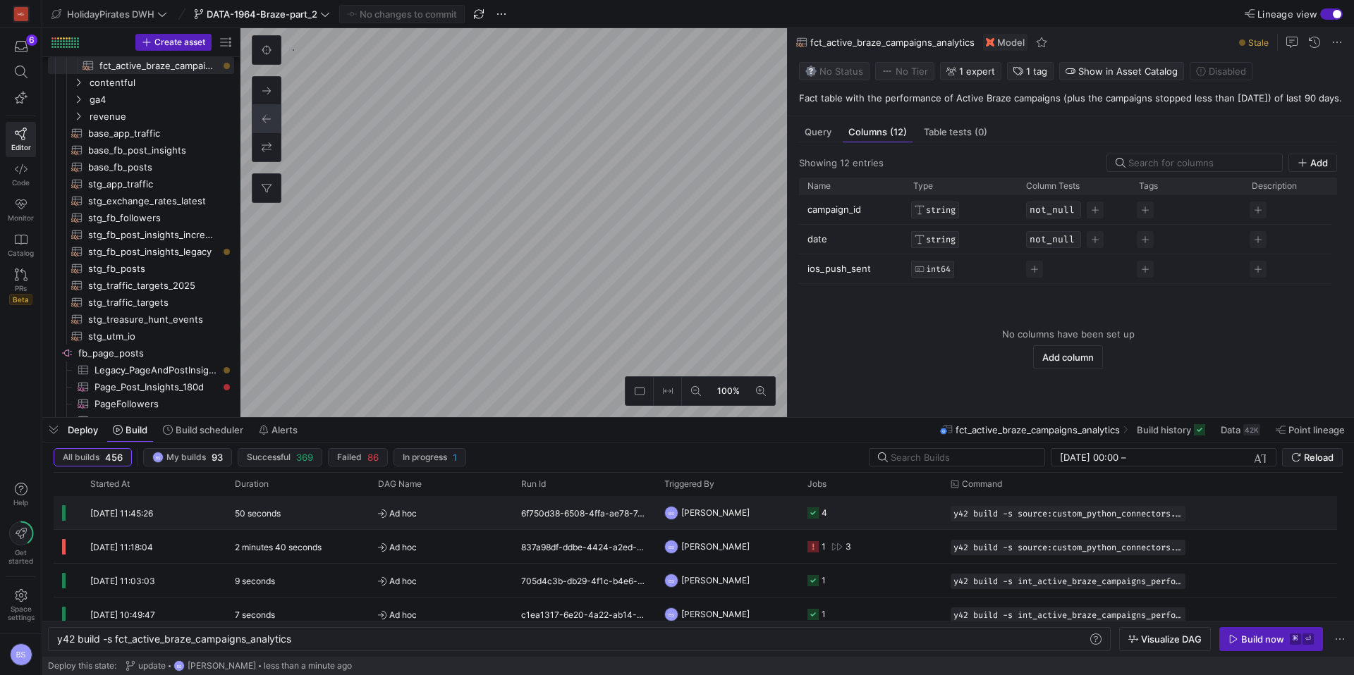
click at [814, 513] on icon "Press SPACE to select this row." at bounding box center [812, 513] width 11 height 11
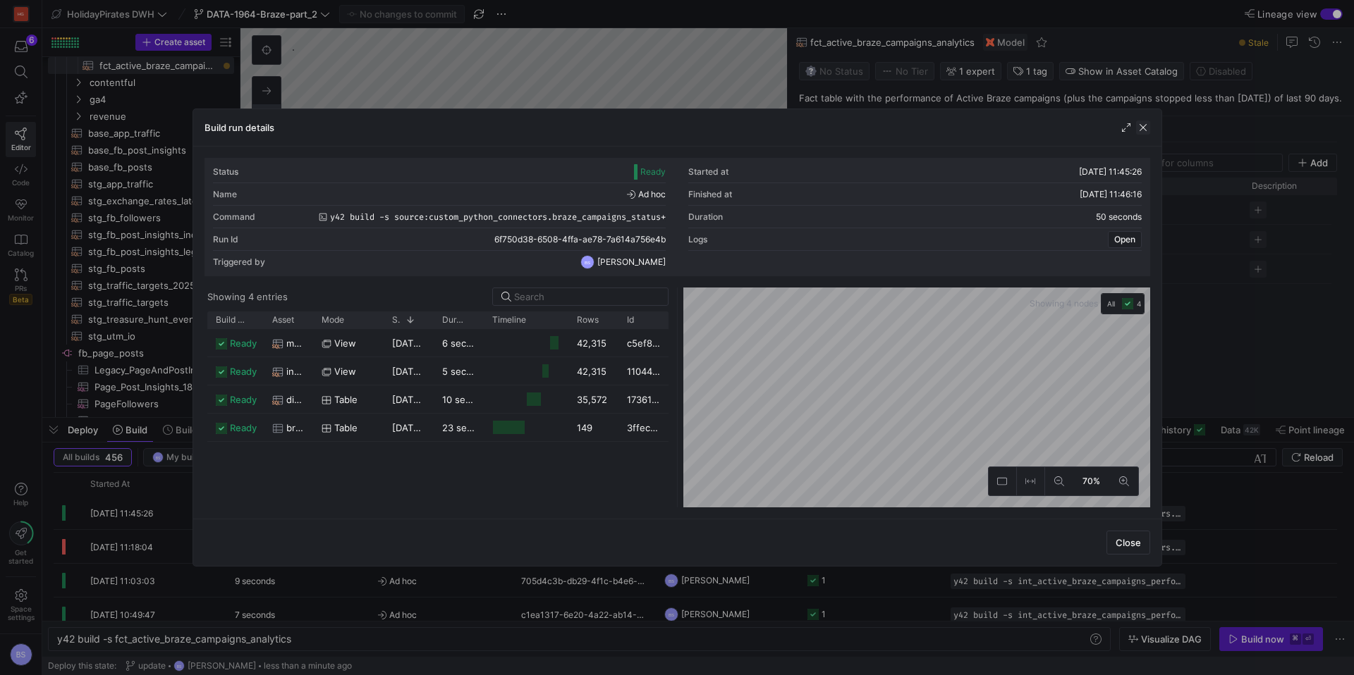
click at [1146, 128] on span "button" at bounding box center [1143, 128] width 14 height 14
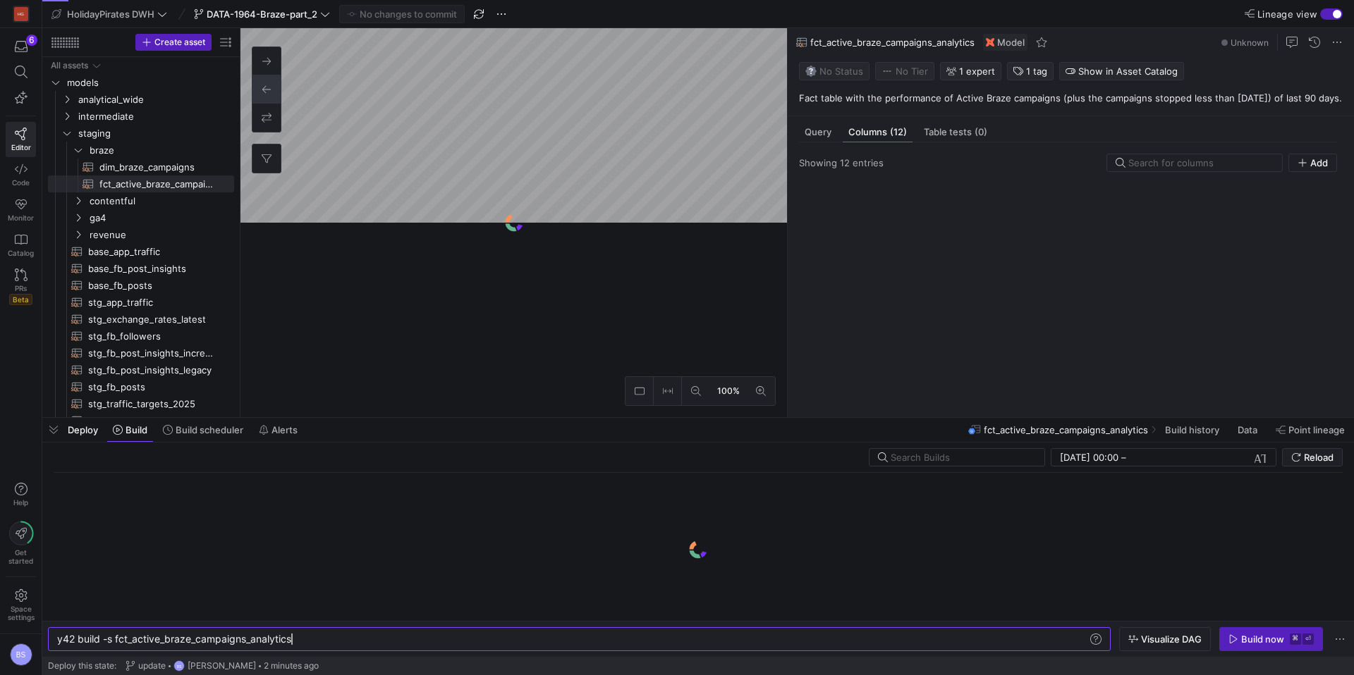
scroll to position [0, 234]
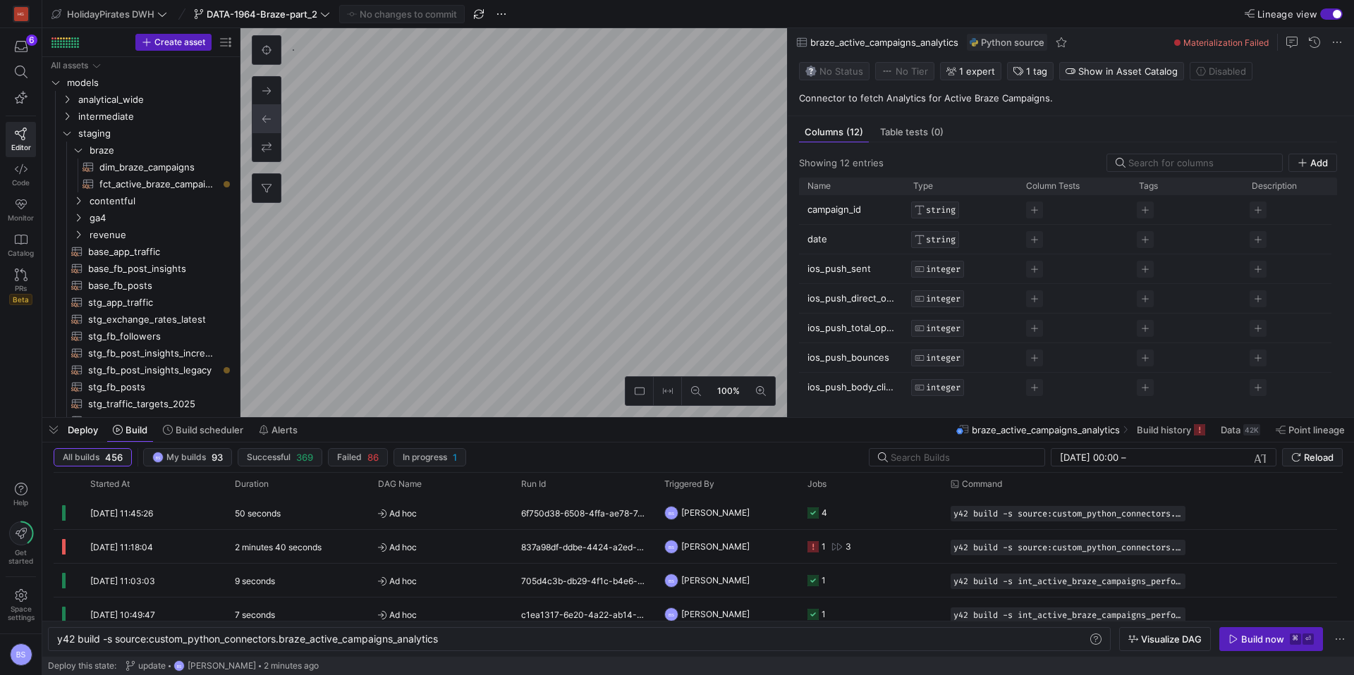
scroll to position [503, 0]
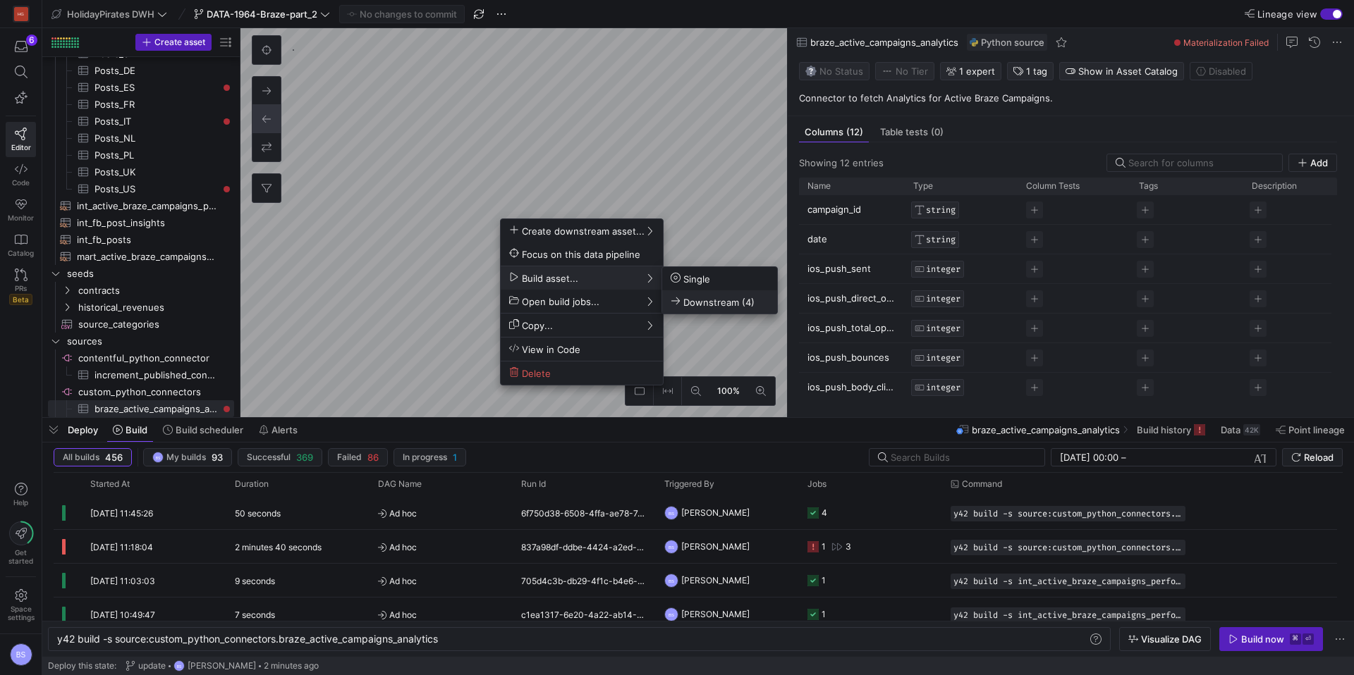
click at [720, 298] on span "Downstream (4)" at bounding box center [712, 302] width 84 height 12
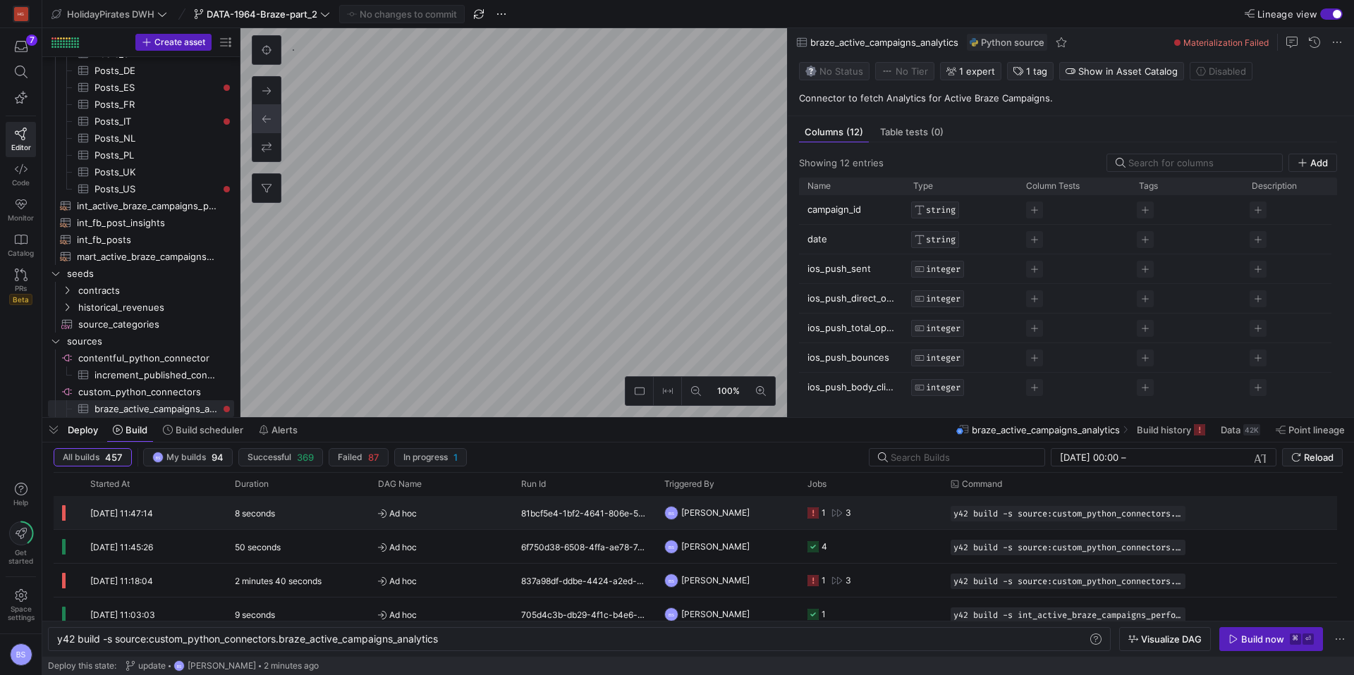
click at [283, 520] on div "8 seconds" at bounding box center [297, 512] width 143 height 33
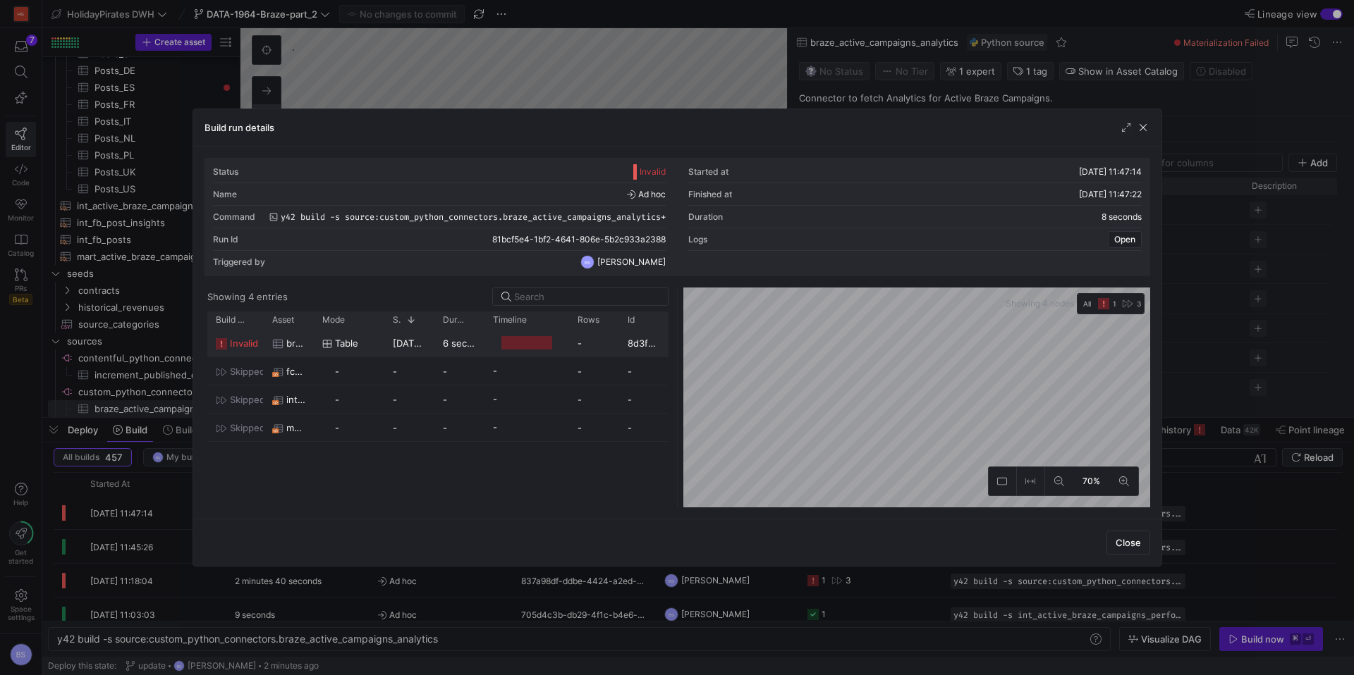
click at [333, 349] on div "Table" at bounding box center [349, 343] width 54 height 27
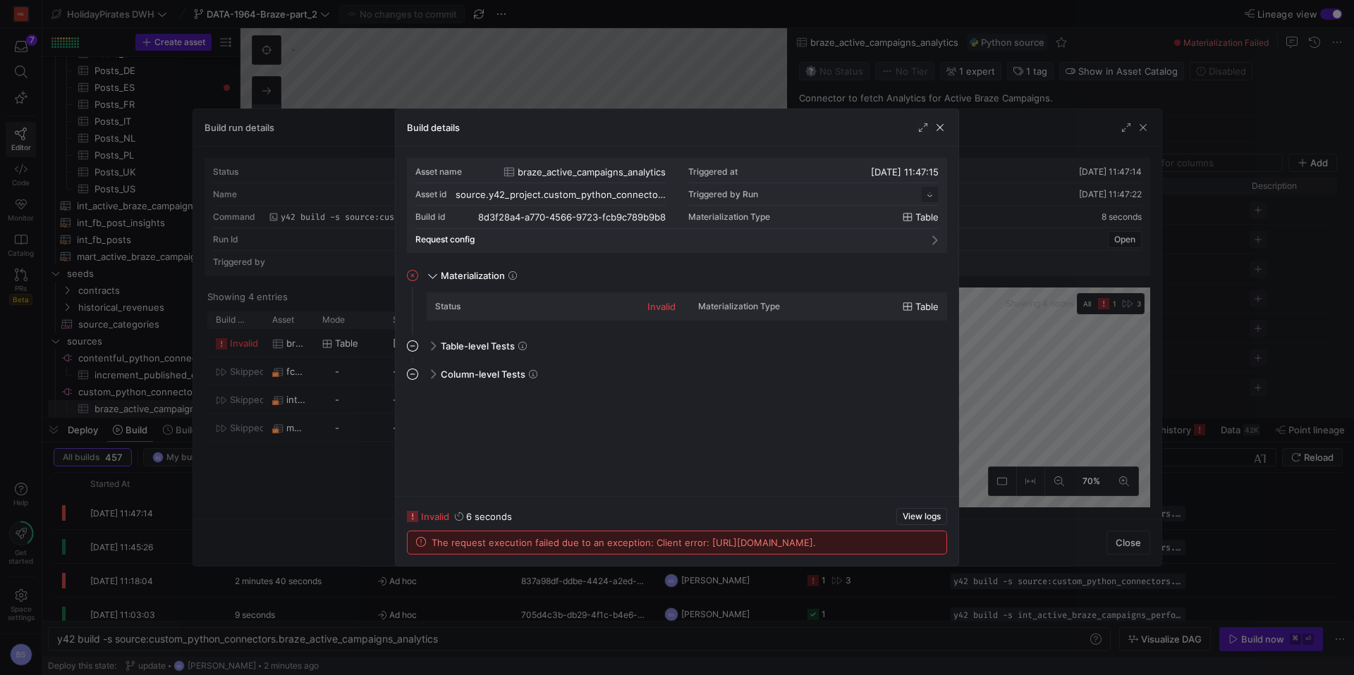
scroll to position [127, 0]
click at [933, 512] on span "View logs" at bounding box center [921, 517] width 38 height 10
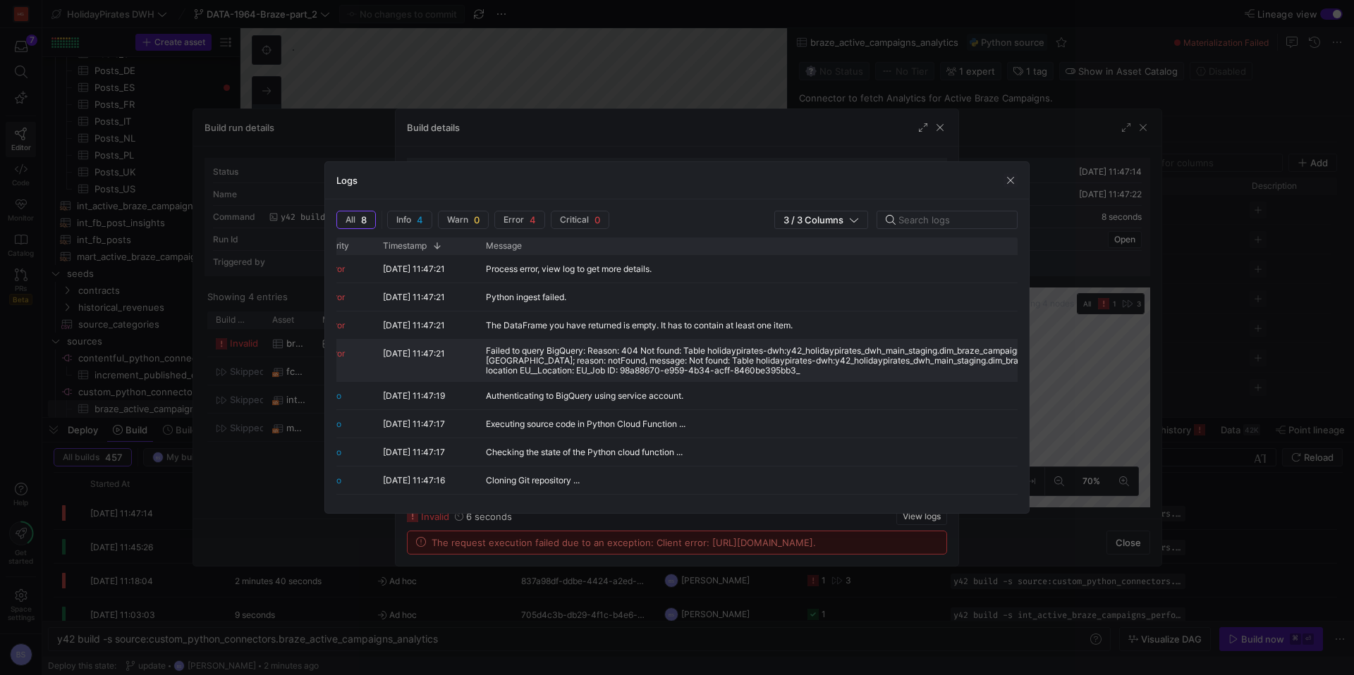
scroll to position [0, 0]
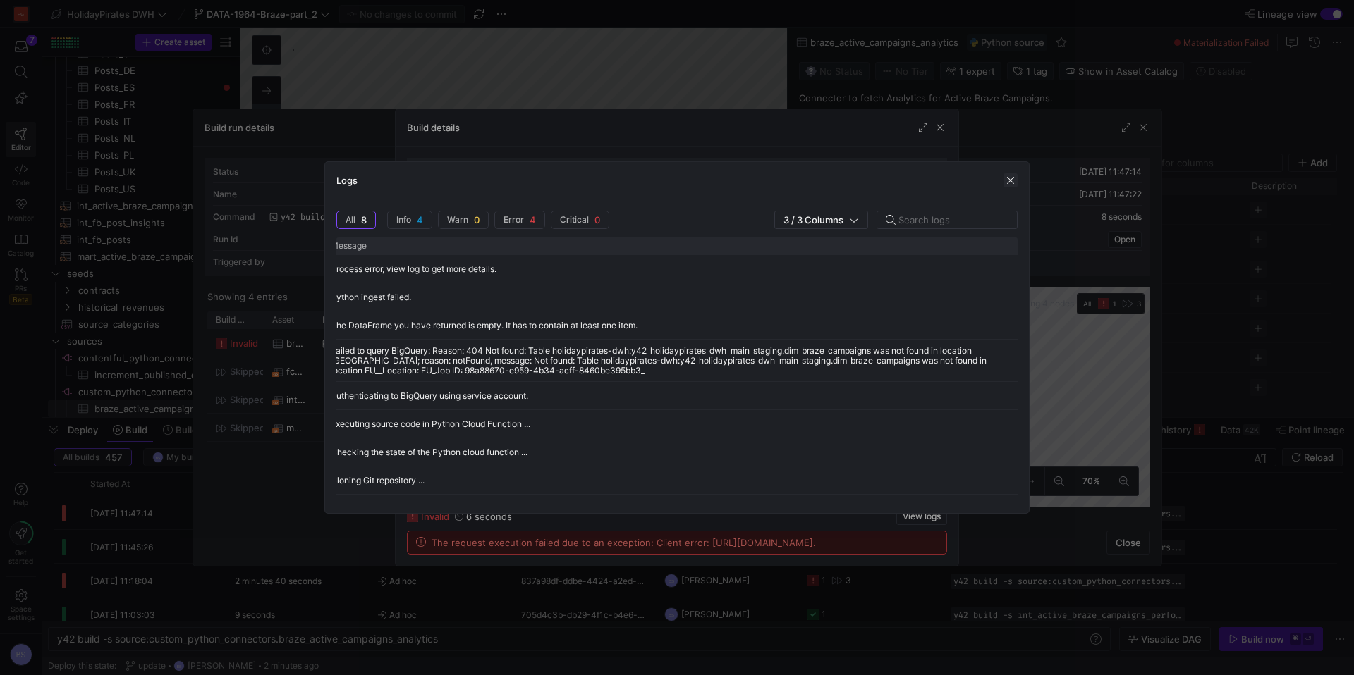
click at [1008, 180] on span "button" at bounding box center [1010, 180] width 14 height 14
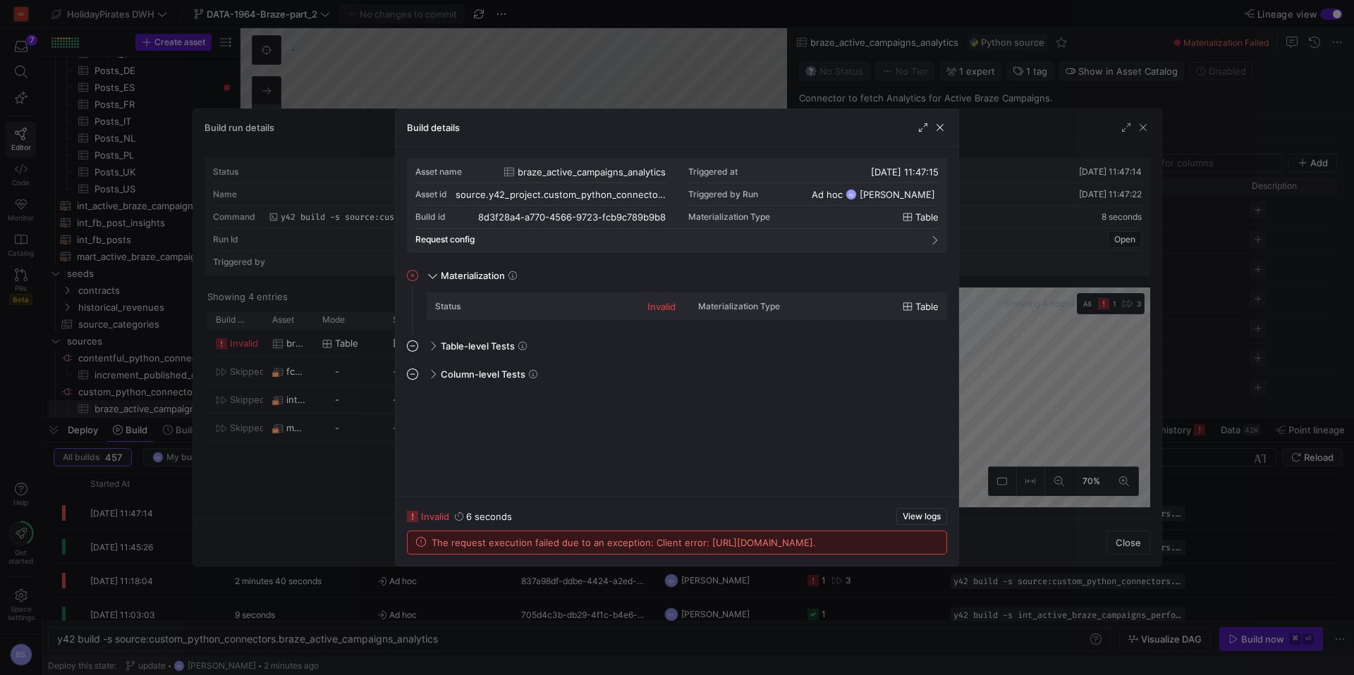
drag, startPoint x: 939, startPoint y: 128, endPoint x: 995, endPoint y: 128, distance: 56.4
click at [940, 128] on span "button" at bounding box center [940, 128] width 14 height 14
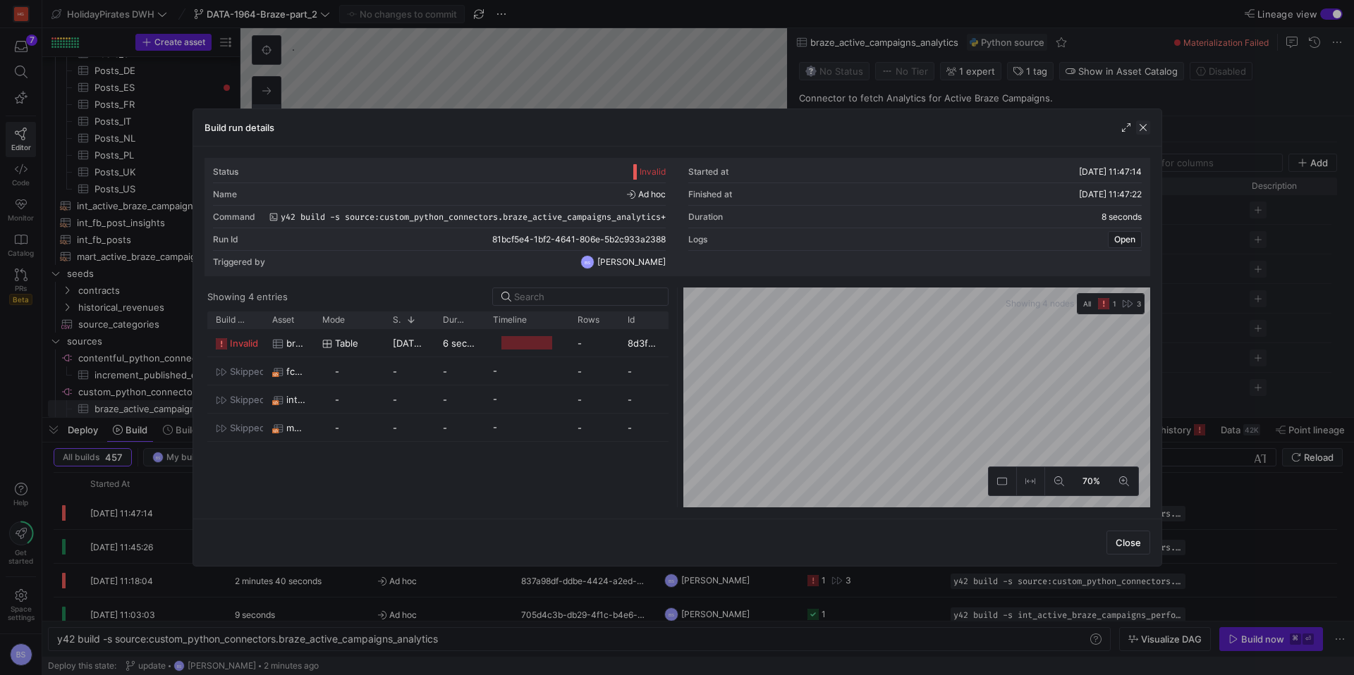
click at [1143, 128] on span "button" at bounding box center [1143, 128] width 14 height 14
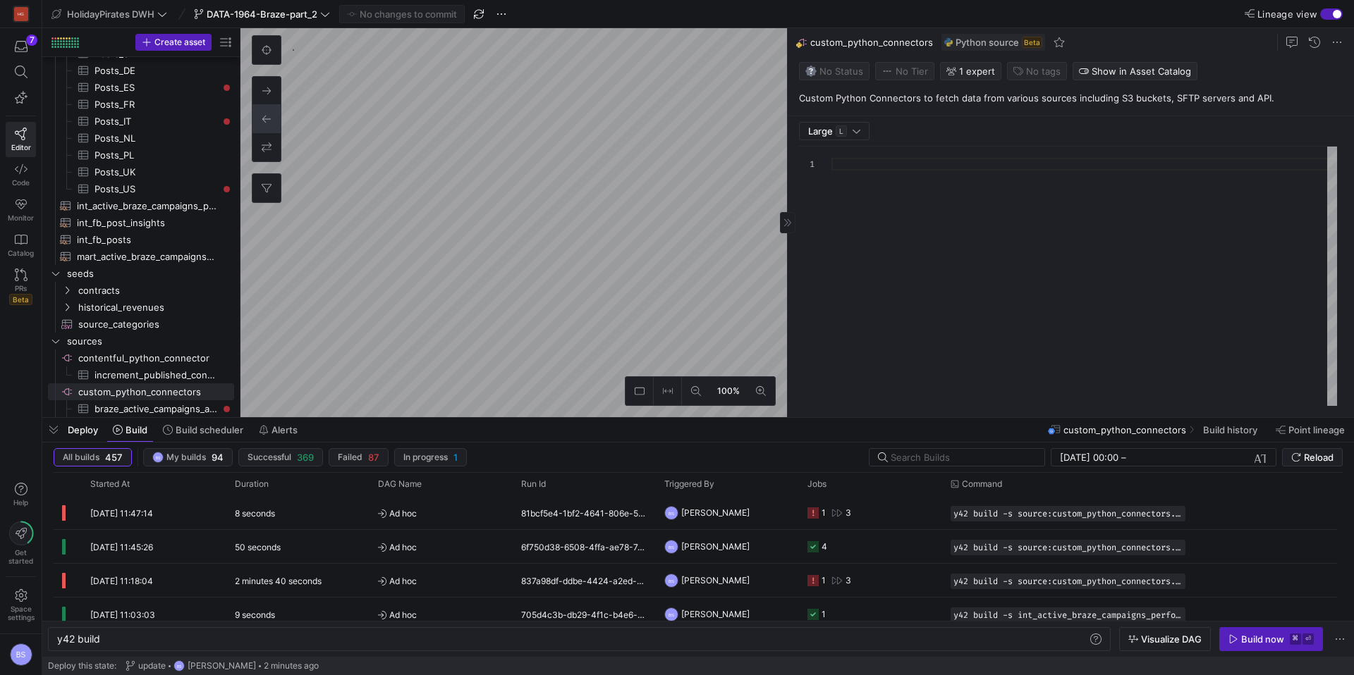
type textarea "y42 build"
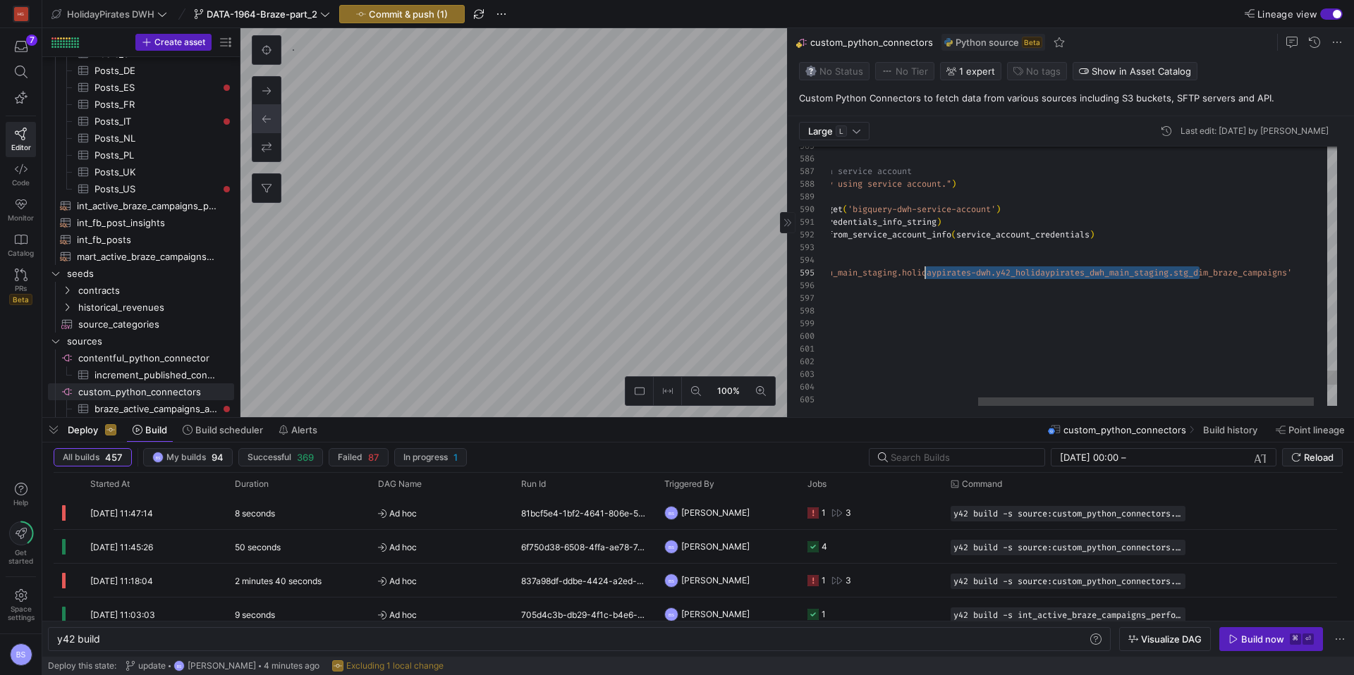
scroll to position [51, 309]
drag, startPoint x: 1198, startPoint y: 273, endPoint x: 921, endPoint y: 275, distance: 277.1
type textarea "service_account_credentials = json.loads(credentials_info_string) credentials =…"
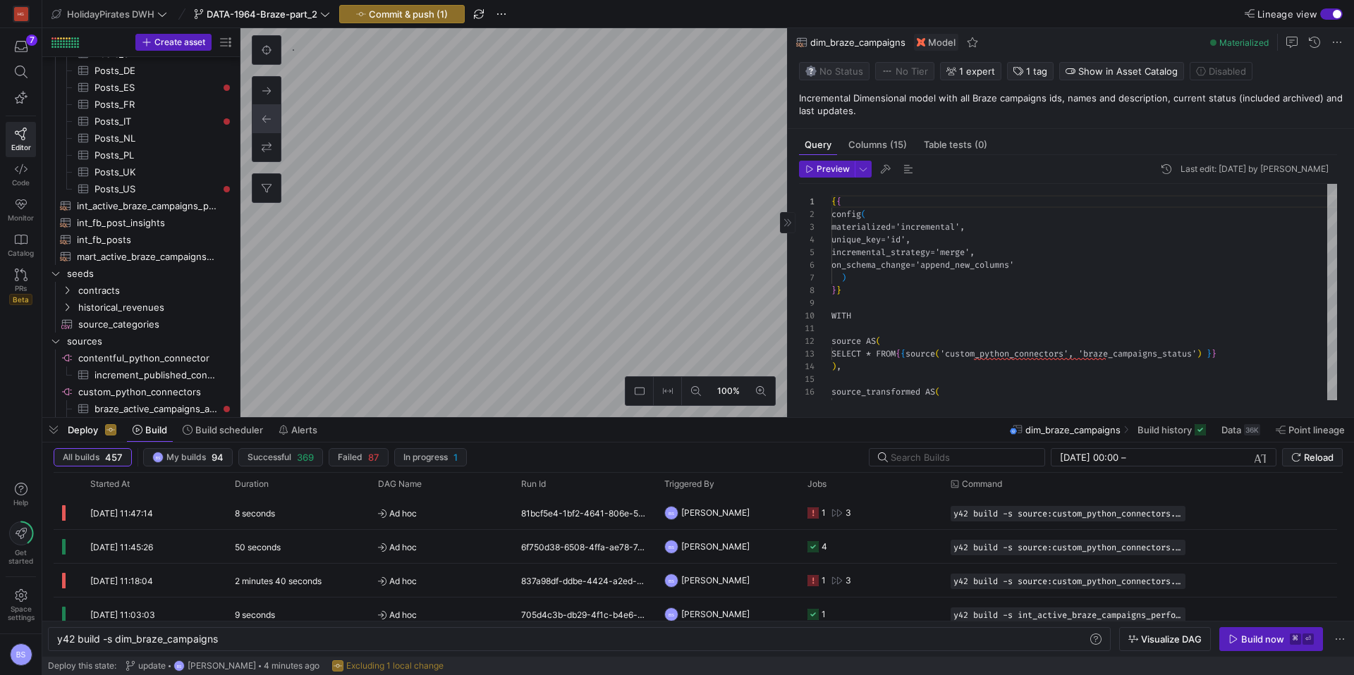
scroll to position [127, 0]
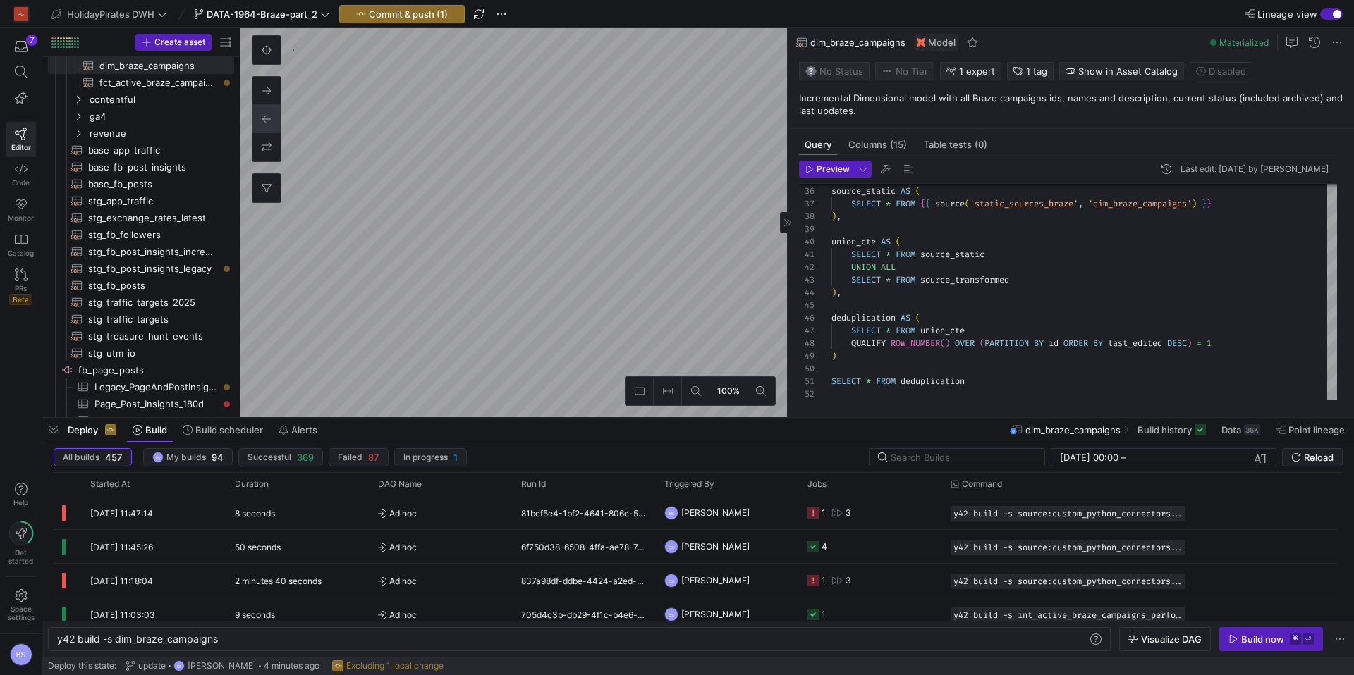
type textarea "y42 build -s source:custom_python_connectors.braze_active_campaigns_analytics"
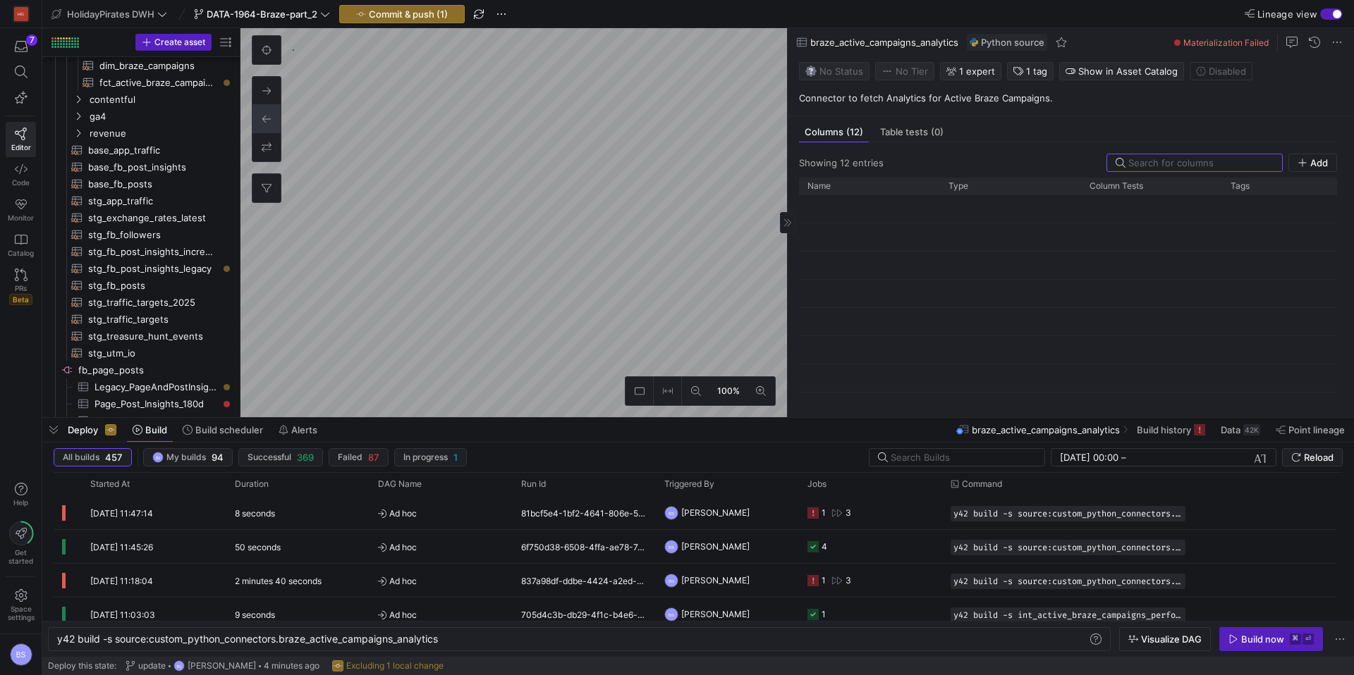
scroll to position [503, 0]
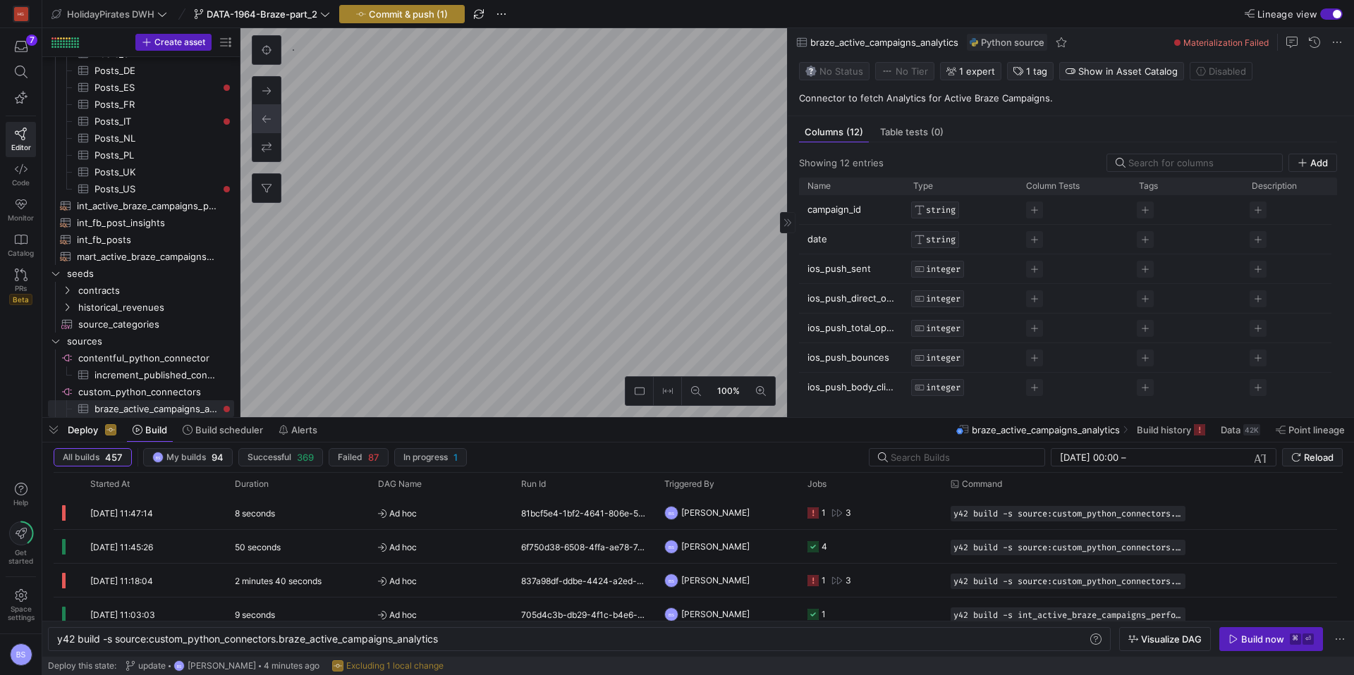
click at [424, 20] on span "button" at bounding box center [402, 14] width 124 height 17
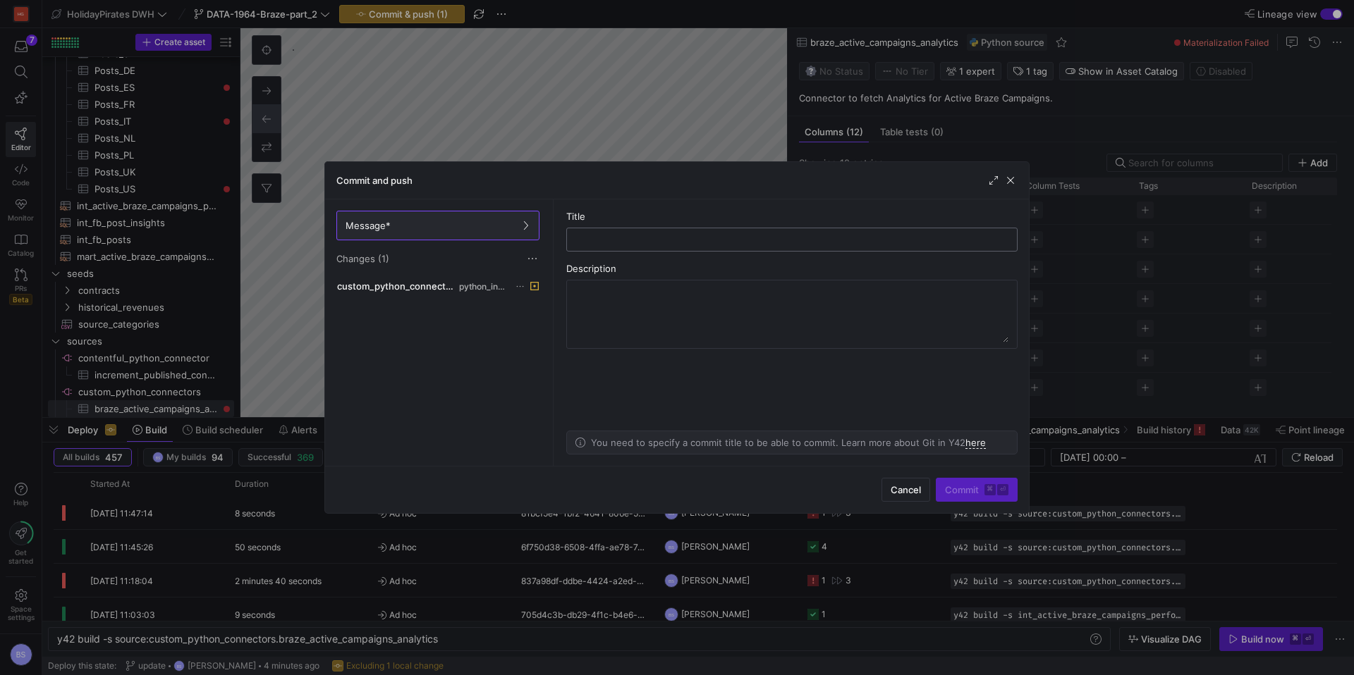
click at [619, 243] on input "text" at bounding box center [791, 239] width 427 height 11
type input "reference"
click at [946, 484] on span "Commit ⌘ ⏎" at bounding box center [976, 489] width 63 height 11
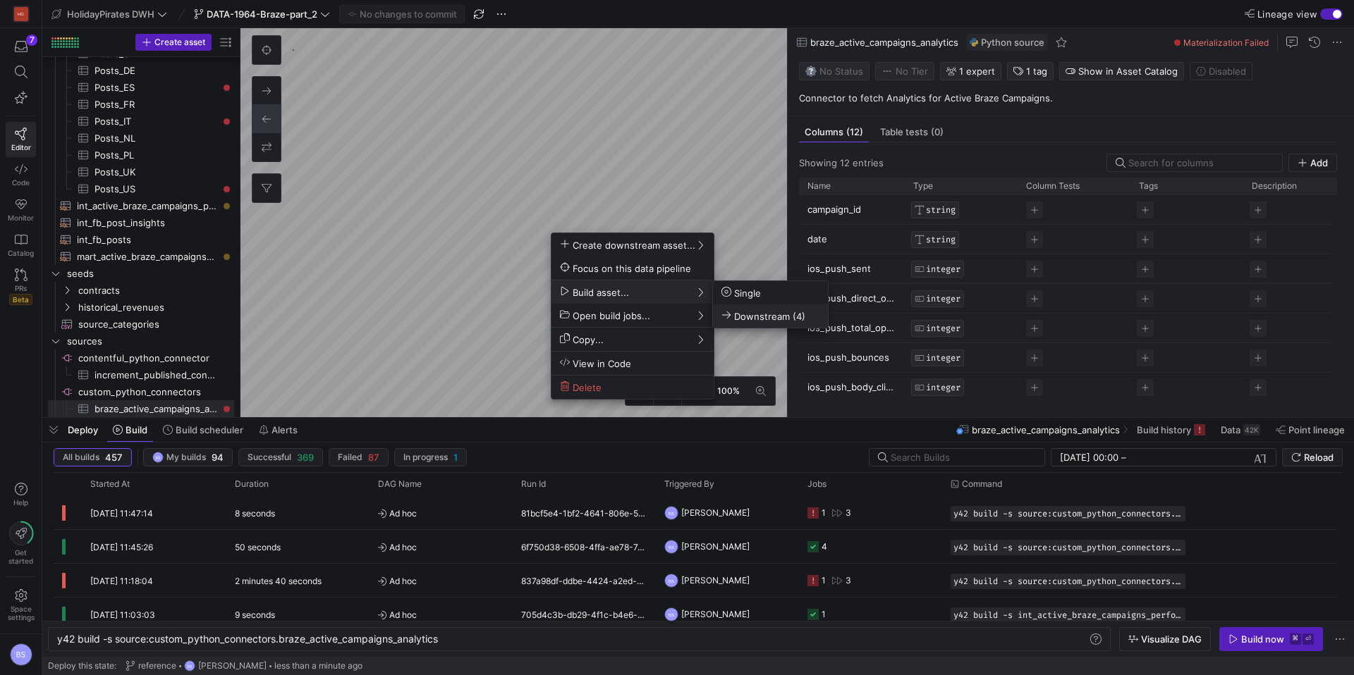
click at [759, 317] on span "Downstream (4)" at bounding box center [763, 316] width 84 height 12
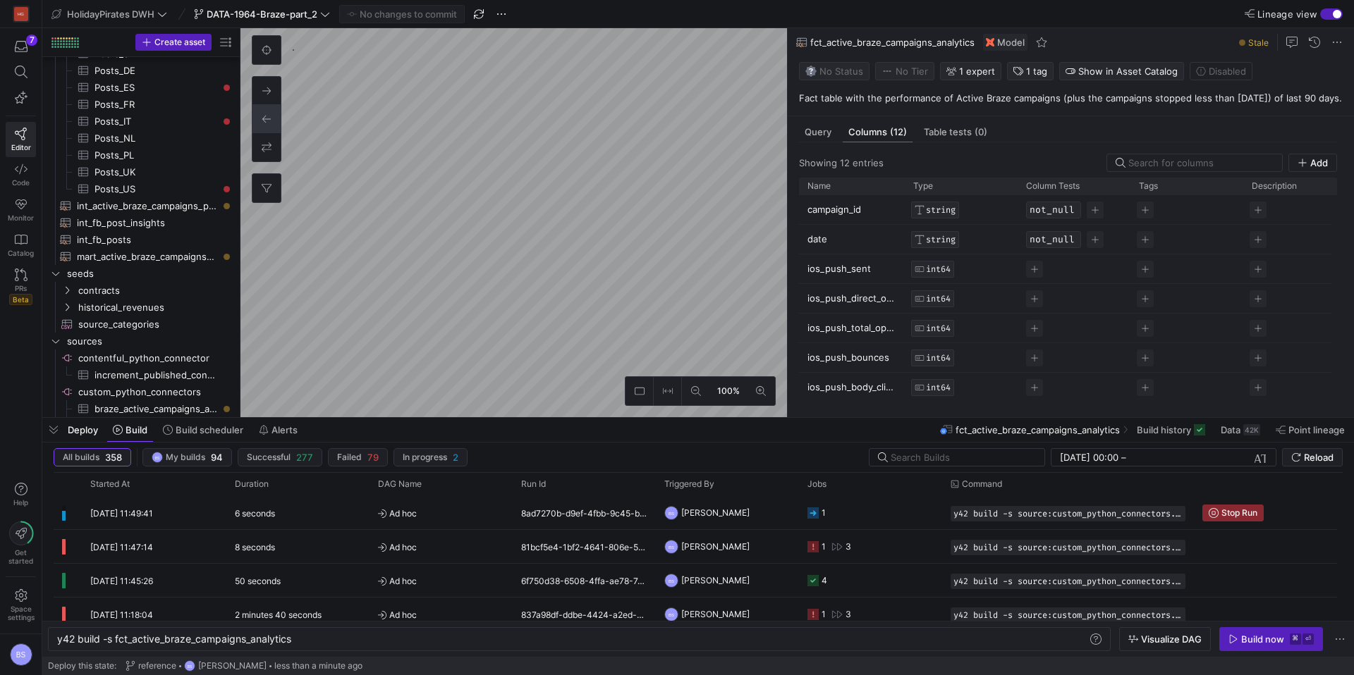
scroll to position [118, 0]
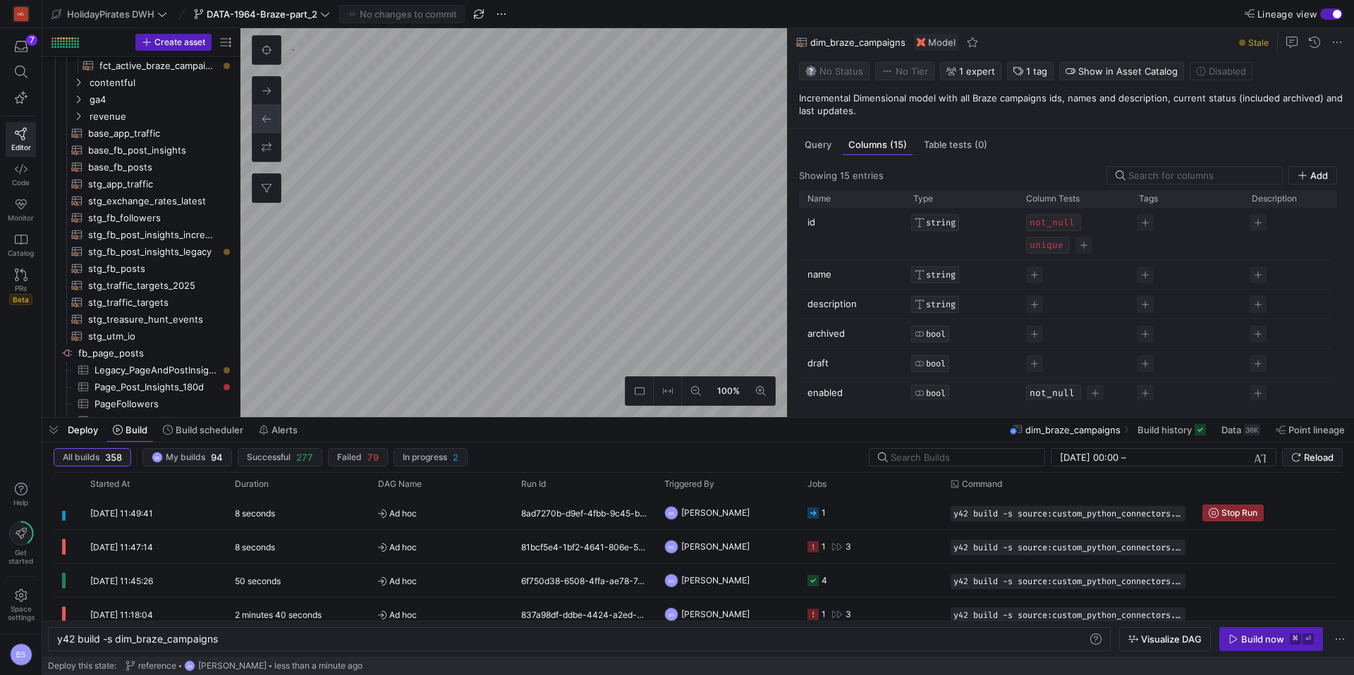
scroll to position [102, 0]
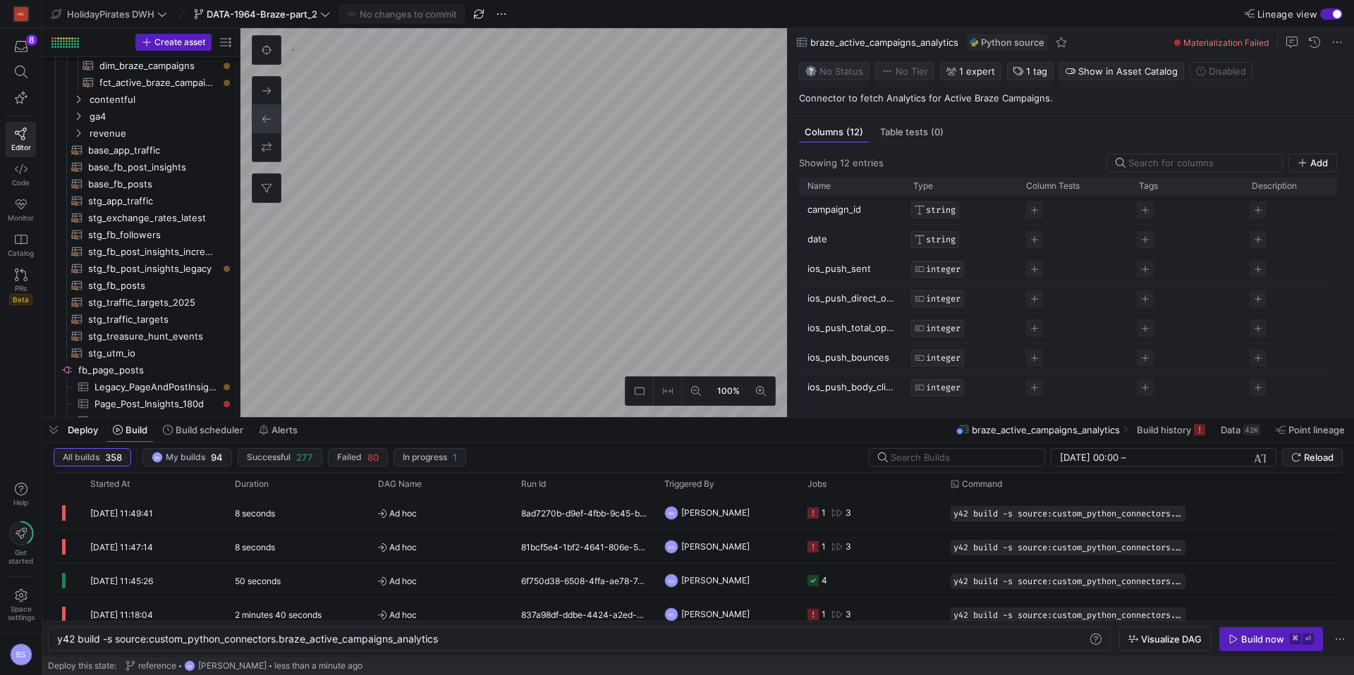
scroll to position [503, 0]
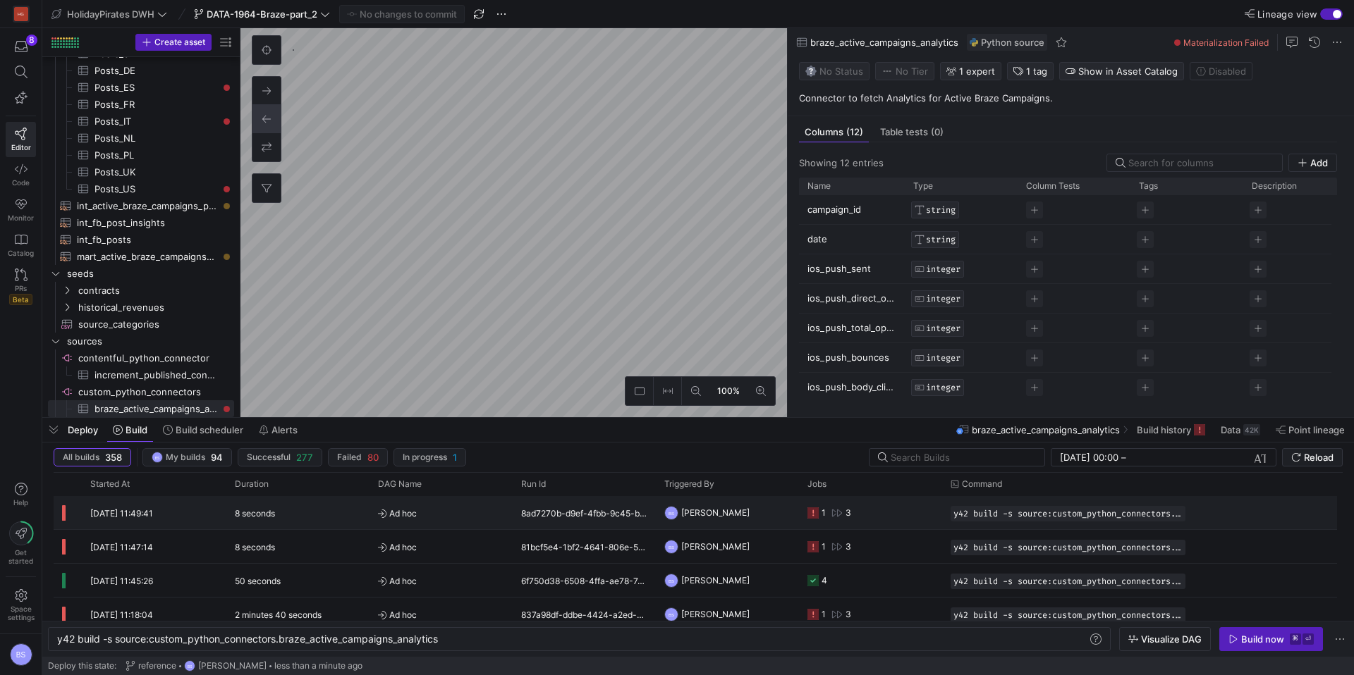
click at [427, 515] on span "Ad hoc" at bounding box center [441, 513] width 126 height 33
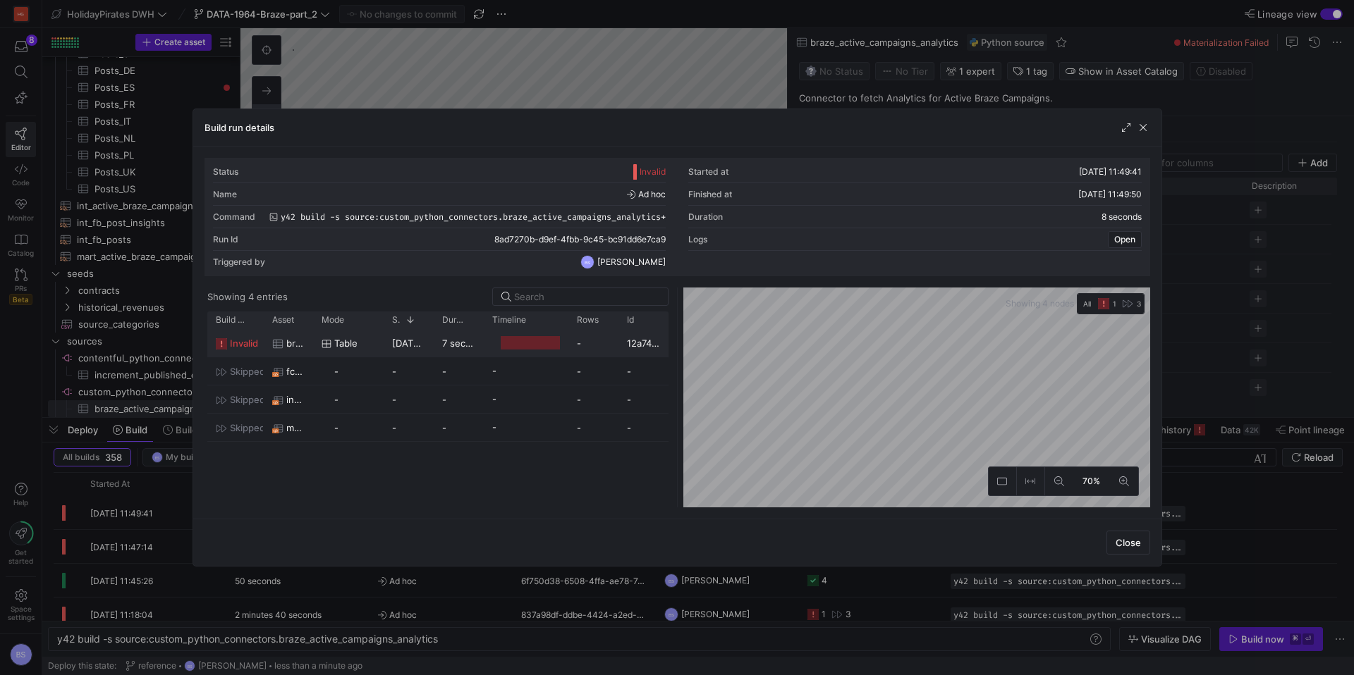
click at [471, 345] on y42-duration "7 seconds" at bounding box center [464, 343] width 45 height 11
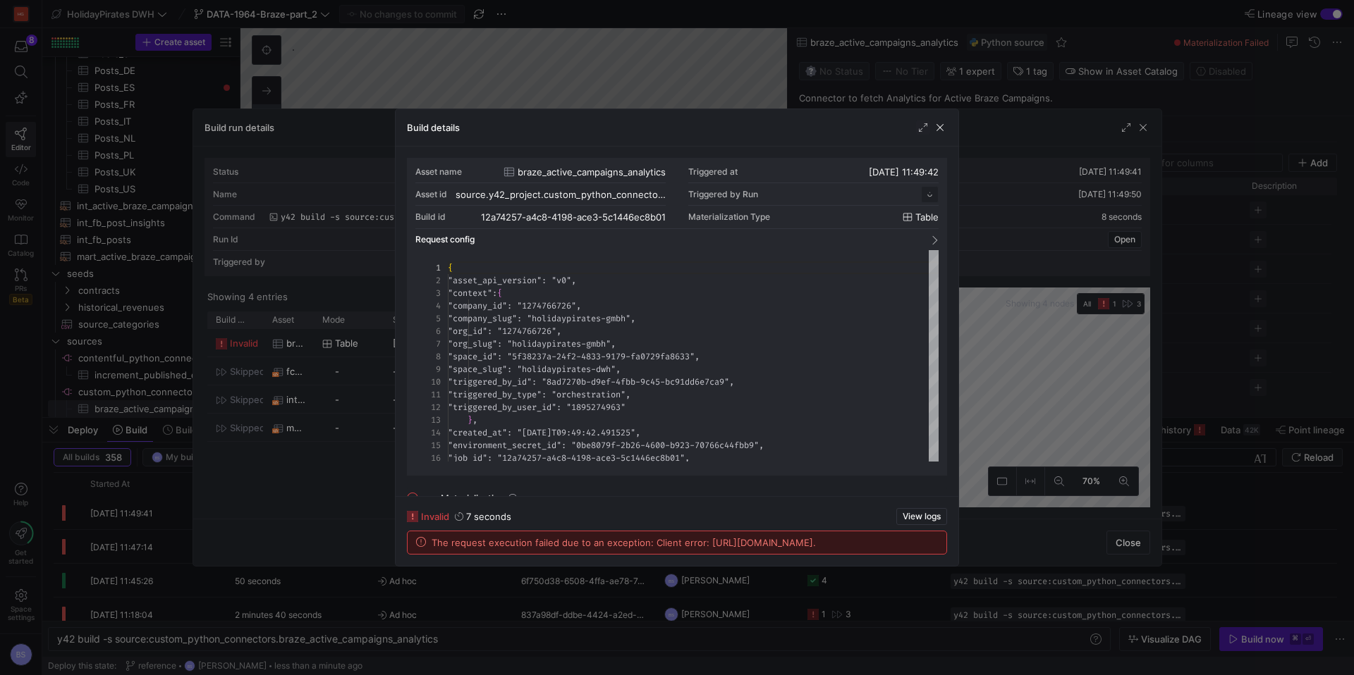
scroll to position [127, 0]
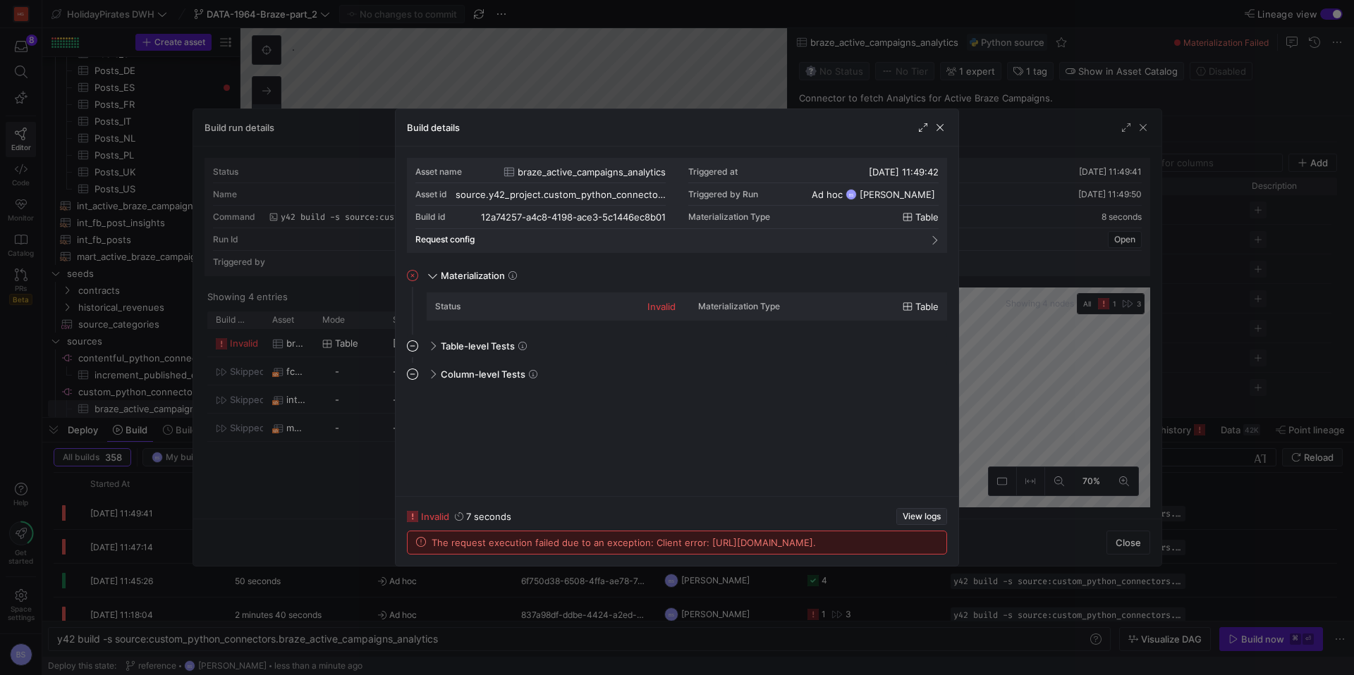
click at [925, 512] on span "View logs" at bounding box center [921, 517] width 38 height 10
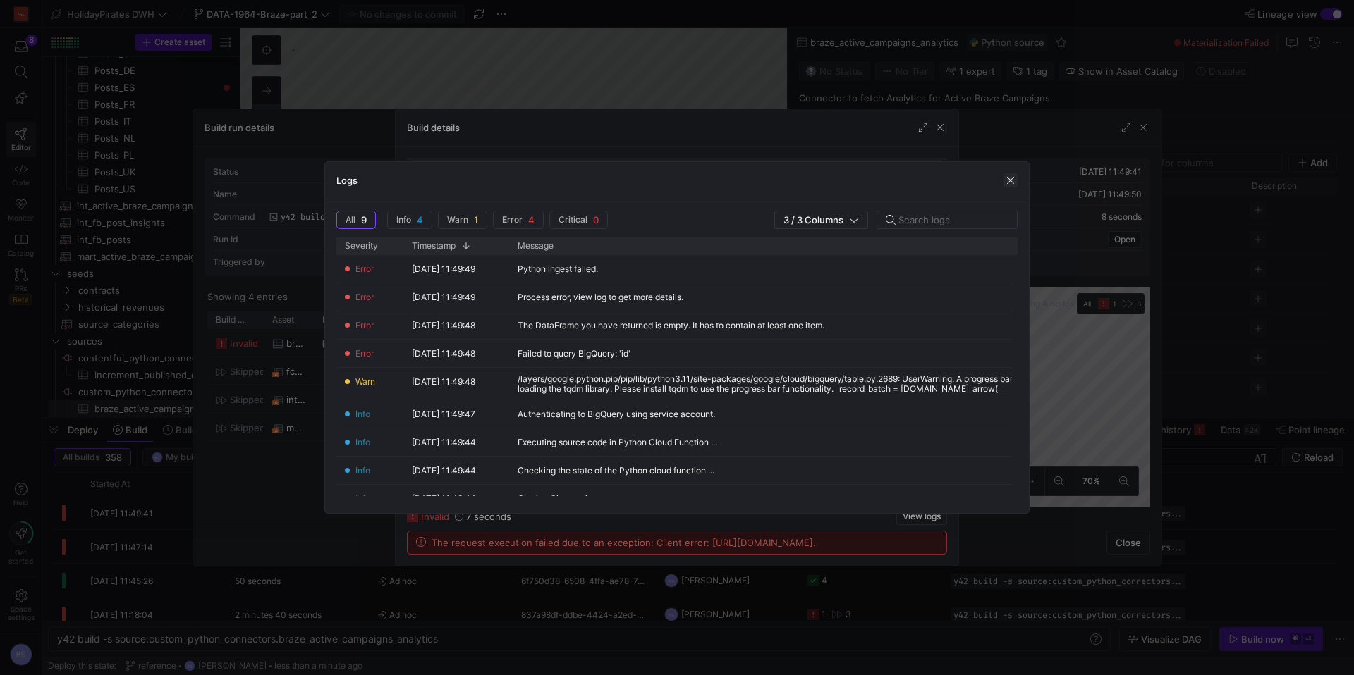
click at [1007, 176] on span "button" at bounding box center [1010, 180] width 14 height 14
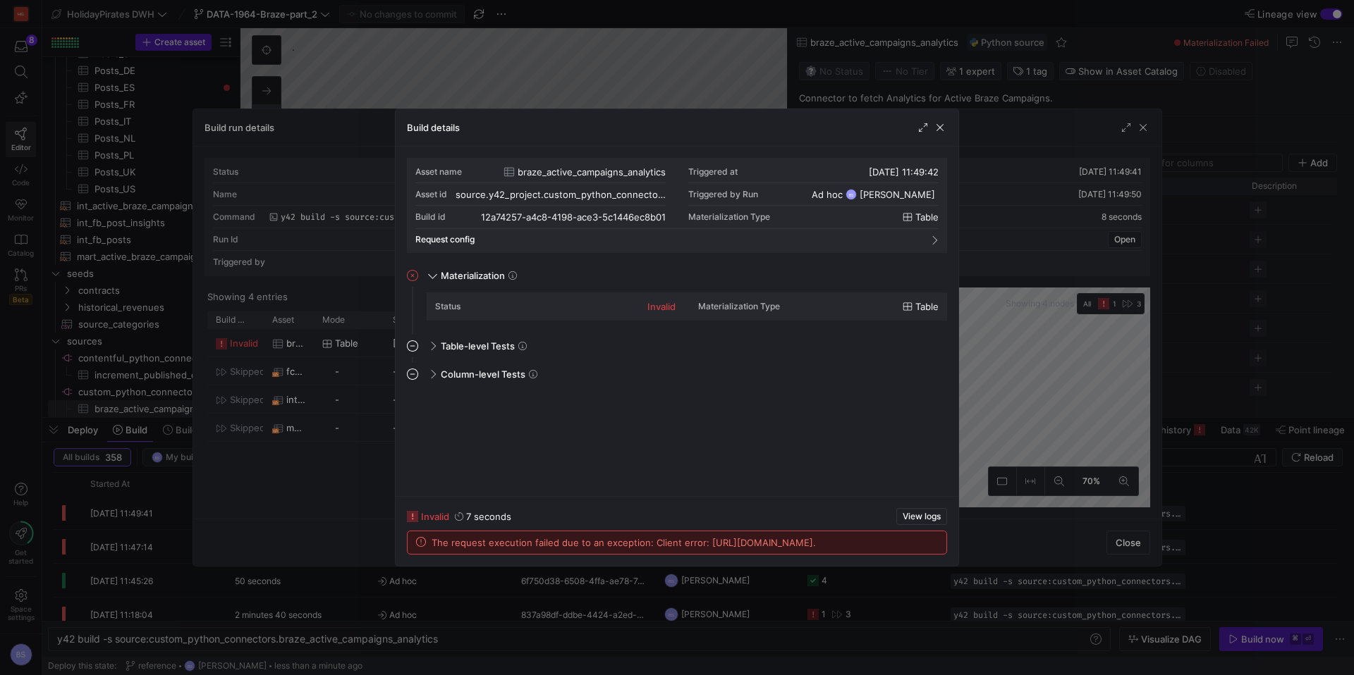
click at [949, 128] on div "Build details" at bounding box center [676, 127] width 563 height 37
drag, startPoint x: 1139, startPoint y: 128, endPoint x: 1120, endPoint y: 129, distance: 18.3
click at [1139, 128] on div at bounding box center [677, 337] width 1354 height 675
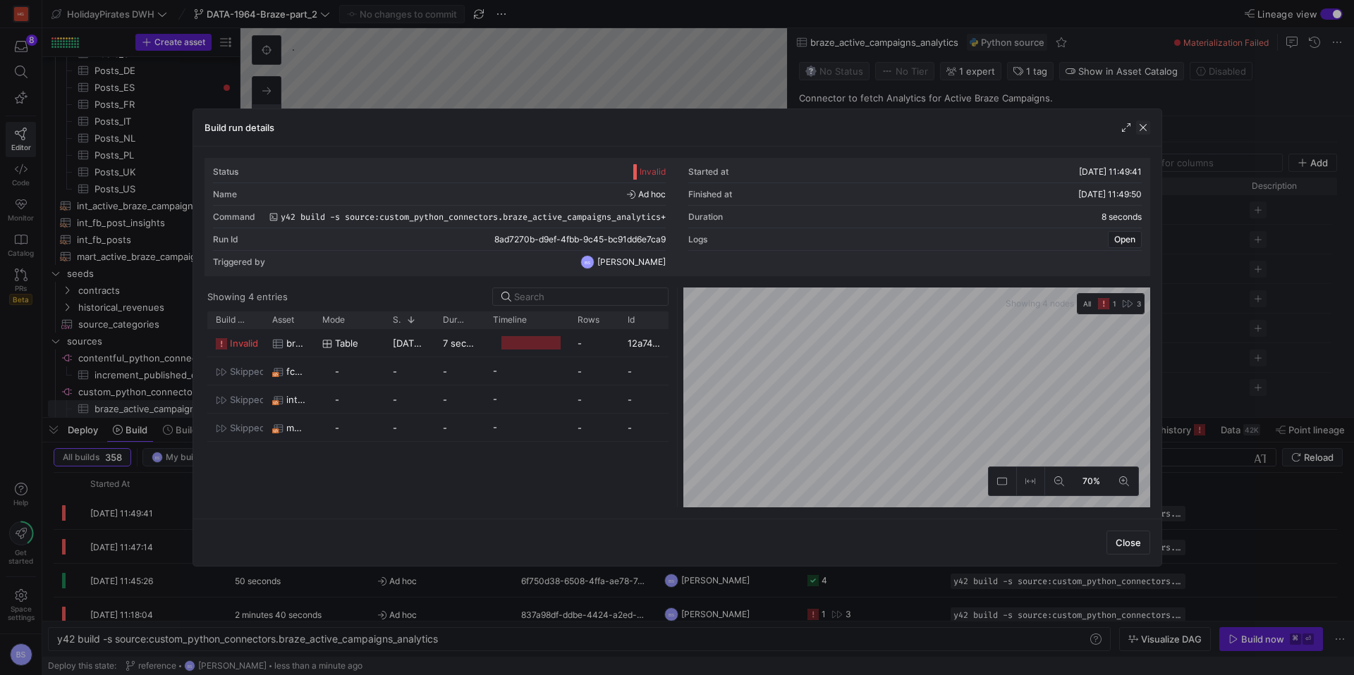
click at [1140, 128] on span "button" at bounding box center [1143, 128] width 14 height 14
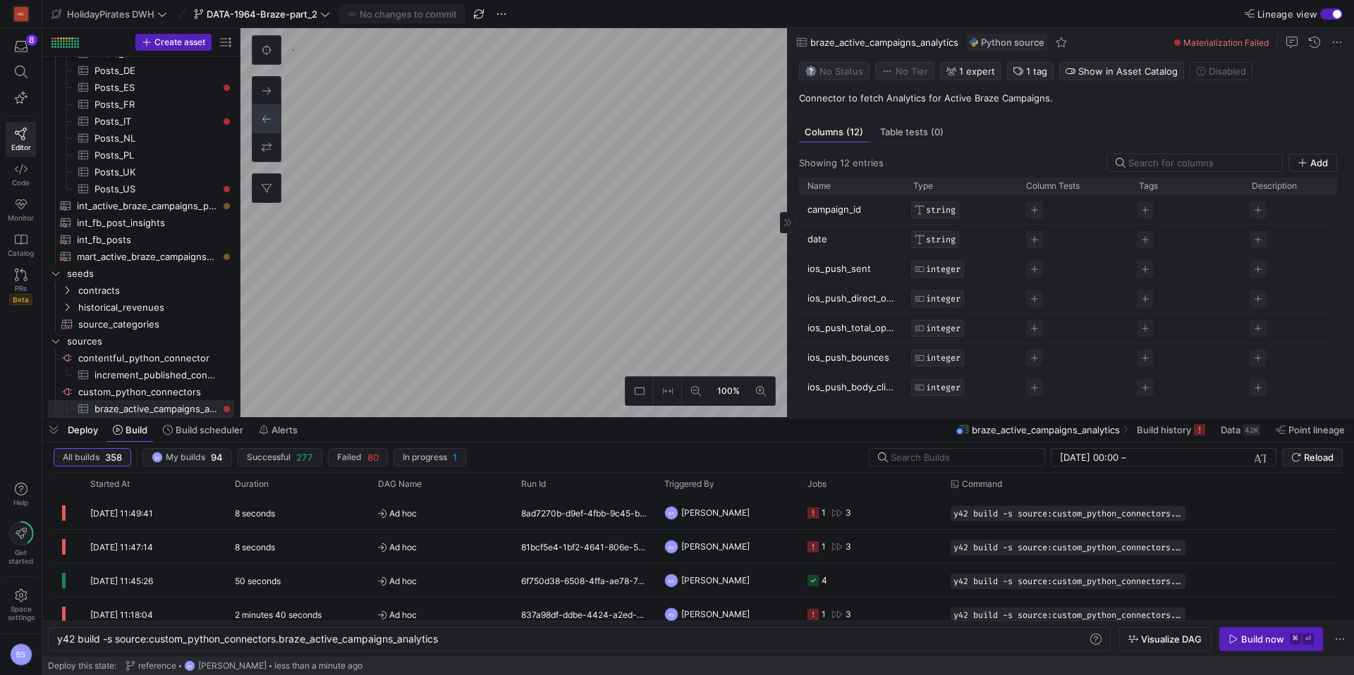
type textarea "y42 build"
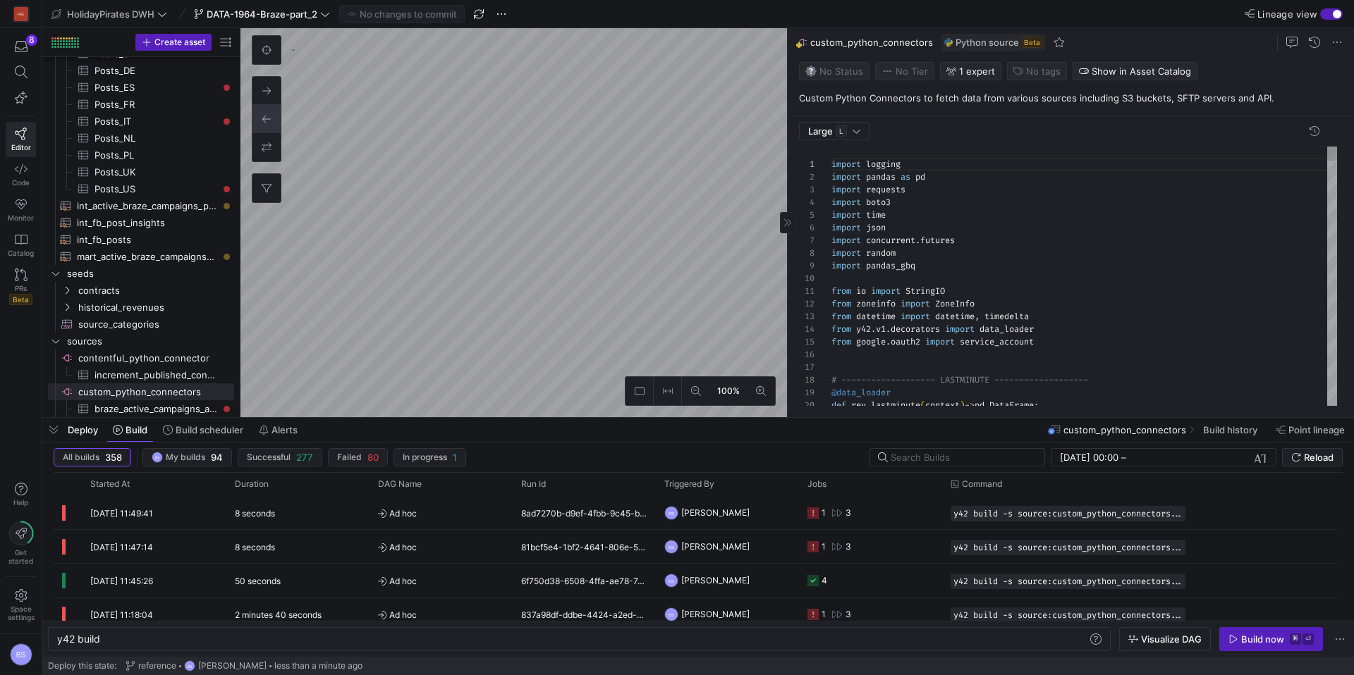
scroll to position [127, 0]
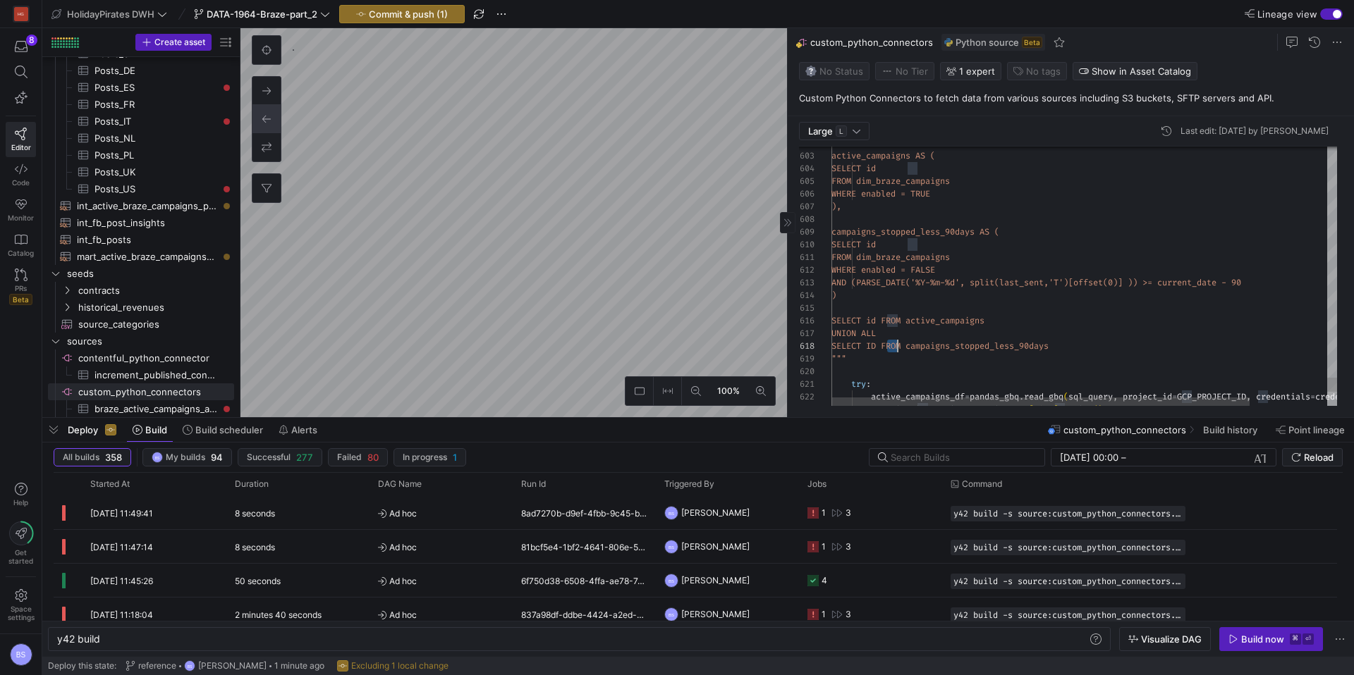
type textarea "FROM dim_braze_campaigns WHERE enabled = FALSE AND (PARSE_DATE('%Y-%m-%d', spli…"
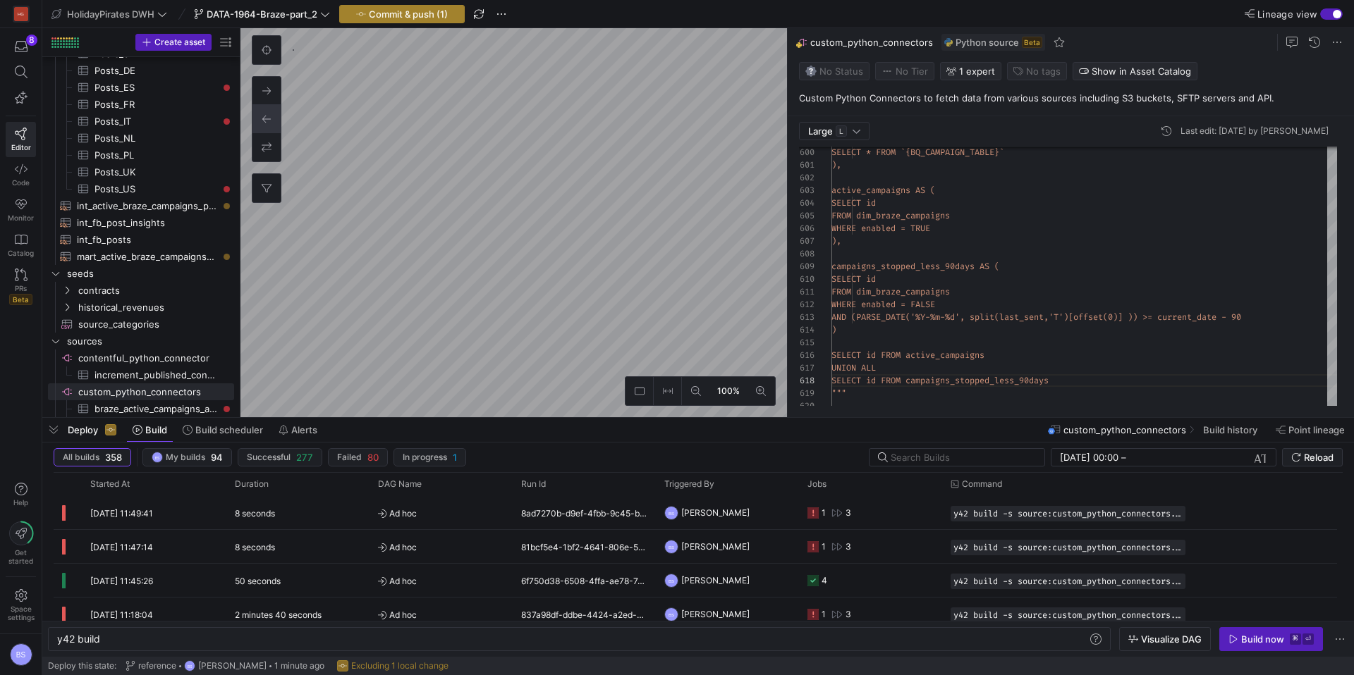
click at [390, 20] on span "button" at bounding box center [402, 14] width 124 height 17
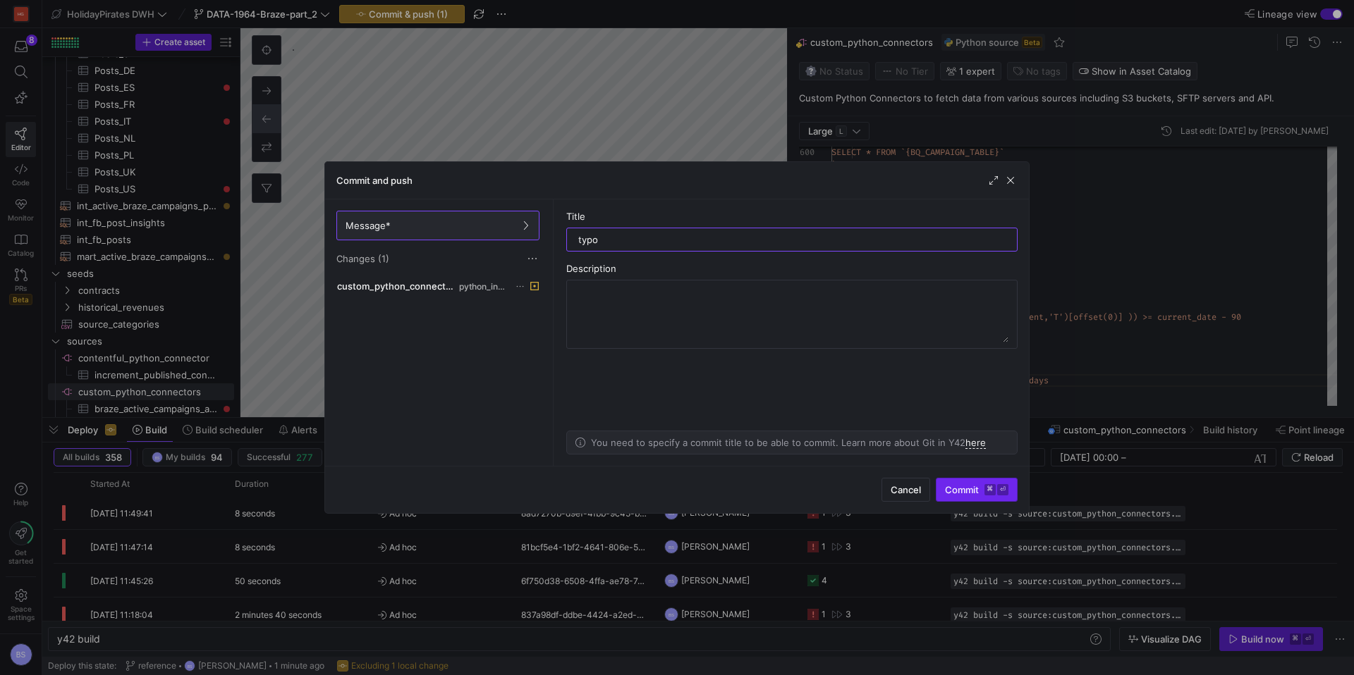
type input "typo"
click at [974, 498] on span "submit" at bounding box center [976, 490] width 80 height 23
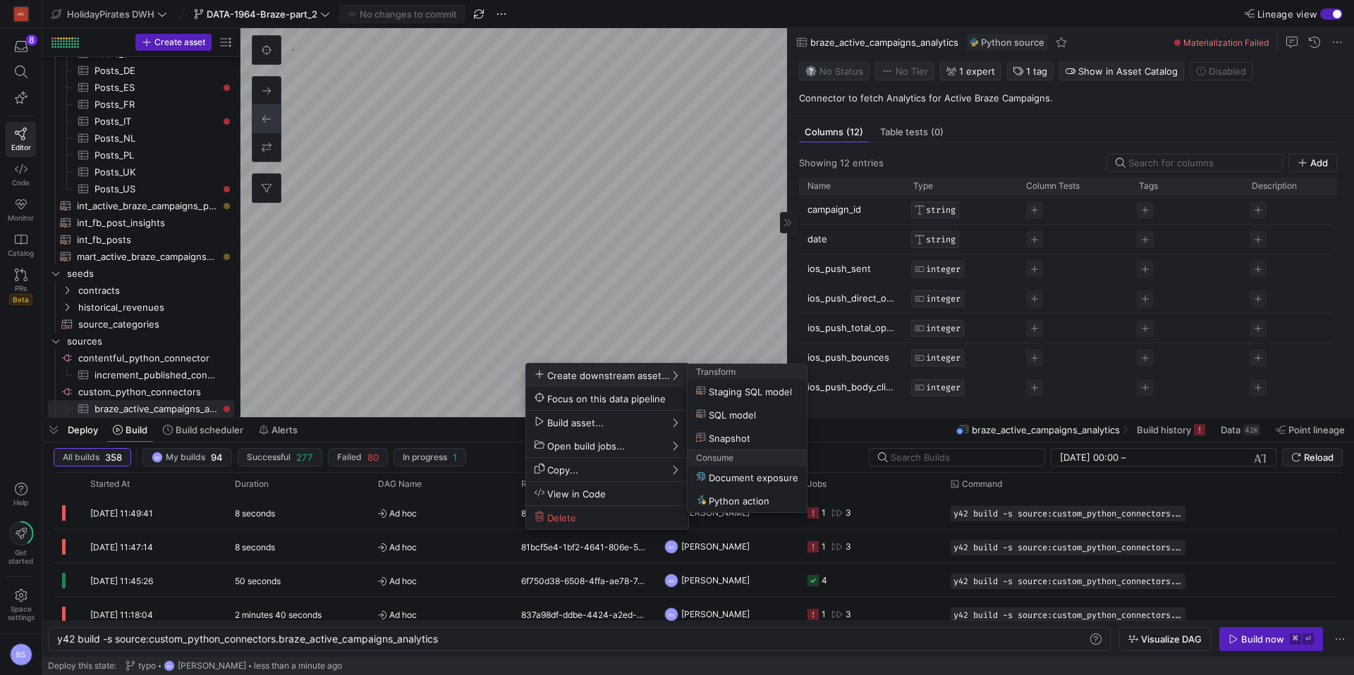
drag, startPoint x: 519, startPoint y: 200, endPoint x: 418, endPoint y: 247, distance: 111.6
click at [418, 247] on div at bounding box center [677, 337] width 1354 height 675
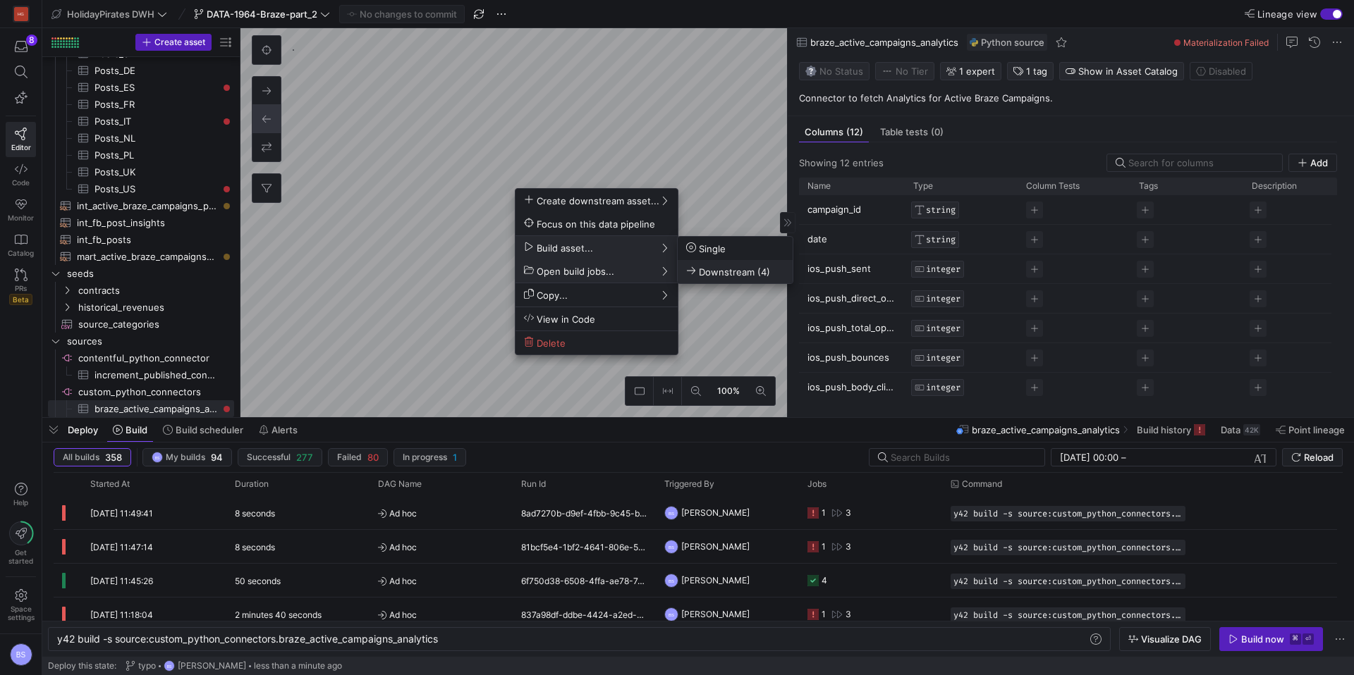
click at [706, 266] on span "Downstream (4)" at bounding box center [728, 272] width 84 height 12
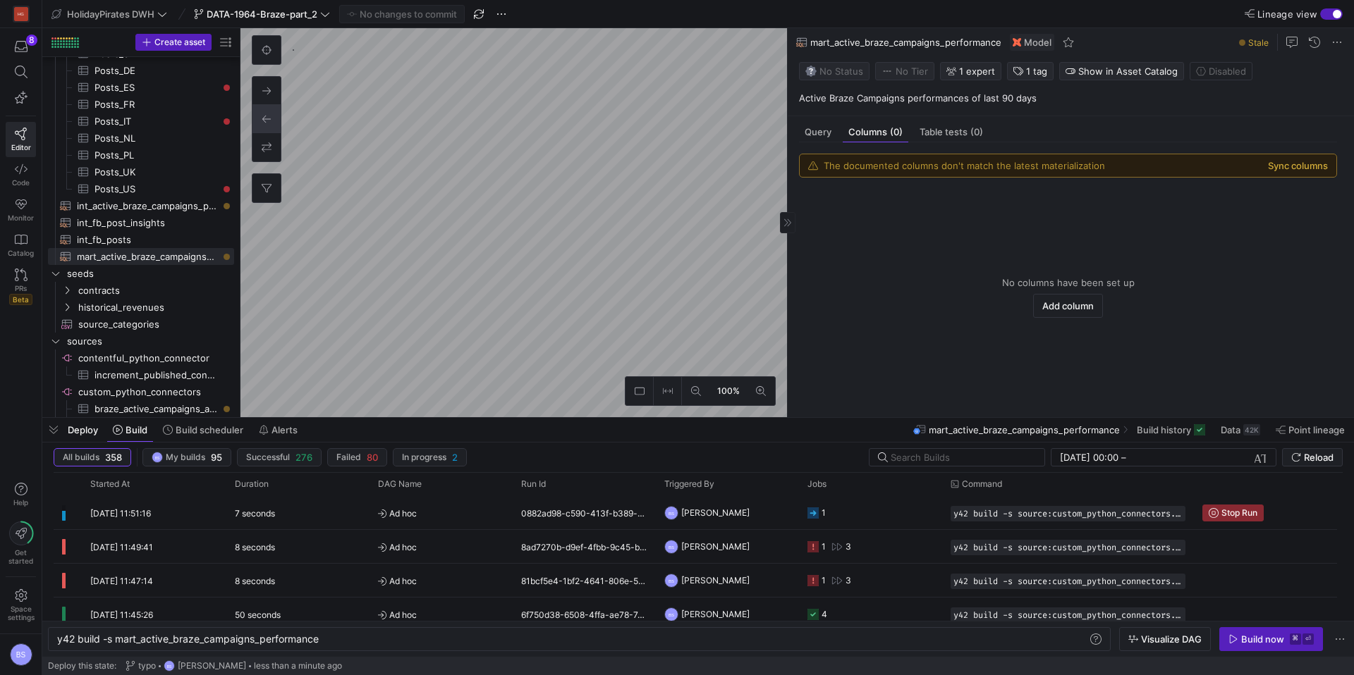
click at [1301, 164] on button "Sync columns" at bounding box center [1298, 165] width 60 height 11
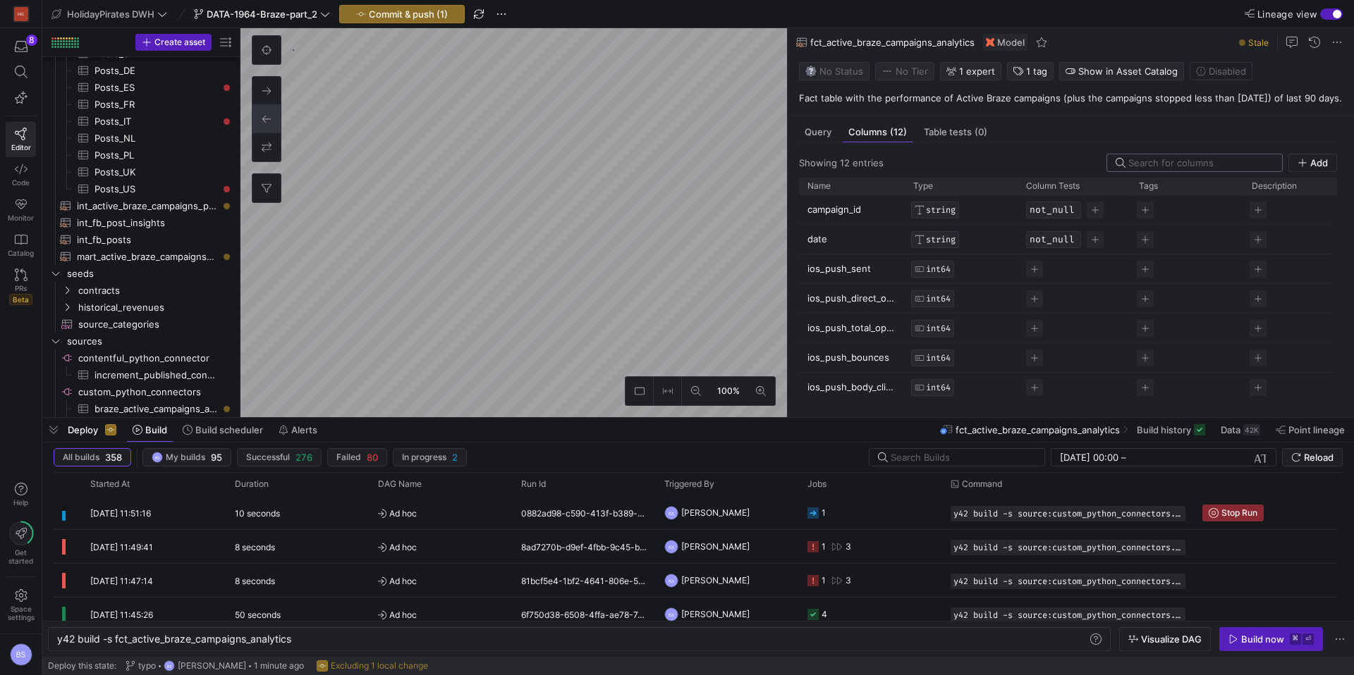
scroll to position [118, 0]
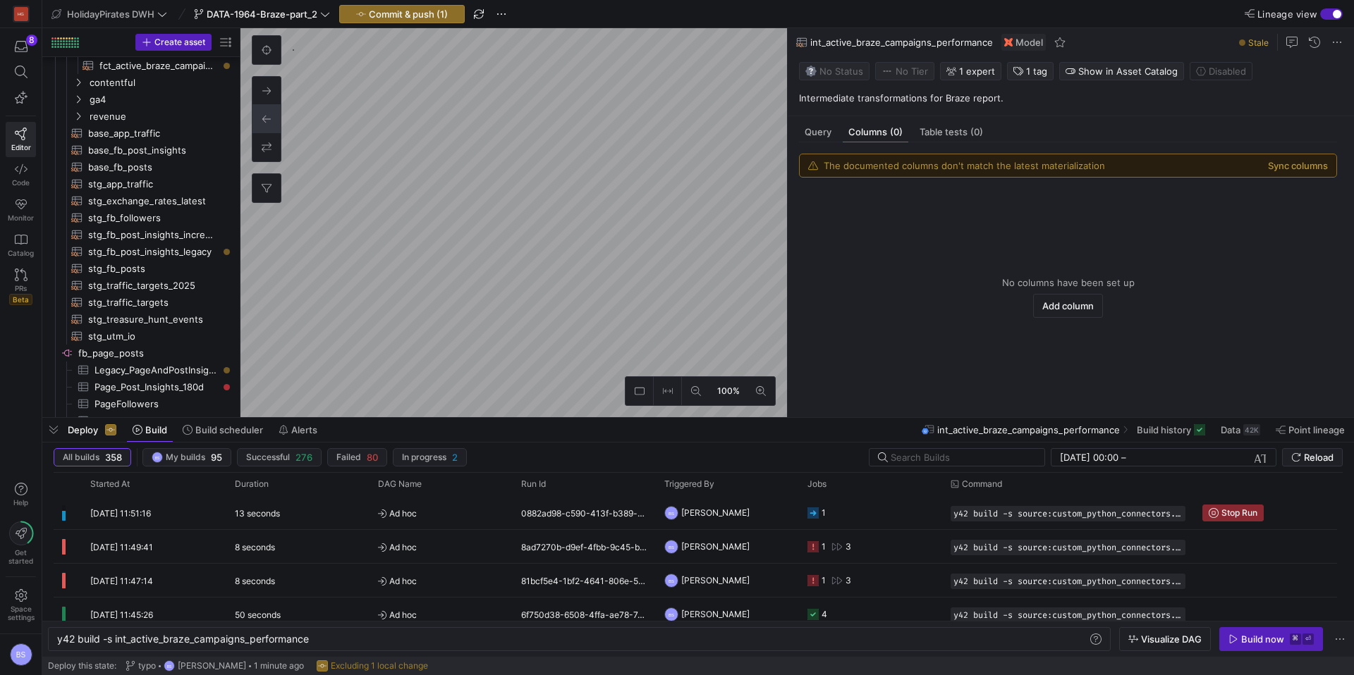
scroll to position [300, 0]
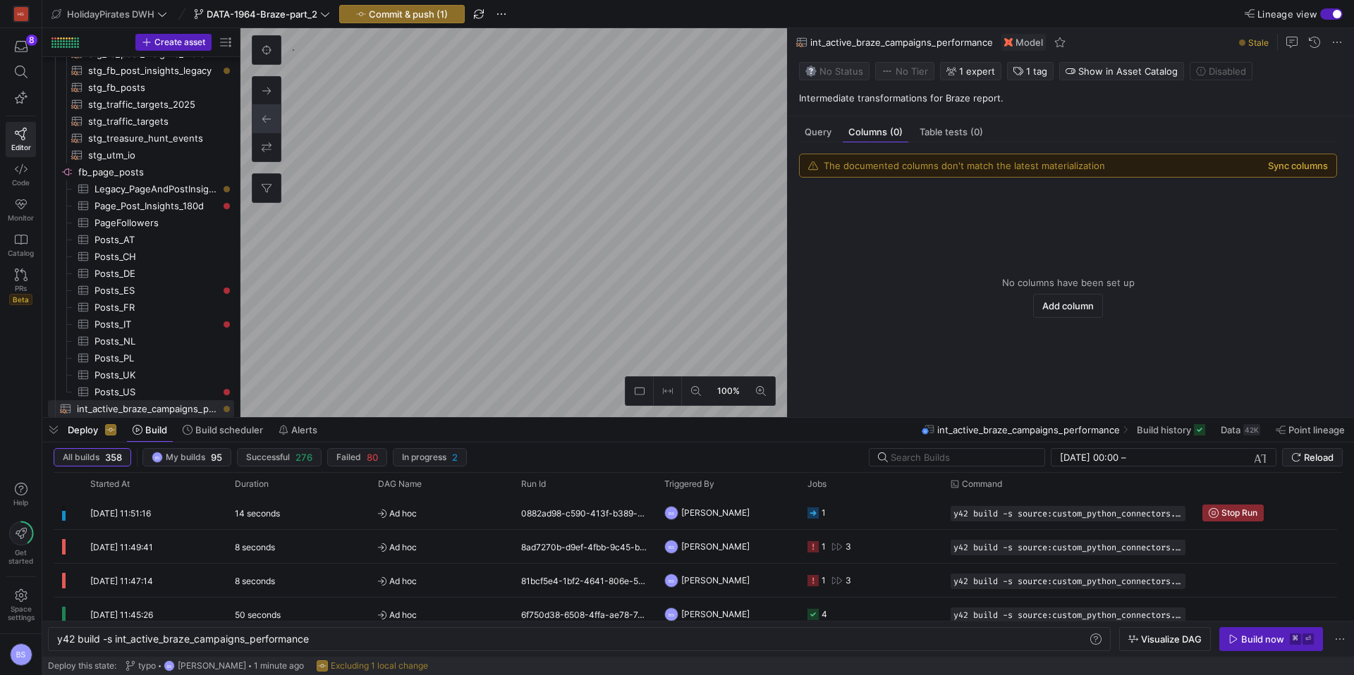
click at [1307, 166] on button "Sync columns" at bounding box center [1298, 165] width 60 height 11
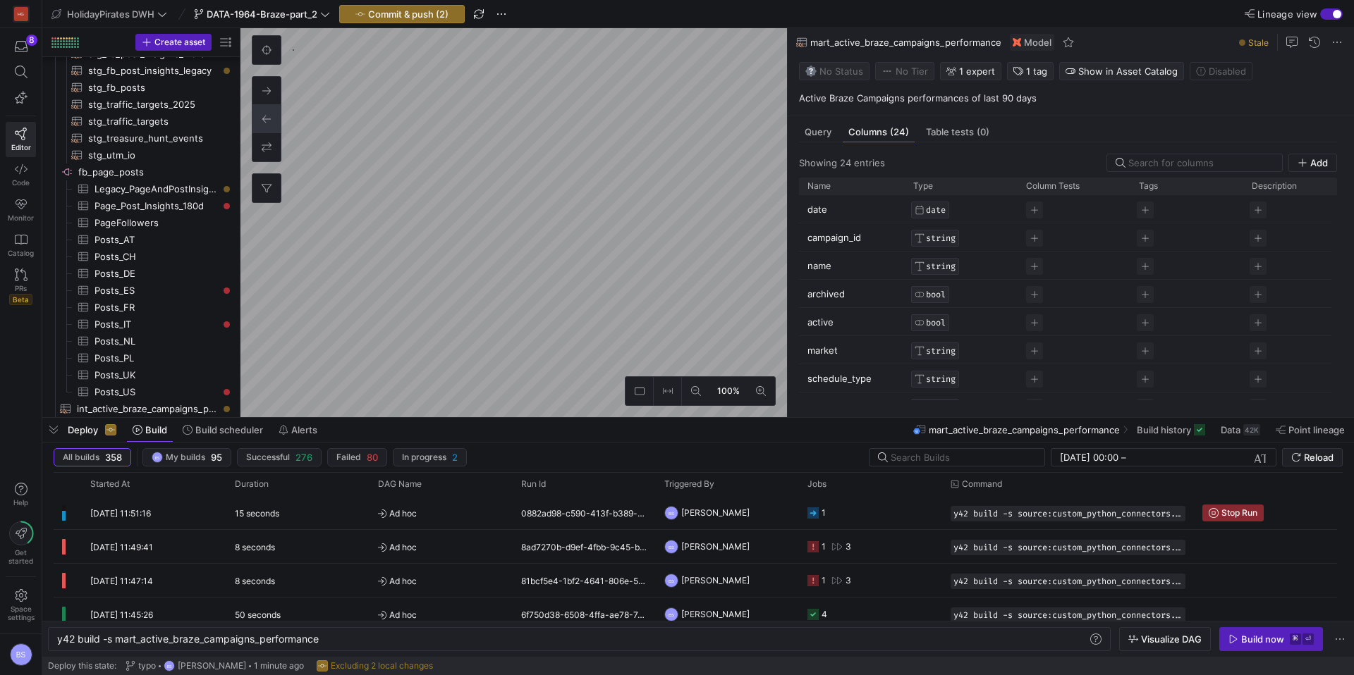
type textarea "y42 build -s mart_active_braze_campaigns_performance"
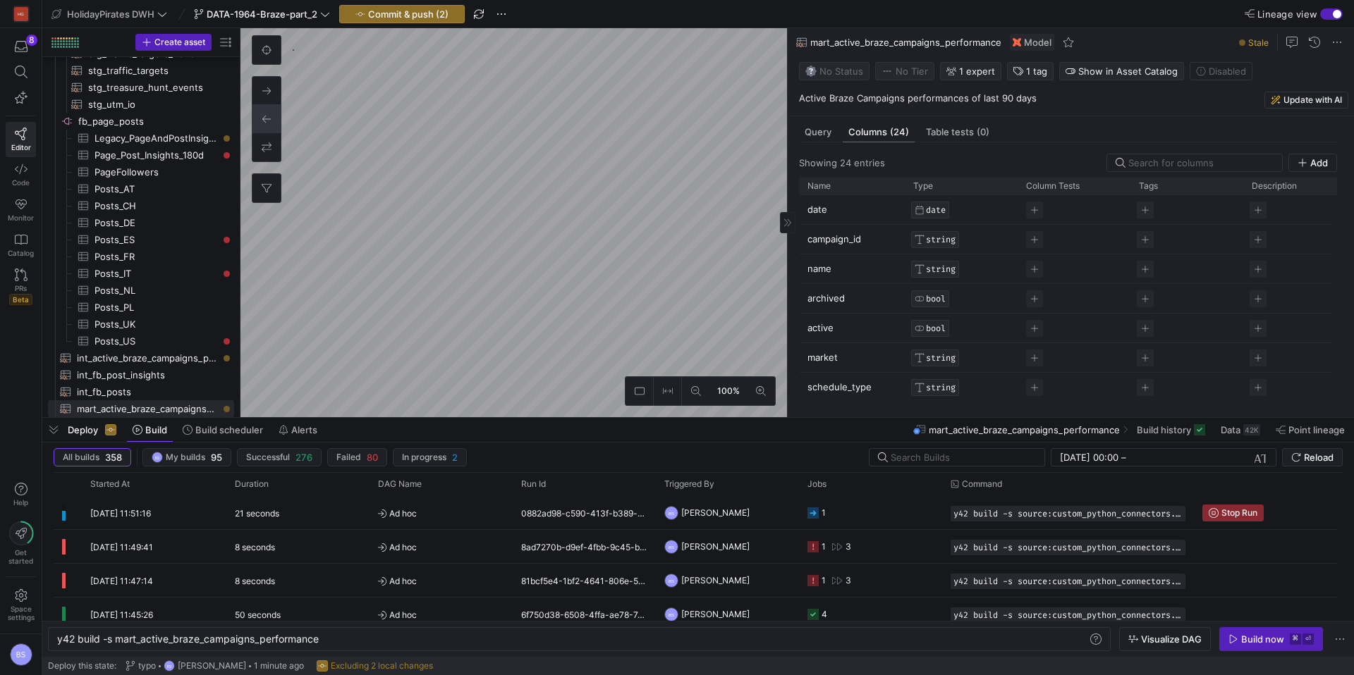
click at [858, 102] on p "Active Braze Campaigns performances of last 90 days" at bounding box center [1073, 98] width 549 height 13
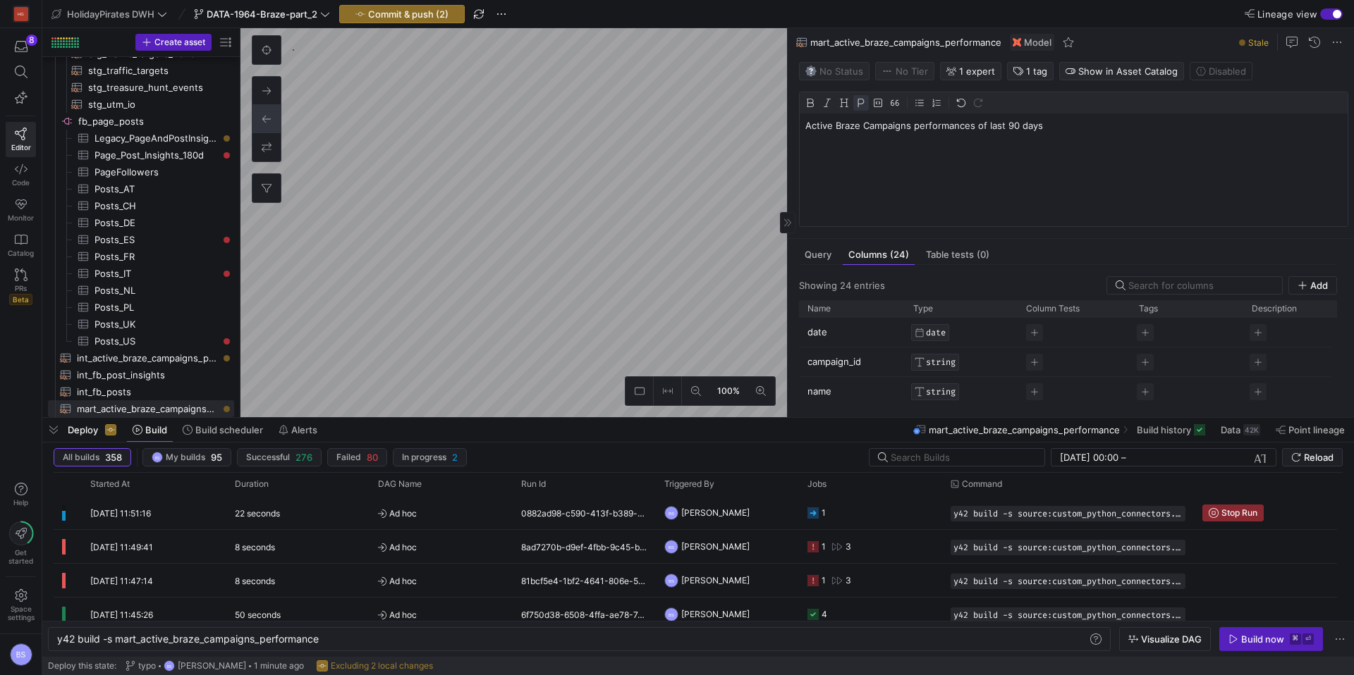
click at [833, 123] on p "Active Braze Campaigns performances of last 90 days" at bounding box center [1073, 125] width 536 height 13
click at [830, 128] on p "Active & Stopped less than [DATE]) Braze Campaigns performances of last 90 days" at bounding box center [1073, 125] width 536 height 13
click at [838, 128] on p "Active & Stopped less than [DATE]) Braze Campaigns performances of last 90 days" at bounding box center [1073, 125] width 536 height 13
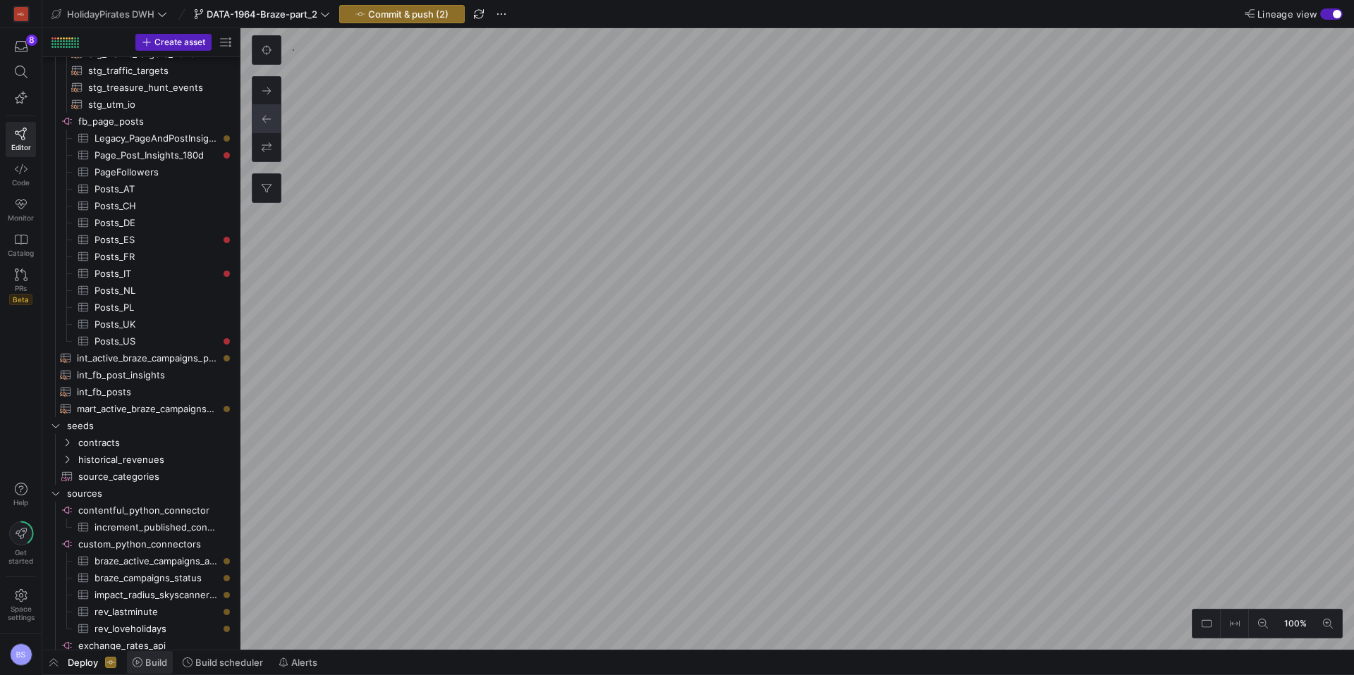
click at [154, 663] on span "Build" at bounding box center [156, 662] width 22 height 11
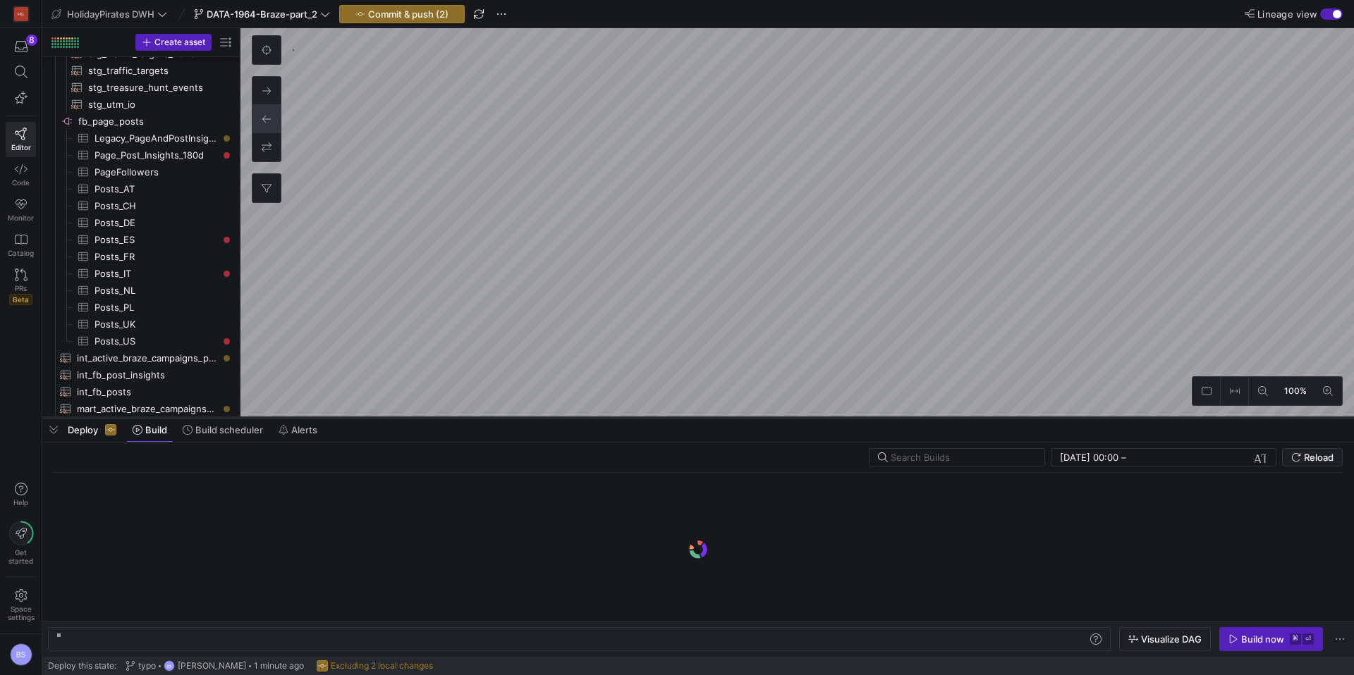
scroll to position [0, 42]
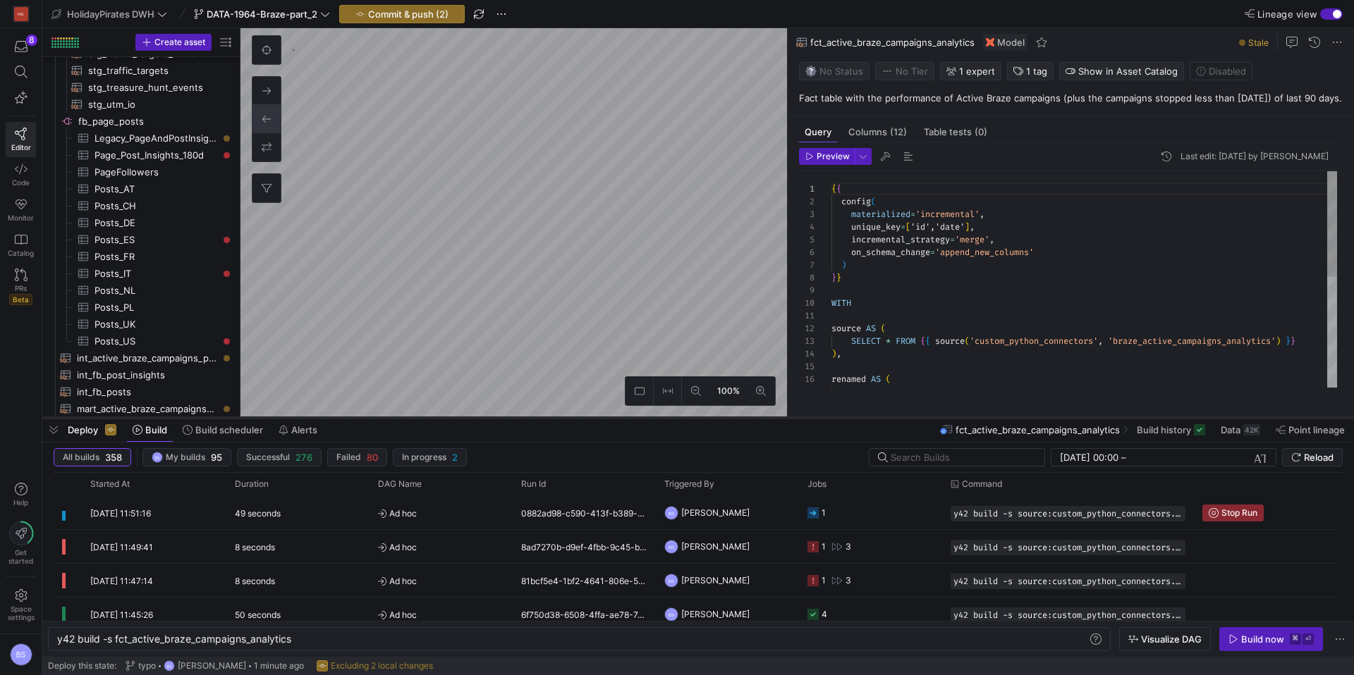
scroll to position [127, 0]
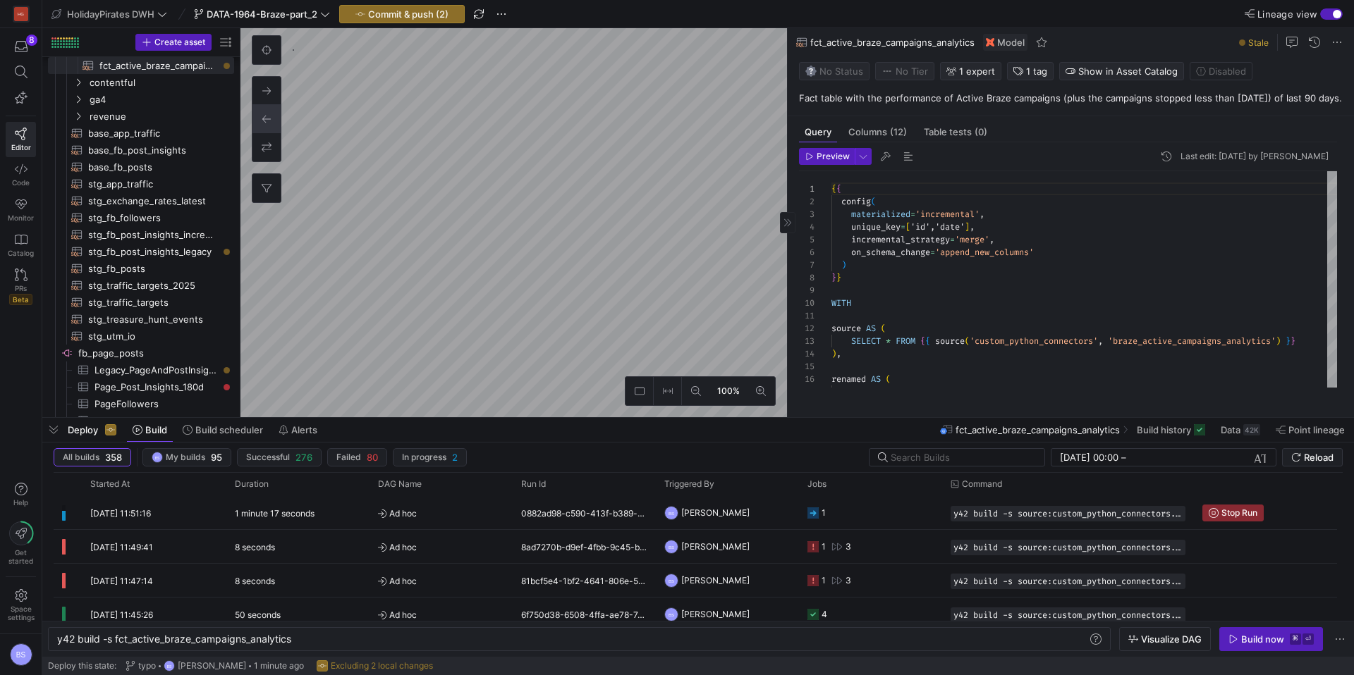
type textarea "y42 build -s stg_esky_rev"
type textarea "{{ config( materialized='incremental', unique_key='package_number', incremental…"
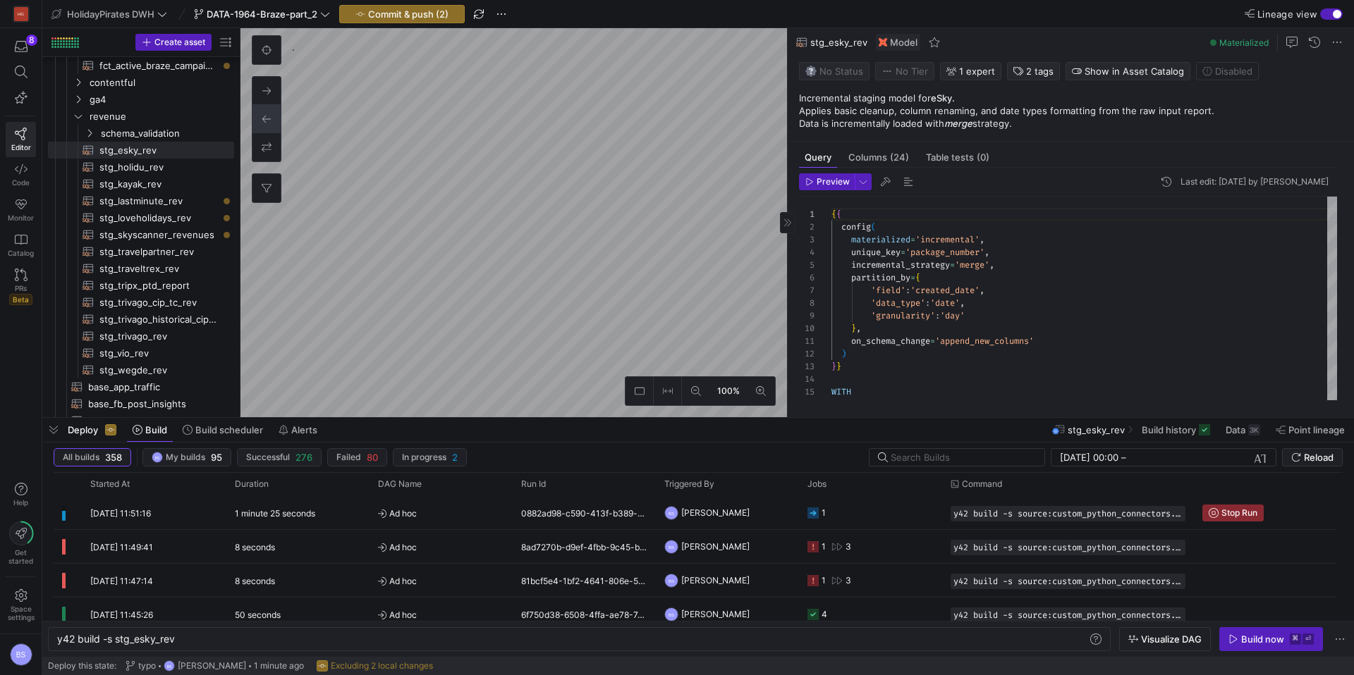
type textarea "y42 build -s fct_active_braze_campaigns_analytics"
type textarea "{{ config( materialized='incremental', unique_key=['id','date'], incremental_st…"
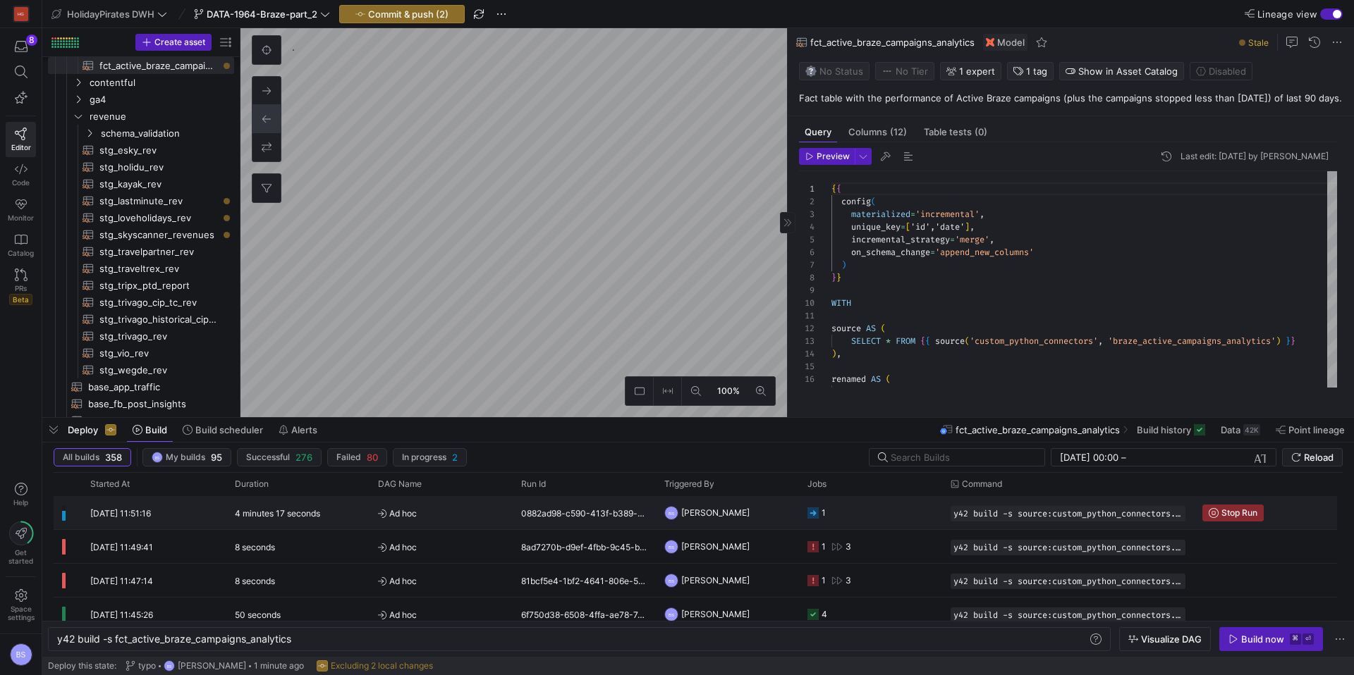
click at [484, 512] on span "Ad hoc" at bounding box center [441, 513] width 126 height 33
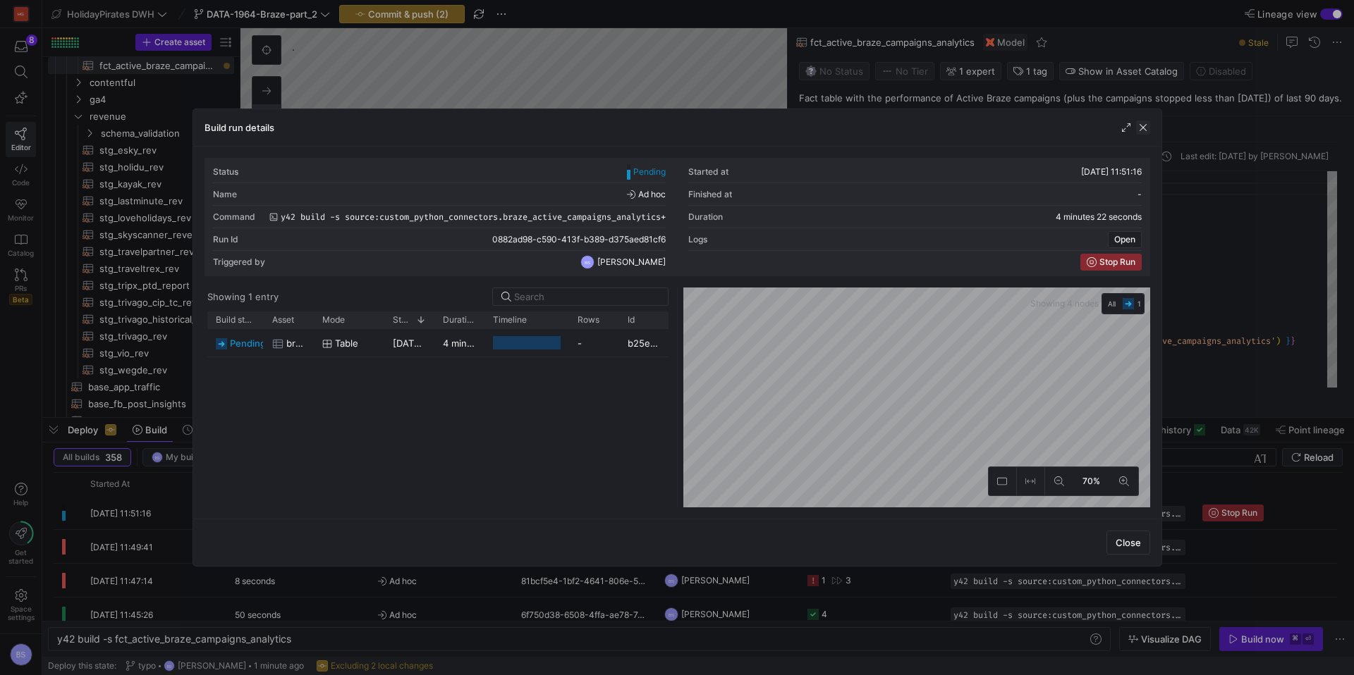
click at [1141, 128] on span "button" at bounding box center [1143, 128] width 14 height 14
